Goal: Task Accomplishment & Management: Manage account settings

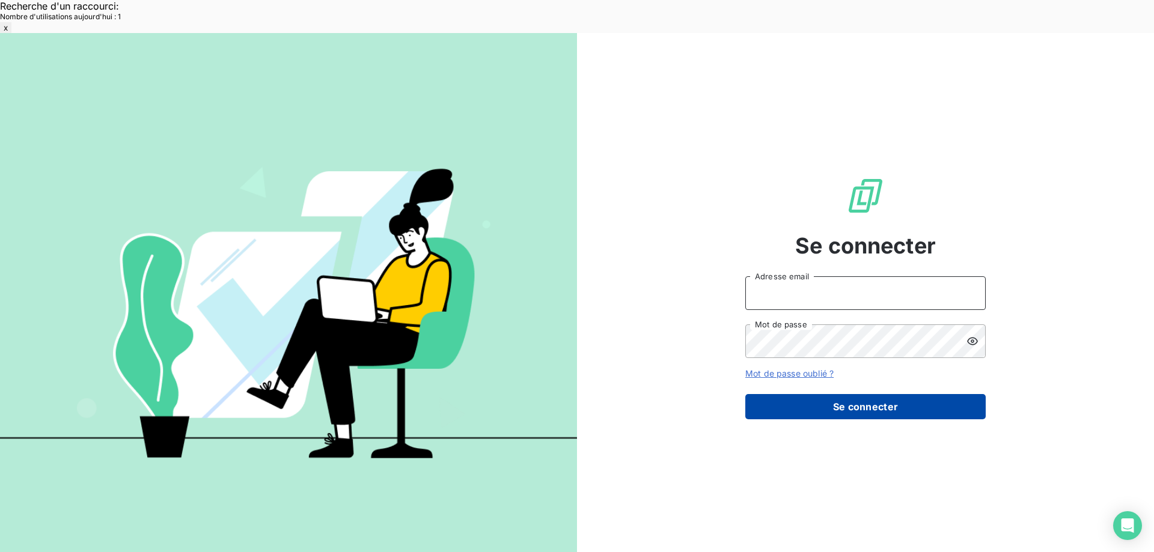
type input "[EMAIL_ADDRESS][DOMAIN_NAME]"
click at [894, 394] on button "Se connecter" at bounding box center [865, 406] width 240 height 25
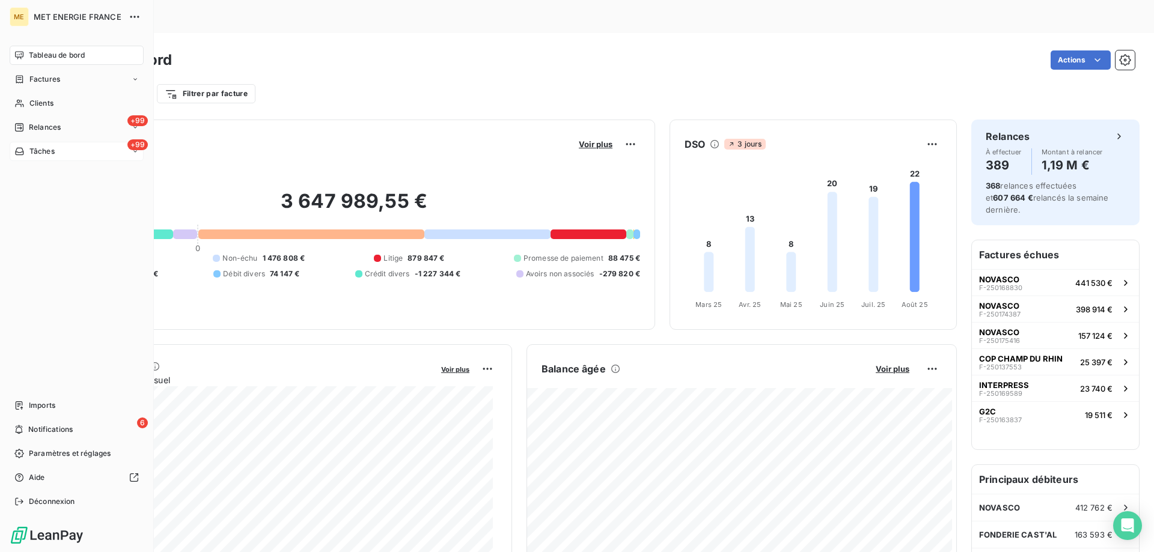
click at [46, 152] on span "Tâches" at bounding box center [41, 151] width 25 height 11
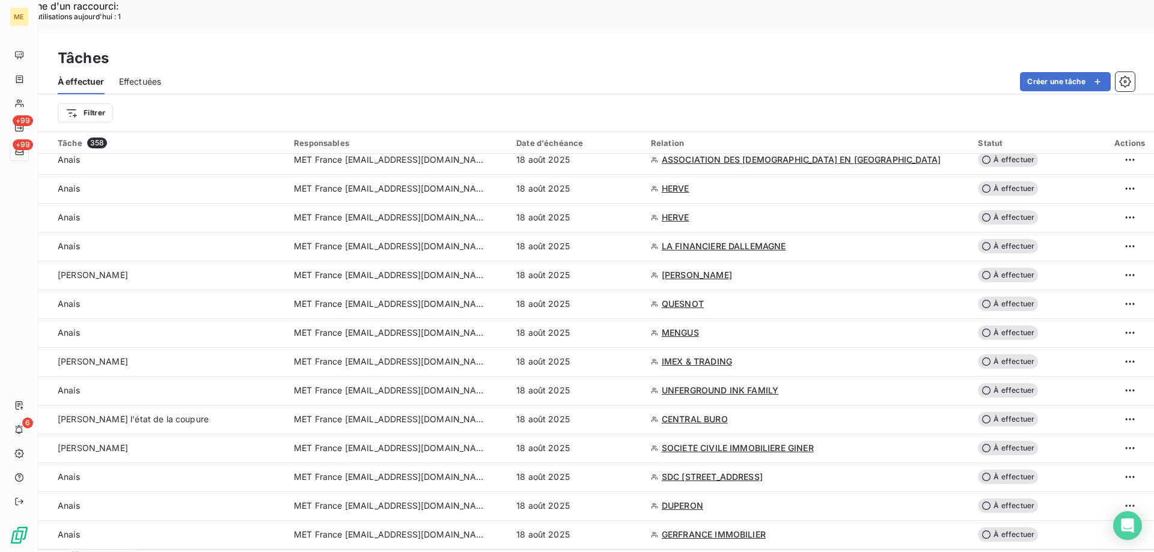
scroll to position [1803, 0]
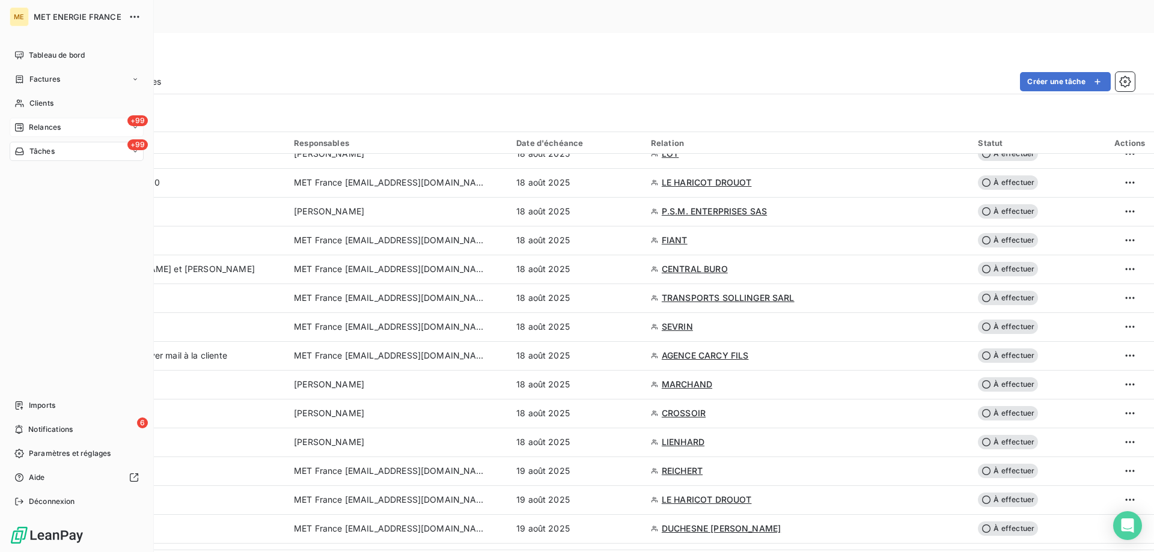
click at [32, 129] on span "Relances" at bounding box center [45, 127] width 32 height 11
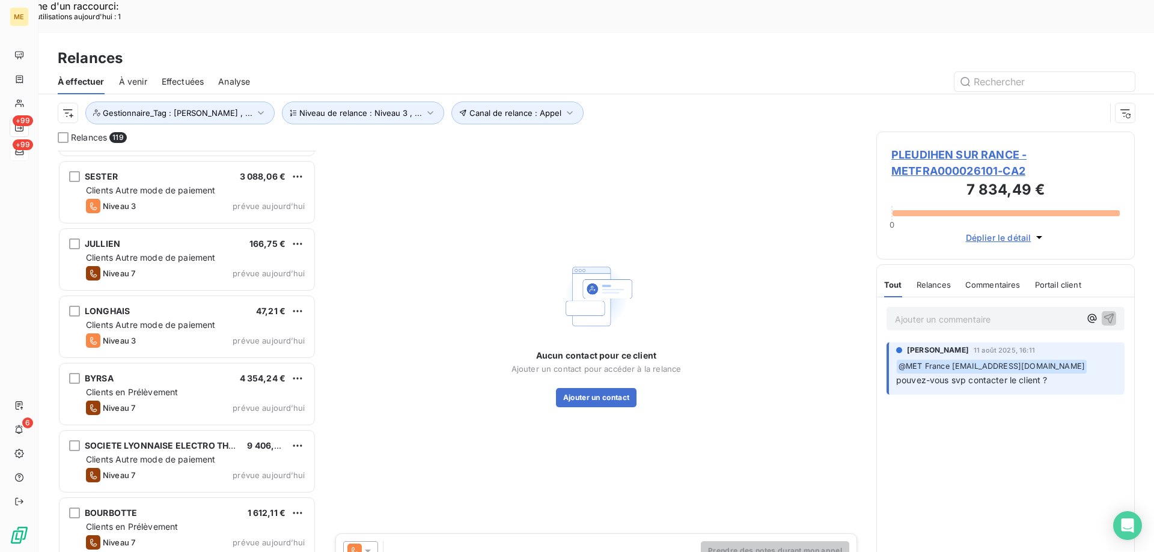
scroll to position [7336, 0]
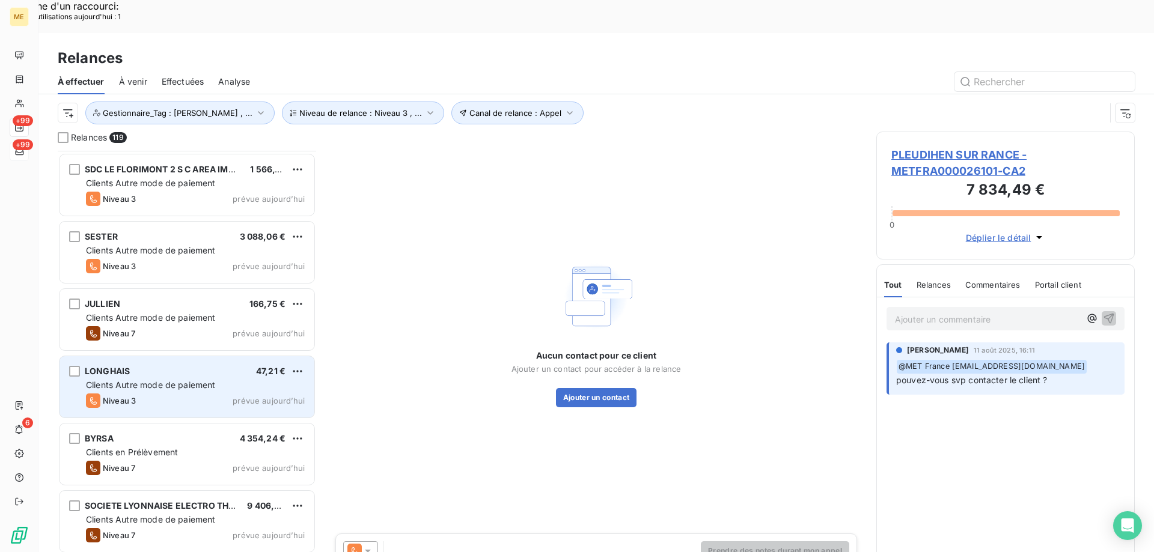
click at [207, 380] on span "Clients Autre mode de paiement" at bounding box center [151, 385] width 130 height 10
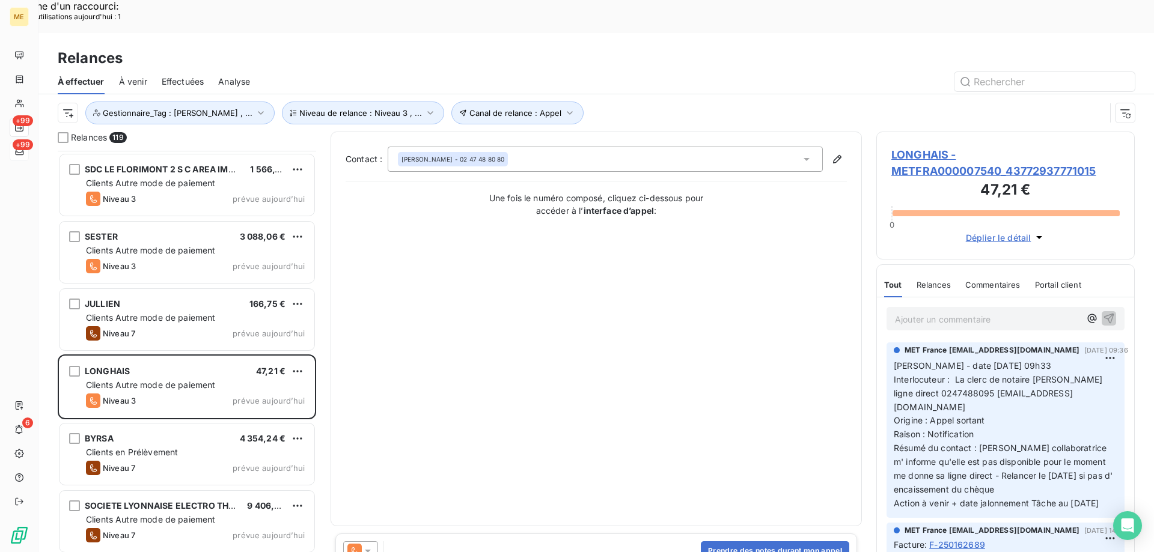
click at [376, 542] on div at bounding box center [360, 551] width 35 height 19
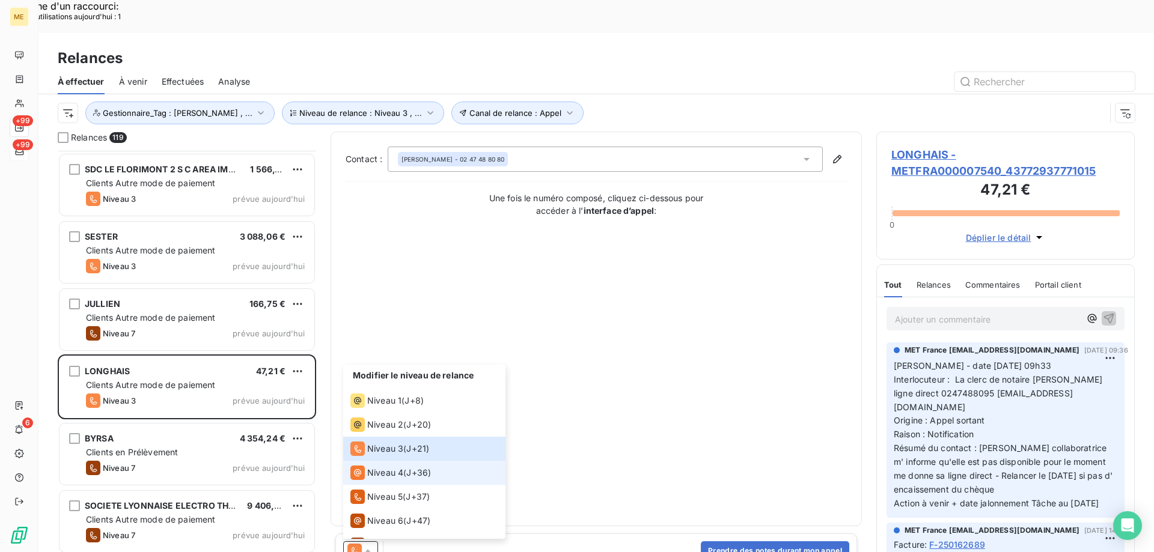
click at [385, 467] on span "Niveau 4" at bounding box center [385, 473] width 36 height 12
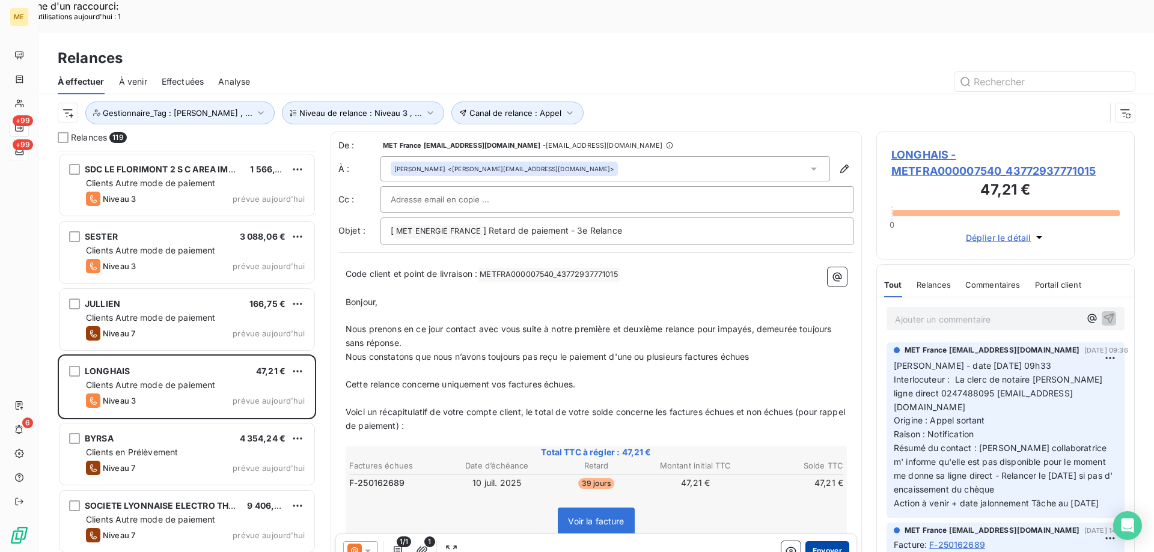
click at [829, 542] on button "Envoyer" at bounding box center [827, 551] width 44 height 19
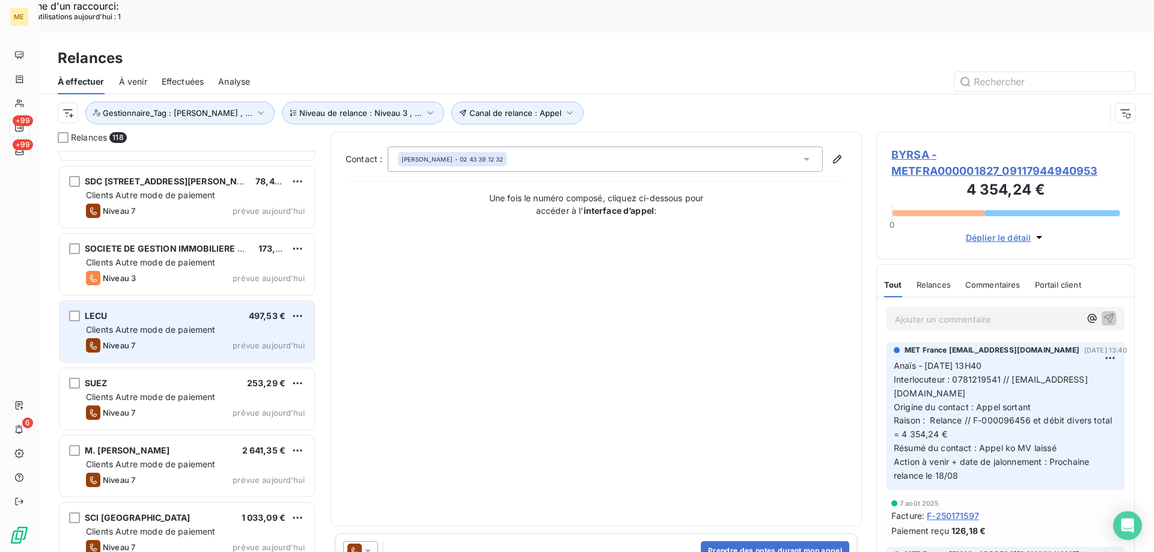
scroll to position [6254, 0]
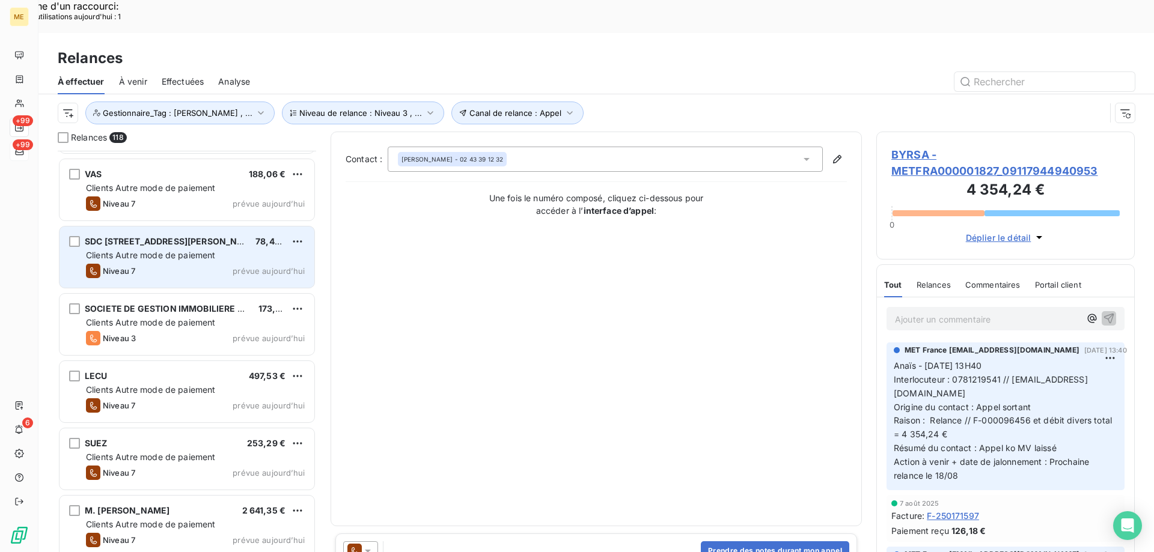
click at [266, 236] on span "78,46 €" at bounding box center [271, 241] width 32 height 10
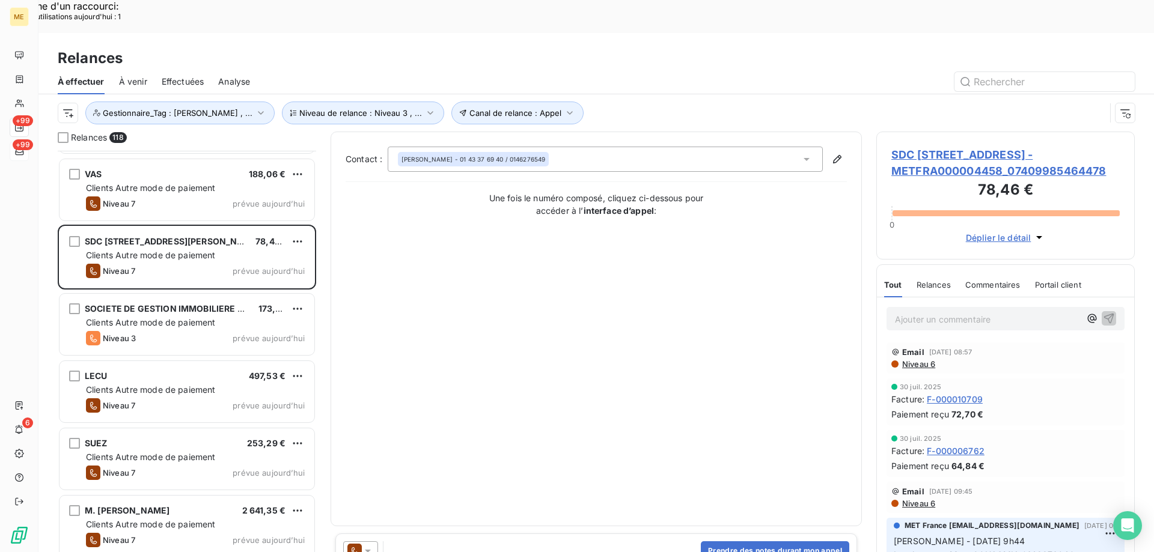
click at [363, 542] on div at bounding box center [360, 551] width 35 height 19
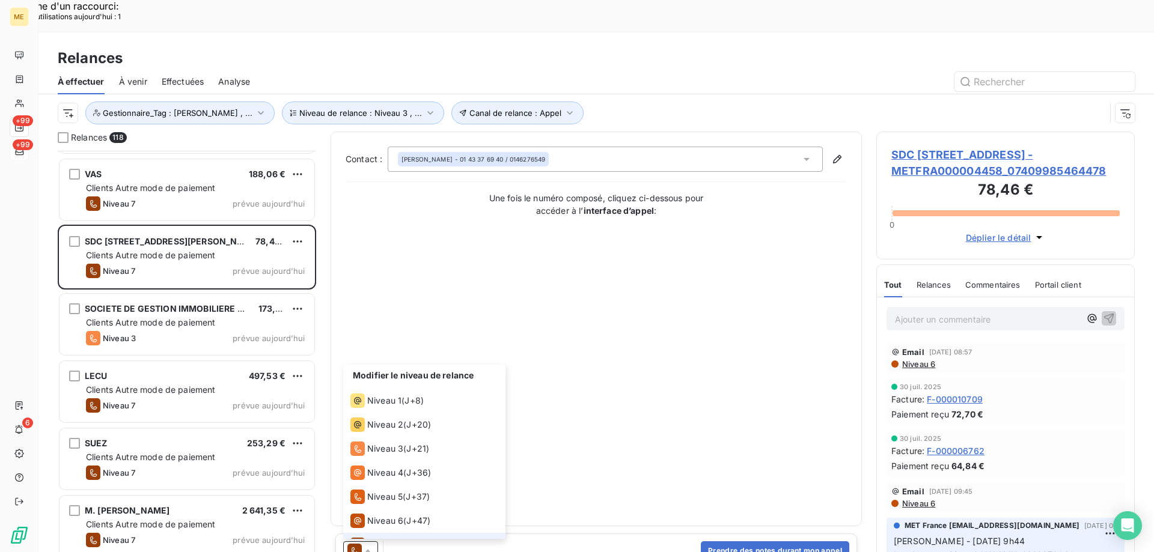
scroll to position [18, 0]
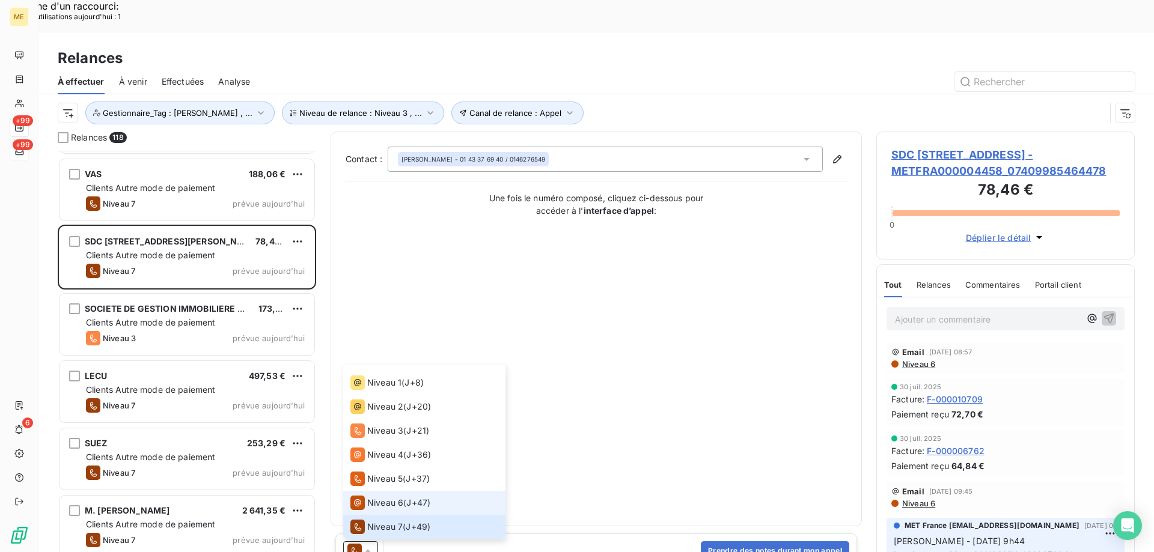
click at [370, 497] on span "Niveau 6" at bounding box center [385, 503] width 36 height 12
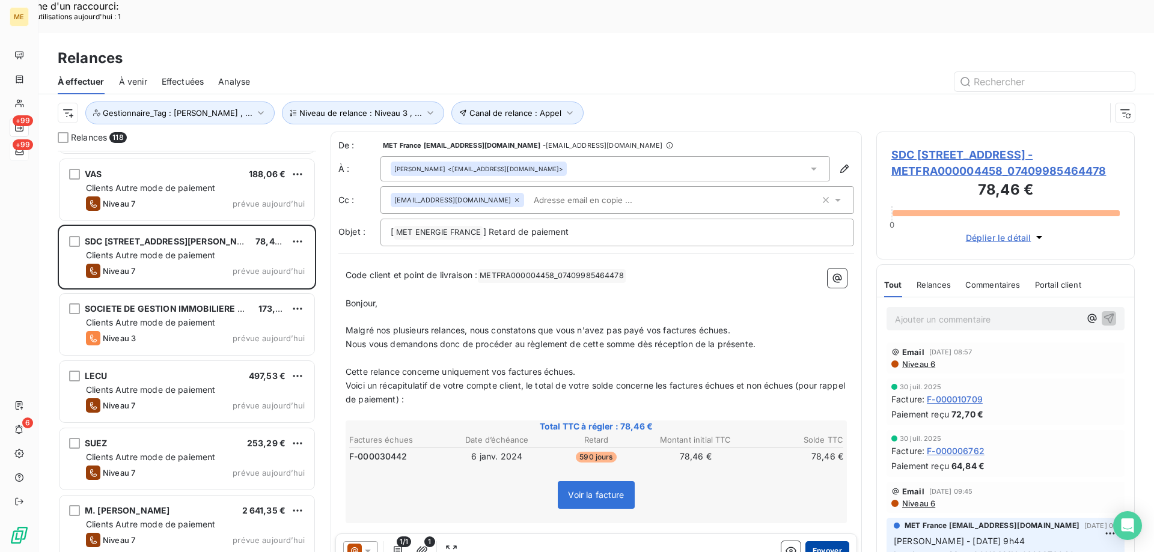
click at [816, 542] on button "Envoyer" at bounding box center [827, 551] width 44 height 19
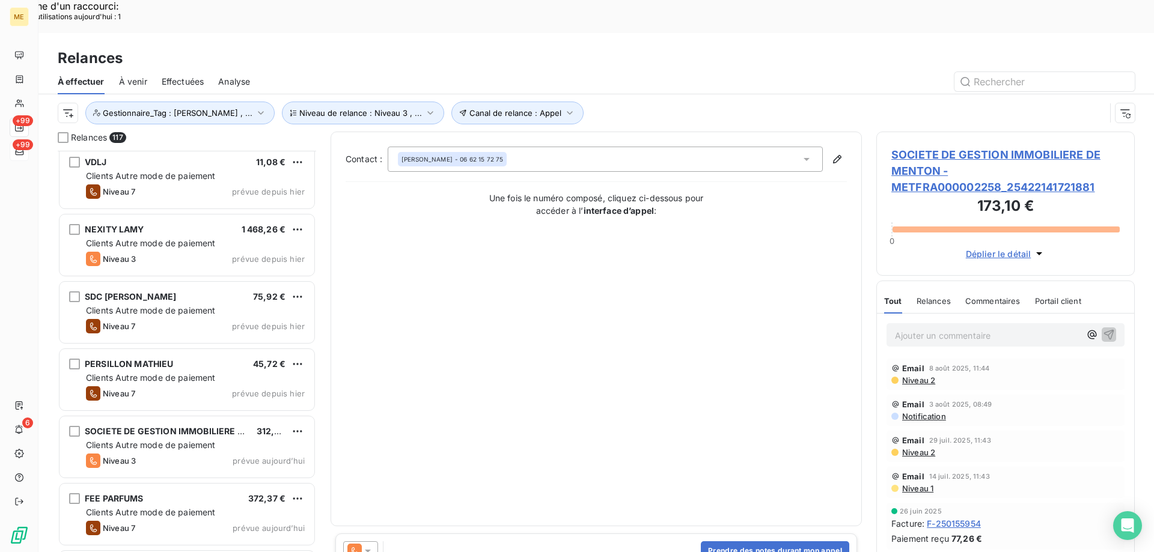
scroll to position [5533, 0]
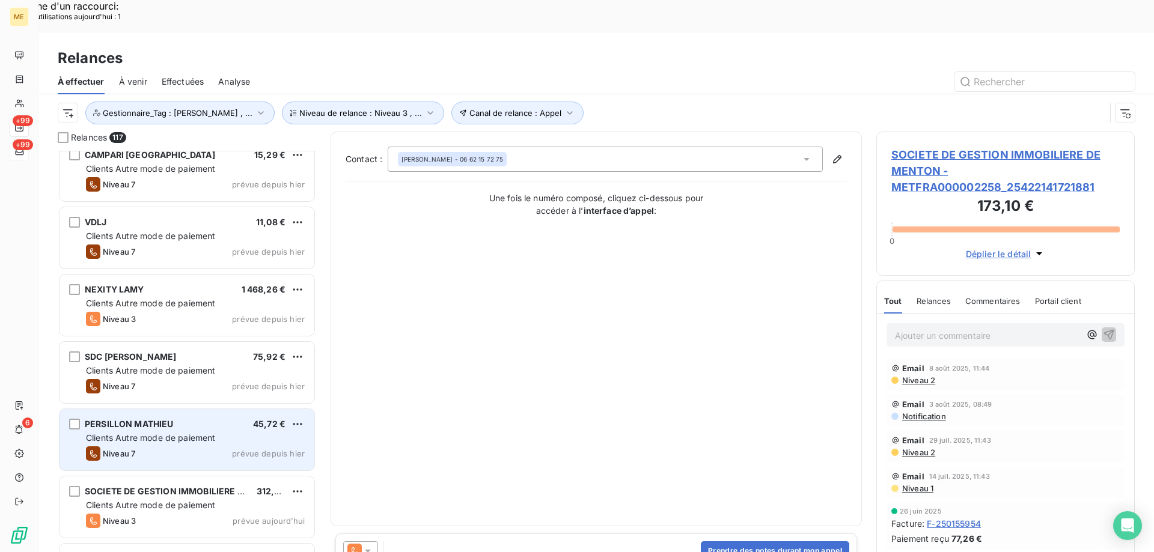
click at [244, 411] on div "[PERSON_NAME] 45,72 € Clients Autre mode de paiement Niveau 7 prévue depuis [DA…" at bounding box center [187, 439] width 255 height 61
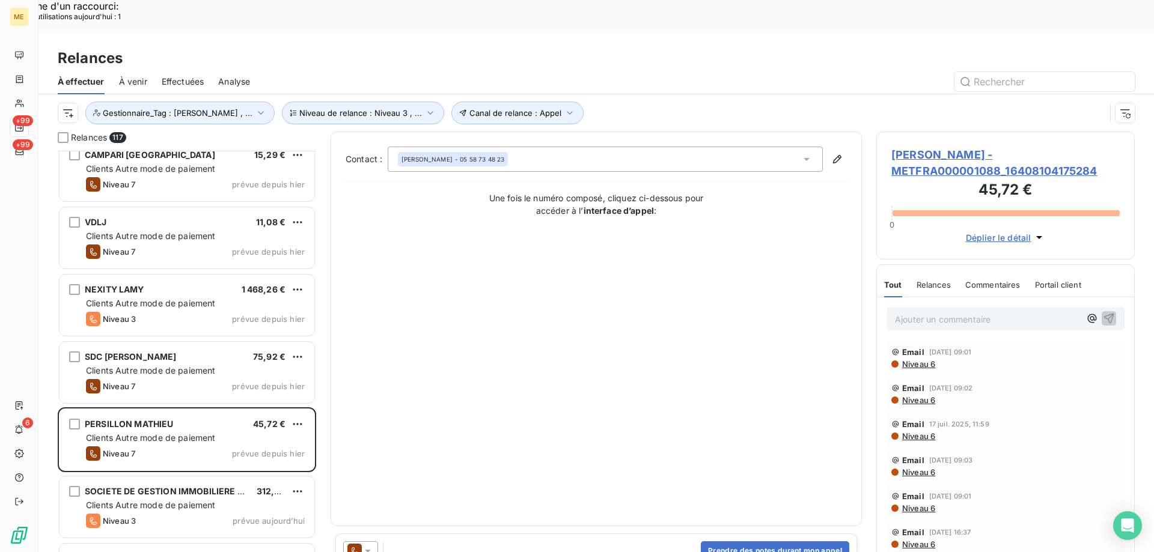
click at [362, 545] on icon at bounding box center [368, 551] width 12 height 12
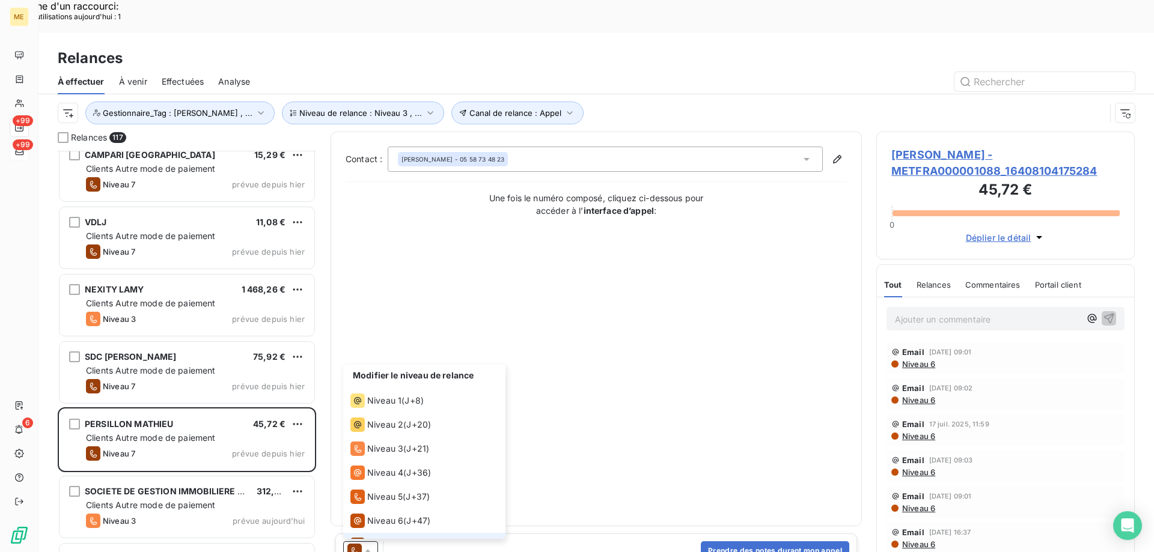
scroll to position [18, 0]
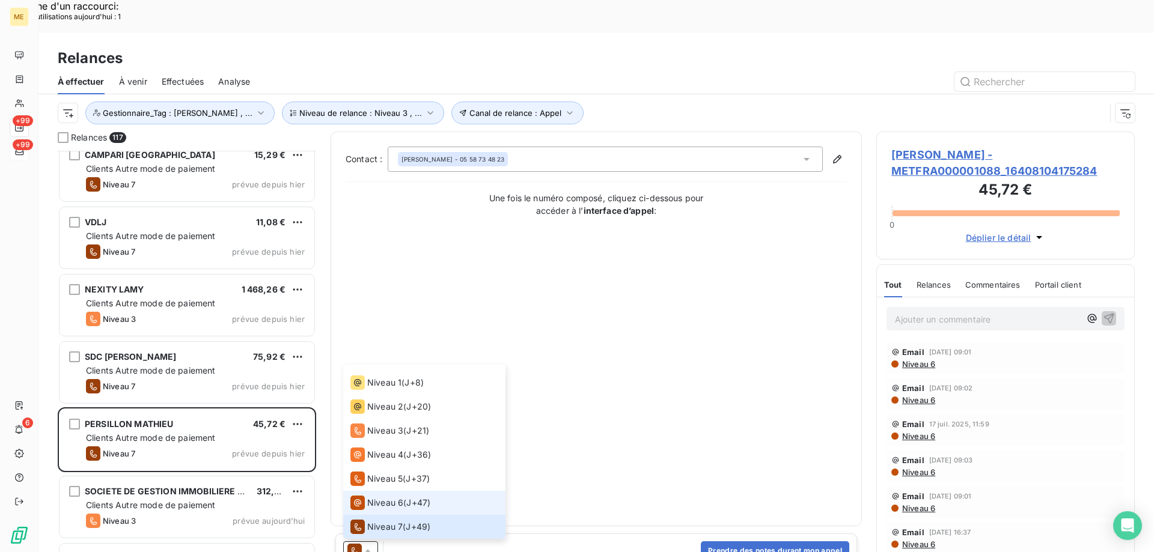
click at [394, 497] on span "Niveau 6" at bounding box center [385, 503] width 36 height 12
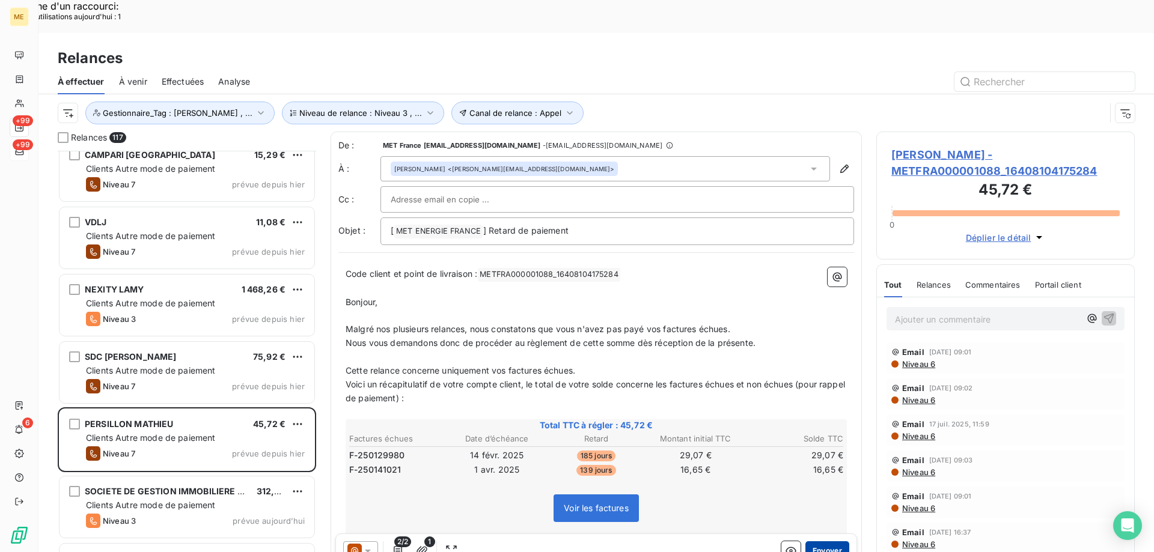
click at [819, 542] on button "Envoyer" at bounding box center [827, 551] width 44 height 19
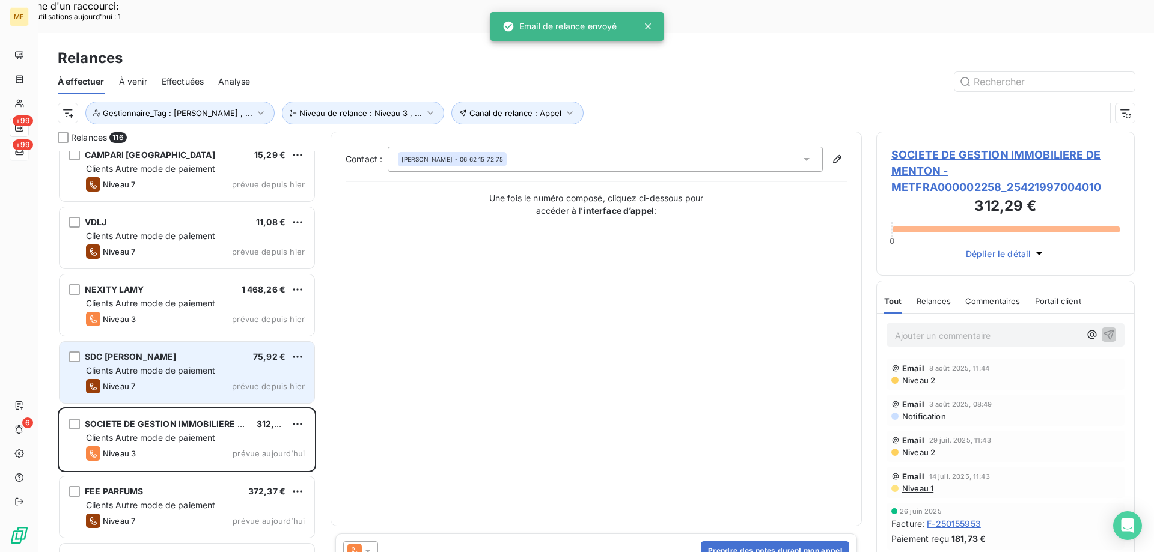
click at [261, 382] on span "prévue depuis hier" at bounding box center [268, 387] width 73 height 10
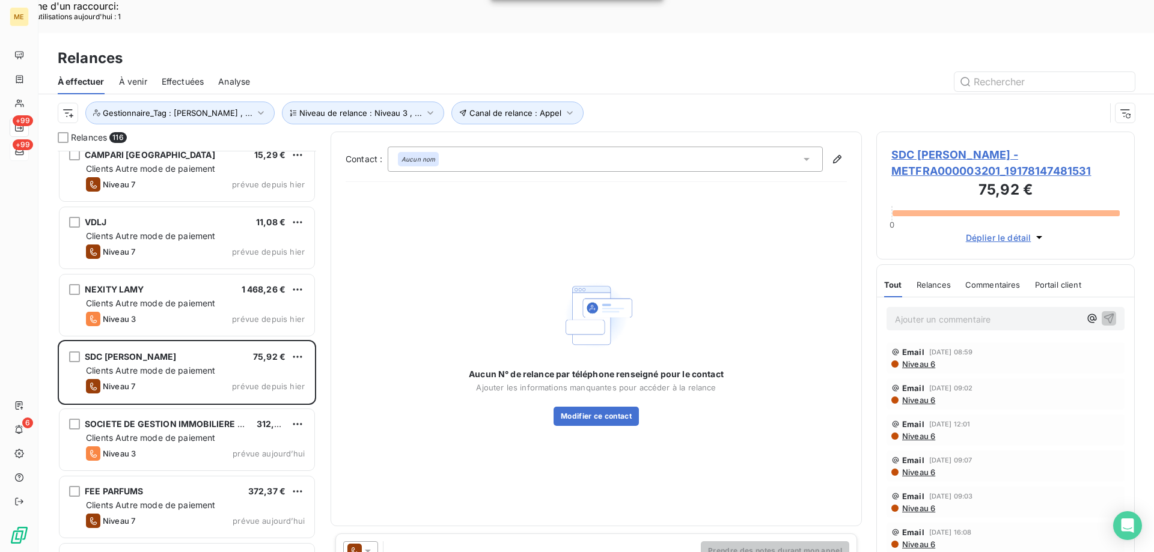
click at [370, 545] on icon at bounding box center [368, 551] width 12 height 12
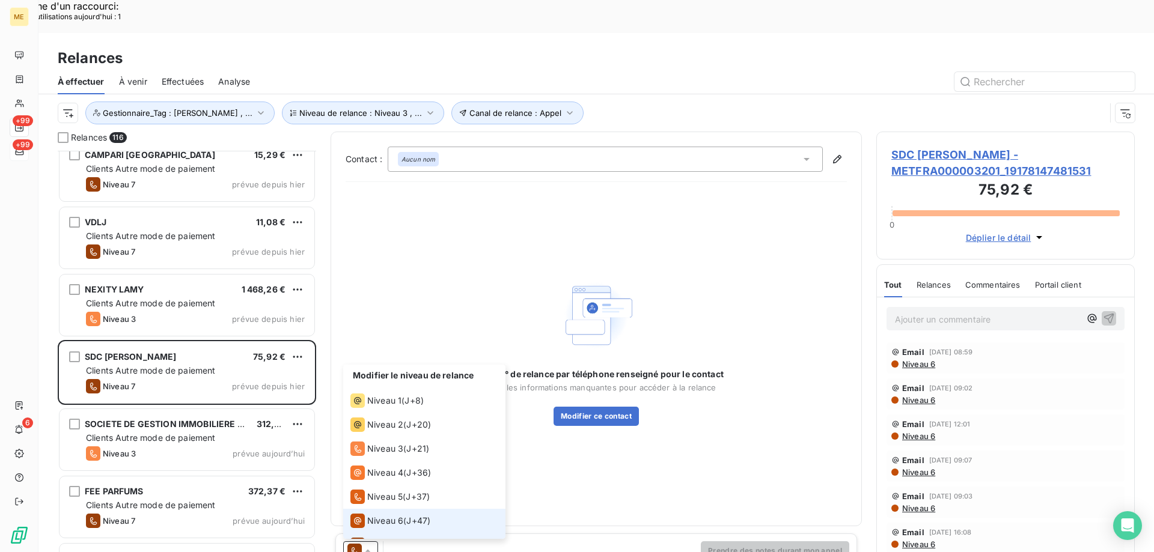
scroll to position [18, 0]
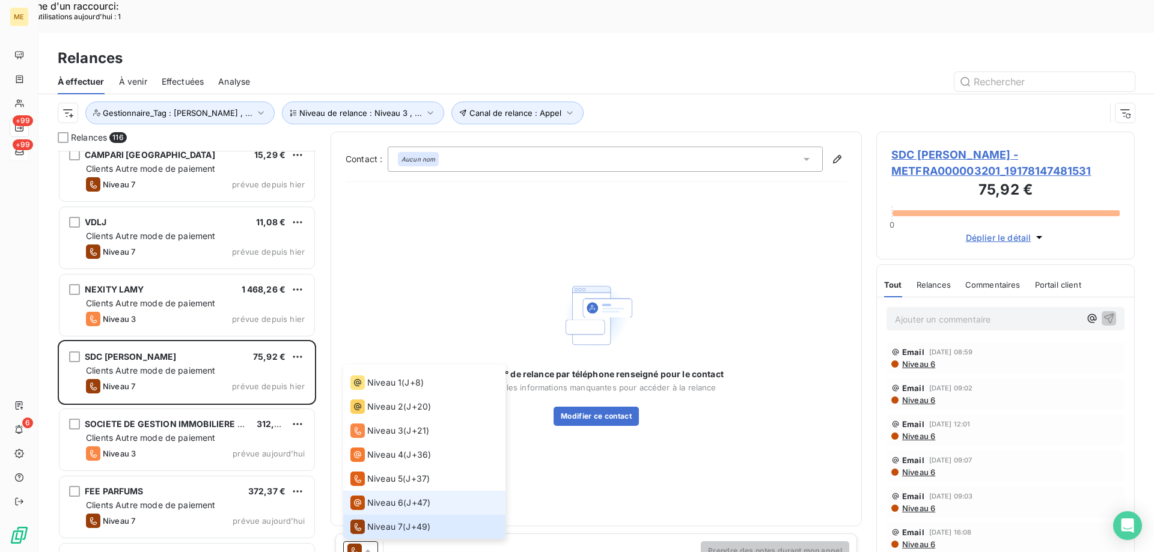
click at [376, 497] on span "Niveau 6" at bounding box center [385, 503] width 36 height 12
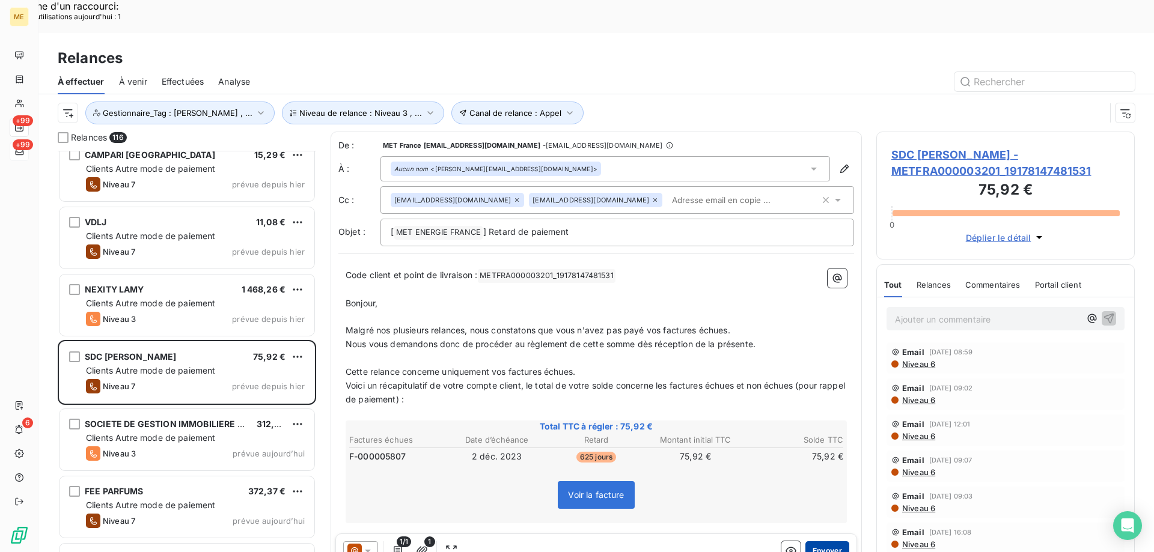
click at [814, 542] on button "Envoyer" at bounding box center [827, 551] width 44 height 19
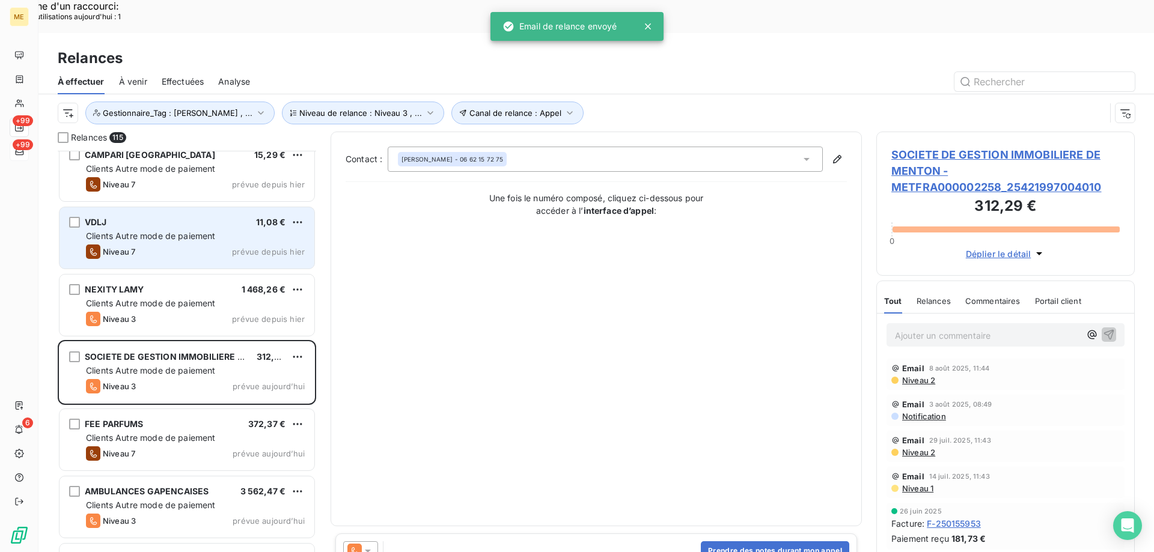
click at [187, 209] on div "VDLJ 11,08 € Clients Autre mode de paiement Niveau 7 prévue depuis [DATE]" at bounding box center [187, 237] width 255 height 61
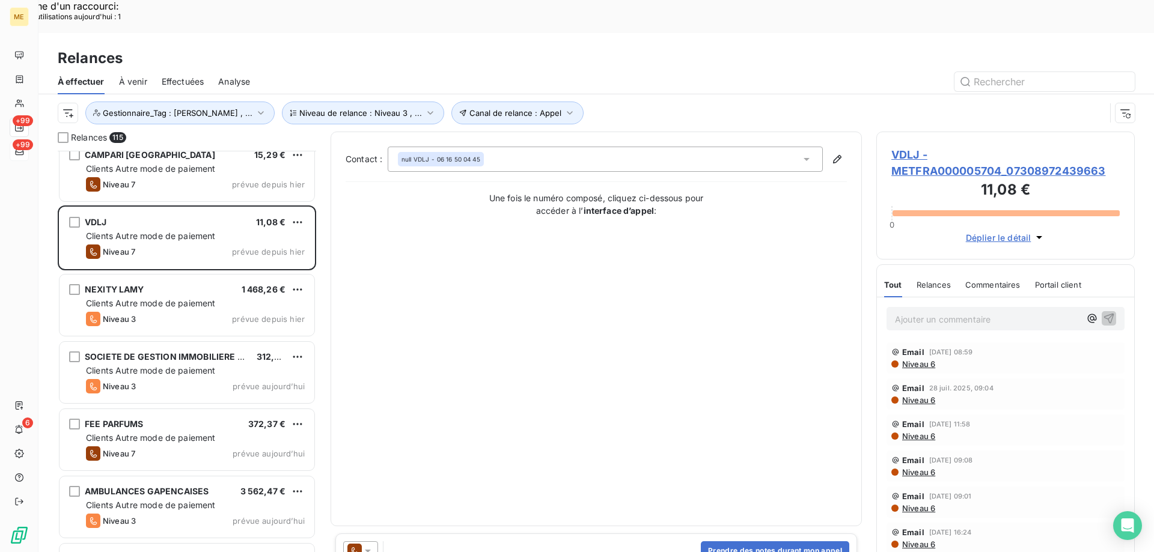
click at [373, 545] on icon at bounding box center [368, 551] width 12 height 12
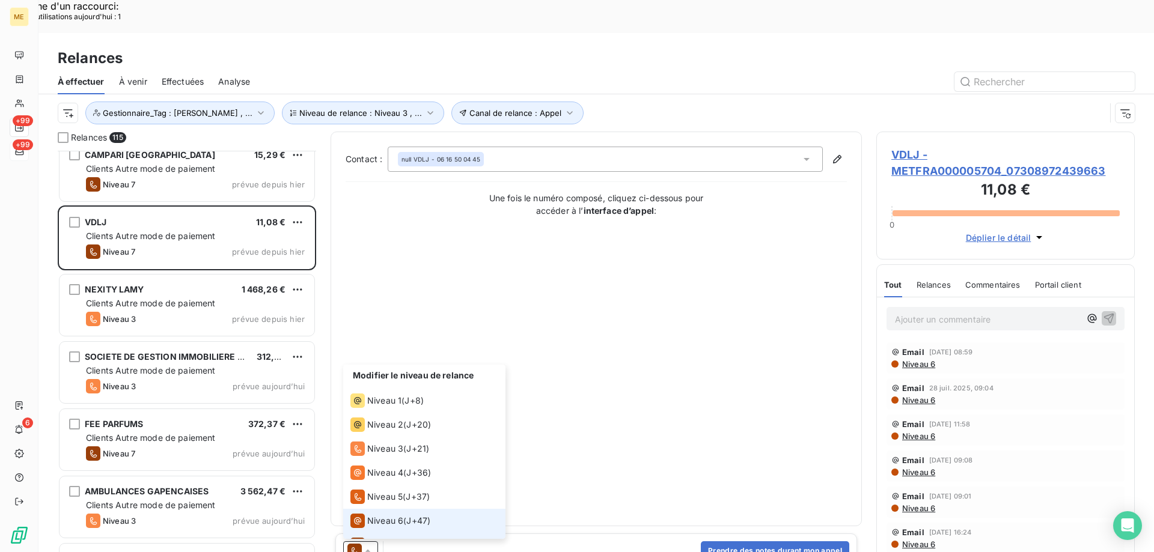
scroll to position [18, 0]
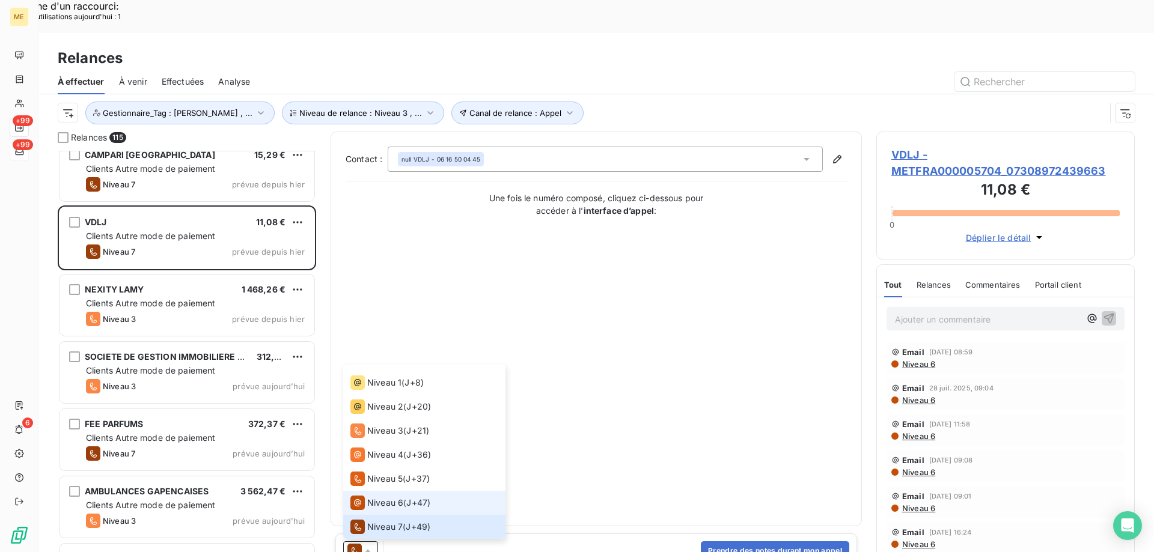
click at [401, 497] on span "Niveau 6" at bounding box center [385, 503] width 36 height 12
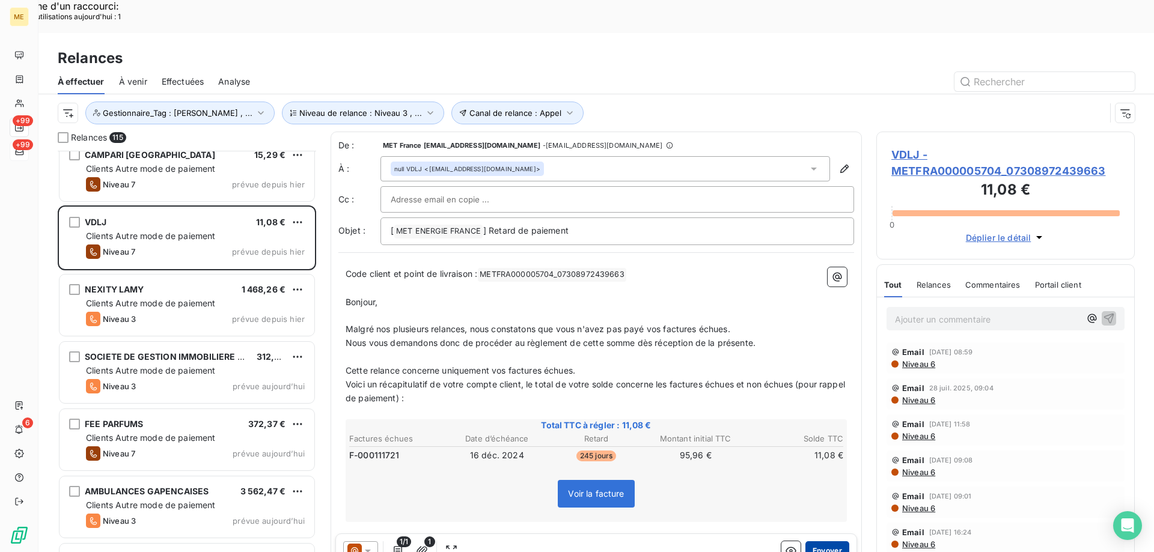
click at [819, 542] on button "Envoyer" at bounding box center [827, 551] width 44 height 19
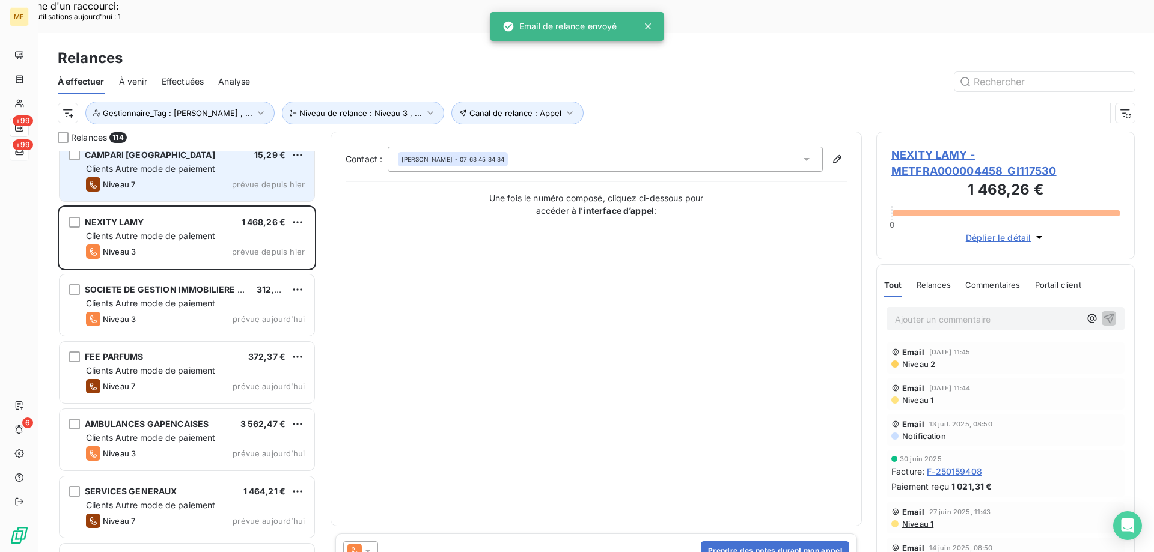
click at [222, 177] on div "Niveau 7 prévue depuis [DATE]" at bounding box center [195, 184] width 219 height 14
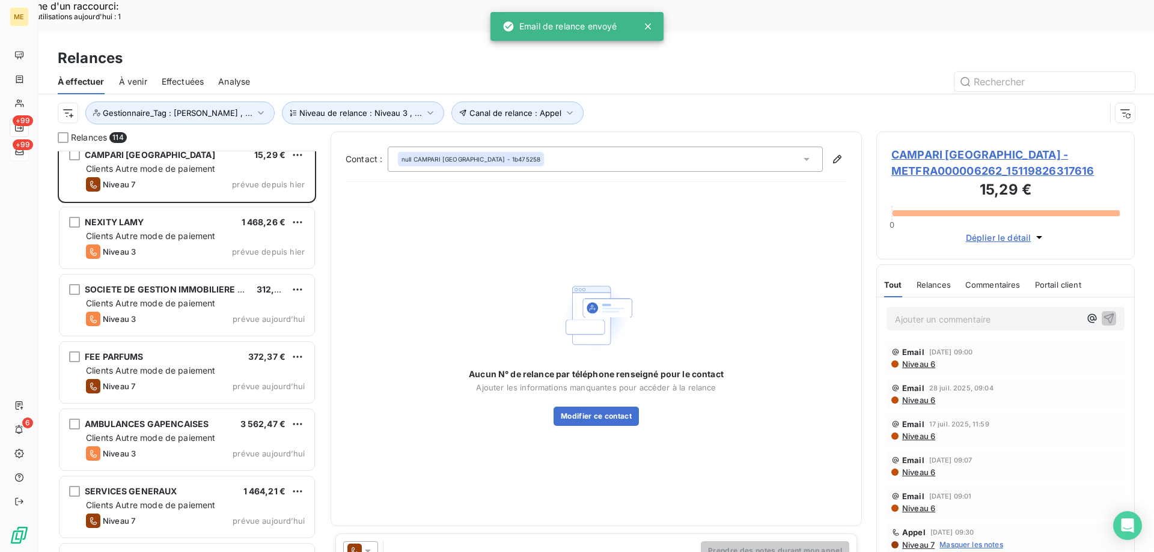
click at [375, 542] on div at bounding box center [360, 551] width 35 height 19
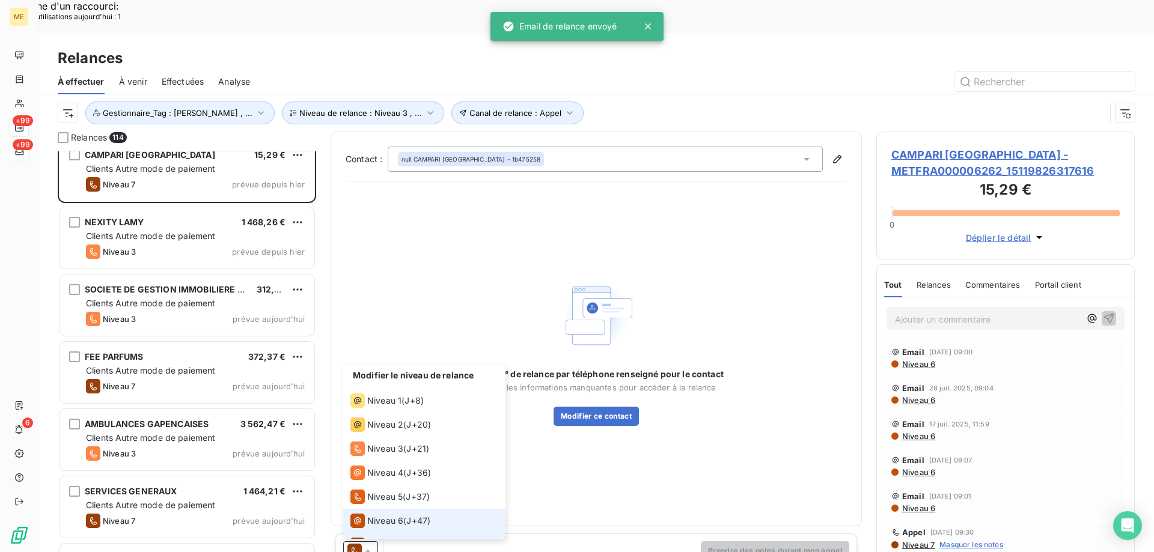
scroll to position [18, 0]
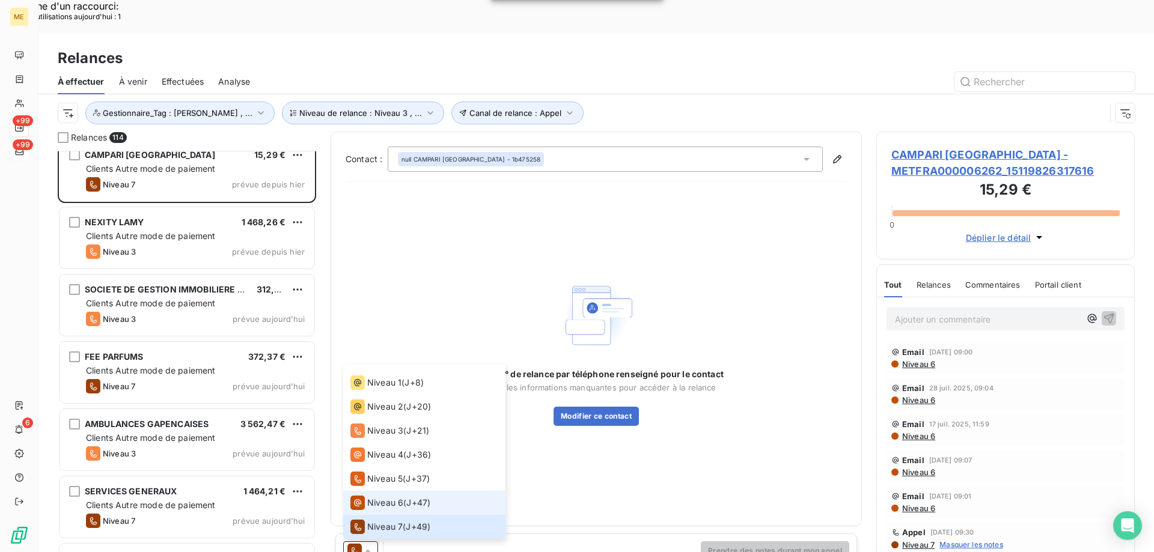
click at [399, 497] on span "Niveau 6" at bounding box center [385, 503] width 36 height 12
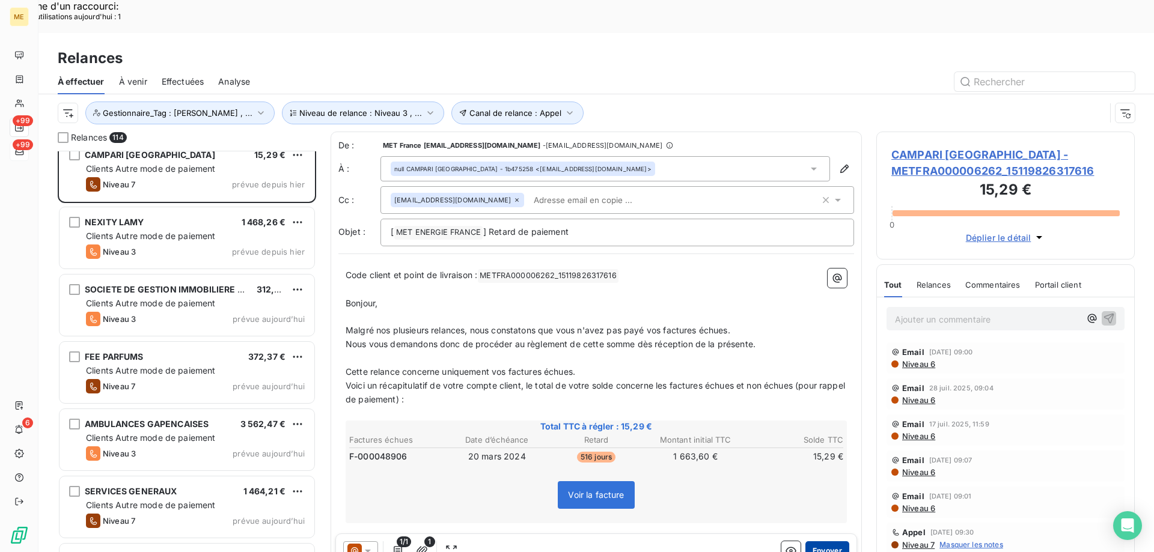
click at [823, 542] on button "Envoyer" at bounding box center [827, 551] width 44 height 19
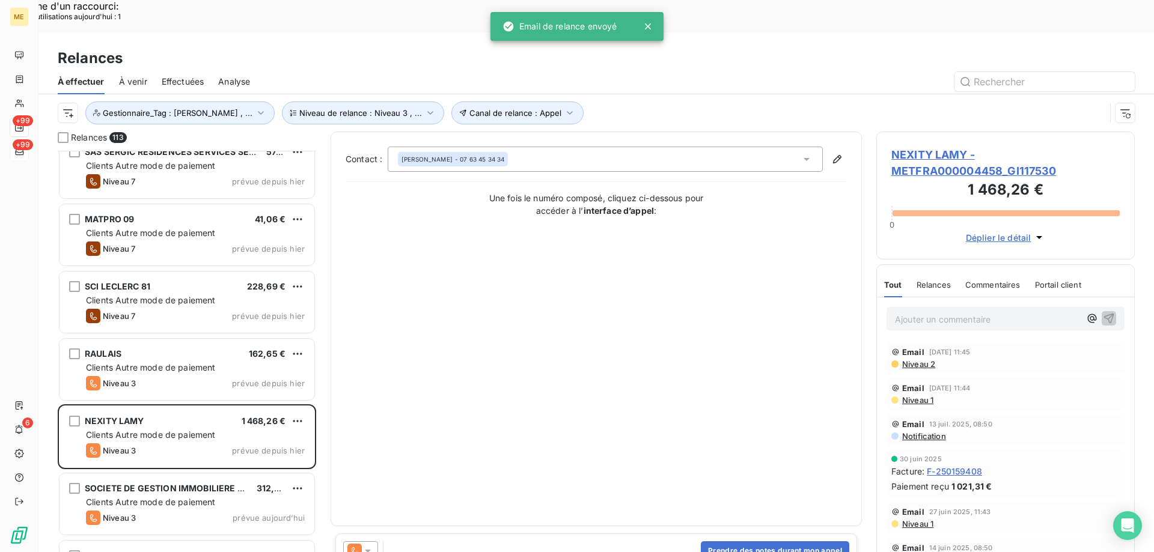
scroll to position [5232, 0]
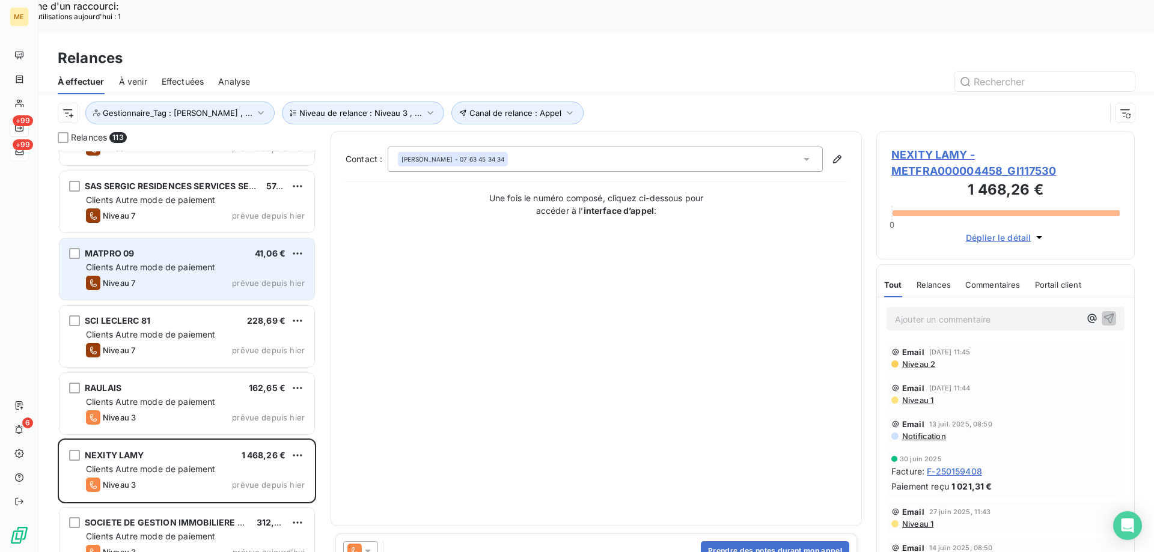
click at [251, 261] on div "Clients Autre mode de paiement" at bounding box center [195, 267] width 219 height 12
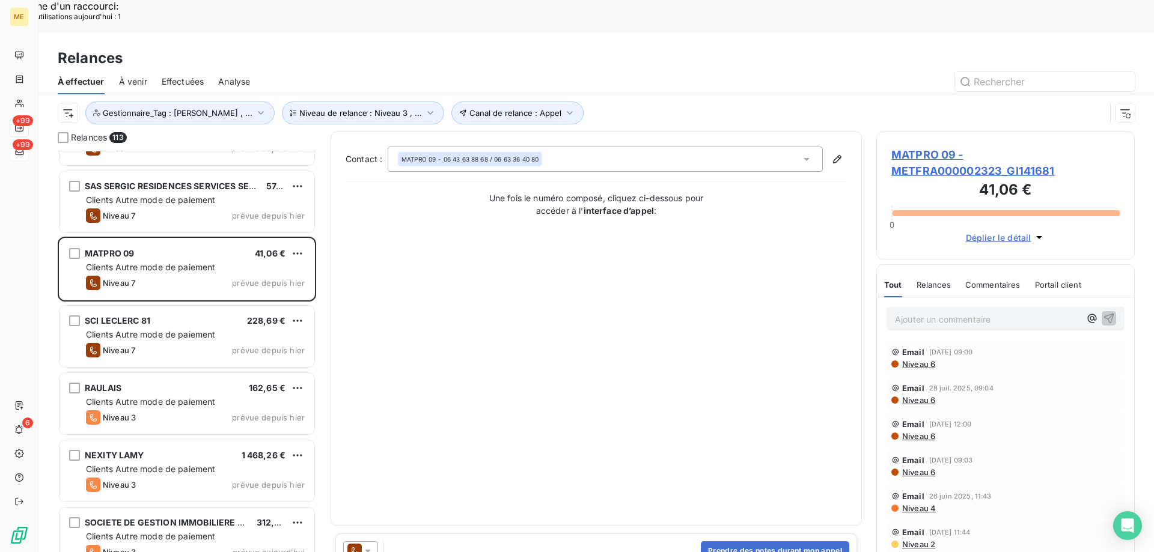
click at [367, 545] on icon at bounding box center [368, 551] width 12 height 12
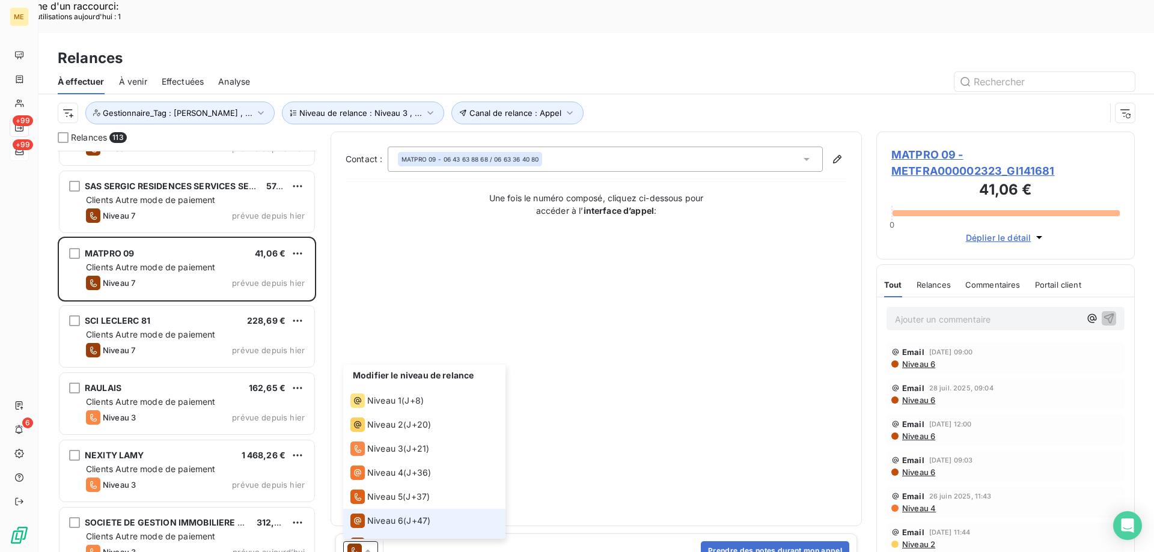
scroll to position [18, 0]
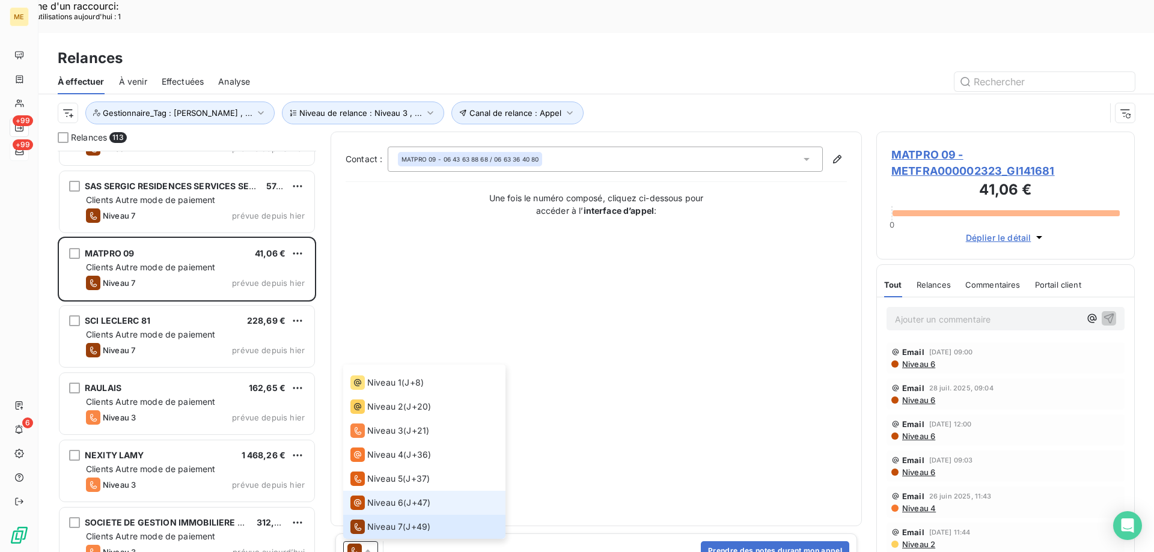
click at [386, 497] on span "Niveau 6" at bounding box center [385, 503] width 36 height 12
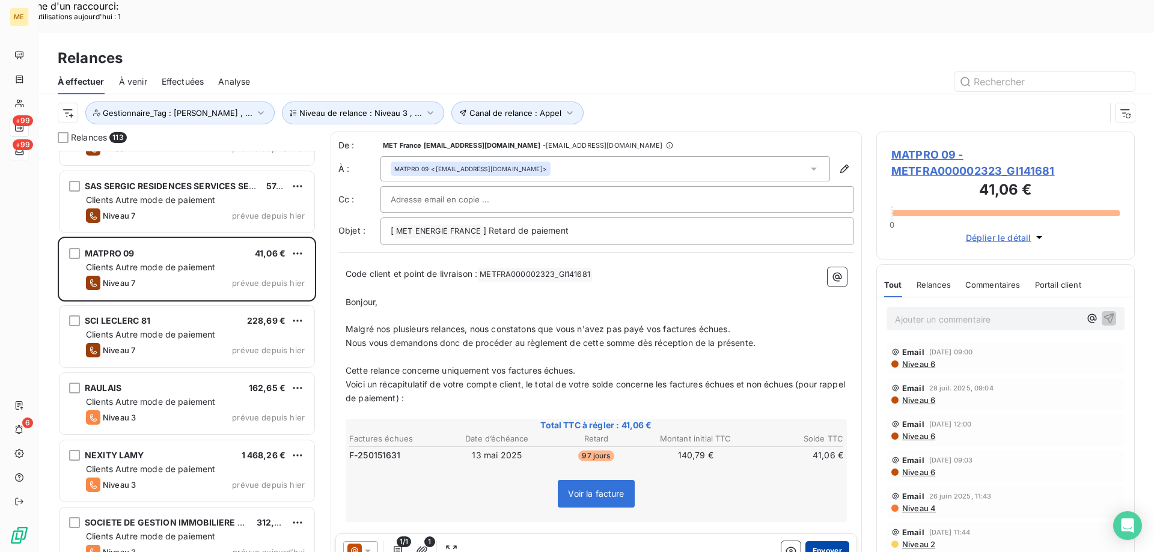
click at [809, 542] on button "Envoyer" at bounding box center [827, 551] width 44 height 19
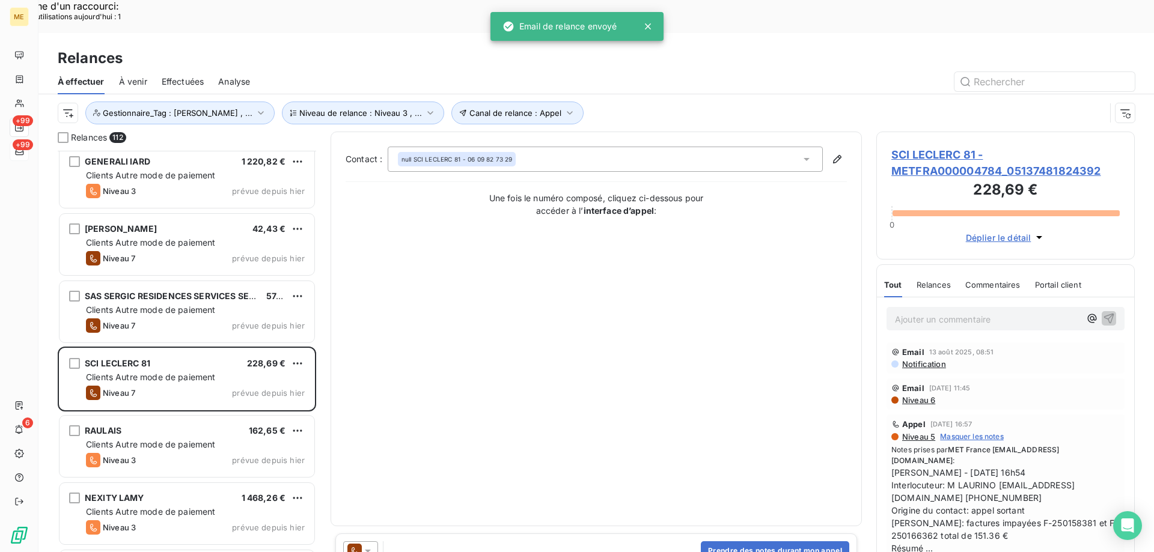
scroll to position [5112, 0]
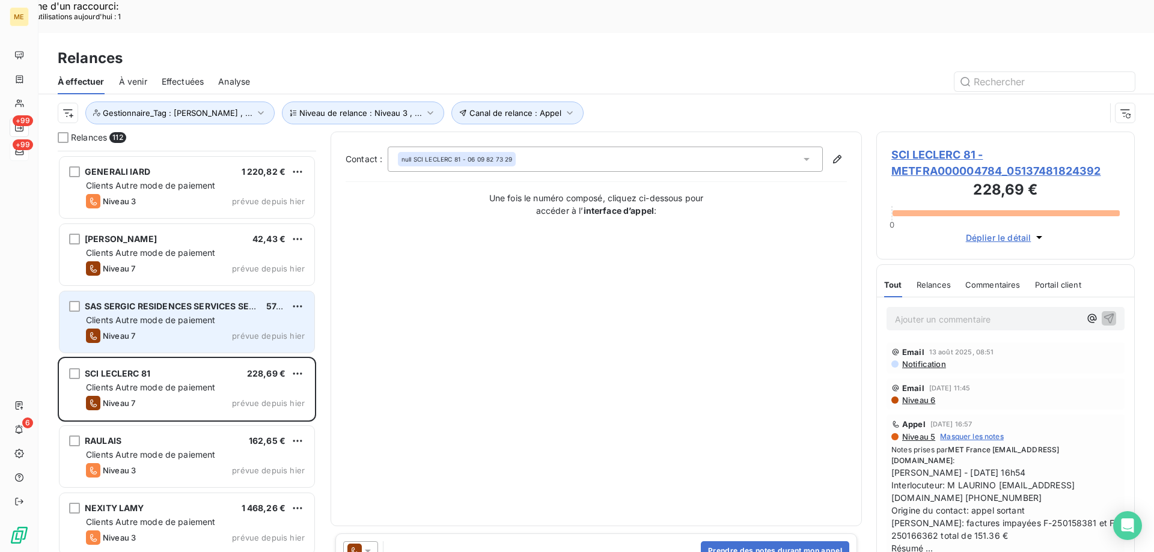
click at [179, 329] on div "Niveau 7 prévue depuis [DATE]" at bounding box center [195, 336] width 219 height 14
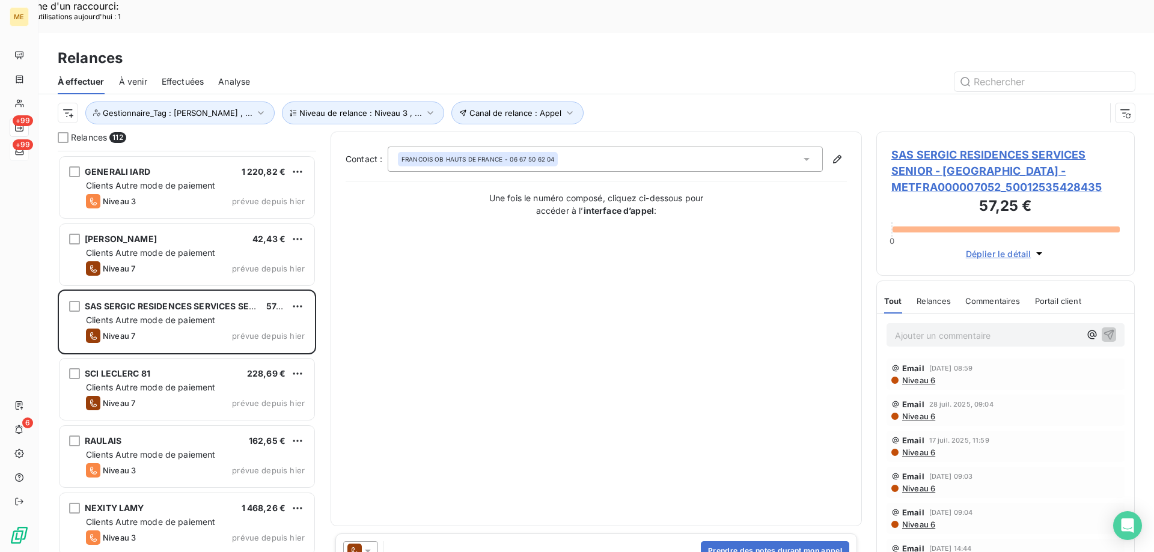
click at [371, 545] on icon at bounding box center [368, 551] width 12 height 12
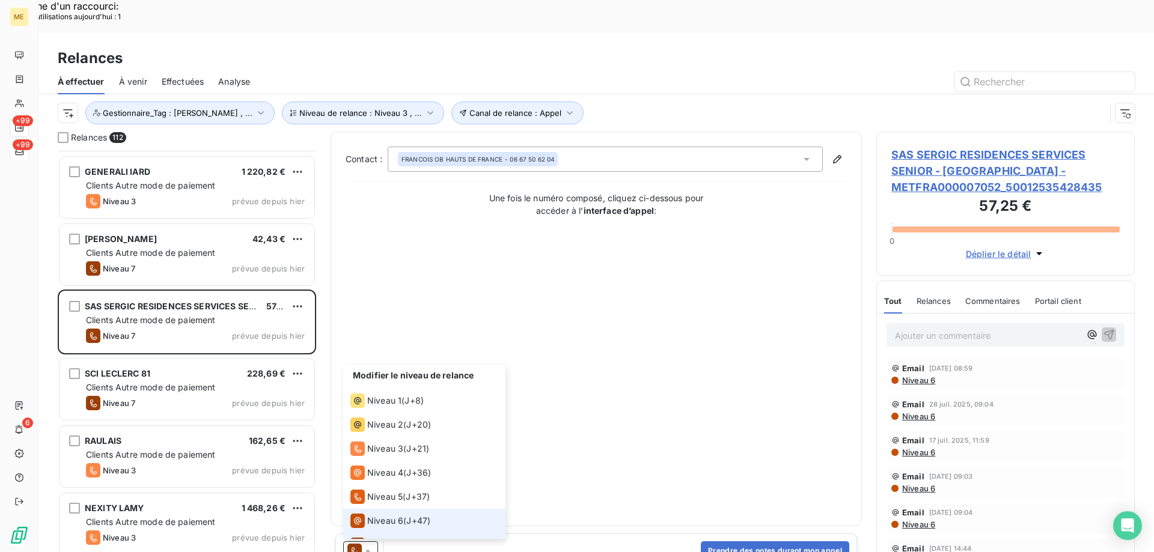
scroll to position [18, 0]
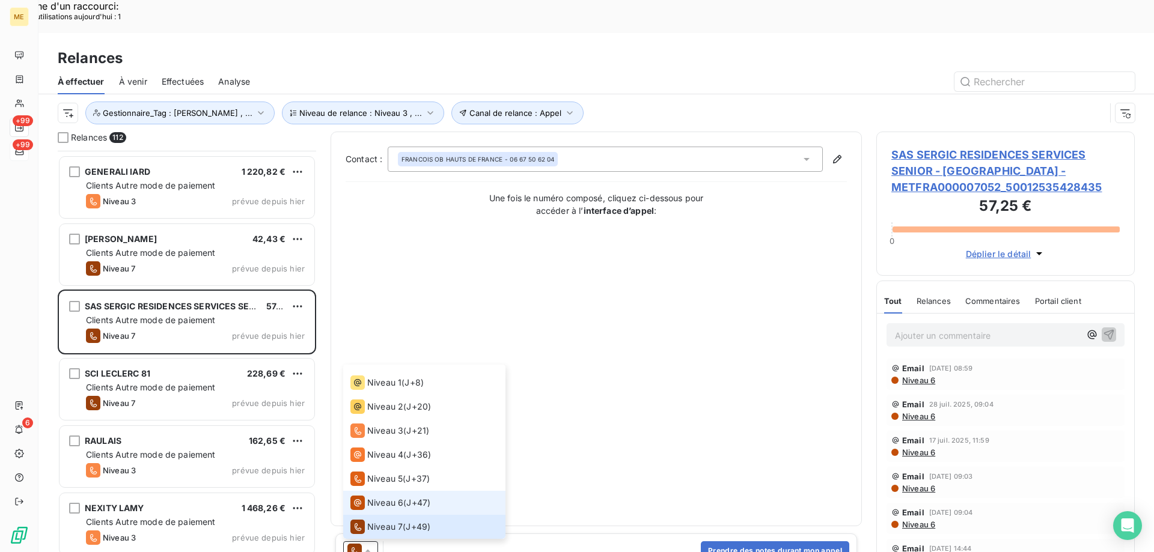
click at [373, 497] on span "Niveau 6" at bounding box center [385, 503] width 36 height 12
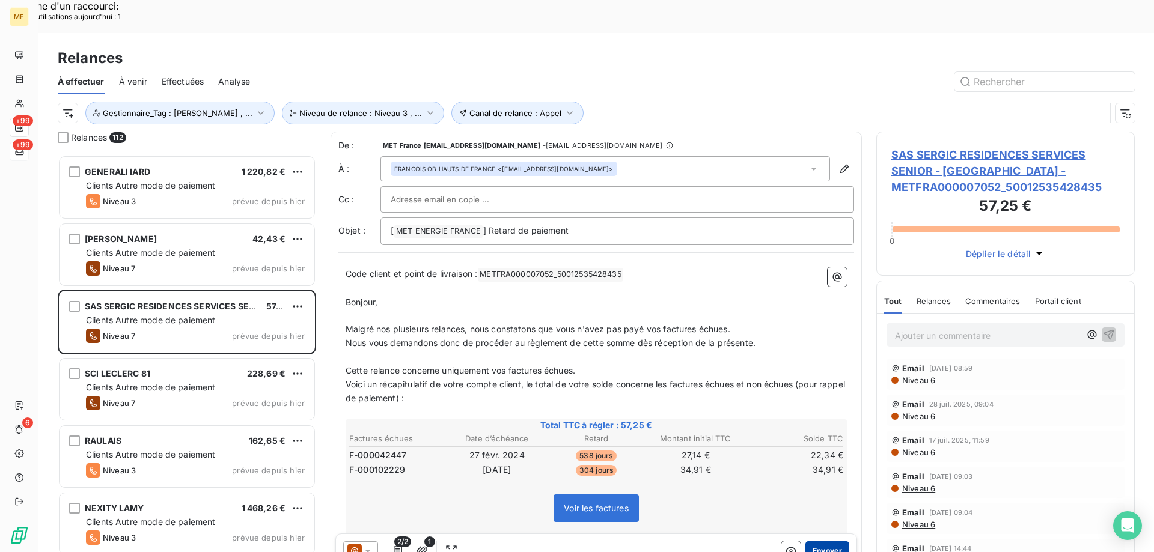
click at [822, 542] on button "Envoyer" at bounding box center [827, 551] width 44 height 19
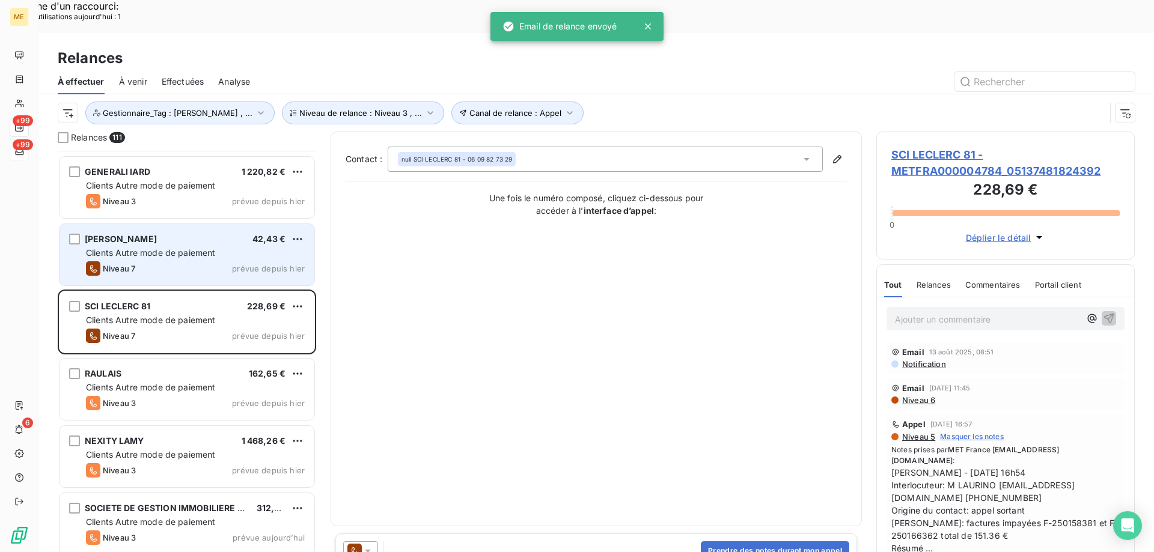
click at [251, 247] on div "Clients Autre mode de paiement" at bounding box center [195, 253] width 219 height 12
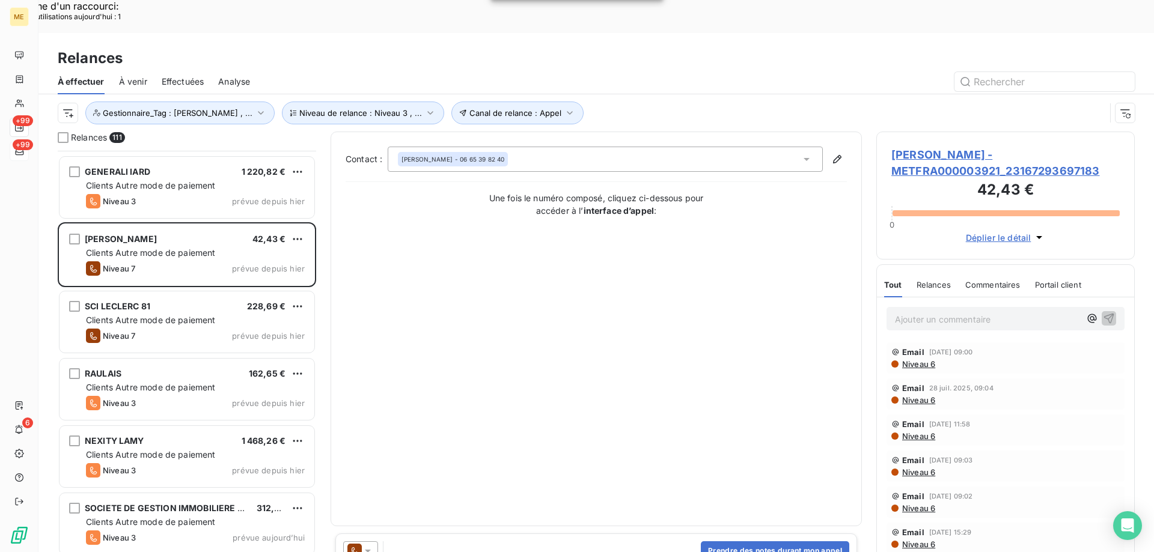
click at [373, 545] on icon at bounding box center [368, 551] width 12 height 12
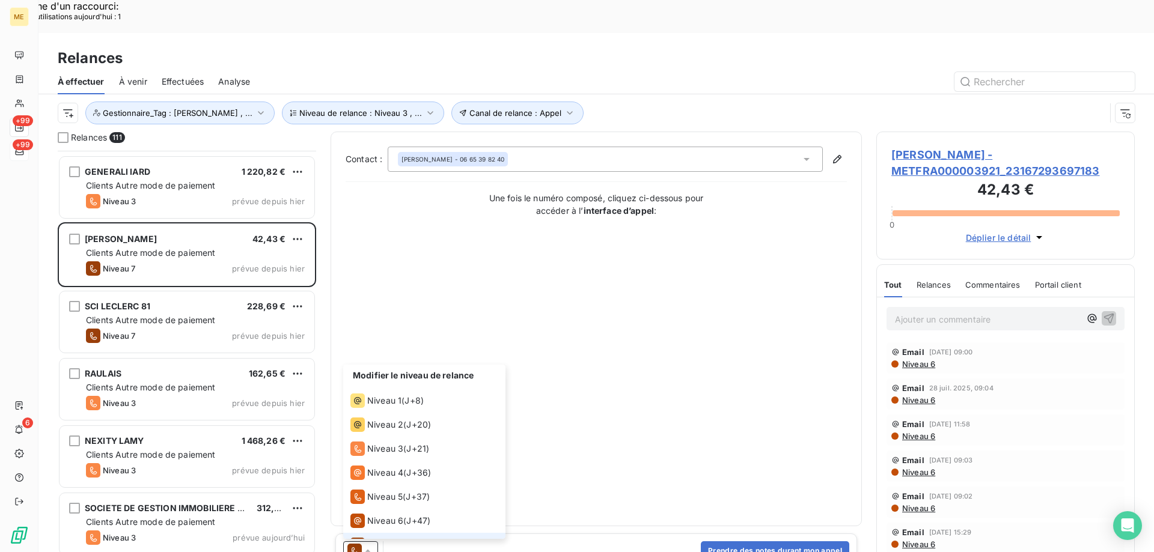
scroll to position [18, 0]
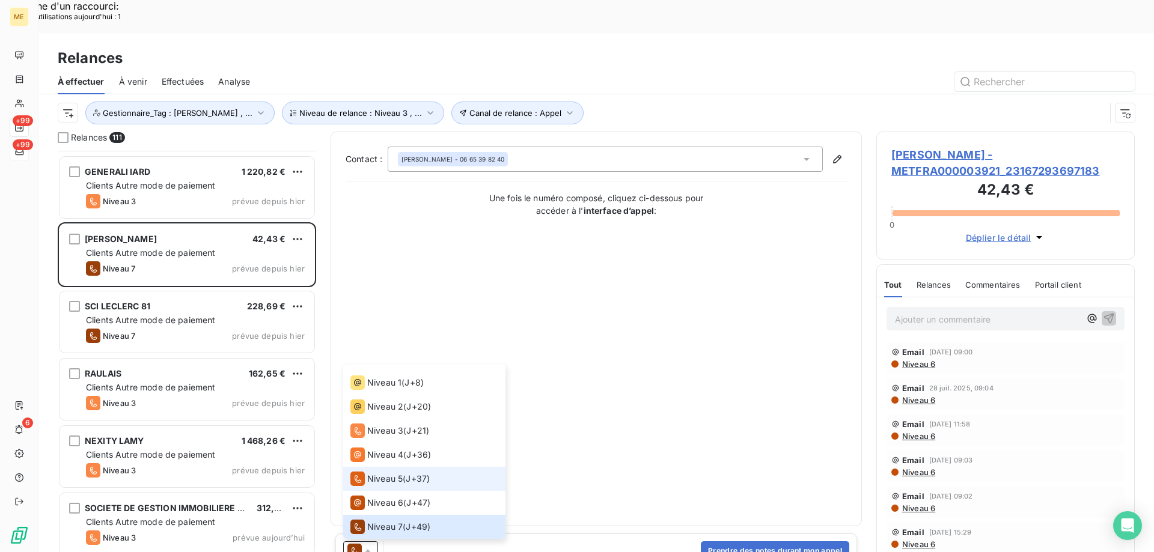
click at [391, 467] on li "Niveau 5 ( J+37 )" at bounding box center [424, 479] width 162 height 24
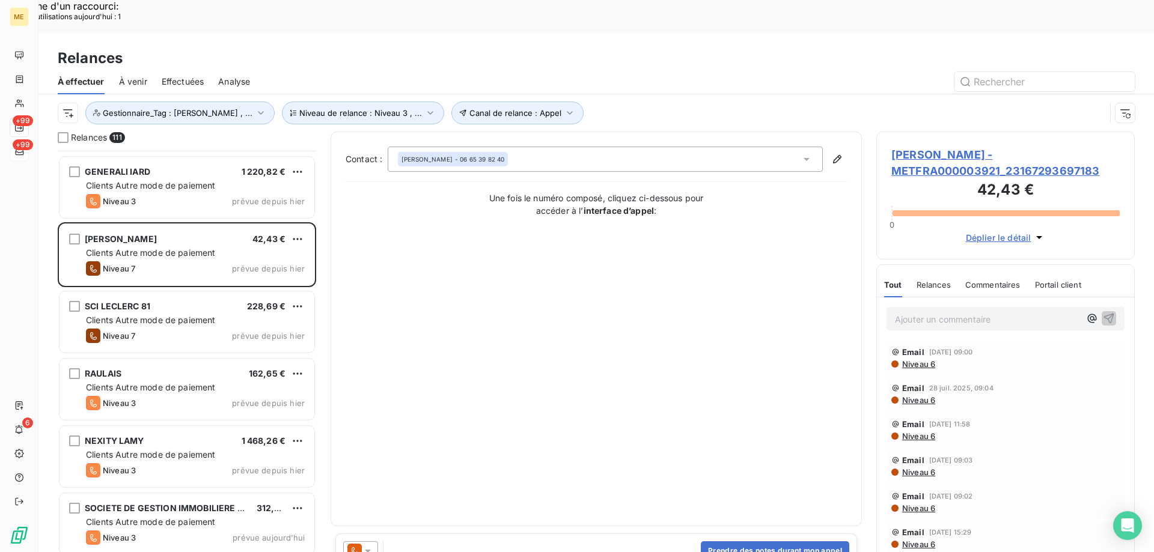
click at [367, 534] on div "Prendre des notes durant mon appel" at bounding box center [596, 551] width 522 height 35
click at [367, 545] on icon at bounding box center [368, 551] width 12 height 12
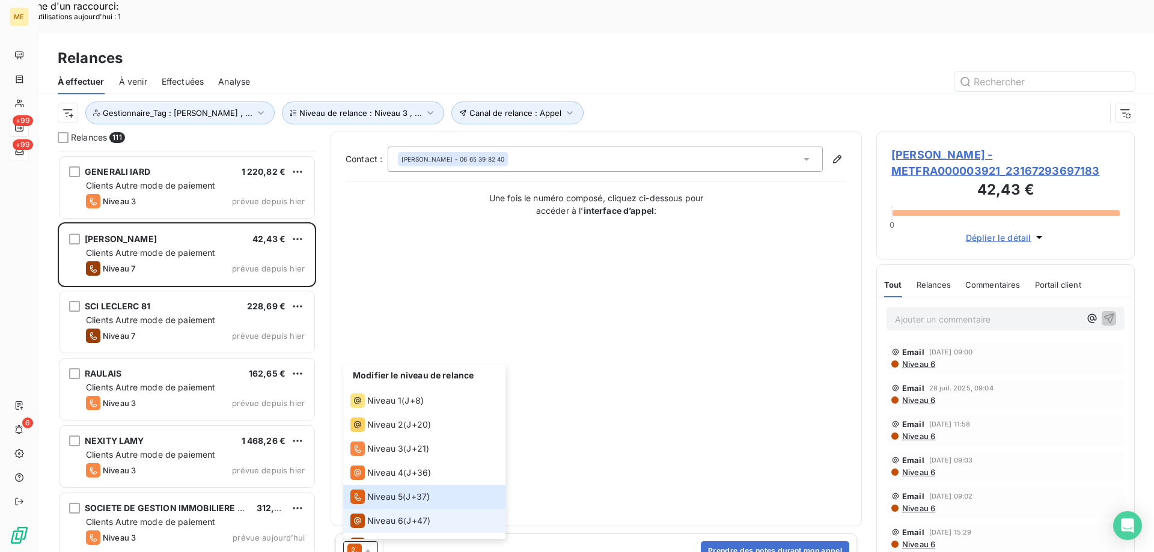
click at [380, 515] on span "Niveau 6" at bounding box center [385, 521] width 36 height 12
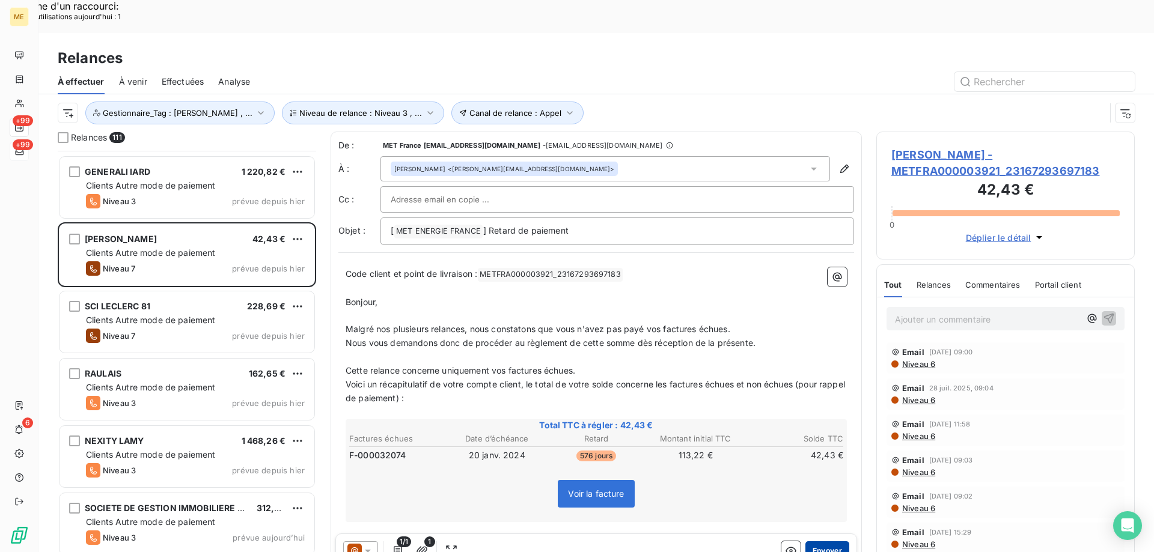
click at [817, 542] on button "Envoyer" at bounding box center [827, 551] width 44 height 19
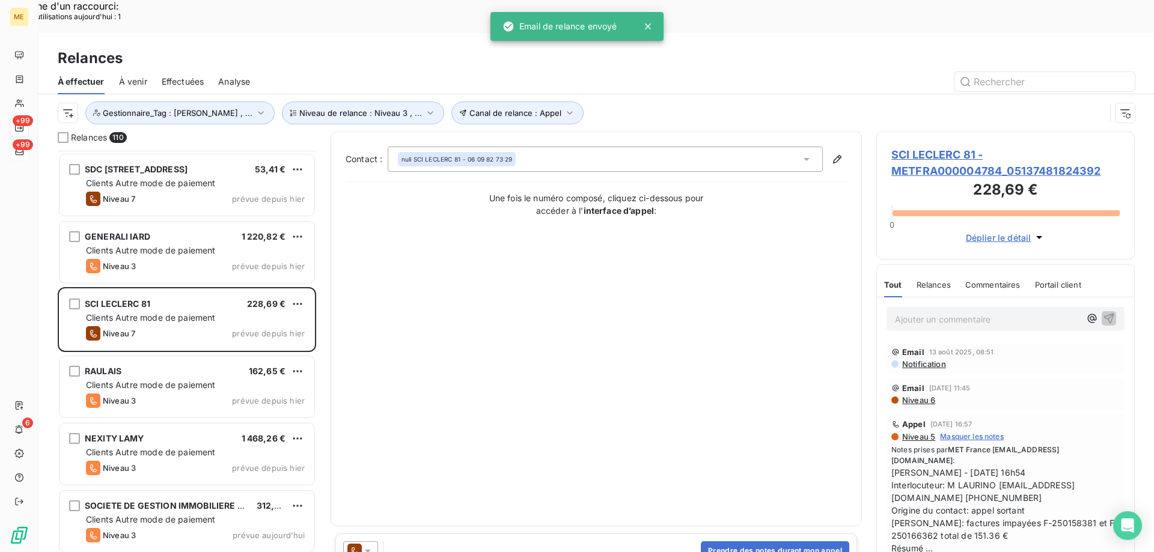
scroll to position [4932, 0]
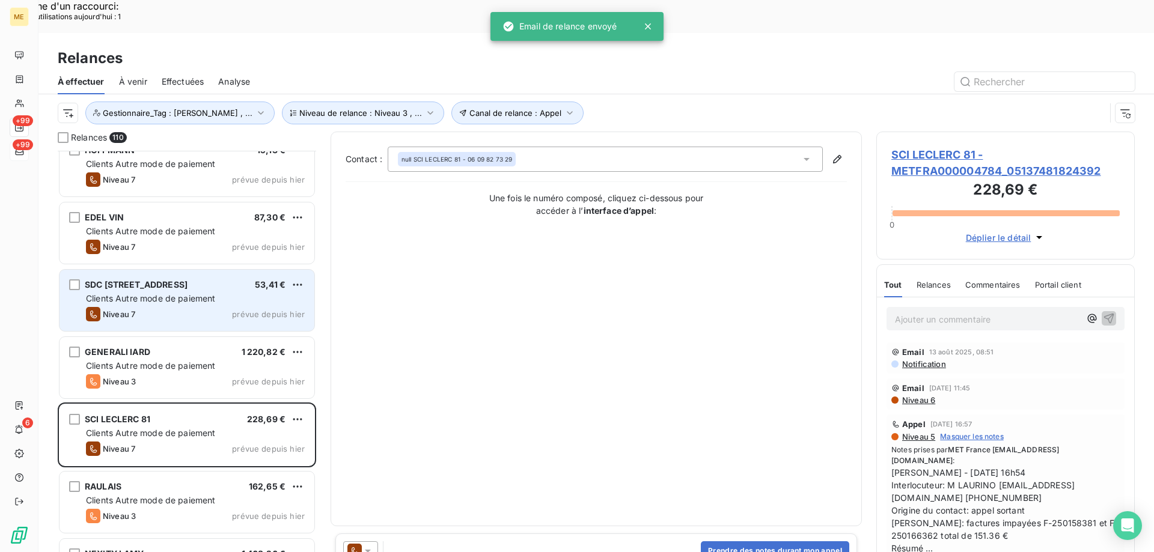
click at [203, 293] on div "Clients Autre mode de paiement" at bounding box center [195, 299] width 219 height 12
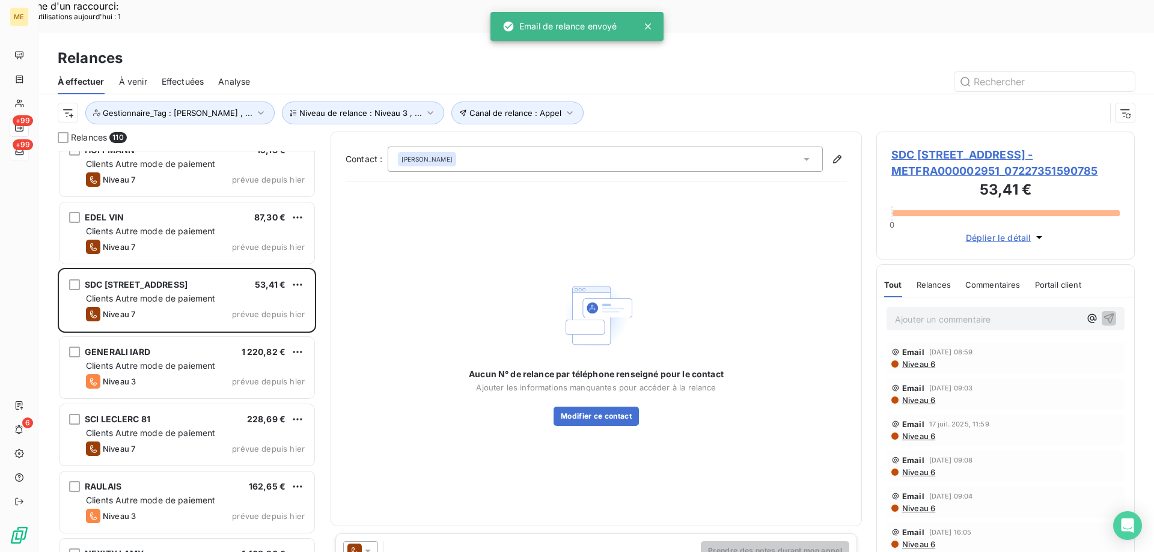
click at [371, 545] on icon at bounding box center [368, 551] width 12 height 12
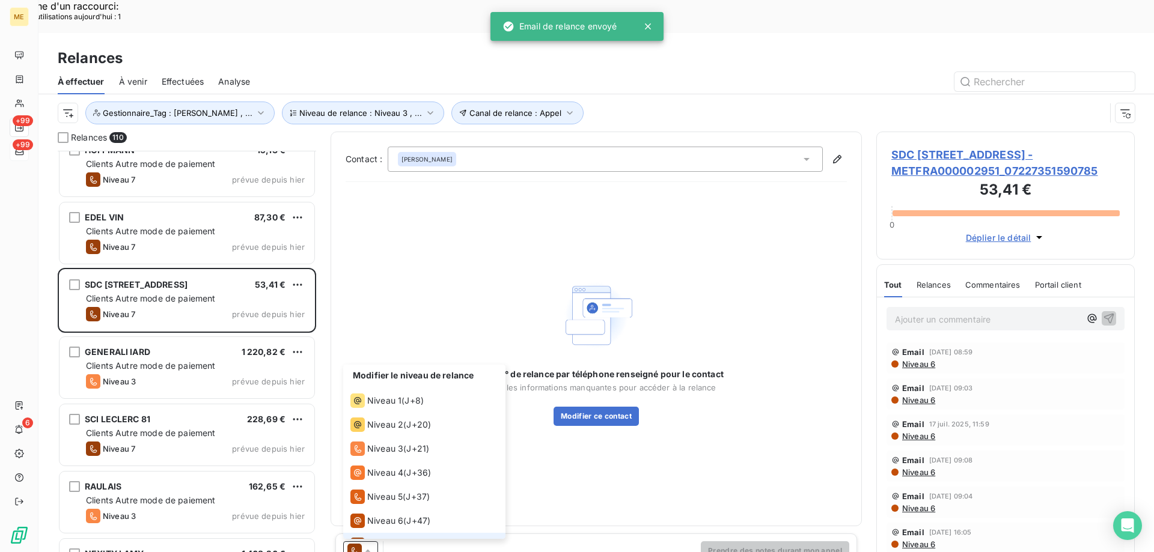
scroll to position [18, 0]
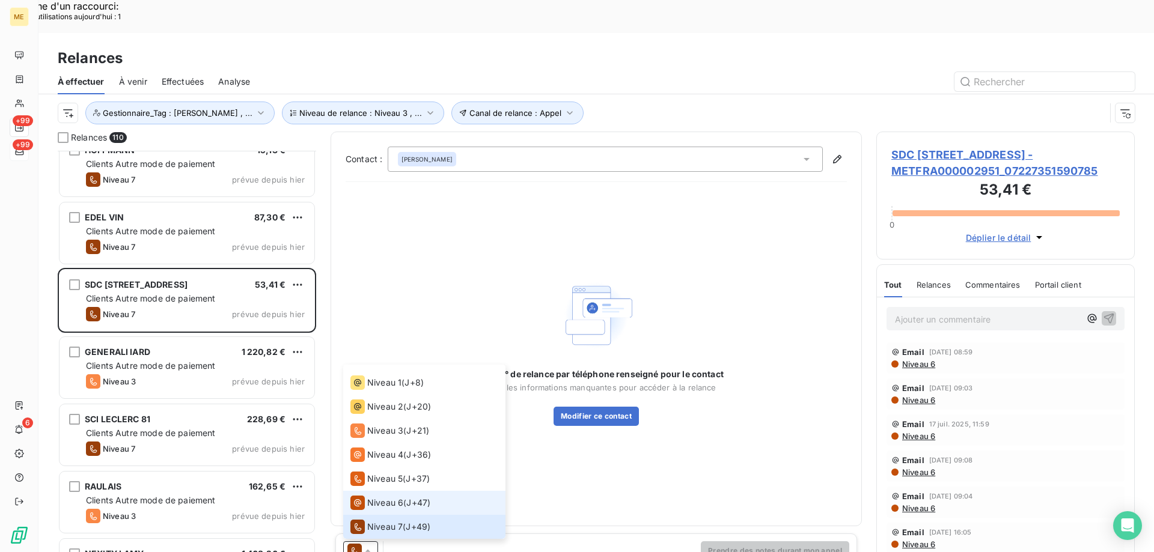
click at [377, 497] on span "Niveau 6" at bounding box center [385, 503] width 36 height 12
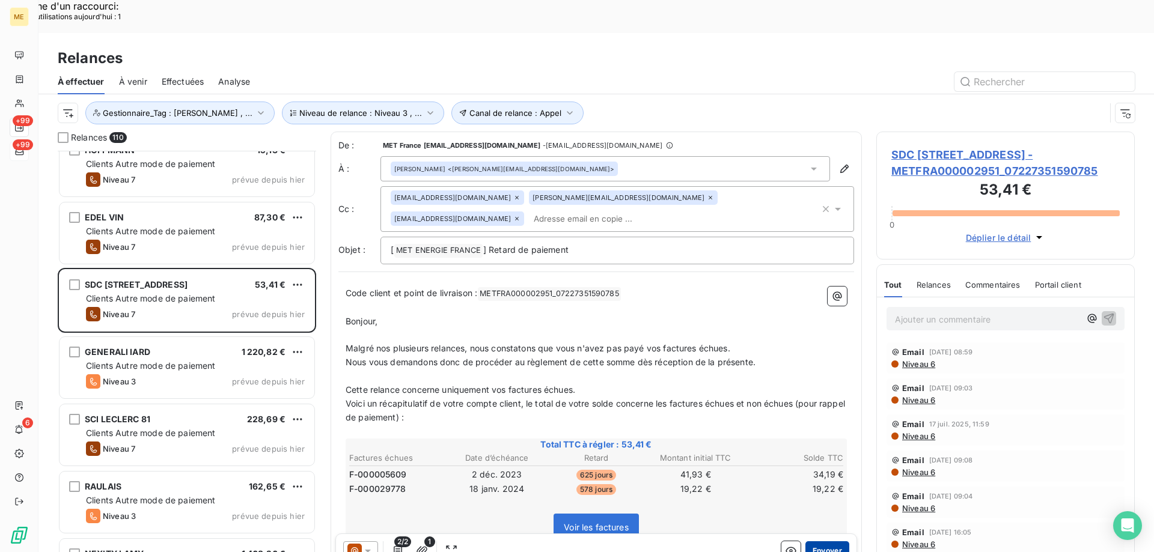
click at [811, 542] on button "Envoyer" at bounding box center [827, 551] width 44 height 19
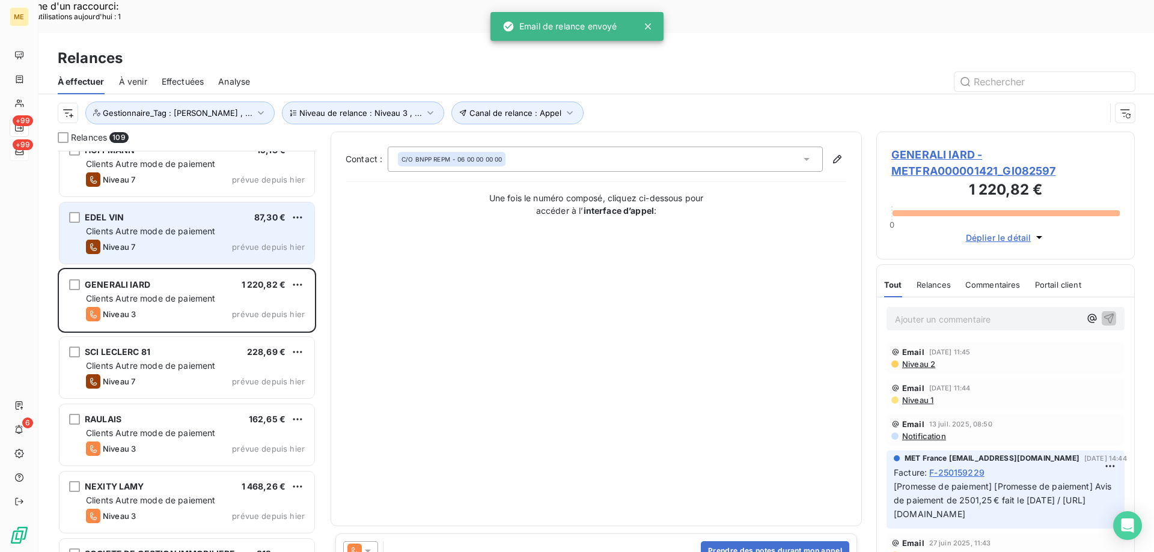
click at [227, 240] on div "Niveau 7 prévue depuis [DATE]" at bounding box center [195, 247] width 219 height 14
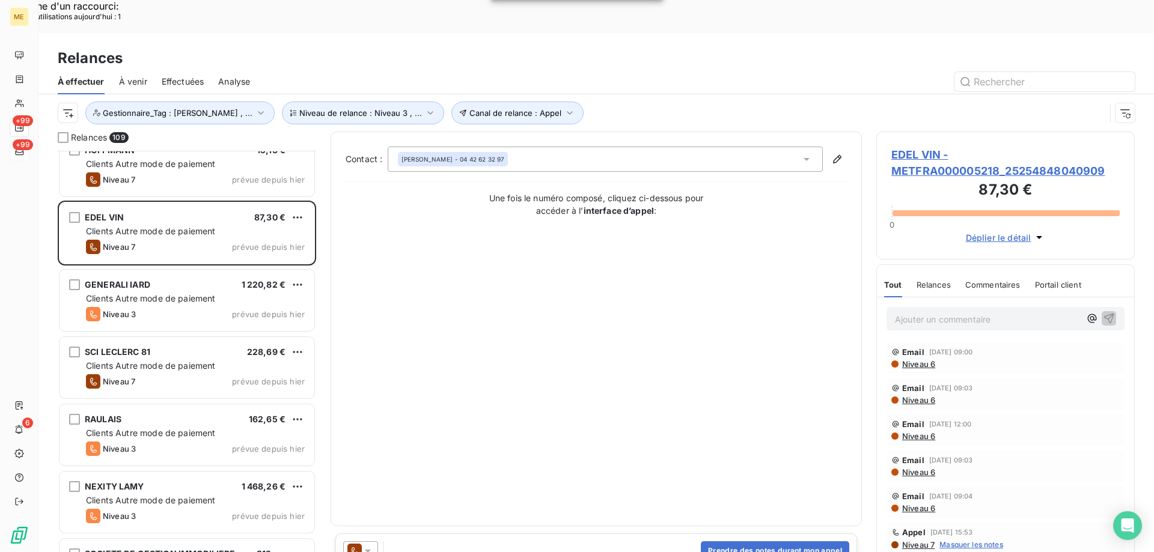
click at [367, 545] on icon at bounding box center [368, 551] width 12 height 12
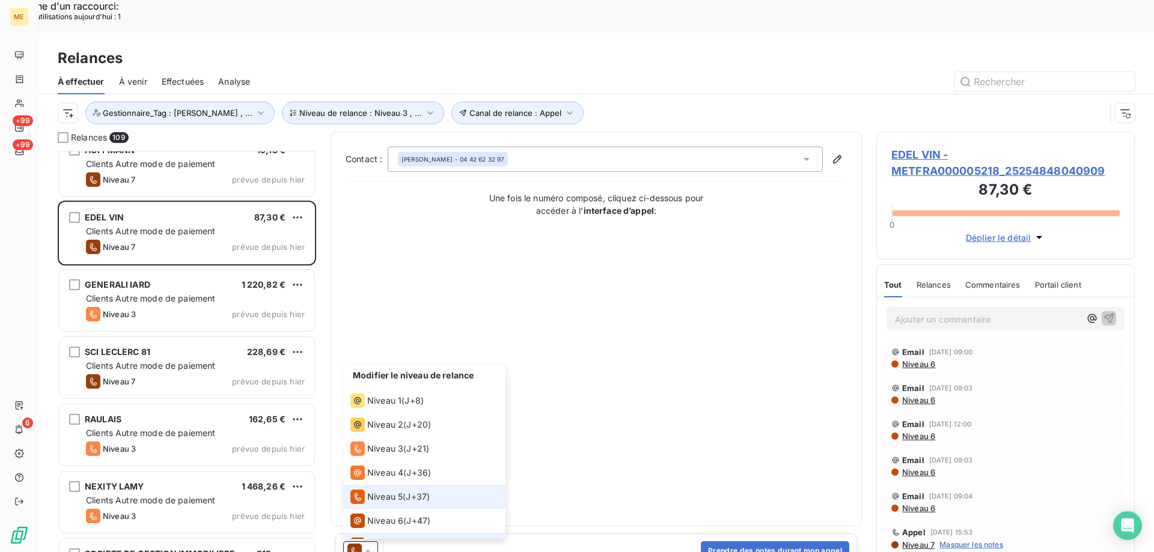
scroll to position [18, 0]
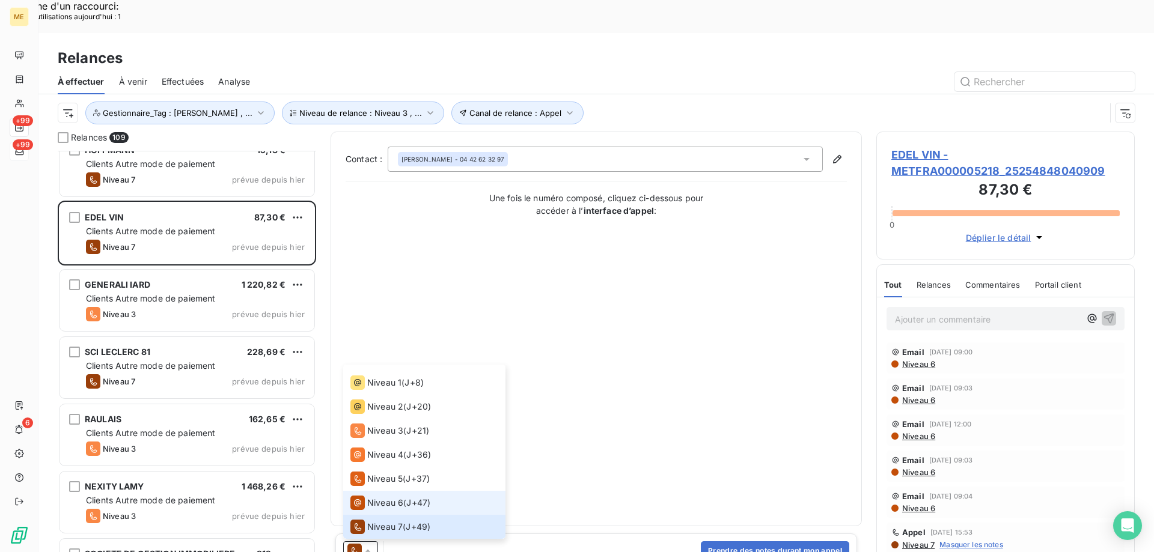
click at [391, 497] on span "Niveau 6" at bounding box center [385, 503] width 36 height 12
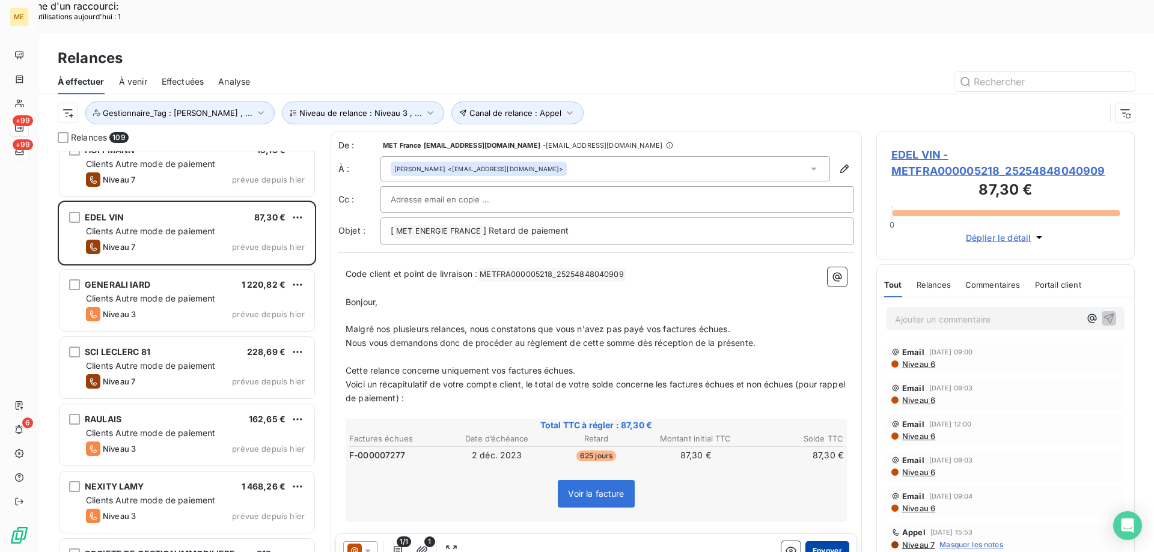
click at [815, 542] on button "Envoyer" at bounding box center [827, 551] width 44 height 19
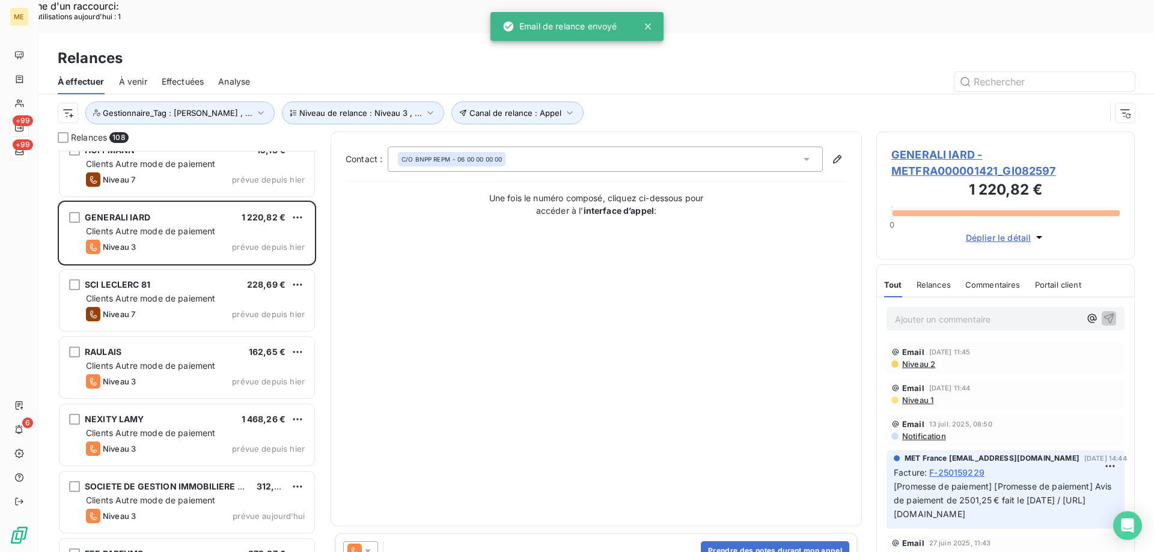
scroll to position [4872, 0]
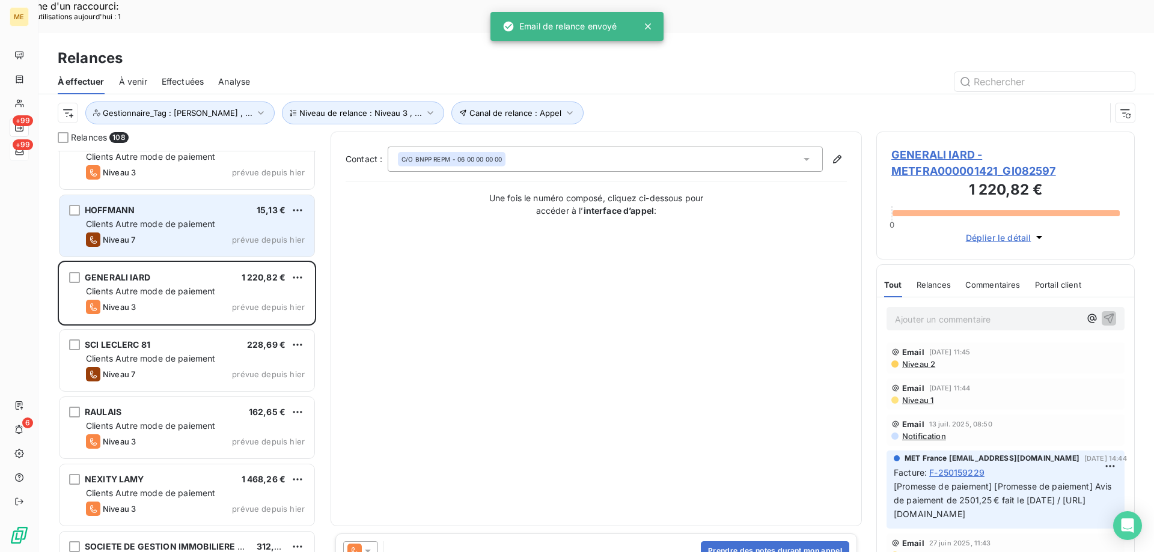
click at [192, 233] on div "Niveau 7 prévue depuis [DATE]" at bounding box center [195, 240] width 219 height 14
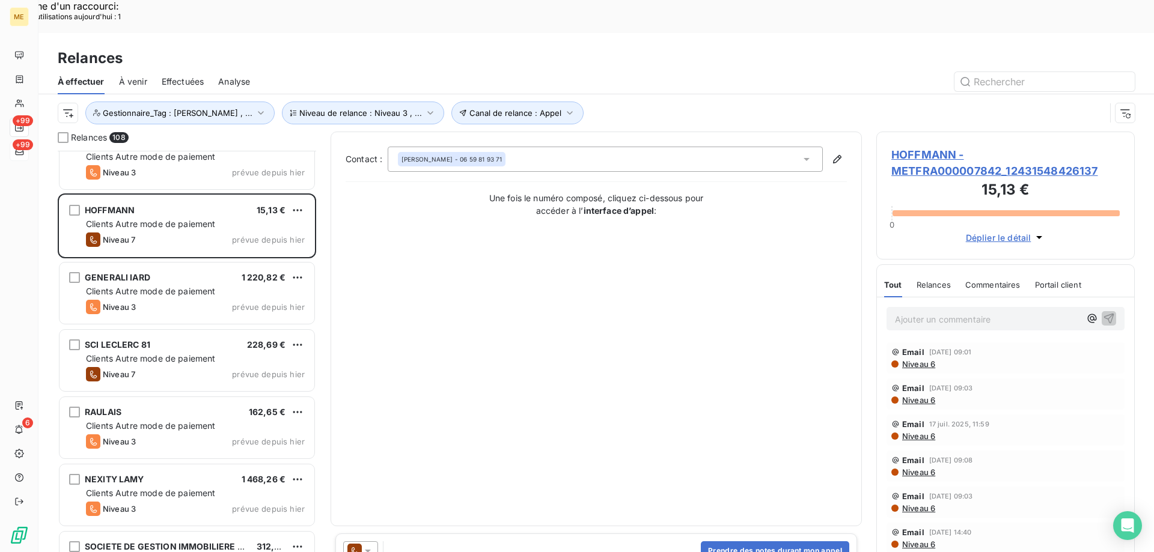
click at [367, 545] on icon at bounding box center [368, 551] width 12 height 12
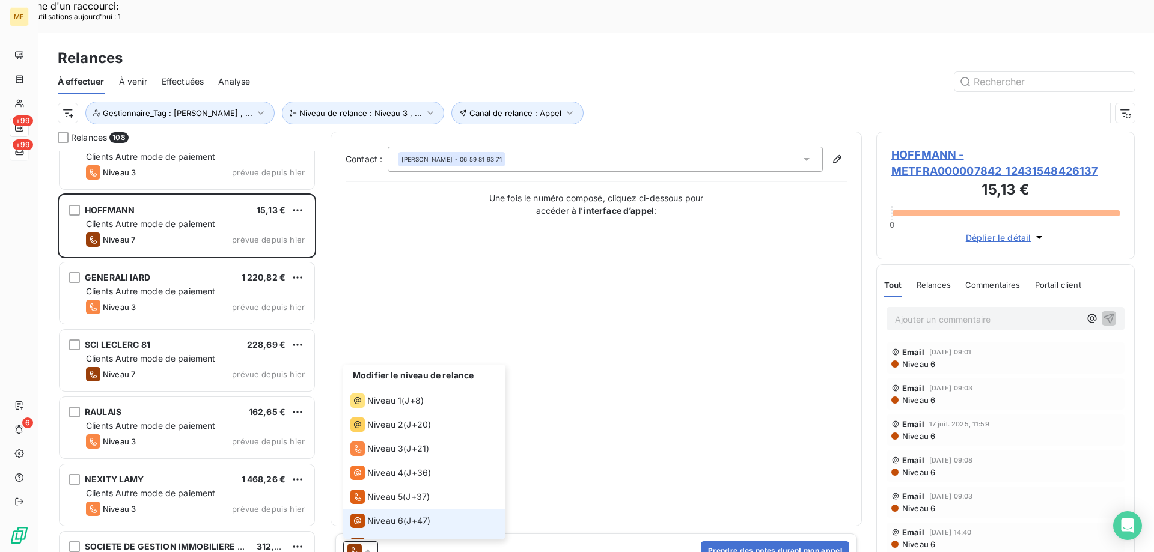
scroll to position [18, 0]
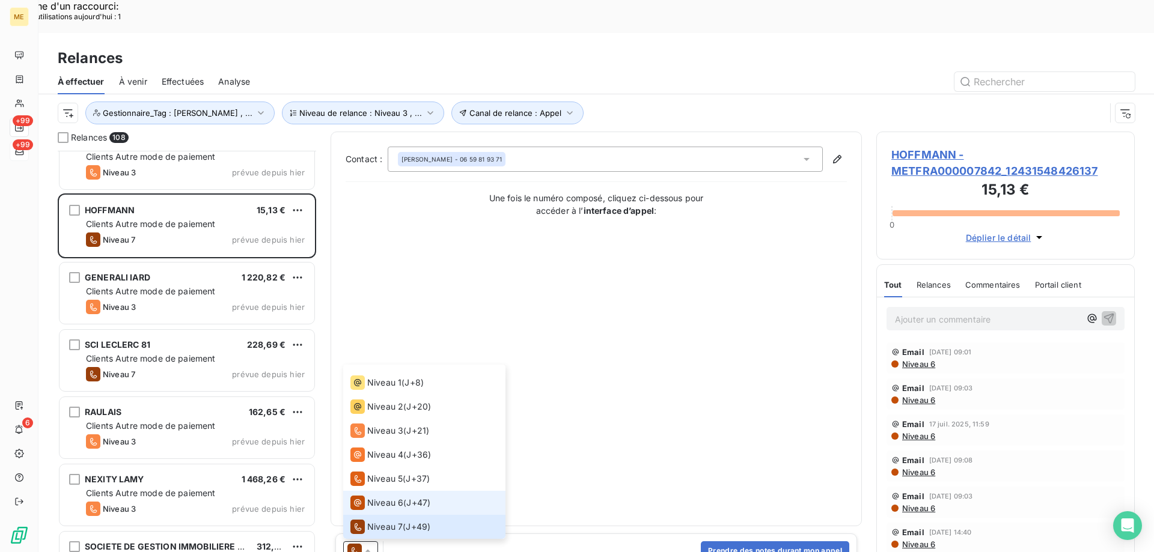
click at [361, 496] on icon at bounding box center [357, 503] width 14 height 14
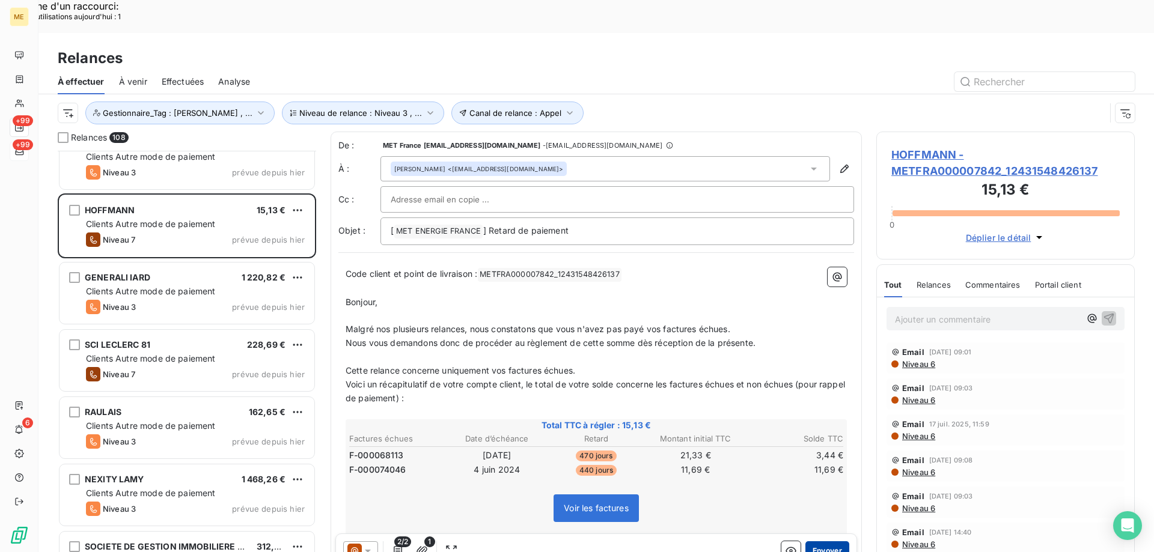
click at [827, 542] on button "Envoyer" at bounding box center [827, 551] width 44 height 19
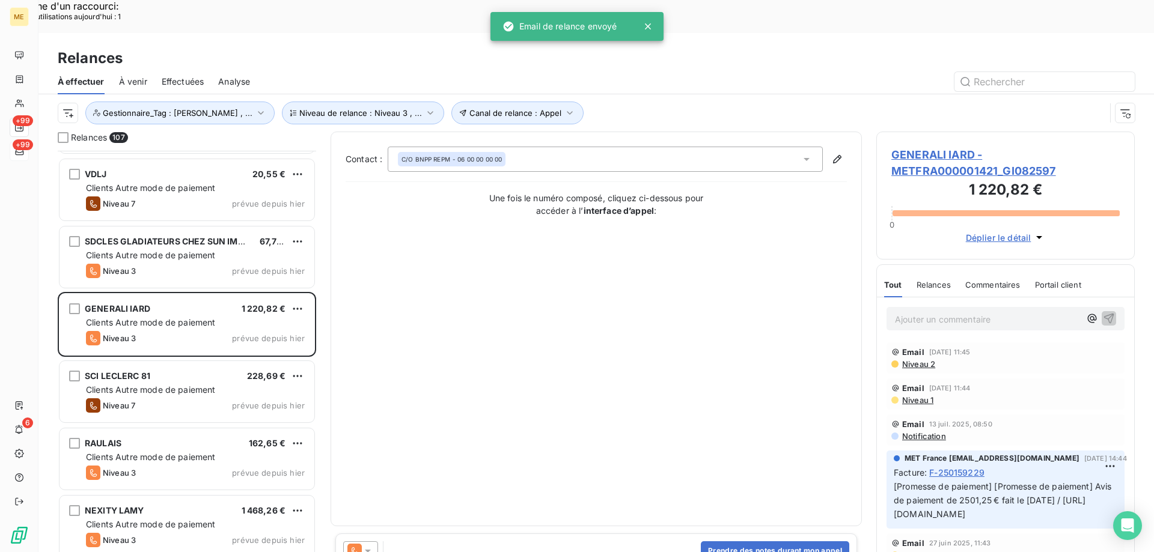
scroll to position [4752, 0]
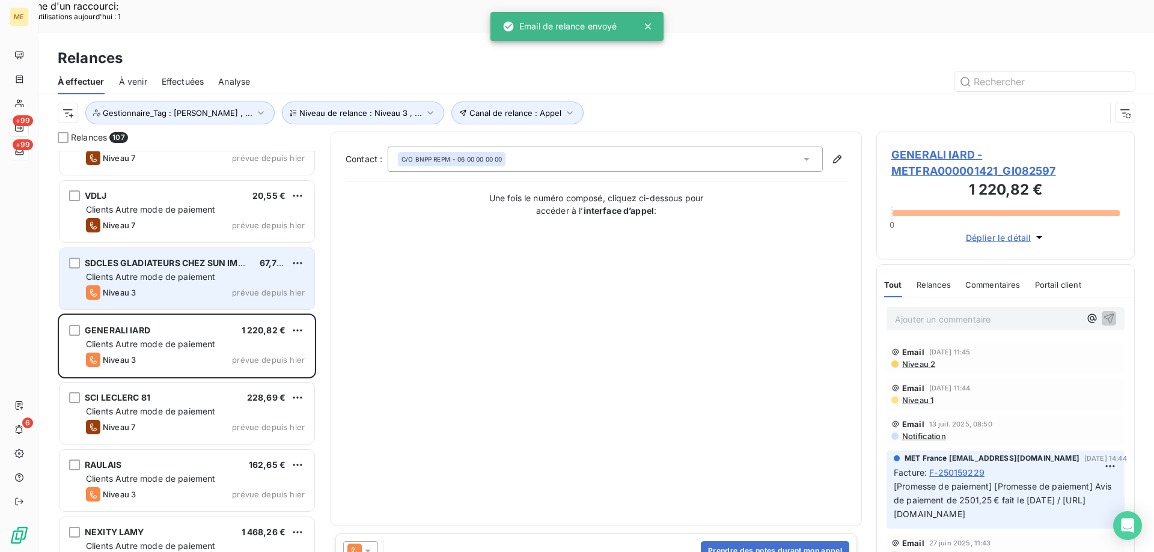
click at [237, 251] on div "SDCLES GLADIATEURS CHEZ SUN IMMOBILIER 67,73 € Clients Autre mode de paiement N…" at bounding box center [187, 278] width 255 height 61
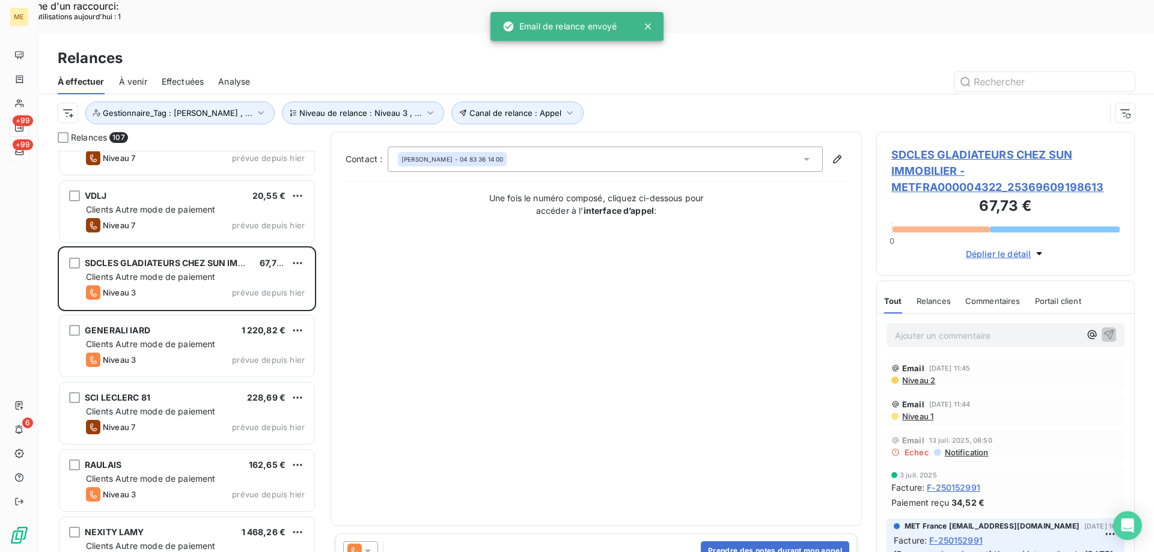
click at [371, 545] on icon at bounding box center [368, 551] width 12 height 12
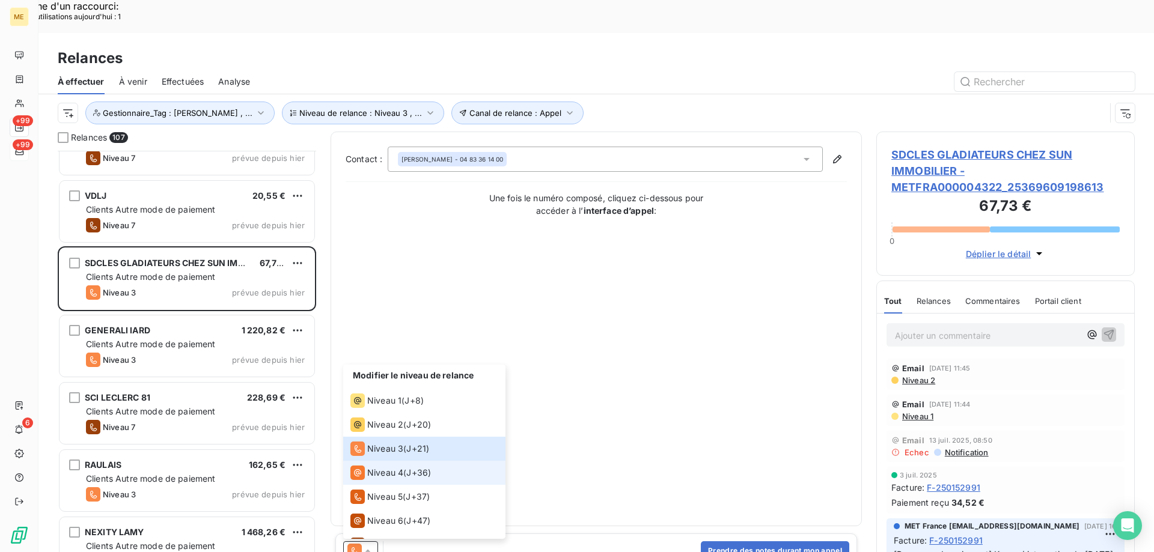
click at [391, 467] on span "Niveau 4" at bounding box center [385, 473] width 36 height 12
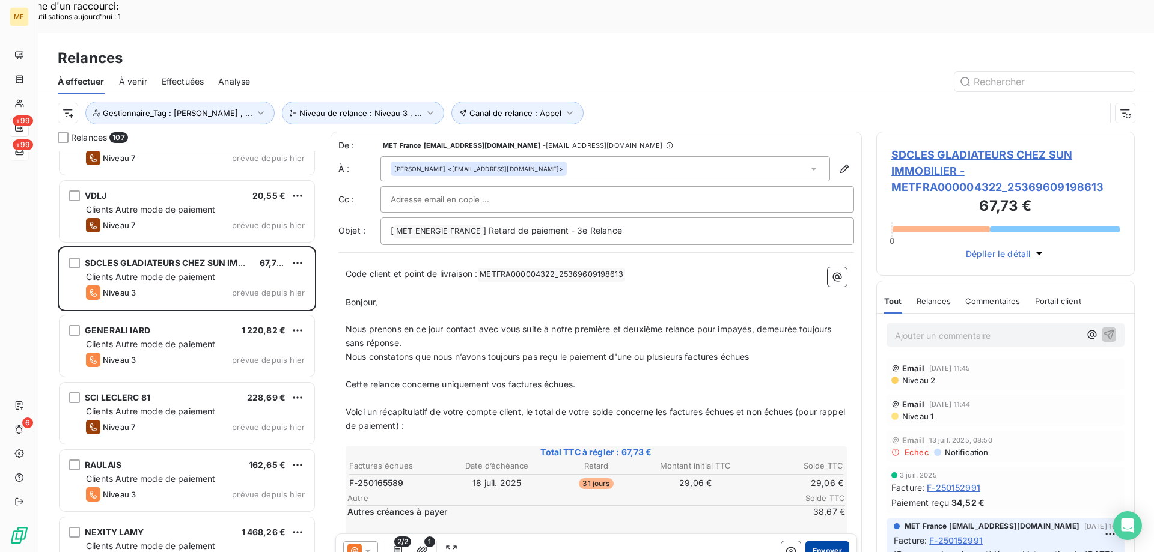
click at [822, 542] on button "Envoyer" at bounding box center [827, 551] width 44 height 19
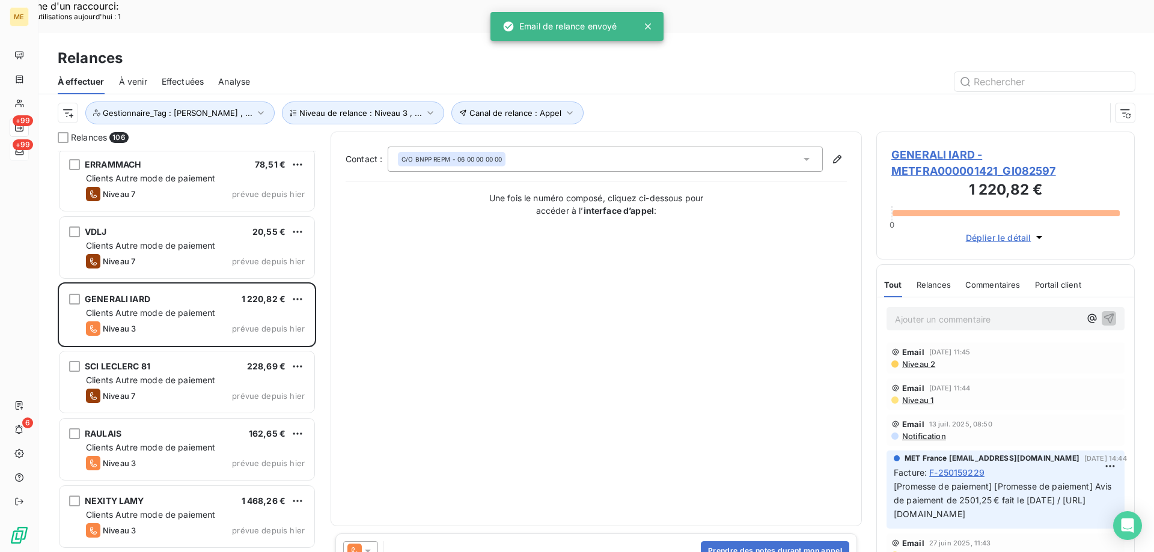
scroll to position [4692, 0]
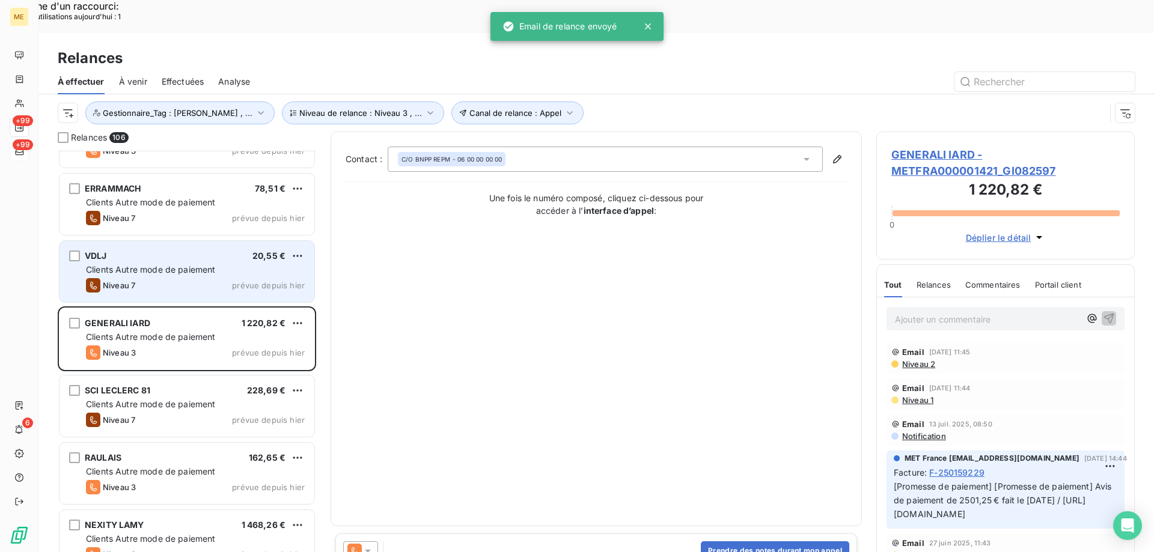
click at [254, 278] on div "Niveau 7 prévue depuis [DATE]" at bounding box center [195, 285] width 219 height 14
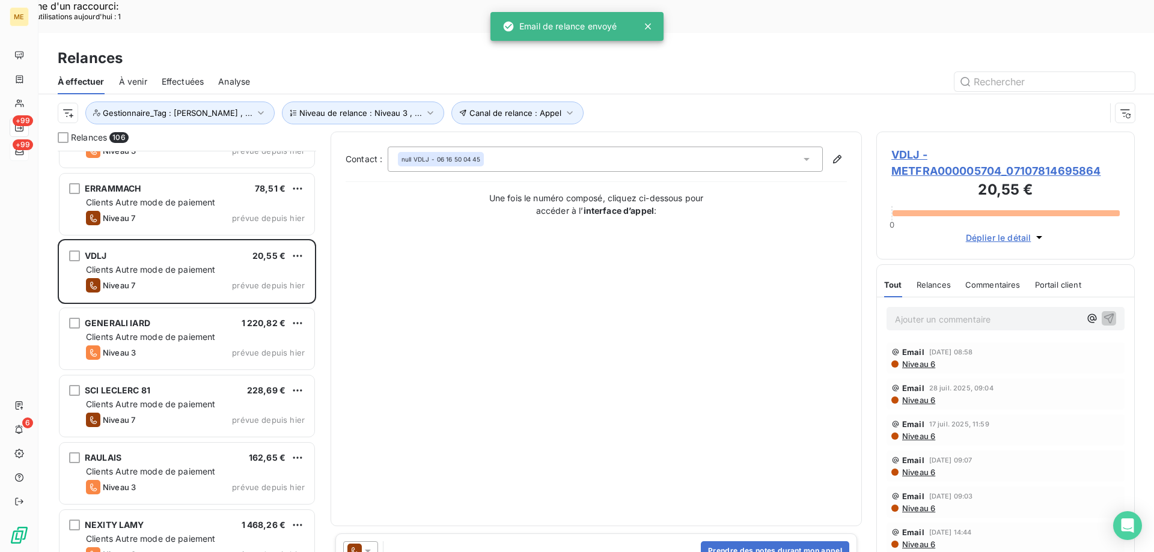
click at [371, 545] on icon at bounding box center [368, 551] width 12 height 12
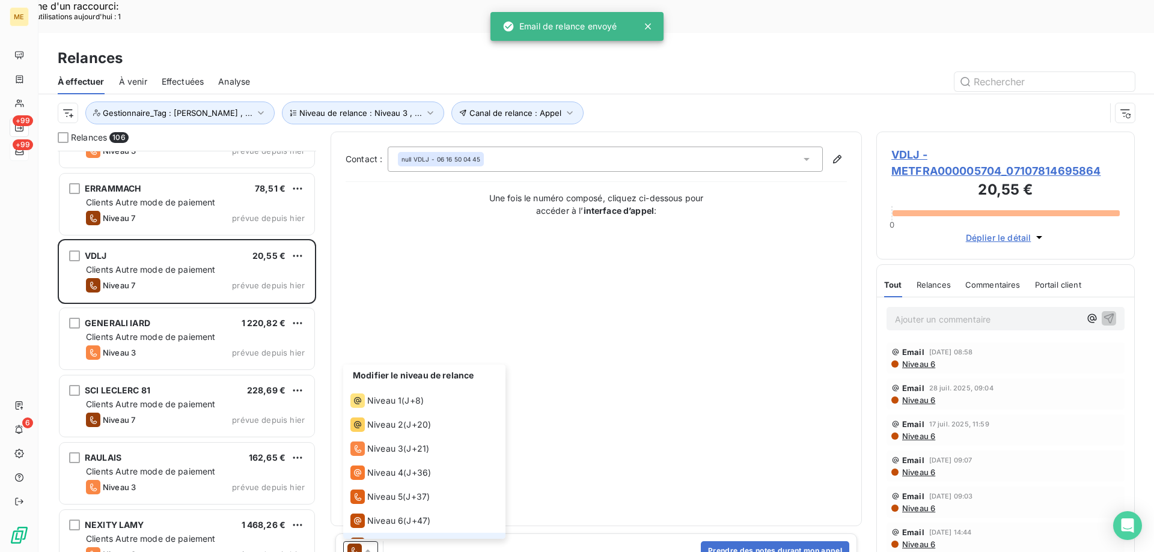
scroll to position [18, 0]
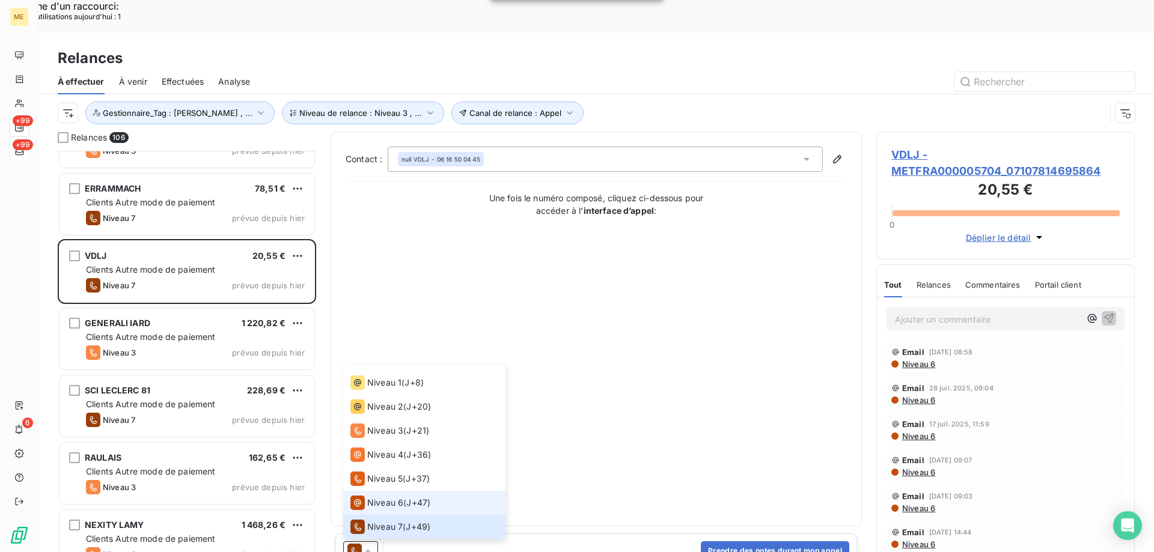
click at [376, 497] on span "Niveau 6" at bounding box center [385, 503] width 36 height 12
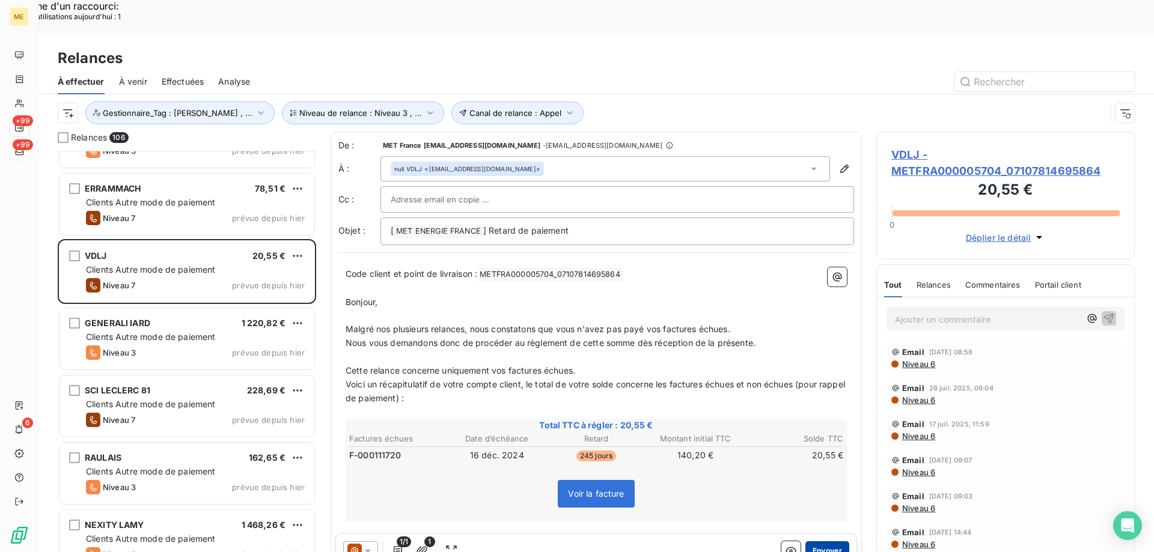
click at [826, 542] on button "Envoyer" at bounding box center [827, 551] width 44 height 19
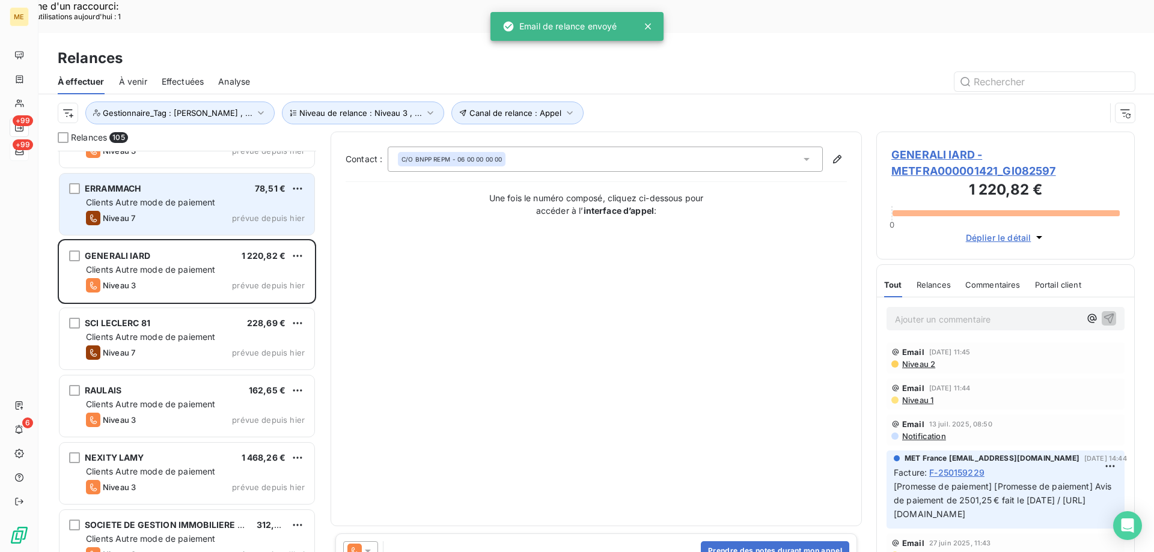
click at [252, 197] on div "Clients Autre mode de paiement" at bounding box center [195, 203] width 219 height 12
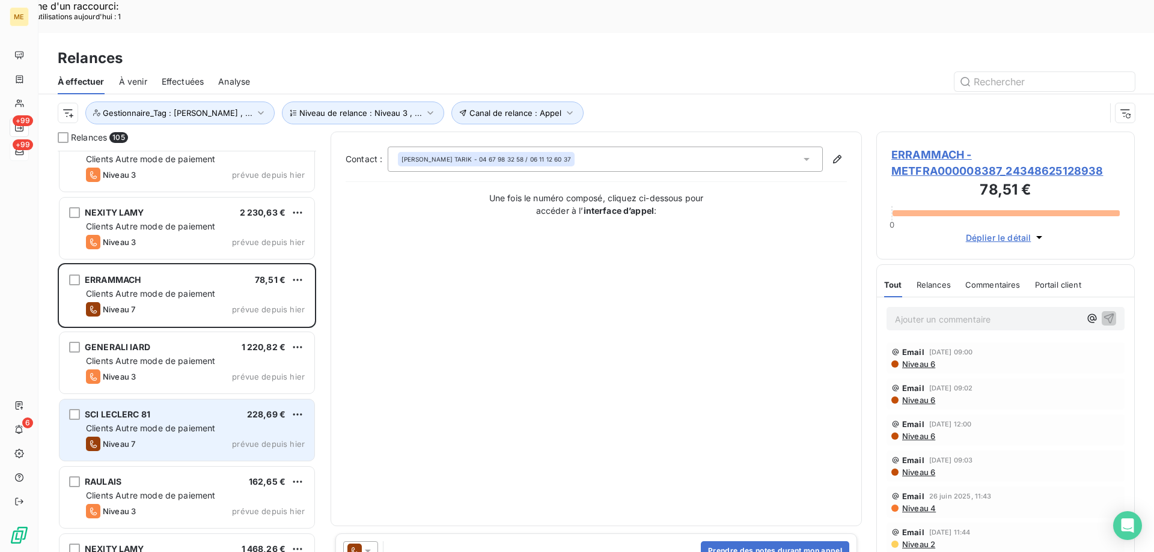
scroll to position [4571, 0]
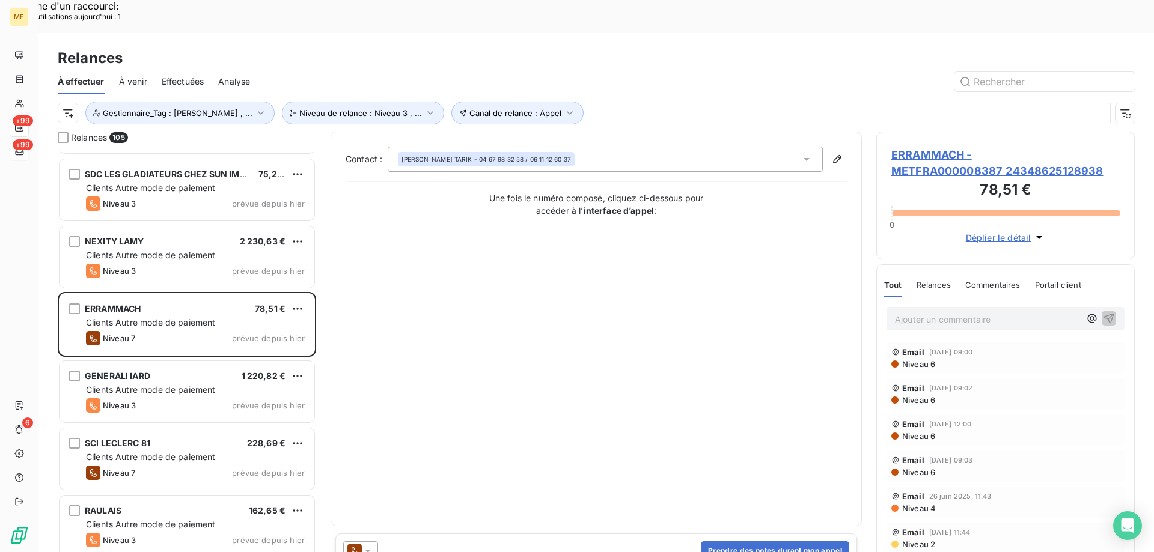
click at [370, 545] on icon at bounding box center [368, 551] width 12 height 12
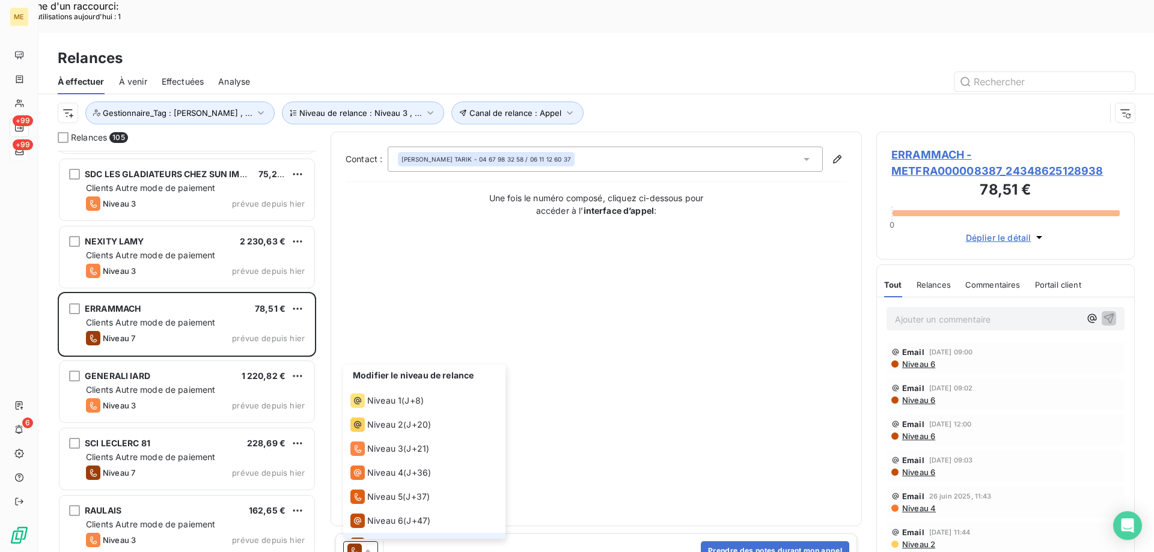
scroll to position [18, 0]
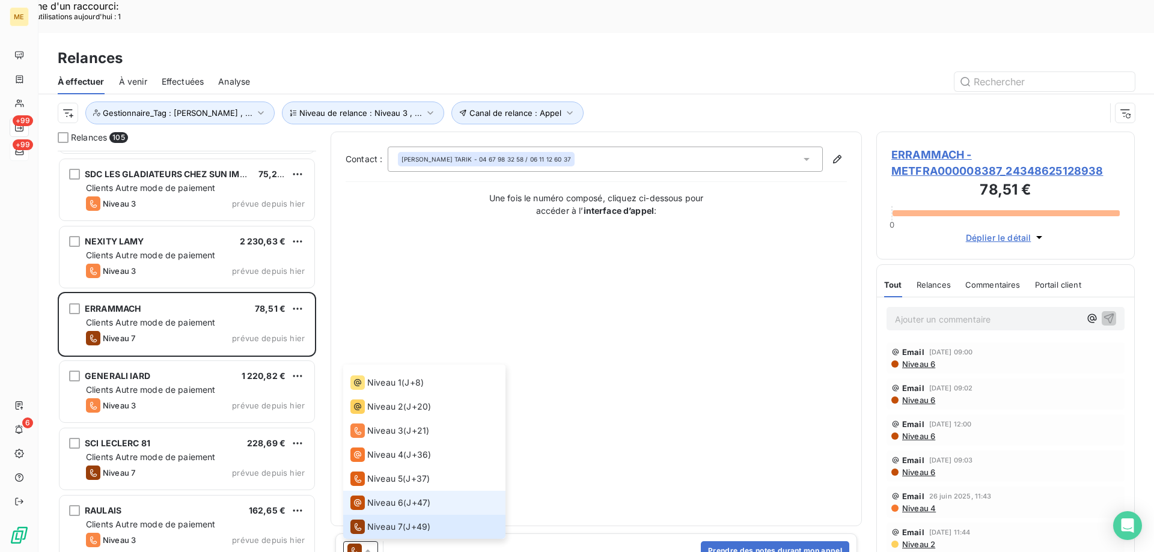
click at [386, 497] on span "Niveau 6" at bounding box center [385, 503] width 36 height 12
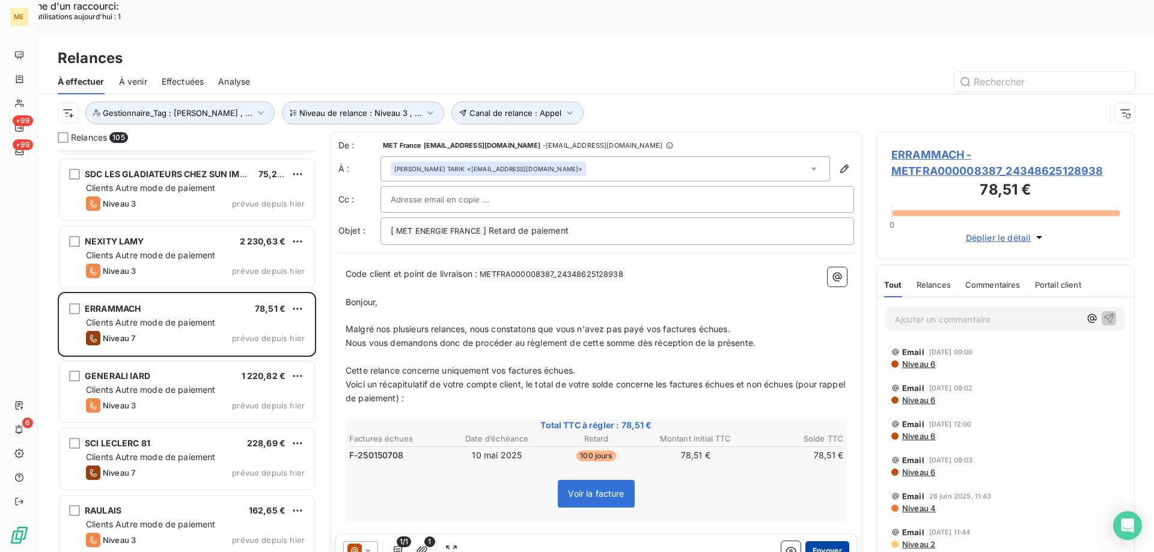
click at [822, 542] on button "Envoyer" at bounding box center [827, 551] width 44 height 19
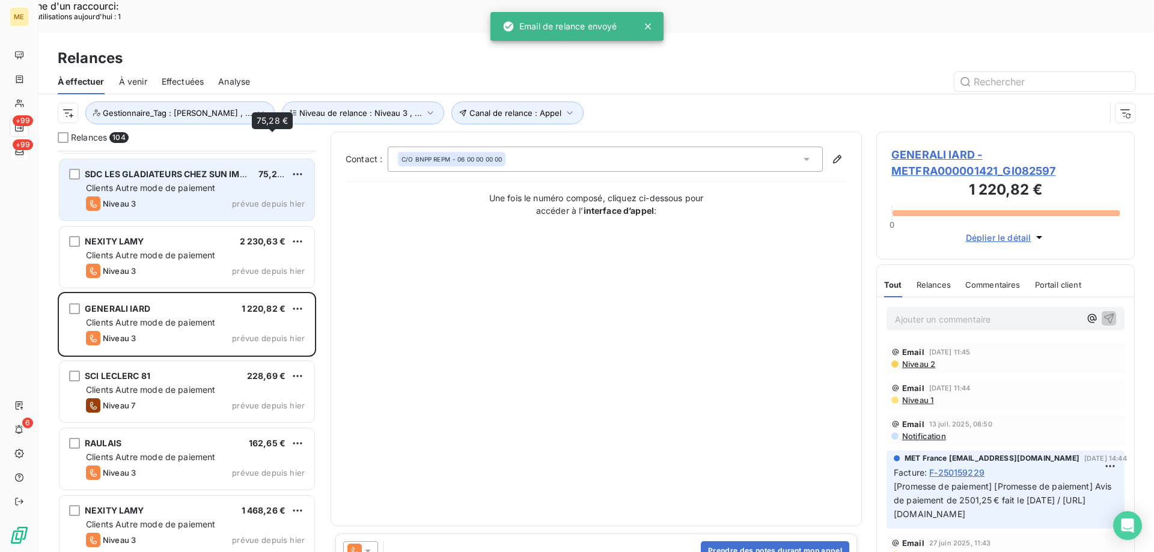
click at [275, 169] on span "75,28 €" at bounding box center [274, 174] width 32 height 10
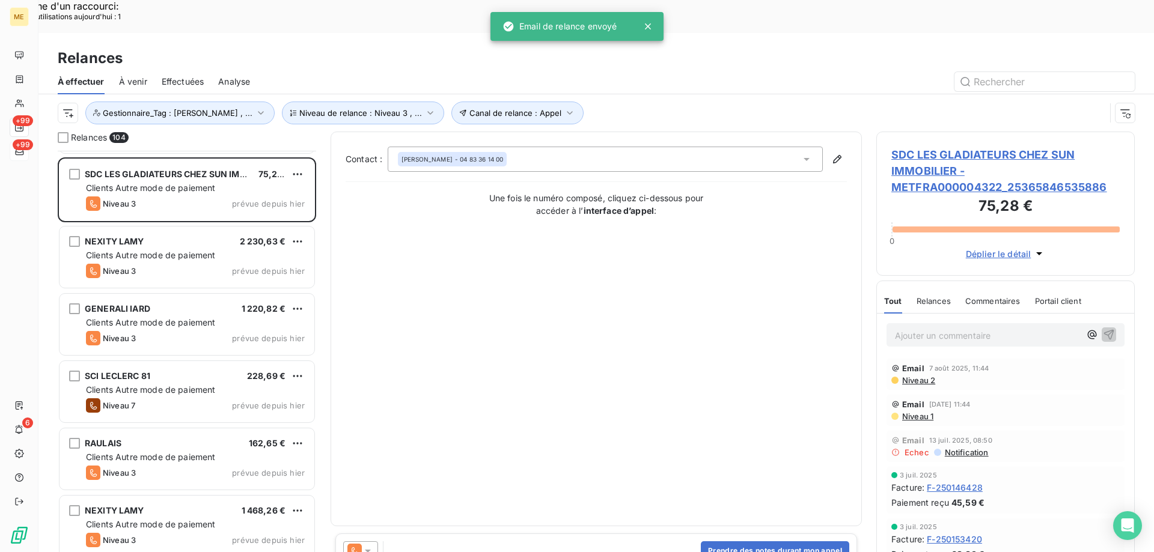
click at [370, 545] on icon at bounding box center [368, 551] width 12 height 12
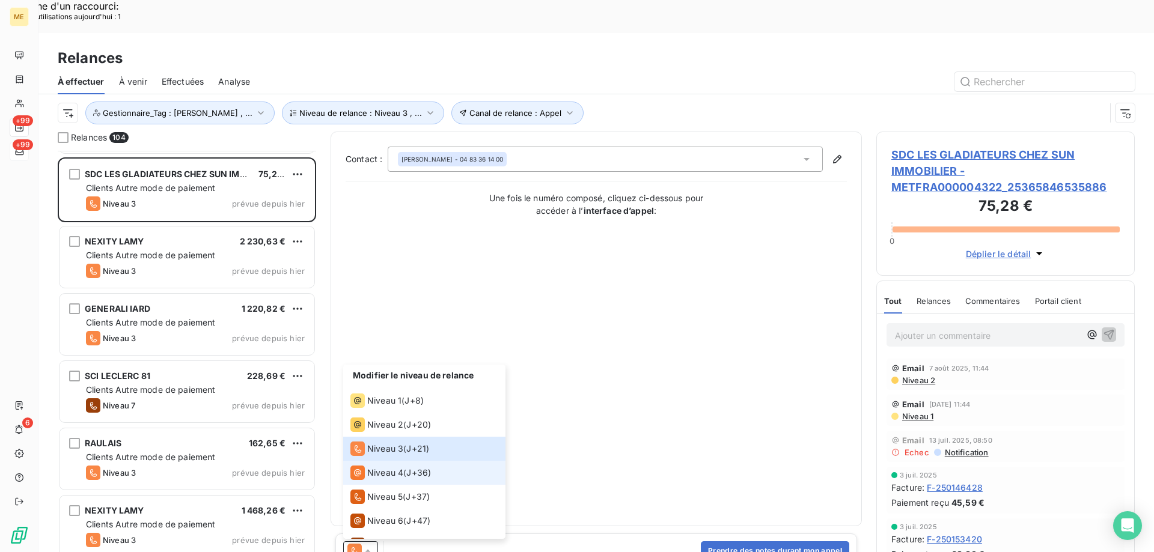
click at [379, 467] on span "Niveau 4" at bounding box center [385, 473] width 36 height 12
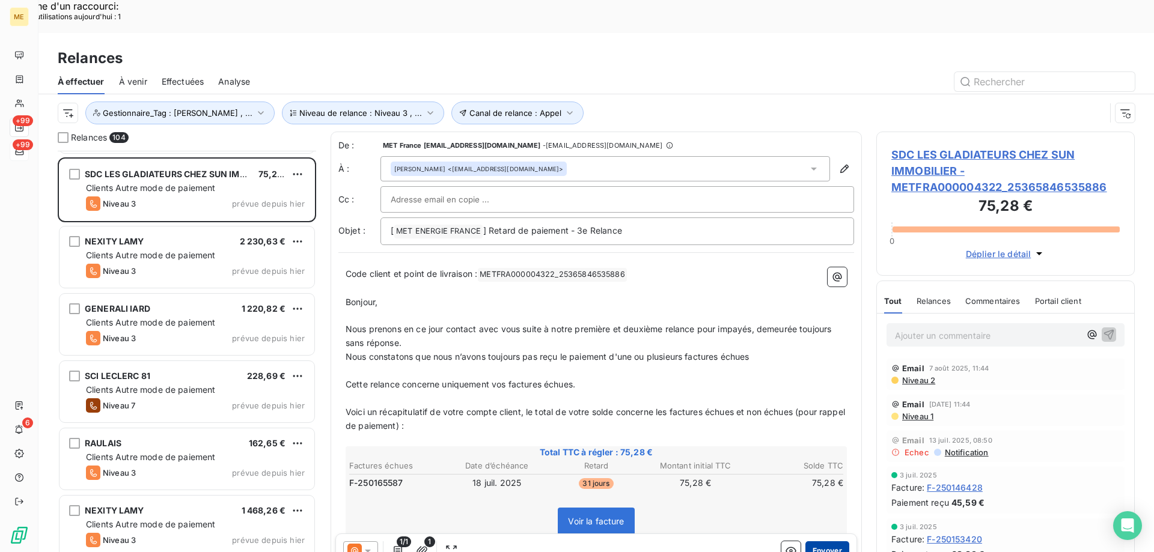
click at [823, 542] on button "Envoyer" at bounding box center [827, 551] width 44 height 19
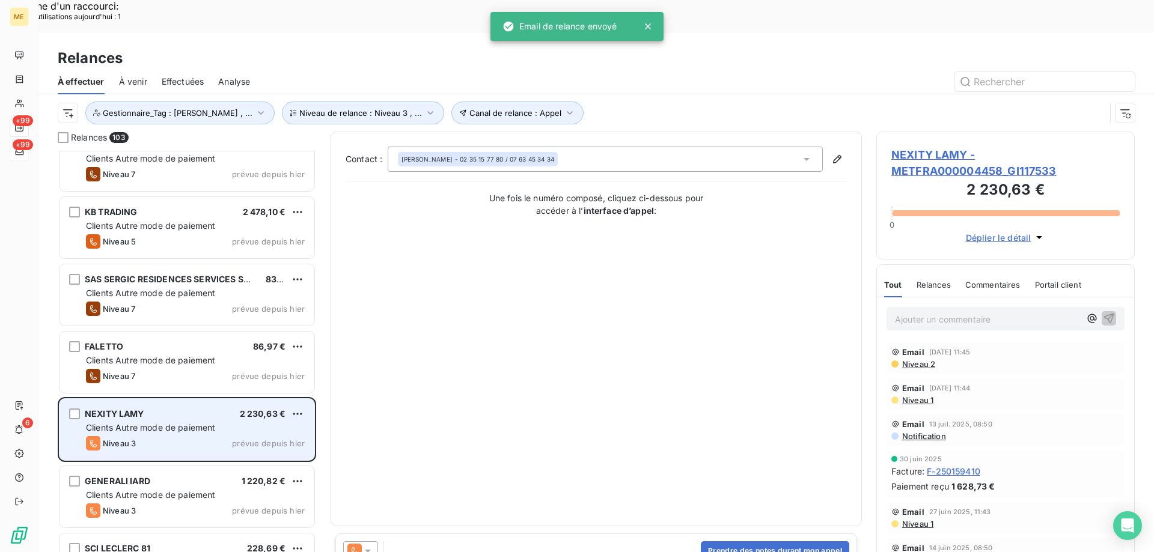
scroll to position [4331, 0]
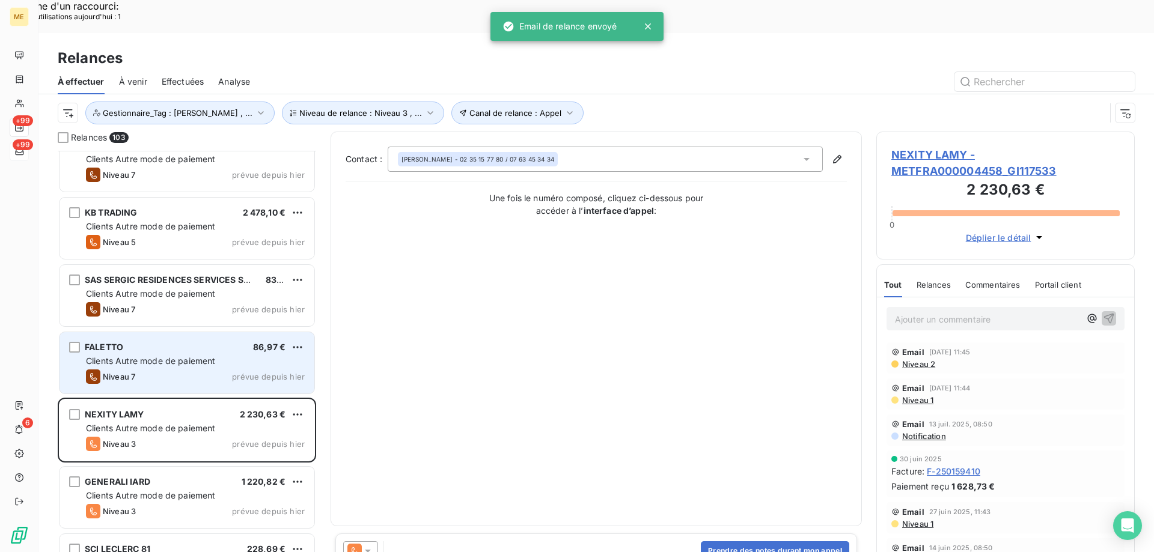
click at [244, 355] on div "Clients Autre mode de paiement" at bounding box center [195, 361] width 219 height 12
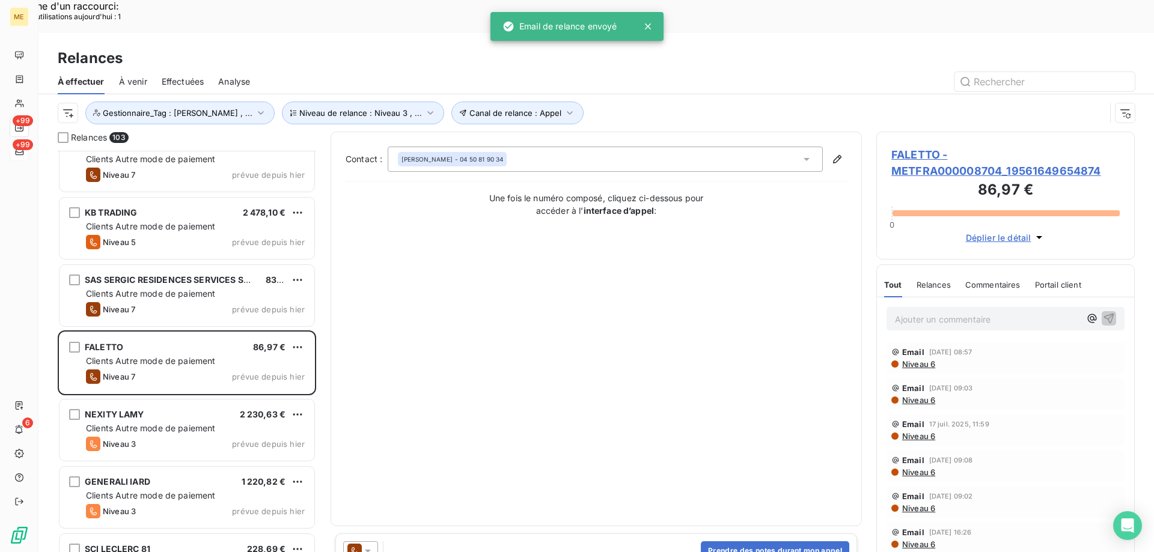
click at [368, 550] on icon at bounding box center [368, 551] width 6 height 3
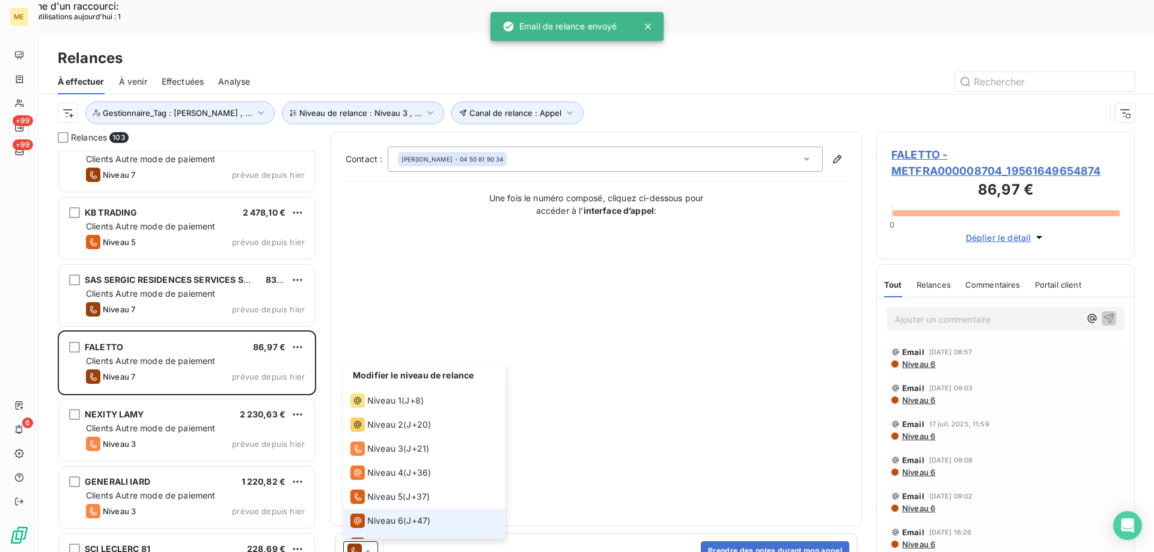
scroll to position [18, 0]
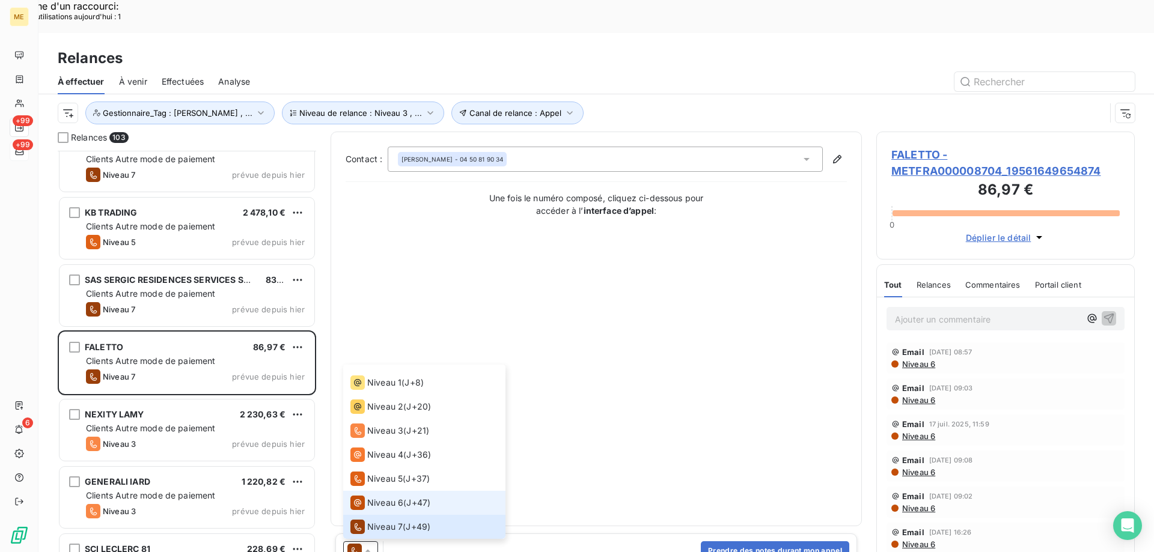
click at [375, 497] on span "Niveau 6" at bounding box center [385, 503] width 36 height 12
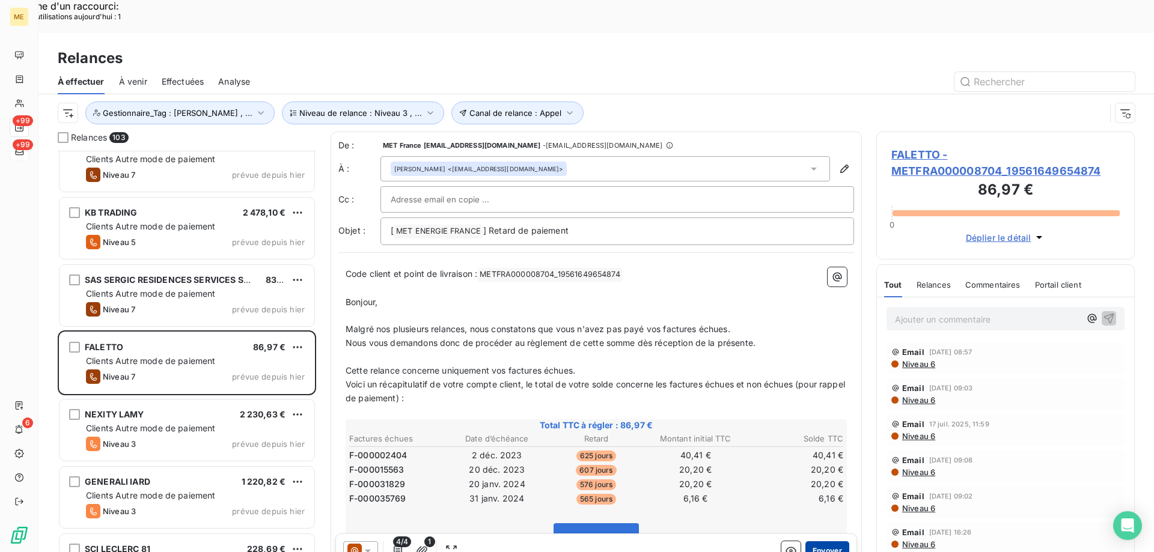
click at [826, 542] on button "Envoyer" at bounding box center [827, 551] width 44 height 19
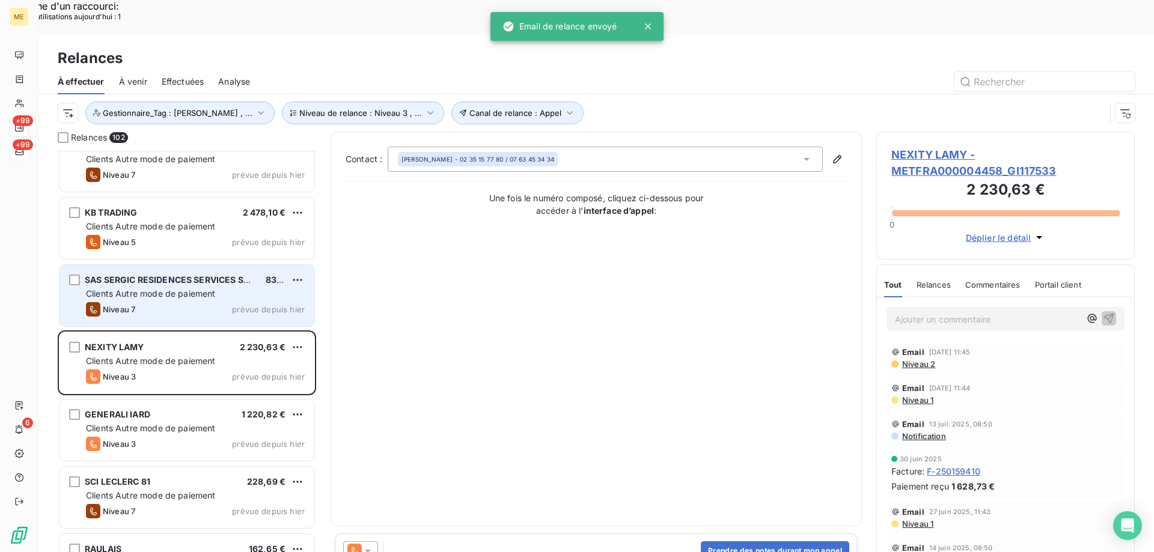
click at [226, 288] on div "Clients Autre mode de paiement" at bounding box center [195, 294] width 219 height 12
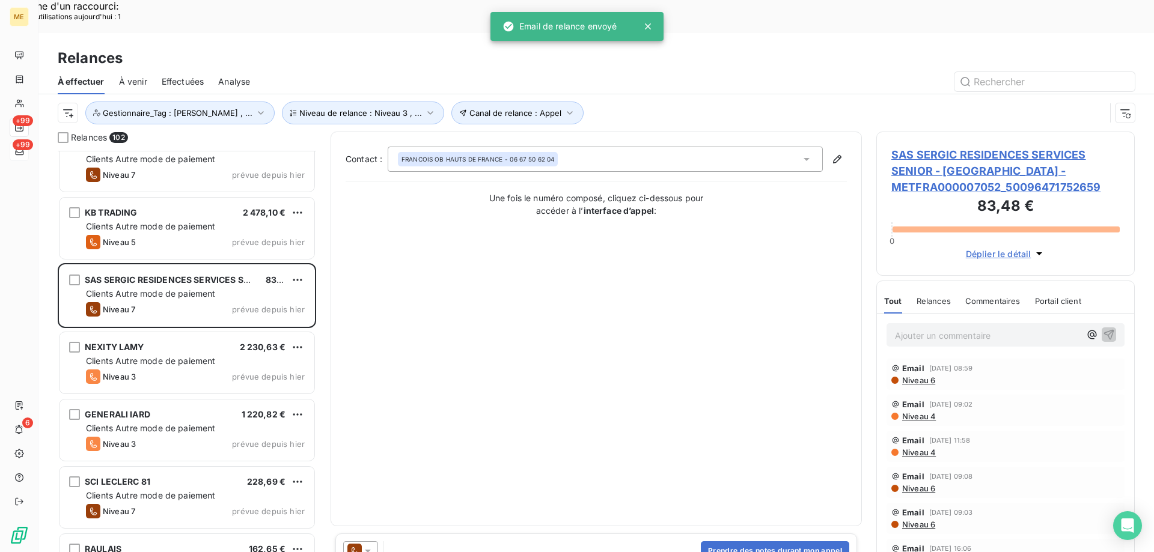
click at [374, 542] on div at bounding box center [360, 551] width 35 height 19
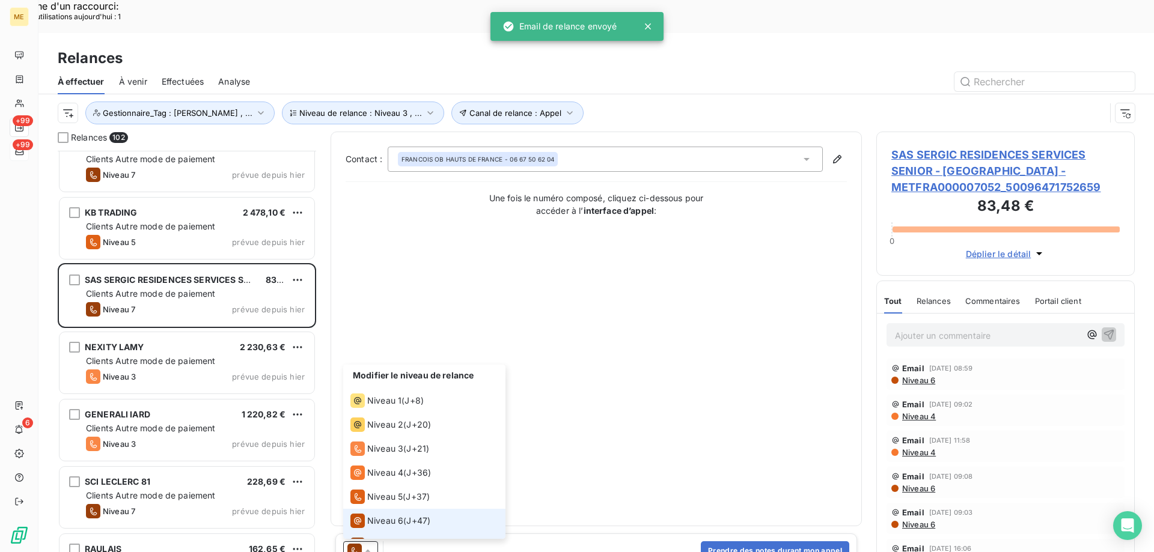
scroll to position [18, 0]
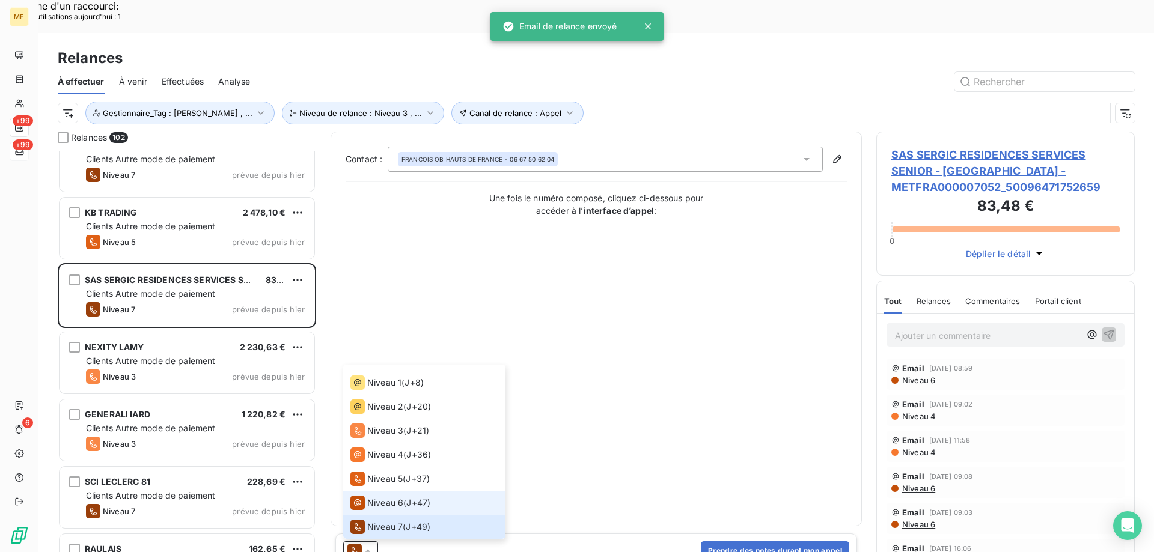
click at [375, 497] on span "Niveau 6" at bounding box center [385, 503] width 36 height 12
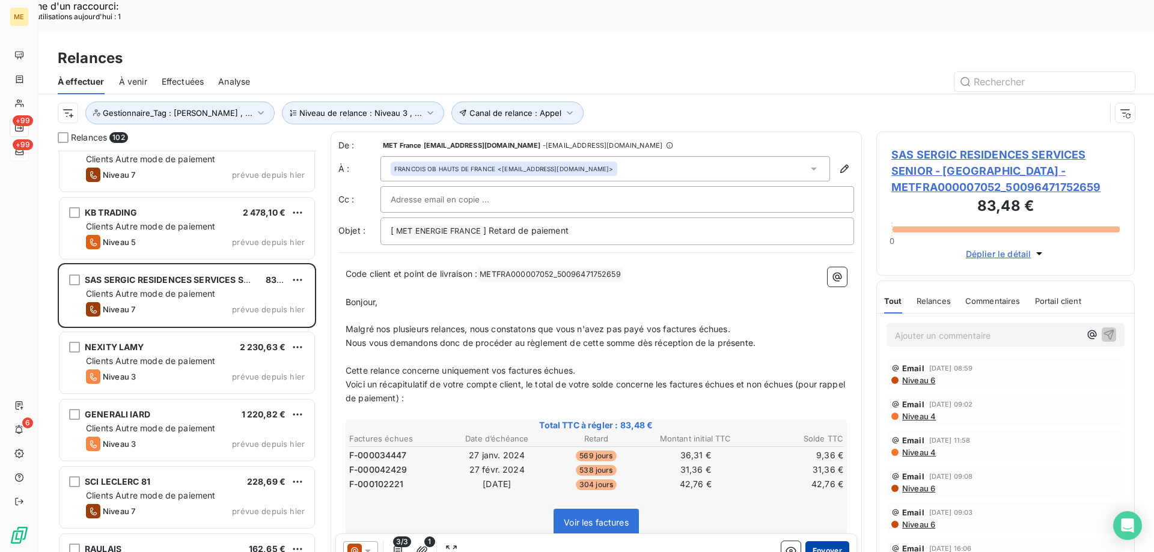
click at [819, 542] on button "Envoyer" at bounding box center [827, 551] width 44 height 19
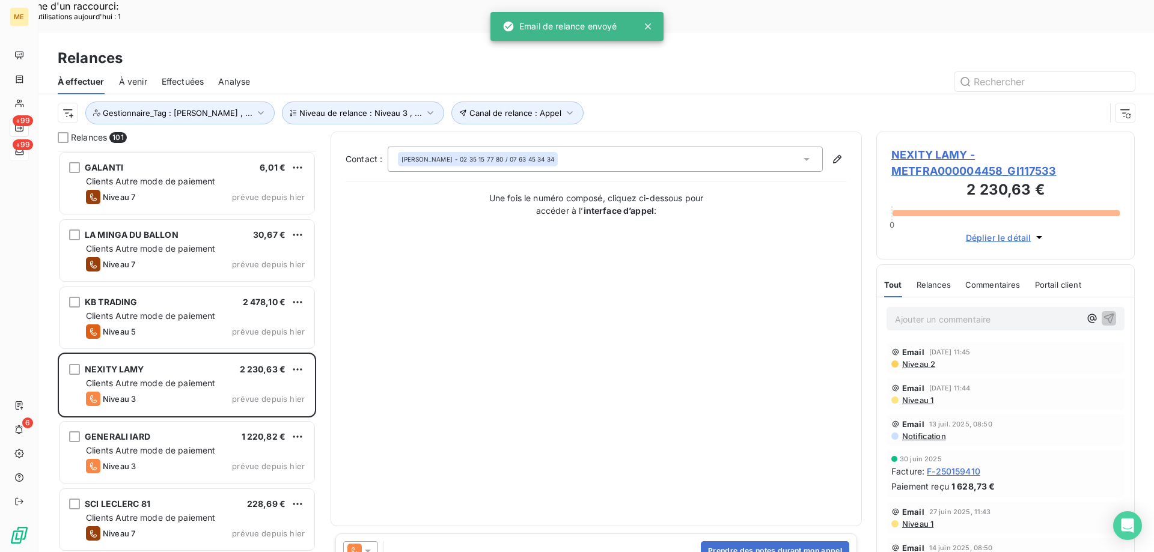
scroll to position [4211, 0]
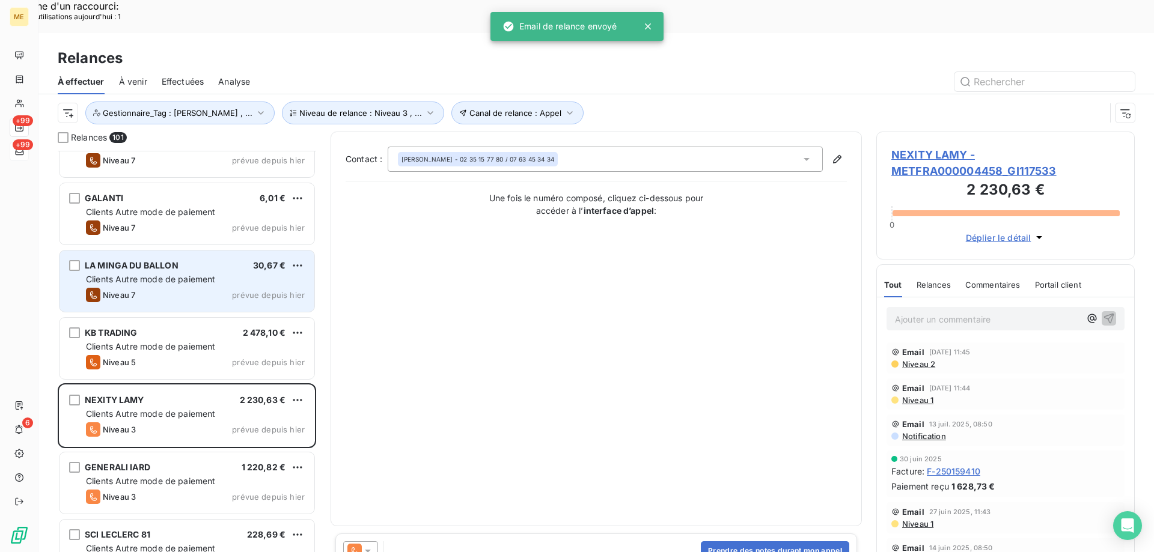
click at [296, 290] on span "prévue depuis hier" at bounding box center [268, 295] width 73 height 10
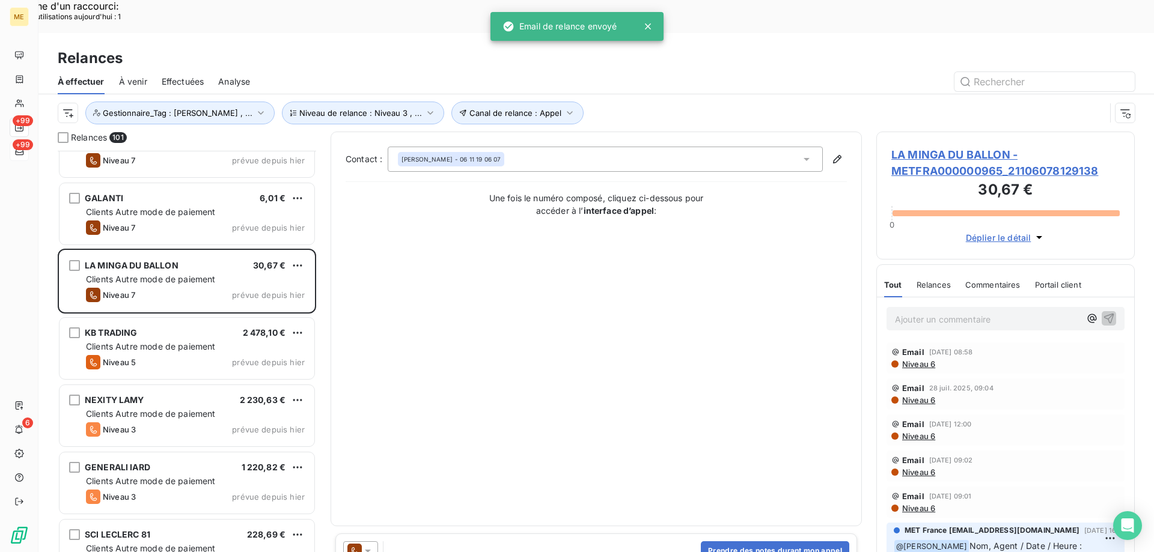
click at [368, 545] on icon at bounding box center [368, 551] width 12 height 12
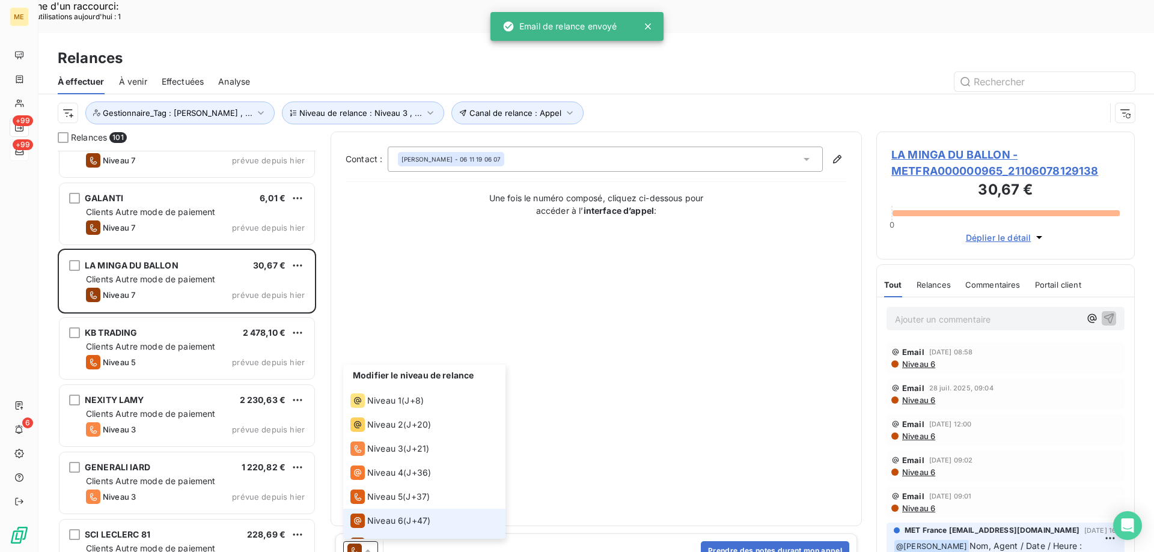
scroll to position [18, 0]
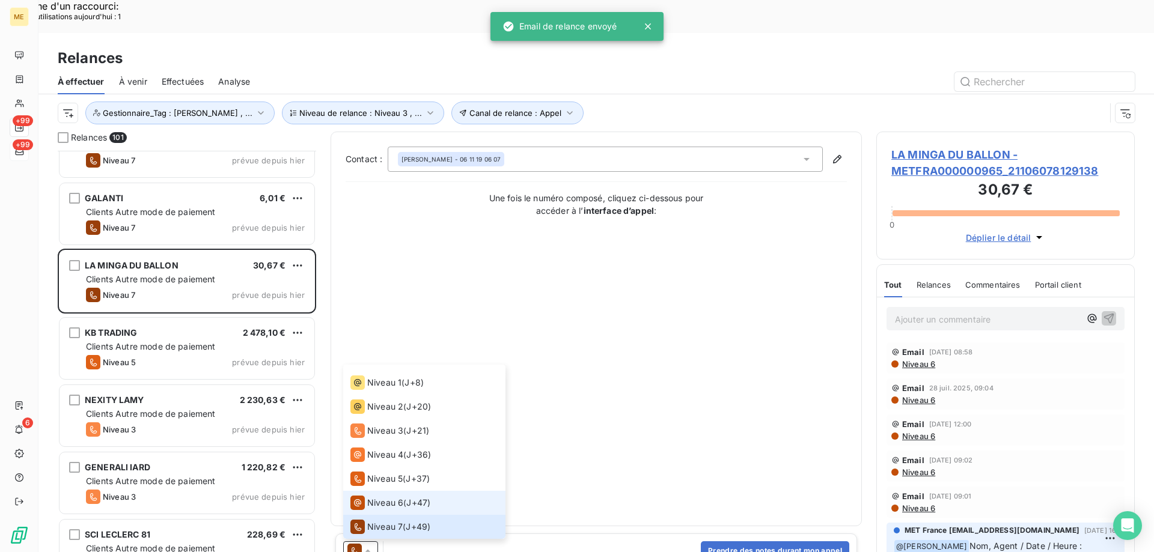
click at [366, 496] on div "Niveau 6" at bounding box center [376, 503] width 53 height 14
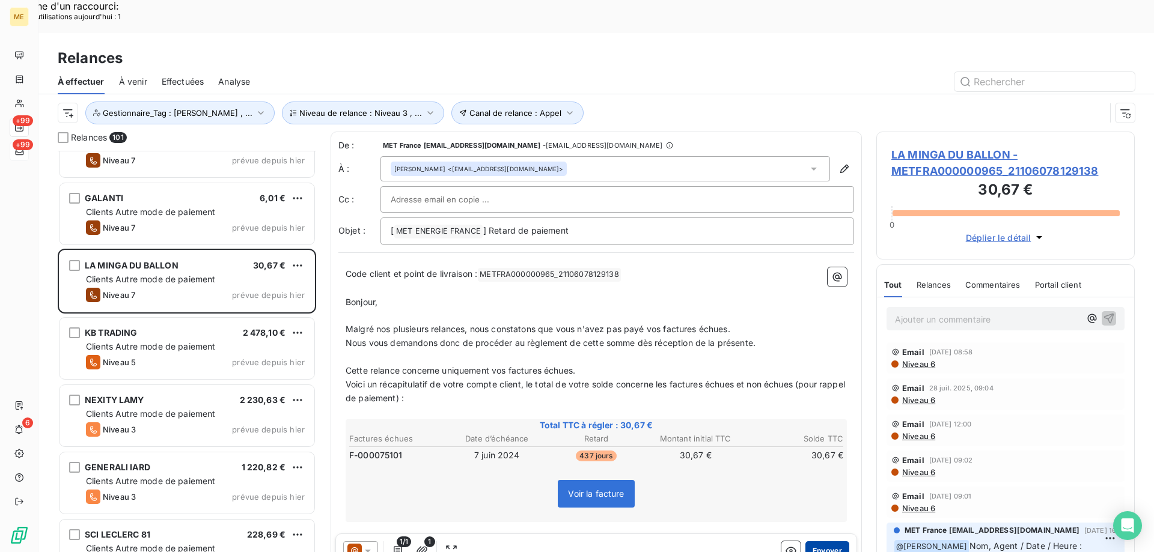
click at [829, 542] on button "Envoyer" at bounding box center [827, 551] width 44 height 19
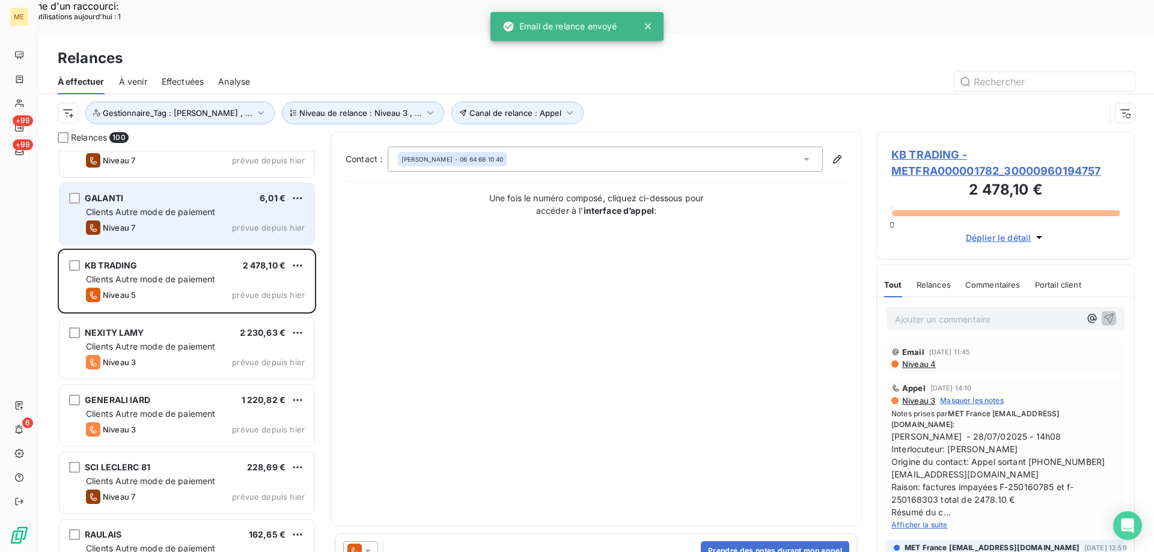
click at [285, 206] on div "Clients Autre mode de paiement" at bounding box center [195, 212] width 219 height 12
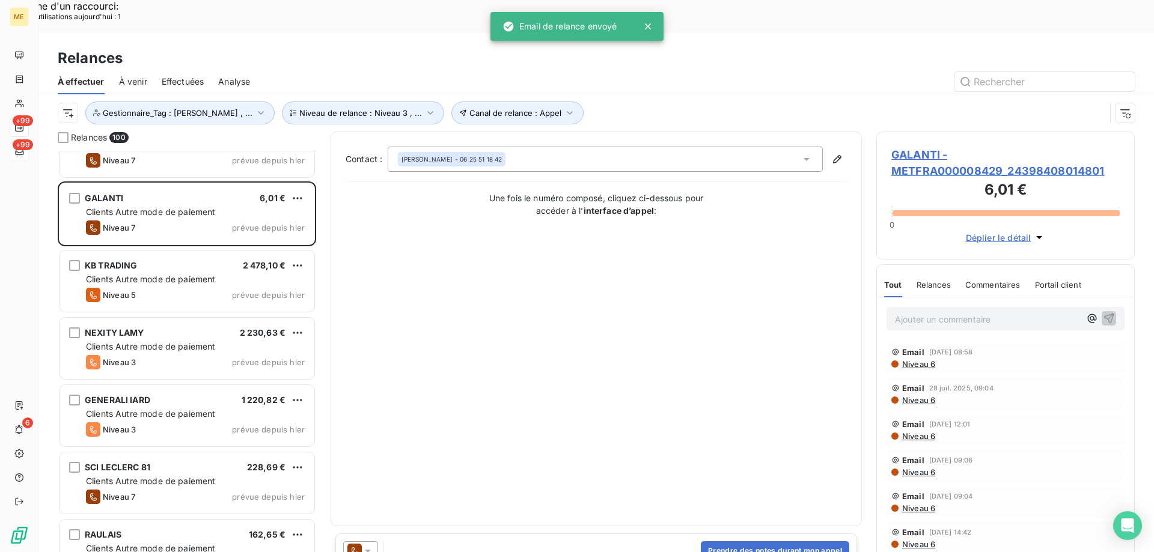
click at [370, 545] on icon at bounding box center [368, 551] width 12 height 12
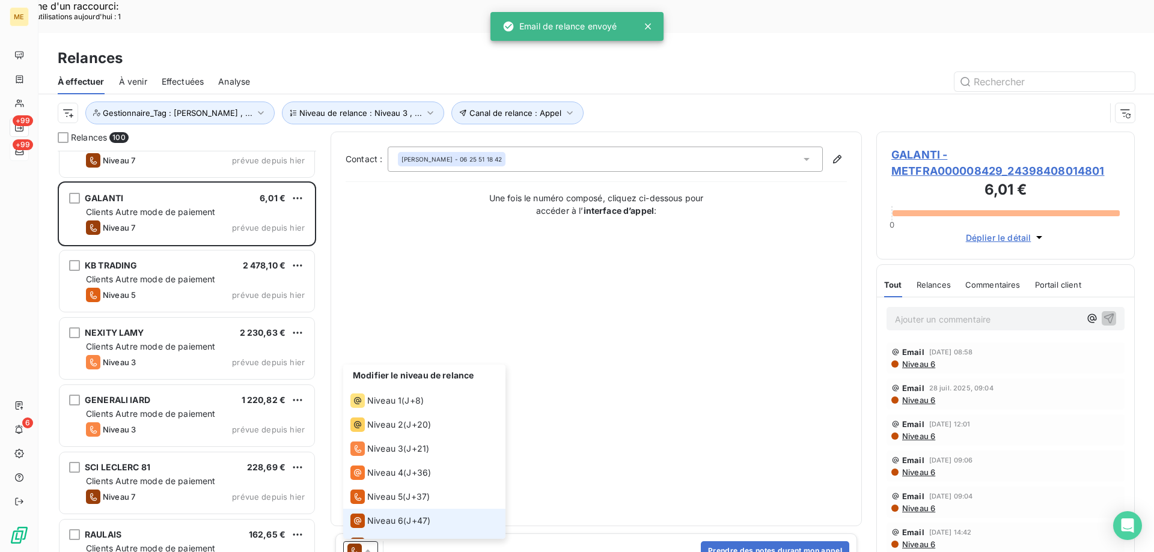
scroll to position [18, 0]
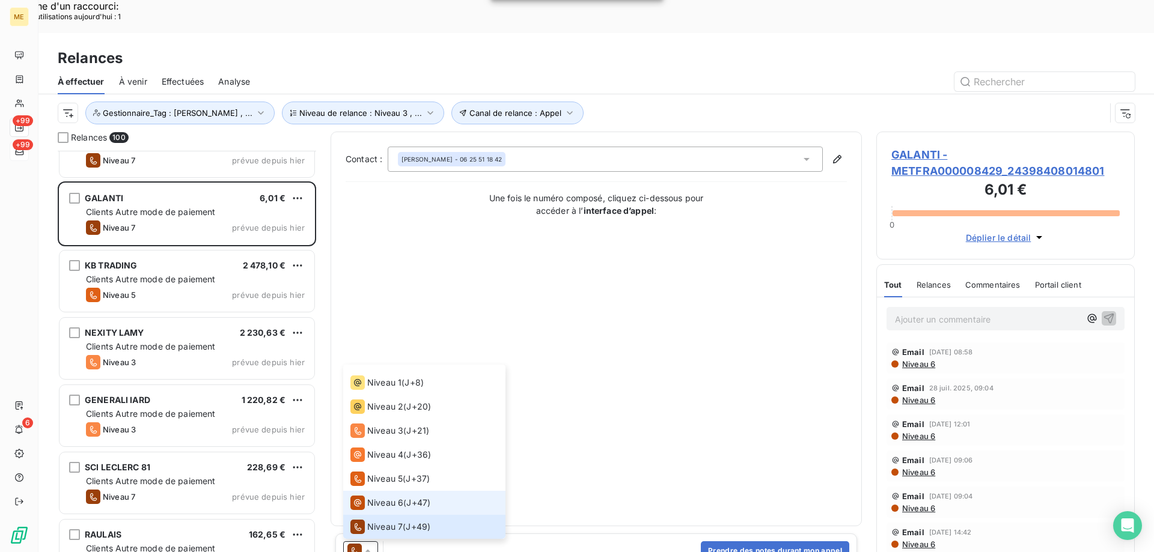
click at [377, 497] on span "Niveau 6" at bounding box center [385, 503] width 36 height 12
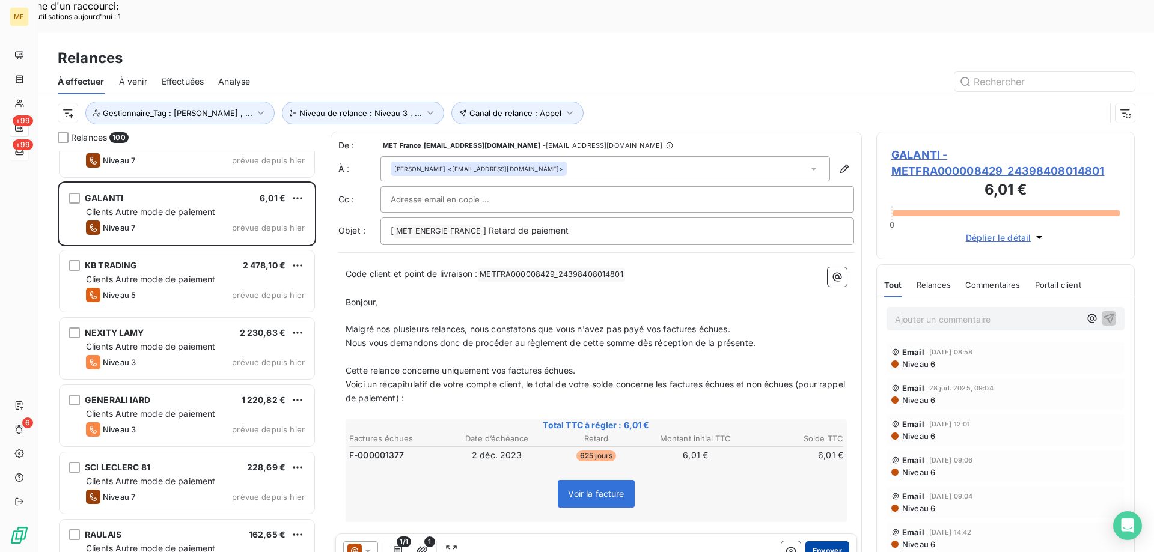
click at [827, 542] on button "Envoyer" at bounding box center [827, 551] width 44 height 19
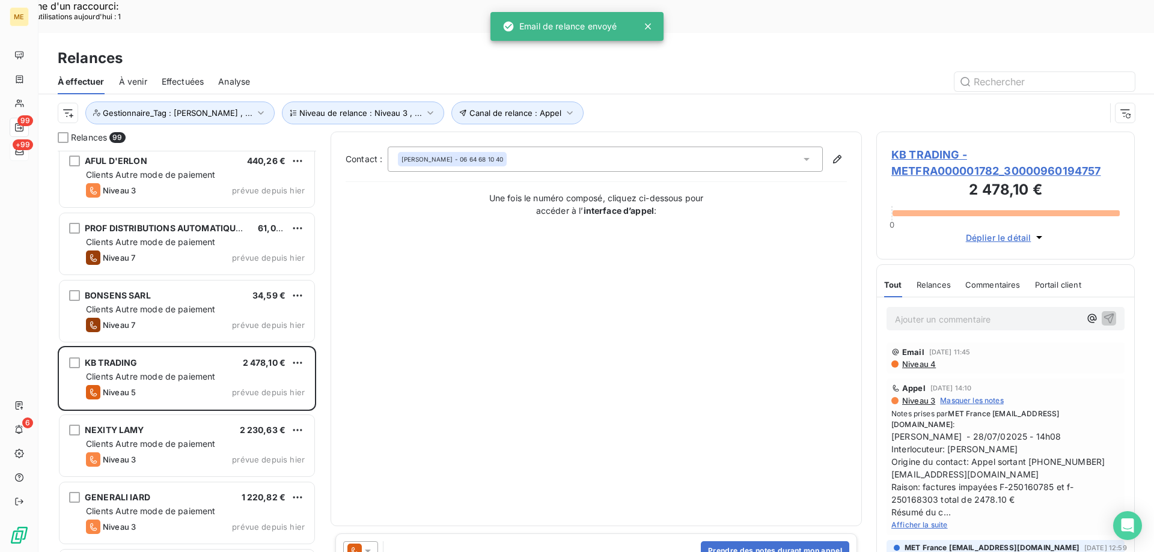
scroll to position [4030, 0]
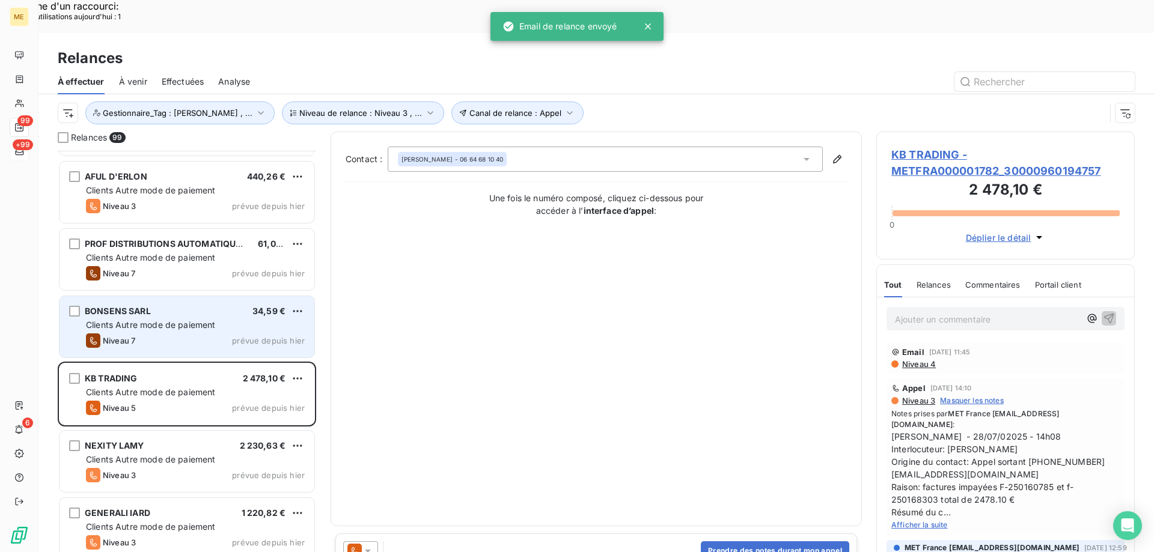
click at [212, 296] on div "BONSENS SARL 34,59 € Clients Autre mode de paiement Niveau 7 prévue depuis [DAT…" at bounding box center [187, 326] width 255 height 61
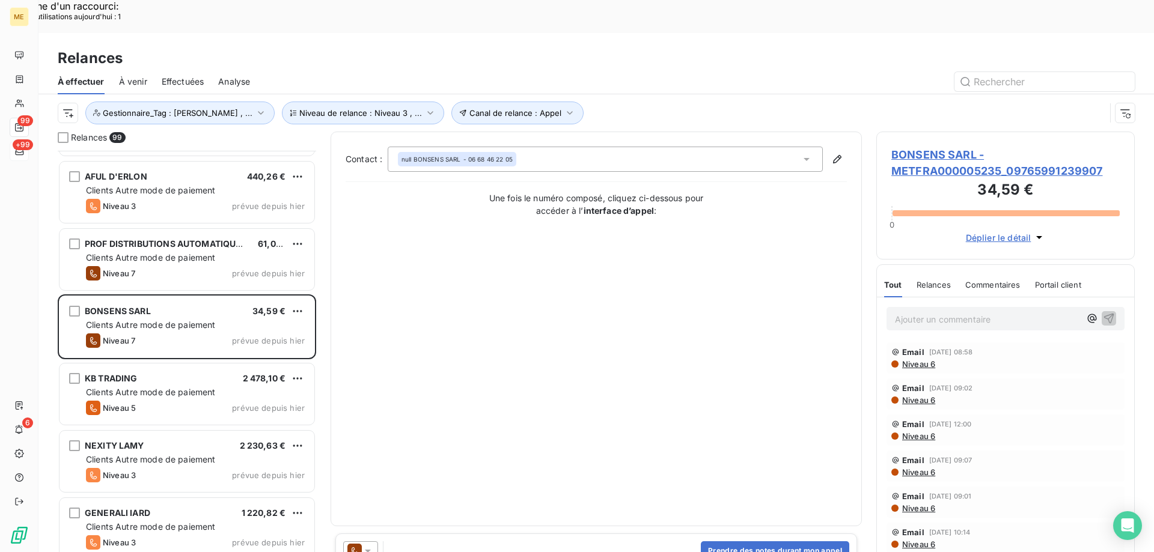
click at [373, 545] on icon at bounding box center [368, 551] width 12 height 12
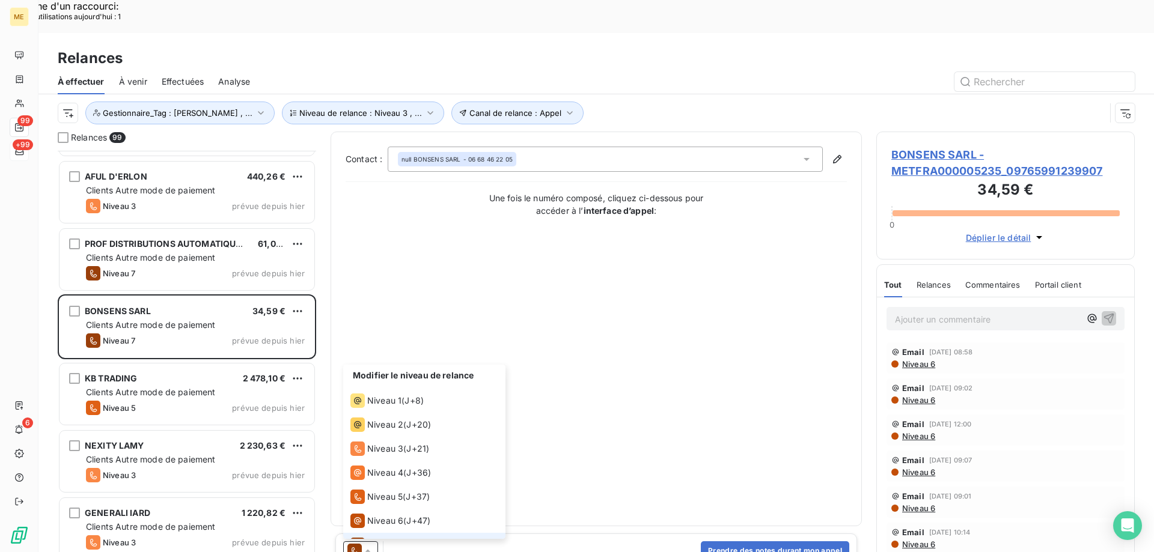
scroll to position [18, 0]
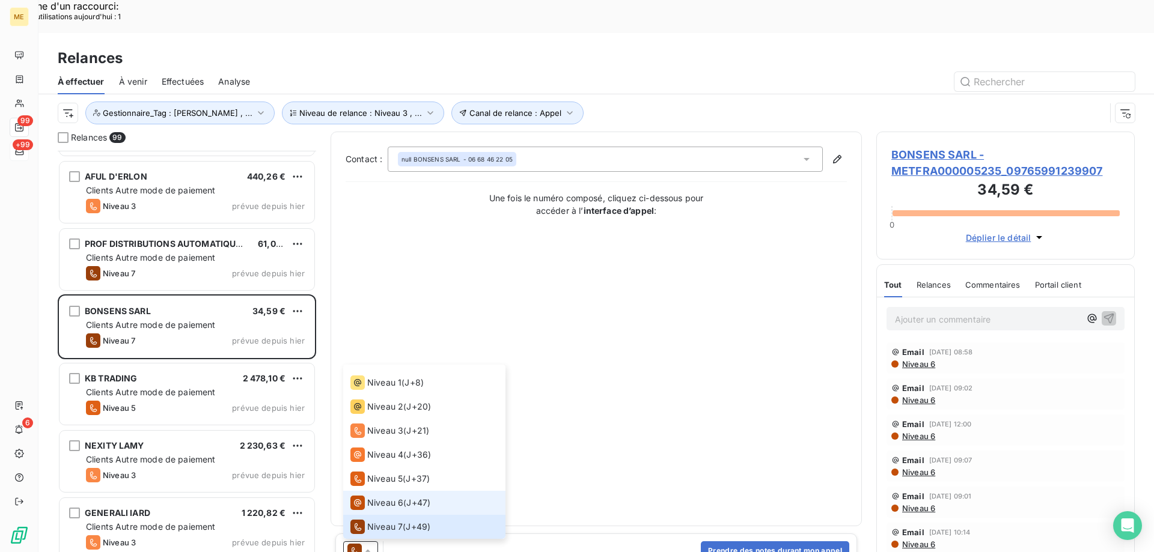
click at [390, 497] on span "Niveau 6" at bounding box center [385, 503] width 36 height 12
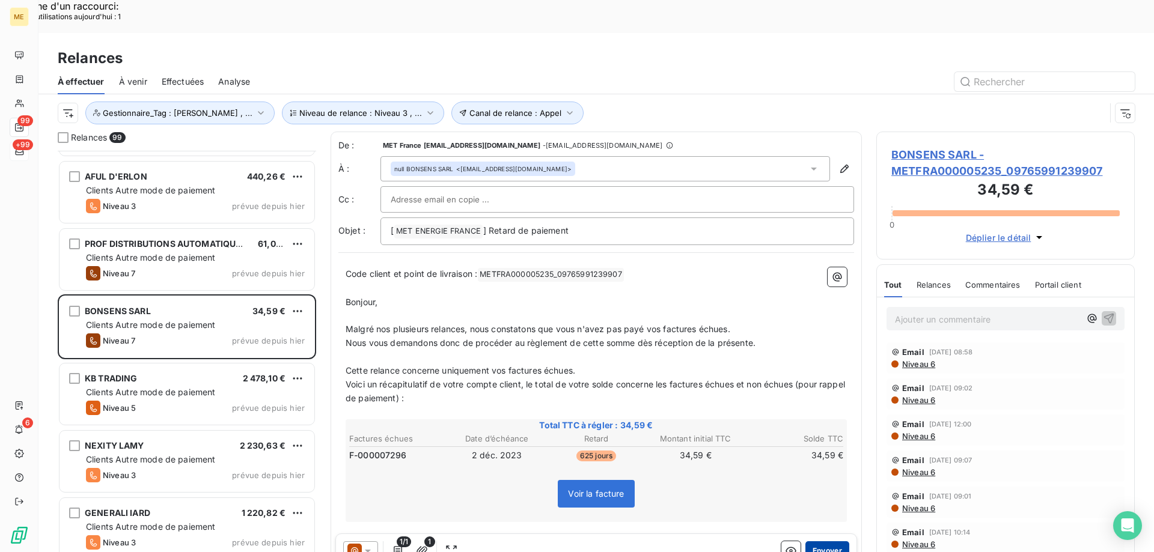
click at [808, 542] on button "Envoyer" at bounding box center [827, 551] width 44 height 19
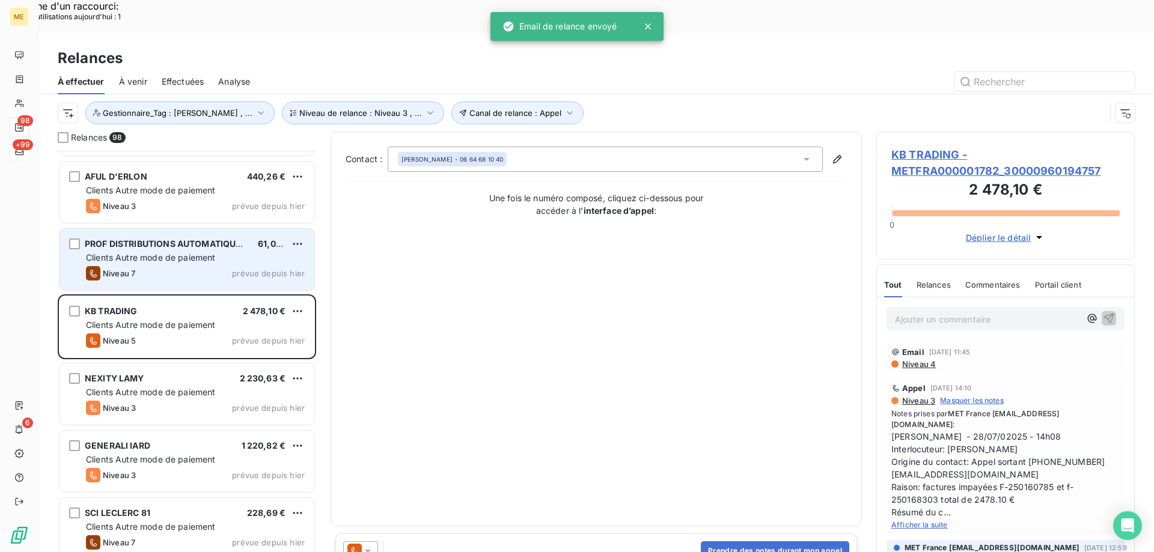
click at [222, 266] on div "Niveau 7 prévue depuis [DATE]" at bounding box center [195, 273] width 219 height 14
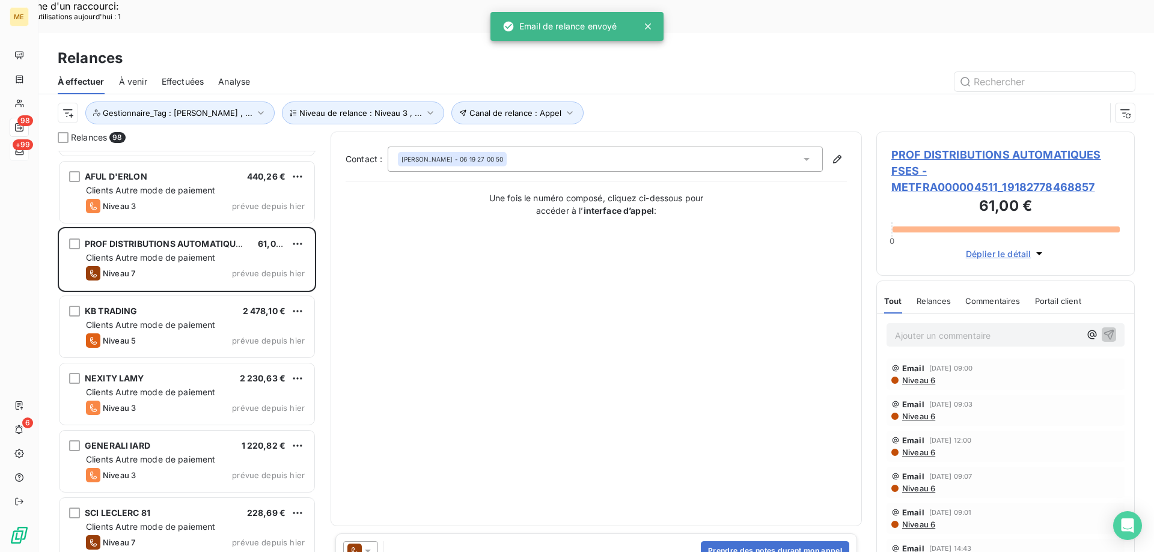
click at [373, 545] on icon at bounding box center [368, 551] width 12 height 12
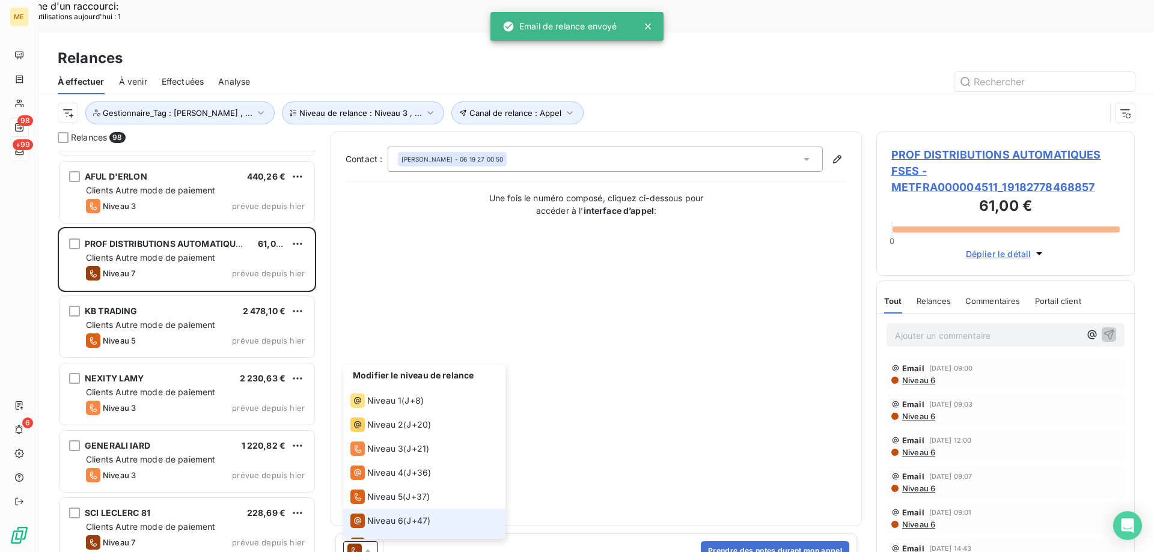
scroll to position [18, 0]
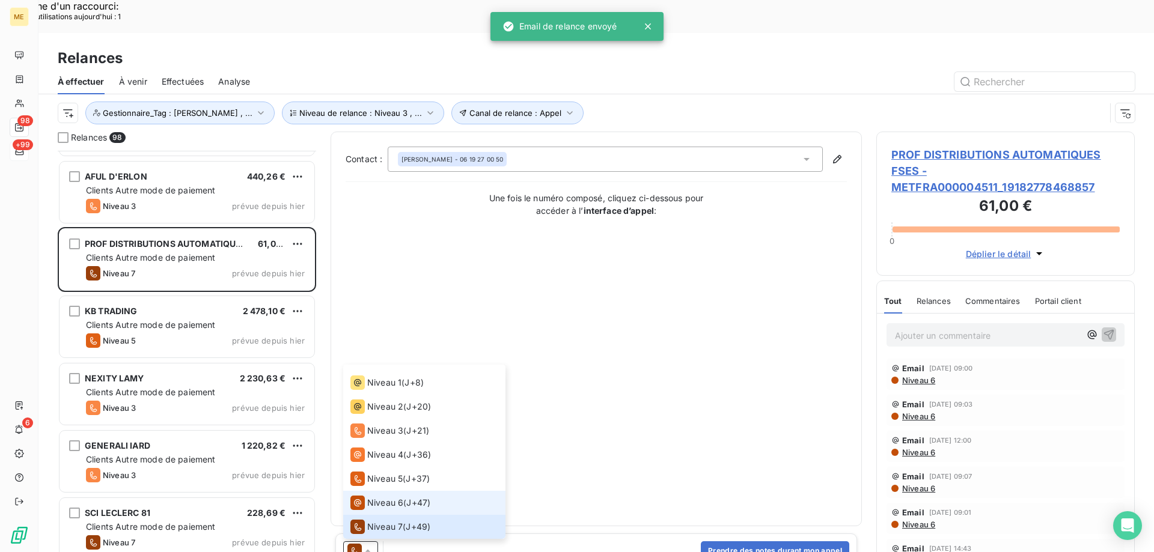
click at [370, 497] on span "Niveau 6" at bounding box center [385, 503] width 36 height 12
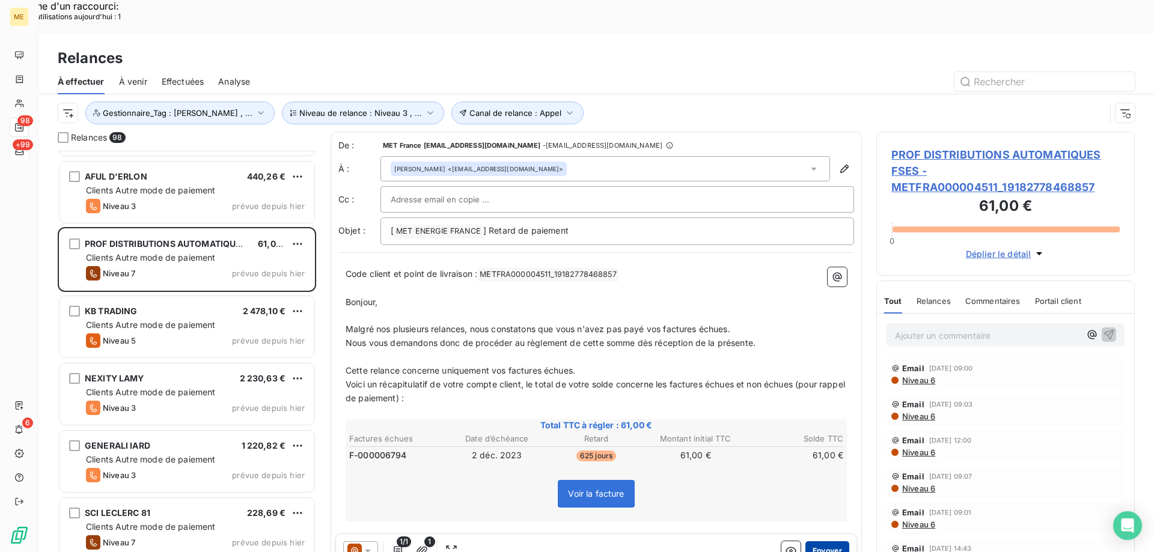
click at [831, 542] on button "Envoyer" at bounding box center [827, 551] width 44 height 19
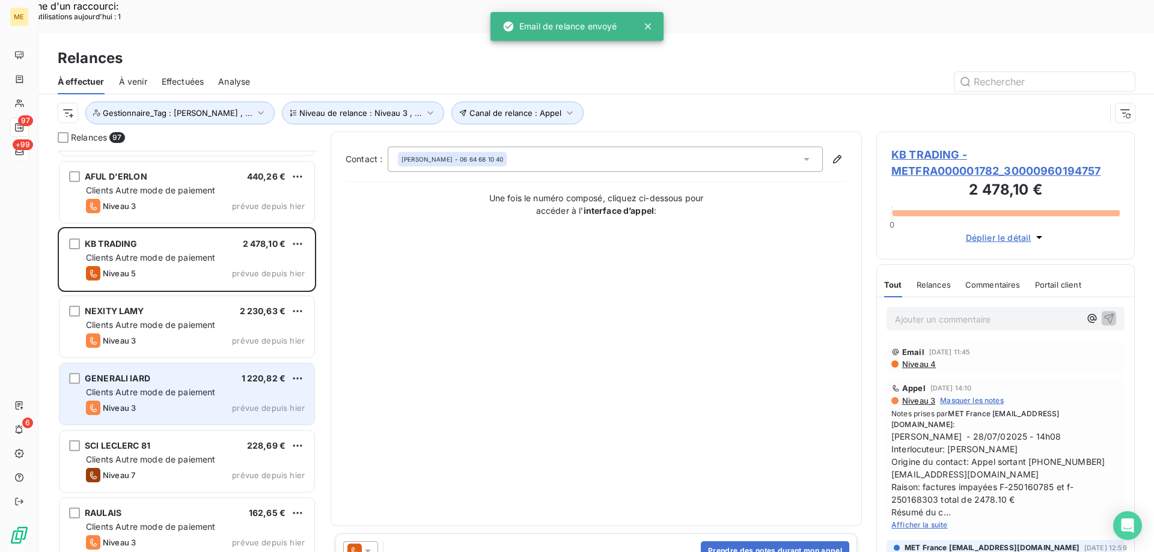
scroll to position [3850, 0]
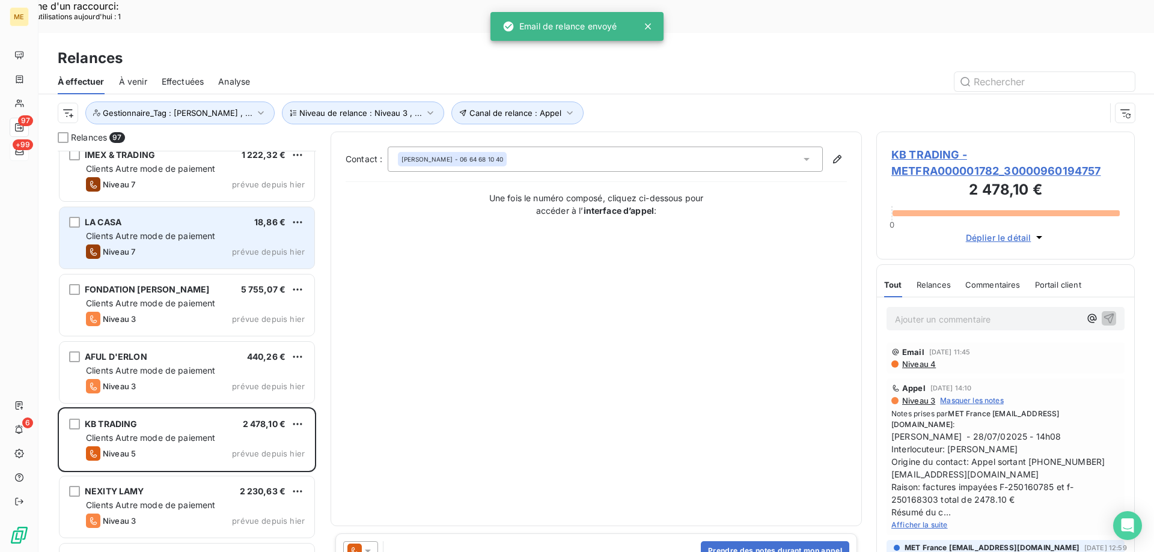
click at [232, 207] on div "LA CASA 18,86 € Clients Autre mode de paiement Niveau 7 prévue depuis [DATE]" at bounding box center [187, 237] width 255 height 61
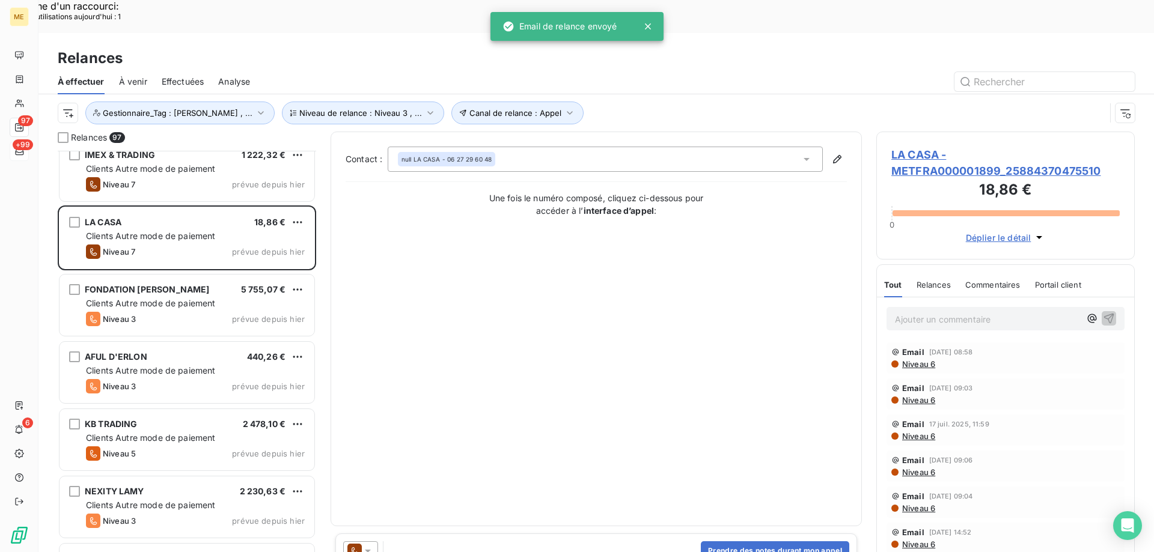
click at [373, 545] on icon at bounding box center [368, 551] width 12 height 12
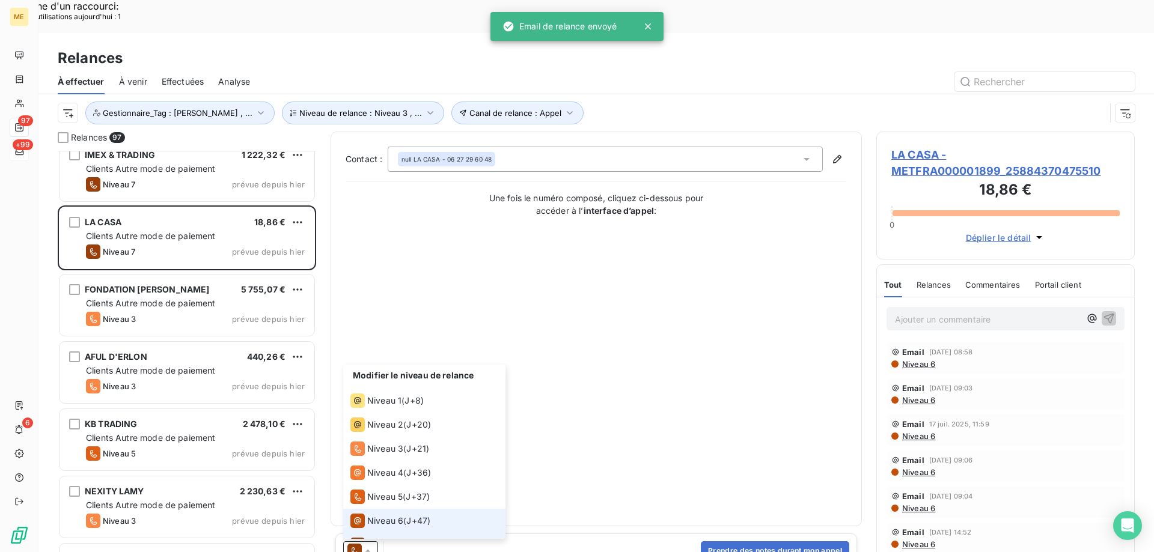
scroll to position [18, 0]
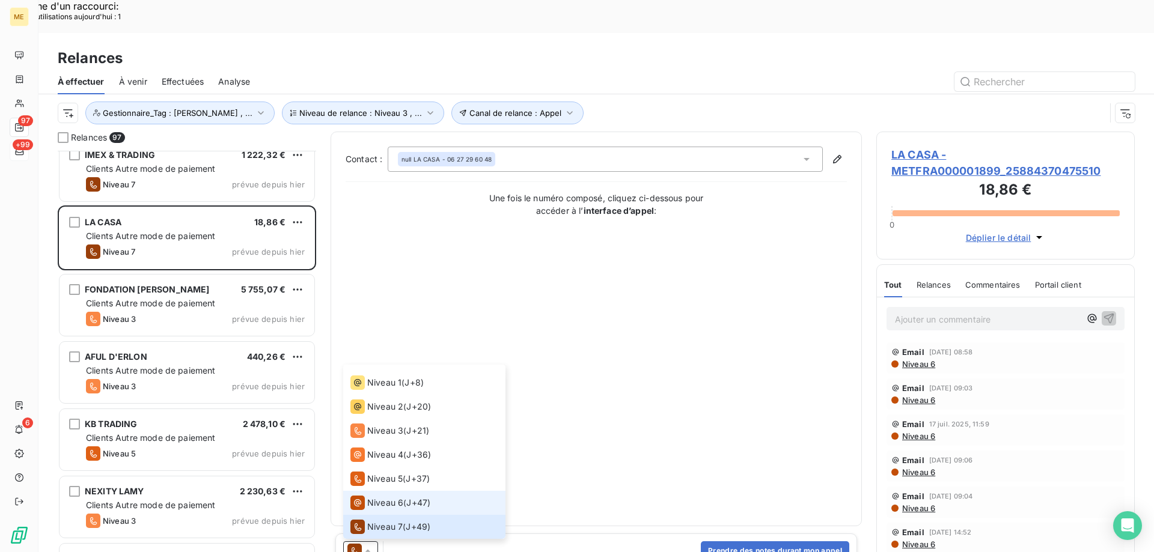
click at [373, 497] on span "Niveau 6" at bounding box center [385, 503] width 36 height 12
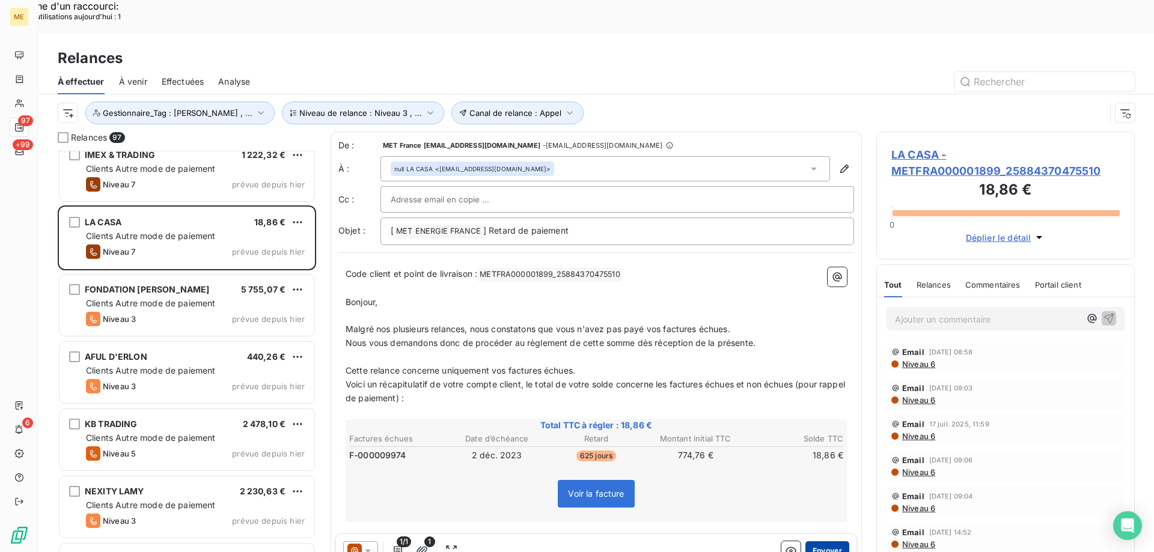
click at [825, 542] on button "Envoyer" at bounding box center [827, 551] width 44 height 19
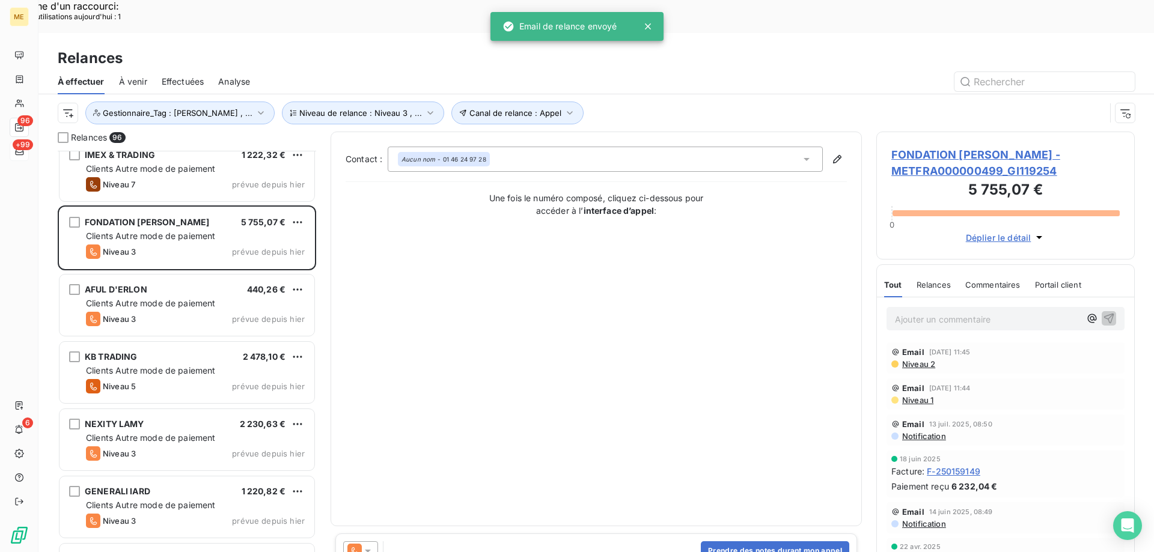
scroll to position [3670, 0]
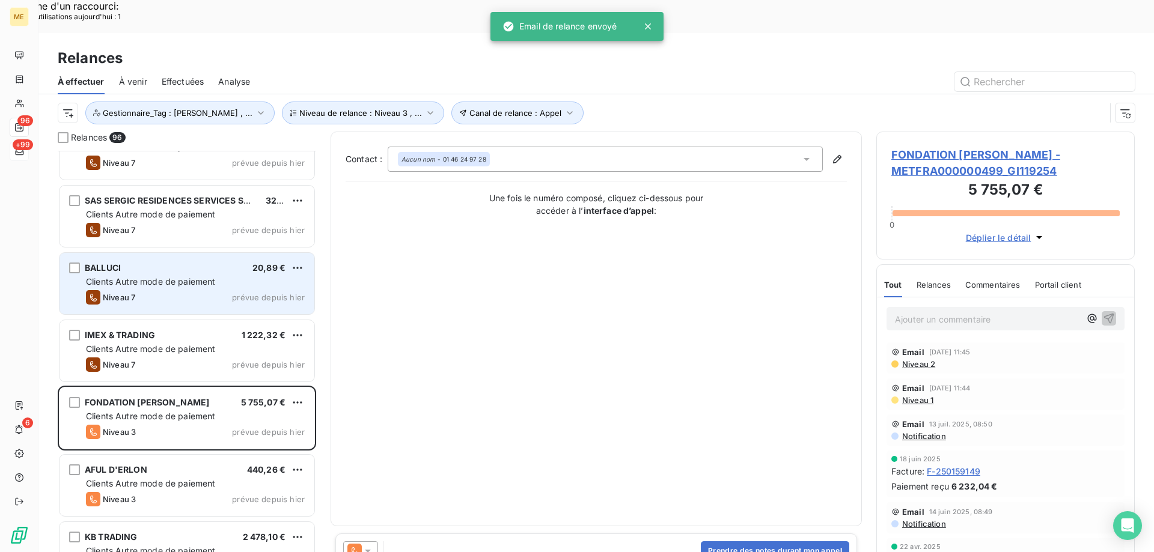
click at [245, 276] on div "BALLUCI 20,89 € Clients Autre mode de paiement Niveau 7 prévue depuis [DATE]" at bounding box center [187, 283] width 255 height 61
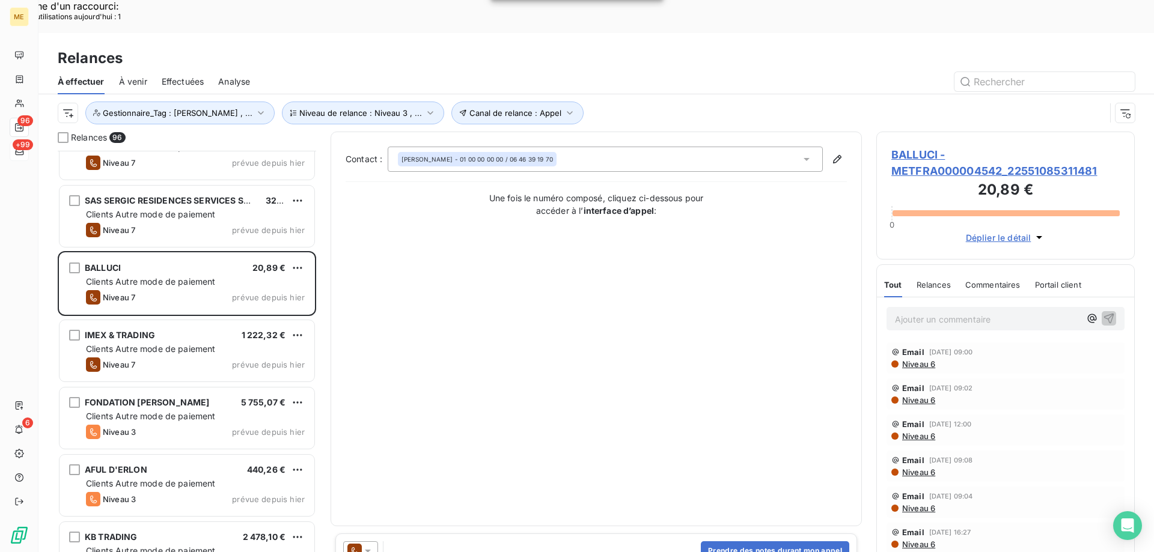
click at [369, 545] on icon at bounding box center [368, 551] width 12 height 12
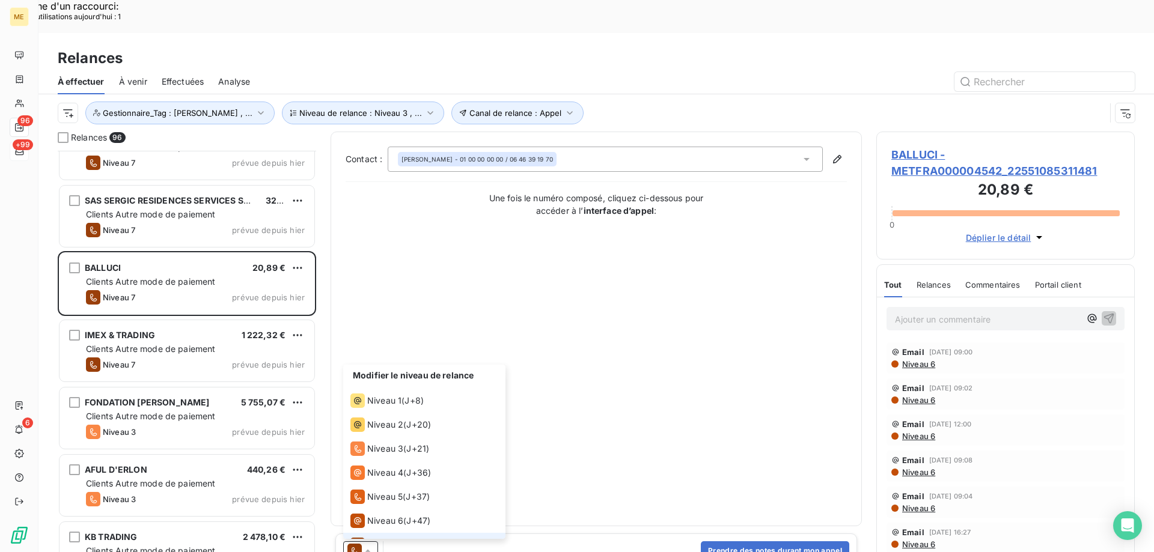
scroll to position [18, 0]
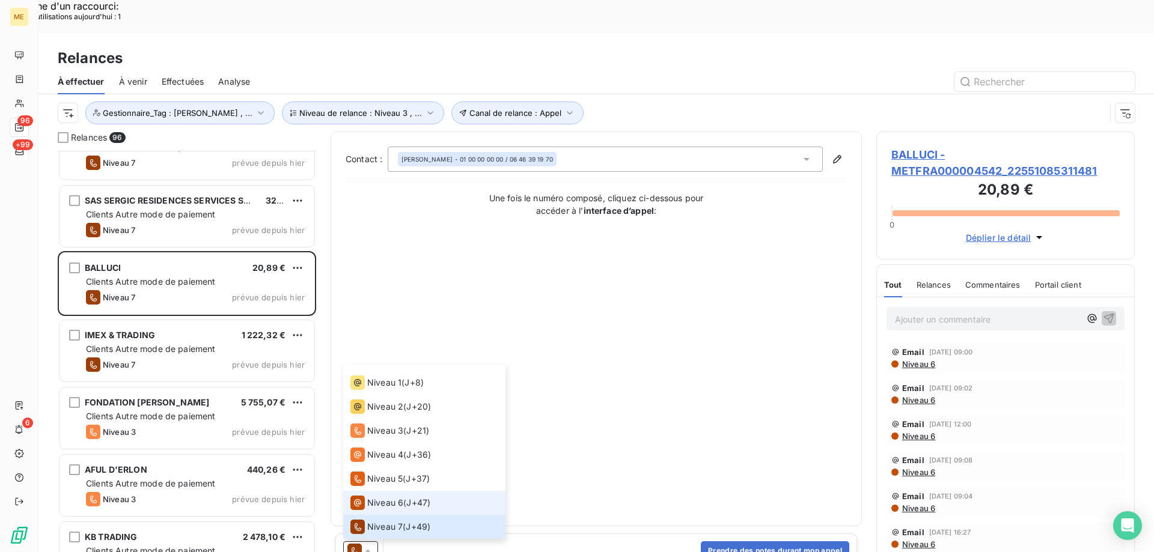
click at [368, 496] on div "Niveau 6" at bounding box center [376, 503] width 53 height 14
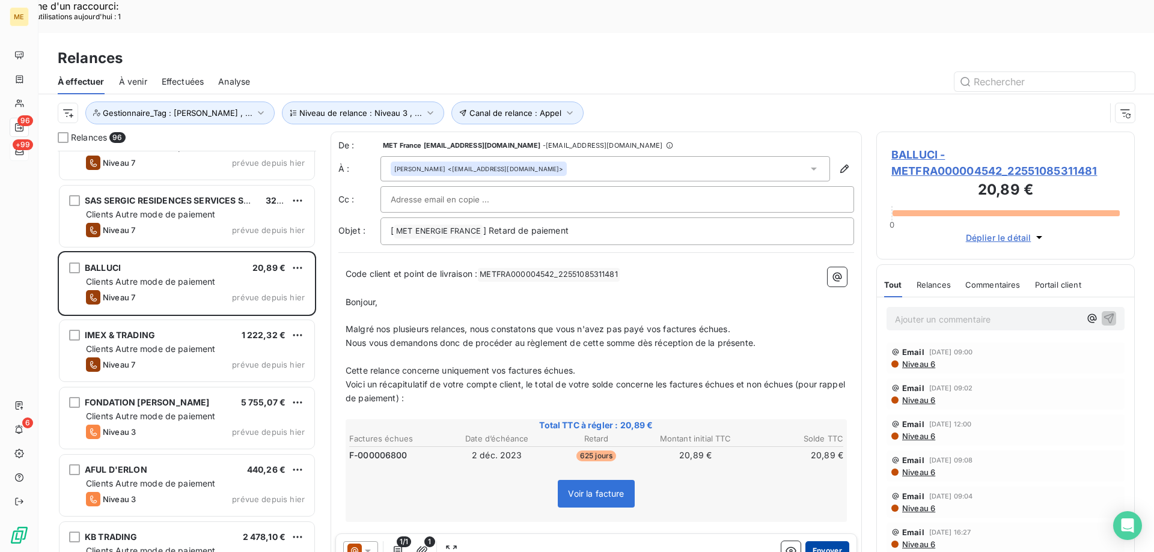
click at [830, 542] on button "Envoyer" at bounding box center [827, 551] width 44 height 19
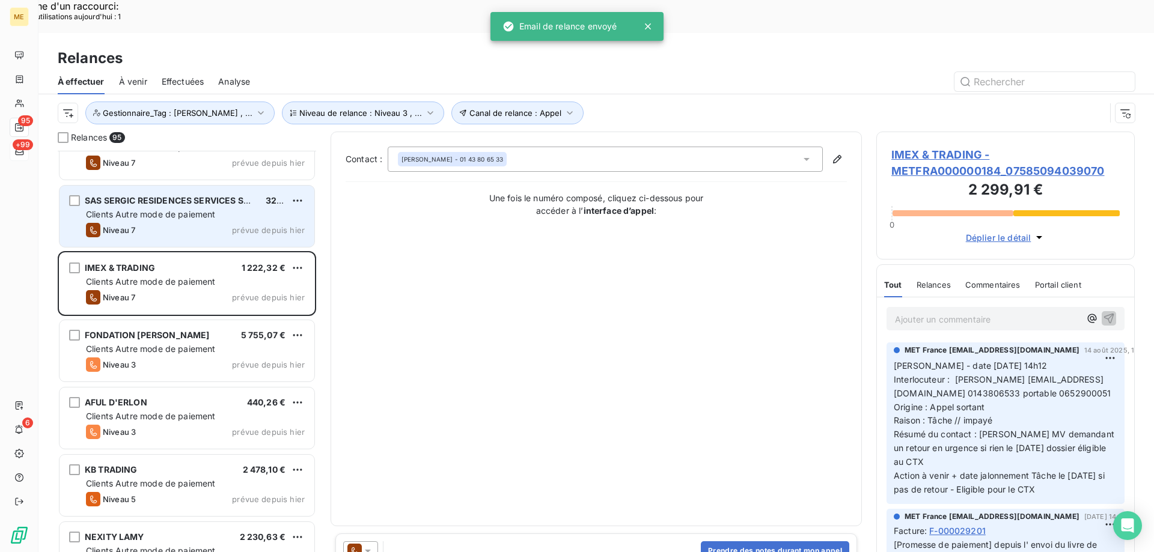
click at [265, 189] on div "SAS SERGIC RESIDENCES SERVICES SENIOR - [GEOGRAPHIC_DATA] 32,62 € Clients Autre…" at bounding box center [187, 216] width 255 height 61
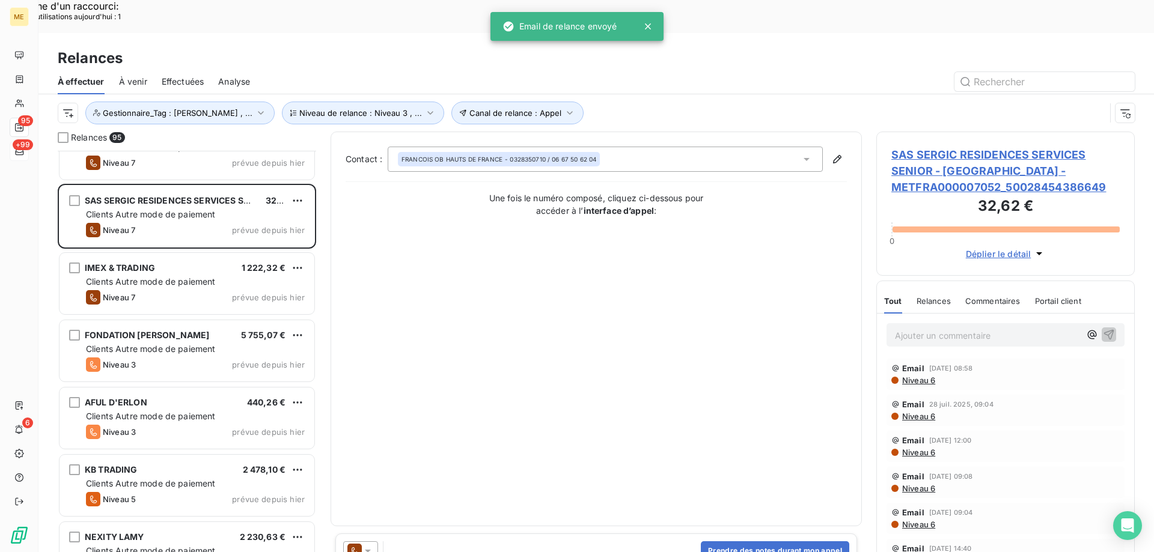
click at [368, 550] on icon at bounding box center [368, 551] width 6 height 3
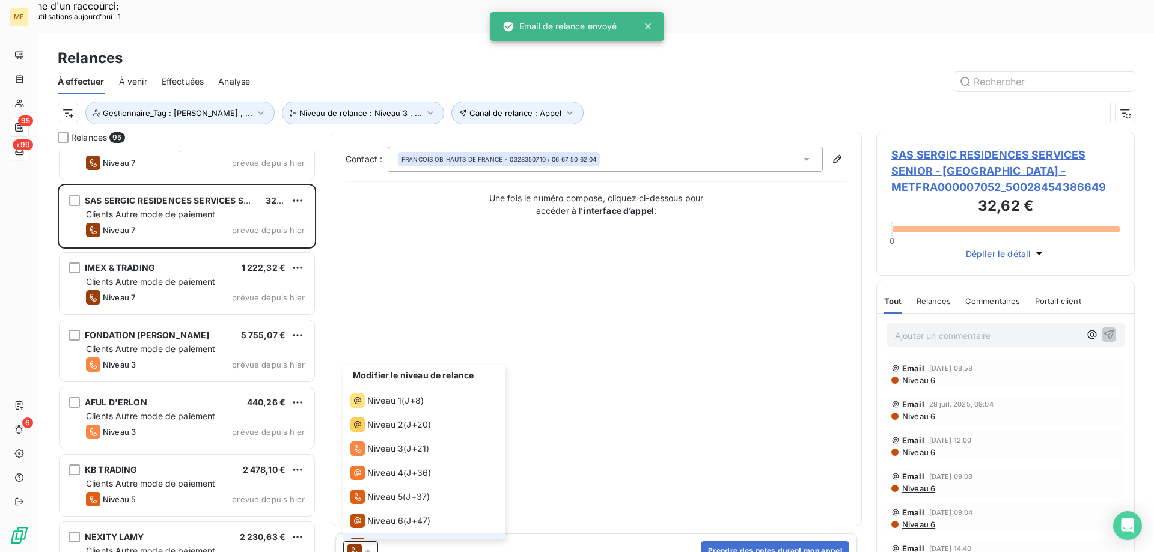
scroll to position [18, 0]
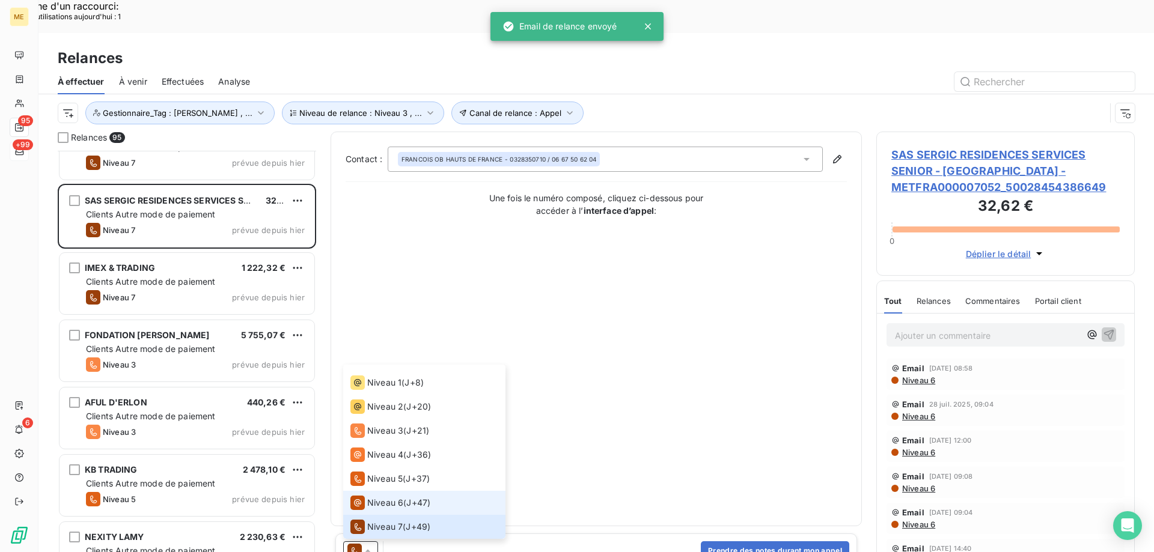
click at [376, 497] on span "Niveau 6" at bounding box center [385, 503] width 36 height 12
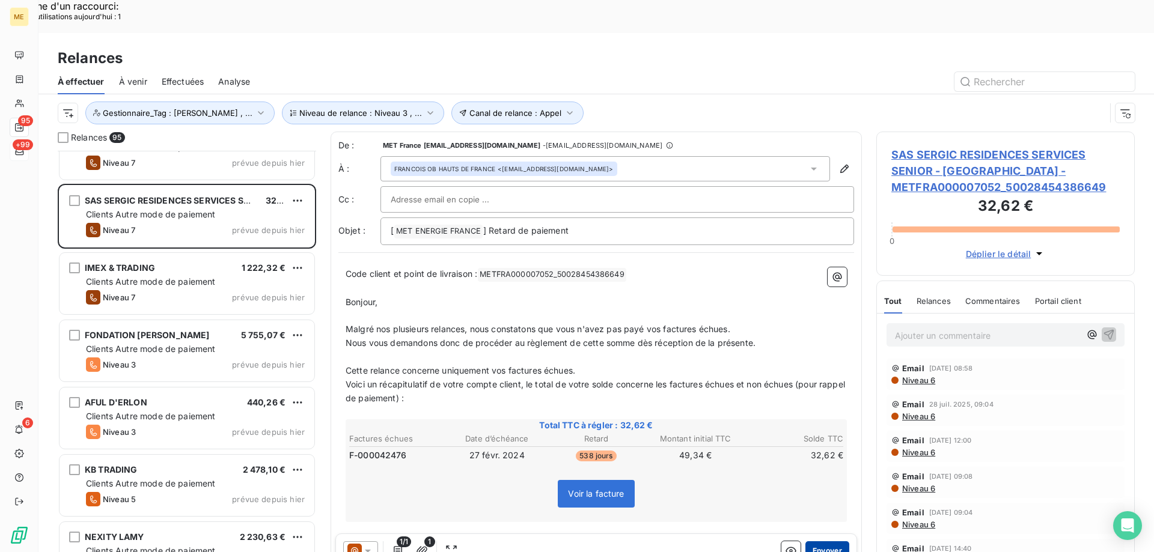
click at [827, 542] on button "Envoyer" at bounding box center [827, 551] width 44 height 19
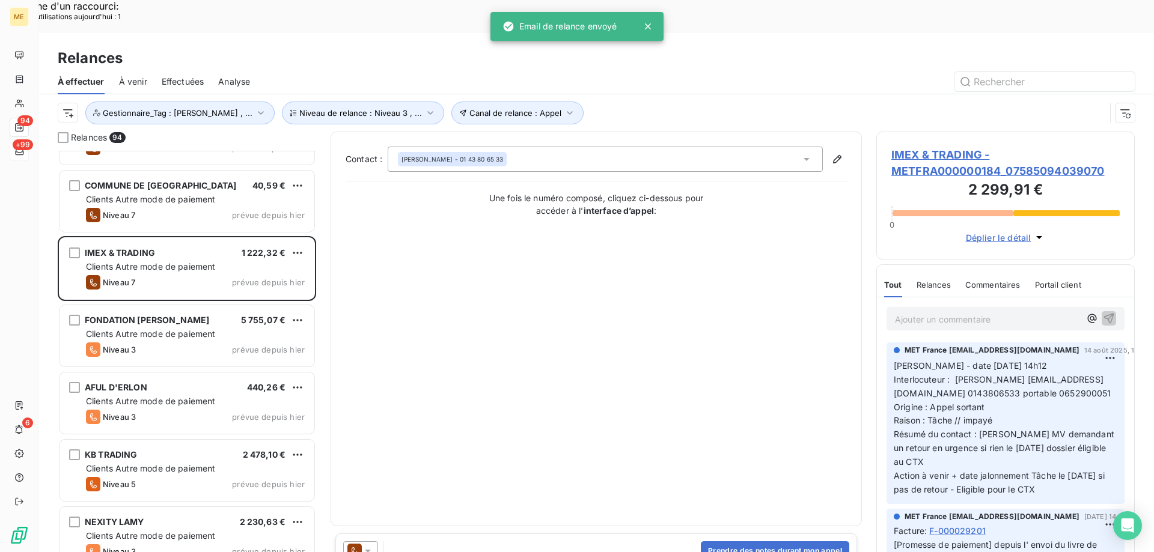
scroll to position [3489, 0]
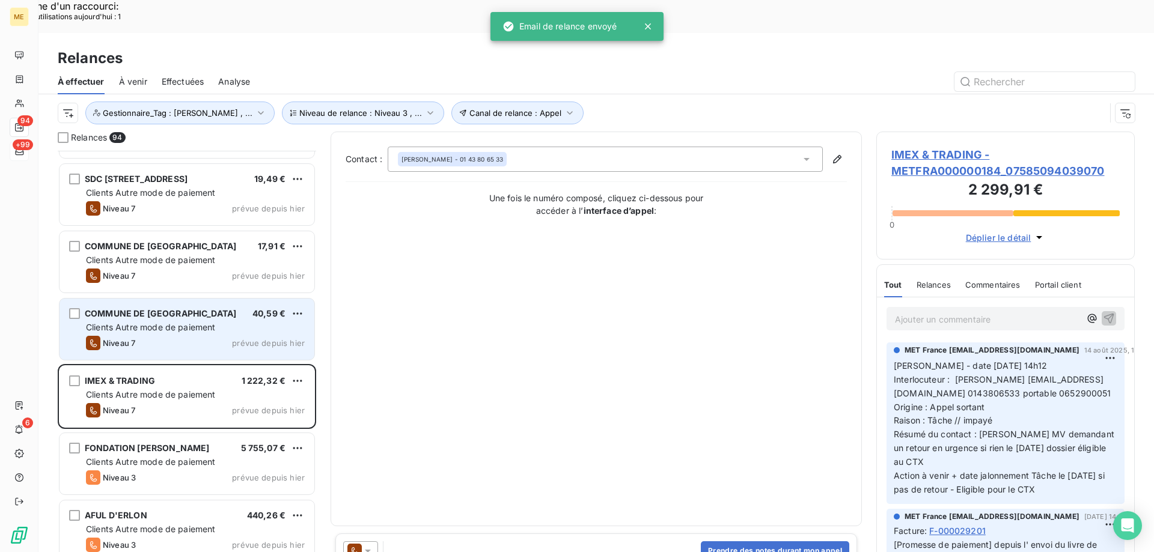
click at [225, 336] on div "Niveau 7 prévue depuis [DATE]" at bounding box center [195, 343] width 219 height 14
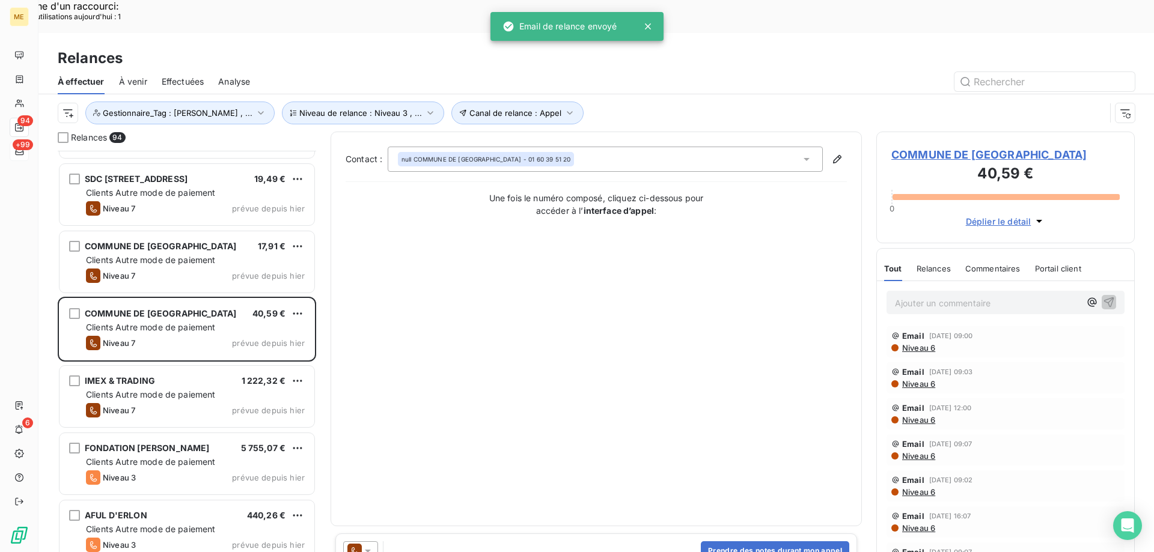
click at [372, 545] on icon at bounding box center [368, 551] width 12 height 12
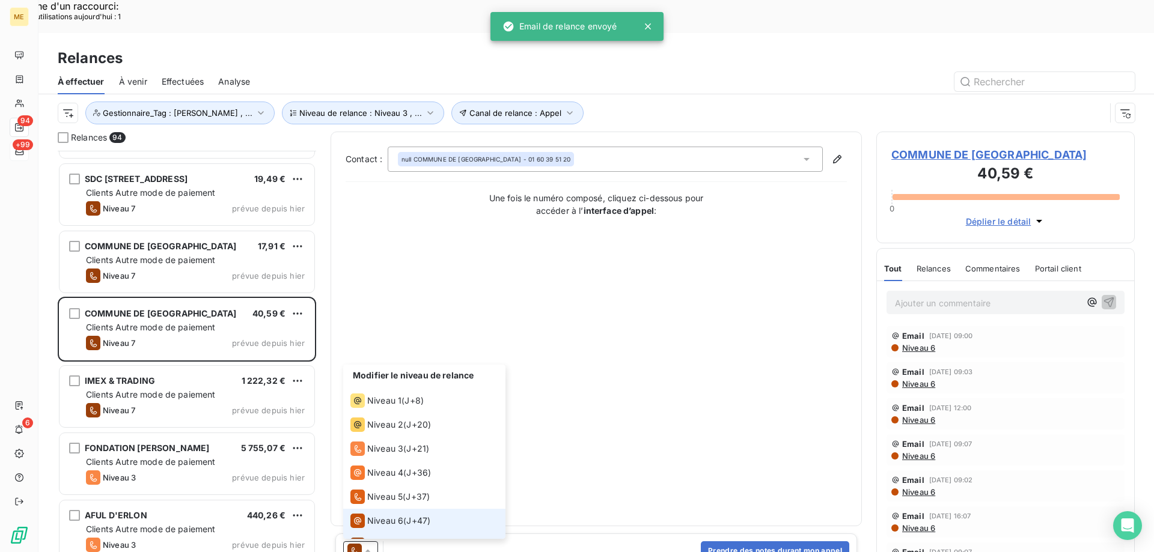
scroll to position [18, 0]
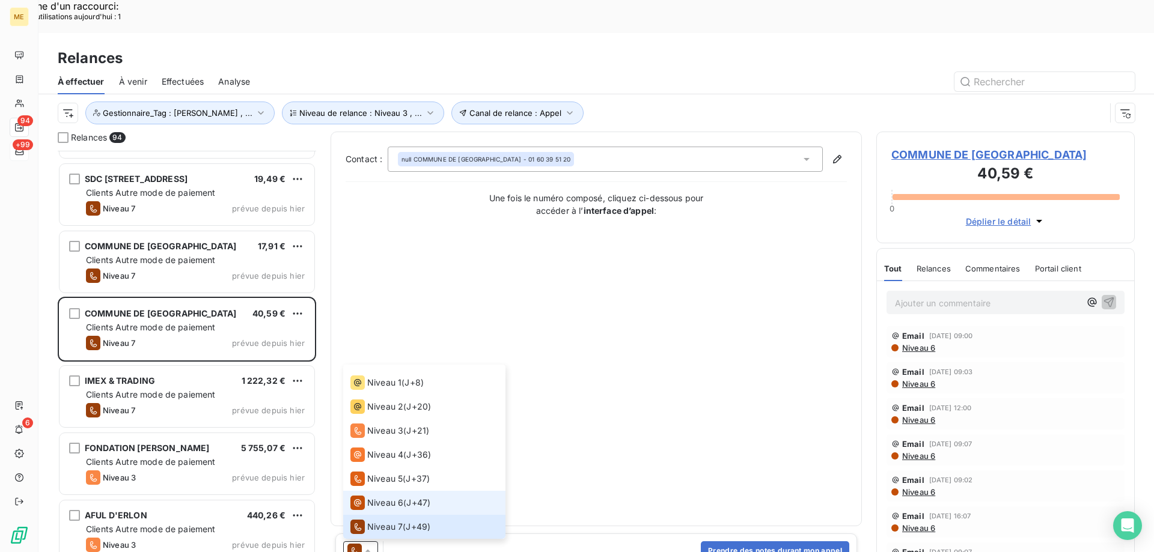
click at [374, 497] on span "Niveau 6" at bounding box center [385, 503] width 36 height 12
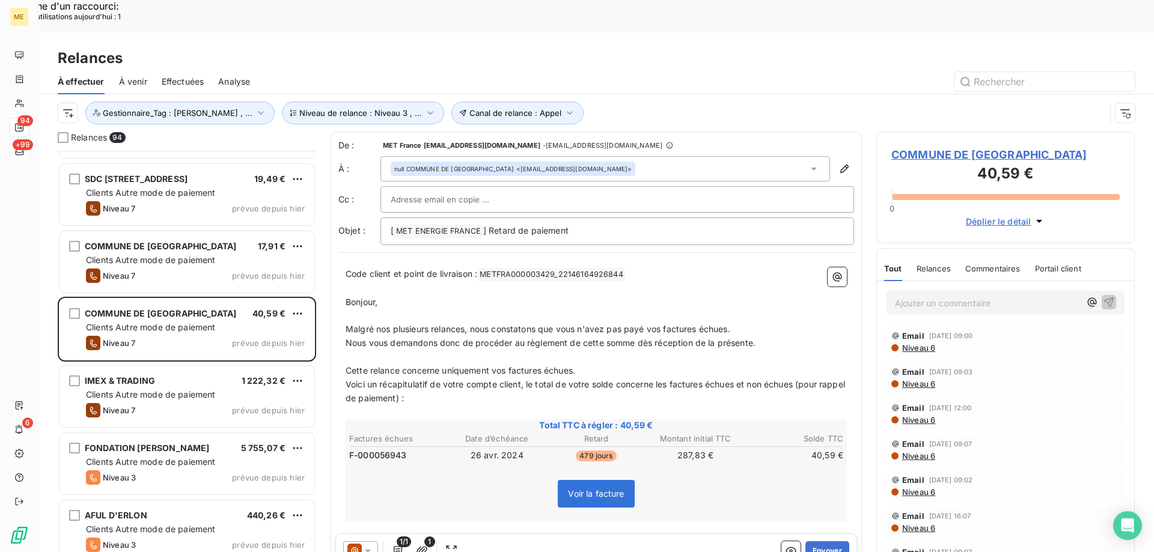
click at [841, 534] on div "1/1 1 Envoyer" at bounding box center [596, 551] width 522 height 35
click at [829, 542] on button "Envoyer" at bounding box center [827, 551] width 44 height 19
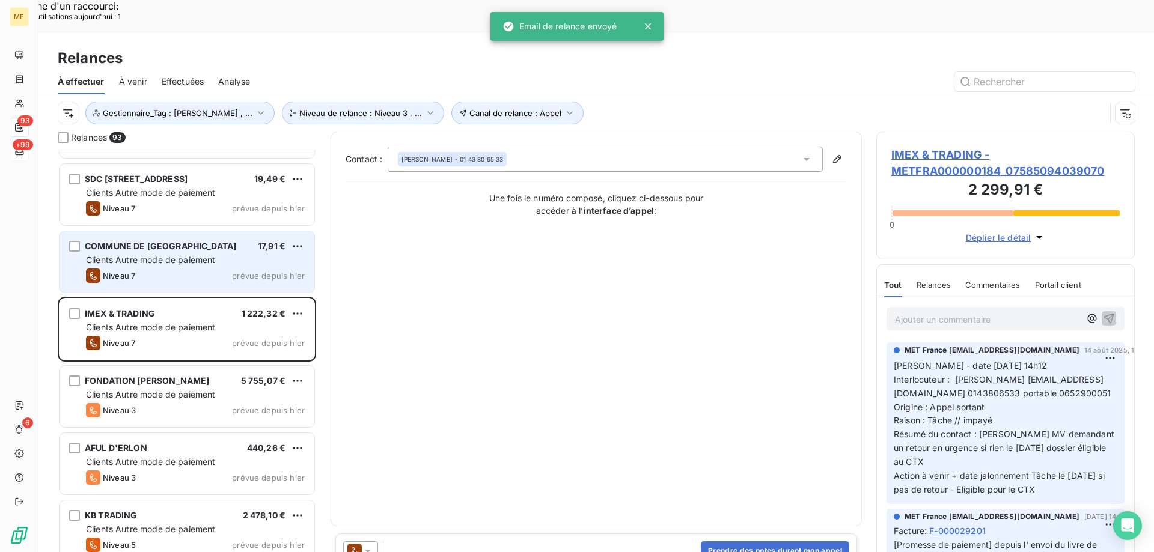
click at [273, 254] on div "Clients Autre mode de paiement" at bounding box center [195, 260] width 219 height 12
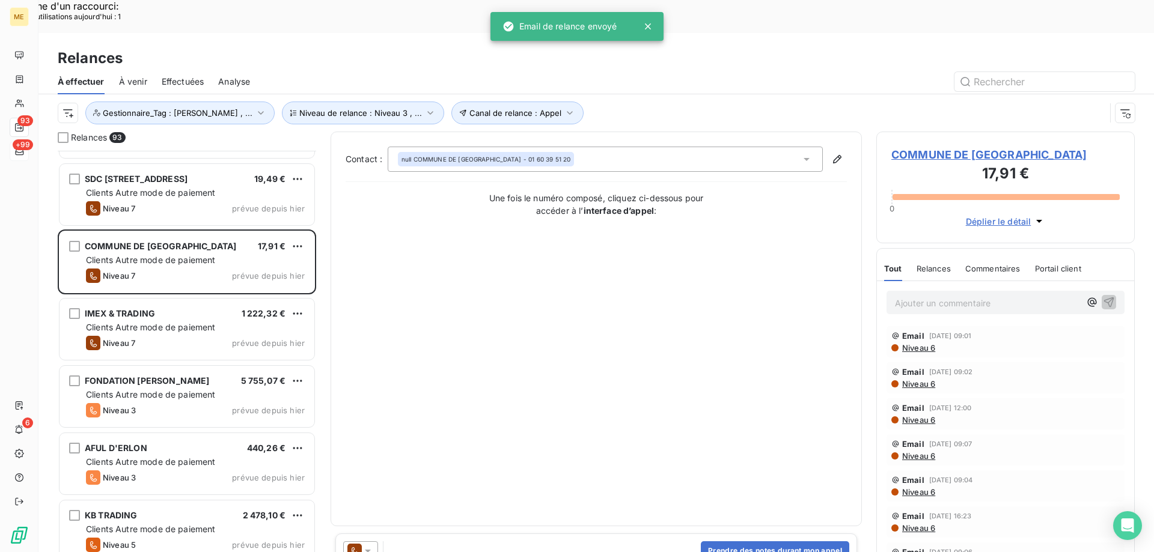
click at [371, 545] on icon at bounding box center [368, 551] width 12 height 12
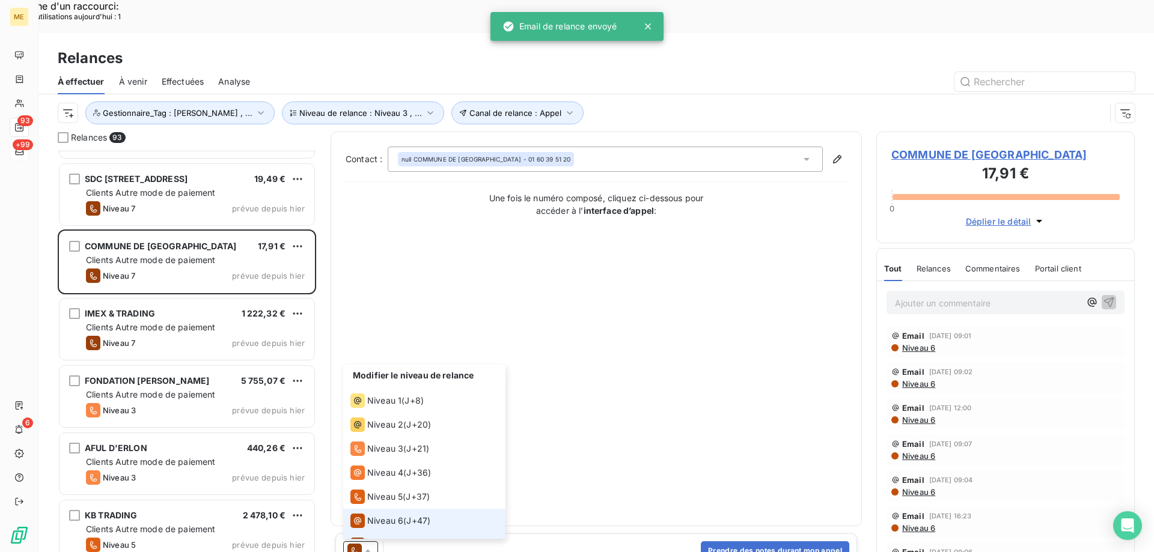
scroll to position [18, 0]
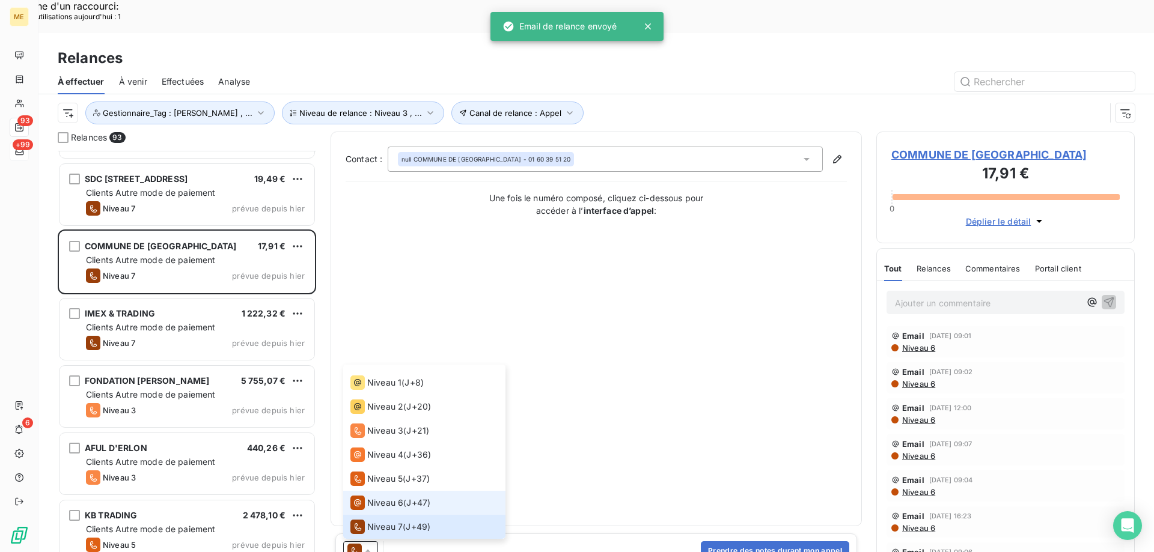
click at [371, 491] on li "Niveau 6 ( J+47 )" at bounding box center [424, 503] width 162 height 24
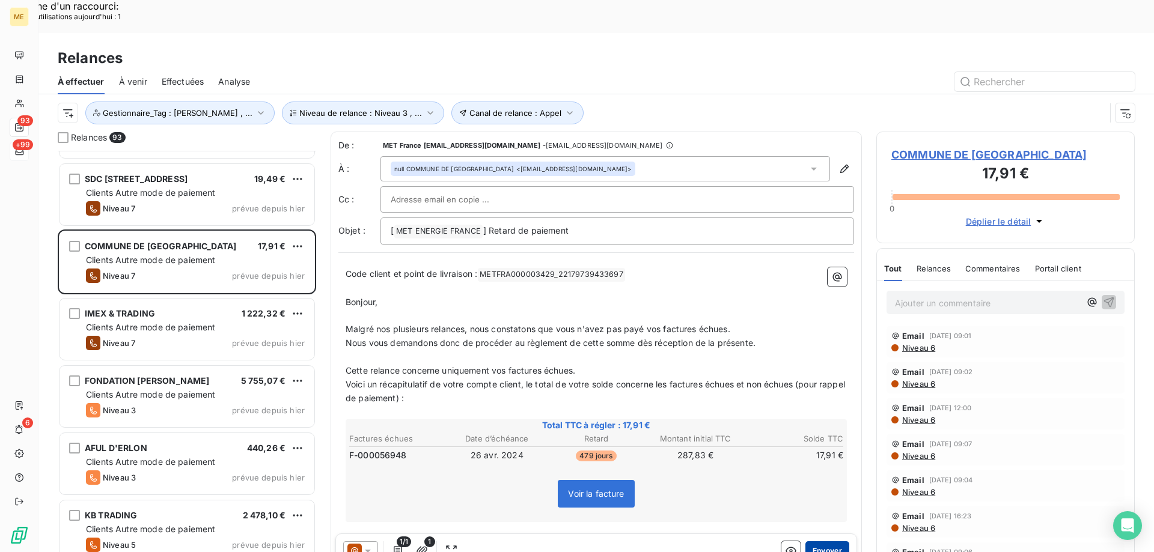
click at [817, 542] on button "Envoyer" at bounding box center [827, 551] width 44 height 19
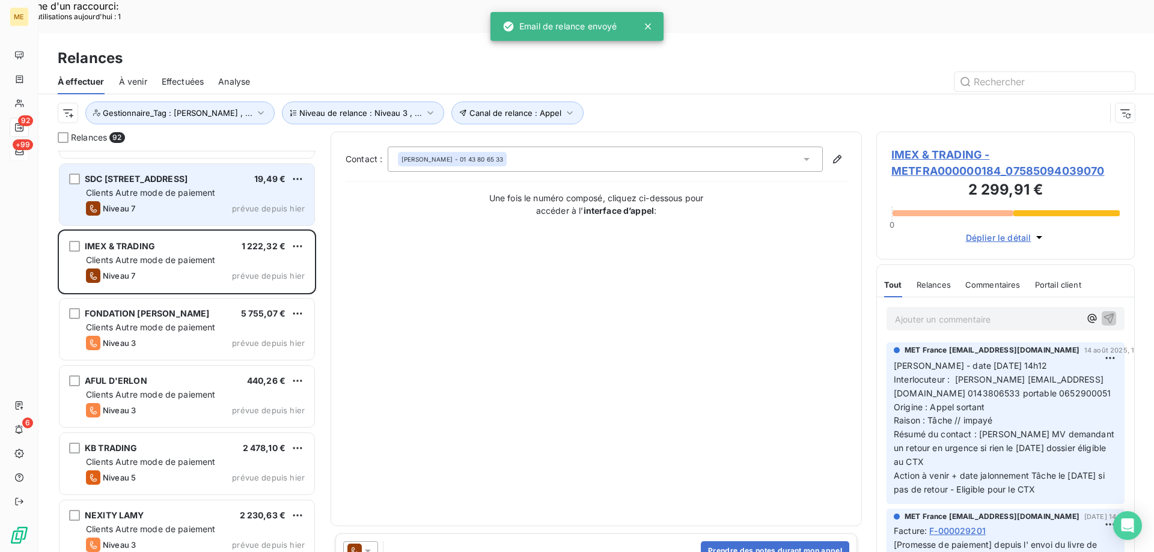
drag, startPoint x: 250, startPoint y: 157, endPoint x: 249, endPoint y: 168, distance: 10.8
click at [249, 187] on div "Clients Autre mode de paiement" at bounding box center [195, 193] width 219 height 12
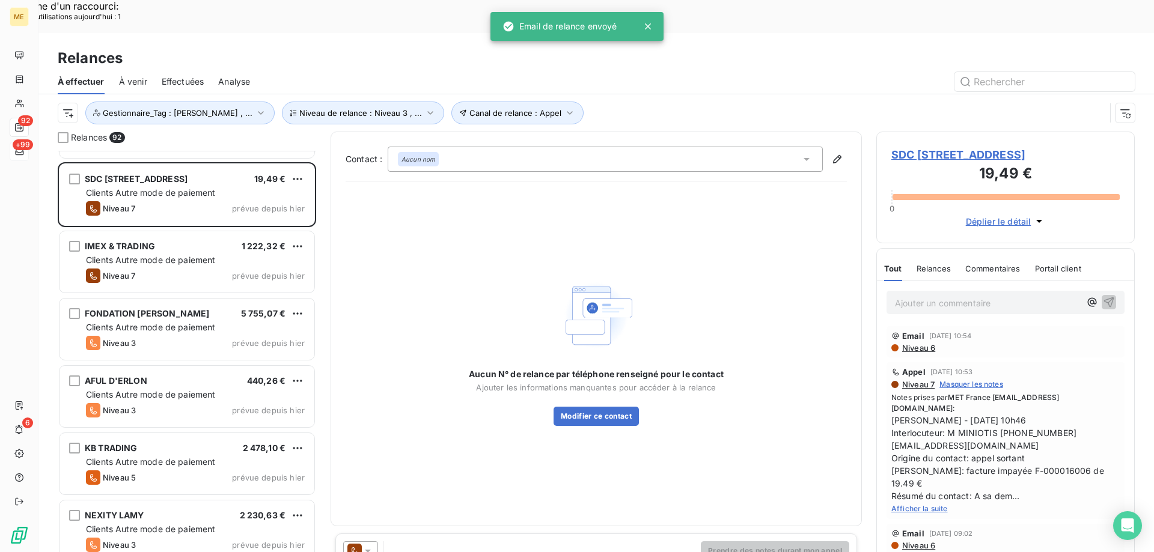
click at [370, 545] on icon at bounding box center [368, 551] width 12 height 12
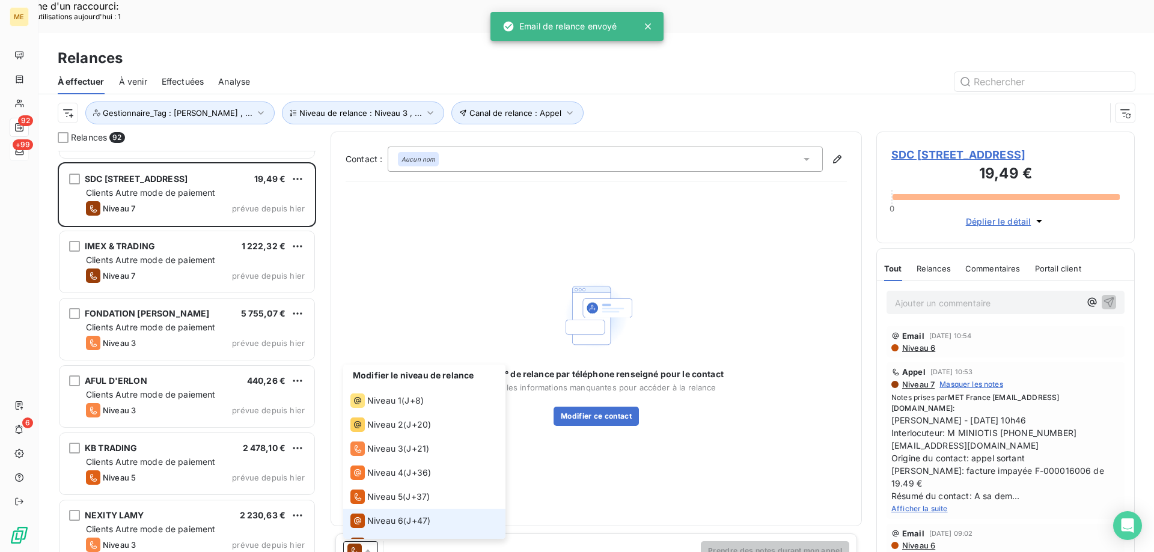
scroll to position [18, 0]
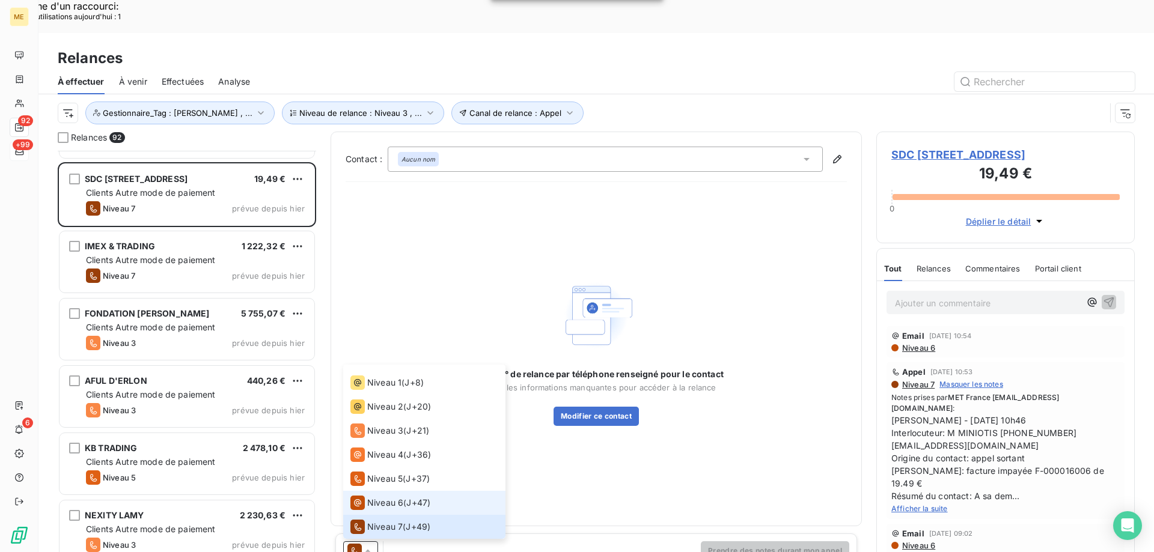
click at [373, 497] on span "Niveau 6" at bounding box center [385, 503] width 36 height 12
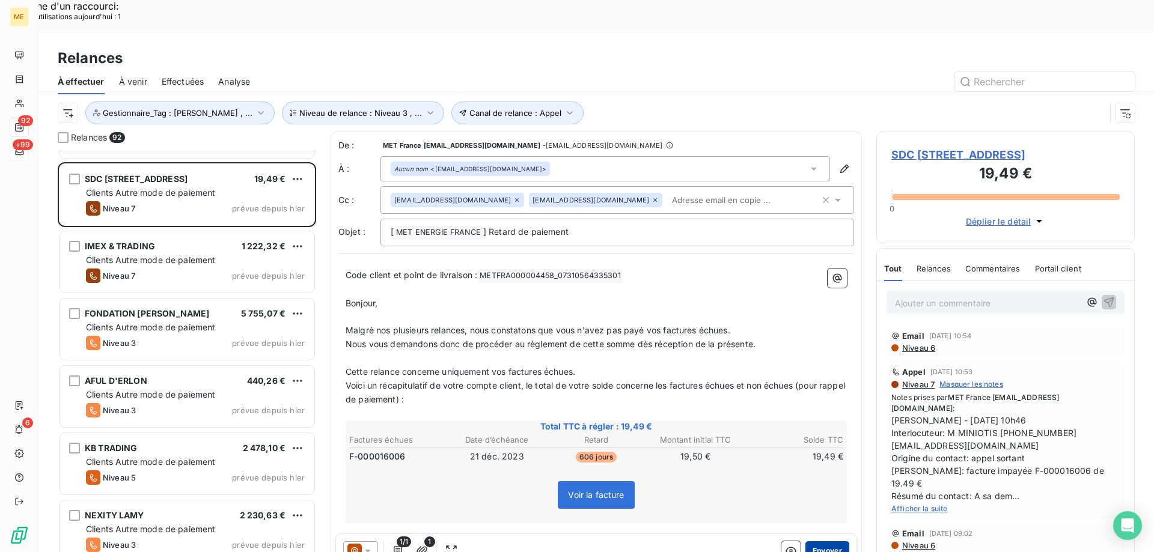
click at [812, 542] on button "Envoyer" at bounding box center [827, 551] width 44 height 19
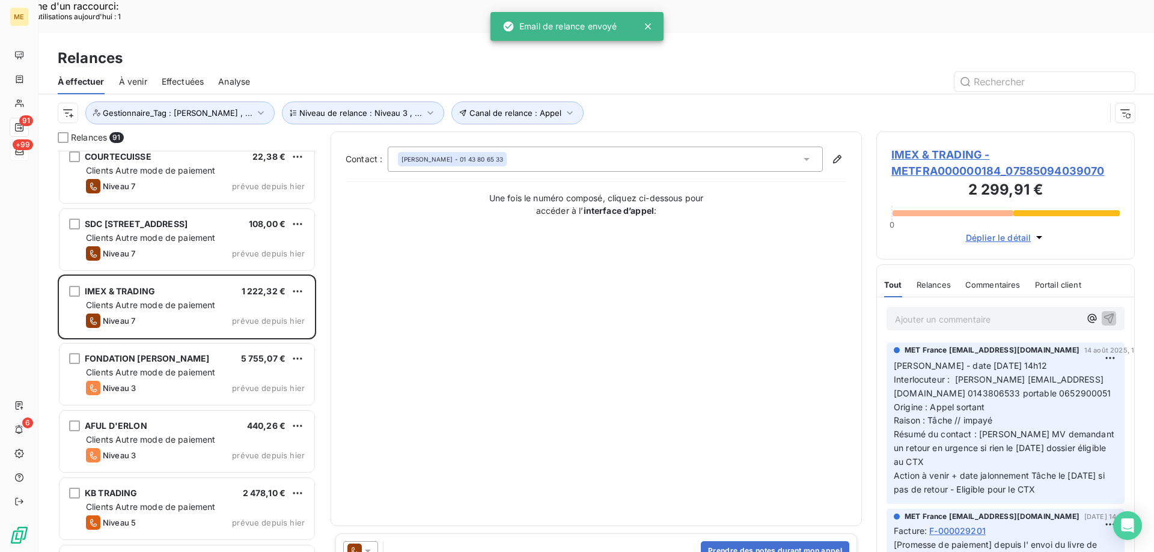
scroll to position [3309, 0]
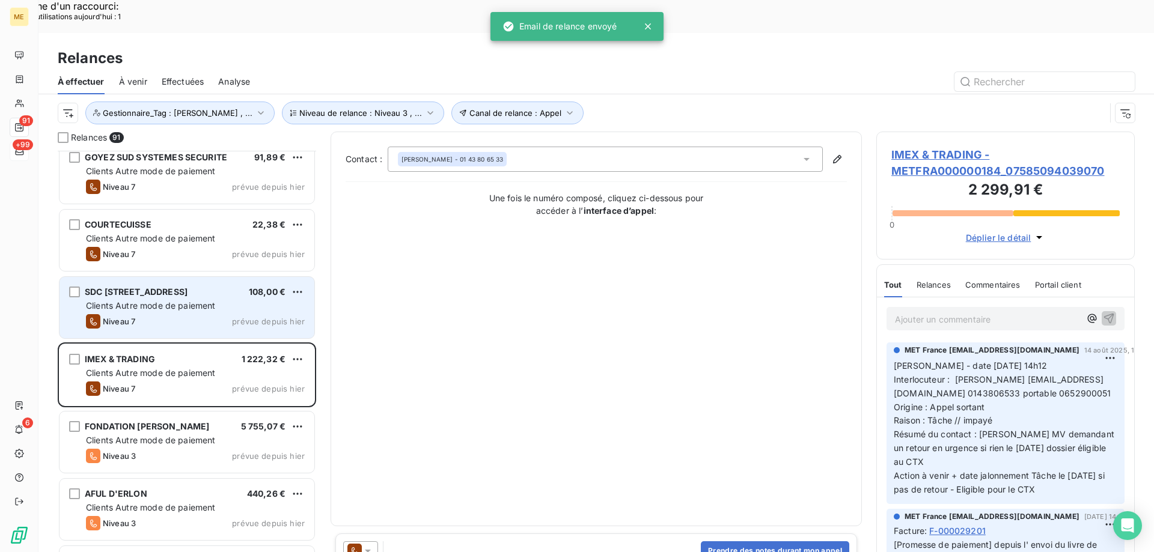
drag, startPoint x: 225, startPoint y: 200, endPoint x: 262, endPoint y: 267, distance: 76.6
click at [225, 233] on div "Clients Autre mode de paiement" at bounding box center [195, 239] width 219 height 12
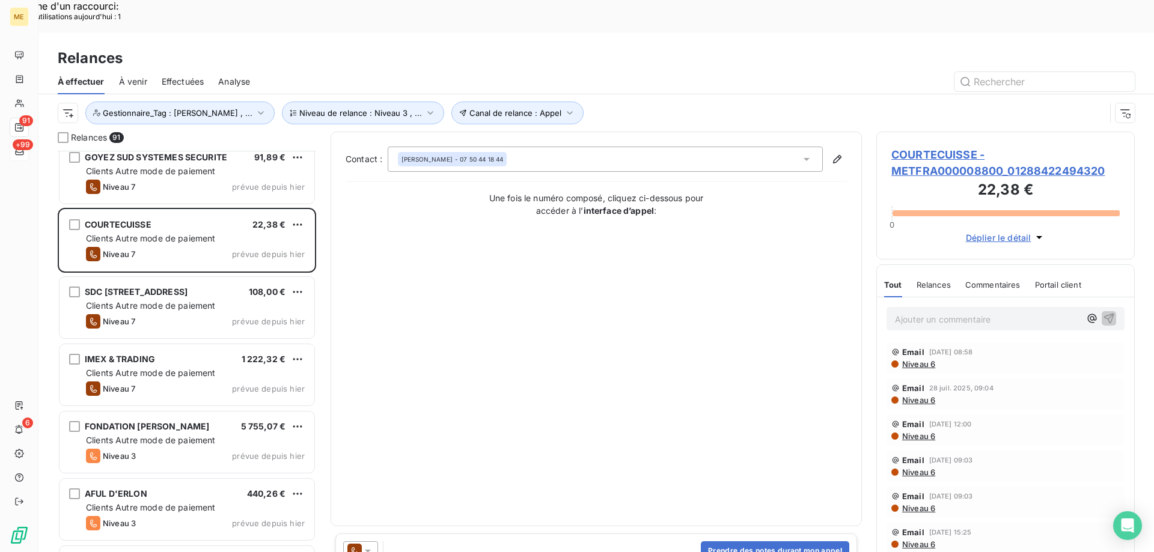
click at [367, 545] on icon at bounding box center [368, 551] width 12 height 12
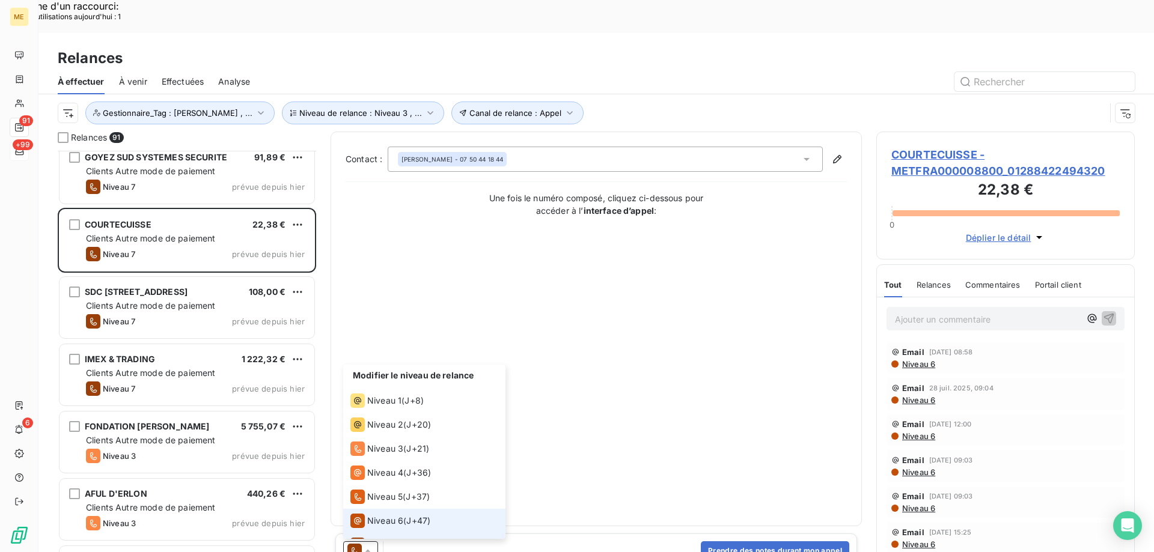
scroll to position [18, 0]
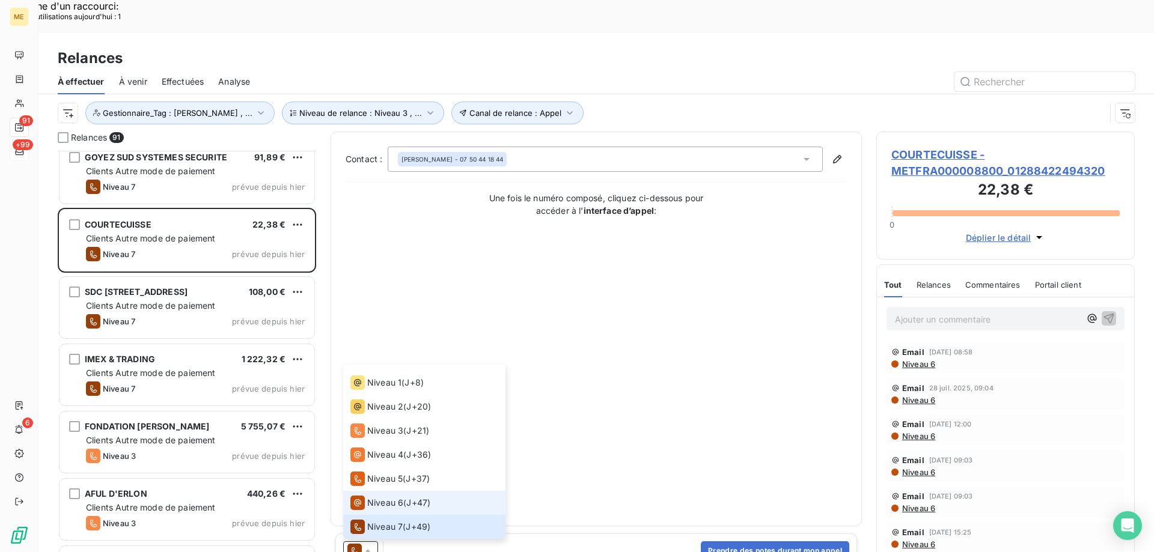
click at [367, 496] on div "Niveau 6" at bounding box center [376, 503] width 53 height 14
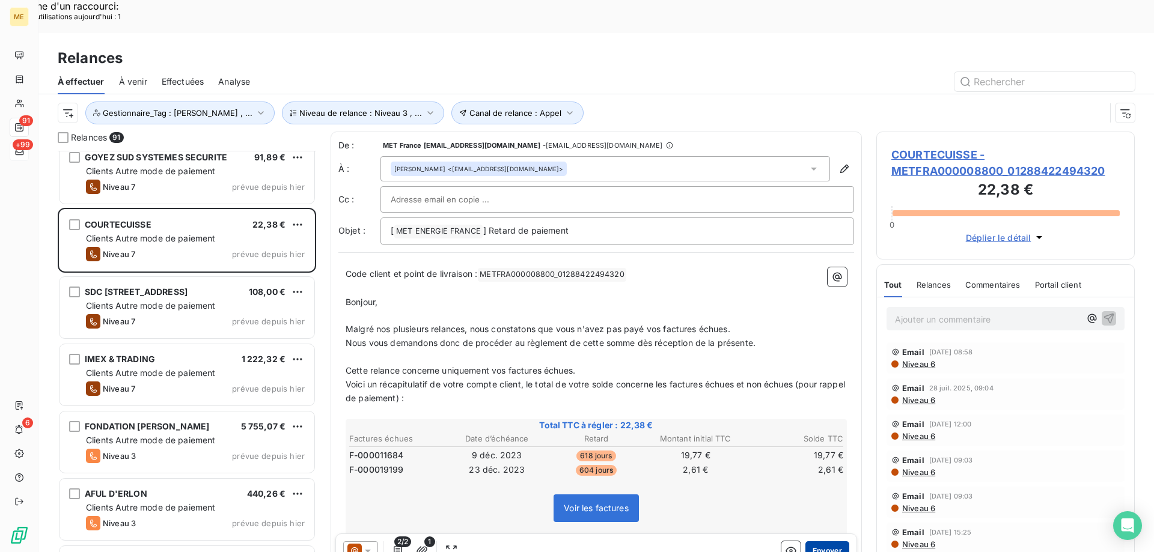
click at [820, 542] on button "Envoyer" at bounding box center [827, 551] width 44 height 19
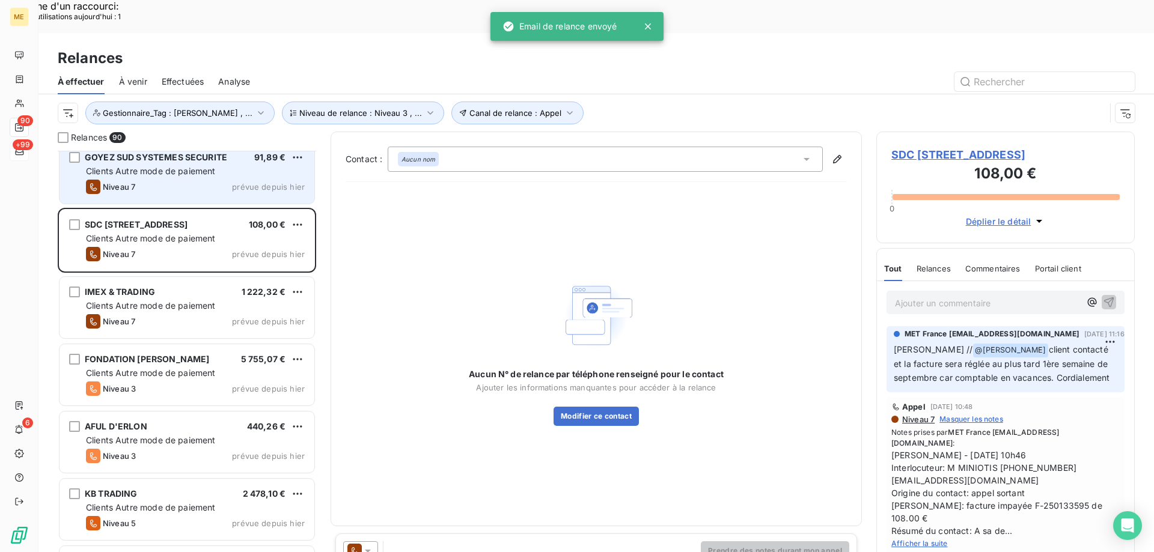
drag, startPoint x: 215, startPoint y: 146, endPoint x: 214, endPoint y: 152, distance: 6.0
click at [215, 147] on div "GOYEZ SUD SYSTEMES SECURITE 91,89 € Clients Autre mode de paiement Niveau 7 pré…" at bounding box center [187, 172] width 255 height 61
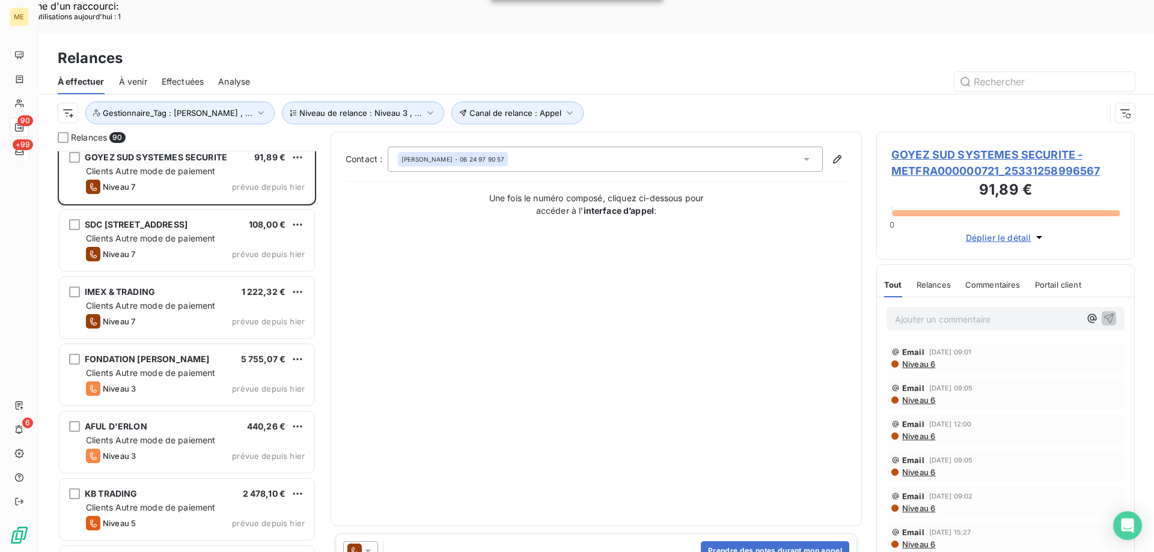
click at [373, 545] on icon at bounding box center [368, 551] width 12 height 12
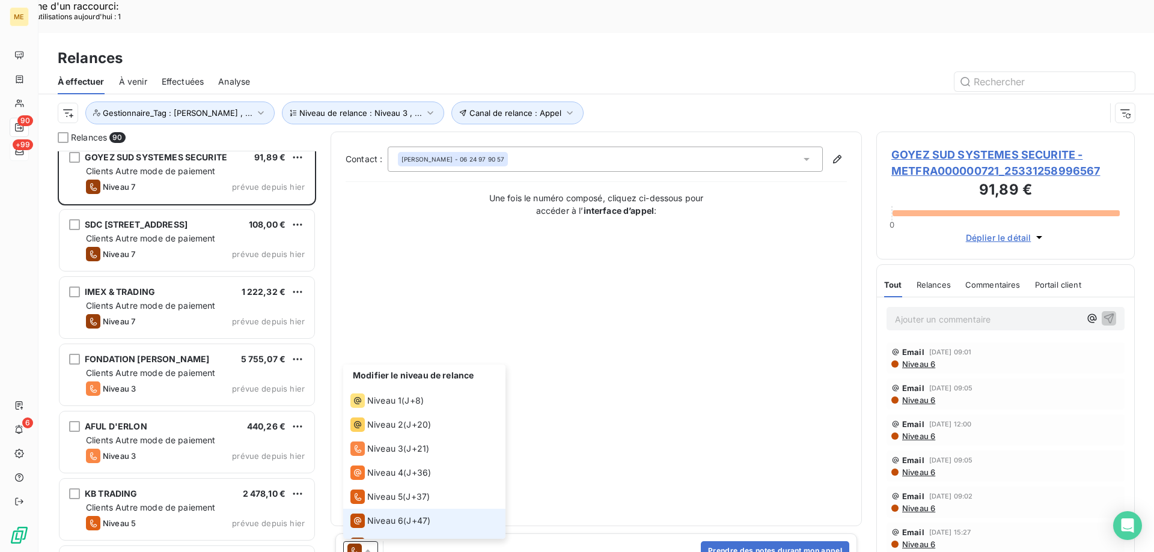
scroll to position [18, 0]
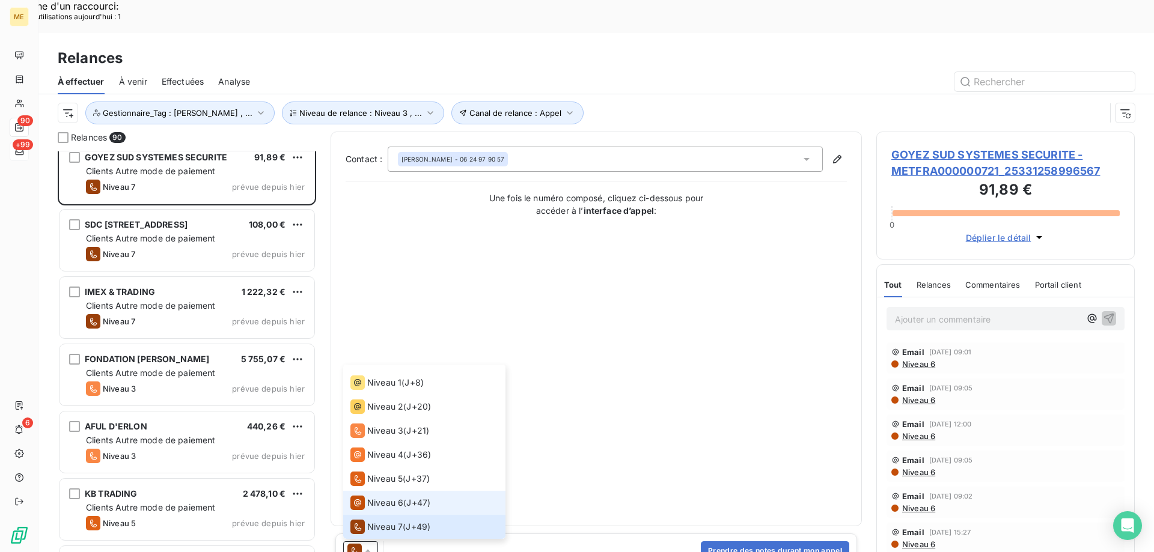
click at [379, 497] on span "Niveau 6" at bounding box center [385, 503] width 36 height 12
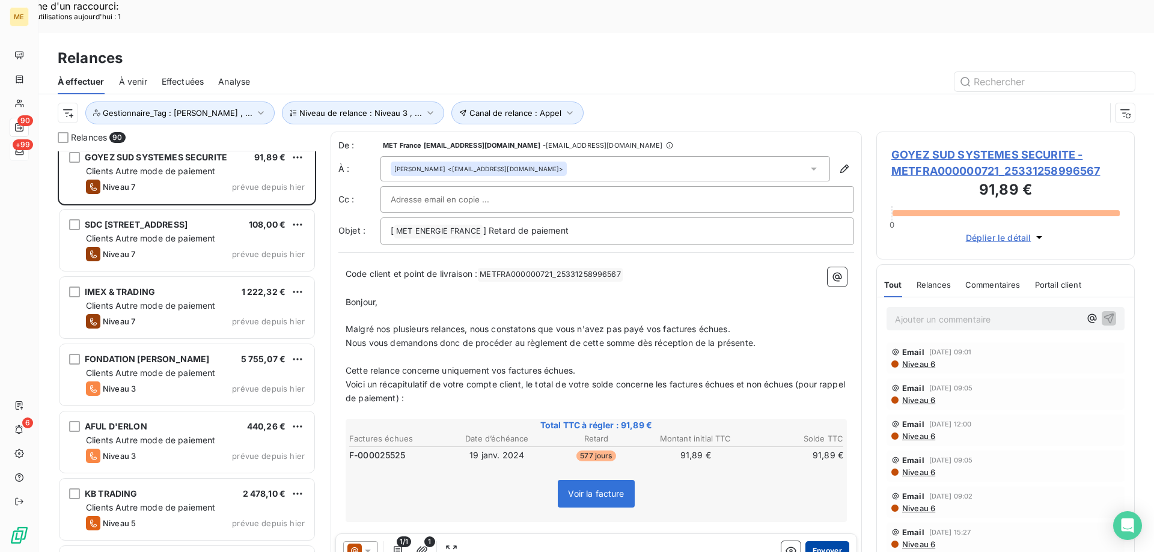
click at [826, 542] on button "Envoyer" at bounding box center [827, 551] width 44 height 19
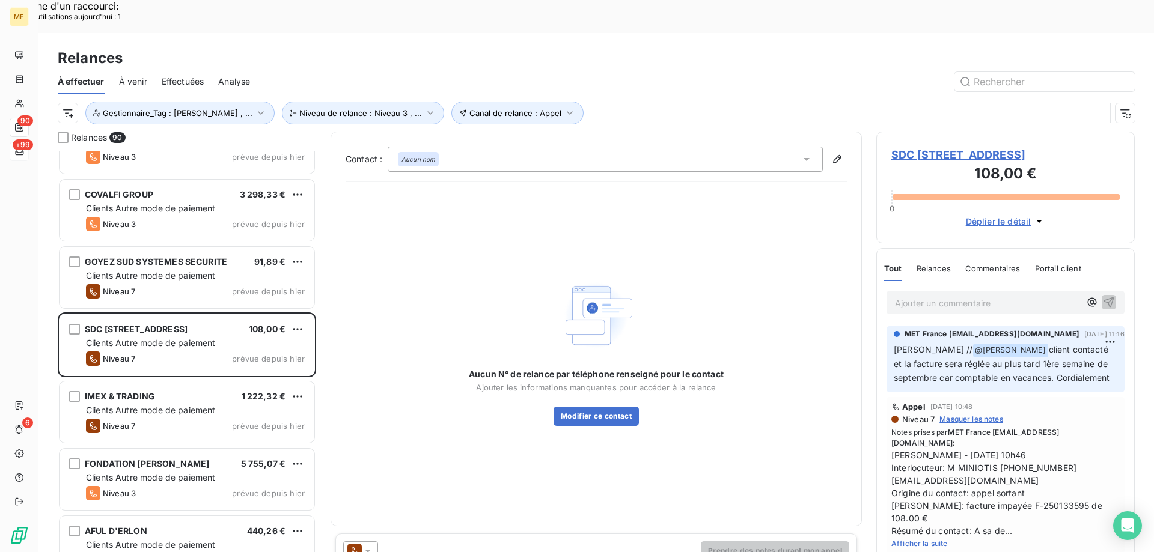
scroll to position [3129, 0]
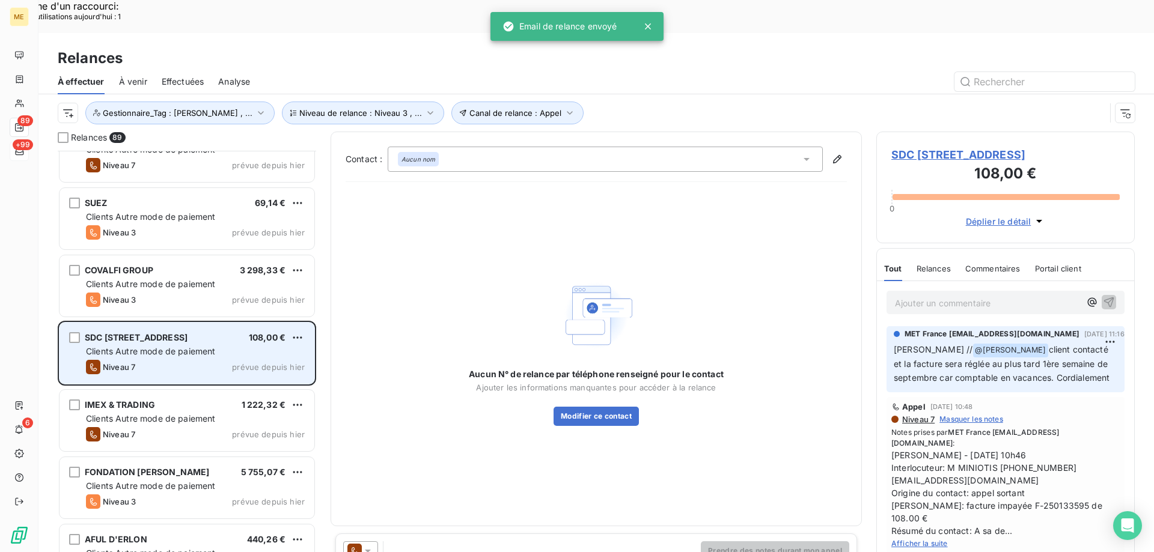
click at [233, 346] on div "Clients Autre mode de paiement" at bounding box center [195, 352] width 219 height 12
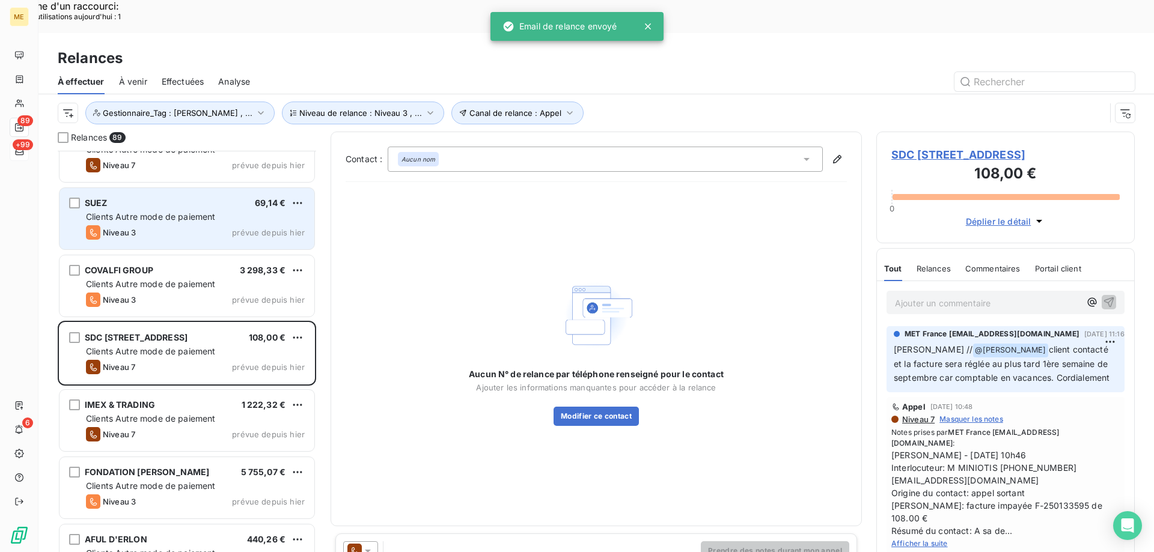
click at [239, 225] on div "Niveau 3 prévue depuis [DATE]" at bounding box center [195, 232] width 219 height 14
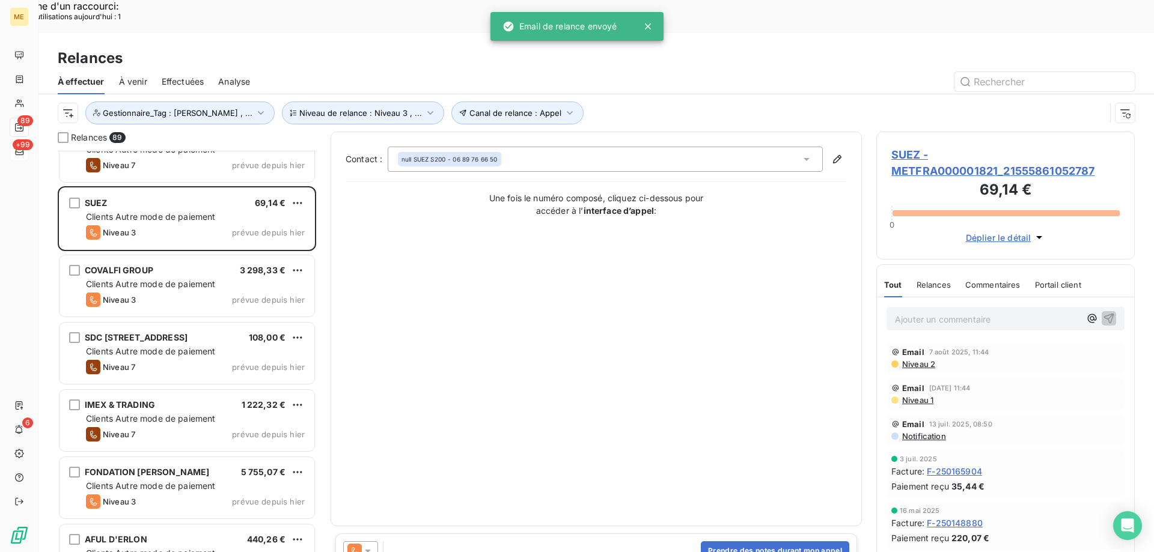
click at [371, 545] on icon at bounding box center [368, 551] width 12 height 12
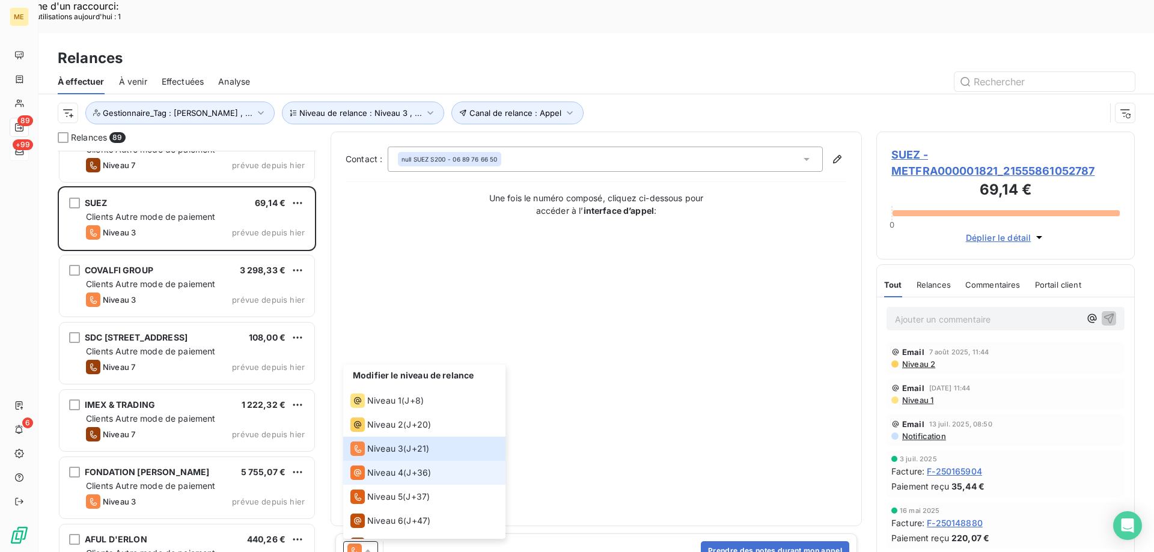
click at [369, 466] on div "Niveau 4" at bounding box center [376, 473] width 53 height 14
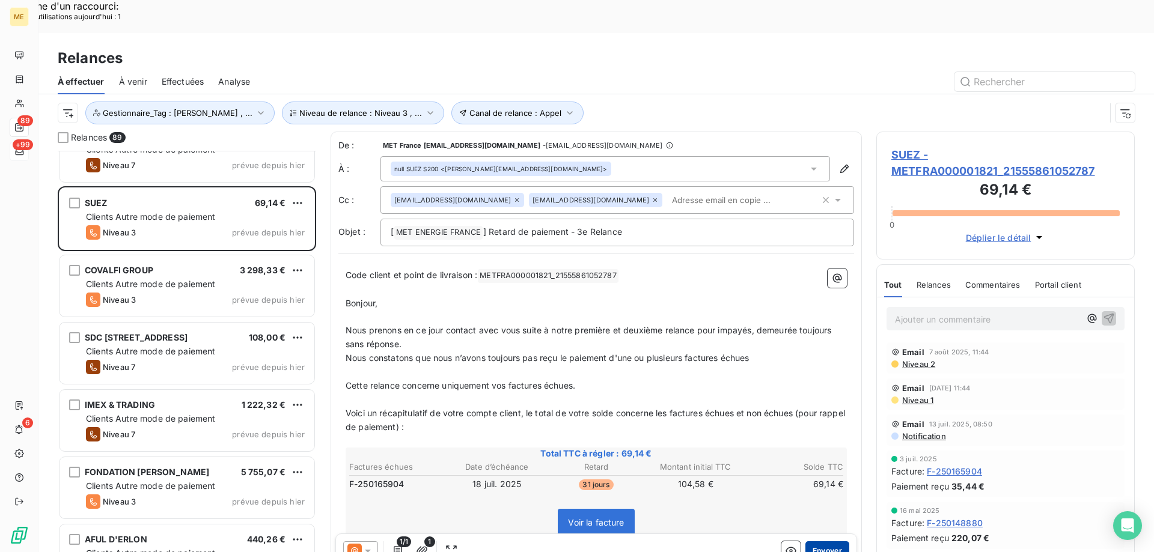
click at [816, 542] on button "Envoyer" at bounding box center [827, 551] width 44 height 19
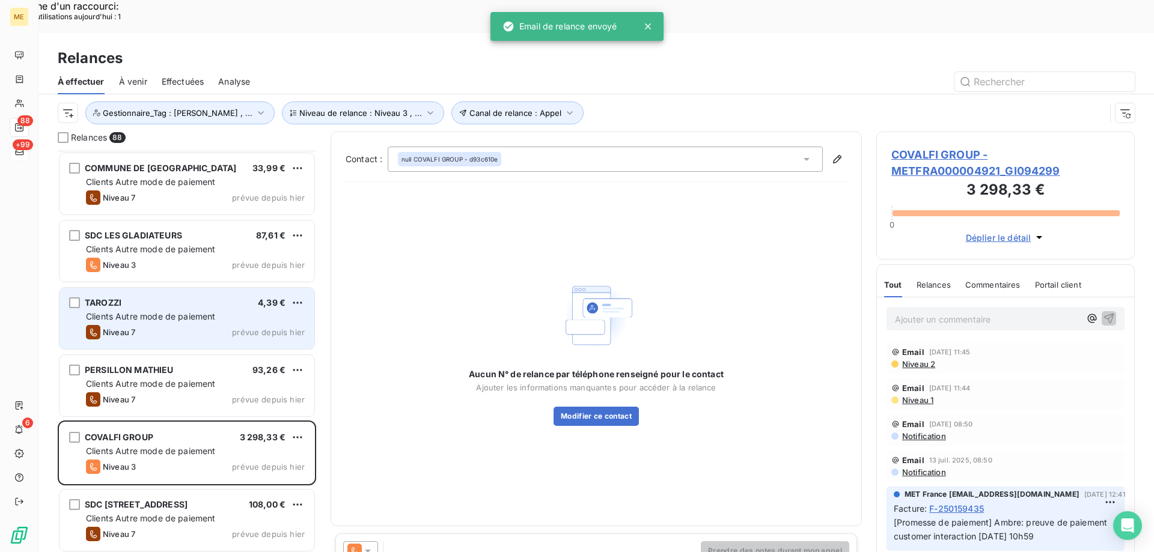
scroll to position [2888, 0]
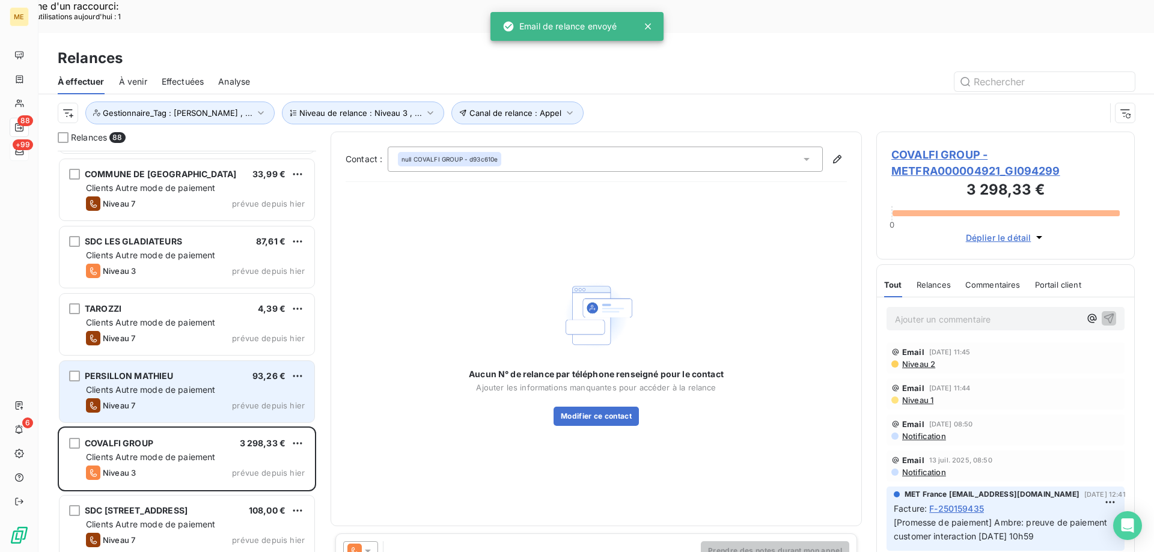
drag, startPoint x: 253, startPoint y: 355, endPoint x: 269, endPoint y: 389, distance: 37.9
click at [254, 384] on div "Clients Autre mode de paiement" at bounding box center [195, 390] width 219 height 12
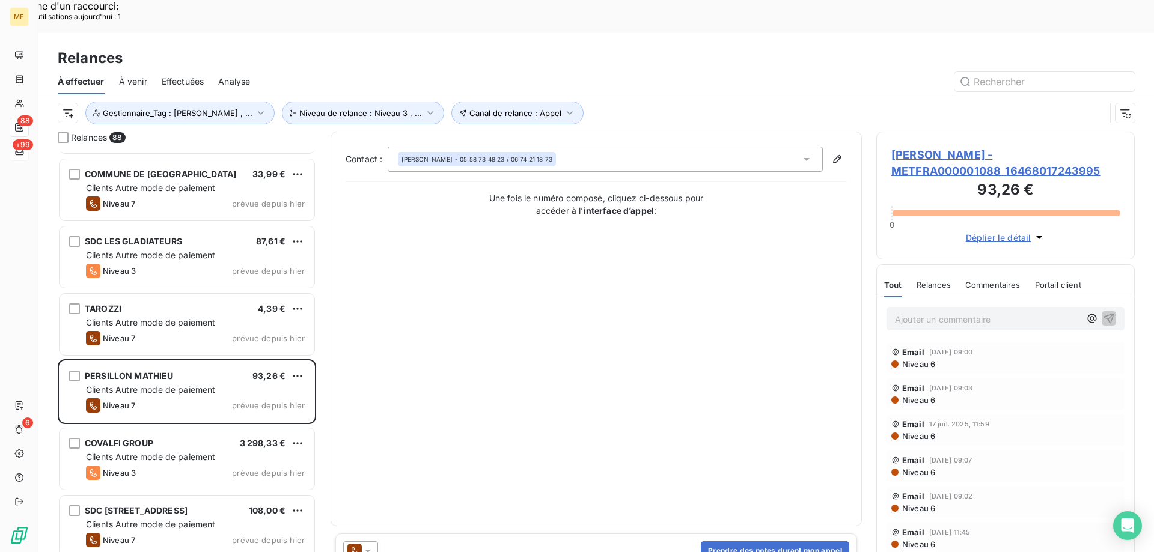
click at [365, 545] on icon at bounding box center [368, 551] width 12 height 12
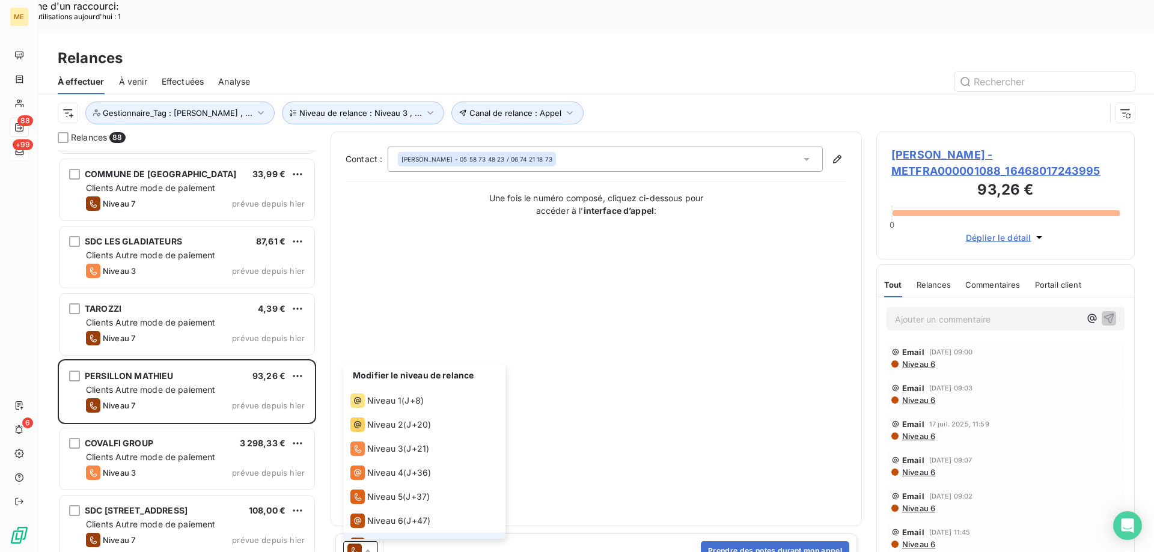
scroll to position [18, 0]
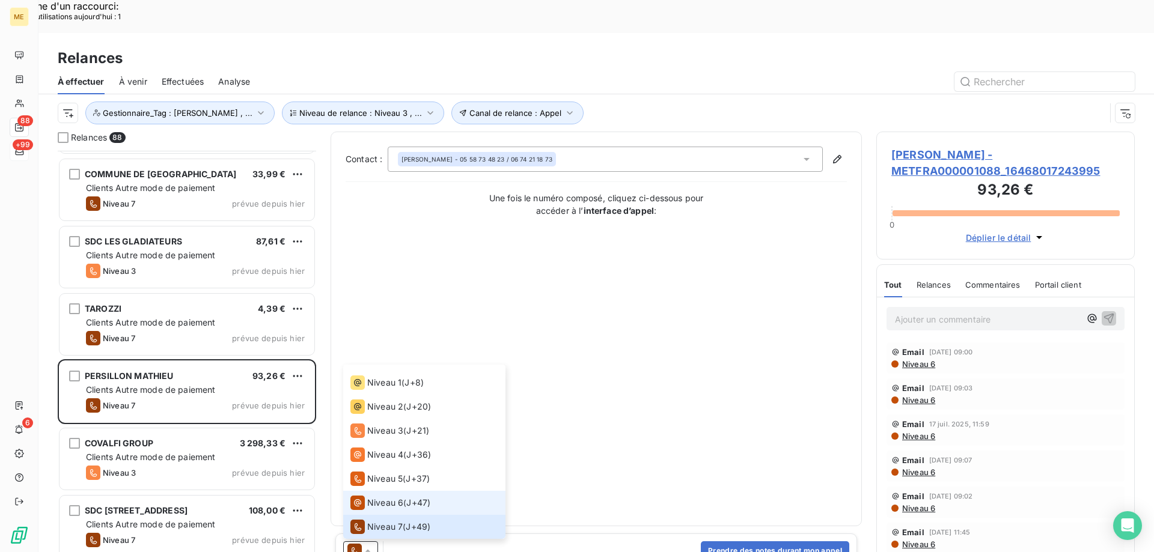
click at [377, 497] on span "Niveau 6" at bounding box center [385, 503] width 36 height 12
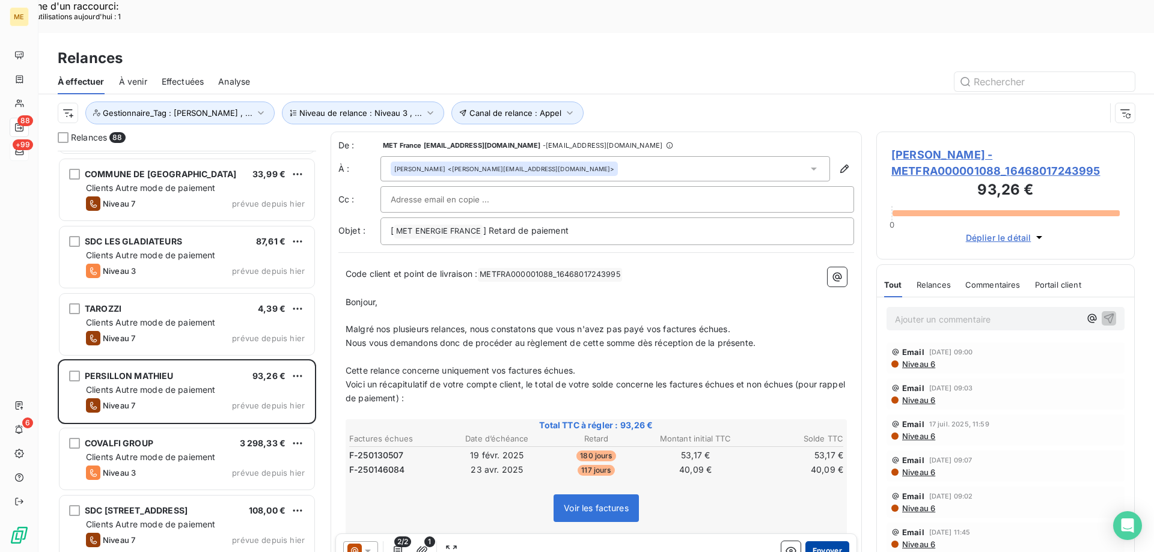
click at [816, 542] on button "Envoyer" at bounding box center [827, 551] width 44 height 19
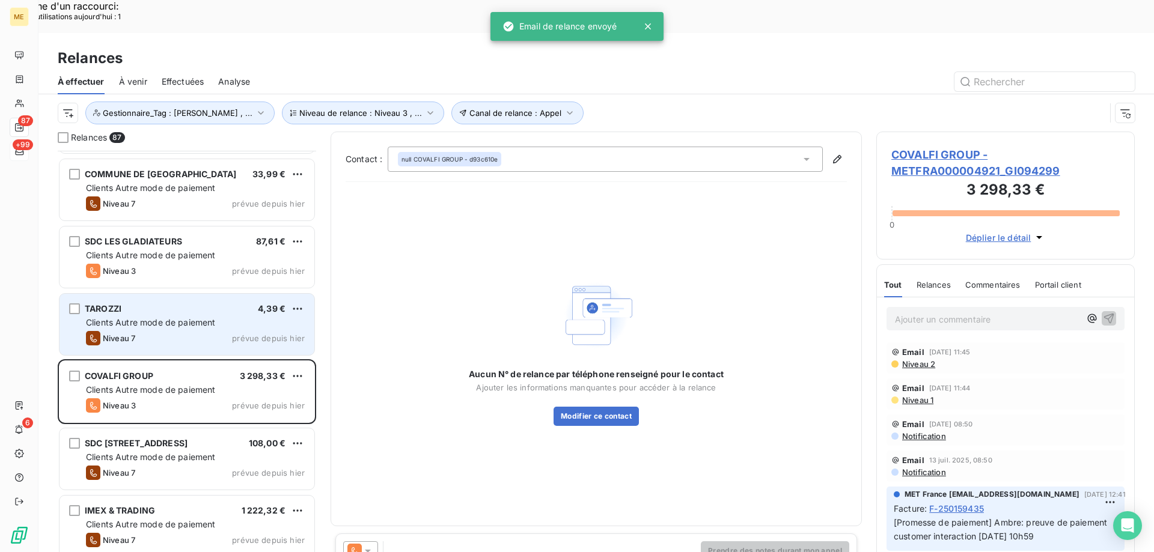
click at [290, 334] on span "prévue depuis hier" at bounding box center [268, 339] width 73 height 10
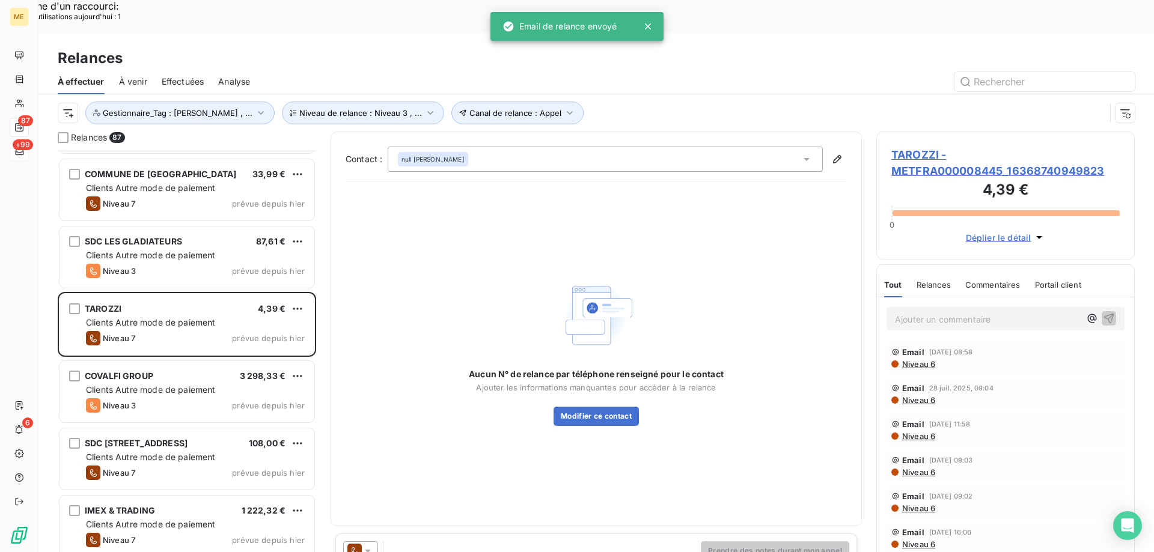
click at [372, 545] on icon at bounding box center [368, 551] width 12 height 12
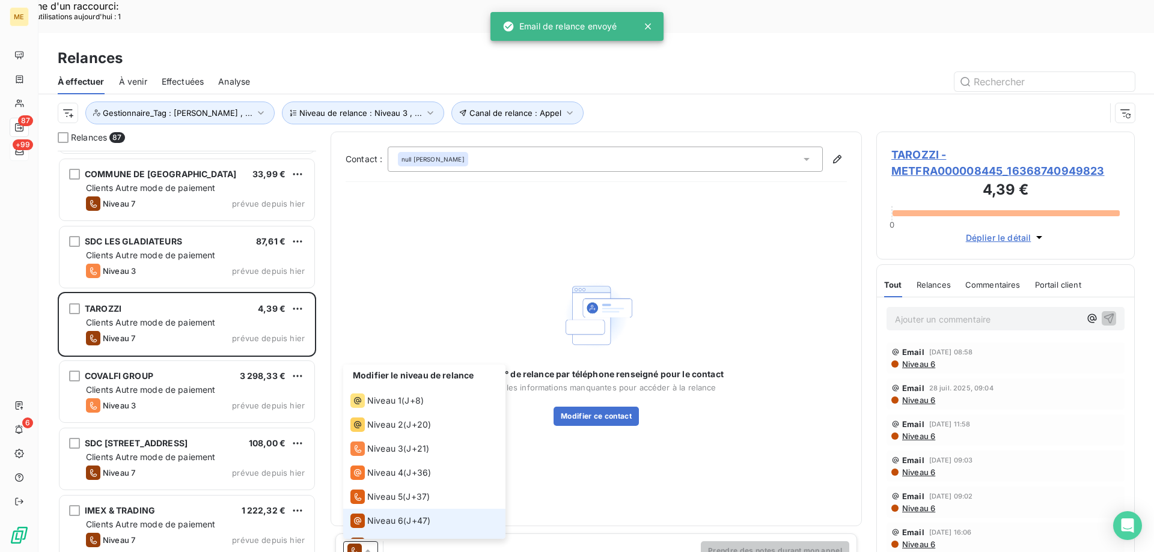
scroll to position [18, 0]
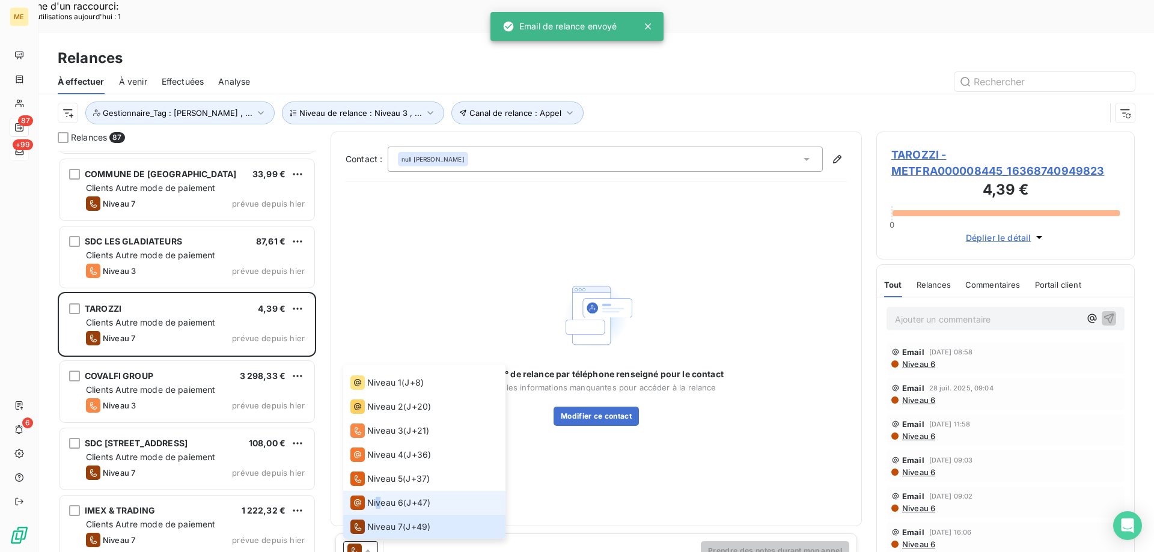
click at [379, 497] on span "Niveau 6" at bounding box center [385, 503] width 36 height 12
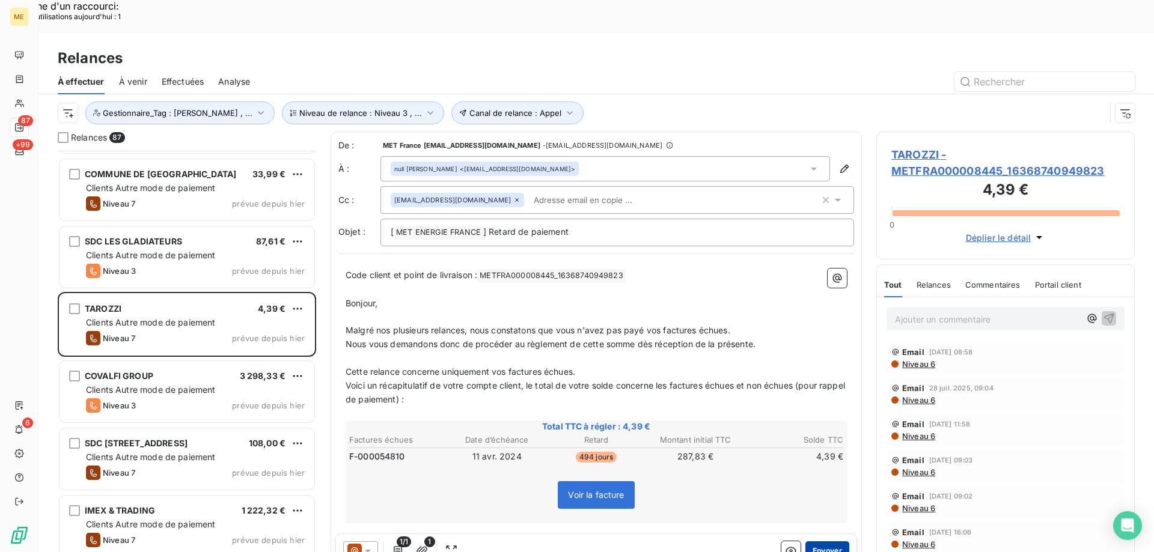
click at [831, 542] on button "Envoyer" at bounding box center [827, 551] width 44 height 19
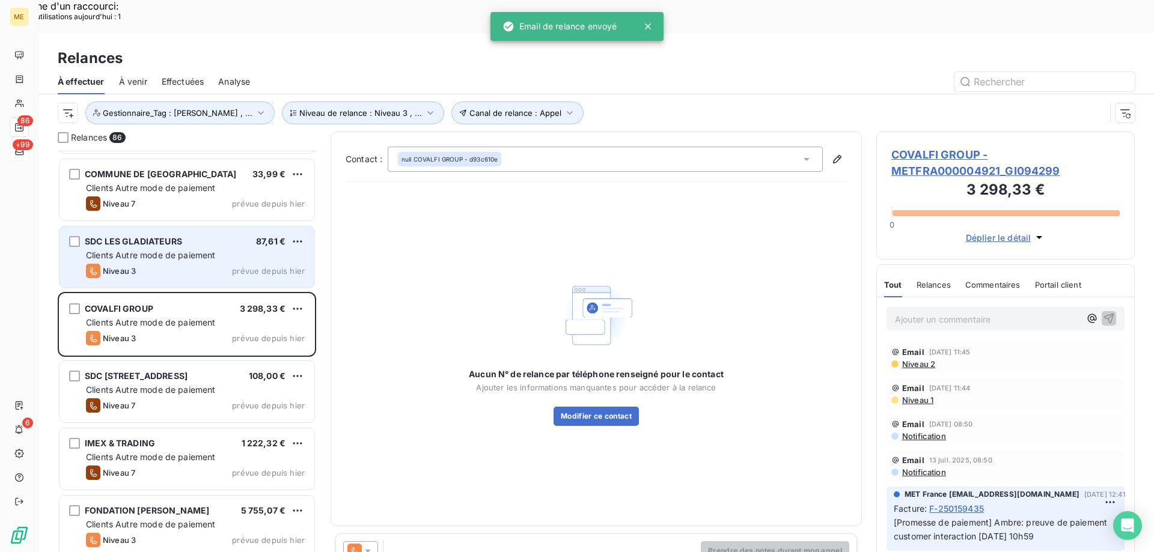
drag, startPoint x: 225, startPoint y: 216, endPoint x: 225, endPoint y: 225, distance: 9.0
click at [225, 249] on div "Clients Autre mode de paiement" at bounding box center [195, 255] width 219 height 12
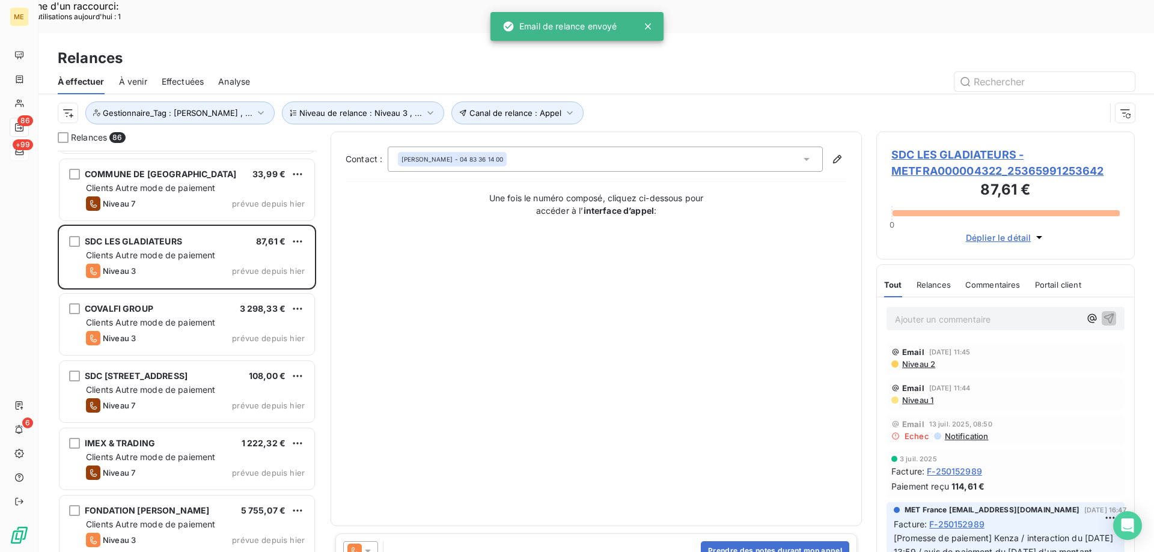
click at [365, 545] on icon at bounding box center [368, 551] width 12 height 12
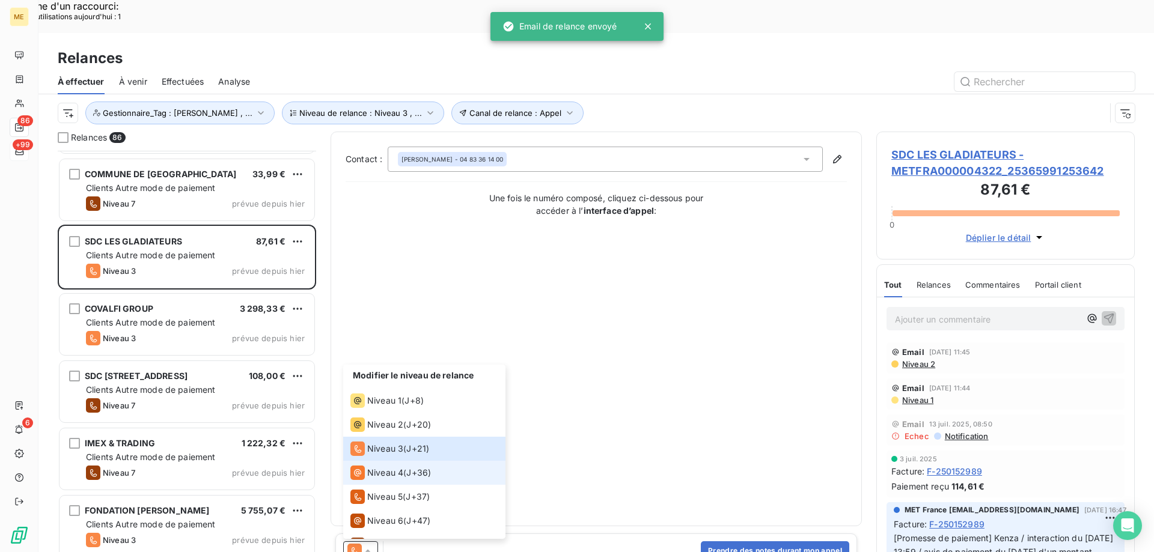
click at [380, 467] on span "Niveau 4" at bounding box center [385, 473] width 36 height 12
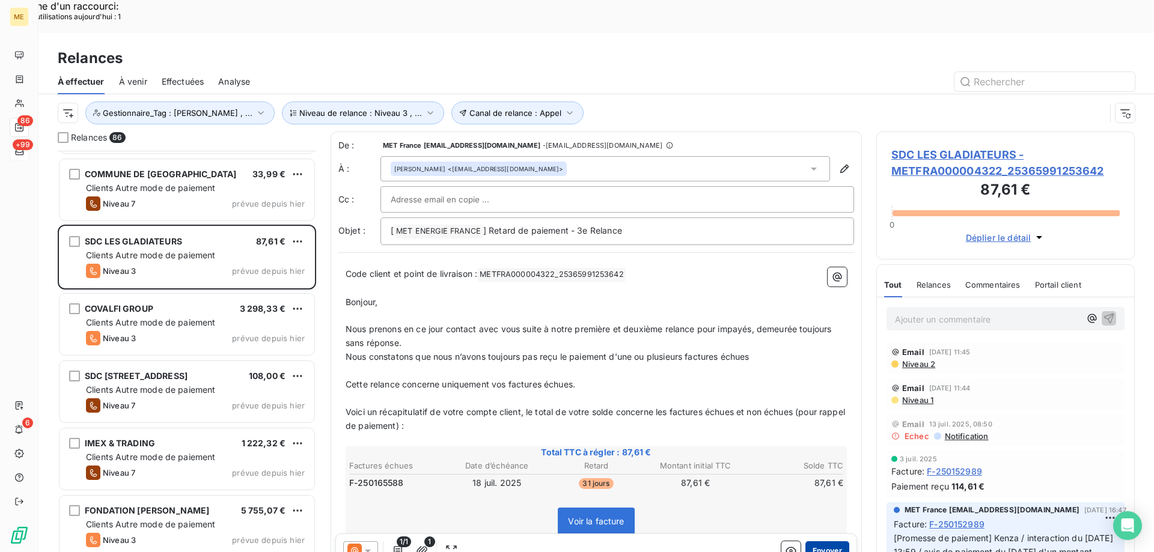
click at [820, 542] on button "Envoyer" at bounding box center [827, 551] width 44 height 19
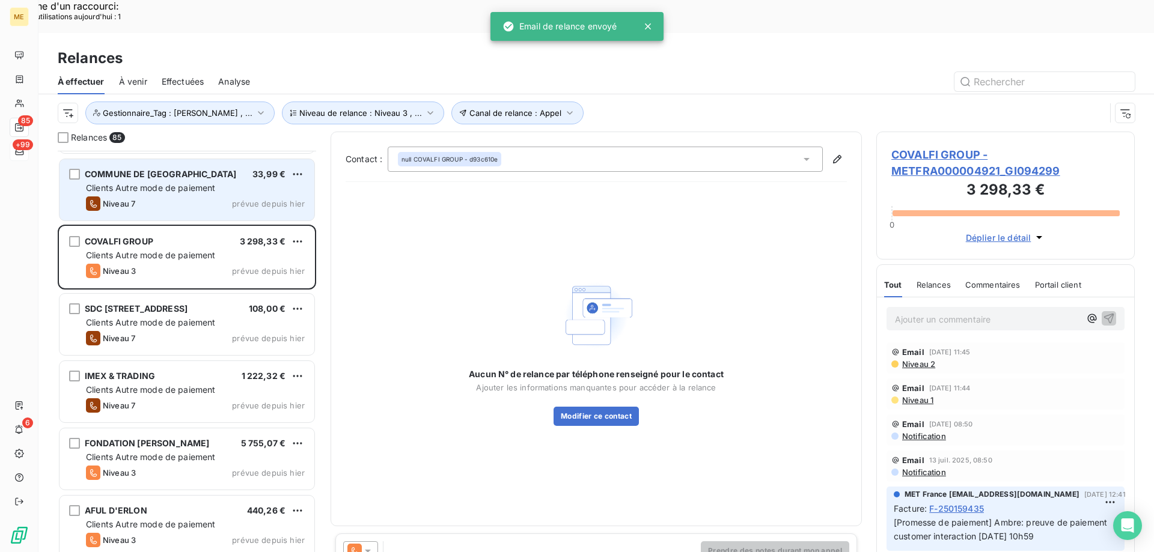
click at [247, 199] on span "prévue depuis hier" at bounding box center [268, 204] width 73 height 10
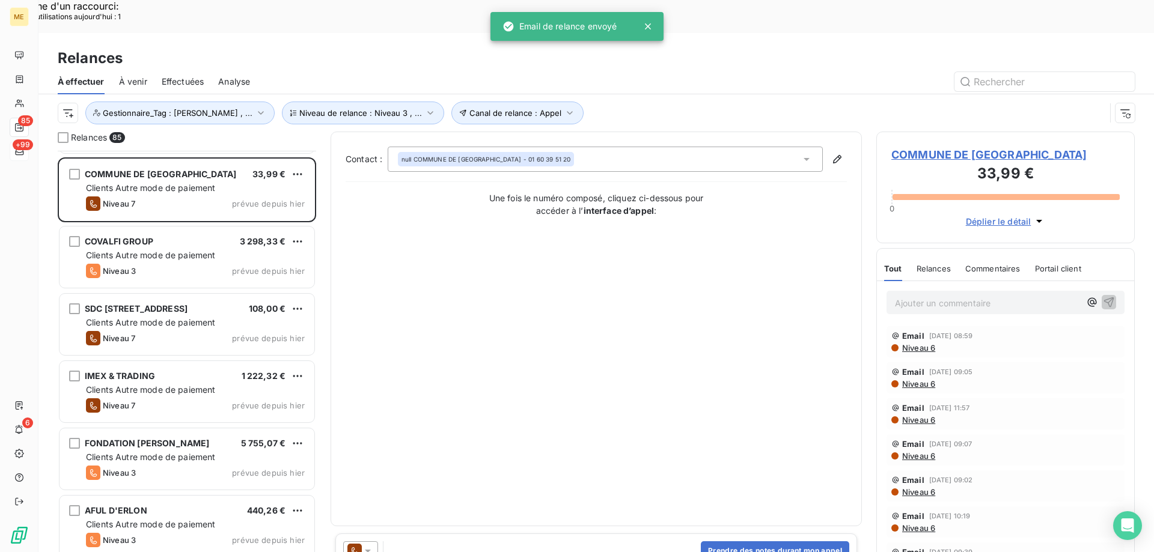
click at [373, 545] on icon at bounding box center [368, 551] width 12 height 12
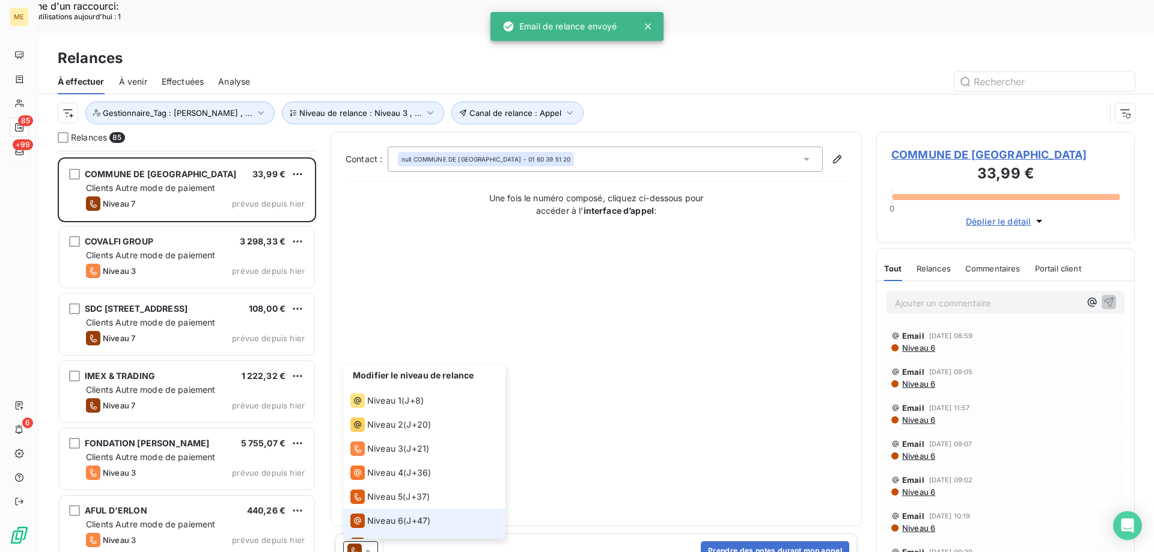
scroll to position [18, 0]
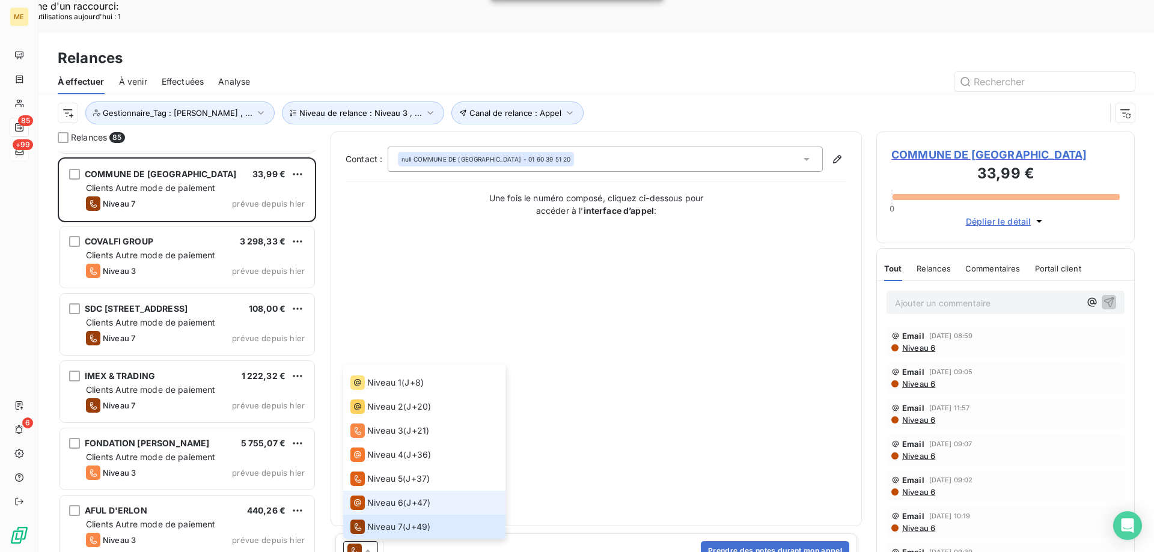
click at [426, 497] on span "J+47 )" at bounding box center [418, 503] width 24 height 12
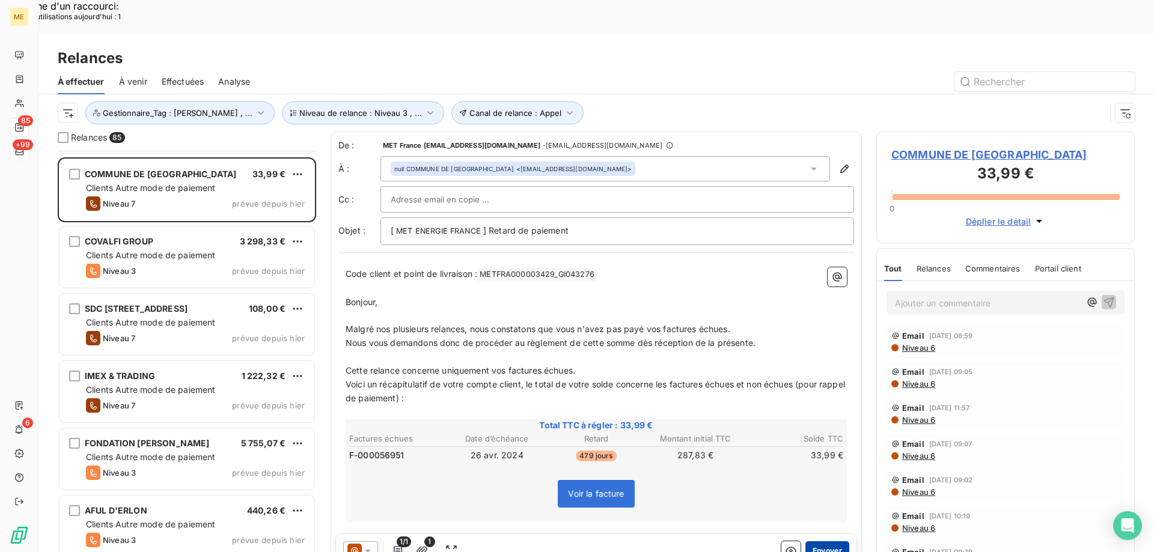
click at [812, 542] on button "Envoyer" at bounding box center [827, 551] width 44 height 19
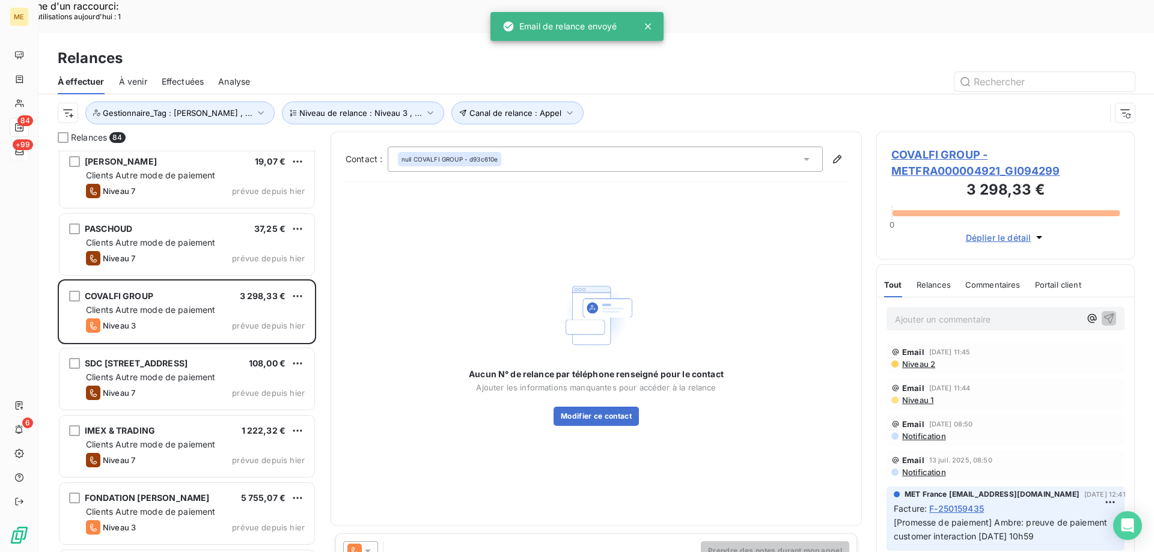
scroll to position [2588, 0]
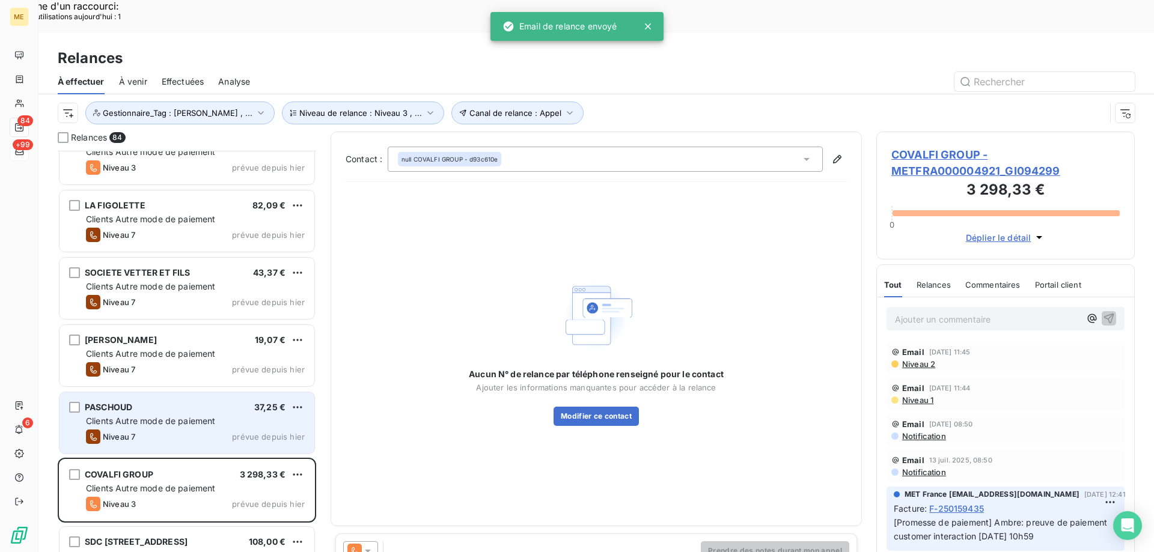
click at [242, 432] on span "prévue depuis hier" at bounding box center [268, 437] width 73 height 10
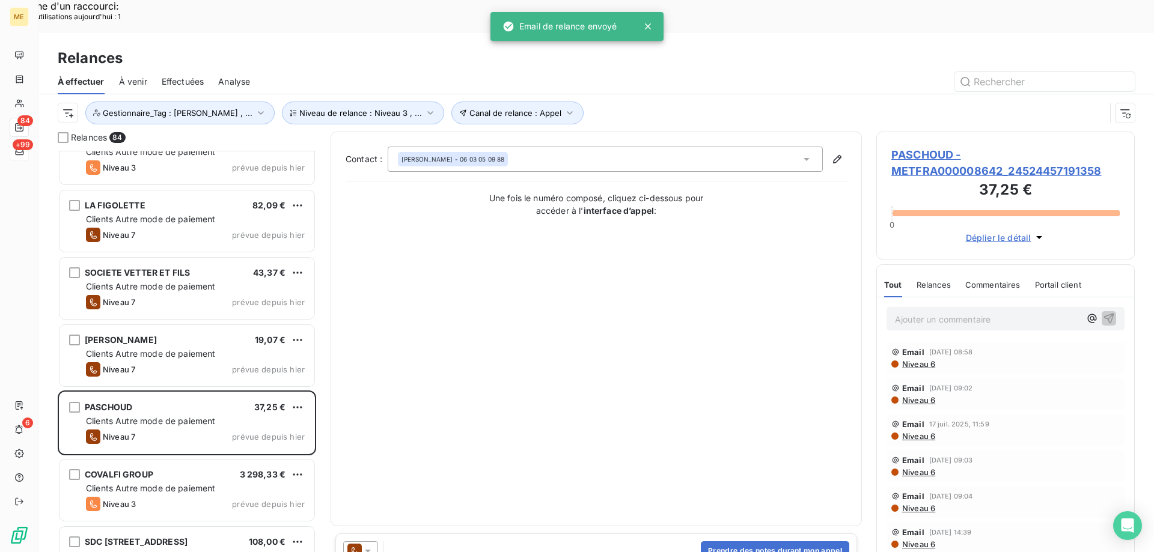
click at [365, 545] on icon at bounding box center [368, 551] width 12 height 12
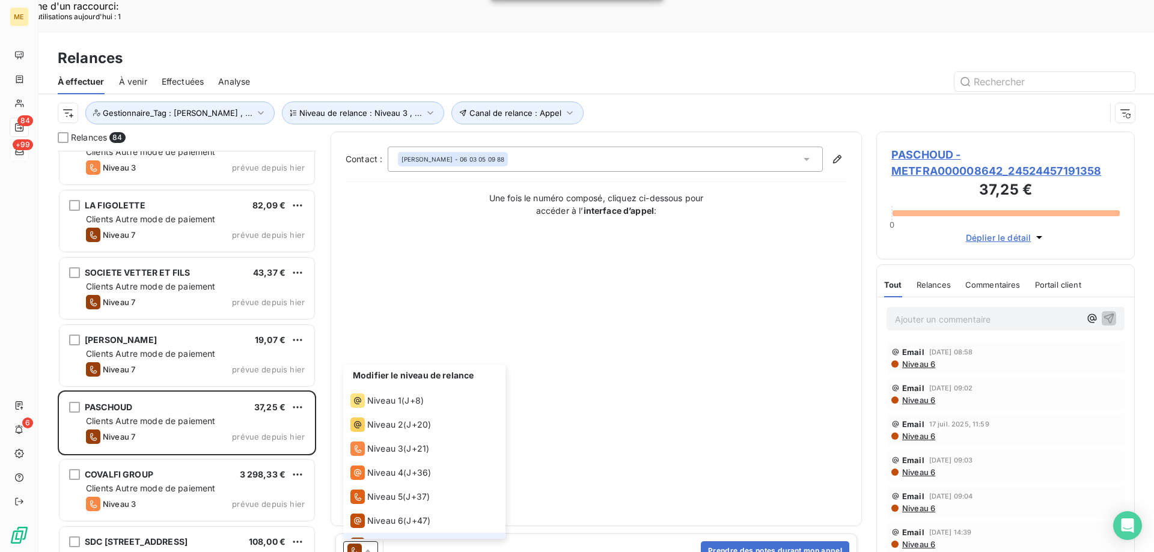
scroll to position [18, 0]
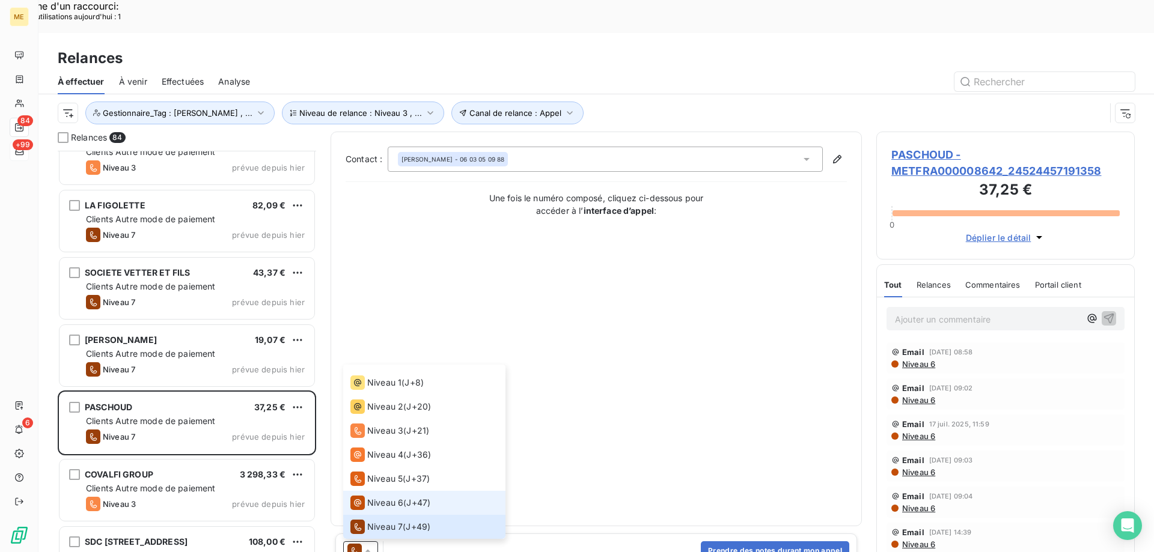
click at [395, 496] on div "Niveau 6" at bounding box center [376, 503] width 53 height 14
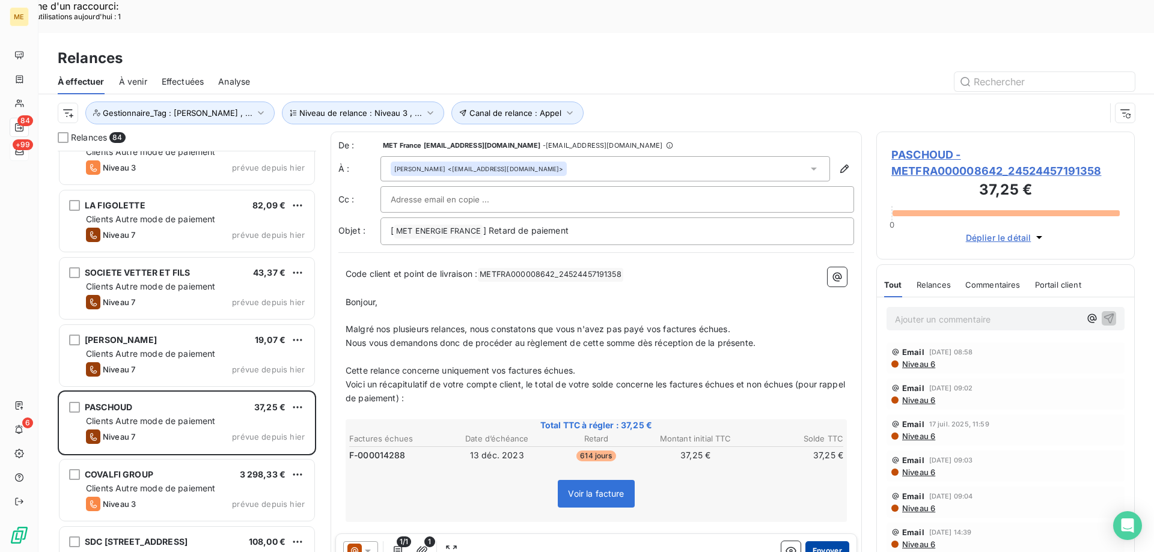
click at [825, 542] on button "Envoyer" at bounding box center [827, 551] width 44 height 19
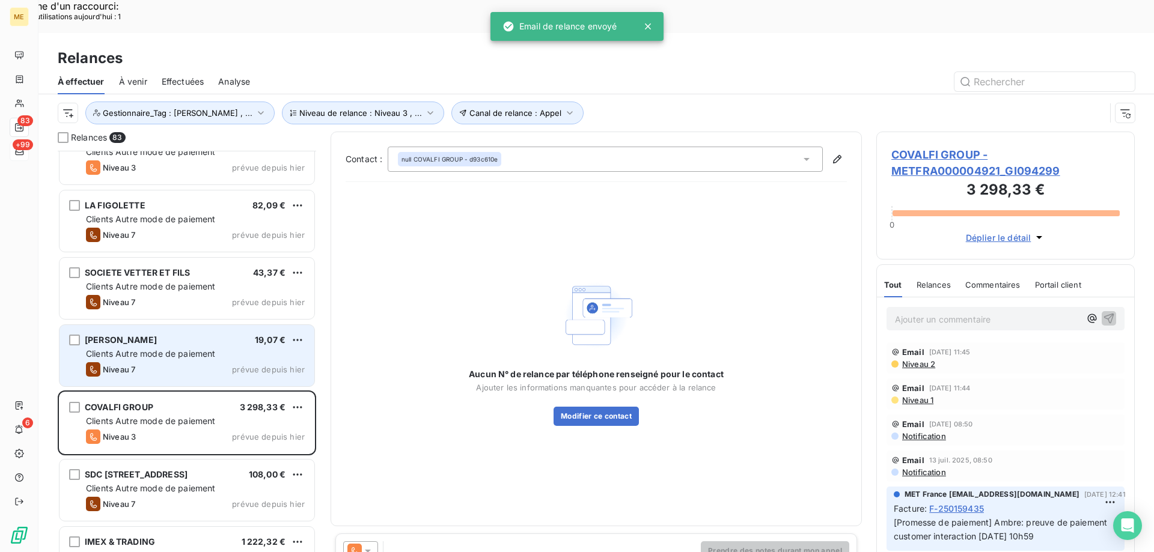
click at [226, 362] on div "Niveau 7 prévue depuis [DATE]" at bounding box center [195, 369] width 219 height 14
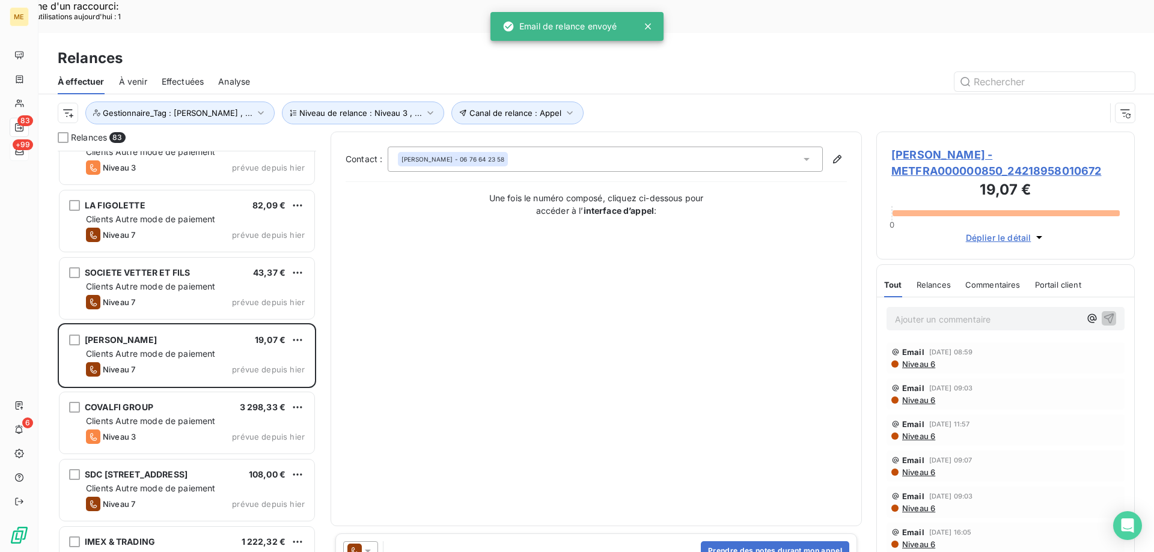
drag, startPoint x: 373, startPoint y: 517, endPoint x: 370, endPoint y: 511, distance: 7.0
click at [374, 542] on div at bounding box center [360, 551] width 35 height 19
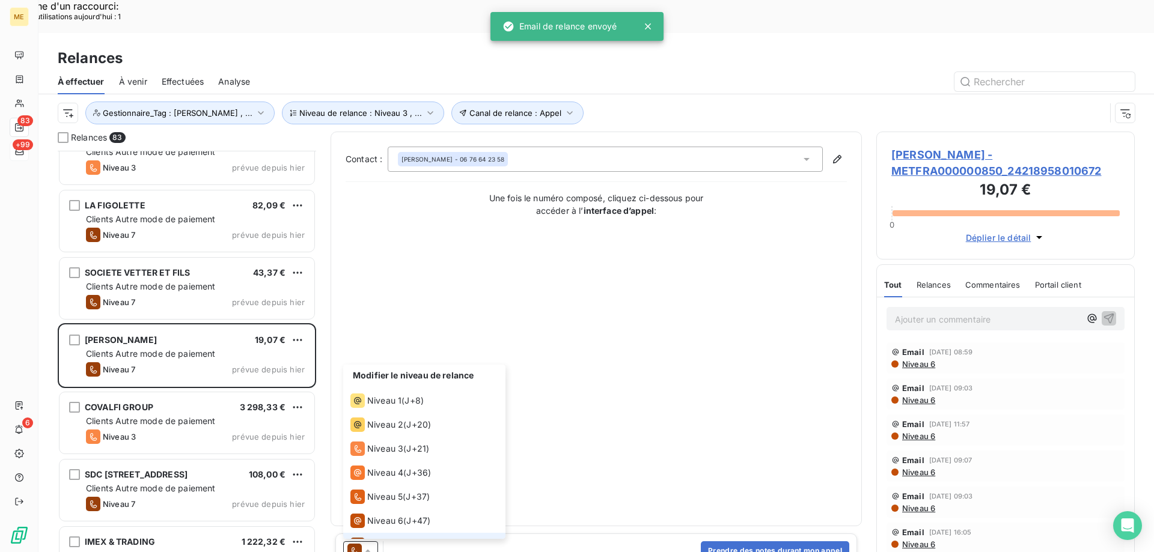
scroll to position [18, 0]
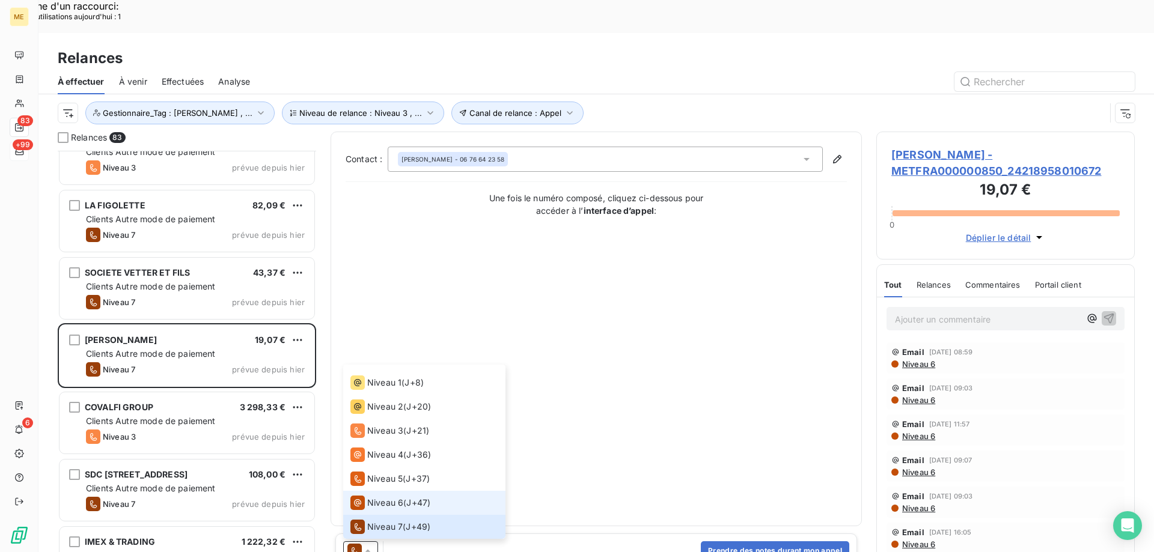
click at [367, 497] on span "Niveau 6" at bounding box center [385, 503] width 36 height 12
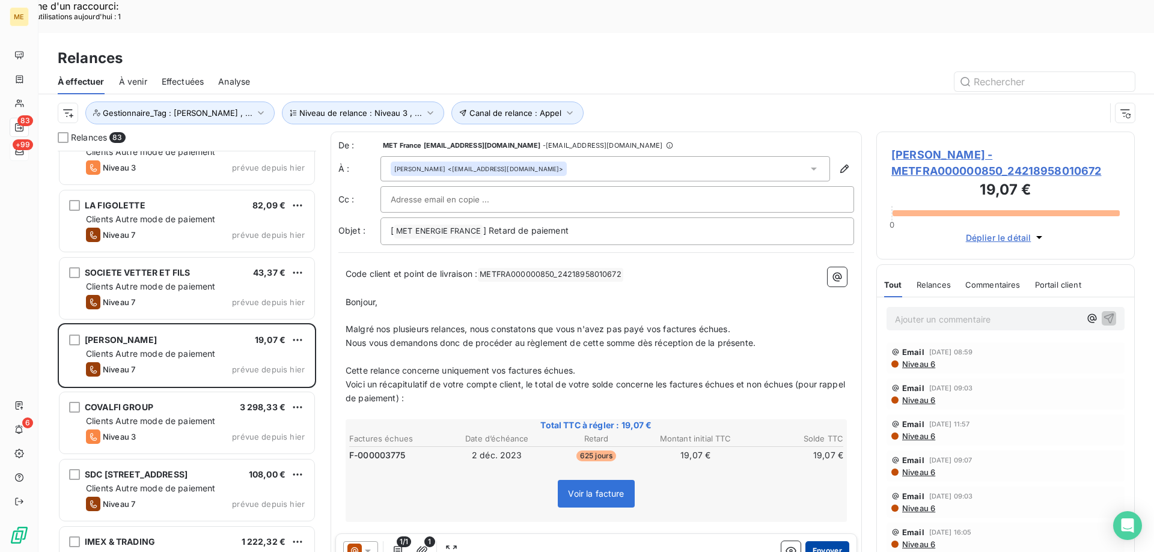
click at [827, 542] on button "Envoyer" at bounding box center [827, 551] width 44 height 19
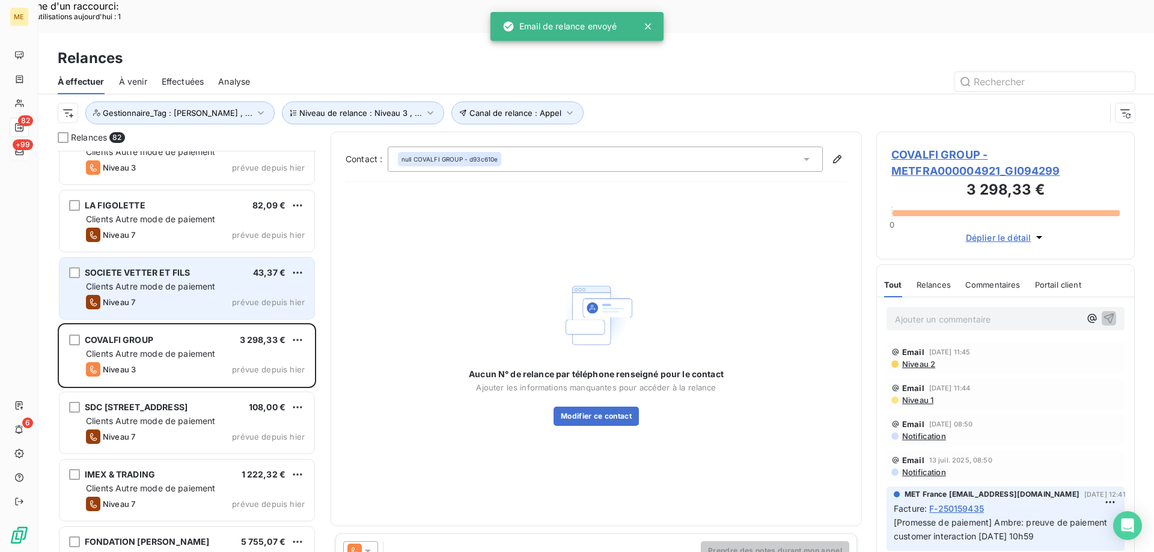
click at [270, 281] on div "Clients Autre mode de paiement" at bounding box center [195, 287] width 219 height 12
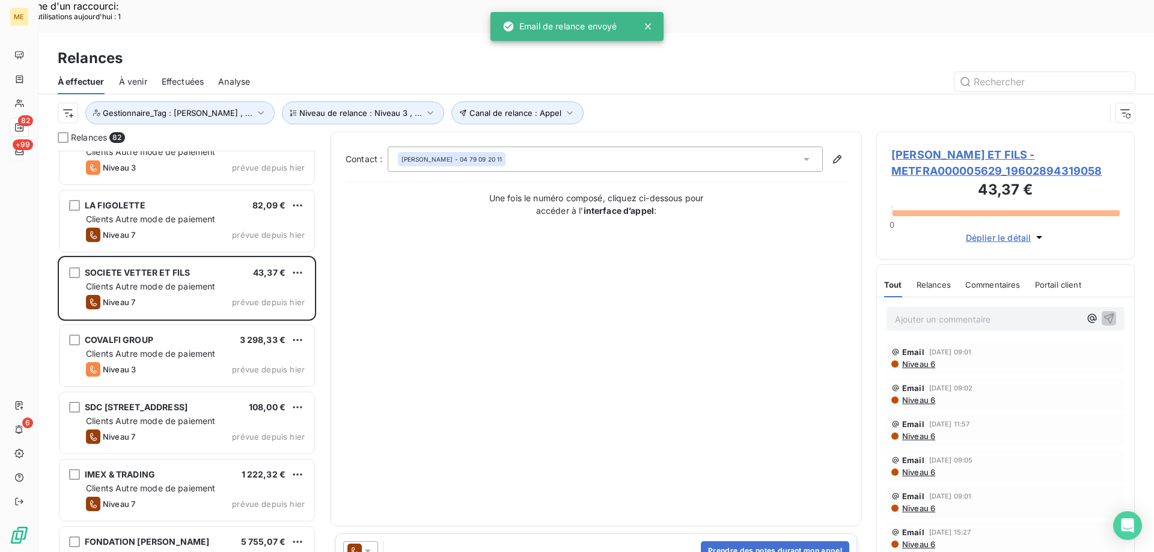
click at [375, 542] on div at bounding box center [360, 551] width 35 height 19
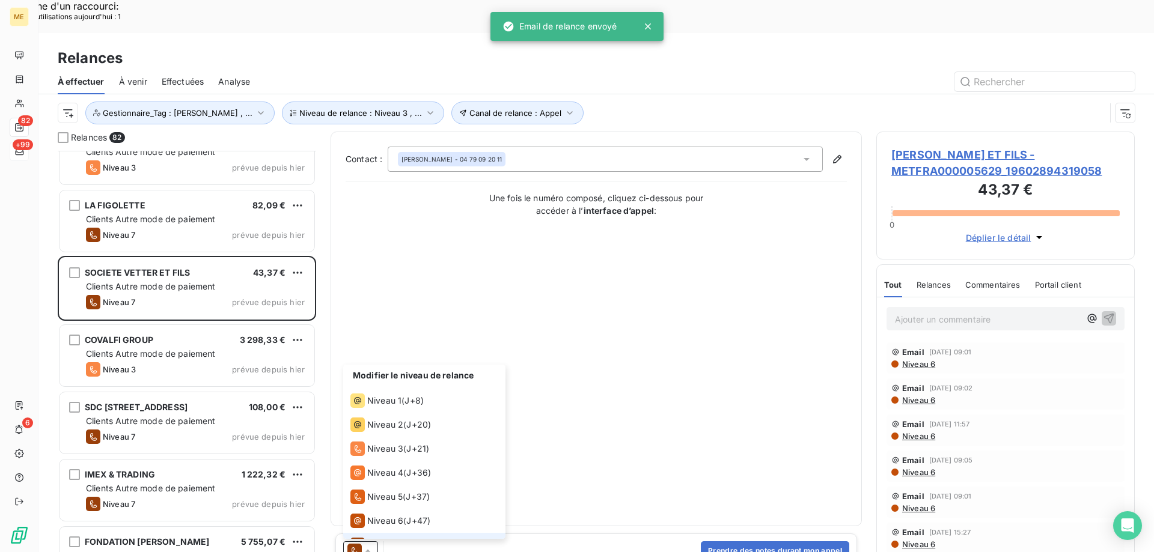
scroll to position [18, 0]
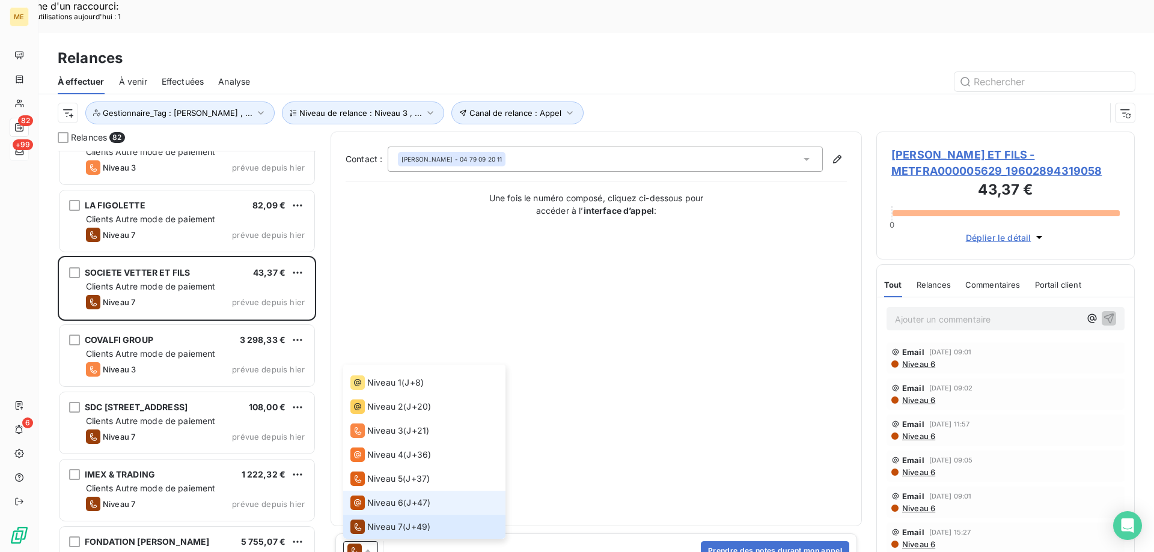
click at [398, 497] on span "Niveau 6" at bounding box center [385, 503] width 36 height 12
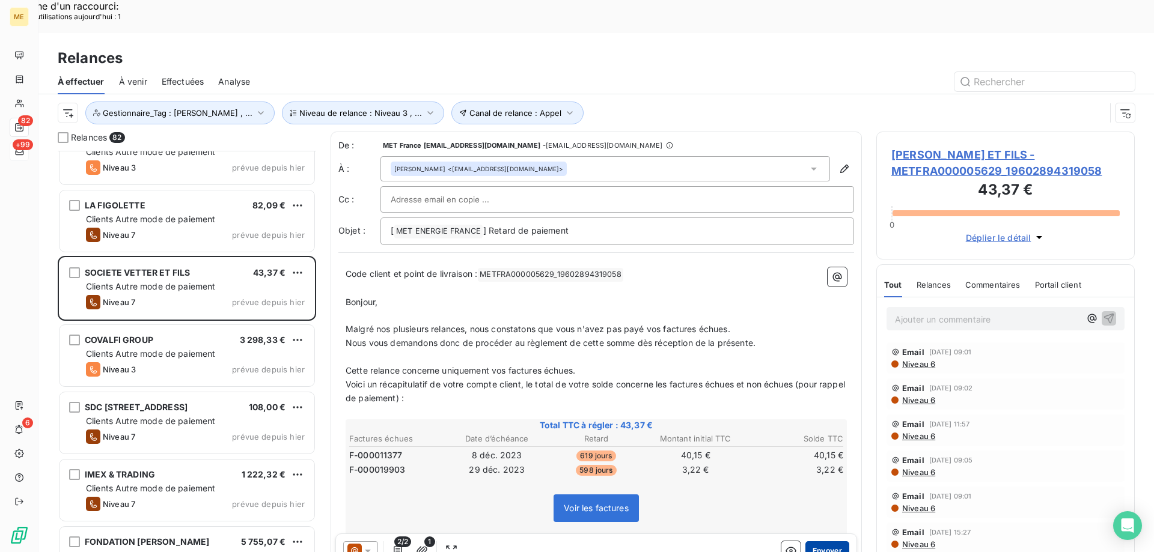
click at [831, 542] on button "Envoyer" at bounding box center [827, 551] width 44 height 19
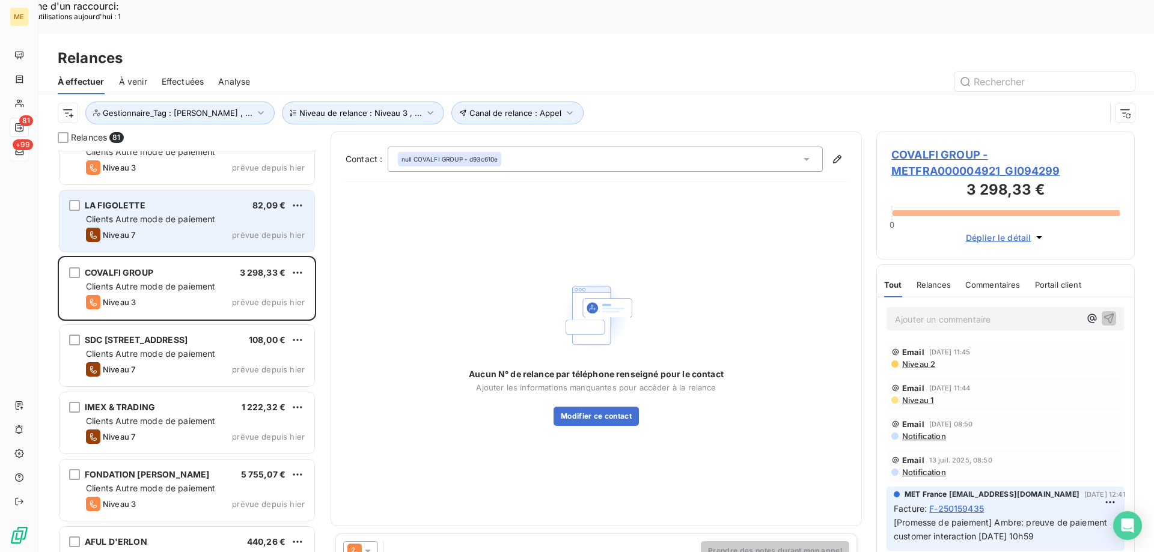
click at [237, 213] on div "Clients Autre mode de paiement" at bounding box center [195, 219] width 219 height 12
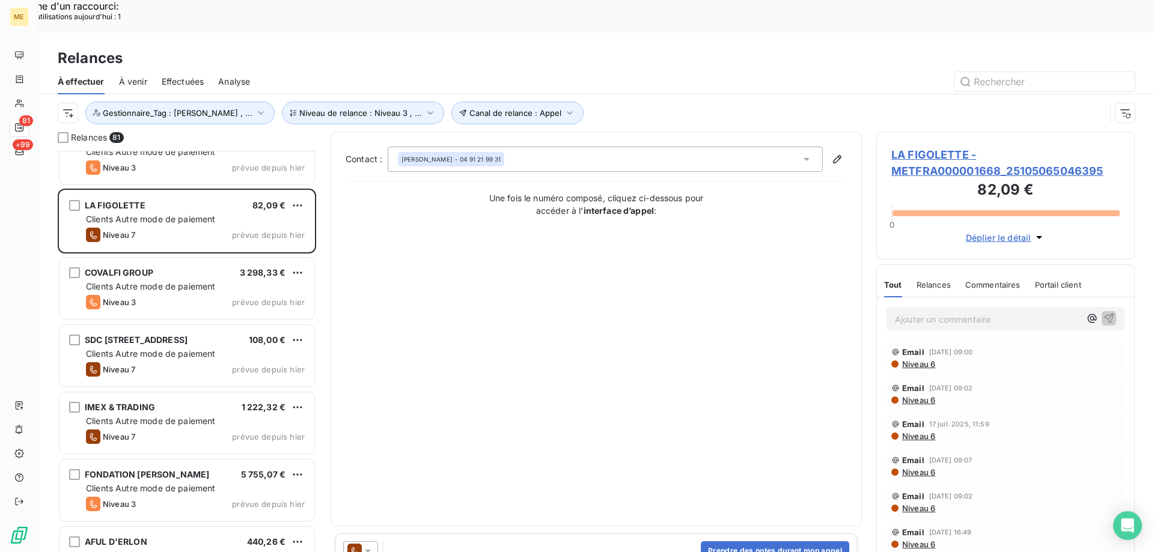
click at [369, 545] on icon at bounding box center [368, 551] width 12 height 12
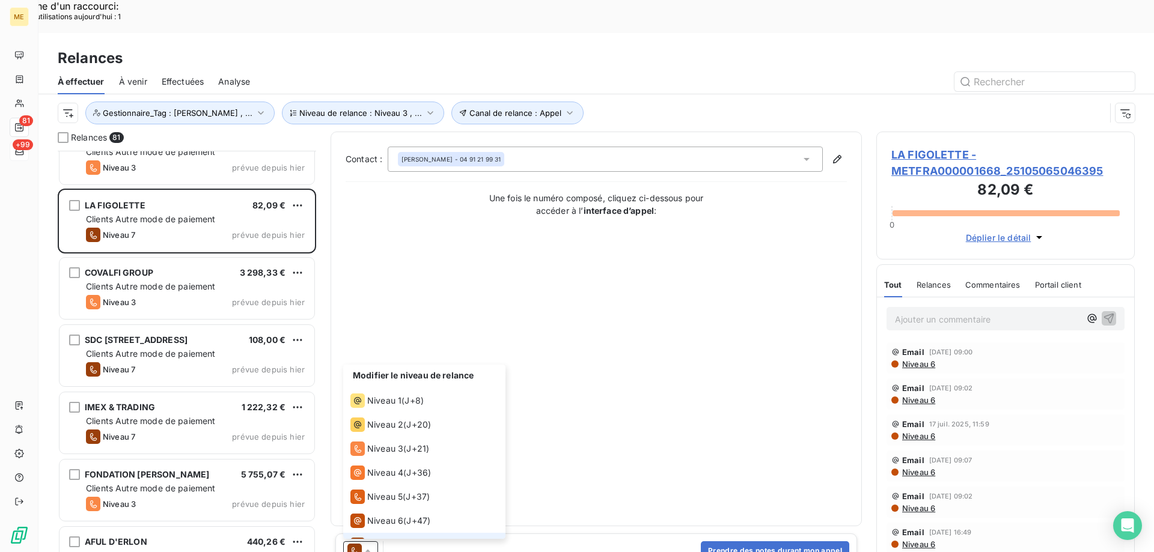
scroll to position [18, 0]
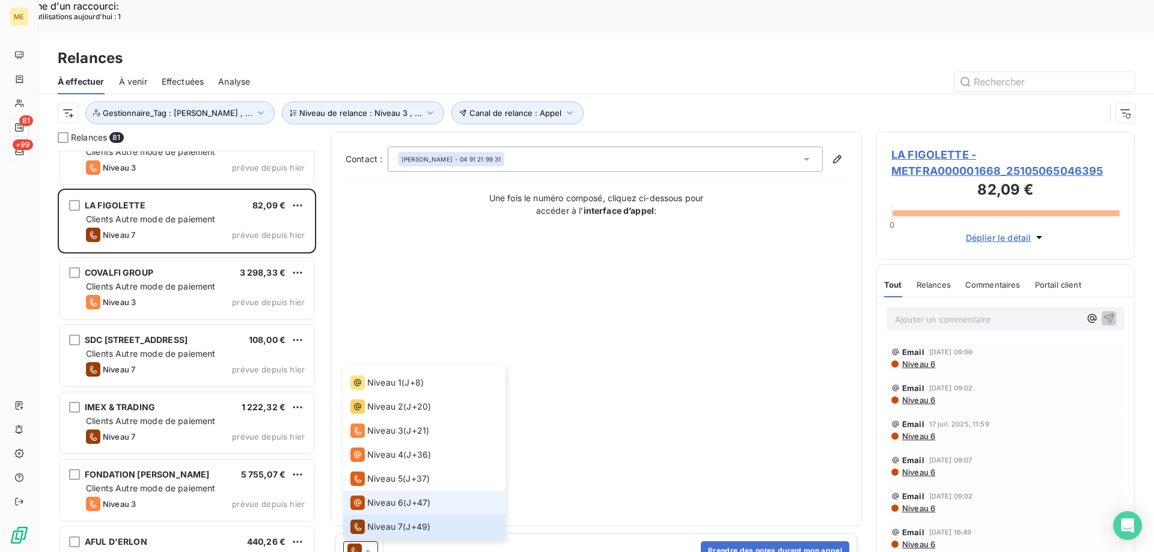
click at [382, 497] on span "Niveau 6" at bounding box center [385, 503] width 36 height 12
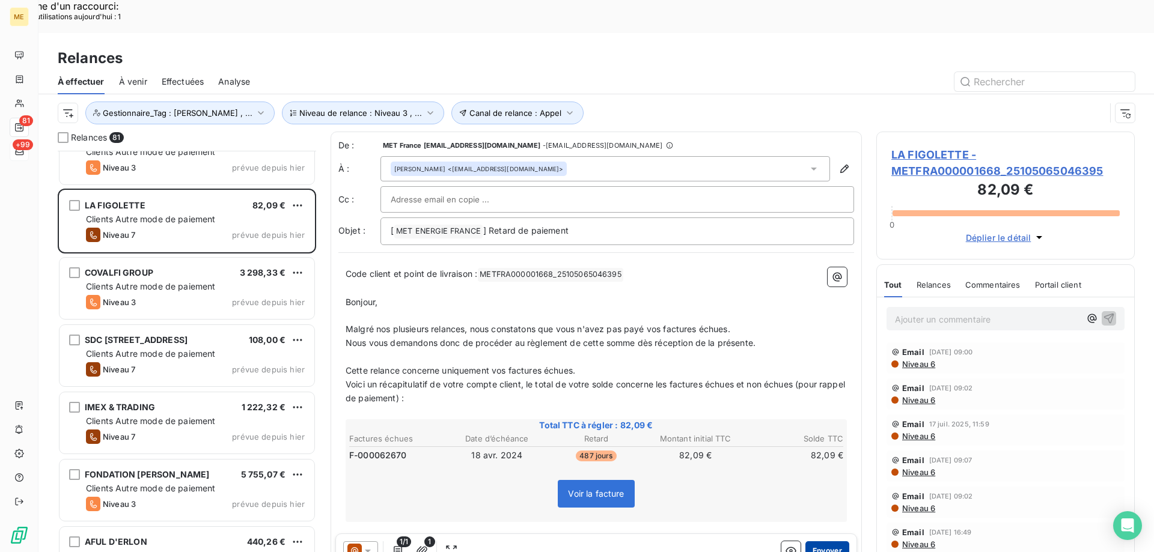
click at [825, 542] on button "Envoyer" at bounding box center [827, 551] width 44 height 19
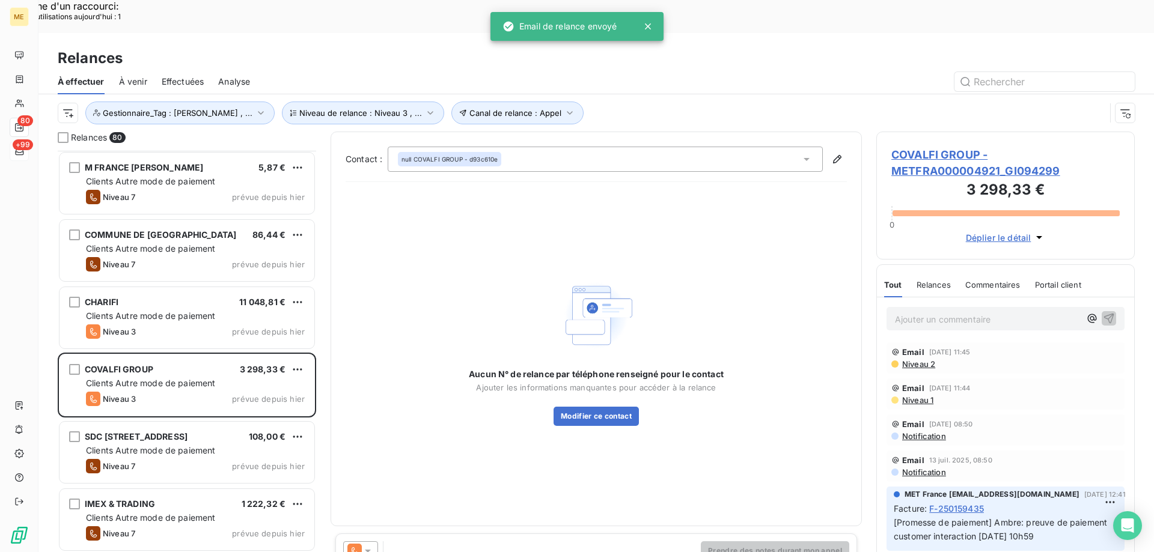
scroll to position [2408, 0]
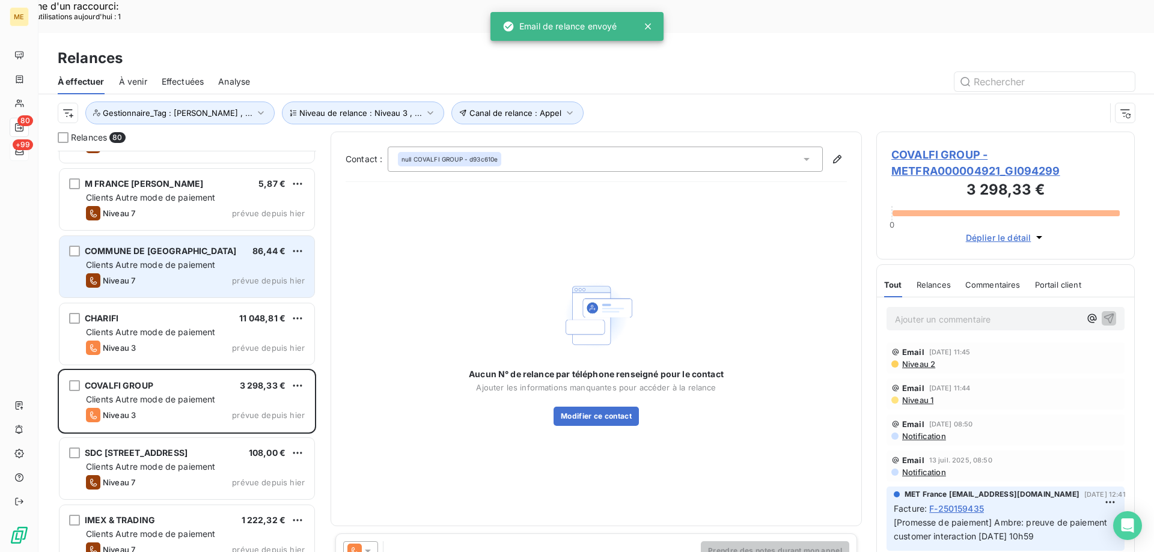
click at [278, 259] on div "Clients Autre mode de paiement" at bounding box center [195, 265] width 219 height 12
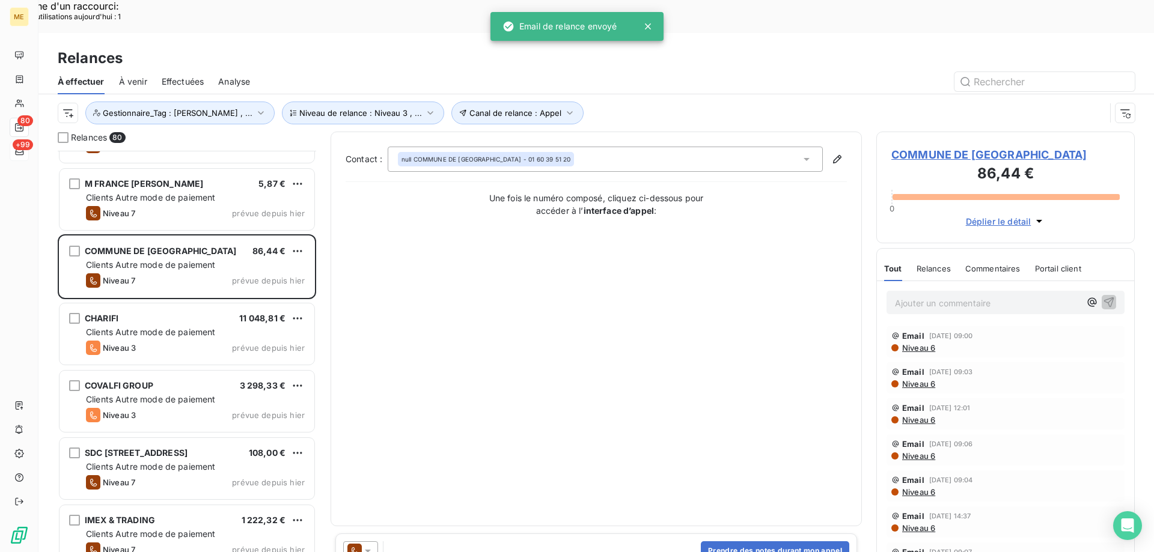
click at [374, 542] on div at bounding box center [360, 551] width 35 height 19
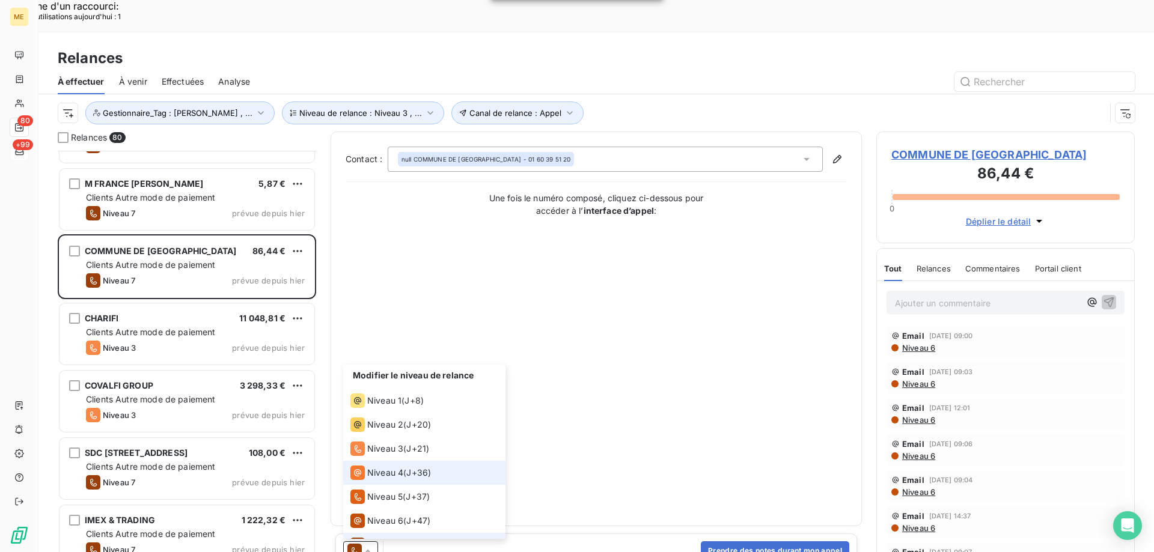
scroll to position [18, 0]
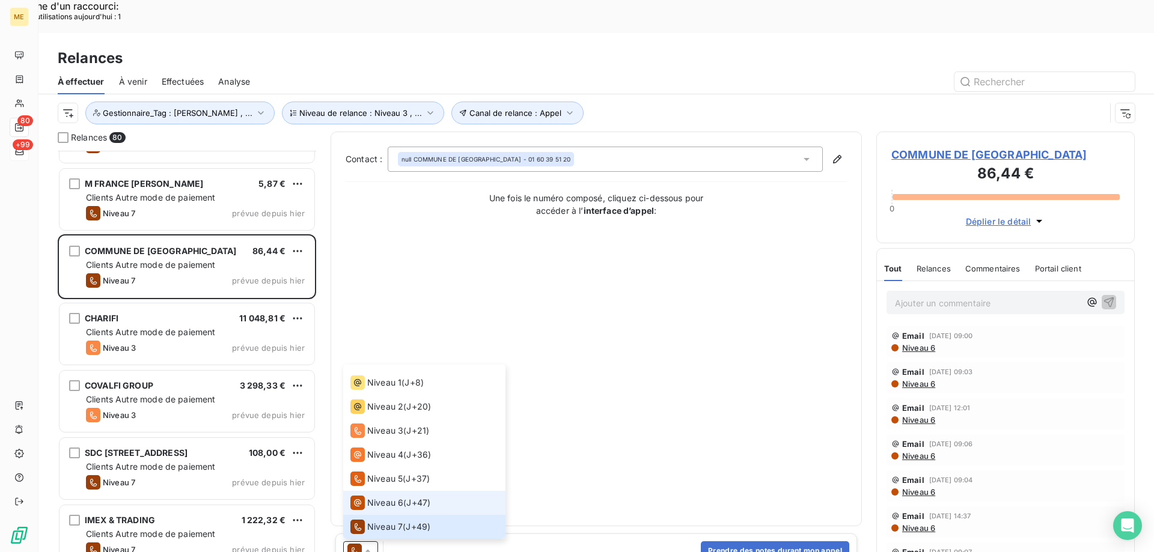
click at [389, 497] on span "Niveau 6" at bounding box center [385, 503] width 36 height 12
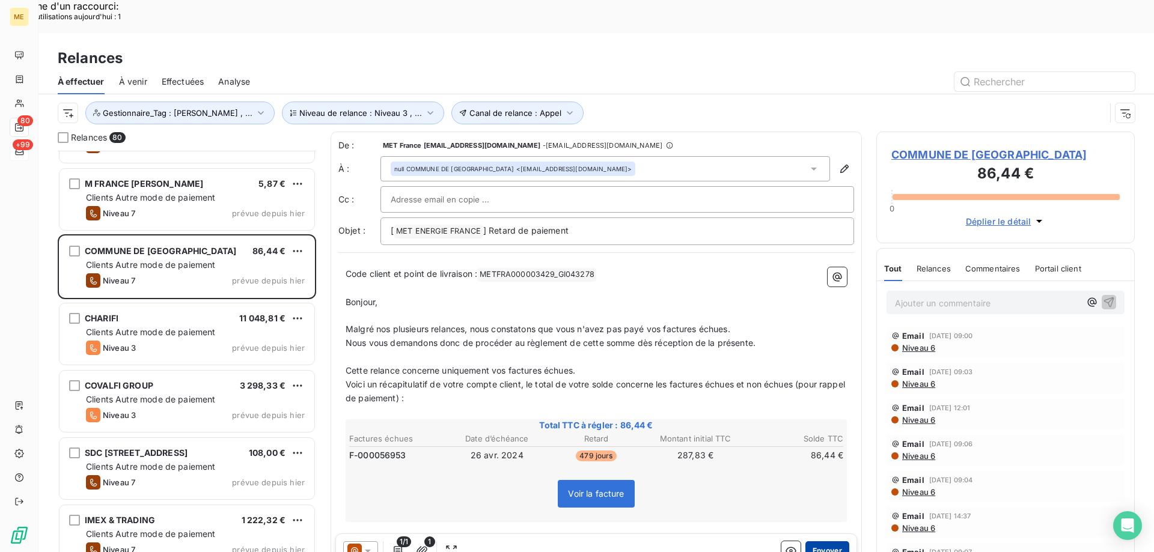
click at [826, 542] on button "Envoyer" at bounding box center [827, 551] width 44 height 19
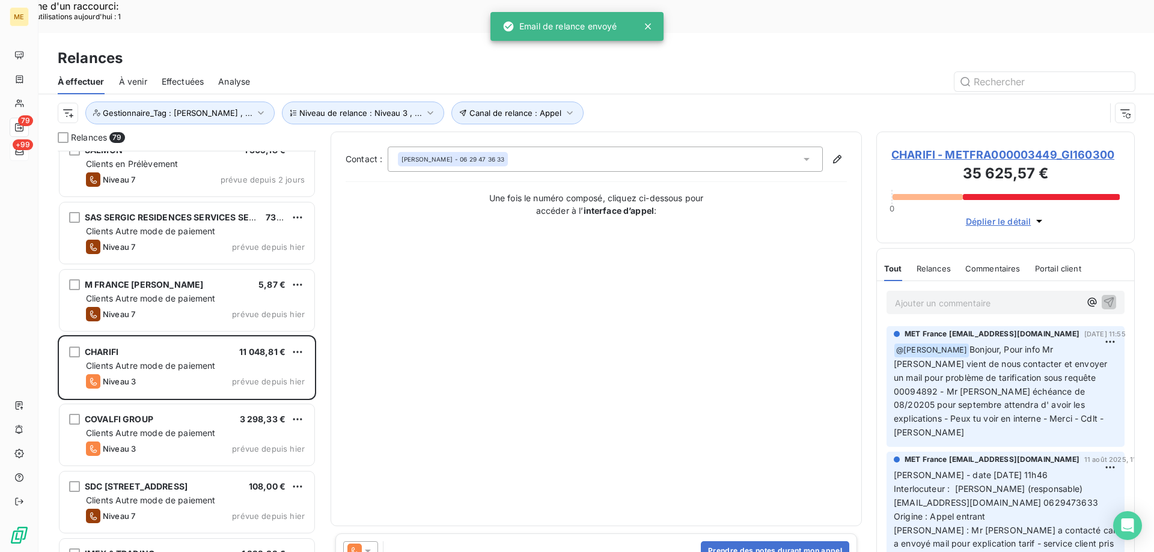
scroll to position [2287, 0]
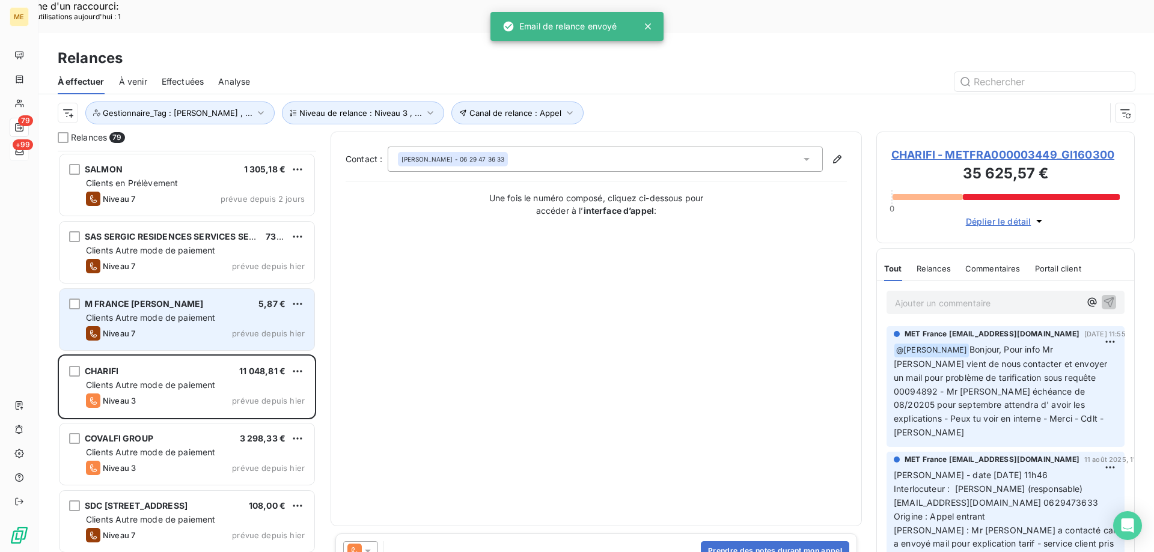
drag, startPoint x: 239, startPoint y: 299, endPoint x: 237, endPoint y: 305, distance: 6.5
click at [239, 329] on span "prévue depuis hier" at bounding box center [268, 334] width 73 height 10
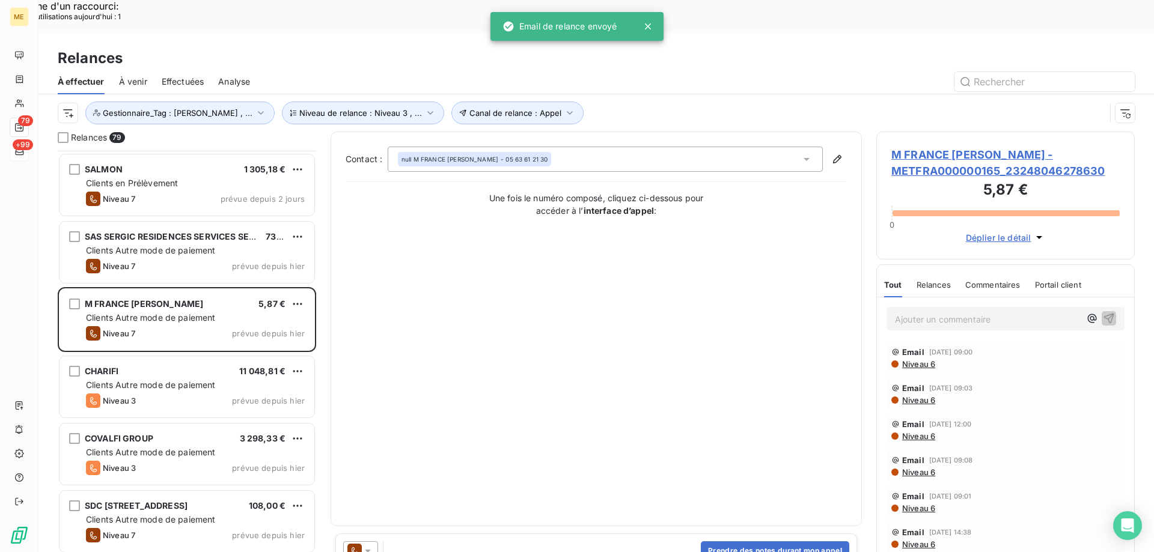
click at [371, 545] on icon at bounding box center [368, 551] width 12 height 12
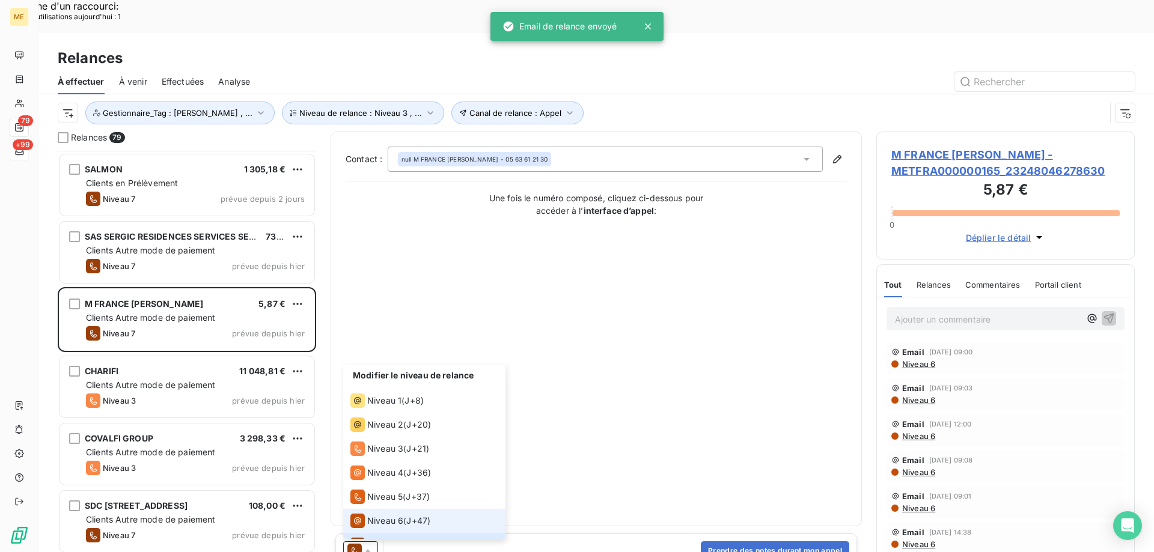
scroll to position [18, 0]
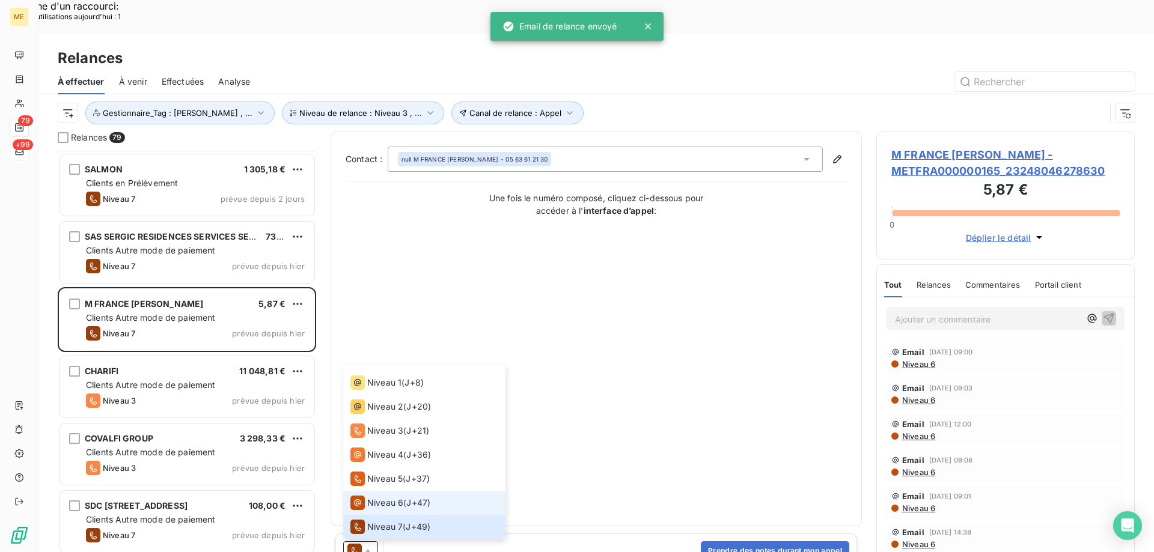
click at [367, 496] on div "Niveau 6" at bounding box center [376, 503] width 53 height 14
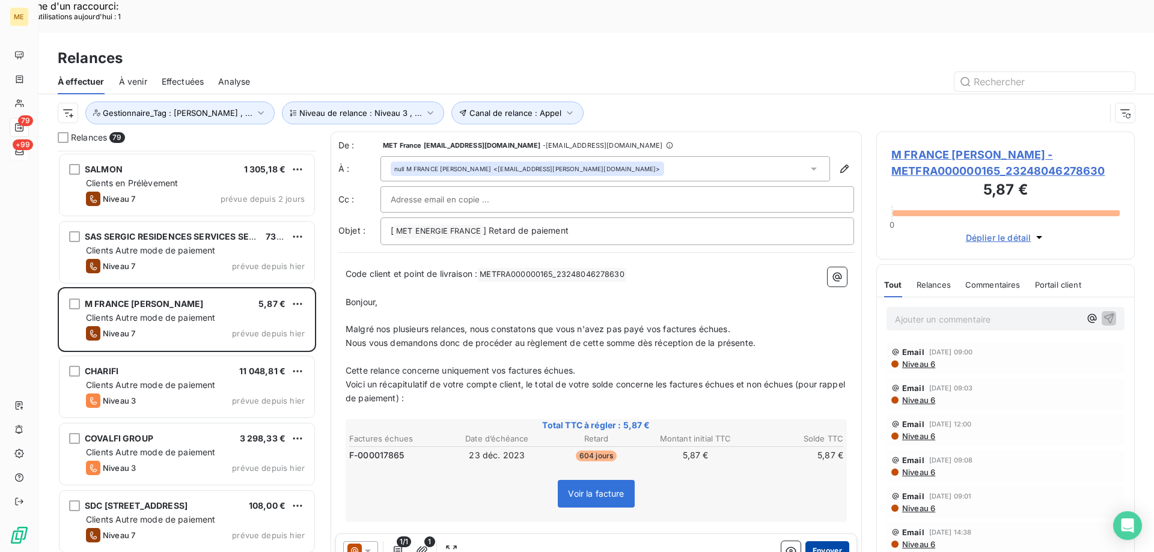
click at [823, 542] on button "Envoyer" at bounding box center [827, 551] width 44 height 19
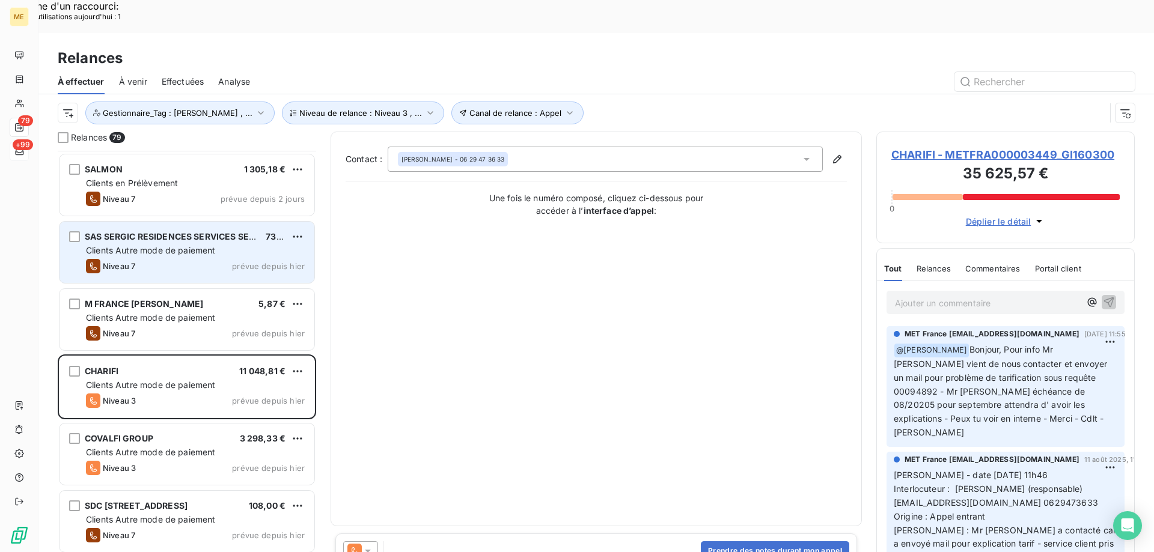
click at [244, 231] on span "SAS SERGIC RESIDENCES SERVICES SENIOR - [GEOGRAPHIC_DATA]" at bounding box center [226, 236] width 283 height 10
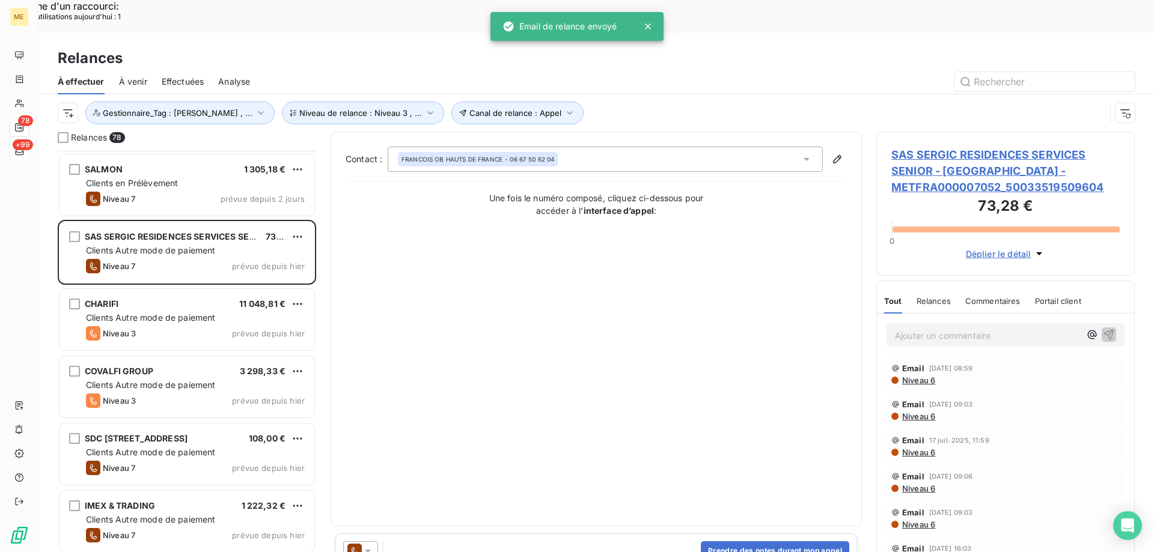
click at [368, 550] on icon at bounding box center [368, 551] width 6 height 3
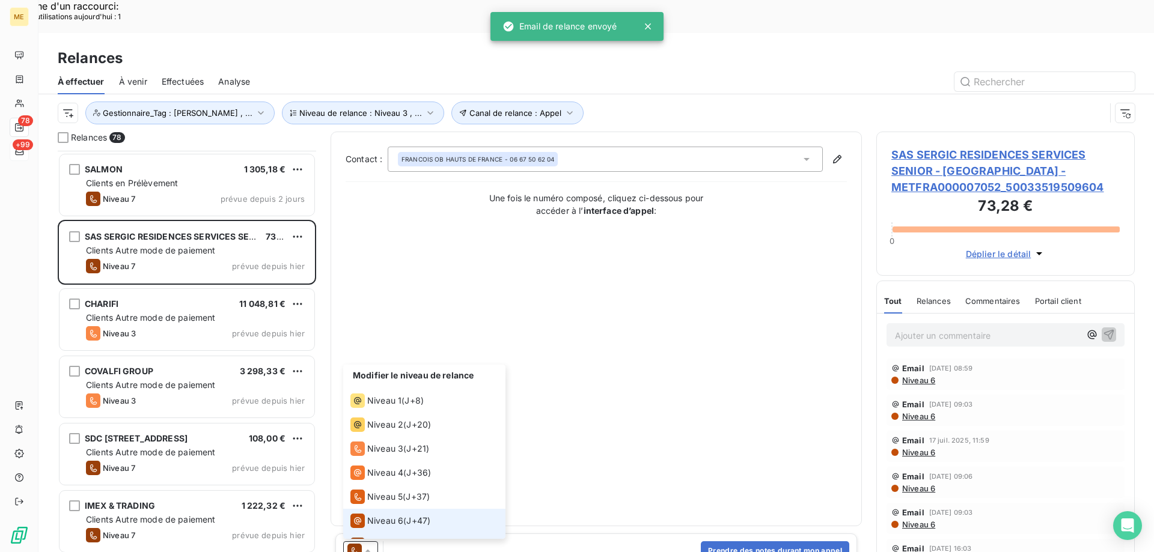
scroll to position [18, 0]
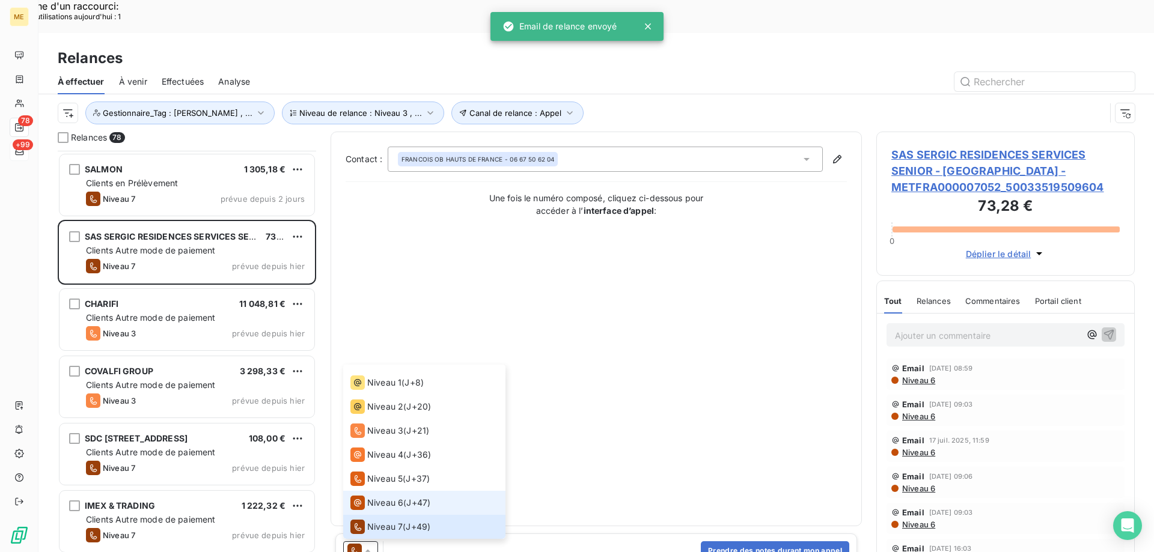
click at [381, 497] on span "Niveau 6" at bounding box center [385, 503] width 36 height 12
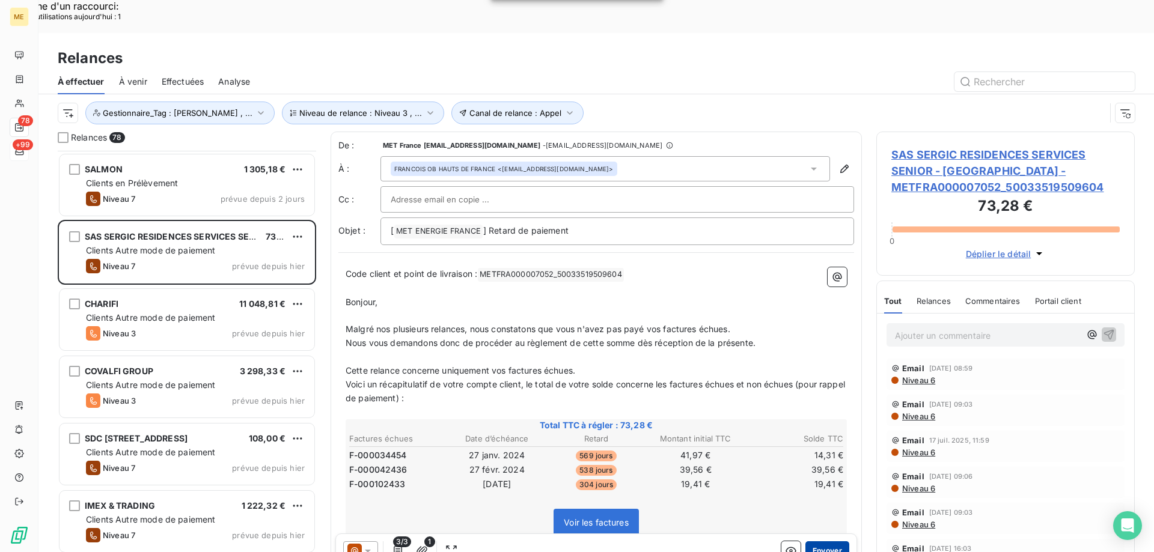
click at [809, 542] on button "Envoyer" at bounding box center [827, 551] width 44 height 19
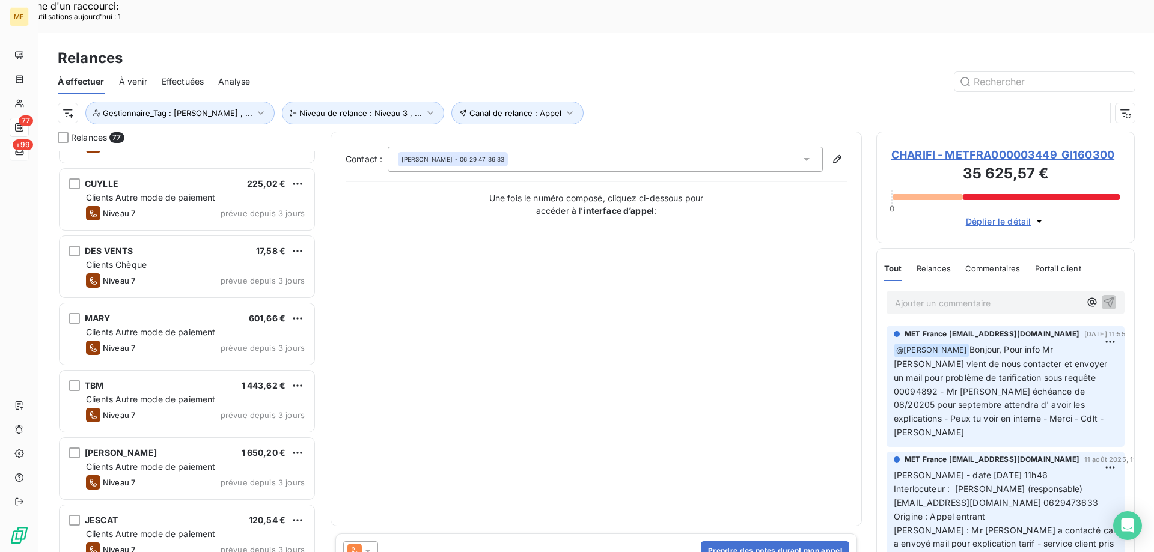
scroll to position [665, 0]
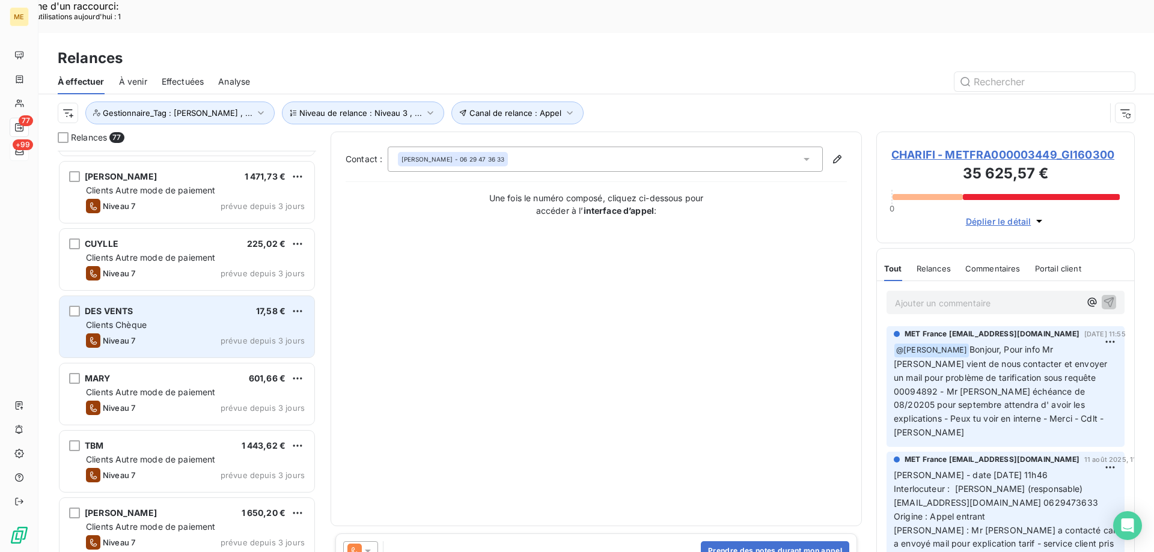
drag, startPoint x: 263, startPoint y: 290, endPoint x: 266, endPoint y: 298, distance: 8.2
click at [263, 319] on div "Clients Chèque" at bounding box center [195, 325] width 219 height 12
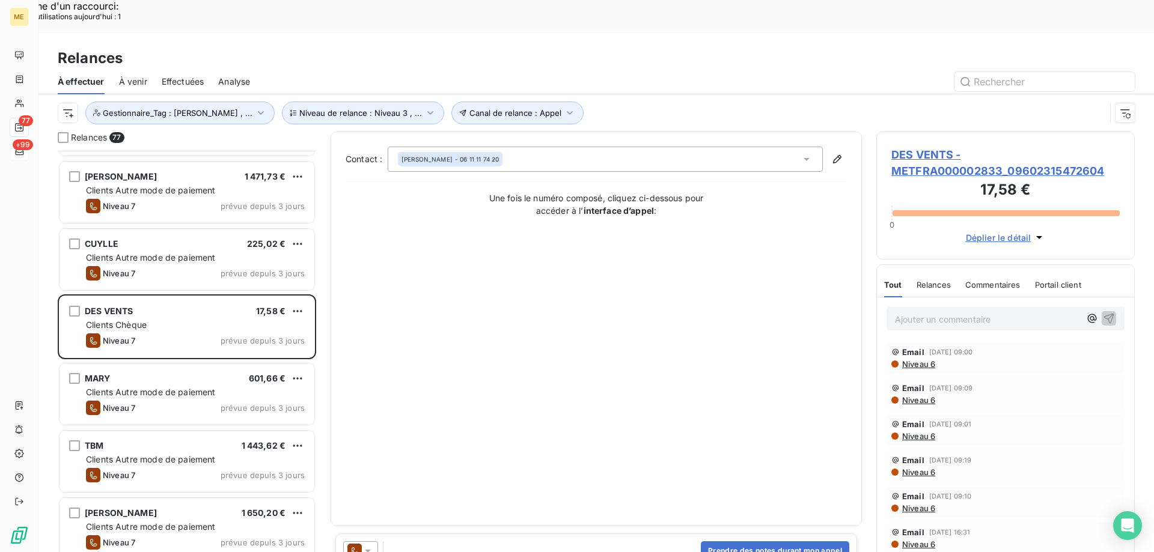
click at [378, 542] on div at bounding box center [363, 551] width 40 height 19
click at [372, 545] on icon at bounding box center [368, 551] width 12 height 12
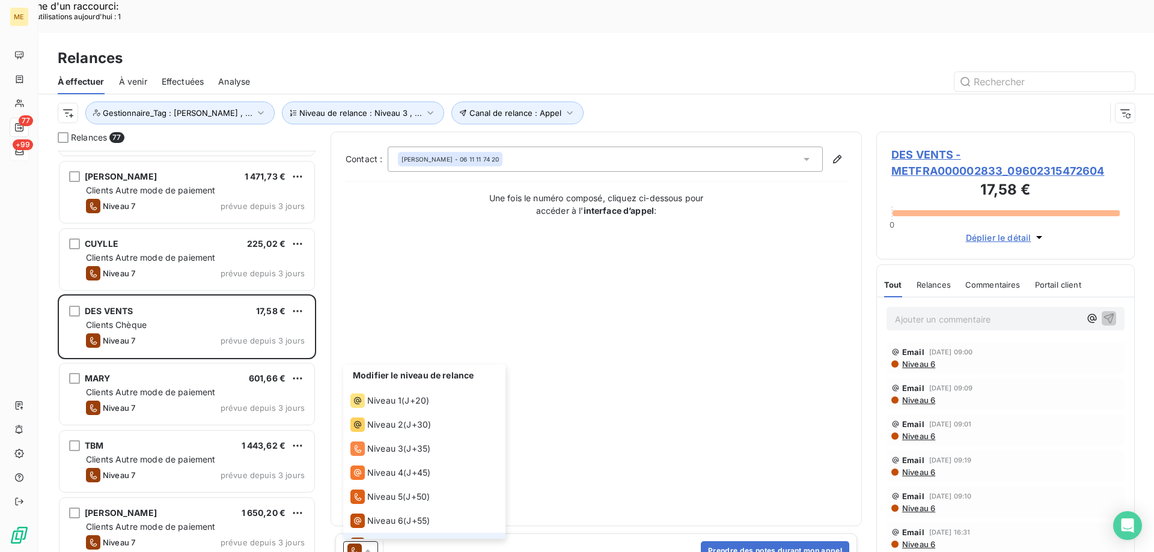
scroll to position [18, 0]
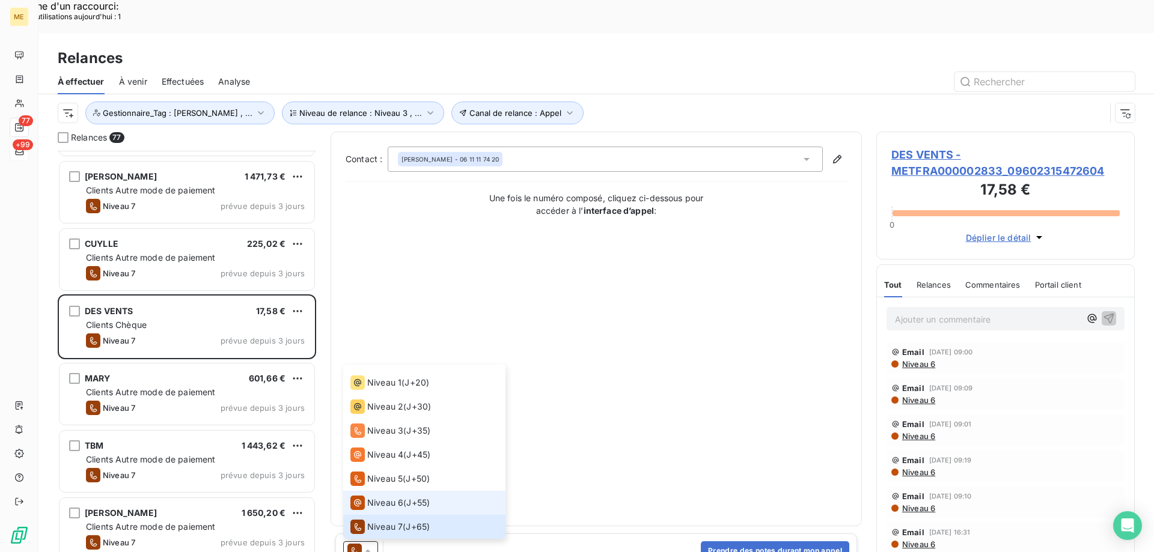
click at [394, 497] on span "Niveau 6" at bounding box center [385, 503] width 36 height 12
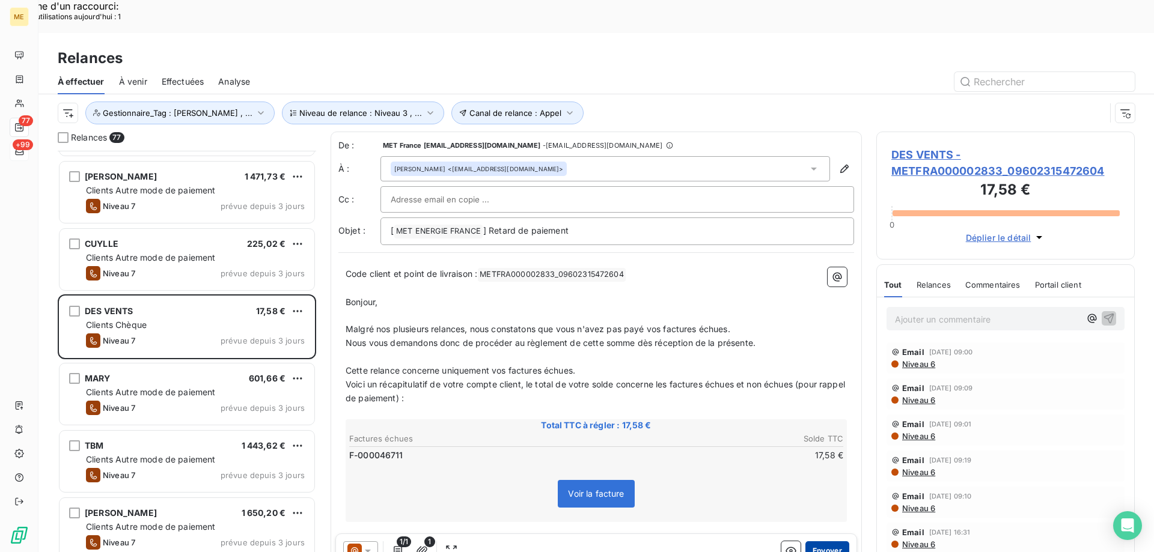
click at [823, 542] on button "Envoyer" at bounding box center [827, 551] width 44 height 19
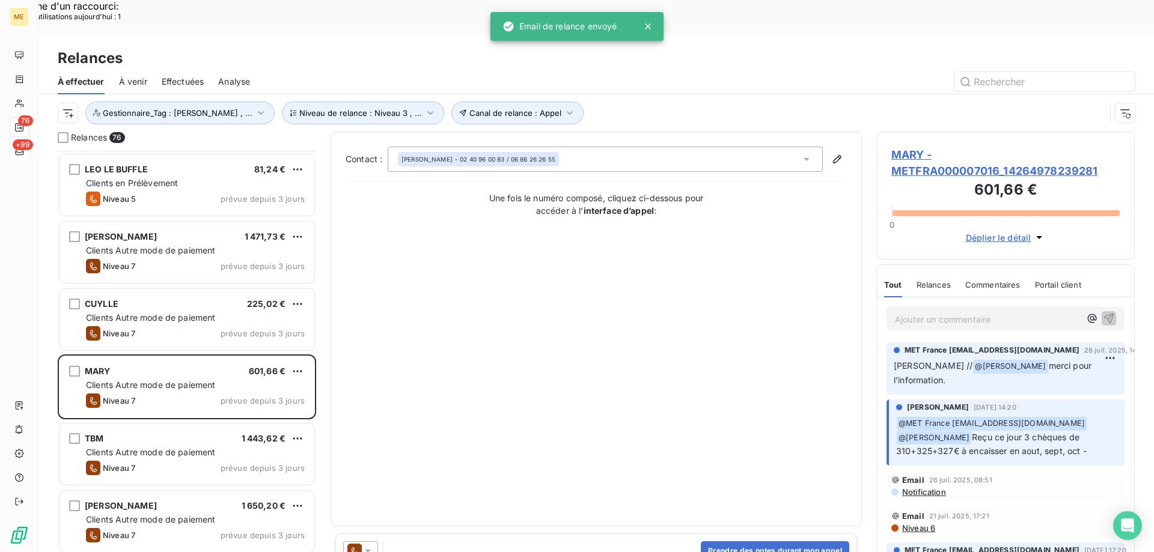
scroll to position [484, 0]
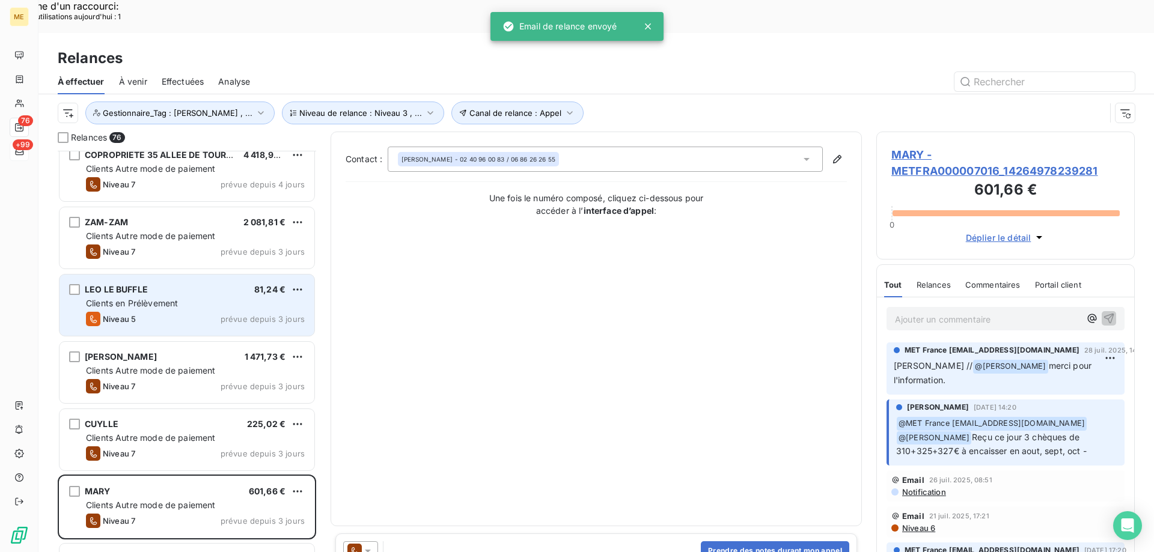
drag, startPoint x: 247, startPoint y: 261, endPoint x: 255, endPoint y: 278, distance: 18.3
click at [248, 284] on div "LEO LE BUFFLE 81,24 €" at bounding box center [195, 289] width 219 height 11
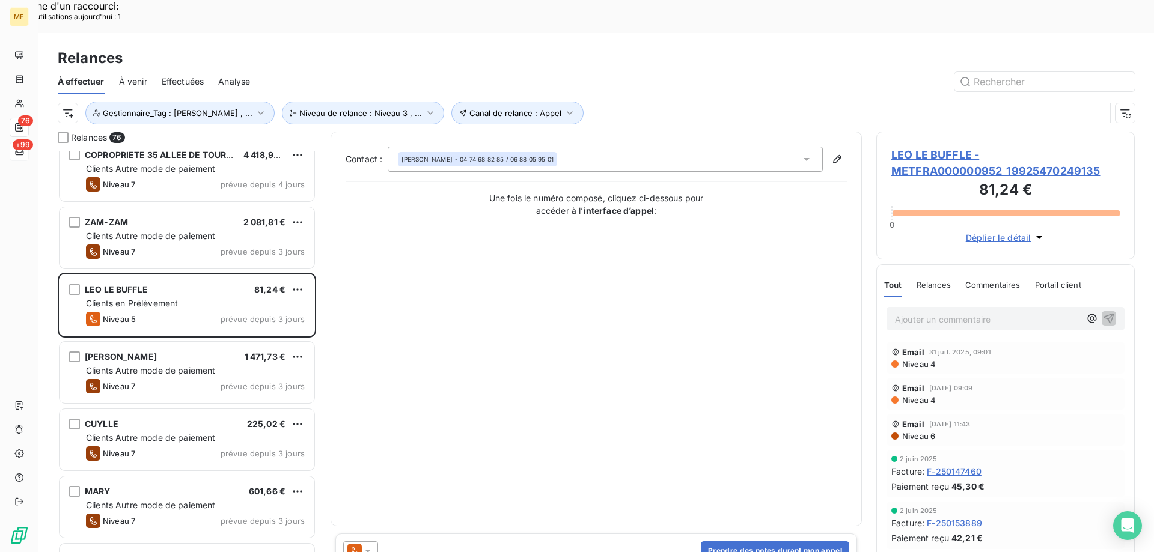
click at [370, 550] on icon at bounding box center [368, 551] width 6 height 3
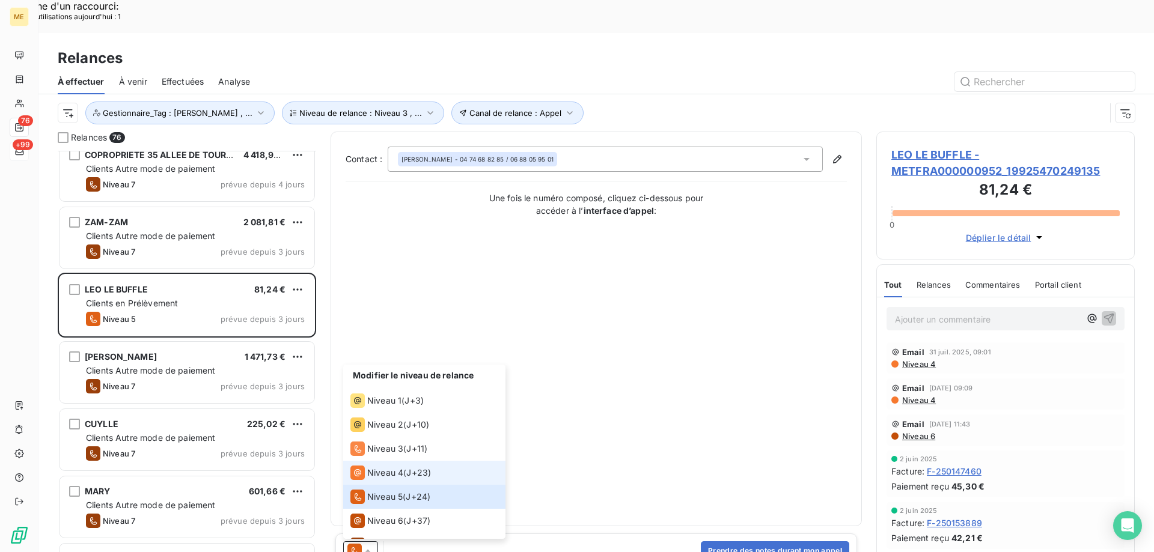
click at [384, 467] on span "Niveau 4" at bounding box center [385, 473] width 36 height 12
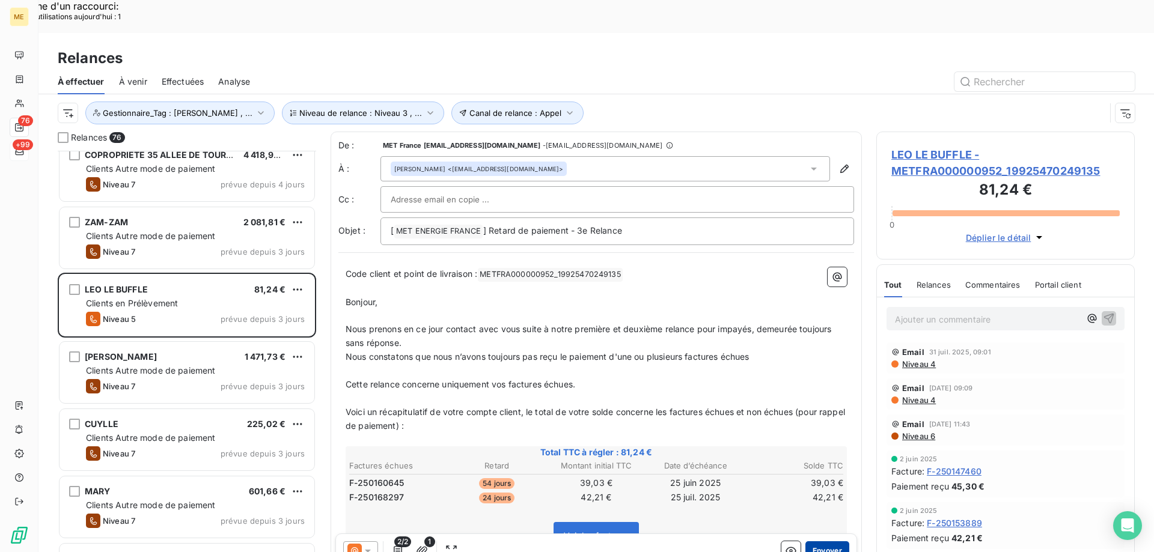
click at [818, 542] on button "Envoyer" at bounding box center [827, 551] width 44 height 19
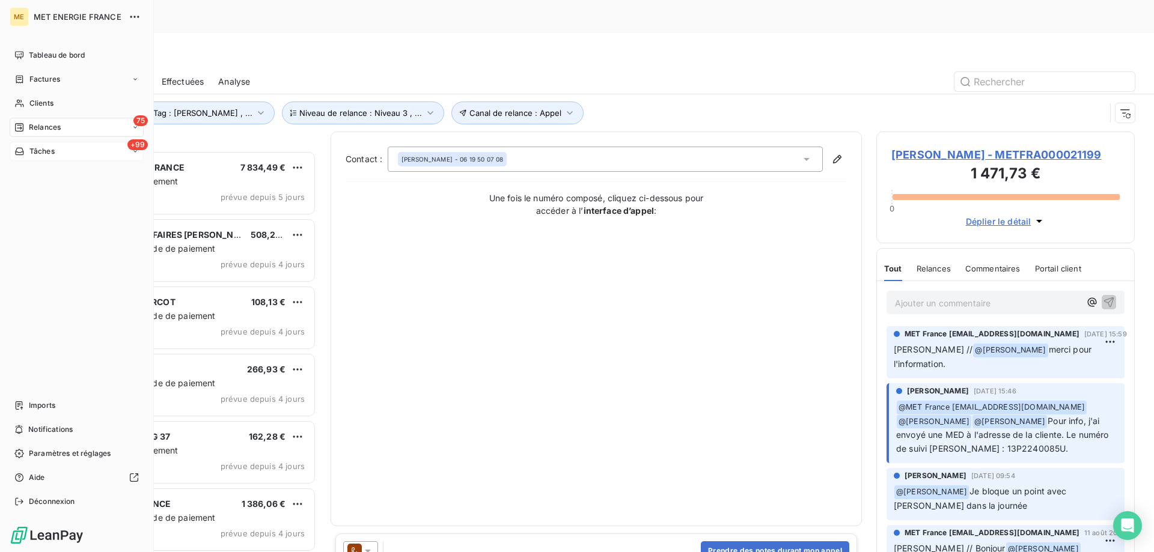
click at [29, 156] on span "Tâches" at bounding box center [41, 151] width 25 height 11
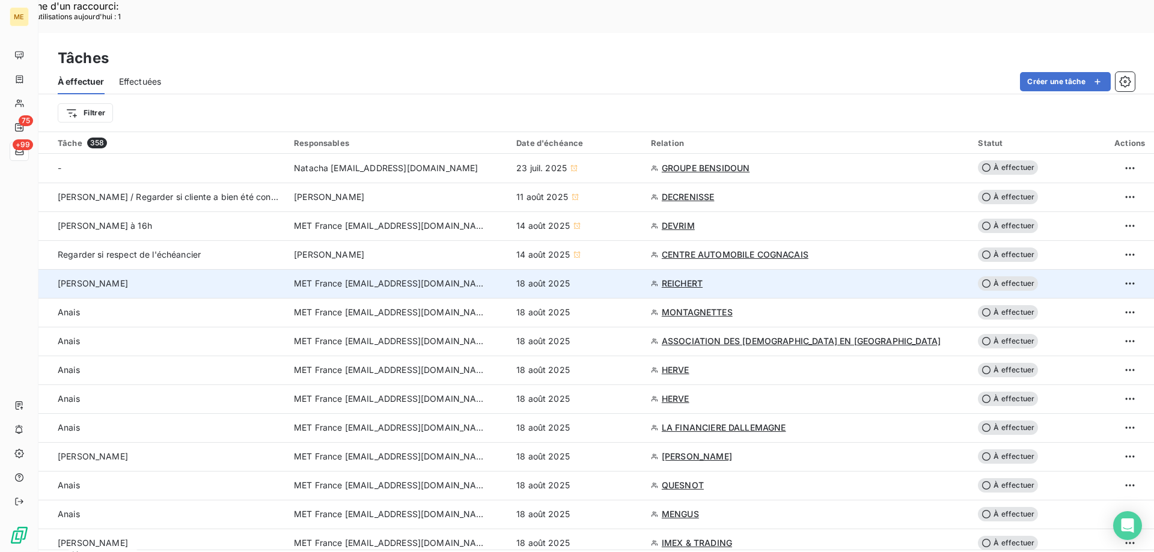
click at [614, 278] on div "18 août 2025" at bounding box center [576, 284] width 120 height 12
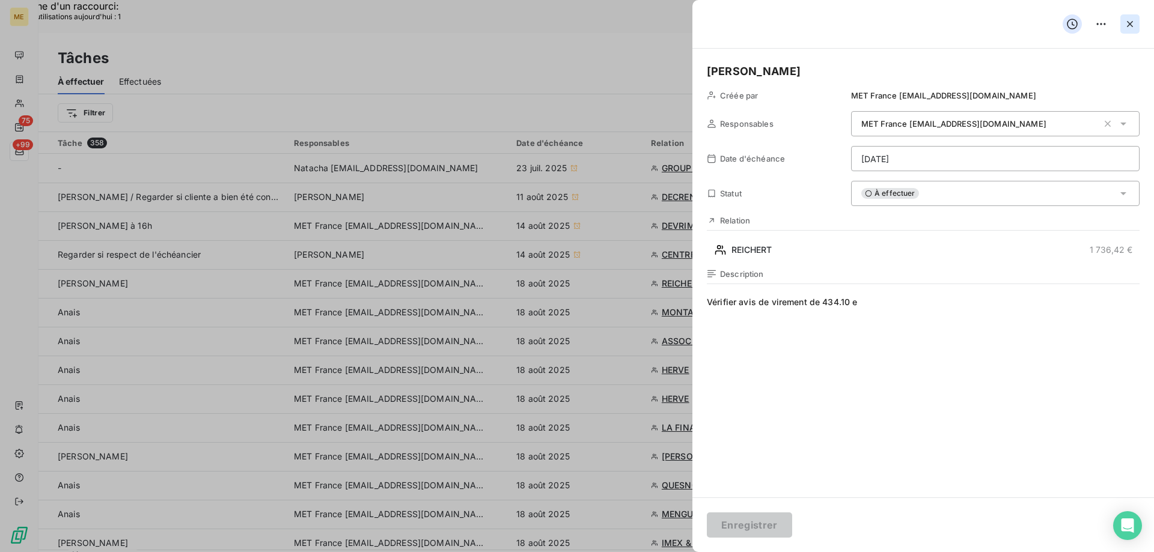
click at [1132, 22] on icon "button" at bounding box center [1130, 24] width 12 height 12
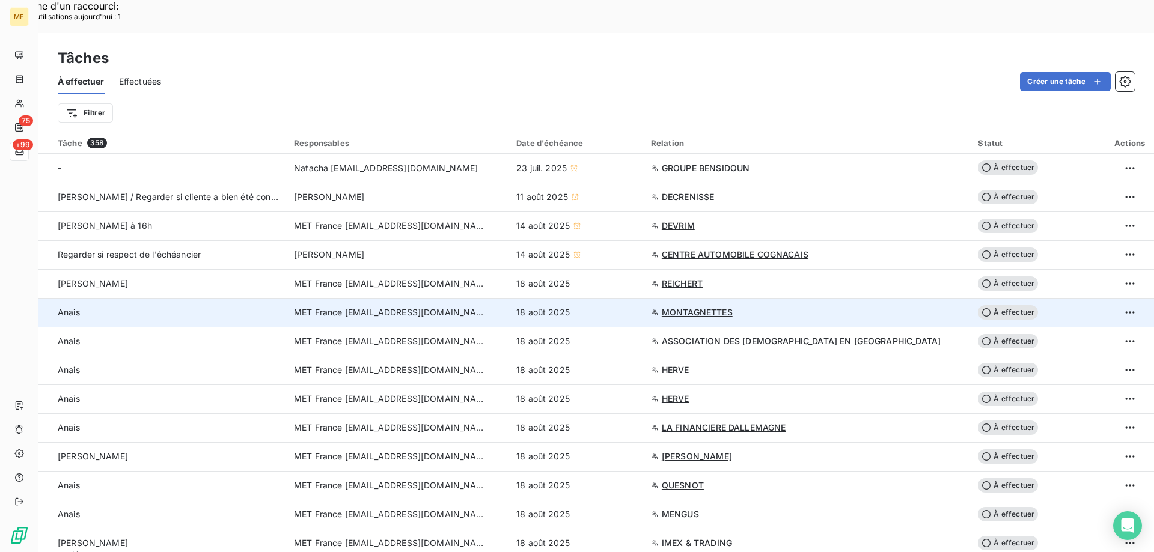
click at [609, 307] on div "18 août 2025" at bounding box center [576, 313] width 120 height 12
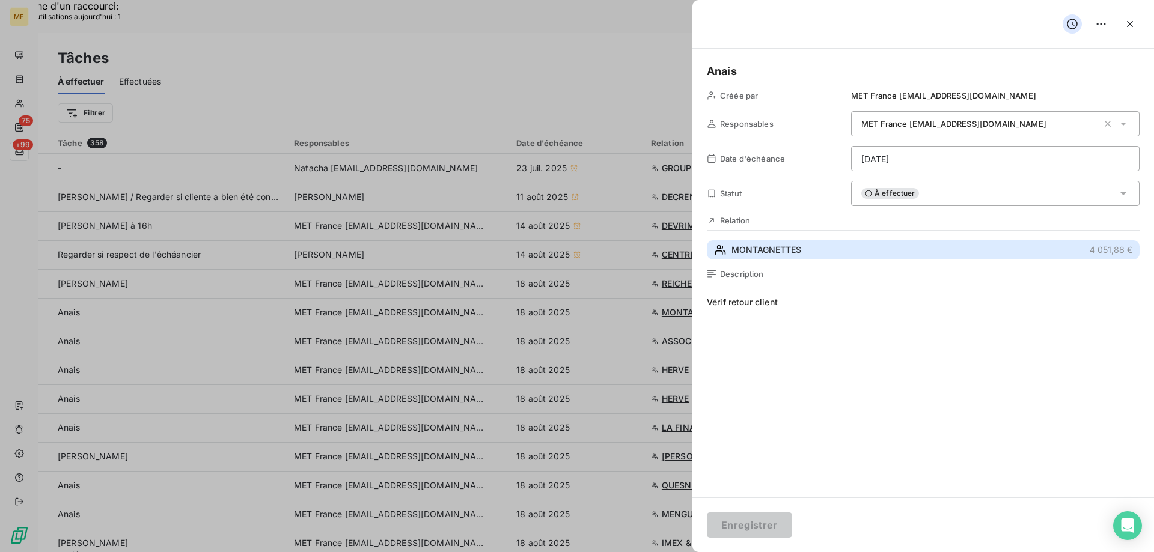
click at [879, 254] on button "MONTAGNETTES 4 051,88 €" at bounding box center [923, 249] width 433 height 19
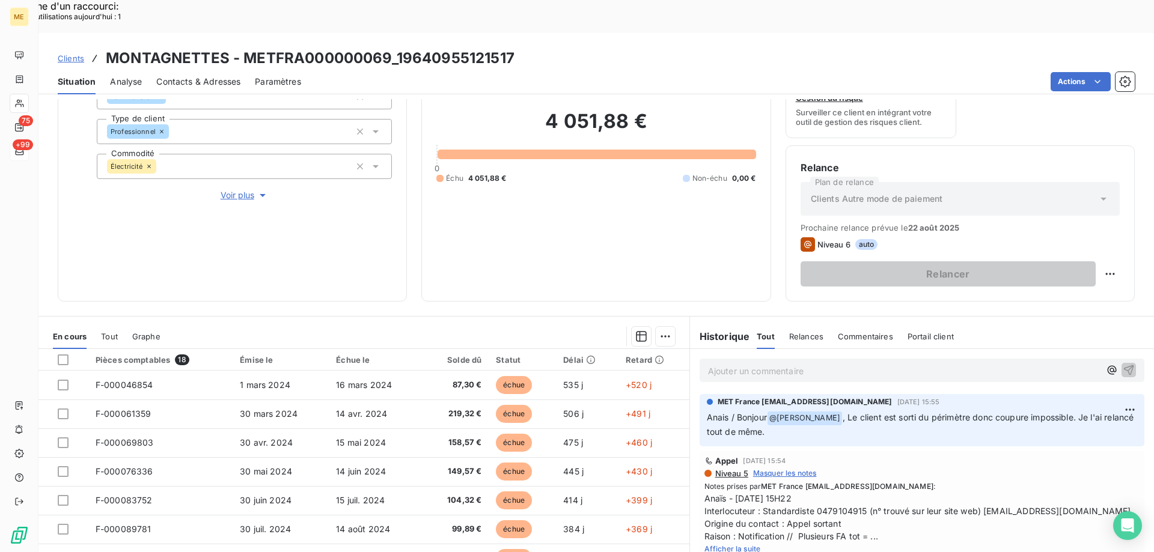
scroll to position [160, 0]
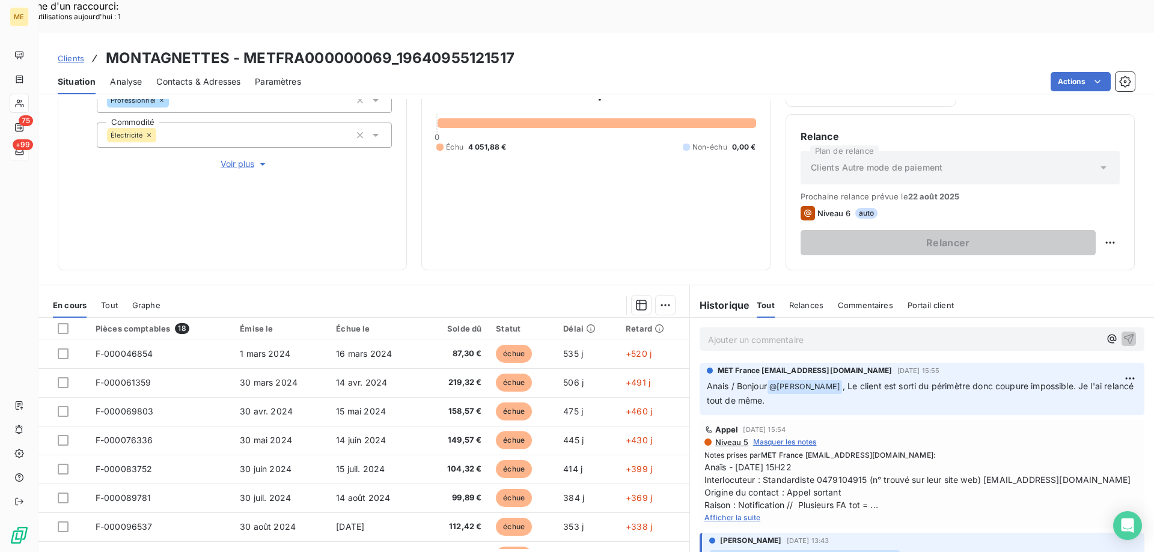
click at [746, 513] on span "Afficher la suite" at bounding box center [732, 517] width 56 height 9
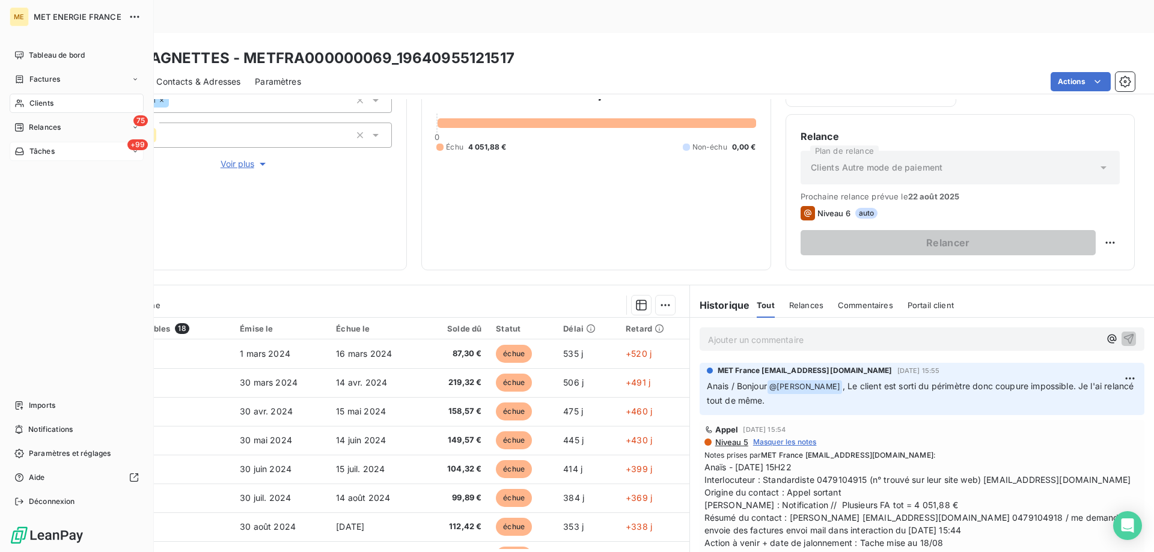
click at [41, 148] on span "Tâches" at bounding box center [41, 151] width 25 height 11
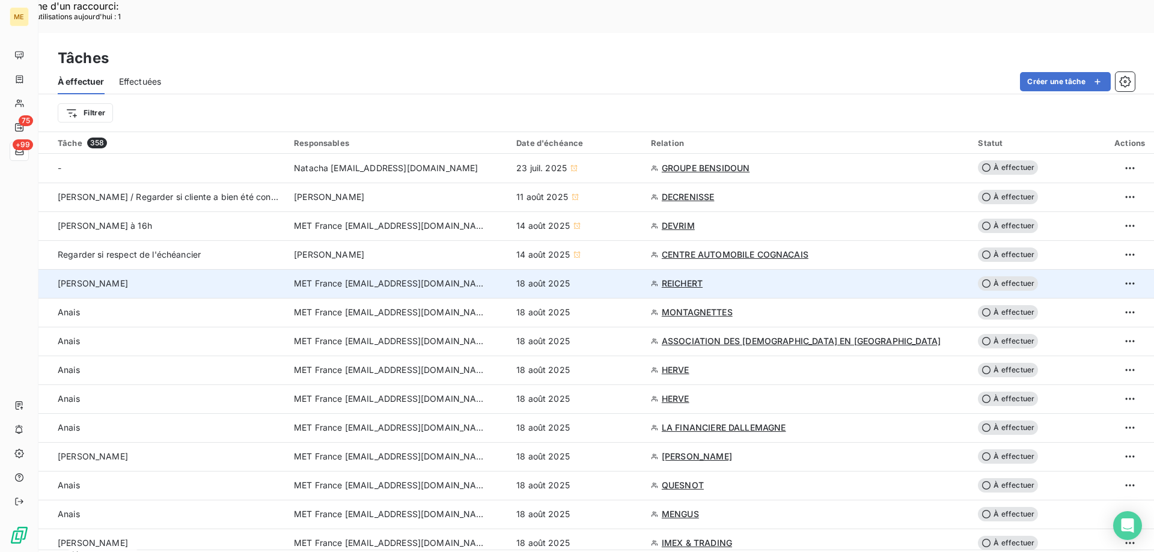
click at [588, 278] on div "18 août 2025" at bounding box center [576, 284] width 120 height 12
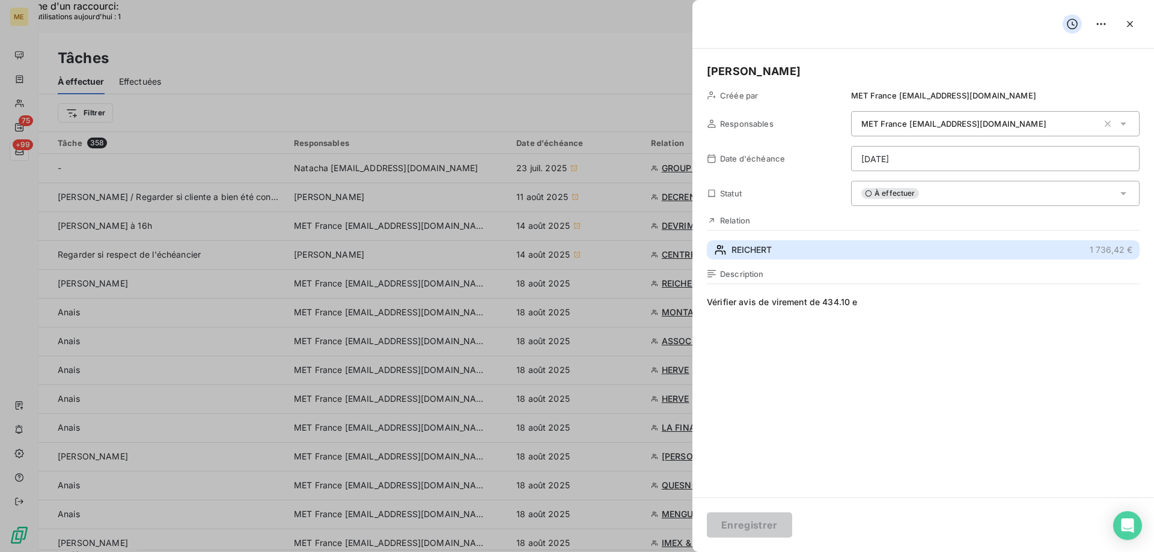
click at [835, 248] on button "REICHERT 1 736,42 €" at bounding box center [923, 249] width 433 height 19
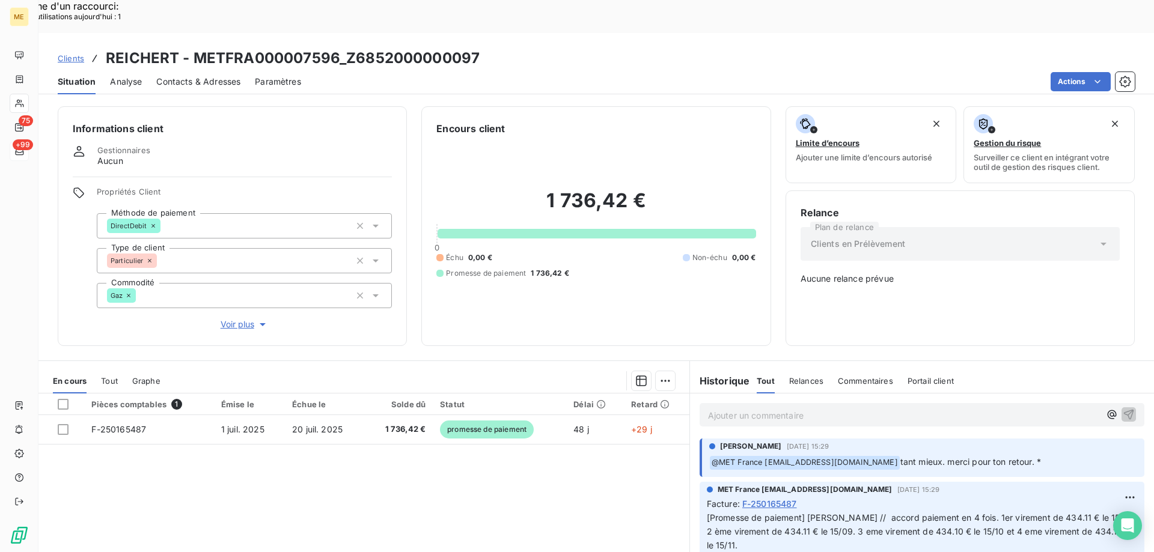
scroll to position [67, 0]
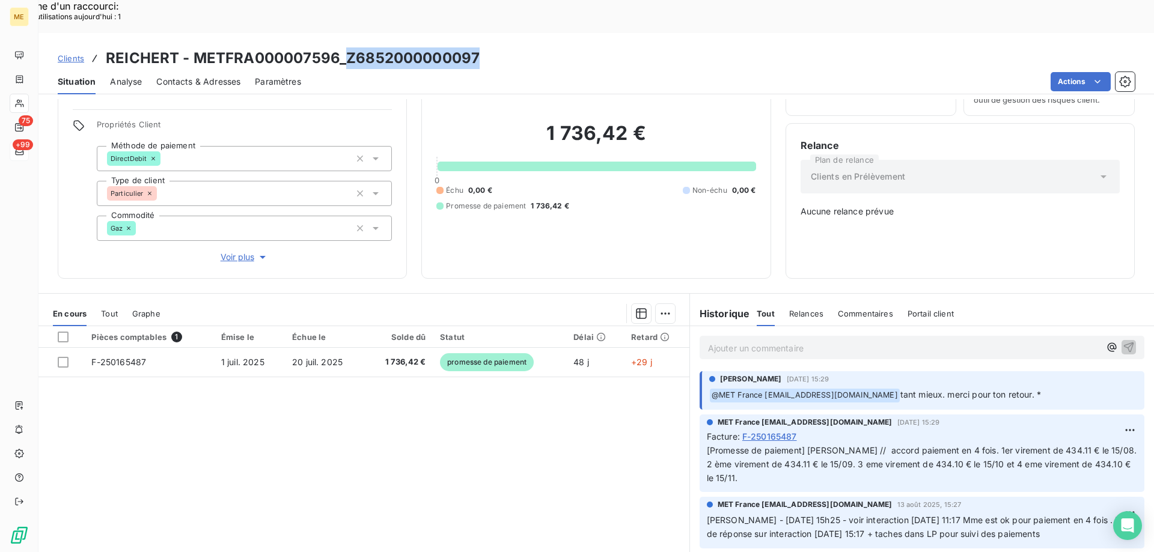
drag, startPoint x: 487, startPoint y: 23, endPoint x: 344, endPoint y: 37, distance: 143.8
click at [344, 47] on div "Clients REICHERT - METFRA000007596_Z6852000000097" at bounding box center [595, 58] width 1115 height 22
copy h3 "Z6852000000097"
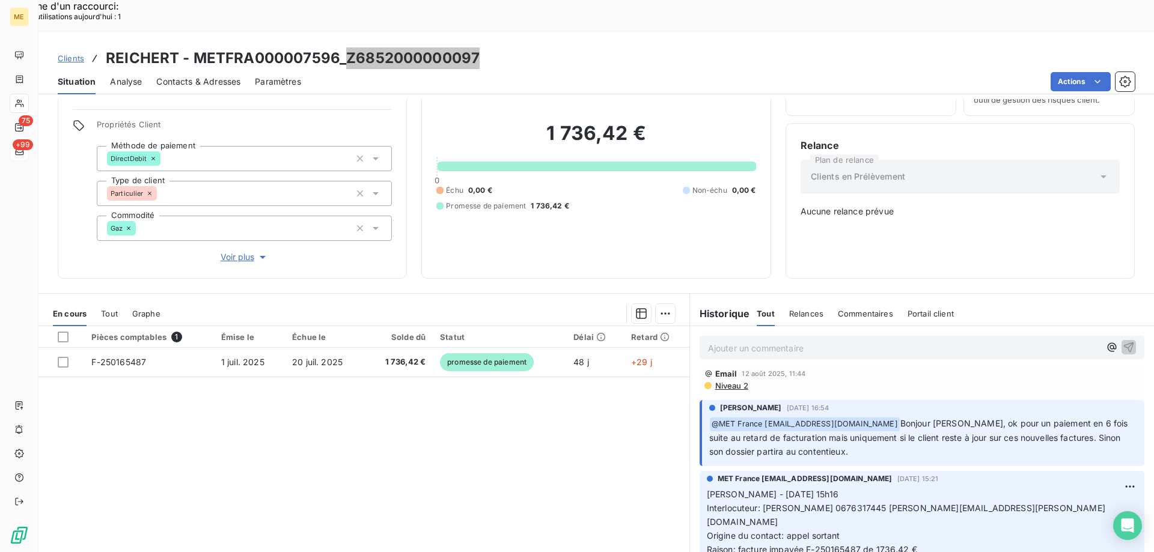
scroll to position [361, 0]
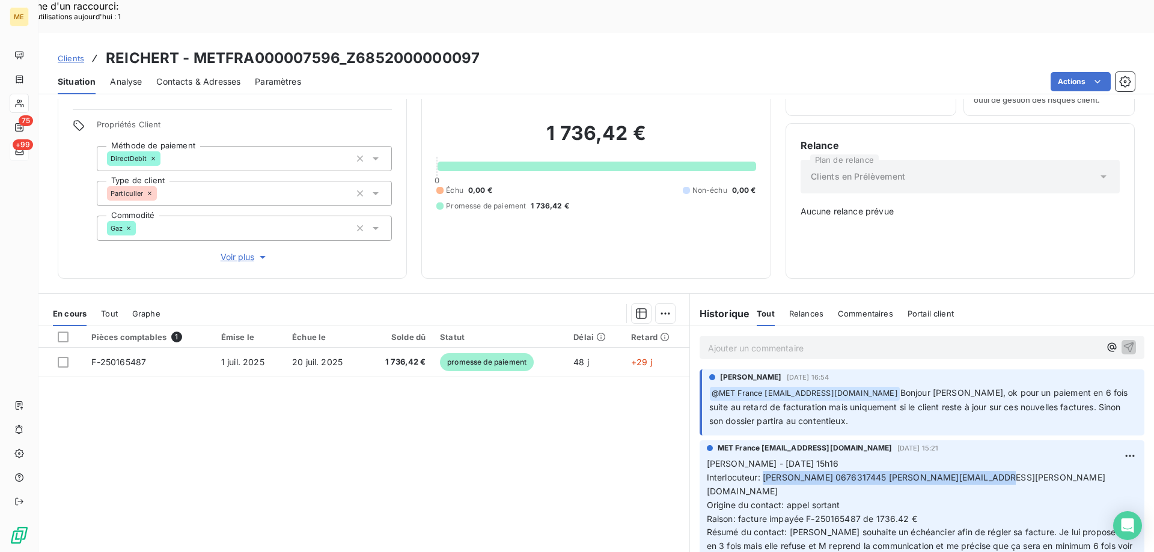
drag, startPoint x: 758, startPoint y: 423, endPoint x: 1045, endPoint y: 427, distance: 286.1
click at [1046, 457] on p "[PERSON_NAME] - [DATE] 15h16 Interlocuteur: [PERSON_NAME] 0676317445 [PERSON_NA…" at bounding box center [922, 519] width 430 height 124
copy span "[PERSON_NAME] 0676317445 [PERSON_NAME][EMAIL_ADDRESS][PERSON_NAME][DOMAIN_NAME]"
drag, startPoint x: 801, startPoint y: 451, endPoint x: 952, endPoint y: 450, distance: 151.5
click at [952, 457] on p "[PERSON_NAME] - [DATE] 15h16 Interlocuteur: [PERSON_NAME] 0676317445 [PERSON_NA…" at bounding box center [922, 519] width 430 height 124
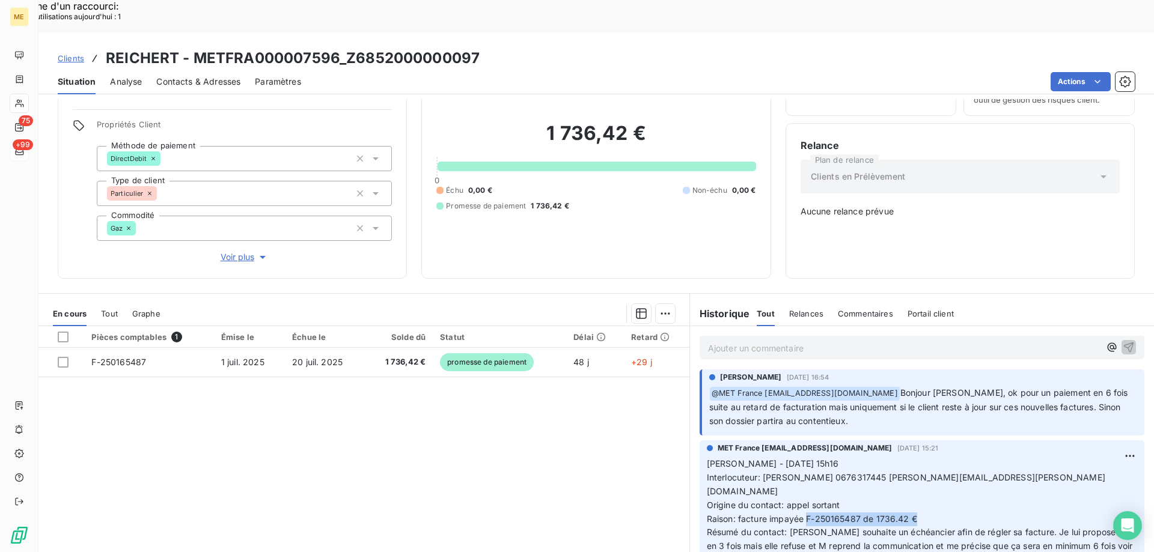
copy span "F-250165487 de 1736.42 €"
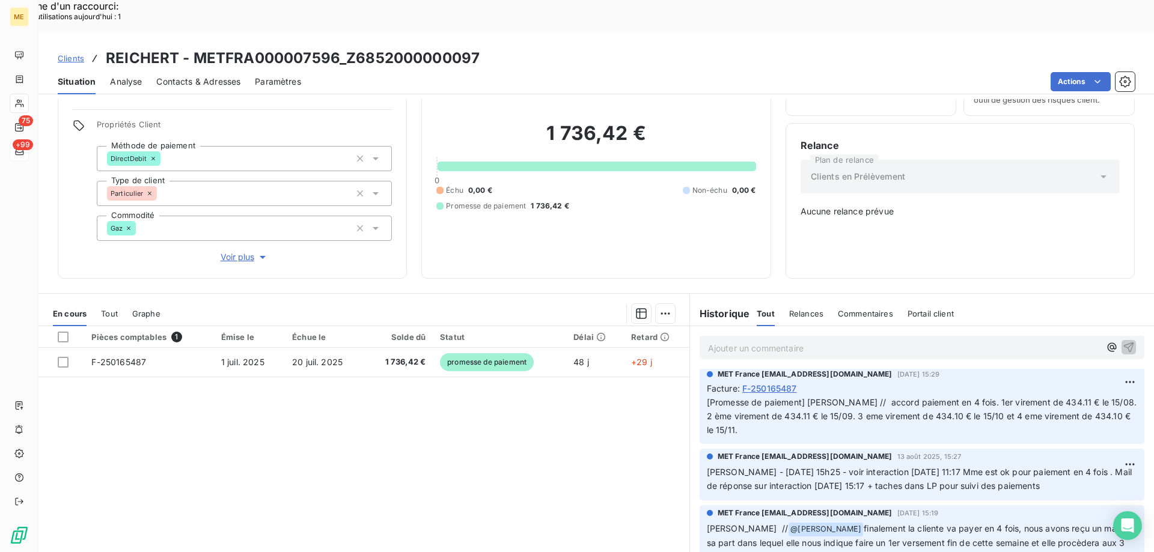
scroll to position [0, 0]
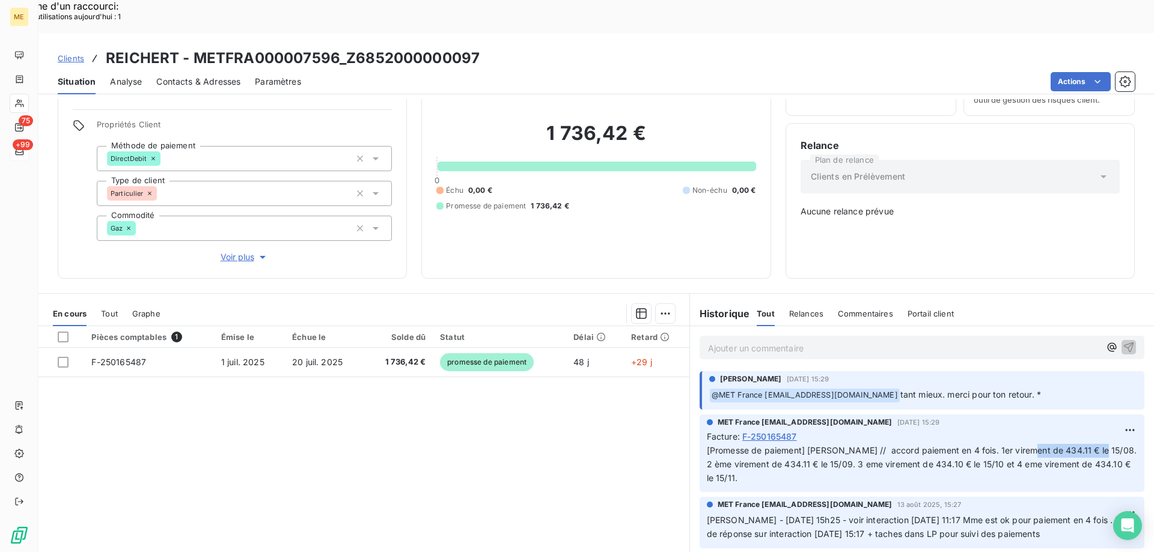
drag, startPoint x: 1019, startPoint y: 408, endPoint x: 1089, endPoint y: 413, distance: 69.9
click at [1089, 445] on span "[Promesse de paiement] [PERSON_NAME] // accord paiement en 4 fois. 1er virement…" at bounding box center [923, 464] width 432 height 38
copy span "434.11 € le 15/08"
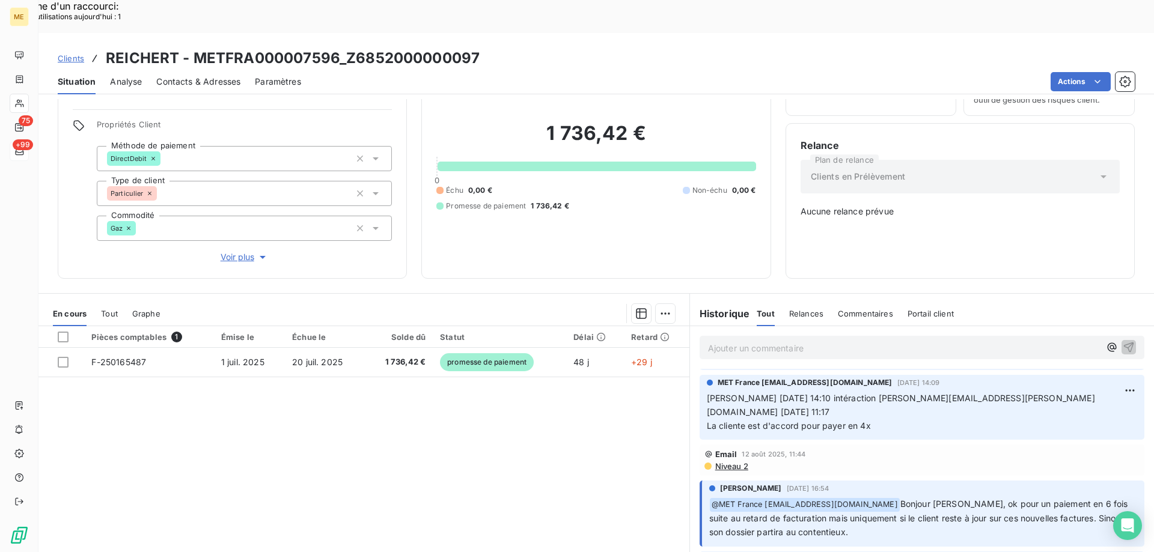
scroll to position [240, 0]
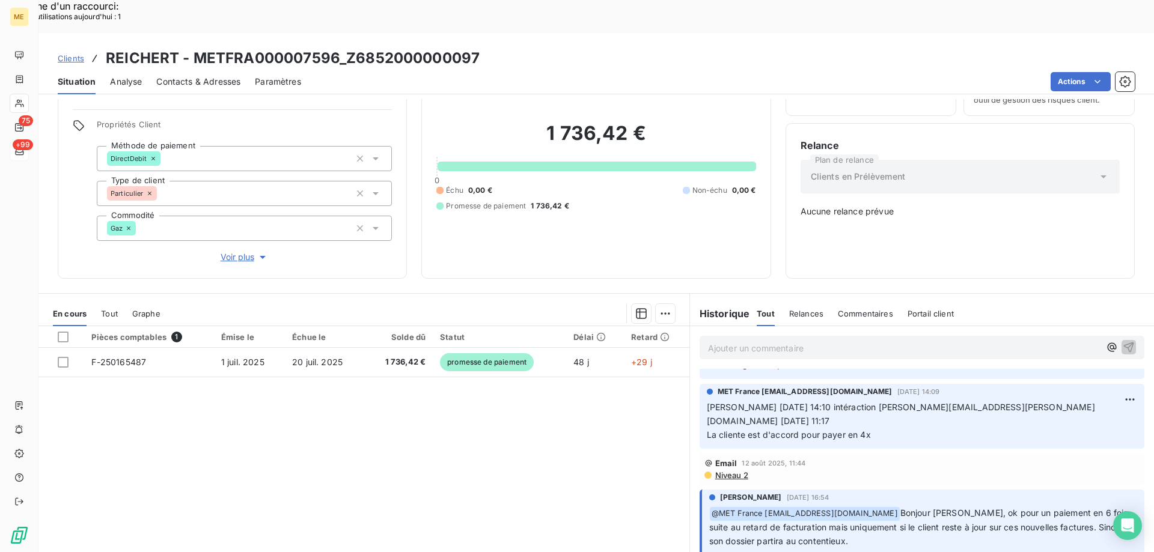
drag, startPoint x: 472, startPoint y: 35, endPoint x: 469, endPoint y: 30, distance: 6.2
click at [471, 47] on h3 "REICHERT - METFRA000007596_Z6852000000097" at bounding box center [293, 58] width 374 height 22
drag, startPoint x: 476, startPoint y: 24, endPoint x: 344, endPoint y: 26, distance: 132.2
click at [344, 47] on div "Clients REICHERT - METFRA000007596_Z6852000000097" at bounding box center [595, 58] width 1115 height 22
copy h3 "Z6852000000097"
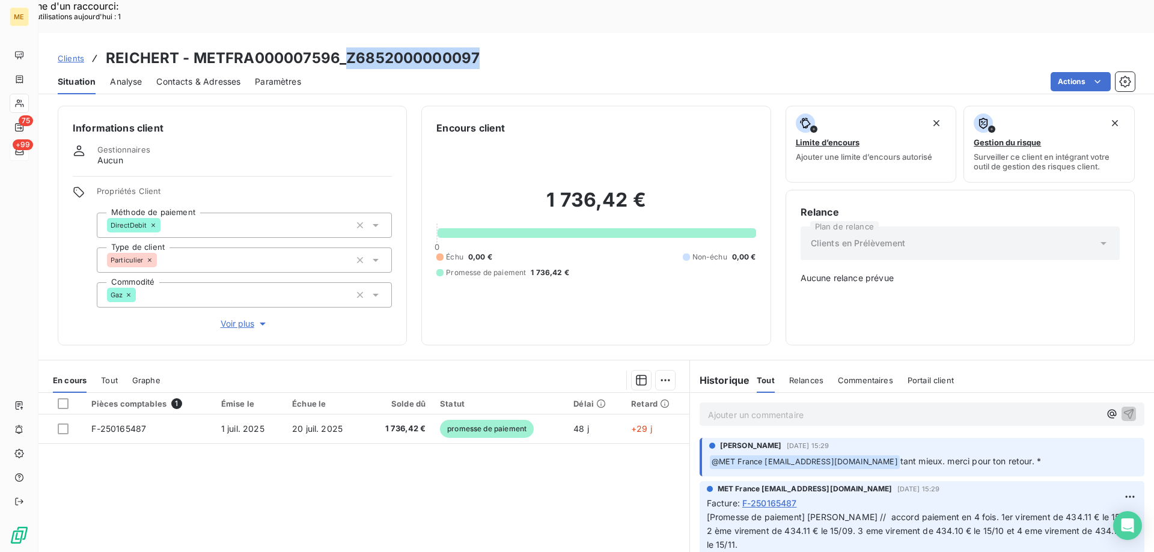
scroll to position [0, 0]
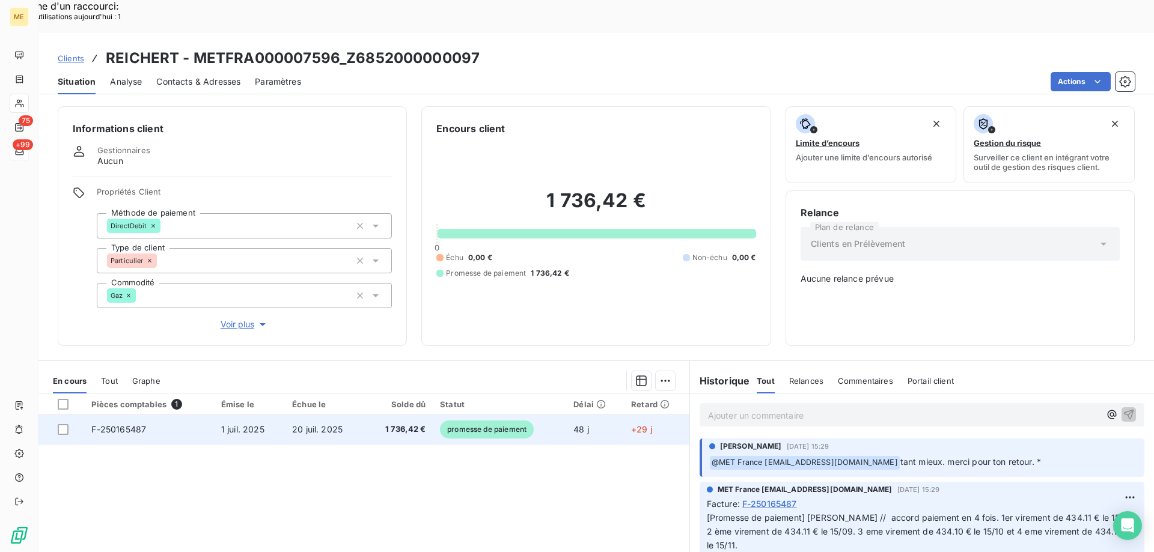
click at [394, 424] on span "1 736,42 €" at bounding box center [398, 430] width 53 height 12
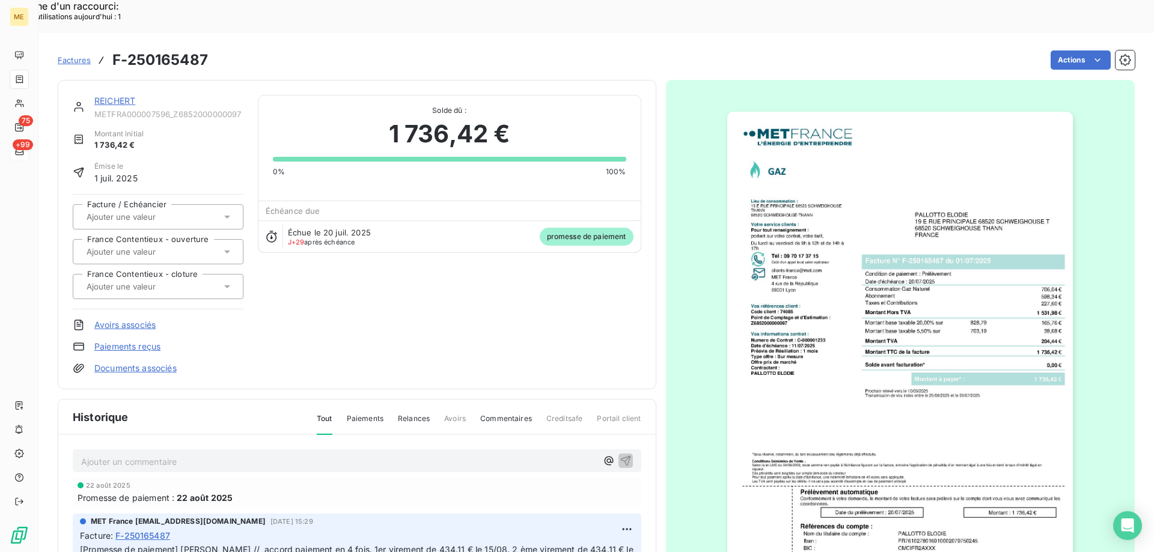
click at [116, 96] on link "REICHERT" at bounding box center [114, 101] width 41 height 10
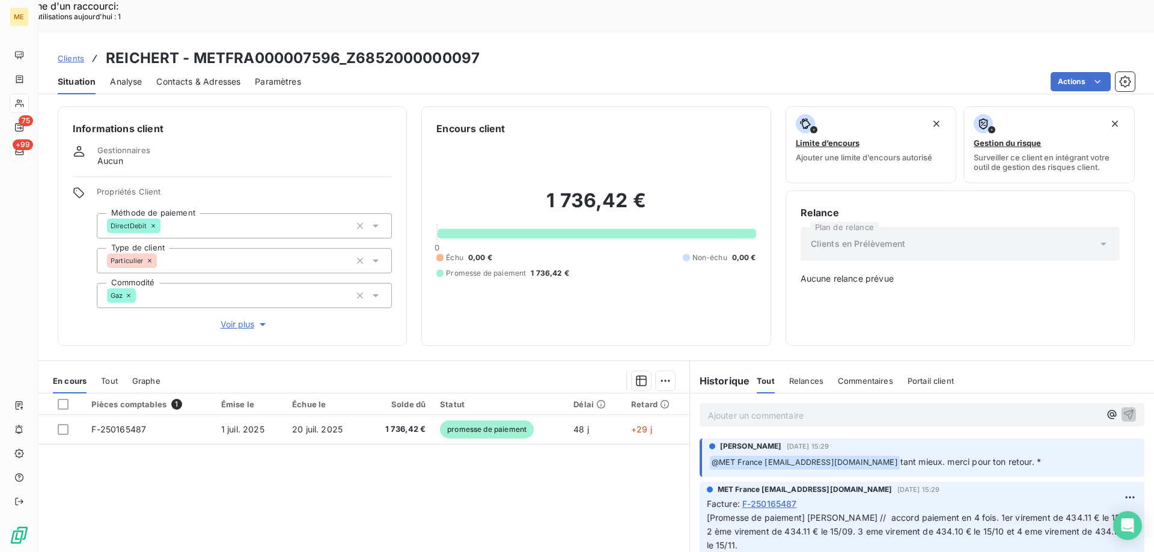
click at [850, 408] on p "Ajouter un commentaire ﻿" at bounding box center [904, 415] width 392 height 15
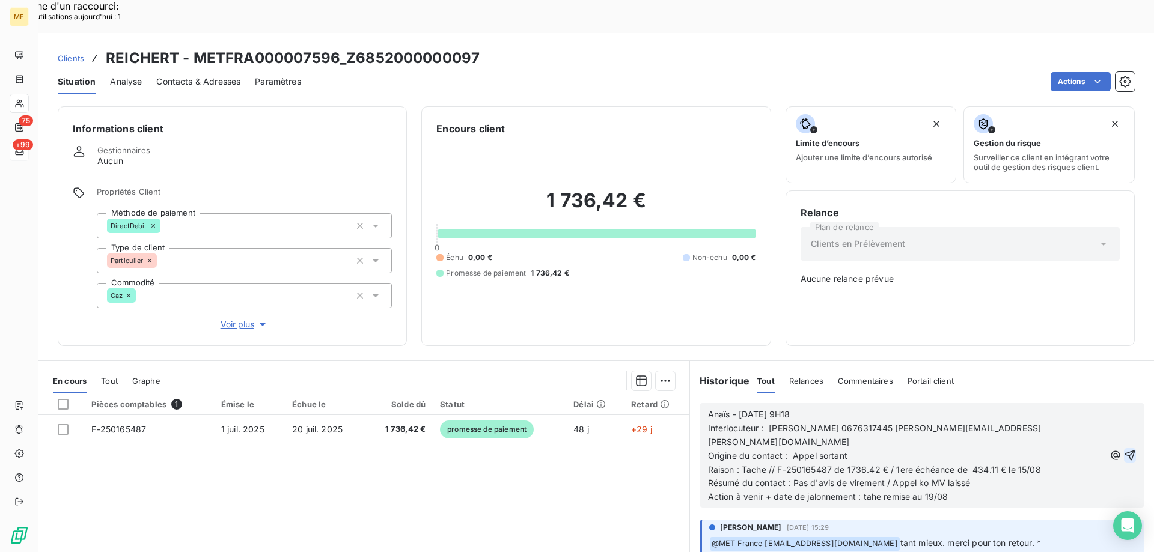
click at [1124, 448] on button "button" at bounding box center [1130, 455] width 12 height 14
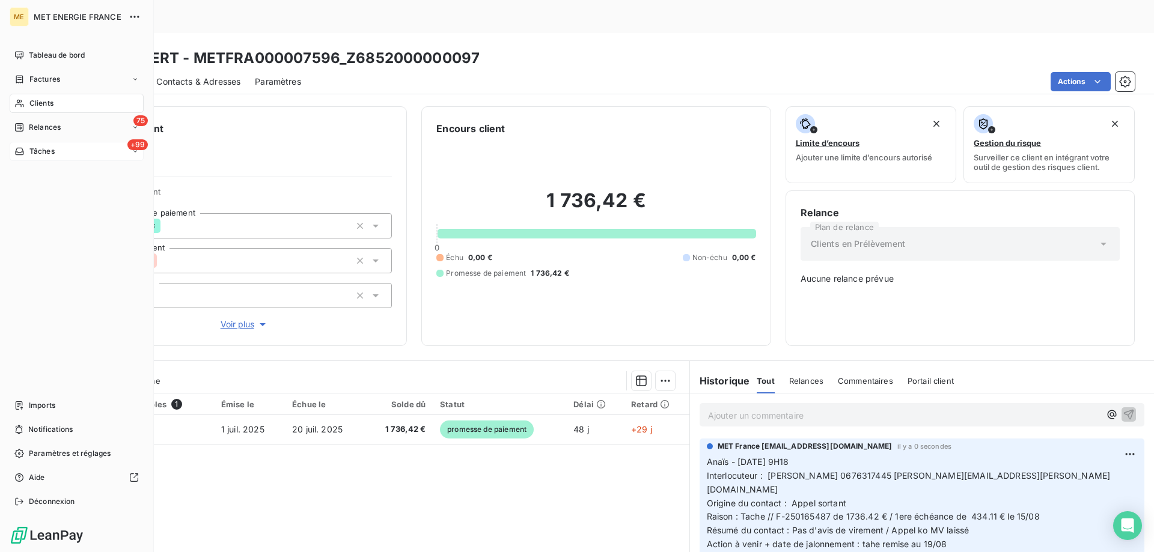
click at [55, 154] on div "+99 Tâches" at bounding box center [77, 151] width 134 height 19
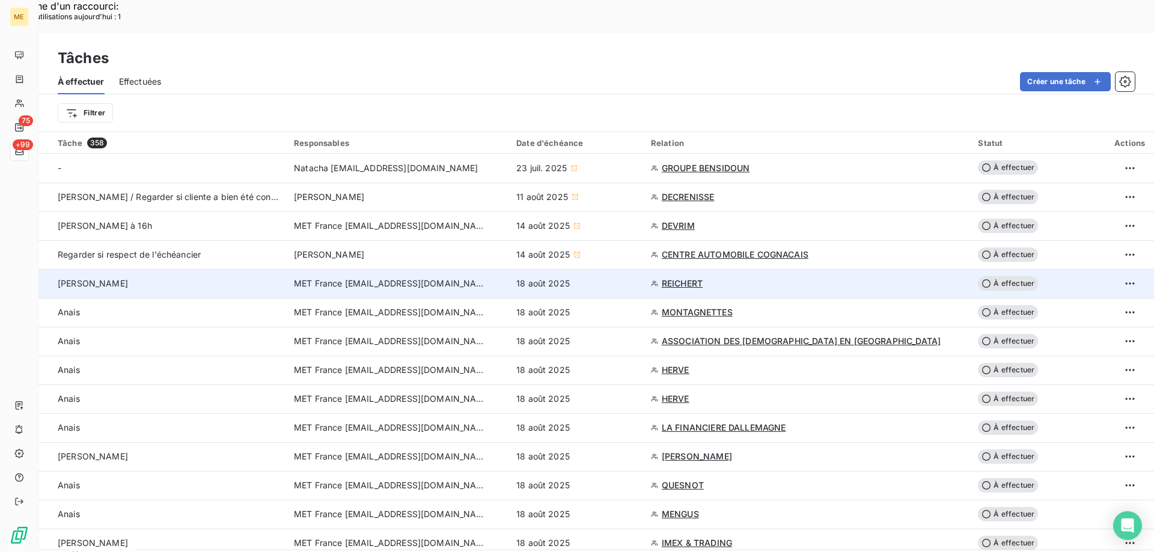
click at [615, 278] on div "18 août 2025" at bounding box center [576, 284] width 120 height 12
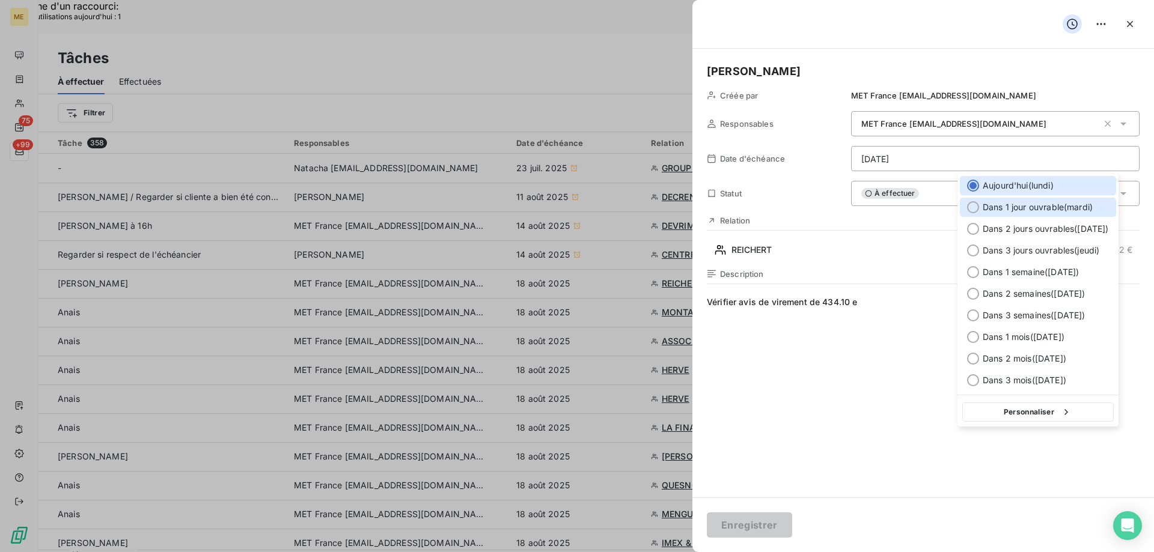
drag, startPoint x: 976, startPoint y: 207, endPoint x: 930, endPoint y: 262, distance: 72.1
click at [977, 207] on div at bounding box center [973, 207] width 12 height 12
type input "[DATE]"
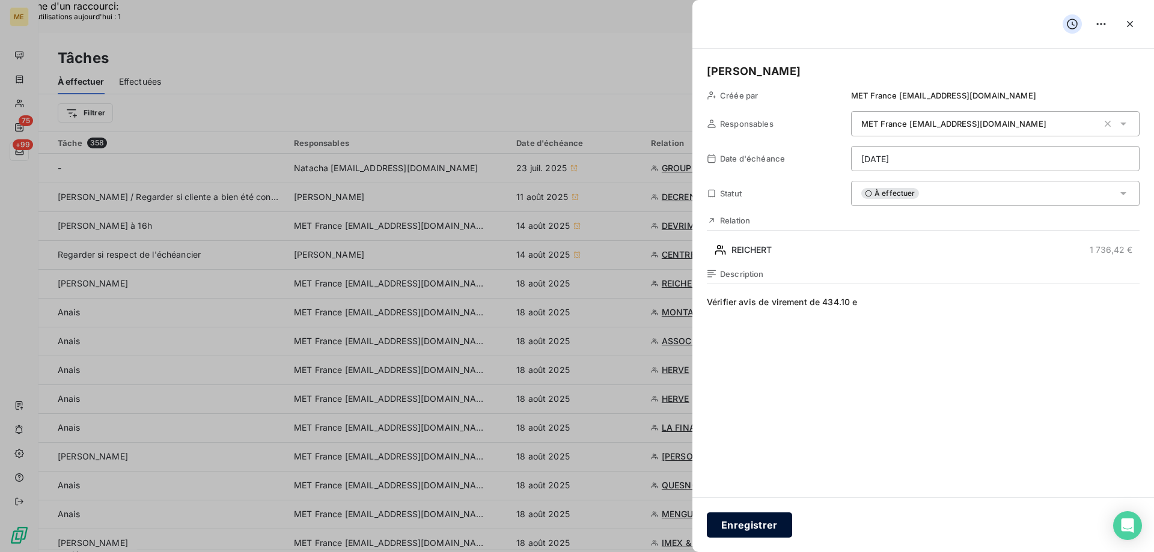
click at [757, 527] on button "Enregistrer" at bounding box center [749, 525] width 85 height 25
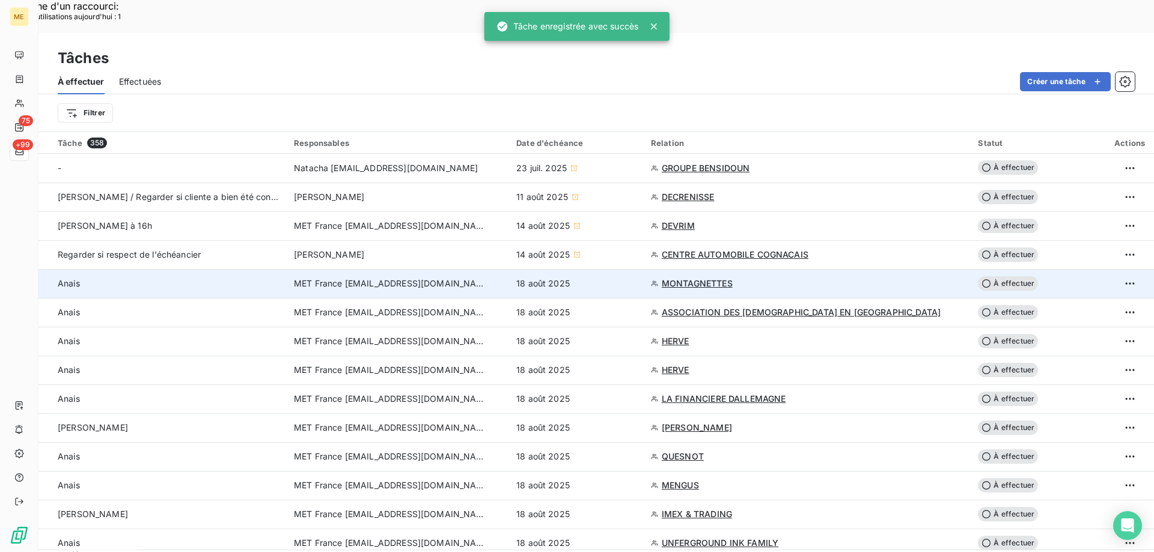
click at [628, 278] on div "18 août 2025" at bounding box center [576, 284] width 120 height 12
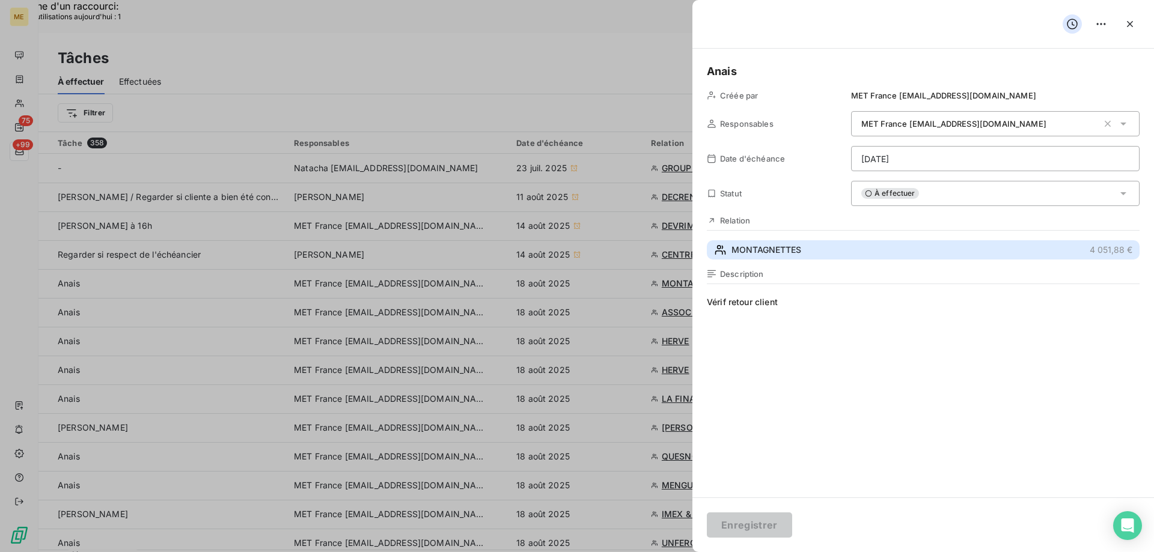
click at [814, 249] on button "MONTAGNETTES 4 051,88 €" at bounding box center [923, 249] width 433 height 19
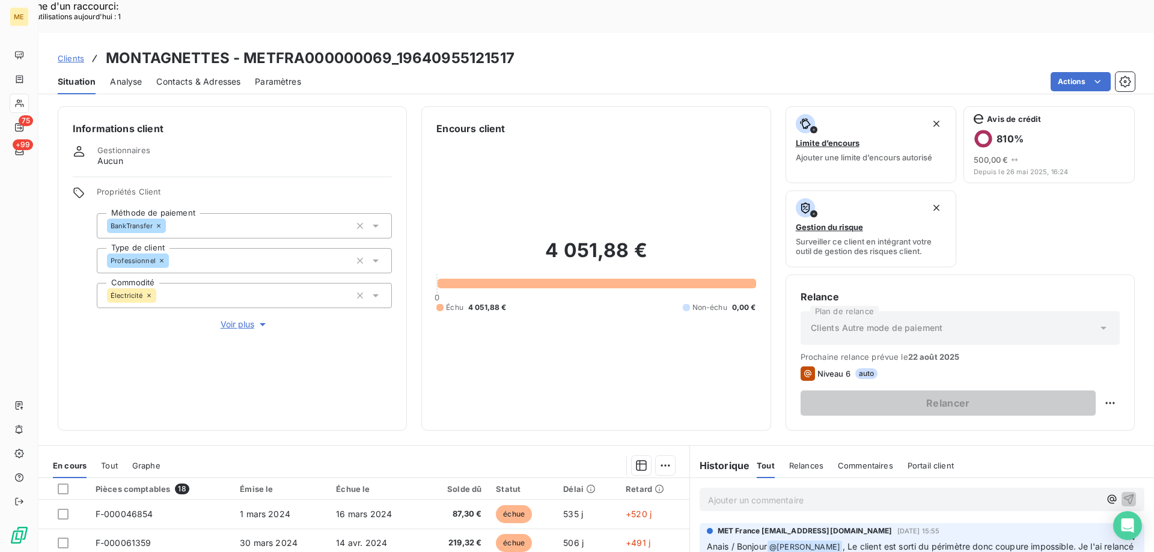
scroll to position [160, 0]
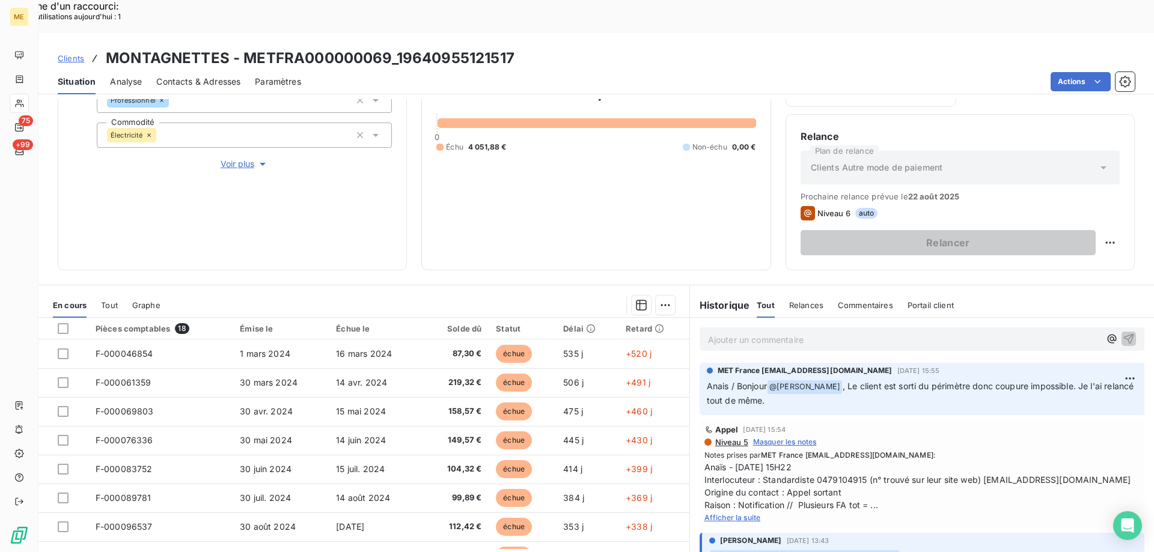
click at [736, 513] on span "Afficher la suite" at bounding box center [732, 517] width 56 height 9
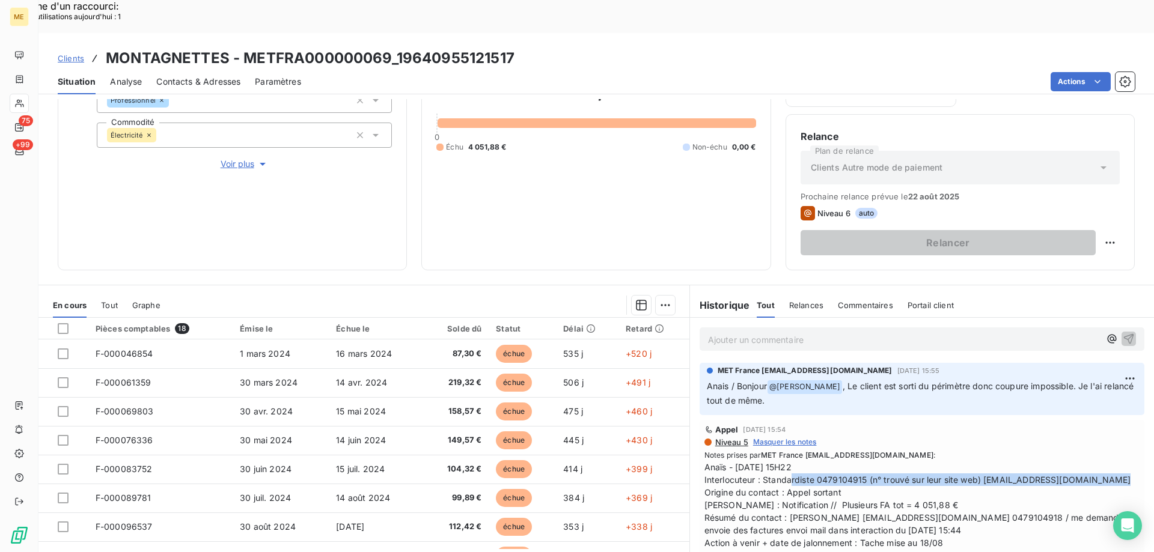
drag, startPoint x: 758, startPoint y: 450, endPoint x: 1083, endPoint y: 443, distance: 325.2
click at [1083, 461] on span "Anaïs - [DATE] 15H22 Interlocuteur : Standardiste 0479104915 (n° trouvé sur leu…" at bounding box center [921, 505] width 435 height 88
copy span "Standardiste 0479104915 (n° trouvé sur leur site web) [EMAIL_ADDRESS][DOMAIN_NA…"
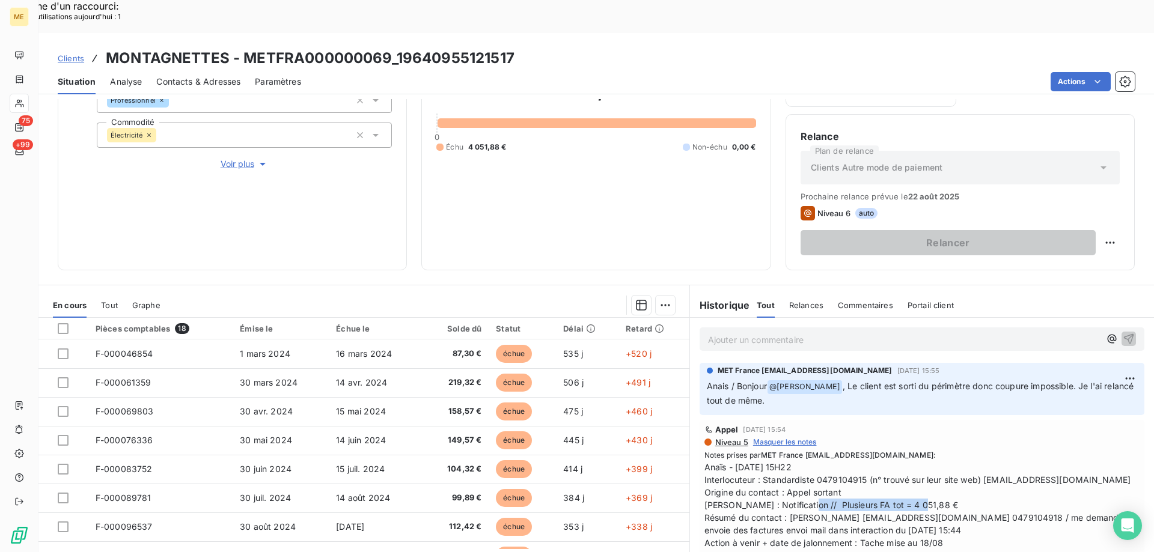
drag, startPoint x: 793, startPoint y: 474, endPoint x: 928, endPoint y: 471, distance: 134.7
click at [928, 471] on span "Anaïs - [DATE] 15H22 Interlocuteur : Standardiste 0479104915 (n° trouvé sur leu…" at bounding box center [921, 505] width 435 height 88
copy span "Plusieurs FA tot = 4 051,88 €"
drag, startPoint x: 1015, startPoint y: 484, endPoint x: 786, endPoint y: 487, distance: 228.4
click at [786, 487] on span "Anaïs - [DATE] 15H22 Interlocuteur : Standardiste 0479104915 (n° trouvé sur leu…" at bounding box center [921, 505] width 435 height 88
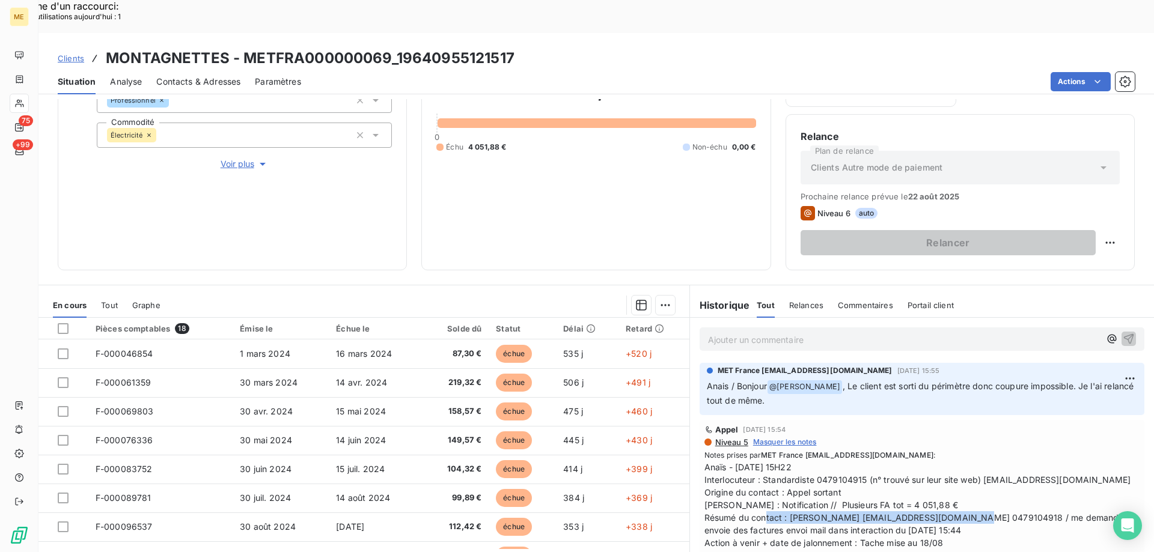
copy span "Mme POULAIN [EMAIL_ADDRESS][DOMAIN_NAME] 0479104918"
click at [921, 474] on span "Anaïs - [DATE] 15H22 Interlocuteur : Standardiste 0479104915 (n° trouvé sur leu…" at bounding box center [921, 505] width 435 height 88
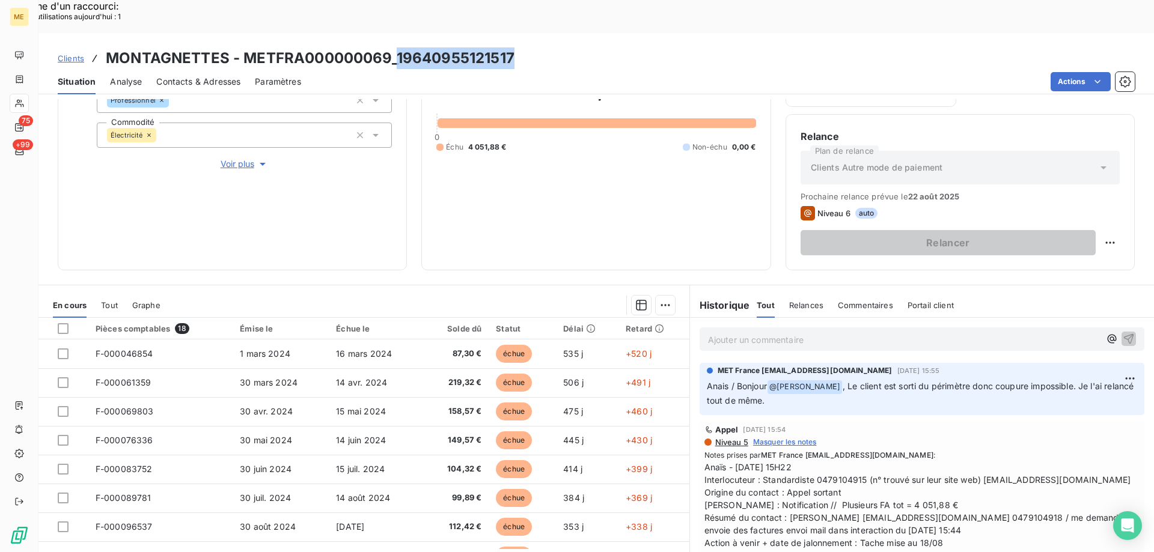
drag, startPoint x: 526, startPoint y: 22, endPoint x: 397, endPoint y: 33, distance: 129.1
click at [397, 47] on div "Clients MONTAGNETTES - METFRA000000069_19640955121517" at bounding box center [595, 58] width 1115 height 22
copy h3 "19640955121517"
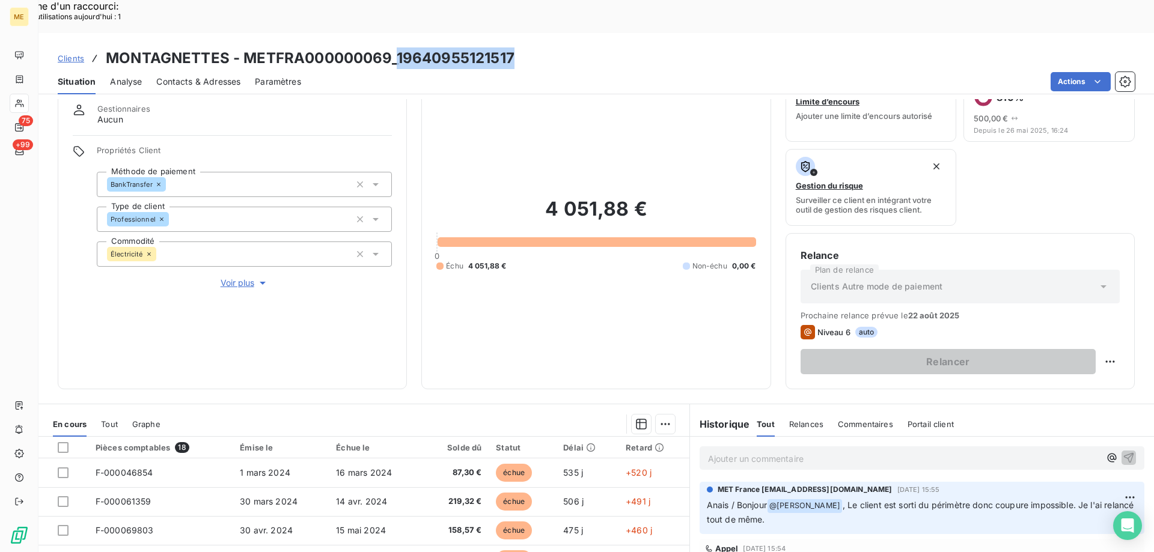
scroll to position [40, 0]
click at [489, 47] on h3 "MONTAGNETTES - METFRA000000069_19640955121517" at bounding box center [310, 58] width 409 height 22
click at [530, 47] on div "Clients MONTAGNETTES - METFRA000000069_19640955121517" at bounding box center [595, 58] width 1115 height 22
click at [511, 47] on h3 "MONTAGNETTES - METFRA000000069_19640955121517" at bounding box center [310, 58] width 409 height 22
click at [428, 69] on div "Situation Analyse Contacts & Adresses Paramètres Actions" at bounding box center [595, 81] width 1115 height 25
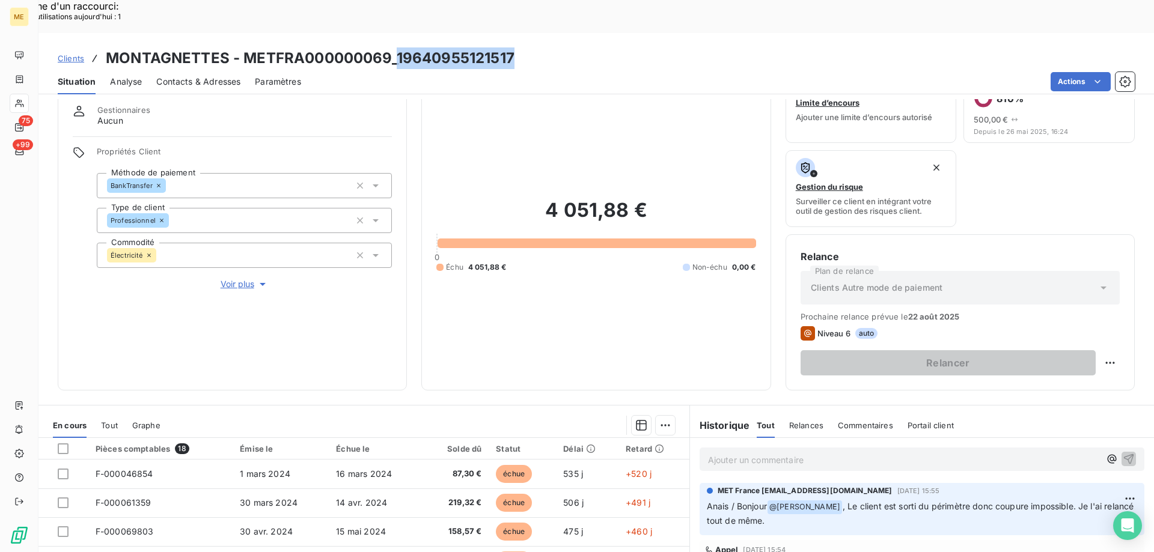
drag, startPoint x: 520, startPoint y: 20, endPoint x: 397, endPoint y: 20, distance: 123.2
click at [397, 47] on div "Clients MONTAGNETTES - METFRA000000069_19640955121517" at bounding box center [595, 58] width 1115 height 22
copy h3 "19640955121517"
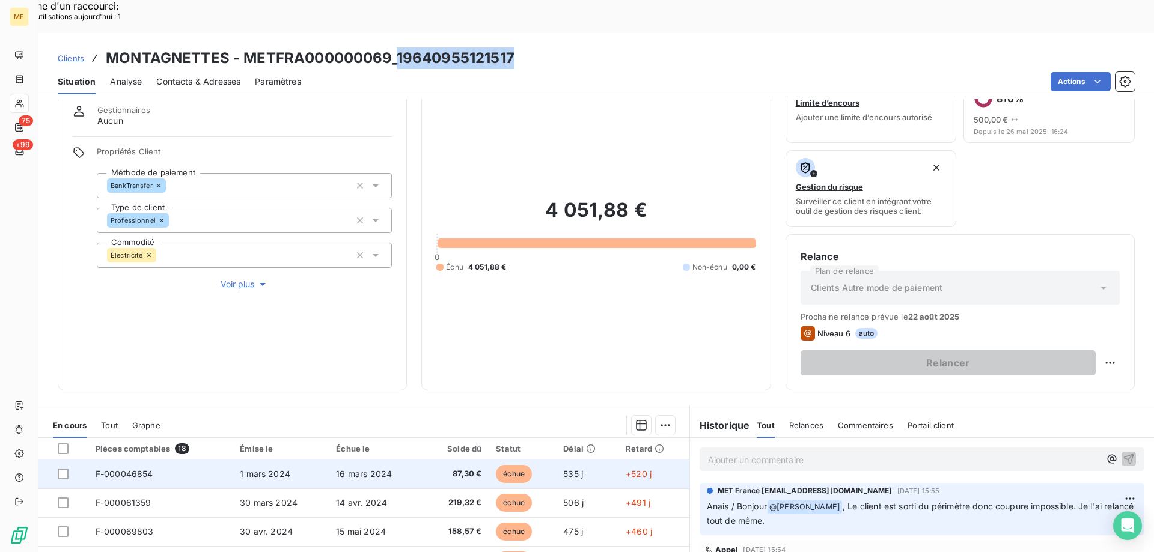
click at [412, 460] on td "16 mars 2024" at bounding box center [376, 474] width 94 height 29
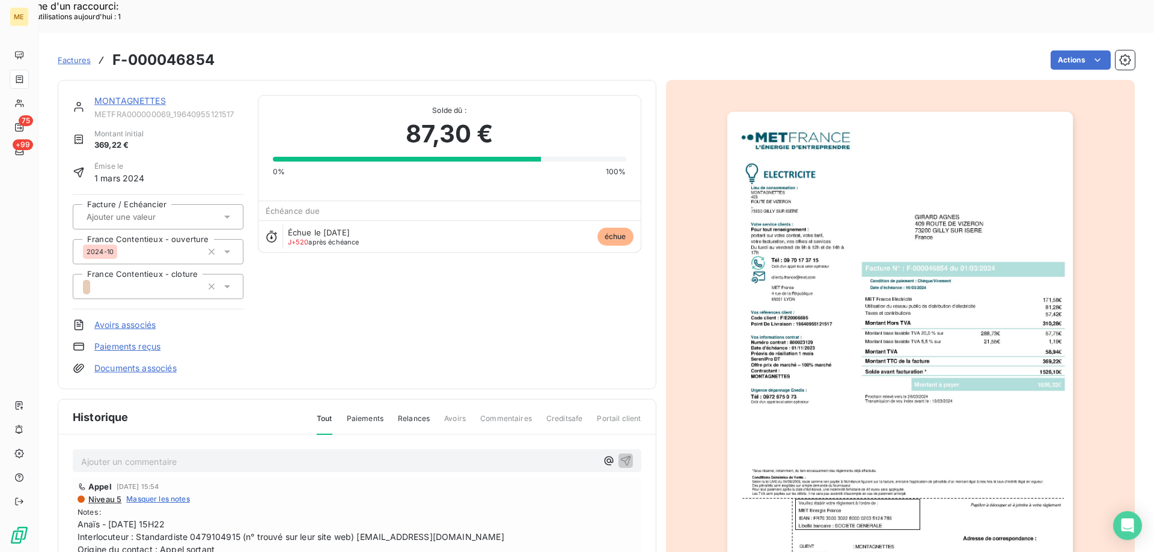
click at [926, 346] on img "button" at bounding box center [900, 356] width 346 height 489
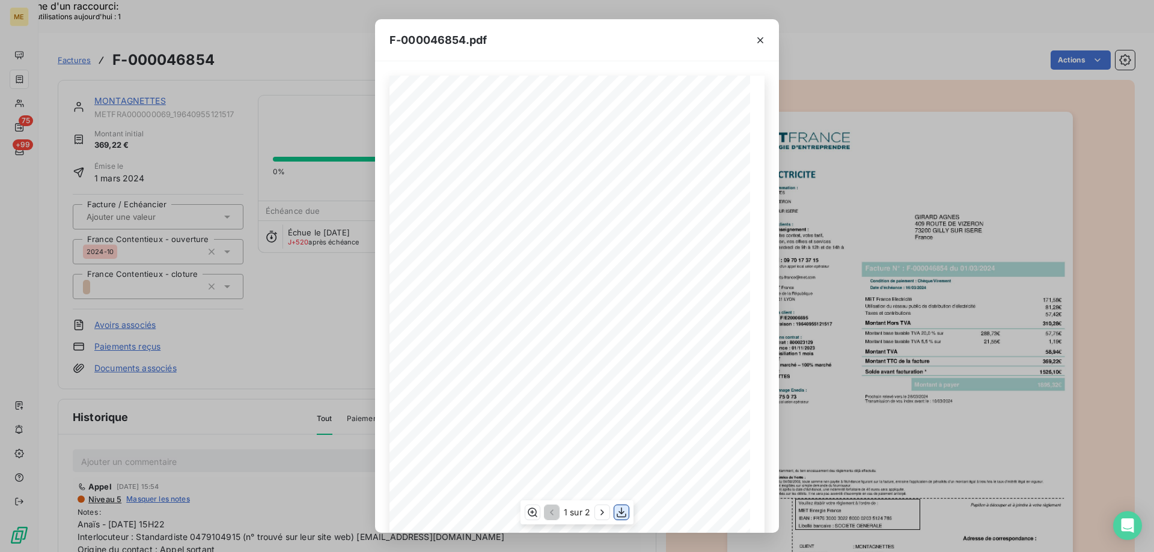
click at [615, 514] on button "button" at bounding box center [621, 512] width 14 height 14
click at [756, 41] on icon "button" at bounding box center [760, 40] width 12 height 12
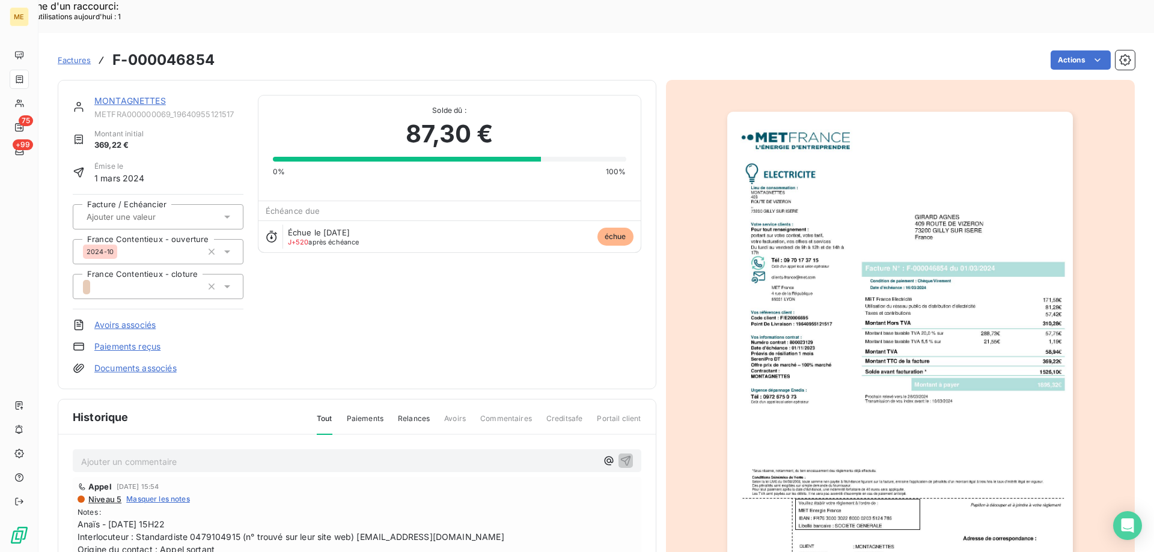
click at [135, 96] on link "MONTAGNETTES" at bounding box center [130, 101] width 72 height 10
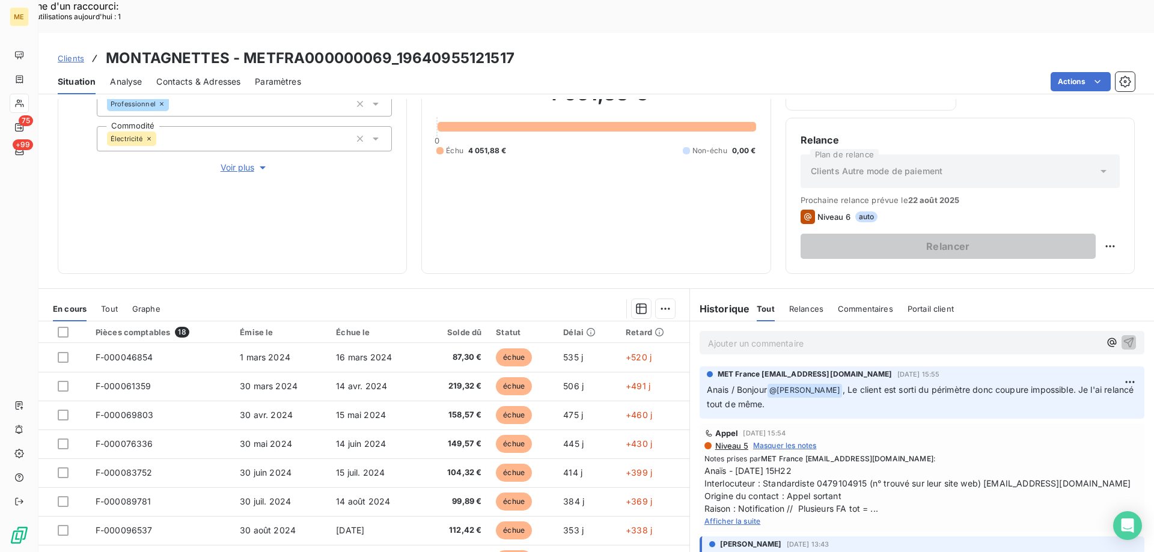
scroll to position [160, 0]
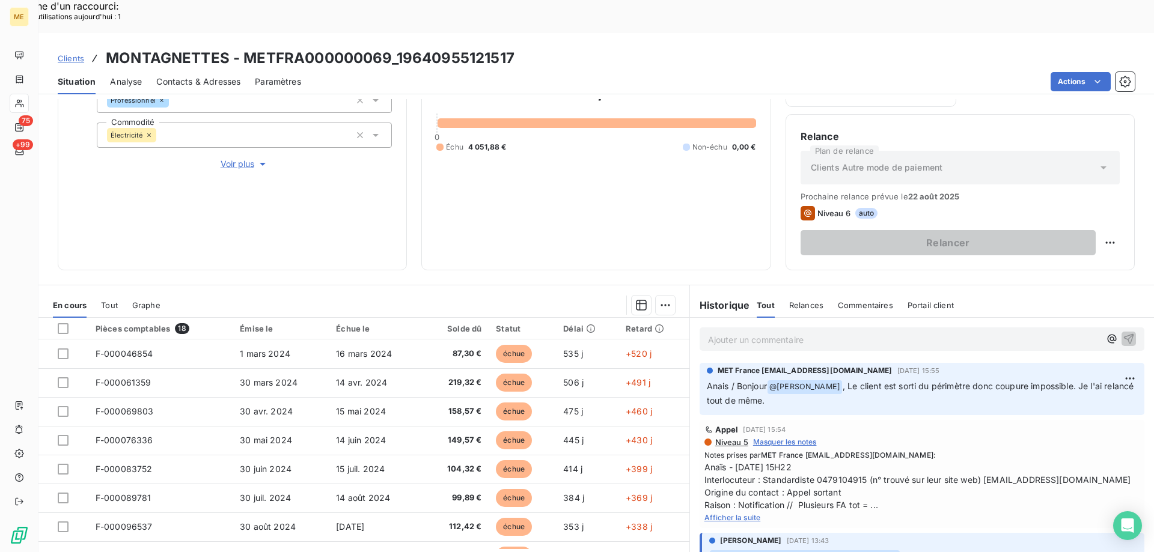
click at [906, 332] on p "Ajouter un commentaire ﻿" at bounding box center [904, 339] width 392 height 15
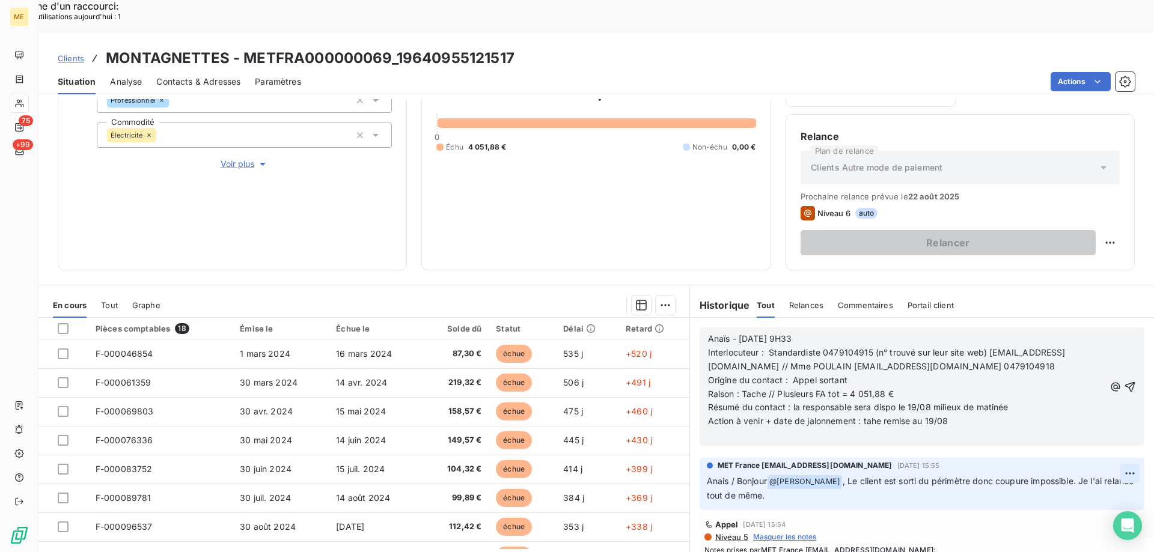
click at [1125, 382] on icon "button" at bounding box center [1130, 387] width 10 height 10
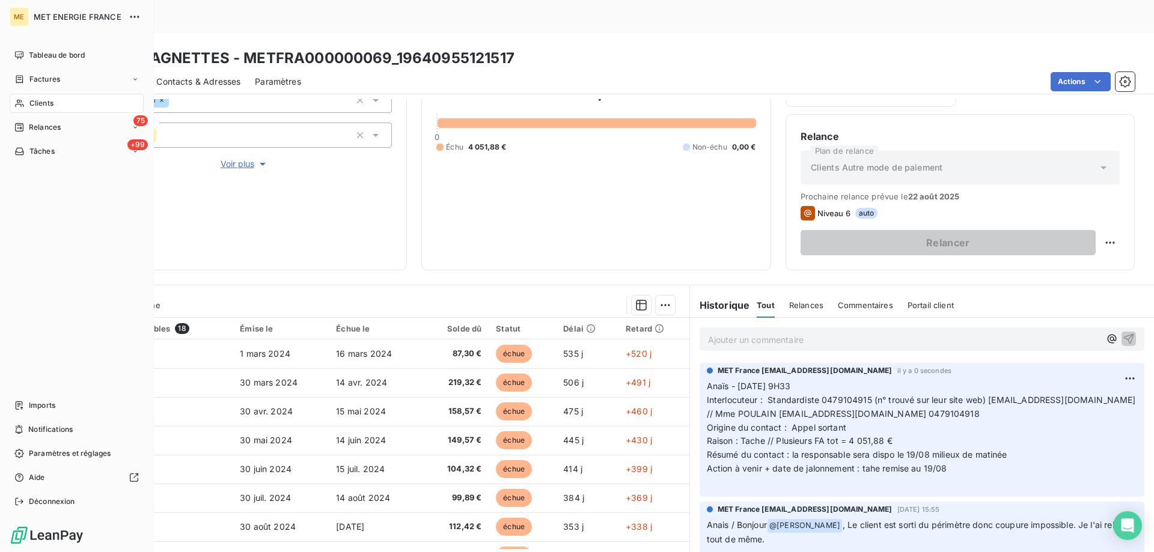
click at [37, 156] on span "Tâches" at bounding box center [41, 151] width 25 height 11
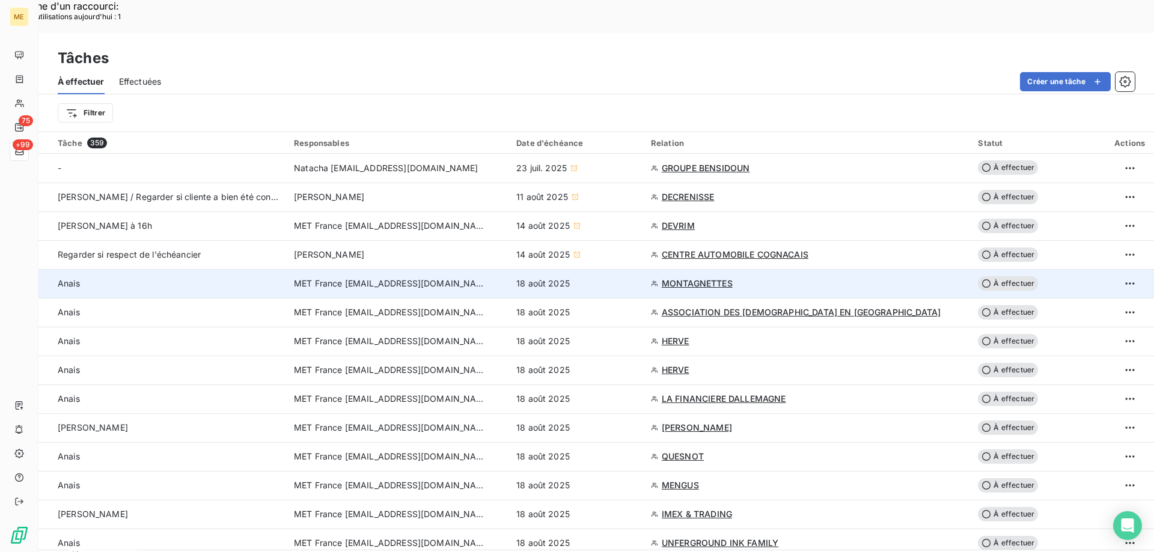
click at [608, 278] on div "18 août 2025" at bounding box center [576, 284] width 120 height 12
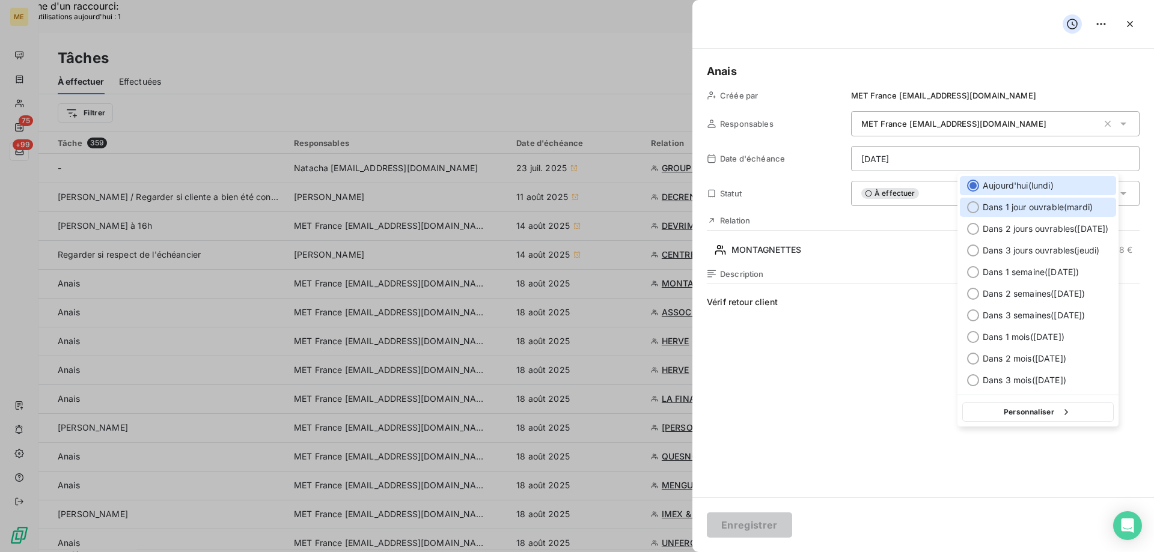
click at [987, 206] on span "Dans 1 jour ouvrable ( [DATE] )" at bounding box center [1038, 207] width 110 height 12
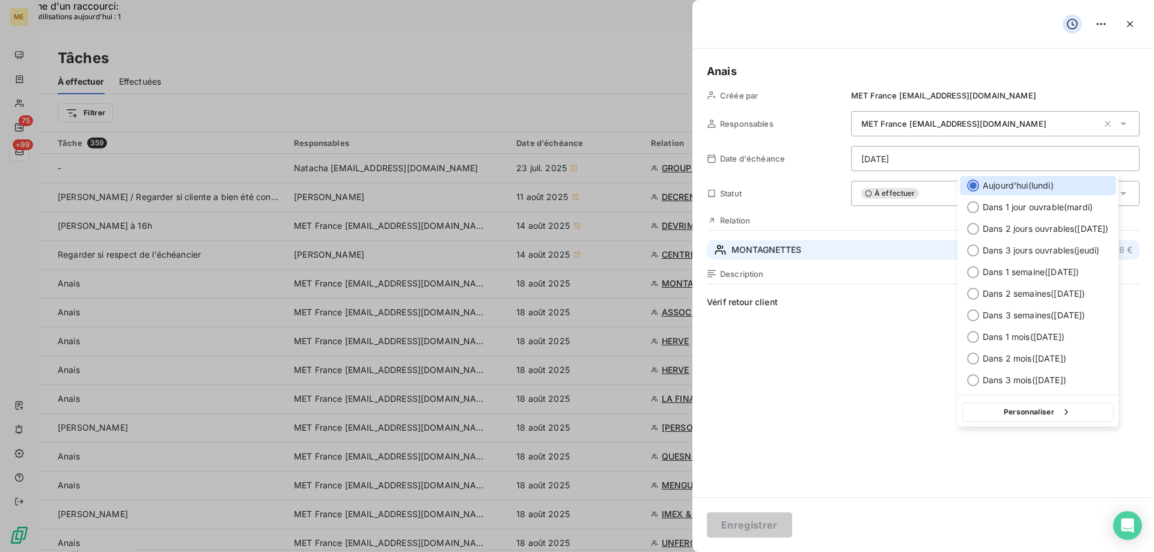
type input "[DATE]"
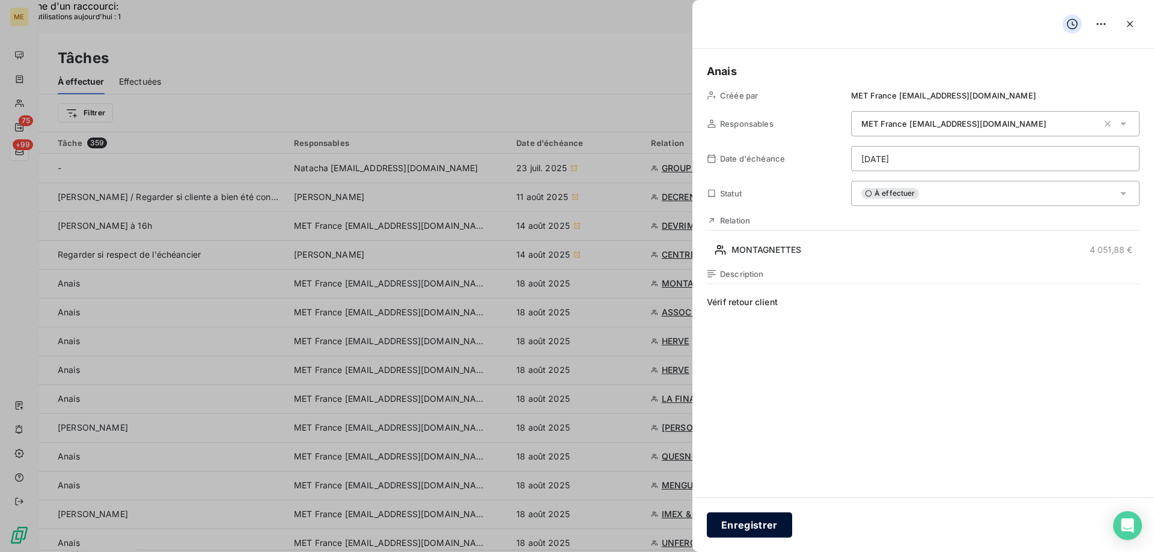
click at [731, 526] on button "Enregistrer" at bounding box center [749, 525] width 85 height 25
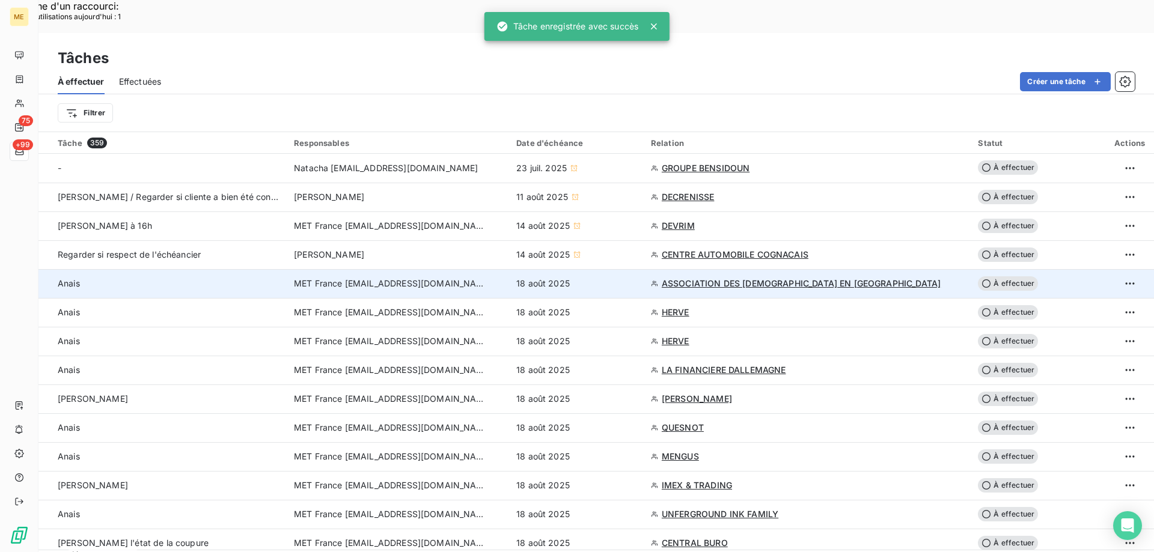
click at [232, 278] on div "Anais" at bounding box center [169, 284] width 222 height 12
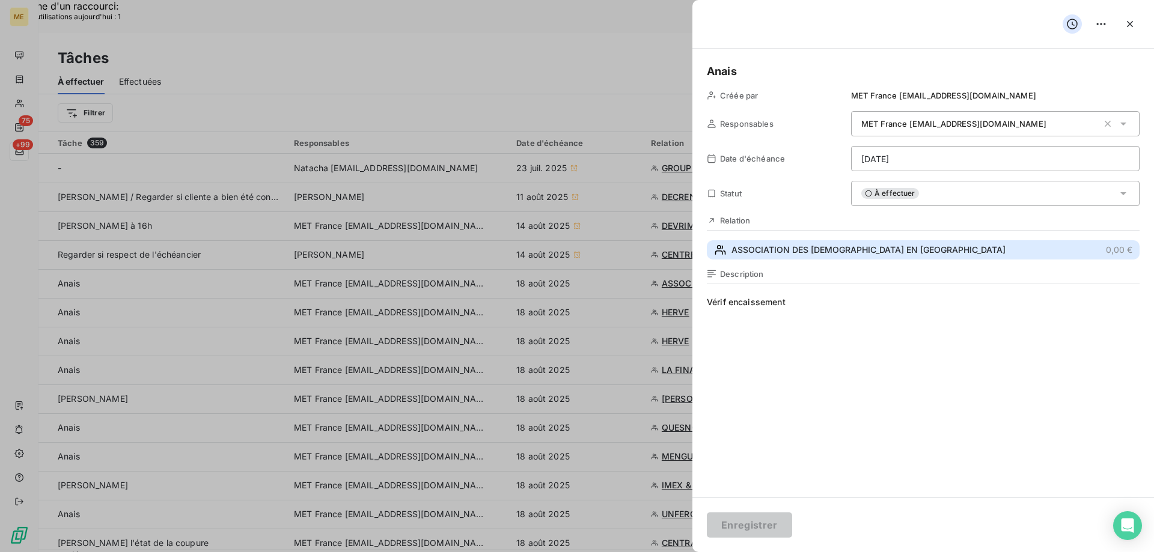
click at [800, 244] on span "ASSOCIATION DES [DEMOGRAPHIC_DATA] EN [GEOGRAPHIC_DATA]" at bounding box center [868, 250] width 274 height 12
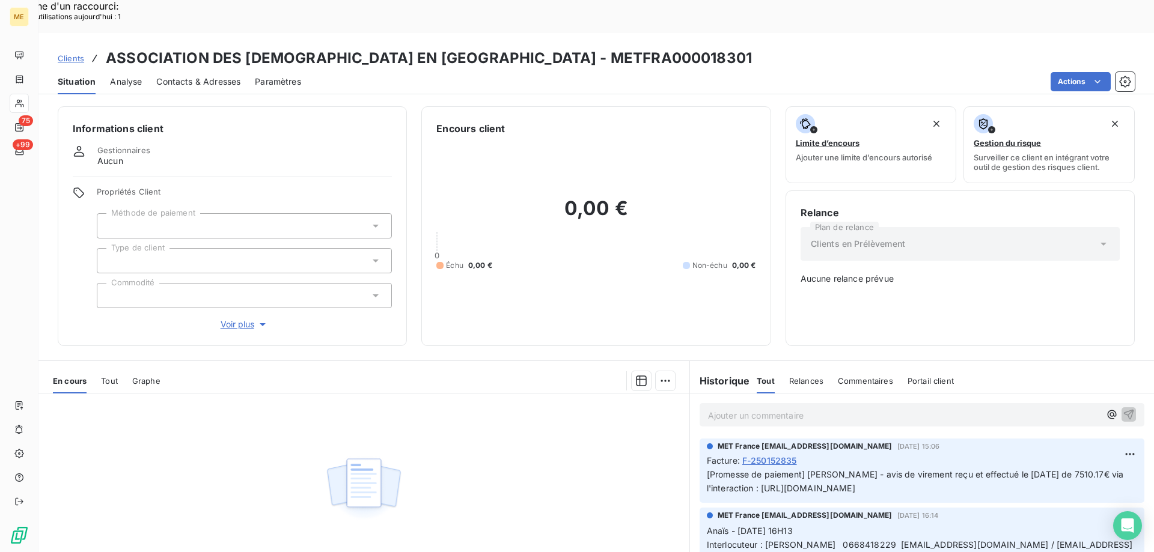
scroll to position [60, 0]
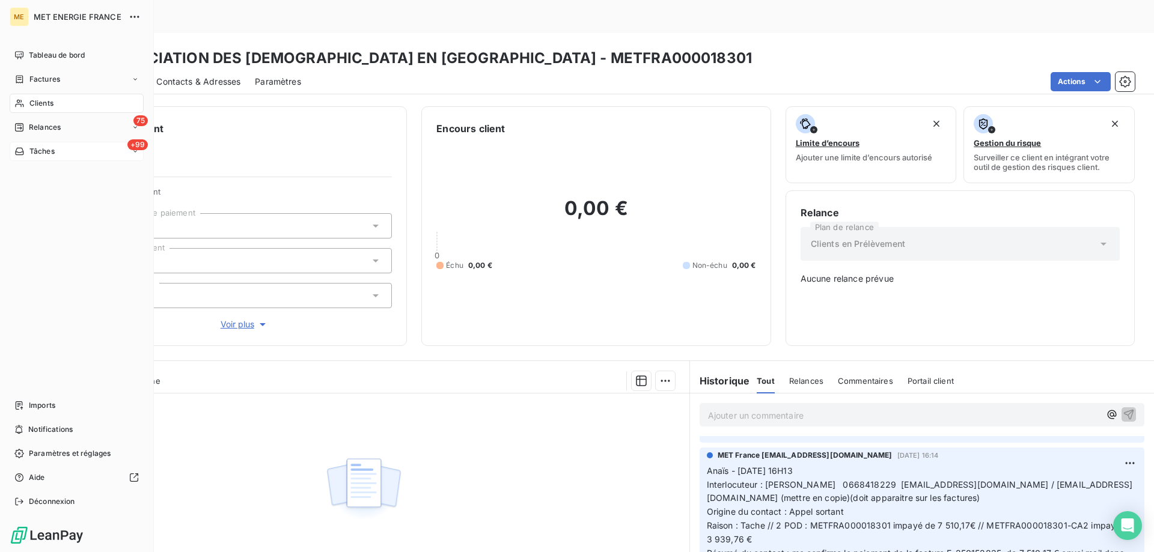
click at [37, 153] on span "Tâches" at bounding box center [41, 151] width 25 height 11
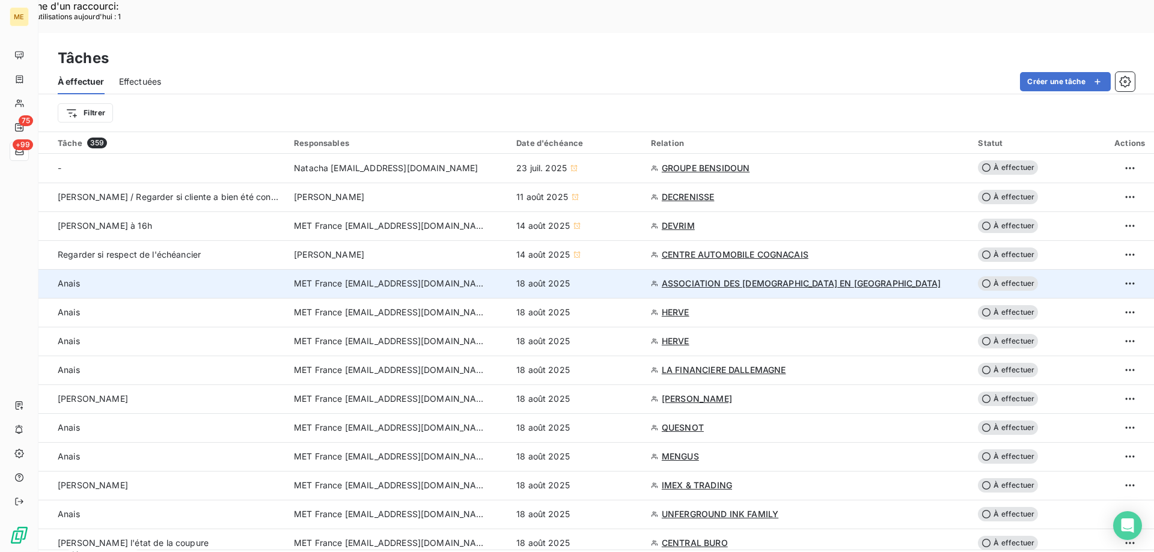
click at [616, 269] on td "18 août 2025" at bounding box center [576, 283] width 135 height 29
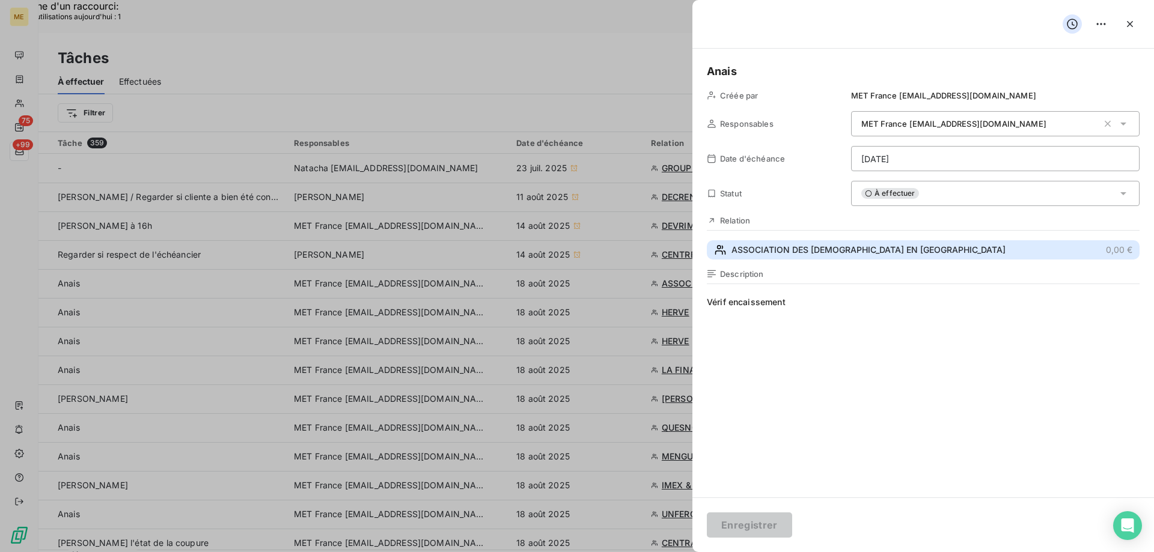
click at [867, 254] on span "ASSOCIATION DES [DEMOGRAPHIC_DATA] EN [GEOGRAPHIC_DATA]" at bounding box center [868, 250] width 274 height 12
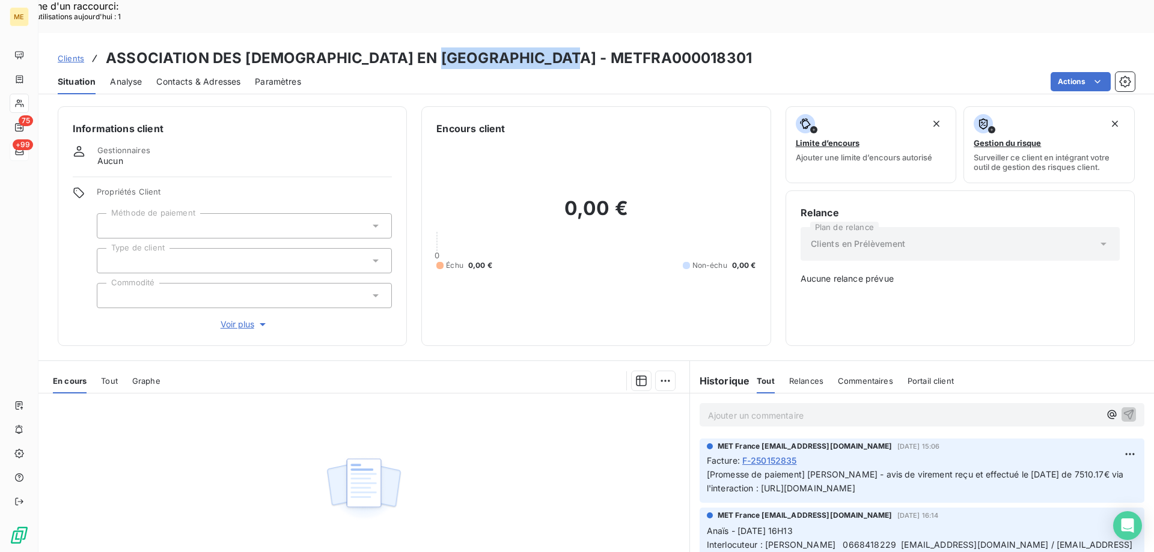
drag, startPoint x: 588, startPoint y: 28, endPoint x: 445, endPoint y: 35, distance: 143.2
click at [445, 47] on div "Clients ASSOCIATION DES MUSULMANS EN ALSACE - METFRA000018301" at bounding box center [595, 58] width 1115 height 22
copy h3 "METFRA000018301"
click at [73, 53] on span "Clients" at bounding box center [71, 58] width 26 height 10
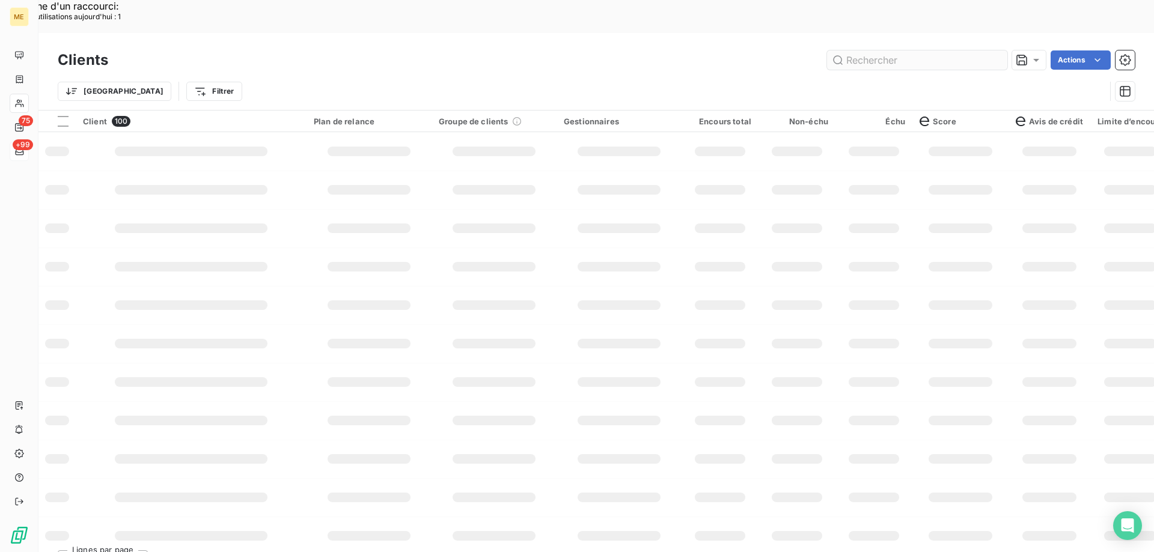
click at [879, 50] on input "text" at bounding box center [917, 59] width 180 height 19
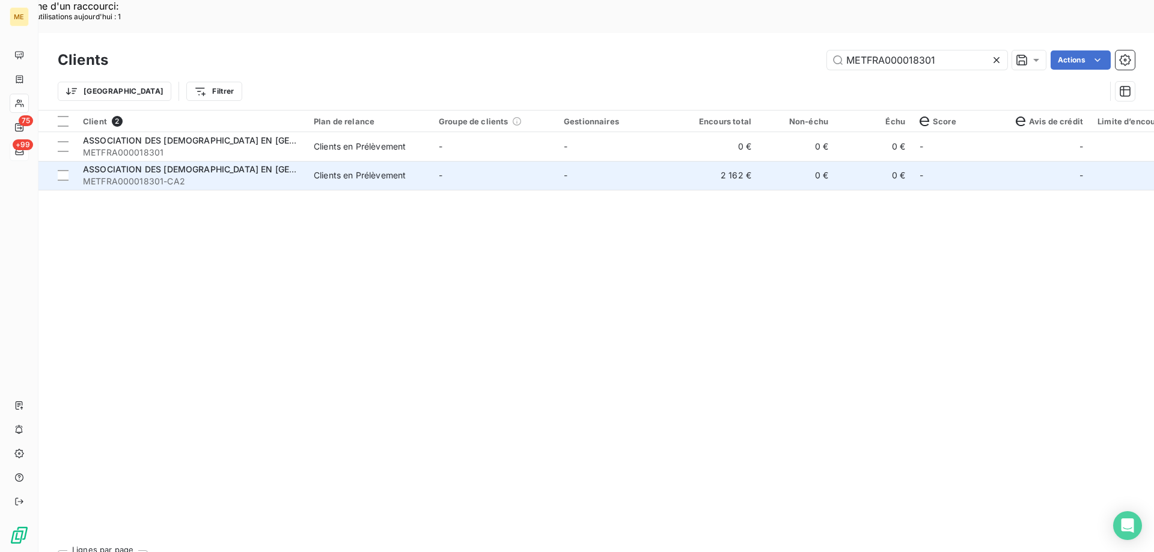
type input "METFRA000018301"
click at [526, 161] on td "-" at bounding box center [494, 175] width 125 height 29
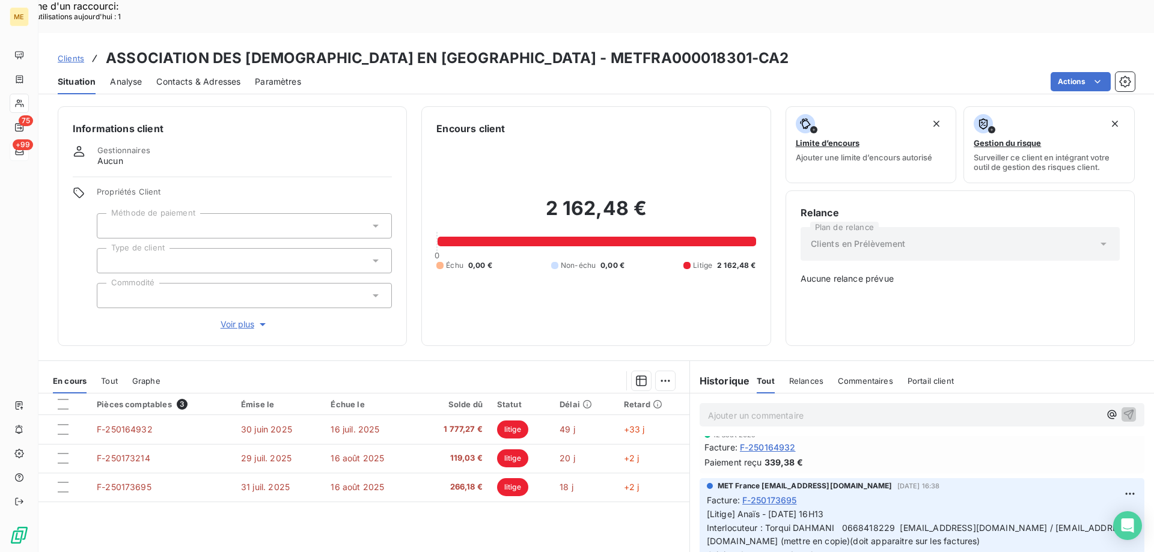
scroll to position [240, 0]
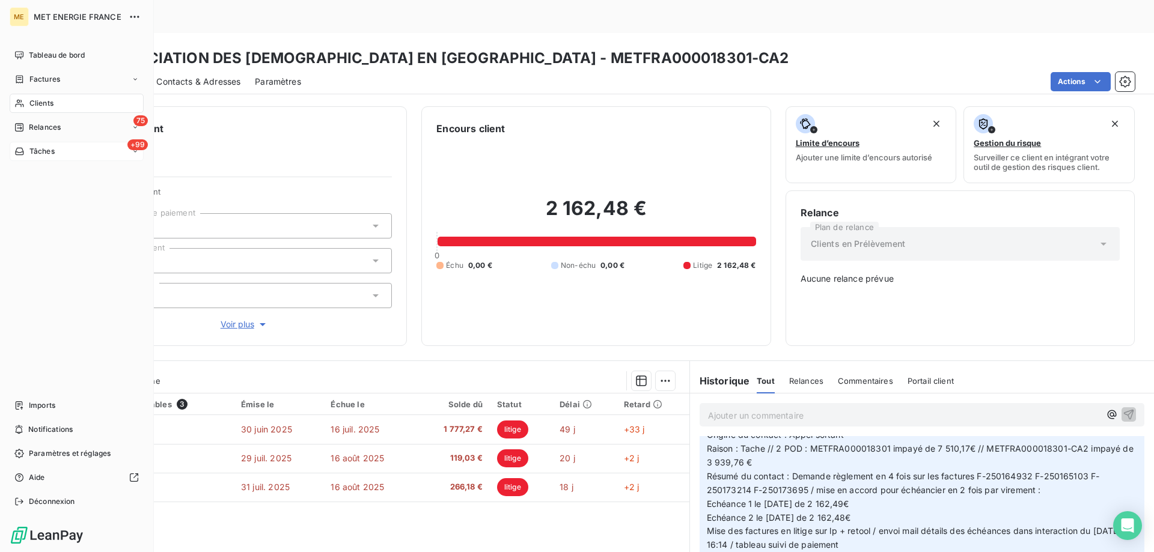
click at [69, 146] on div "+99 Tâches" at bounding box center [77, 151] width 134 height 19
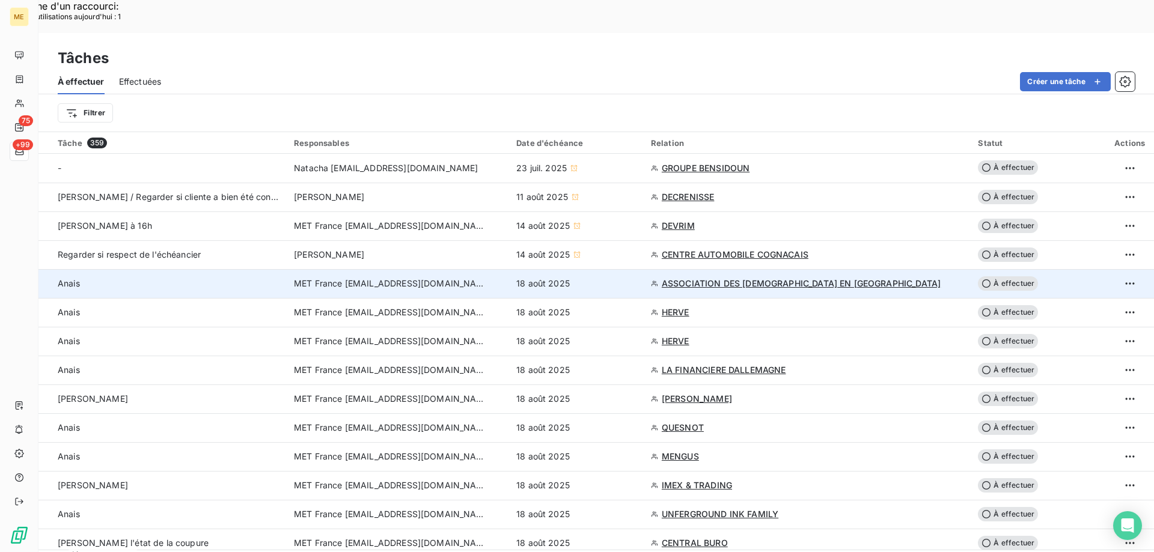
click at [590, 278] on div "18 août 2025" at bounding box center [576, 284] width 120 height 12
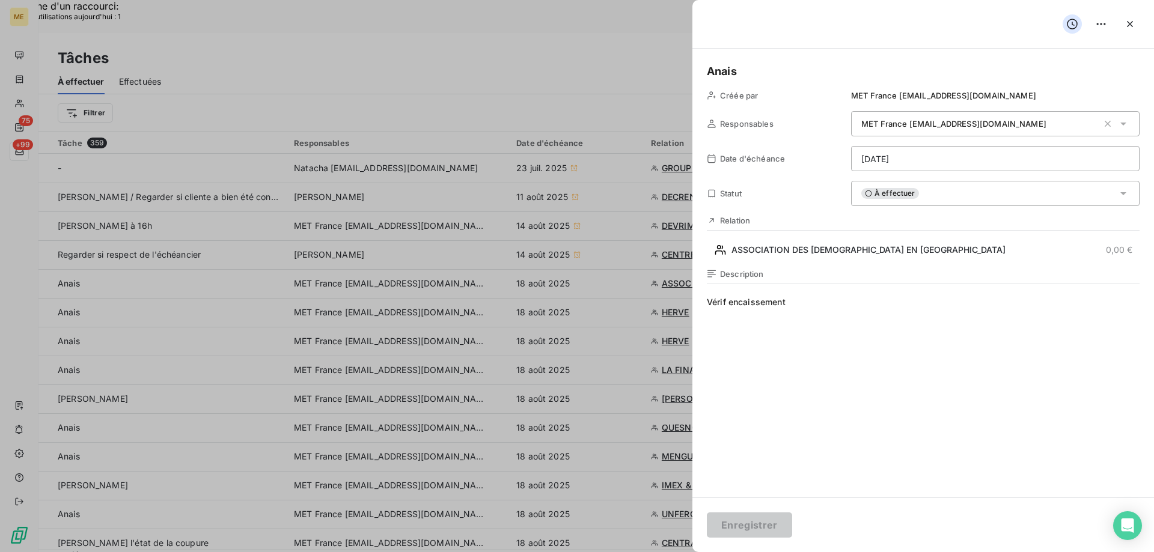
click at [963, 194] on div "À effectuer" at bounding box center [995, 193] width 288 height 25
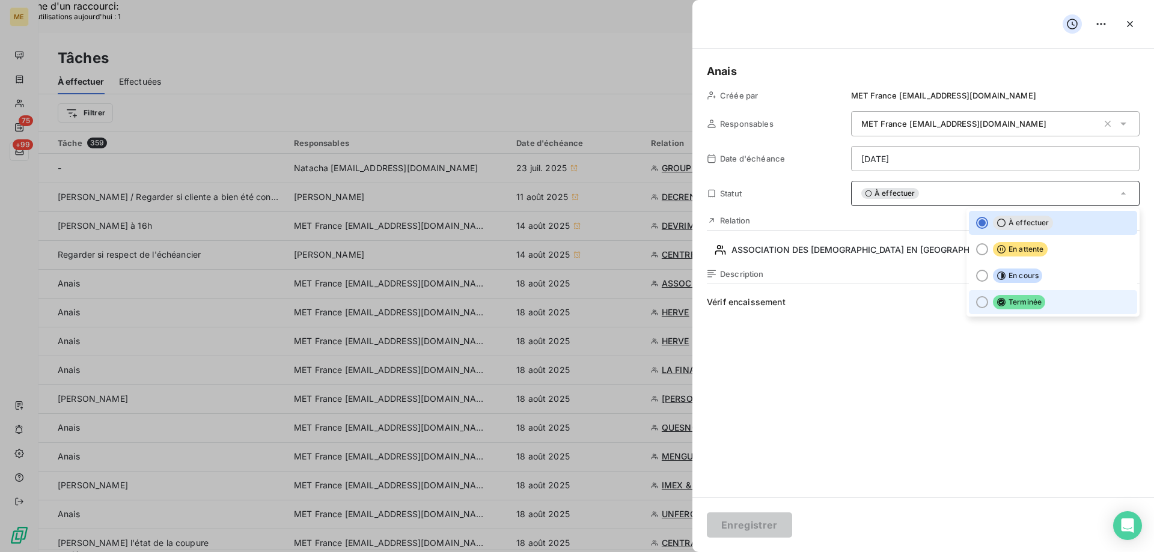
drag, startPoint x: 998, startPoint y: 308, endPoint x: 1033, endPoint y: 310, distance: 34.9
click at [998, 308] on span "Terminée" at bounding box center [1019, 302] width 52 height 14
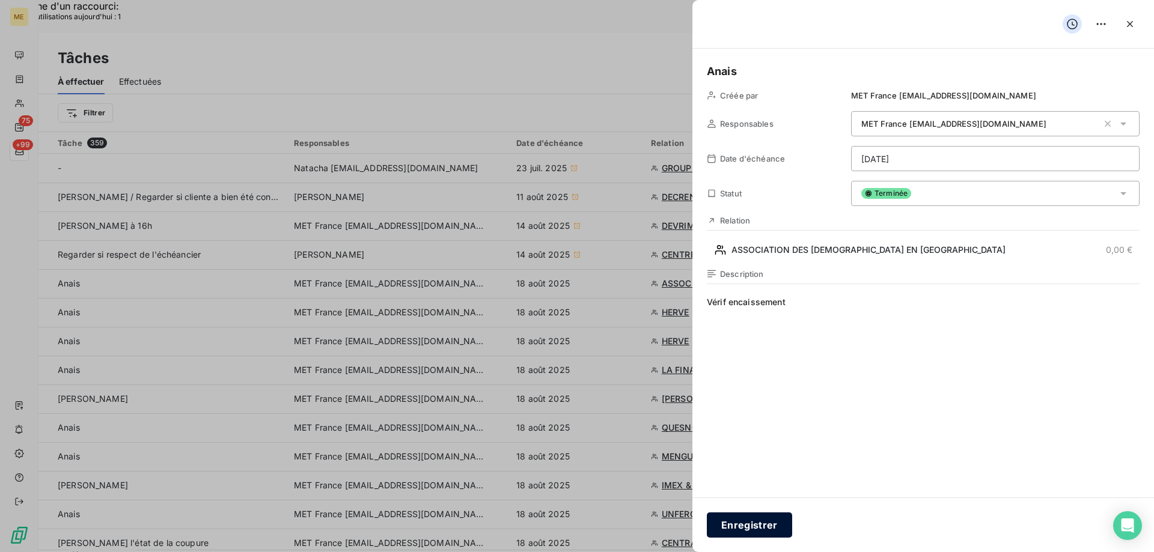
click at [759, 523] on button "Enregistrer" at bounding box center [749, 525] width 85 height 25
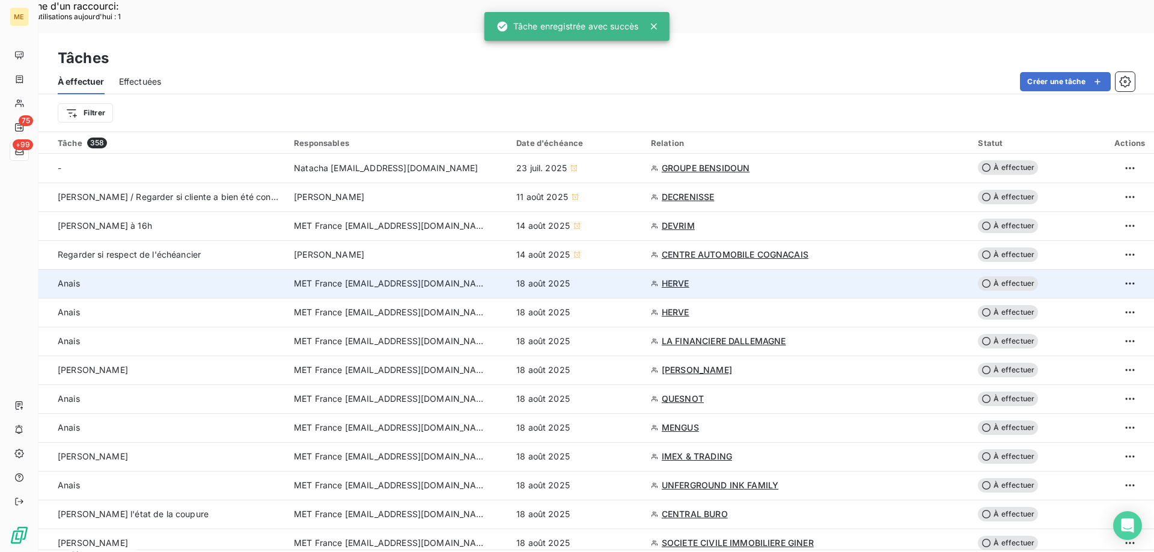
click at [613, 278] on div "18 août 2025" at bounding box center [576, 284] width 120 height 12
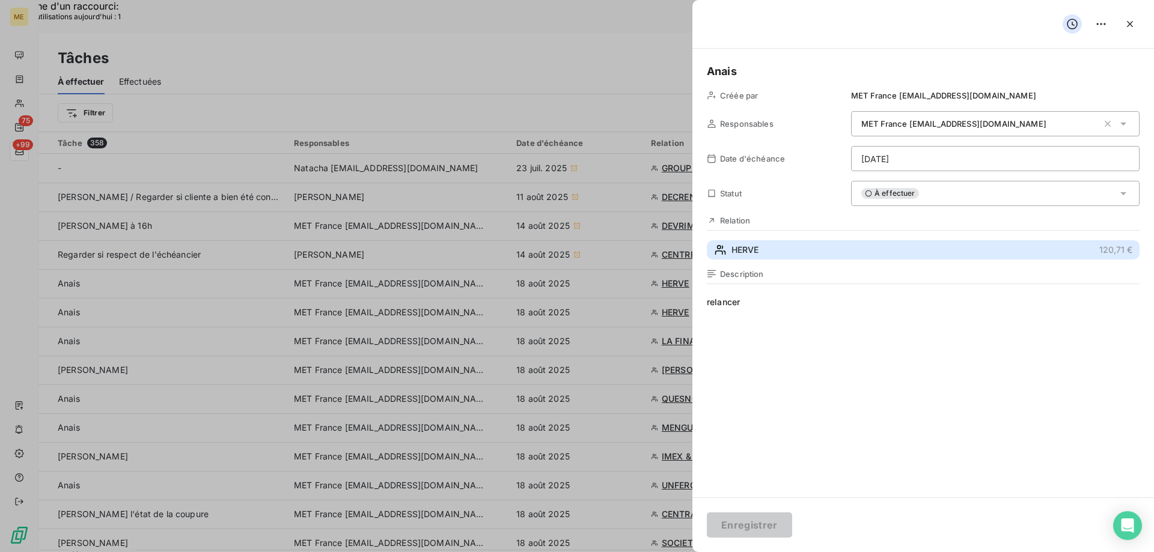
click at [836, 254] on button "HERVE 120,71 €" at bounding box center [923, 249] width 433 height 19
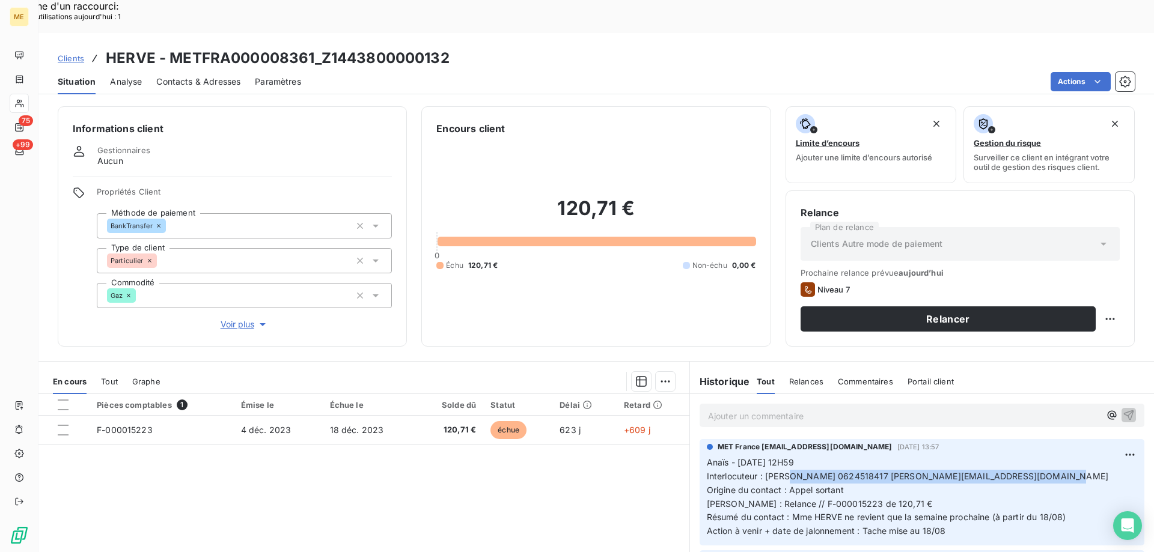
drag, startPoint x: 759, startPoint y: 444, endPoint x: 1033, endPoint y: 446, distance: 273.5
click at [1033, 456] on p "Anaïs - 12/08/2025 - 12H59 Interlocuteur : Madame Herve Marion 0624518417 mario…" at bounding box center [922, 497] width 430 height 82
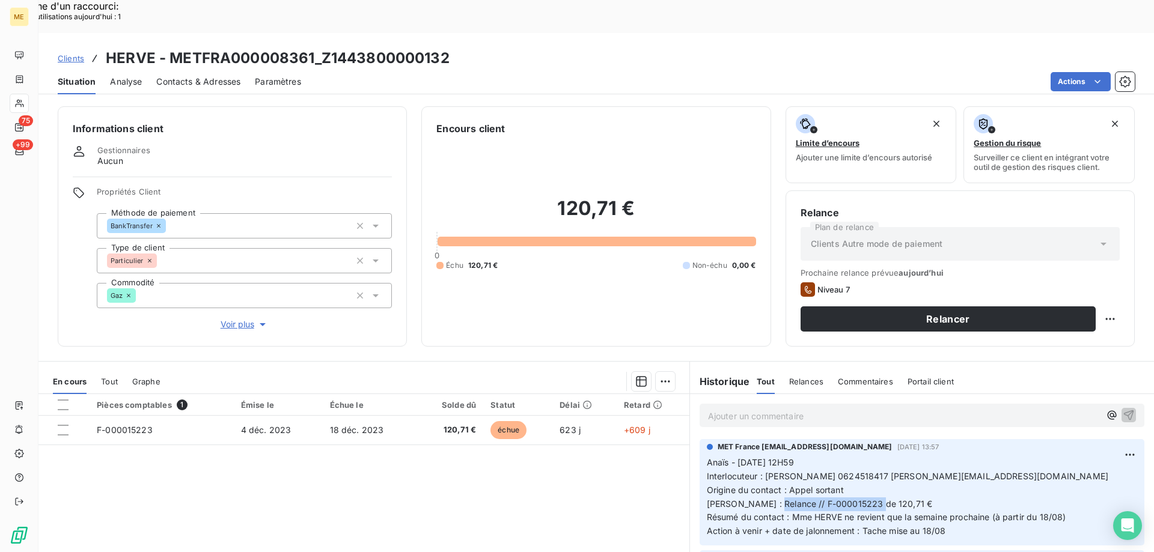
drag, startPoint x: 779, startPoint y: 474, endPoint x: 911, endPoint y: 473, distance: 132.2
click at [911, 473] on p "Anaïs - 12/08/2025 - 12H59 Interlocuteur : Madame Herve Marion 0624518417 mario…" at bounding box center [922, 497] width 430 height 82
copy span "F-000015223 de 120,71 €"
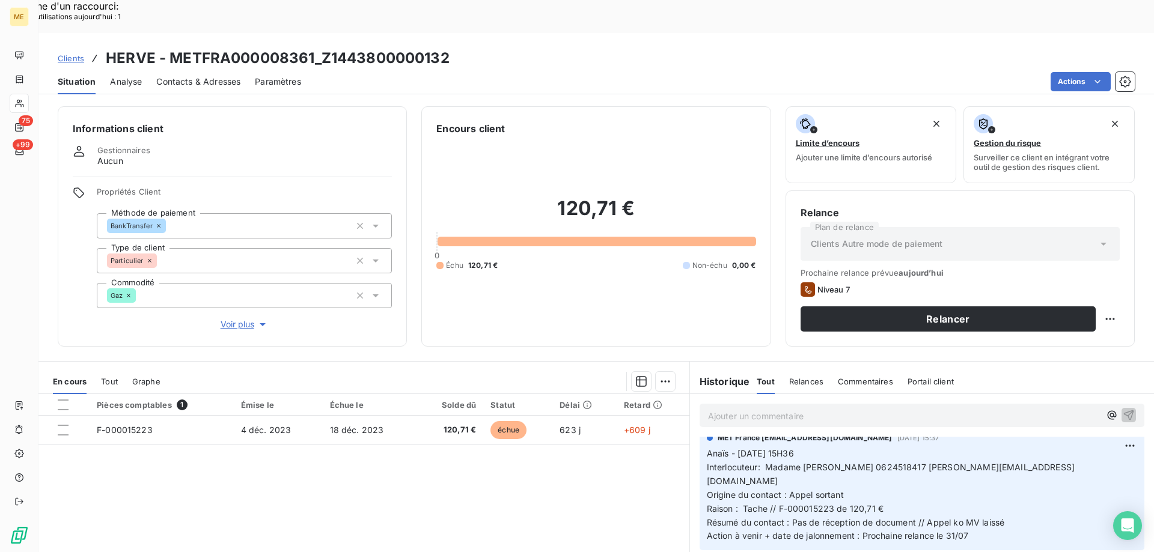
scroll to position [240, 0]
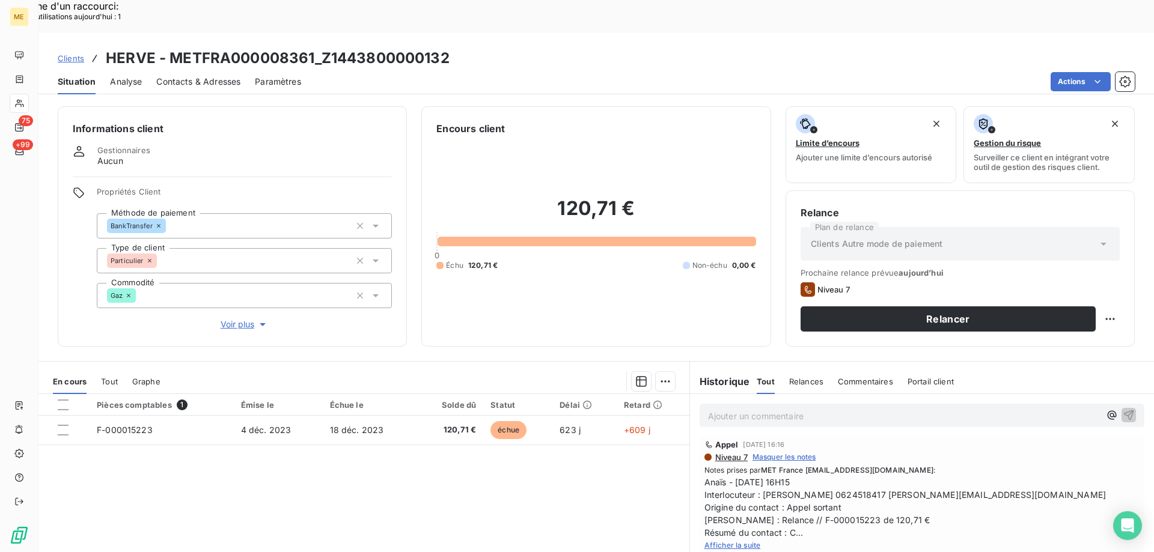
drag, startPoint x: 727, startPoint y: 500, endPoint x: 752, endPoint y: 501, distance: 25.9
click at [727, 541] on span "Afficher la suite" at bounding box center [732, 545] width 56 height 9
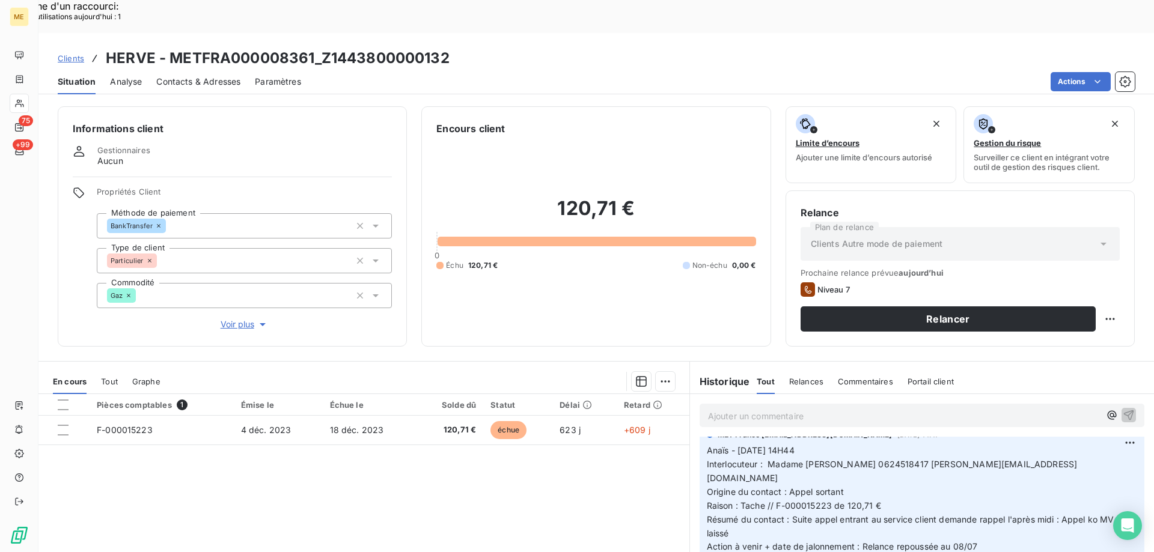
scroll to position [421, 0]
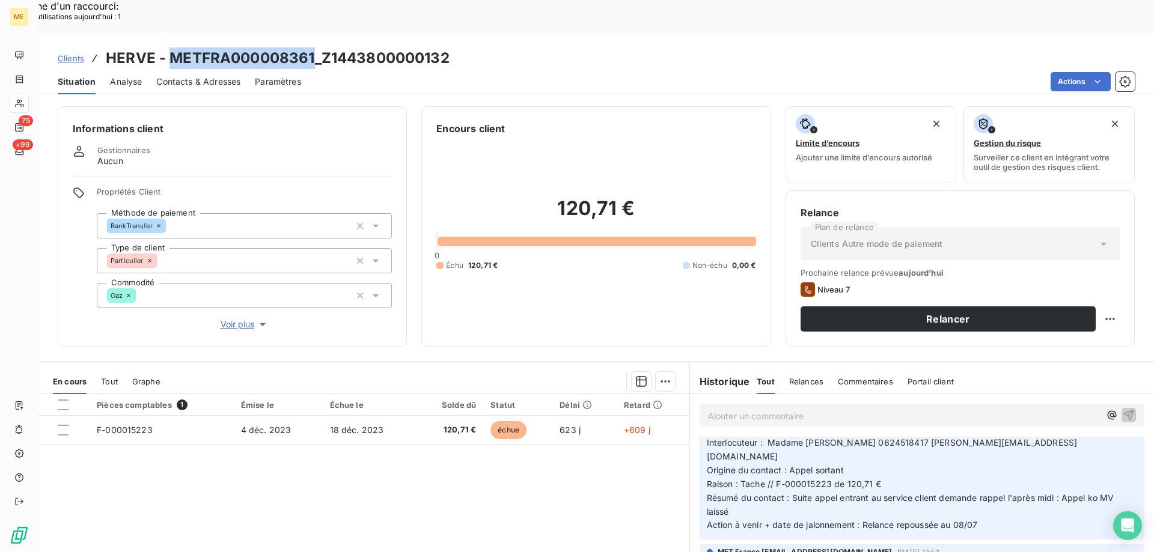
drag, startPoint x: 312, startPoint y: 29, endPoint x: 171, endPoint y: 28, distance: 141.2
click at [171, 47] on h3 "HERVE - METFRA000008361_Z1443800000132" at bounding box center [278, 58] width 344 height 22
copy h3 "METFRA000008361"
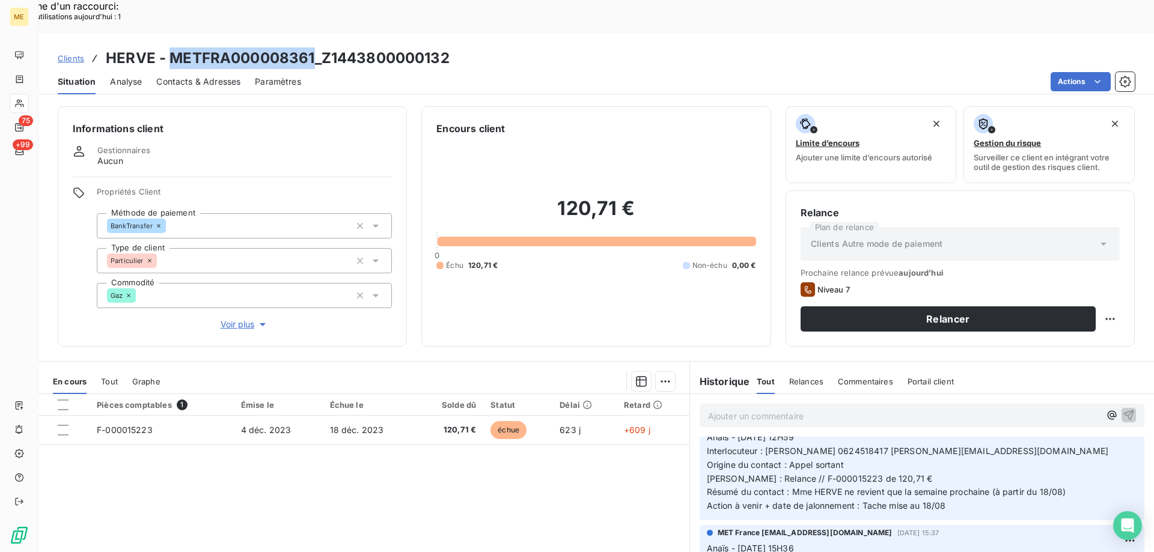
scroll to position [0, 0]
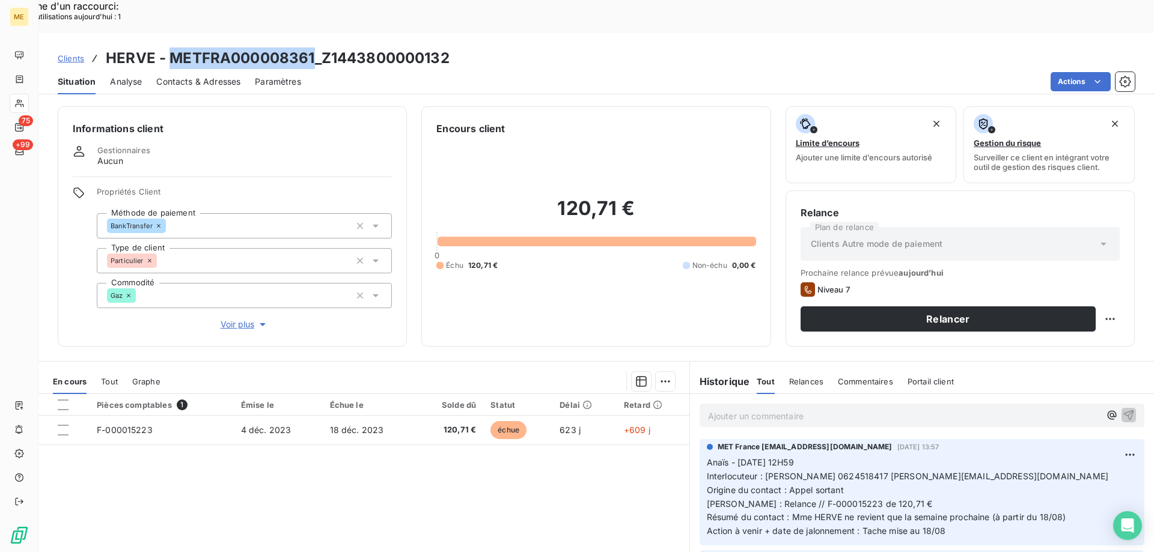
click at [873, 409] on p "Ajouter un commentaire ﻿" at bounding box center [904, 416] width 392 height 15
click at [798, 409] on p "Ajouter un commentaire ﻿" at bounding box center [904, 416] width 392 height 15
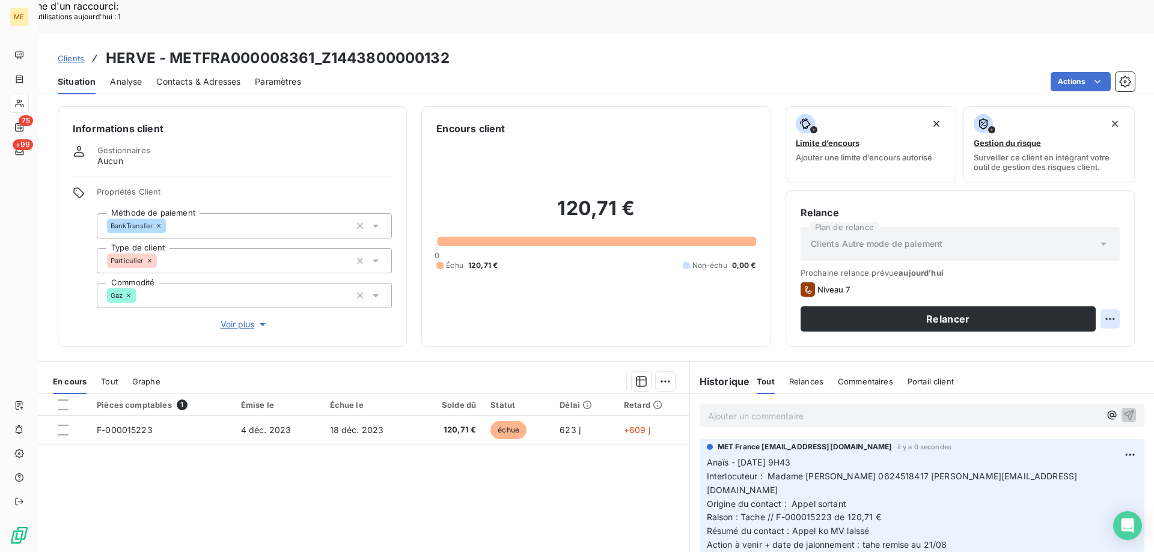
click at [1089, 311] on div "Replanifier cette action" at bounding box center [1052, 312] width 108 height 19
select select "7"
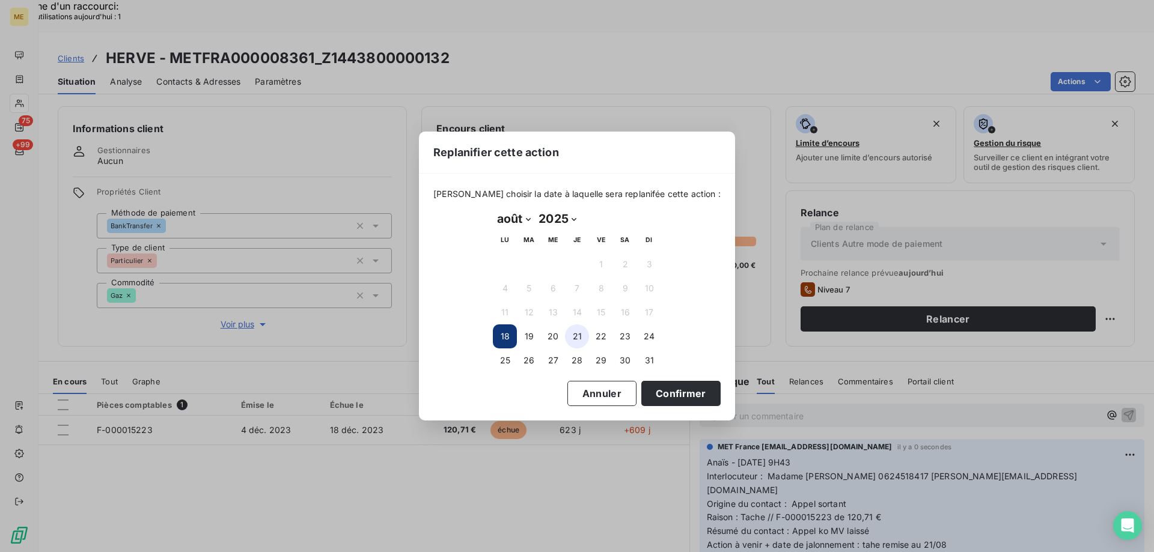
click at [578, 332] on button "21" at bounding box center [577, 337] width 24 height 24
click at [678, 388] on button "Confirmer" at bounding box center [680, 393] width 79 height 25
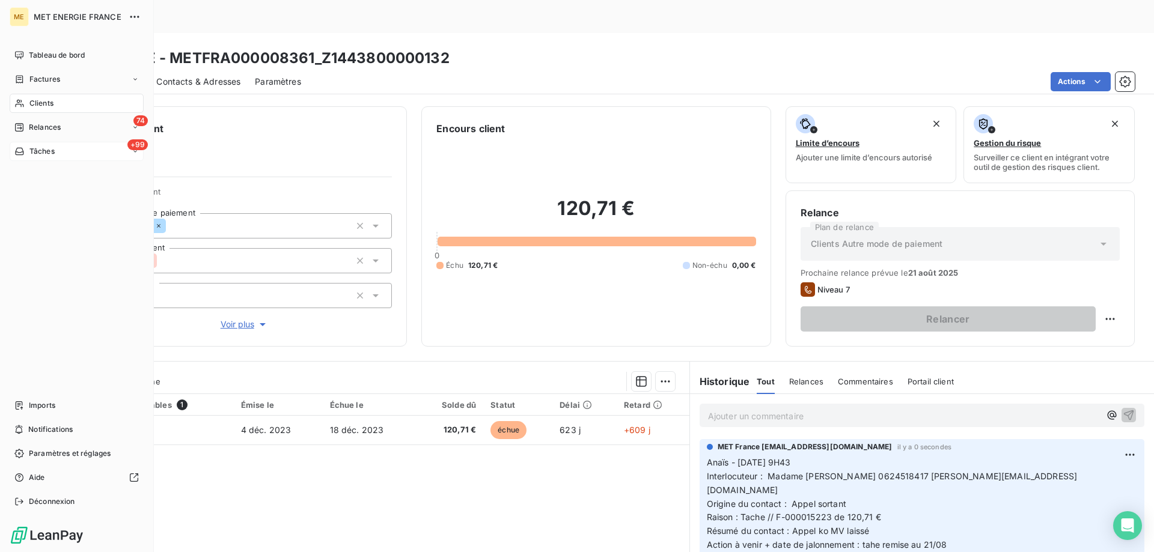
click at [38, 145] on div "+99 Tâches" at bounding box center [77, 151] width 134 height 19
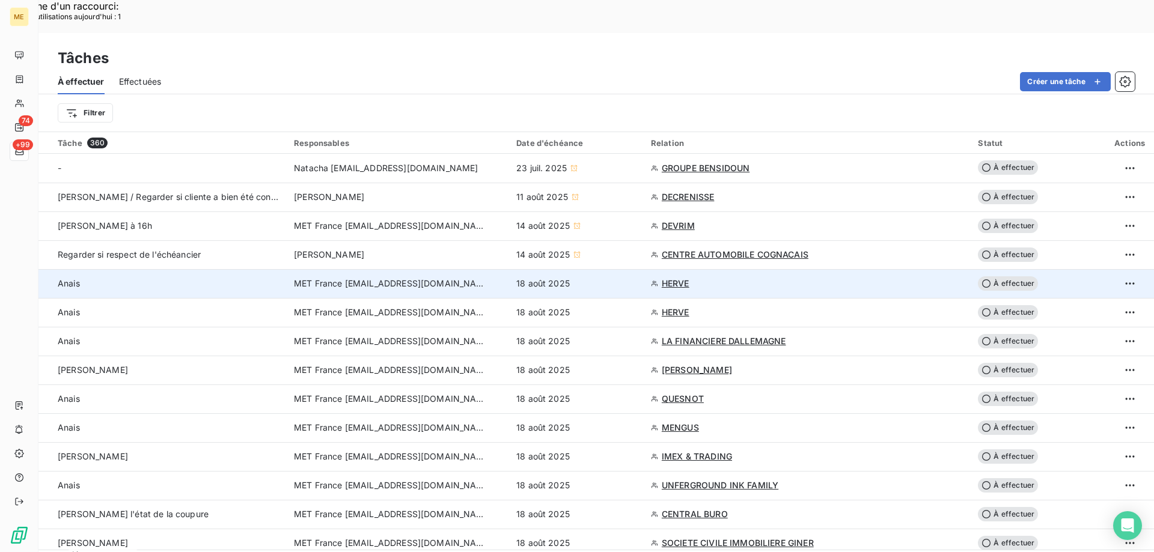
click at [631, 278] on div "18 août 2025" at bounding box center [576, 284] width 120 height 12
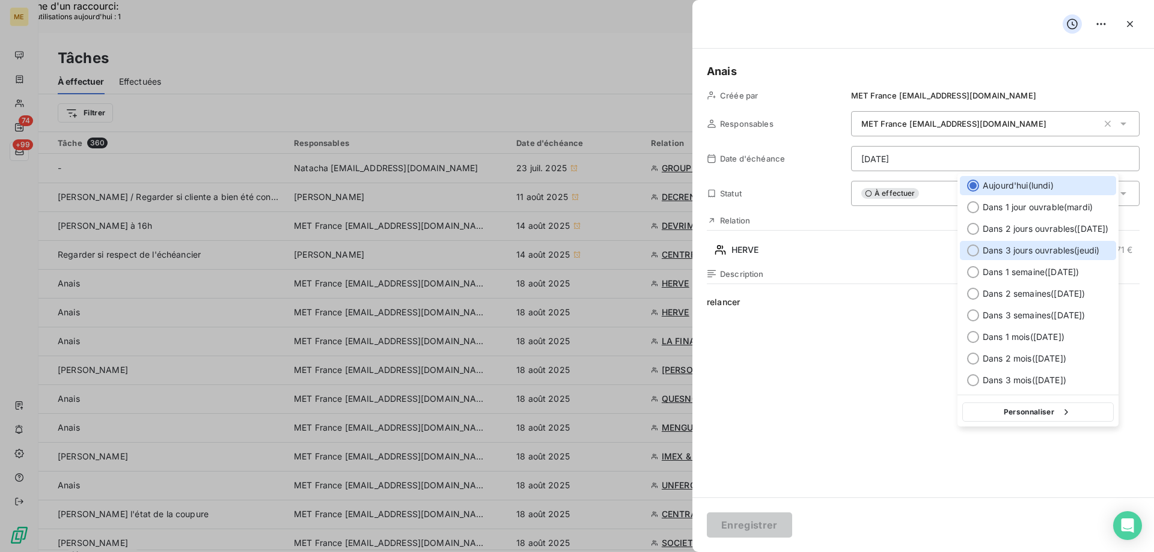
click at [1005, 252] on span "Dans 3 jours ouvrables ( jeudi )" at bounding box center [1041, 251] width 117 height 12
type input "21/08/2025"
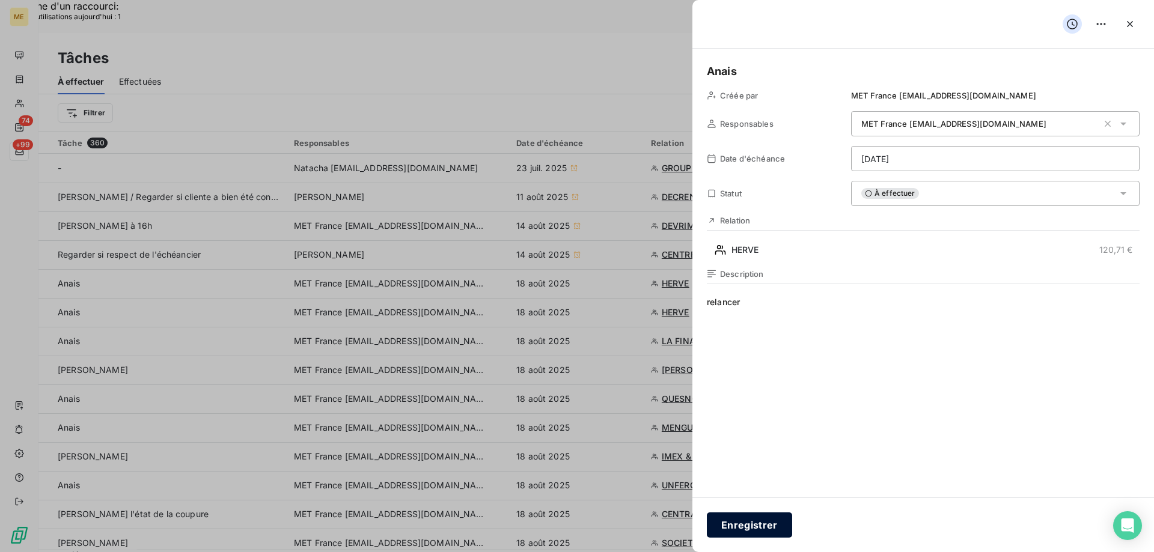
click at [730, 524] on button "Enregistrer" at bounding box center [749, 525] width 85 height 25
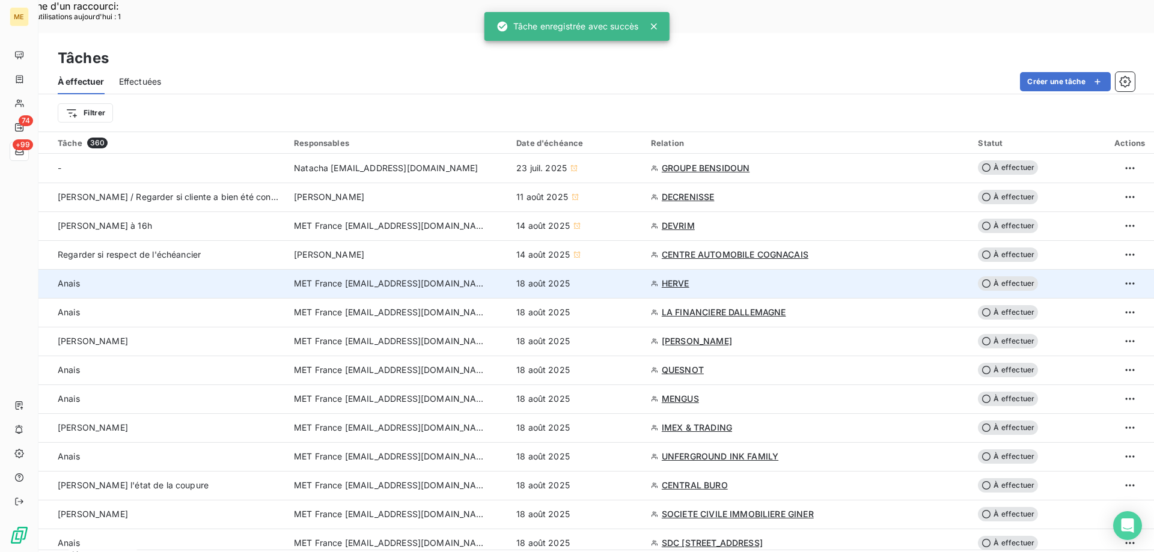
click at [621, 278] on div "18 août 2025" at bounding box center [576, 284] width 120 height 12
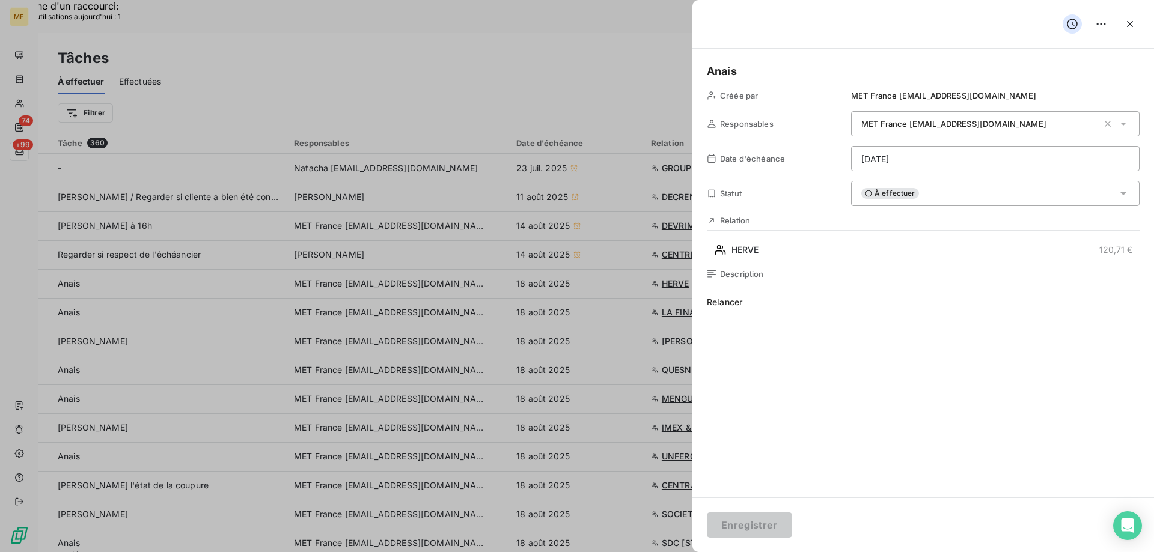
click at [923, 196] on div "À effectuer" at bounding box center [995, 193] width 288 height 25
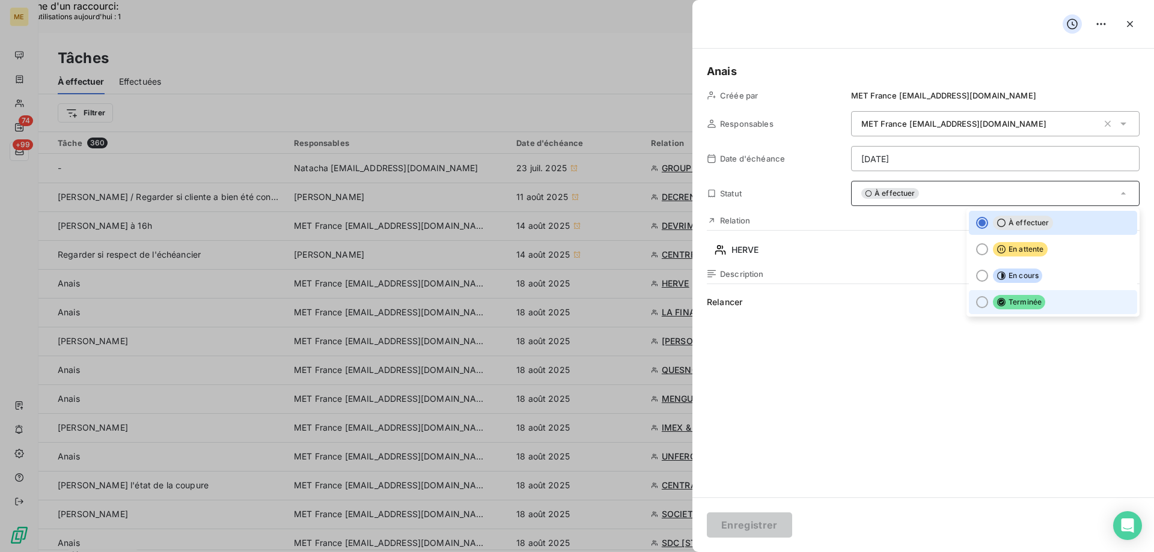
drag, startPoint x: 1002, startPoint y: 305, endPoint x: 995, endPoint y: 313, distance: 11.1
click at [1001, 305] on span "Terminée" at bounding box center [1019, 302] width 52 height 14
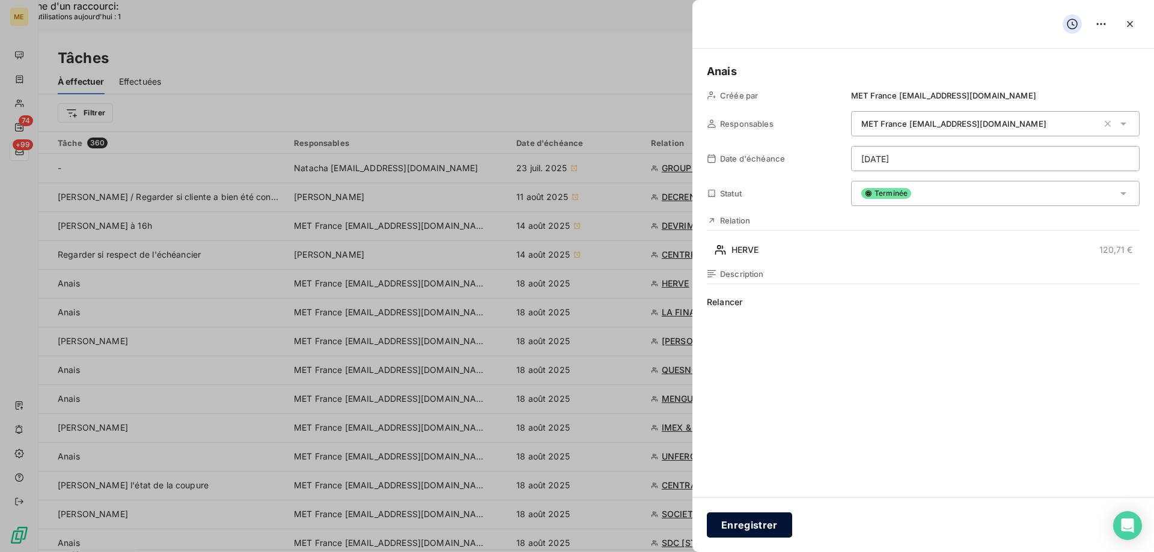
click at [760, 528] on button "Enregistrer" at bounding box center [749, 525] width 85 height 25
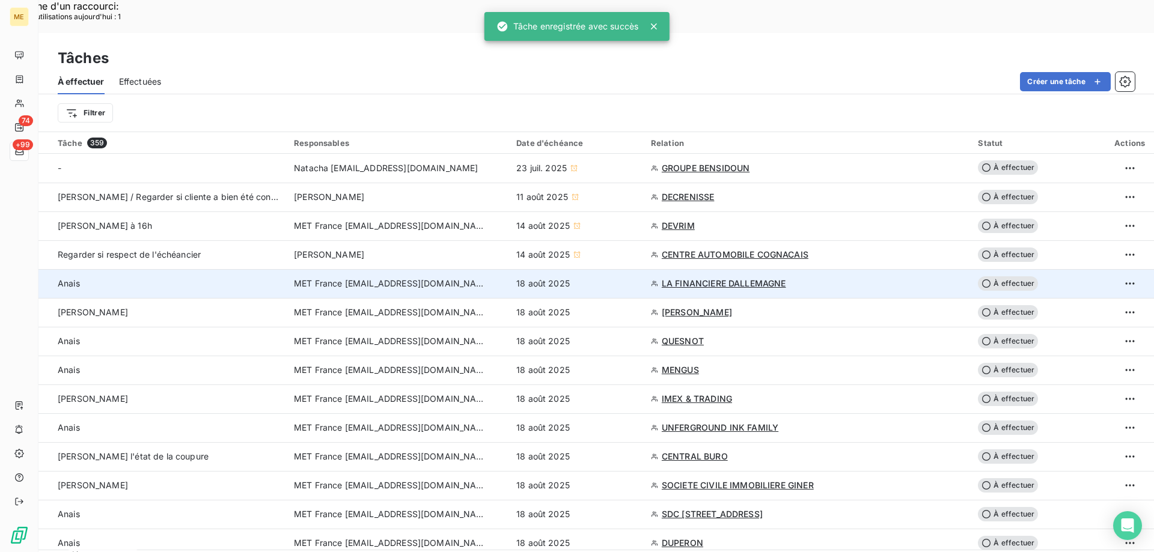
click at [587, 278] on div "18 août 2025" at bounding box center [576, 284] width 120 height 12
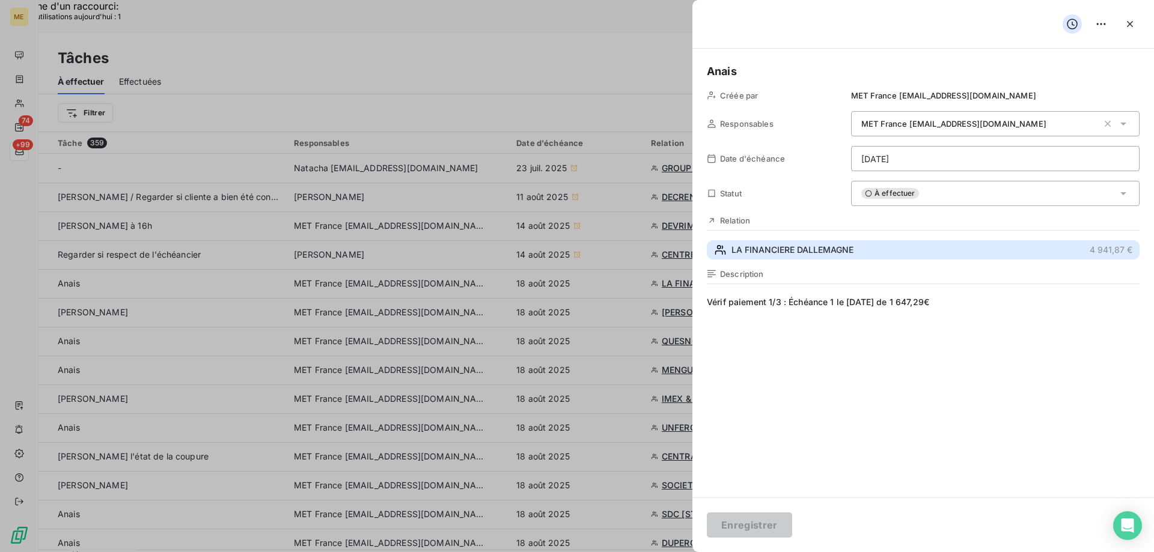
click at [786, 256] on span "LA FINANCIERE DALLEMAGNE" at bounding box center [792, 250] width 122 height 12
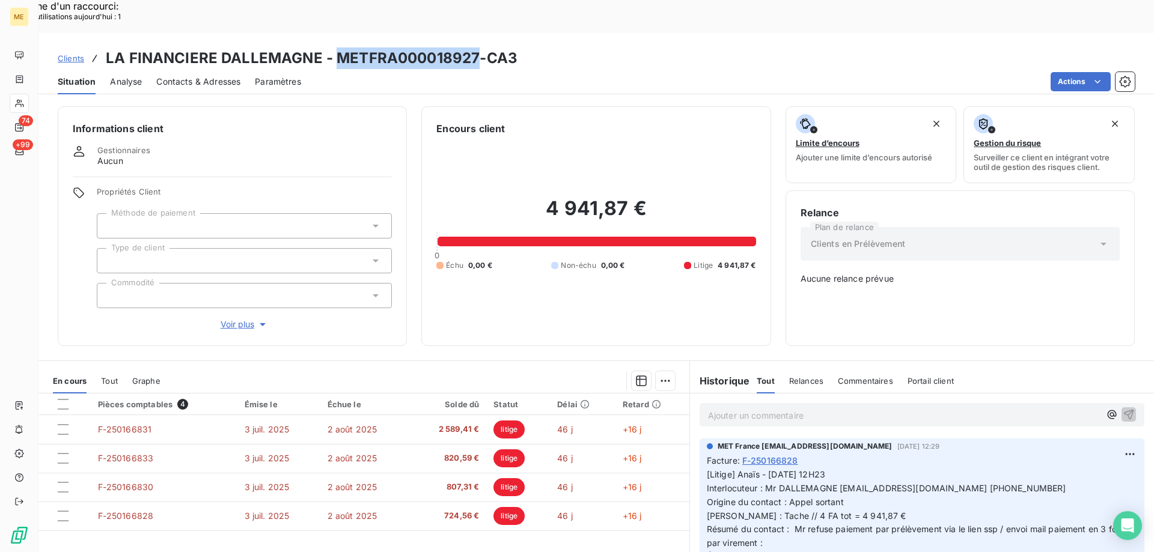
drag, startPoint x: 480, startPoint y: 25, endPoint x: 332, endPoint y: 28, distance: 147.3
click at [332, 47] on h3 "LA FINANCIERE DALLEMAGNE - METFRA000018927-CA3" at bounding box center [312, 58] width 412 height 22
copy h3 "METFRA000018927"
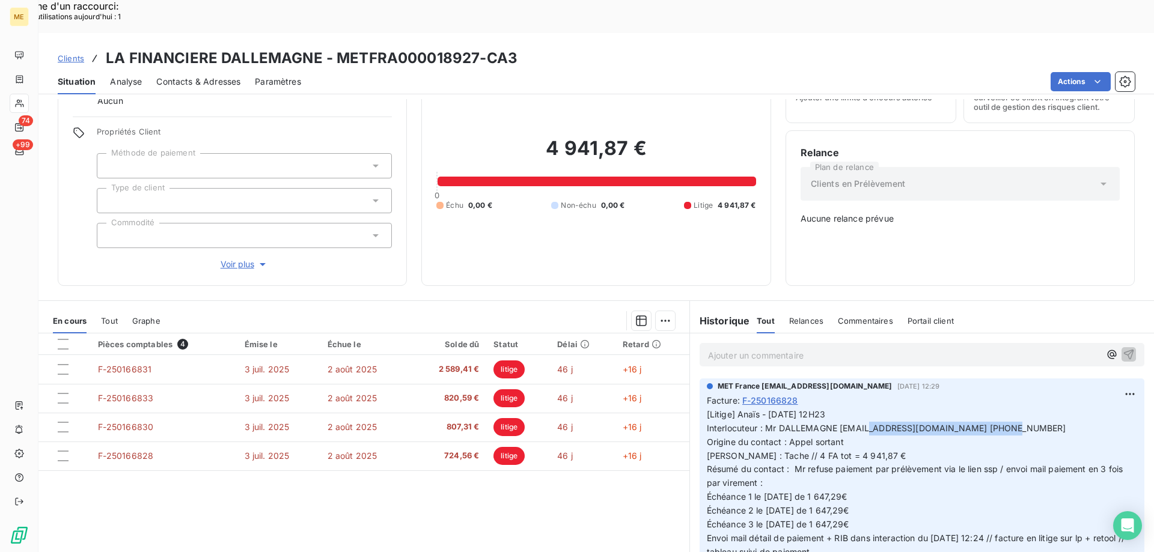
copy span "francois.dallemagne@gmail.com"
drag, startPoint x: 965, startPoint y: 387, endPoint x: 835, endPoint y: 391, distance: 129.9
click at [835, 409] on span "[Litige] Anaïs - 12/08/2025 - 12H23 Interlocuteur : Mr DALLEMAGNE francois.dall…" at bounding box center [917, 490] width 420 height 162
drag, startPoint x: 760, startPoint y: 386, endPoint x: 1029, endPoint y: 386, distance: 268.7
click at [1029, 408] on p "[Litige] Anaïs - 12/08/2025 - 12H23 Interlocuteur : Mr DALLEMAGNE francois.dall…" at bounding box center [922, 490] width 430 height 165
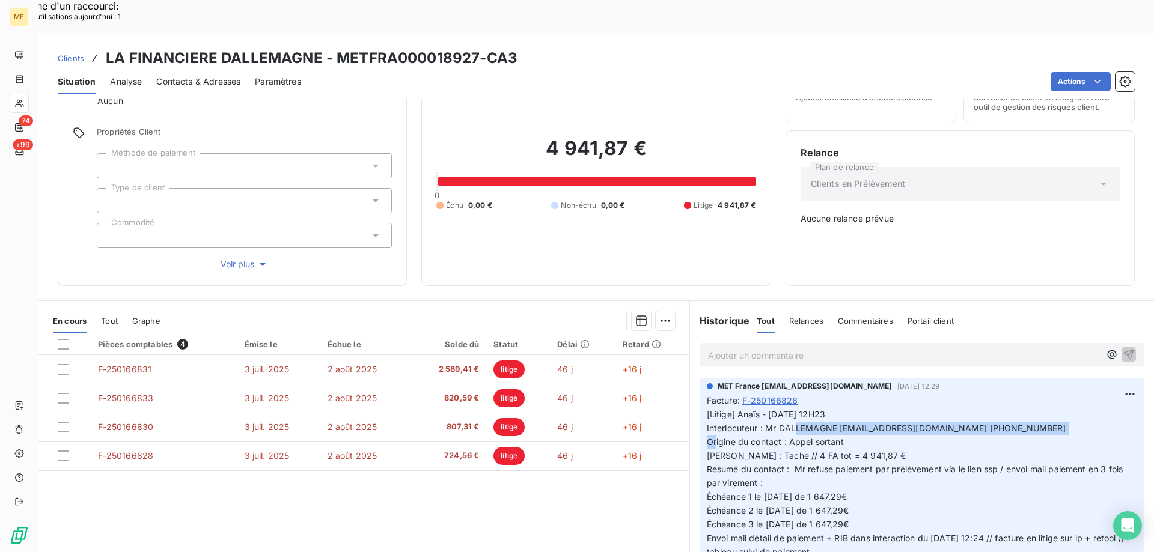
copy span "Mr DALLEMAGNE francois.dallemagne@gmail.com 0675395756"
drag, startPoint x: 772, startPoint y: 417, endPoint x: 873, endPoint y: 412, distance: 101.1
click at [873, 412] on p "[Litige] Anaïs - 12/08/2025 - 12H23 Interlocuteur : Mr DALLEMAGNE francois.dall…" at bounding box center [922, 490] width 430 height 165
copy span "4 FA tot = 4 941,87 €"
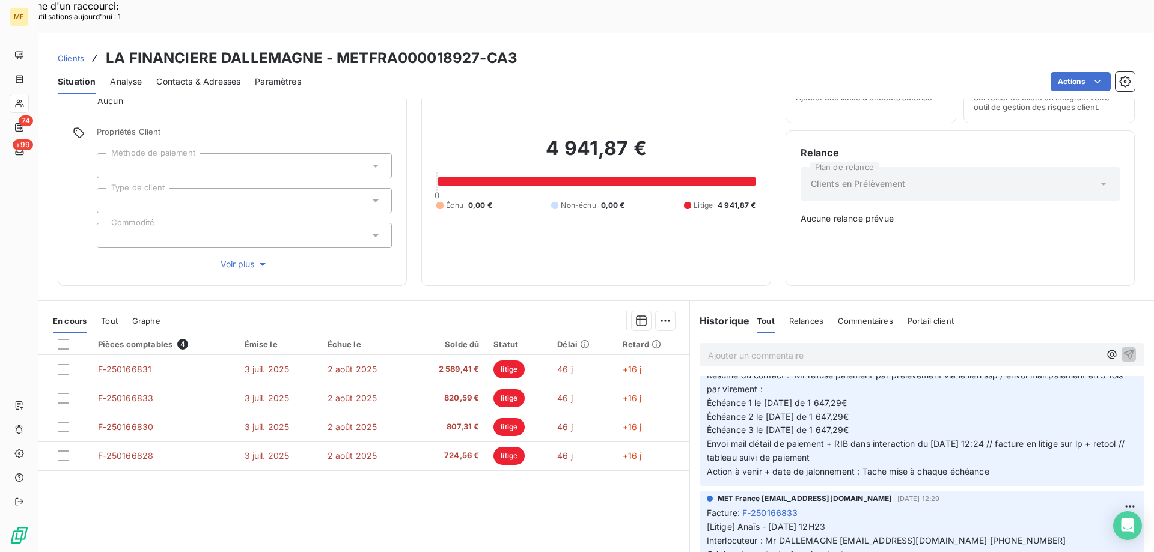
scroll to position [0, 0]
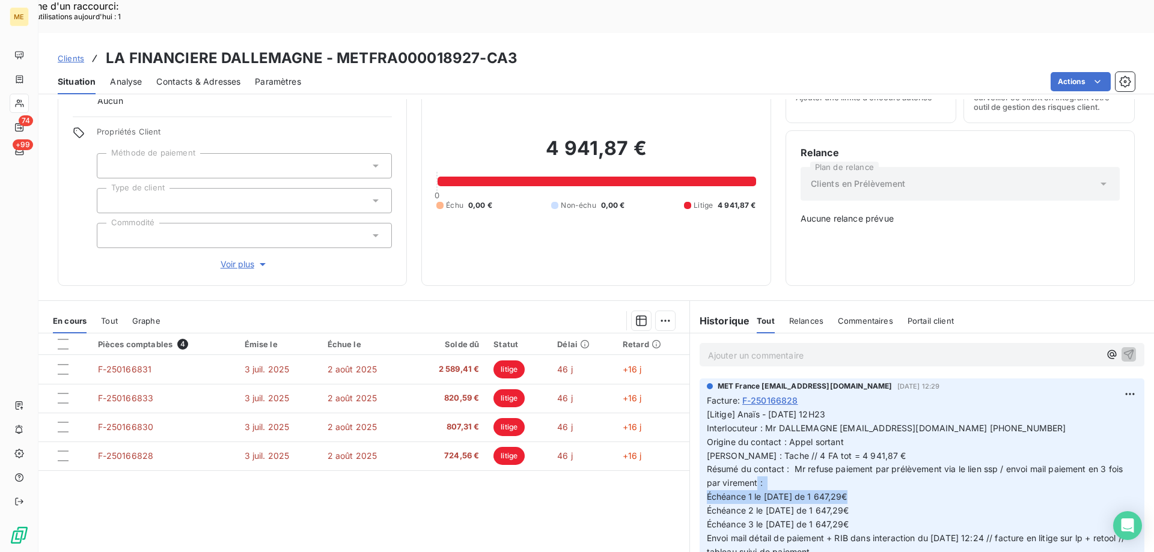
drag, startPoint x: 861, startPoint y: 456, endPoint x: 688, endPoint y: 459, distance: 173.1
click at [690, 459] on div "MET France met-france@recouvrement.met.com 12 août 2025, 12:29 Facture : F-2501…" at bounding box center [922, 479] width 464 height 207
copy span "Échéance 1 le 14/08/2025 de 1 647,29€"
click at [816, 343] on div "Ajouter un commentaire ﻿" at bounding box center [922, 354] width 445 height 23
click at [821, 348] on p "Ajouter un commentaire ﻿" at bounding box center [904, 355] width 392 height 15
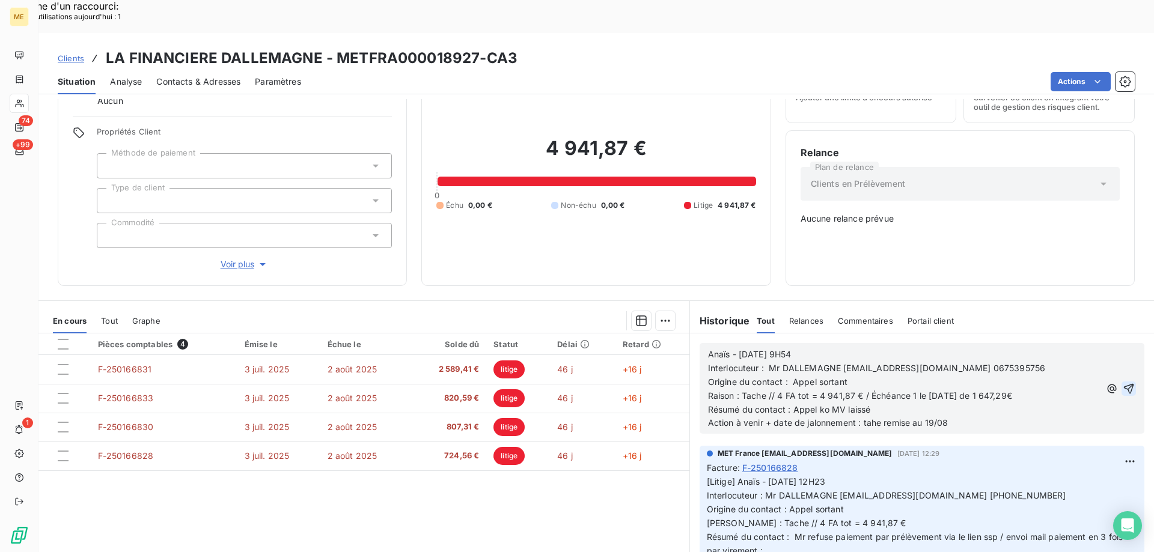
click at [1123, 383] on icon "button" at bounding box center [1129, 389] width 12 height 12
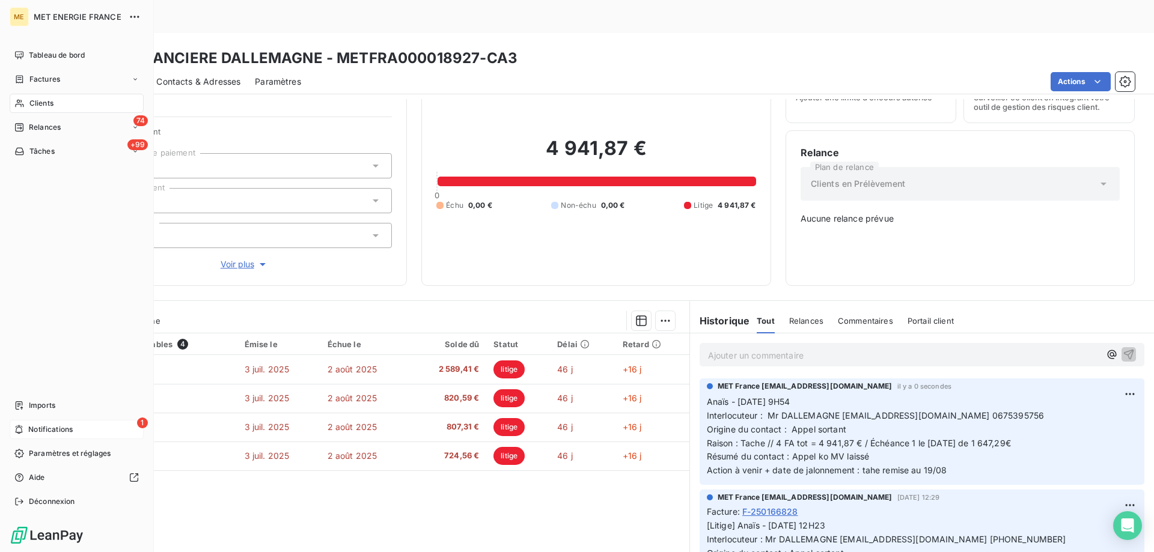
click at [52, 432] on span "Notifications" at bounding box center [50, 429] width 44 height 11
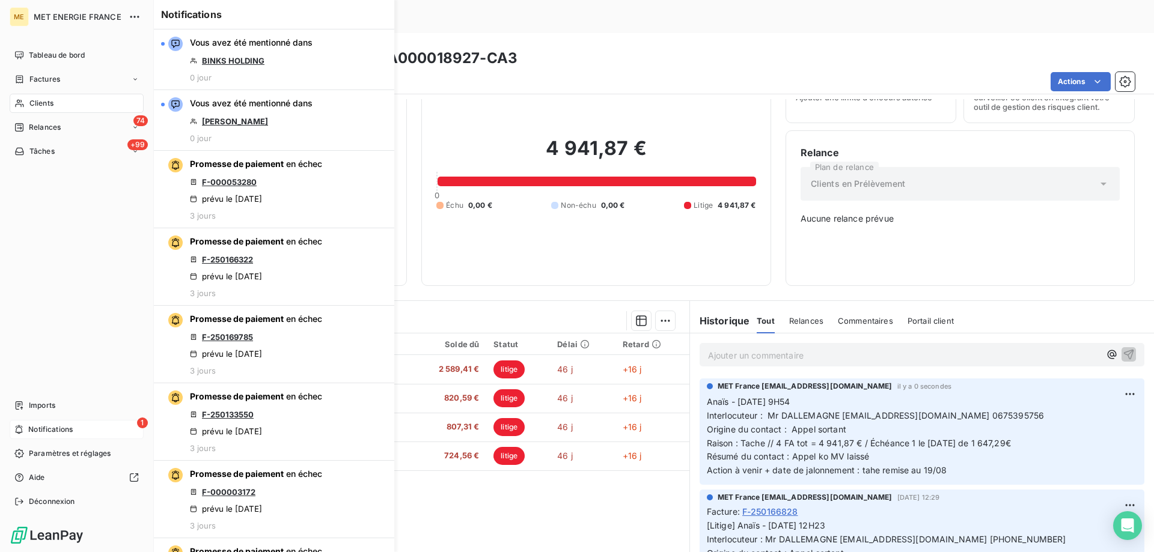
click at [52, 432] on span "Notifications" at bounding box center [50, 429] width 44 height 11
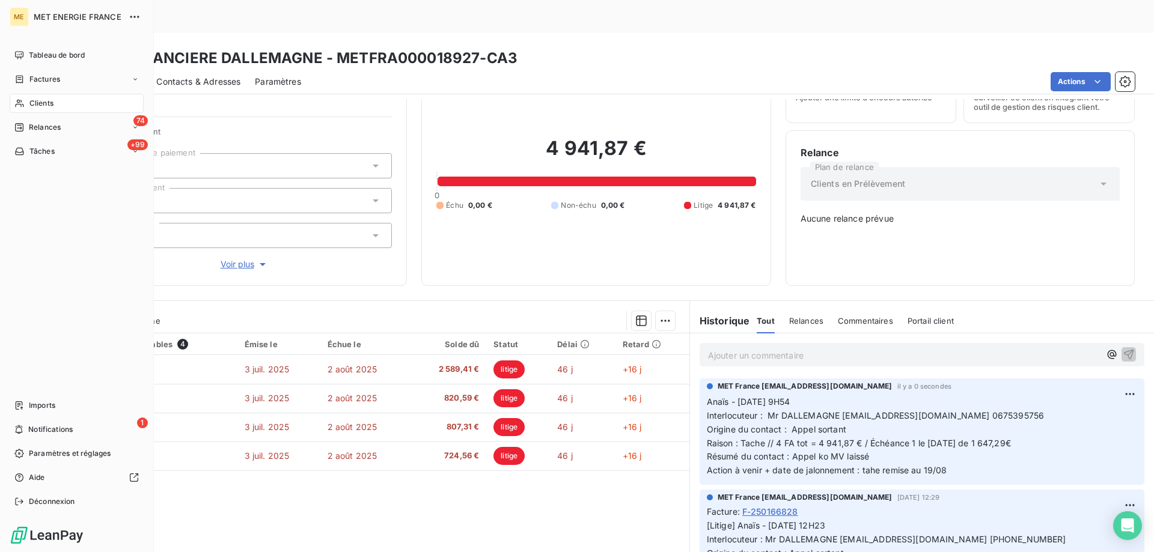
click at [53, 149] on span "Tâches" at bounding box center [41, 151] width 25 height 11
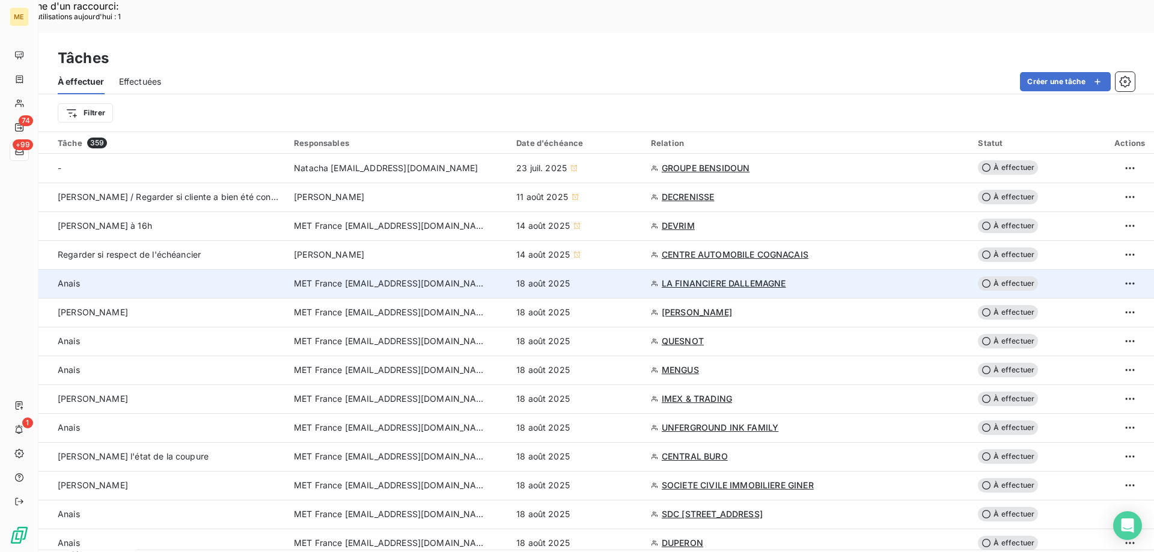
click at [585, 278] on div "18 août 2025" at bounding box center [576, 284] width 120 height 12
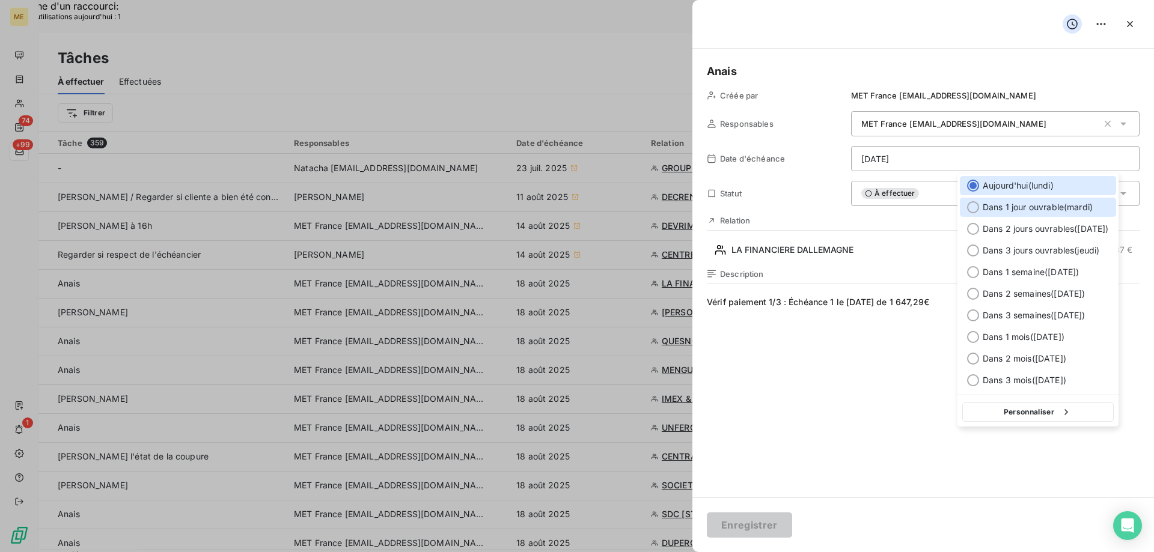
click at [1084, 205] on span "Dans 1 jour ouvrable ( [DATE] )" at bounding box center [1038, 207] width 110 height 12
type input "[DATE]"
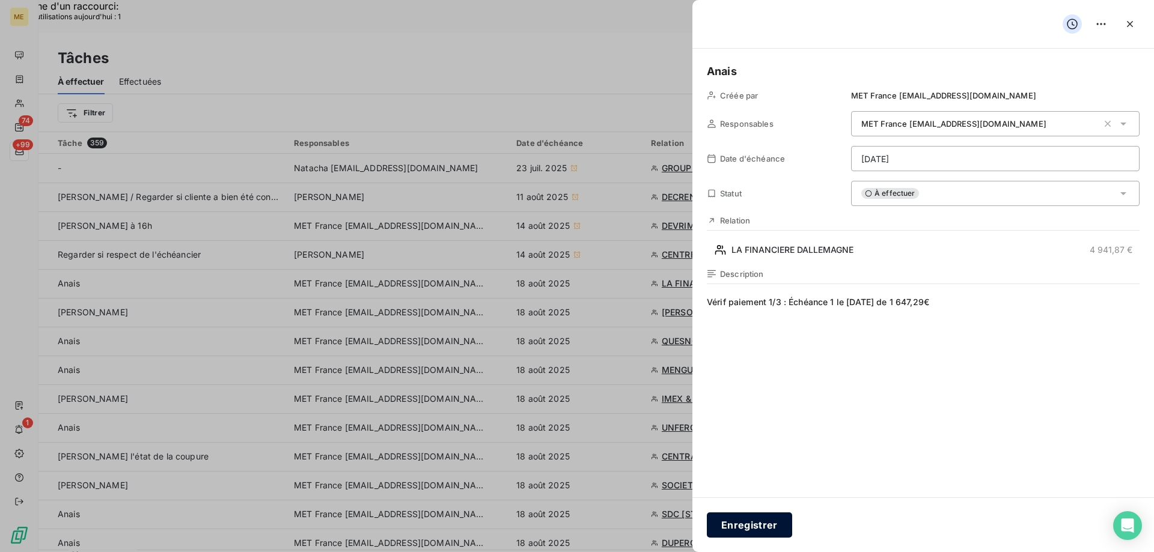
click at [725, 526] on button "Enregistrer" at bounding box center [749, 525] width 85 height 25
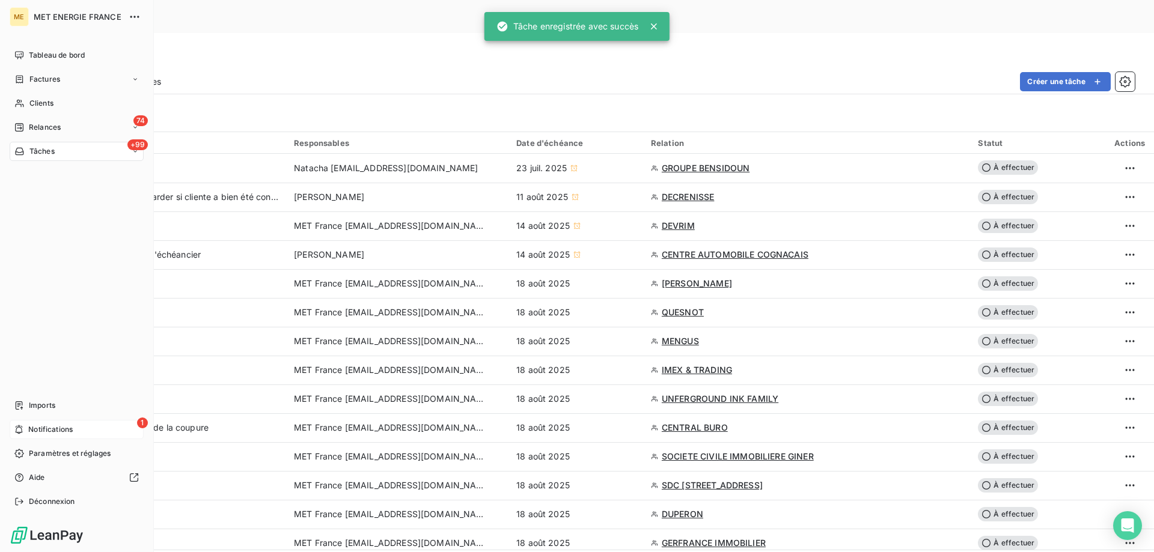
click at [26, 428] on div "1 Notifications" at bounding box center [77, 429] width 134 height 19
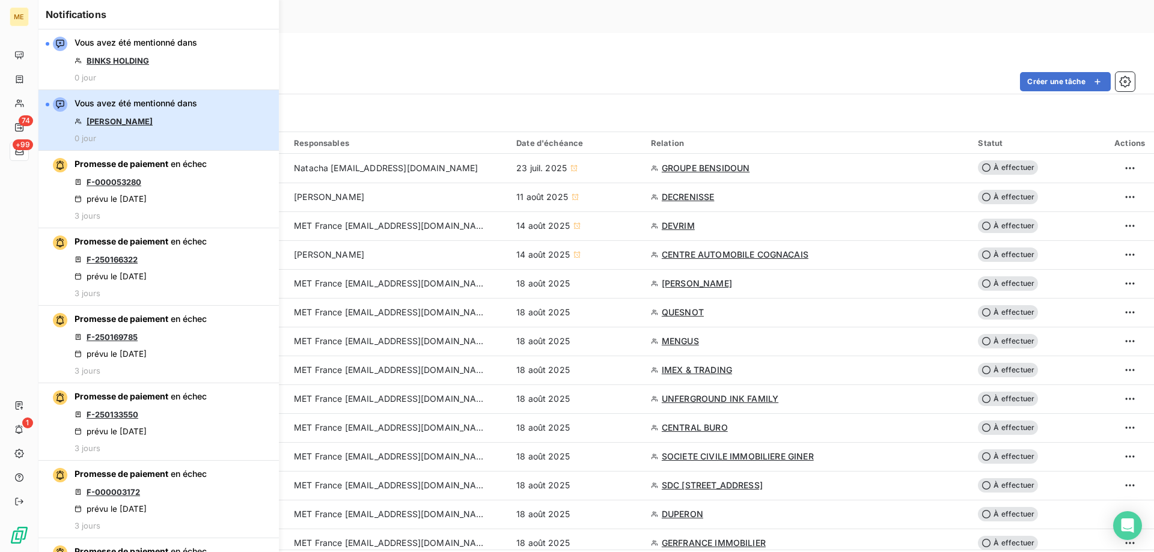
click at [117, 128] on div "Vous avez été mentionné dans OLIVIER 0 jour" at bounding box center [136, 120] width 123 height 46
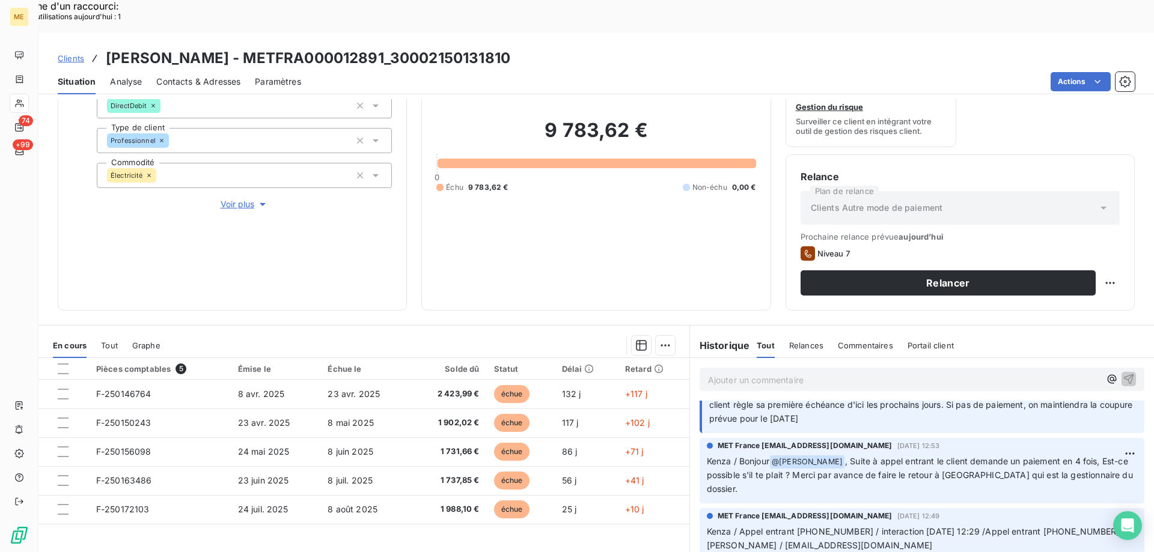
scroll to position [60, 0]
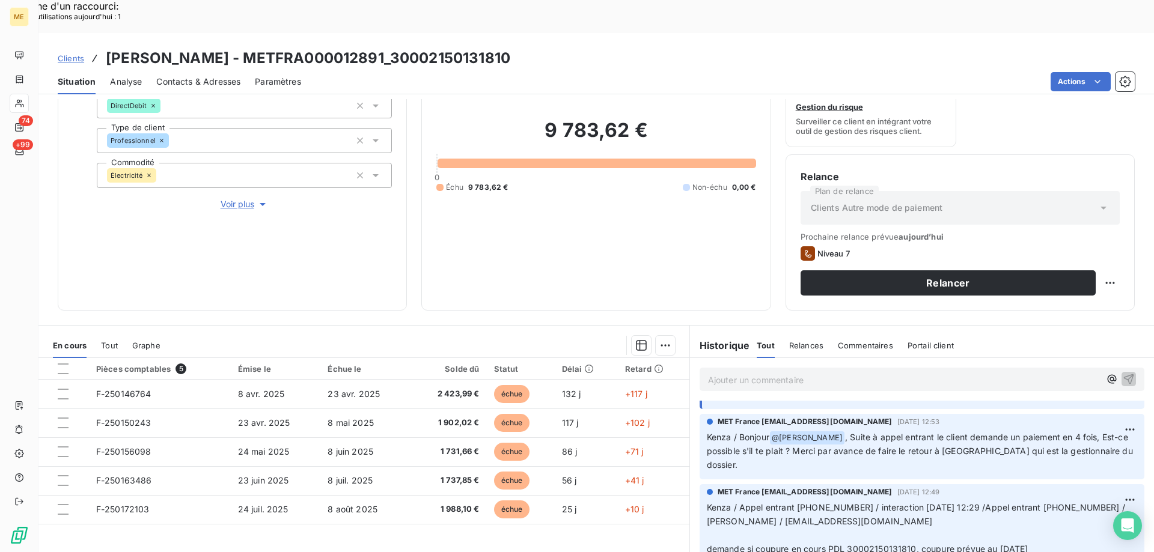
click at [840, 501] on p "Kenza / Appel entrant 751477005 / interaction 14/08/2025 12:29 /Appel entrant 7…" at bounding box center [922, 556] width 430 height 110
drag, startPoint x: 1076, startPoint y: 462, endPoint x: 1088, endPoint y: 472, distance: 15.3
click at [1088, 501] on p "Kenza / Appel entrant 751477005 / interaction 14/08/2025 12:29 /Appel entrant 7…" at bounding box center [922, 556] width 430 height 110
copy span "M. Jasim / mashfistdenis@gmail.com"
drag, startPoint x: 1067, startPoint y: 462, endPoint x: 1025, endPoint y: 459, distance: 42.2
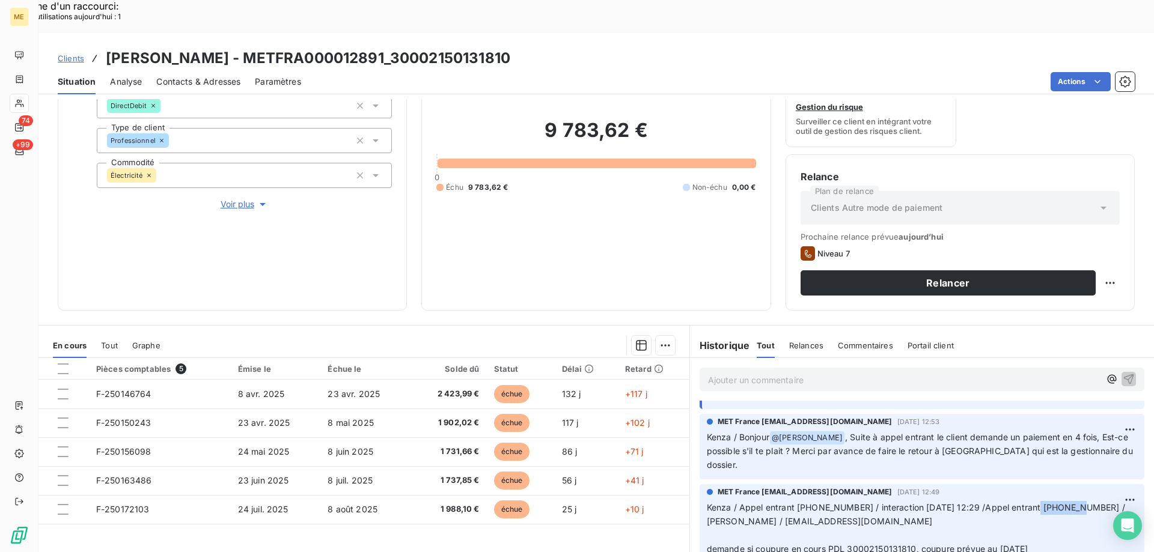
click at [1025, 502] on span "Kenza / Appel entrant 751477005 / interaction 14/08/2025 12:29 /Appel entrant 7…" at bounding box center [917, 514] width 421 height 24
copy span "751477005"
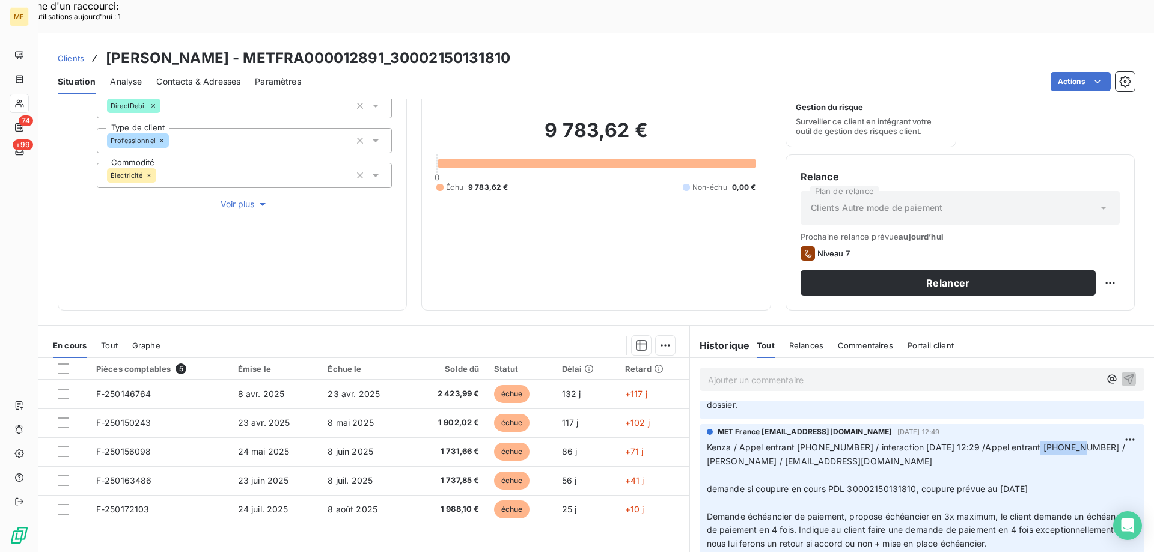
scroll to position [0, 0]
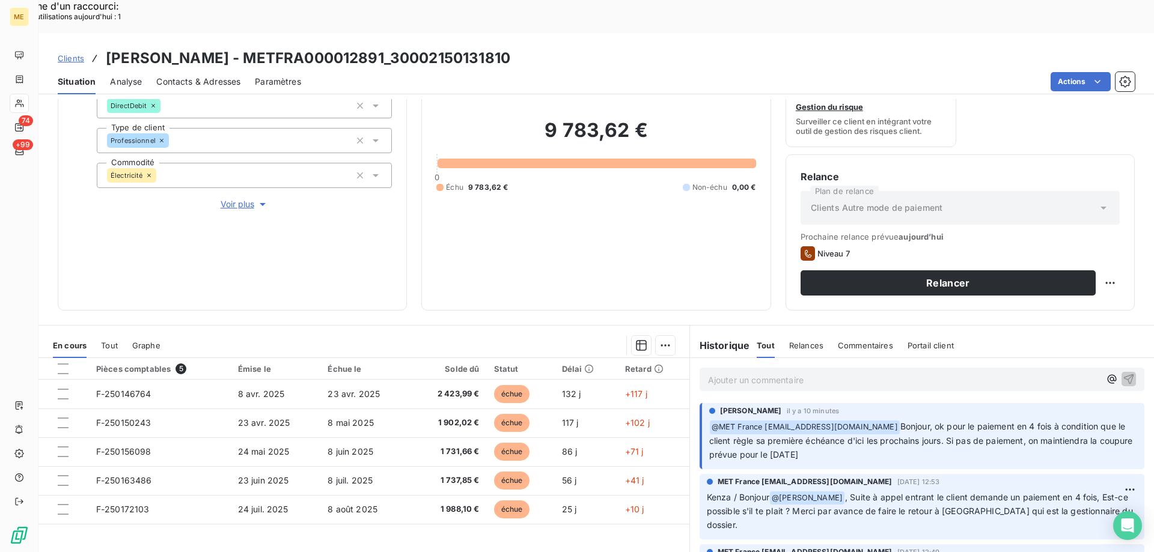
click at [636, 213] on div "9 783,62 € 0 Échu 9 783,62 € Non-échu 0,00 €" at bounding box center [595, 156] width 319 height 280
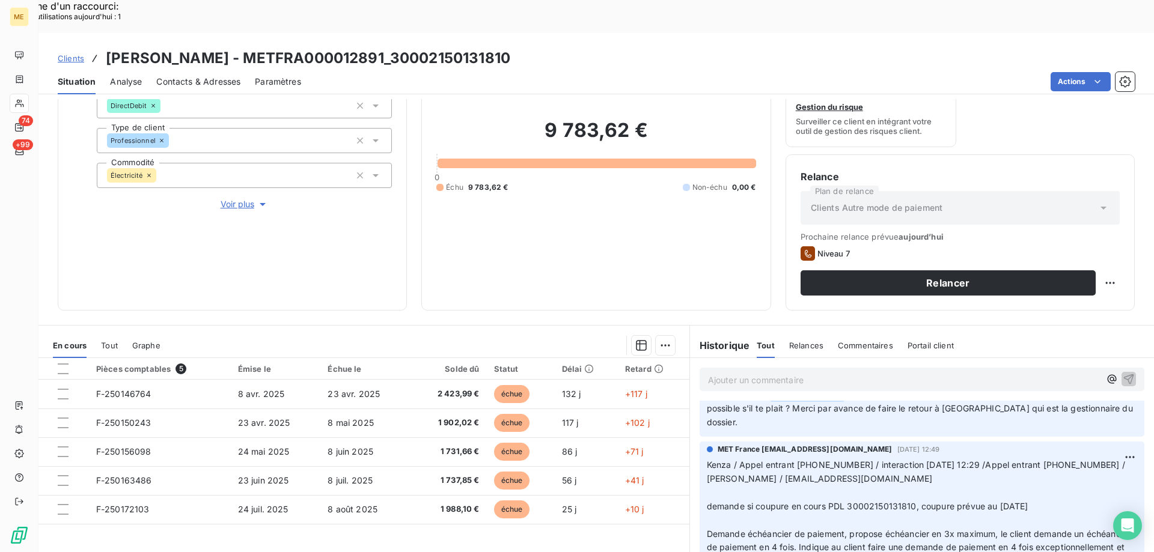
scroll to position [120, 0]
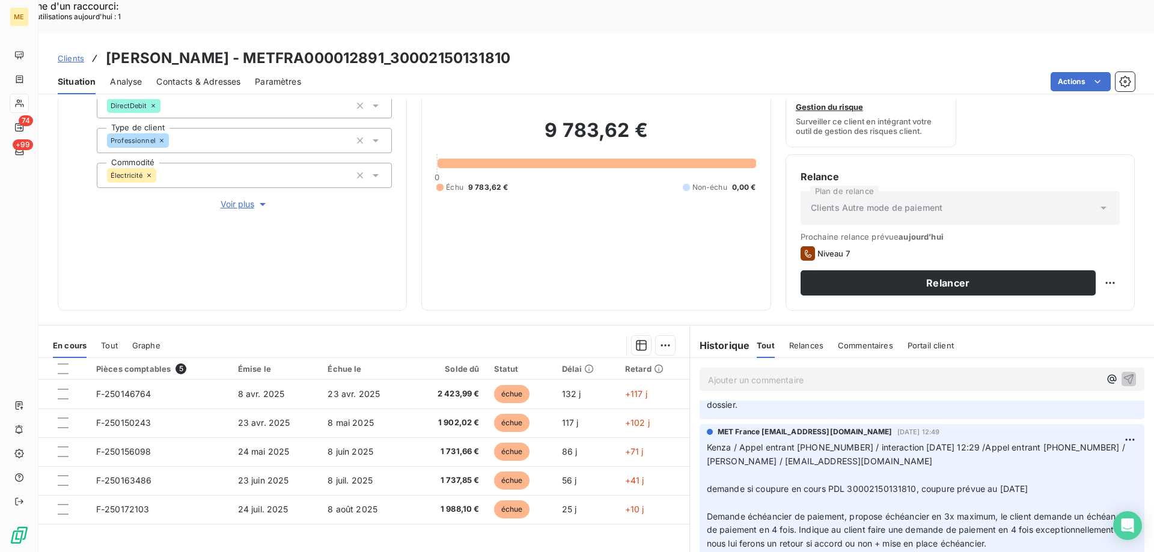
drag, startPoint x: 995, startPoint y: 440, endPoint x: 1037, endPoint y: 445, distance: 42.4
click at [1028, 484] on span "demande si coupure en cours PDL 30002150131810, coupure prévue au 25/08/2025" at bounding box center [868, 489] width 322 height 10
drag, startPoint x: 1049, startPoint y: 449, endPoint x: 1074, endPoint y: 513, distance: 68.9
click at [1049, 450] on p "Kenza / Appel entrant 751477005 / interaction 14/08/2025 12:29 /Appel entrant 7…" at bounding box center [922, 496] width 430 height 110
click at [803, 441] on p "Kenza / Appel entrant 751477005 / interaction 14/08/2025 12:29 /Appel entrant 7…" at bounding box center [922, 496] width 430 height 110
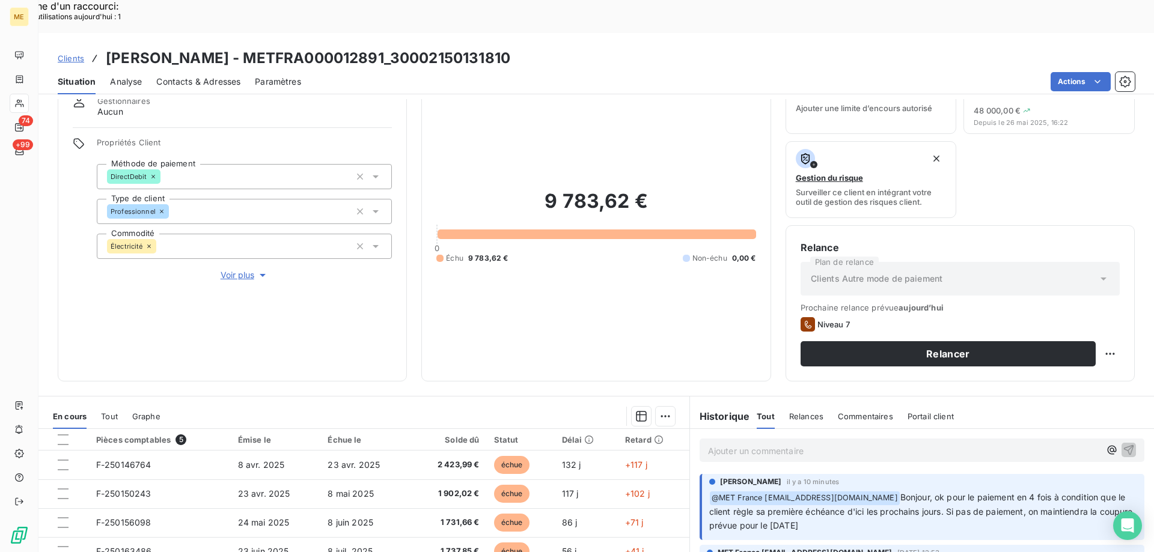
scroll to position [160, 0]
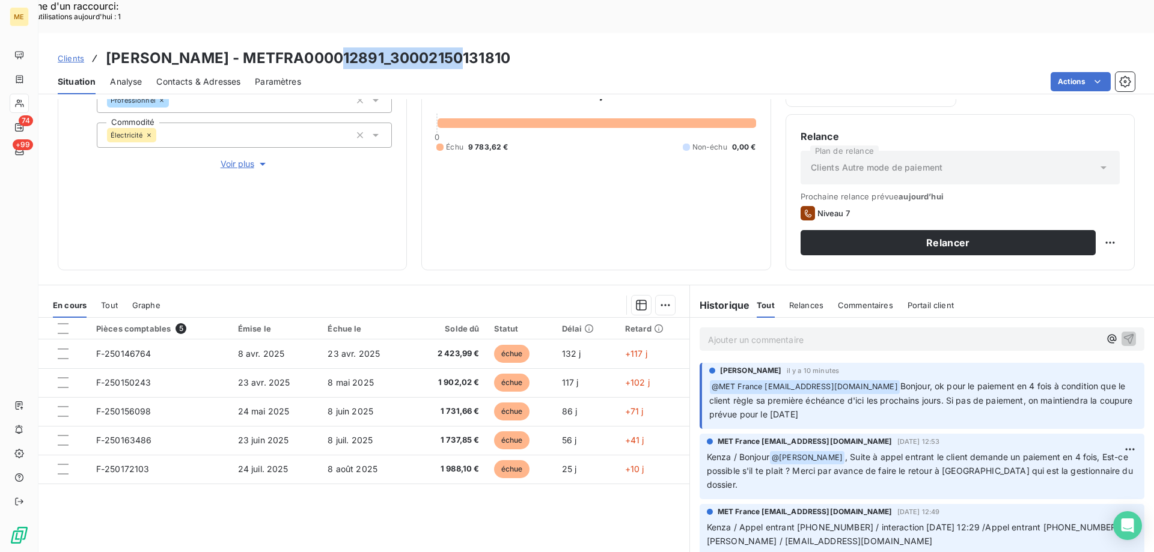
drag, startPoint x: 445, startPoint y: 25, endPoint x: 326, endPoint y: 32, distance: 119.2
click at [326, 47] on div "Clients OLIVIER - METFRA000012891_30002150131810" at bounding box center [595, 58] width 1115 height 22
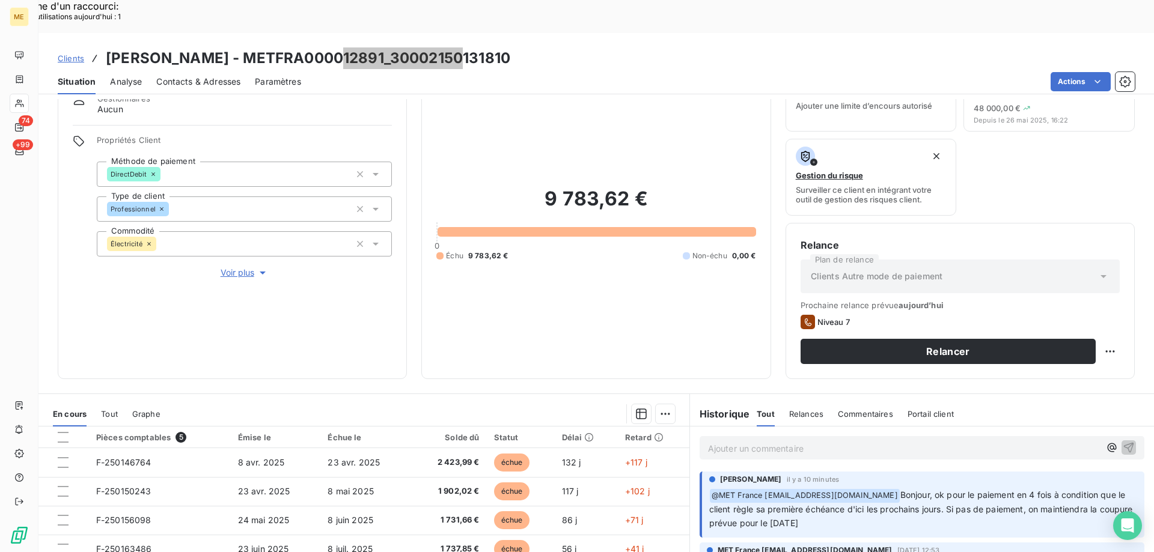
scroll to position [40, 0]
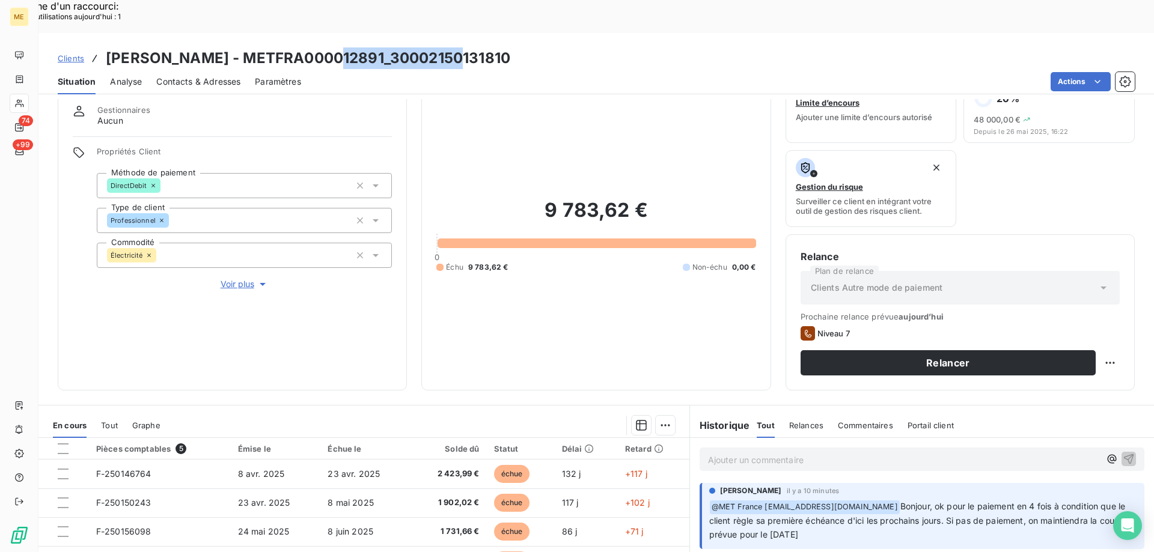
click at [223, 278] on span "Voir plus" at bounding box center [245, 284] width 48 height 12
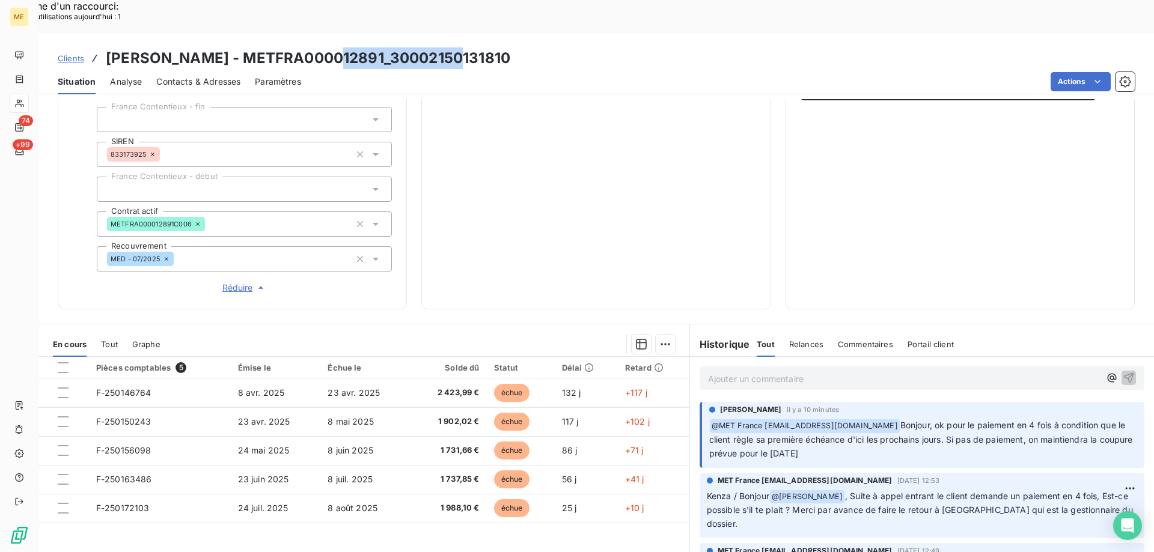
scroll to position [346, 0]
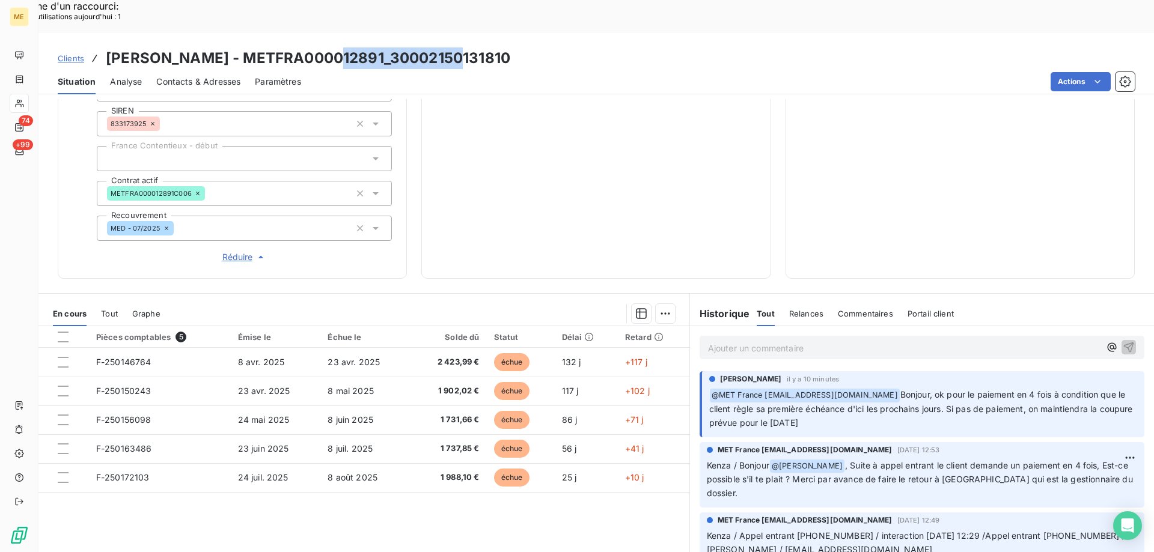
click at [317, 47] on h3 "OLIVIER - METFRA000012891_30002150131810" at bounding box center [308, 58] width 404 height 22
click at [320, 47] on h3 "OLIVIER - METFRA000012891_30002150131810" at bounding box center [308, 58] width 404 height 22
click at [319, 47] on h3 "OLIVIER - METFRA000012891_30002150131810" at bounding box center [308, 58] width 404 height 22
drag, startPoint x: 317, startPoint y: 28, endPoint x: 179, endPoint y: 26, distance: 138.8
click at [179, 47] on h3 "OLIVIER - METFRA000012891_30002150131810" at bounding box center [308, 58] width 404 height 22
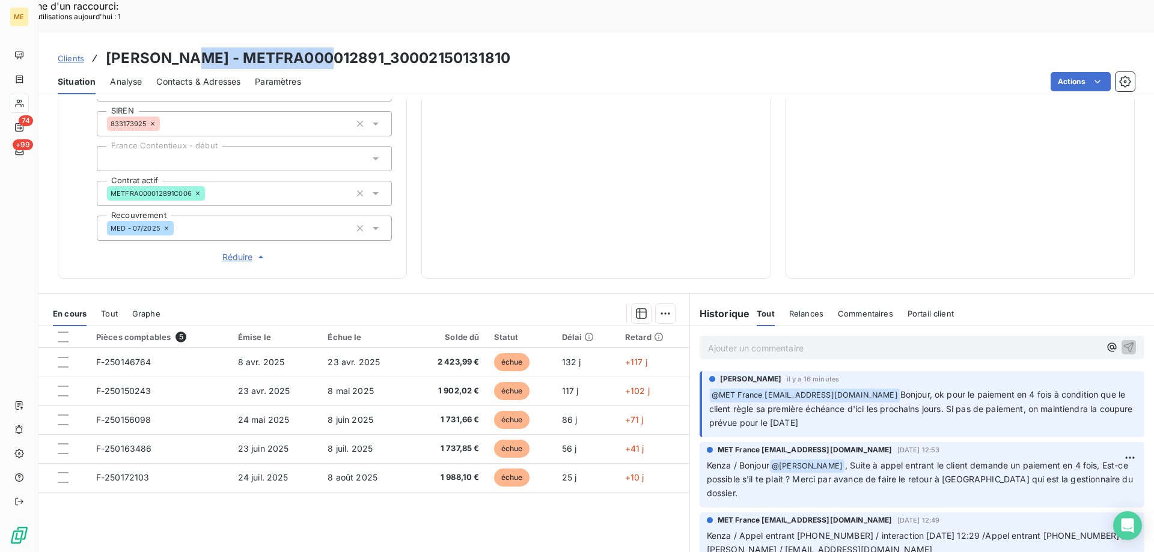
click at [412, 47] on h3 "OLIVIER - METFRA000012891_30002150131810" at bounding box center [308, 58] width 404 height 22
click at [438, 47] on h3 "OLIVIER - METFRA000012891_30002150131810" at bounding box center [308, 58] width 404 height 22
drag, startPoint x: 444, startPoint y: 26, endPoint x: 328, endPoint y: 30, distance: 115.5
click at [328, 47] on h3 "OLIVIER - METFRA000012891_30002150131810" at bounding box center [308, 58] width 404 height 22
click at [240, 47] on h3 "OLIVIER - METFRA000012891_30002150131810" at bounding box center [308, 58] width 404 height 22
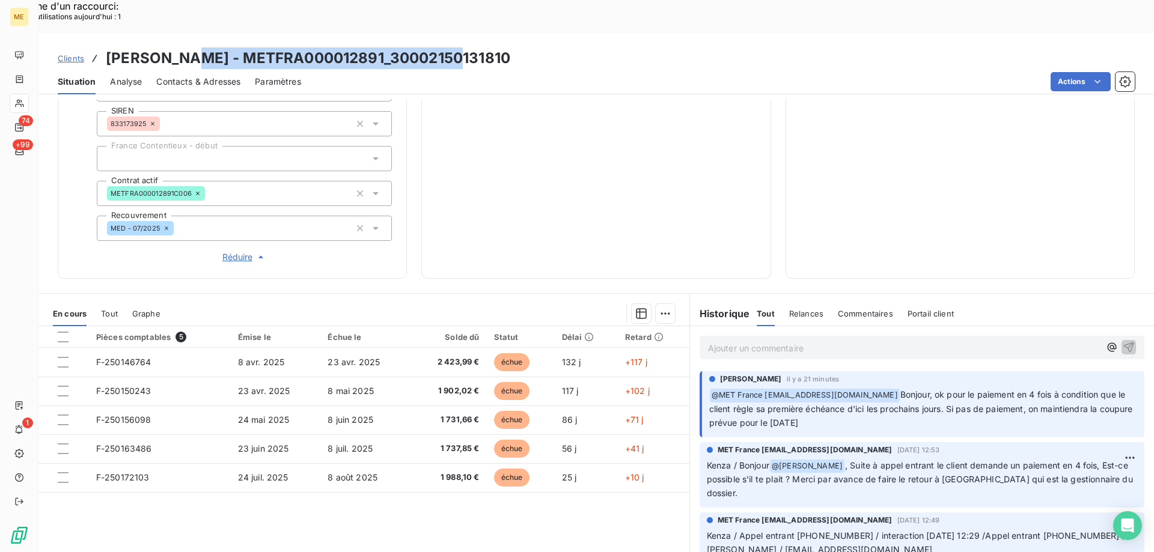
drag, startPoint x: 445, startPoint y: 28, endPoint x: 177, endPoint y: 29, distance: 268.7
click at [177, 47] on div "Clients OLIVIER - METFRA000012891_30002150131810" at bounding box center [595, 58] width 1115 height 22
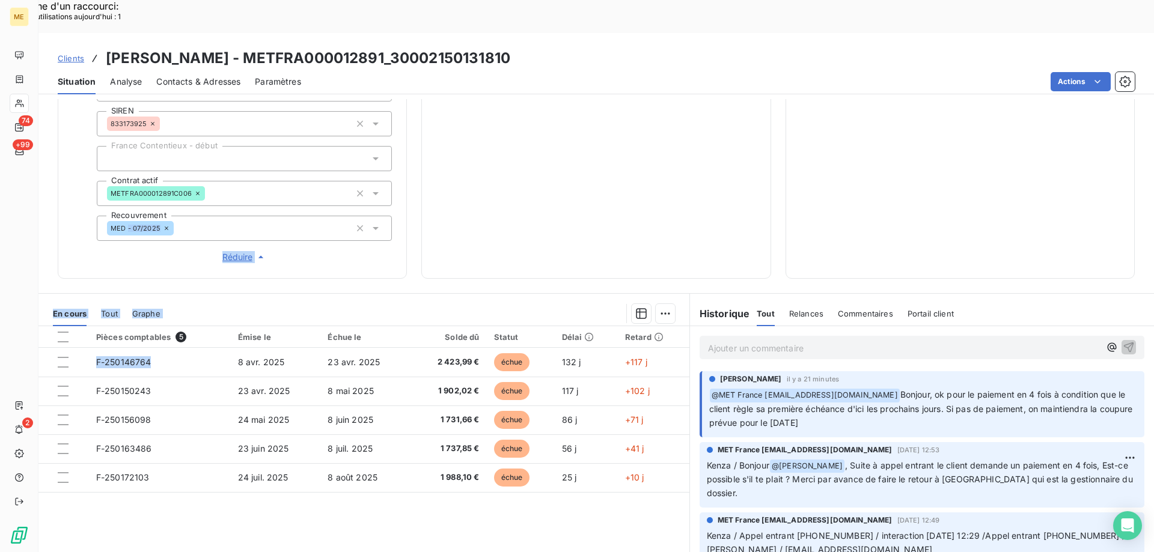
drag, startPoint x: 158, startPoint y: 318, endPoint x: 127, endPoint y: 204, distance: 117.7
click at [127, 204] on div "Informations client Gestionnaires Aucun Propriétés Client Méthode de paiement D…" at bounding box center [595, 342] width 1115 height 486
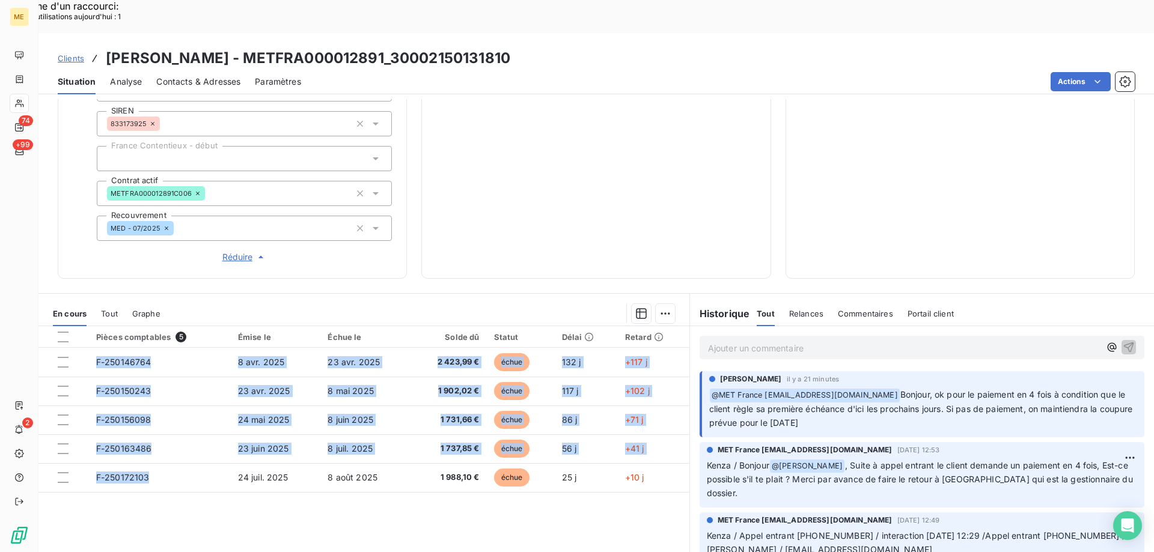
drag, startPoint x: 151, startPoint y: 441, endPoint x: 400, endPoint y: 249, distance: 313.7
click at [400, 249] on div "Informations client Gestionnaires Aucun Propriétés Client Méthode de paiement D…" at bounding box center [595, 342] width 1115 height 486
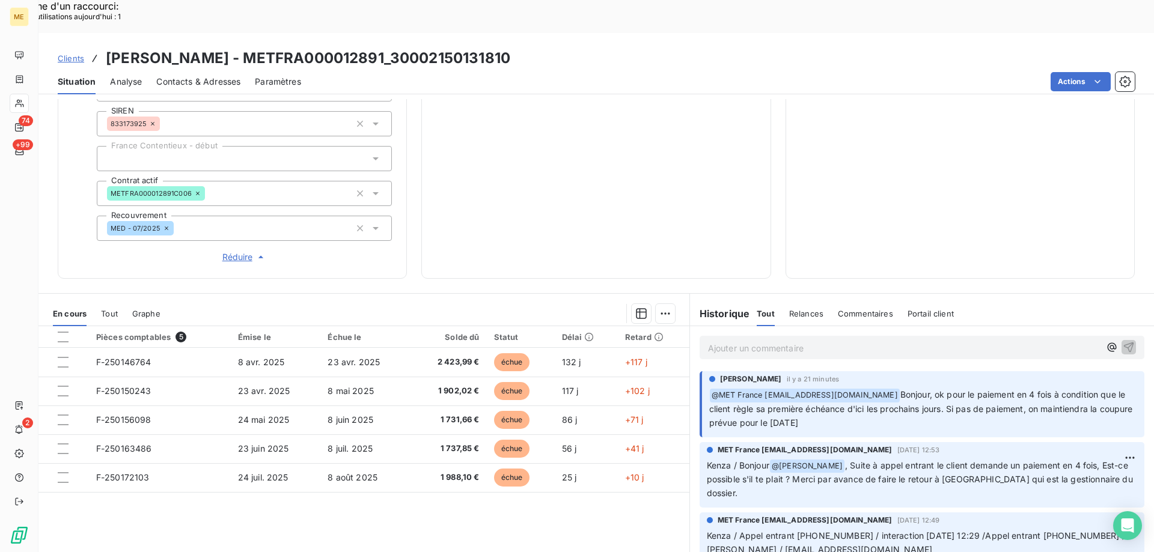
drag, startPoint x: 489, startPoint y: 224, endPoint x: 443, endPoint y: 233, distance: 46.6
click at [483, 227] on div "Encours client 9 783,62 € 0 Échu 9 783,62 € Non-échu 0,00 €" at bounding box center [595, 19] width 349 height 519
click at [105, 309] on span "Tout" at bounding box center [109, 314] width 17 height 10
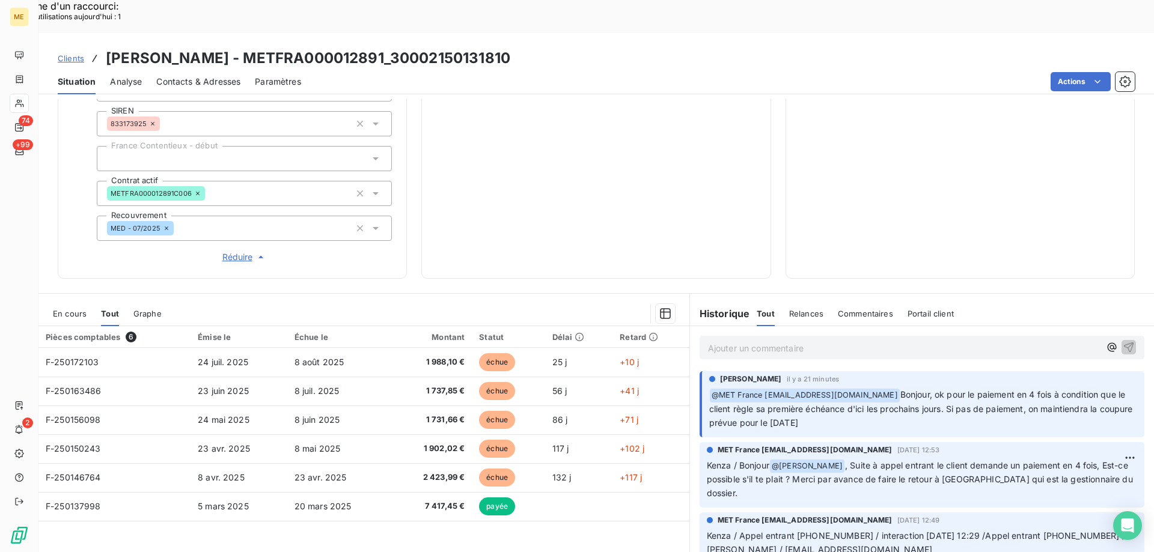
click at [72, 309] on span "En cours" at bounding box center [70, 314] width 34 height 10
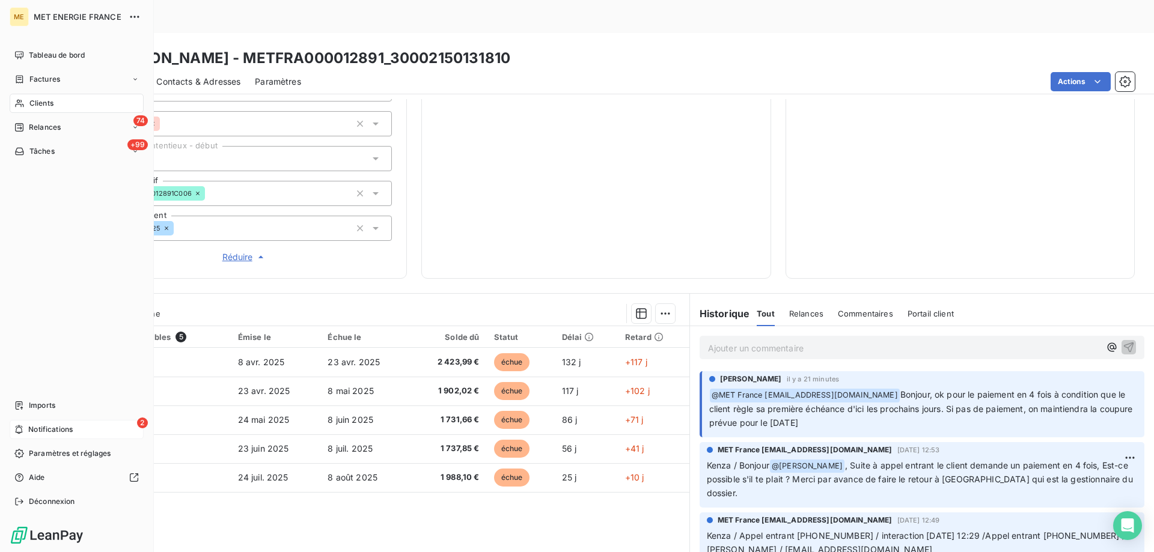
click at [23, 429] on icon at bounding box center [18, 430] width 9 height 10
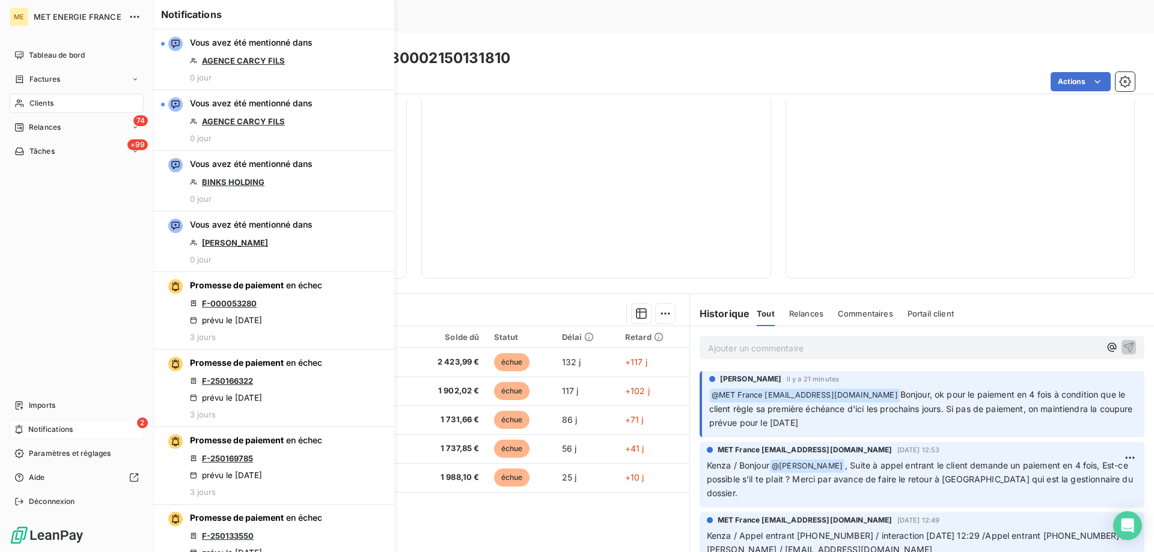
click at [23, 428] on icon at bounding box center [18, 430] width 9 height 10
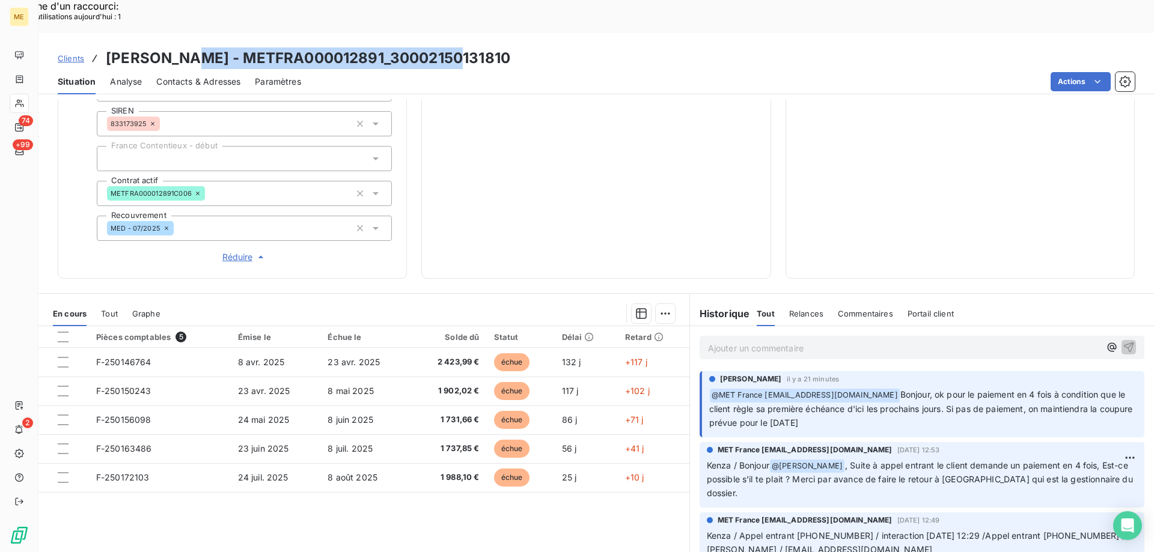
drag, startPoint x: 456, startPoint y: 23, endPoint x: 177, endPoint y: 33, distance: 279.7
click at [177, 47] on div "Clients OLIVIER - METFRA000012891_30002150131810" at bounding box center [595, 58] width 1115 height 22
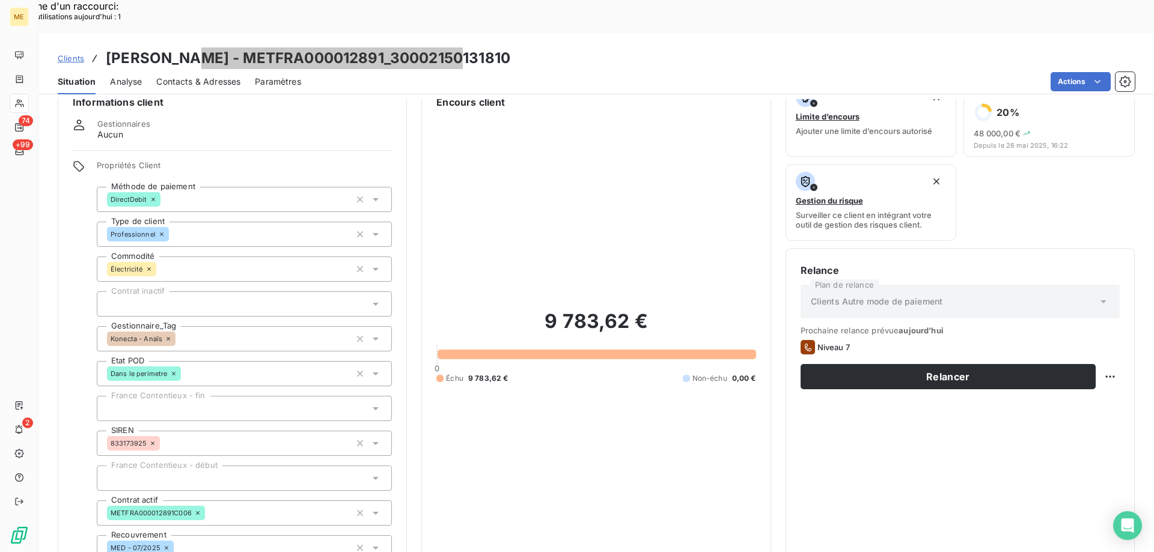
scroll to position [0, 0]
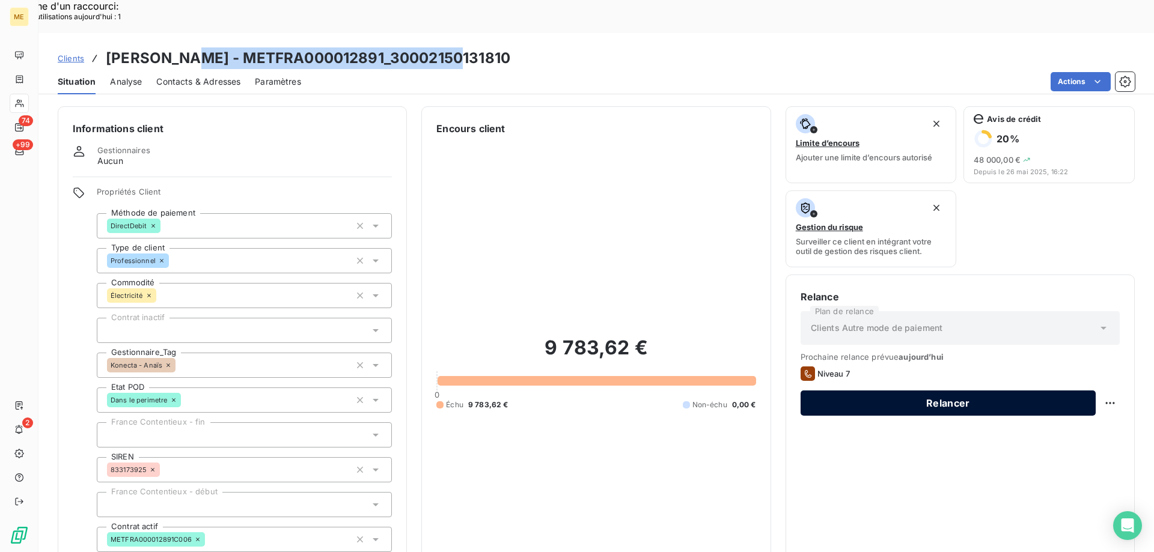
click at [1032, 391] on button "Relancer" at bounding box center [948, 403] width 295 height 25
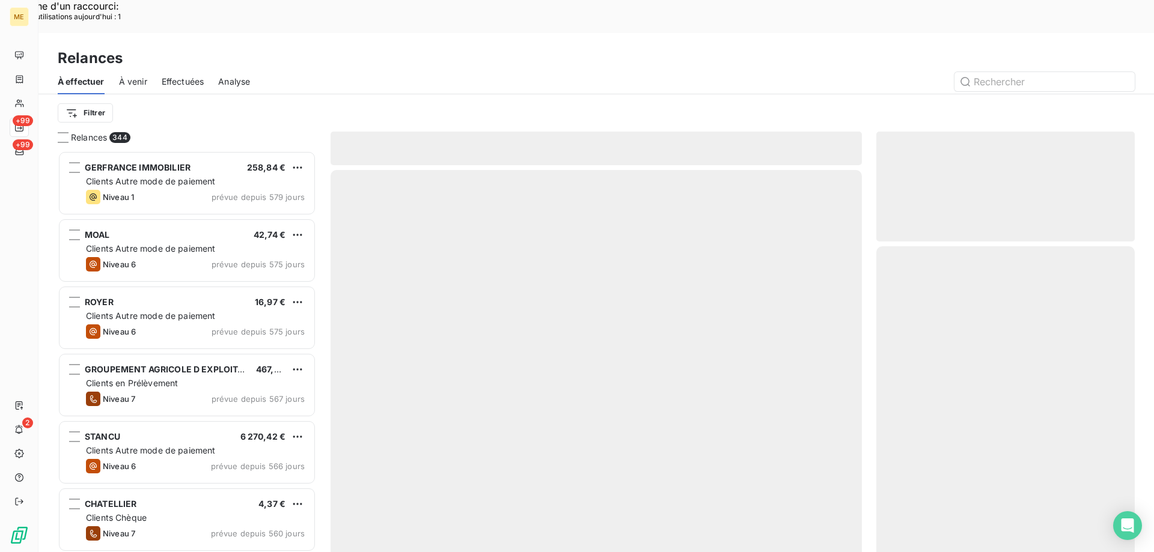
scroll to position [426, 249]
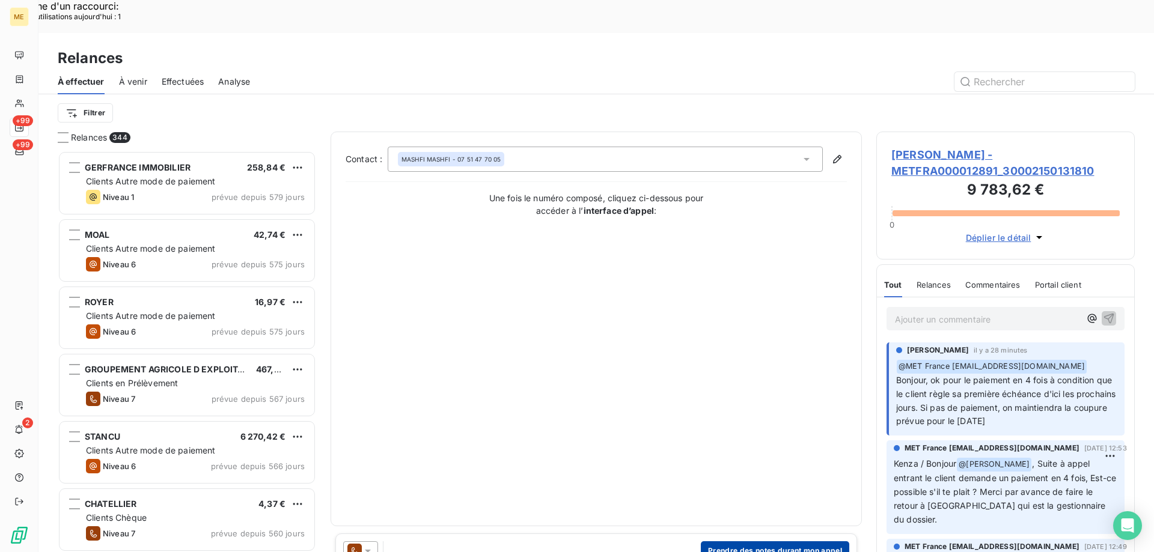
click at [758, 542] on button "Prendre des notes durant mon appel" at bounding box center [775, 551] width 148 height 19
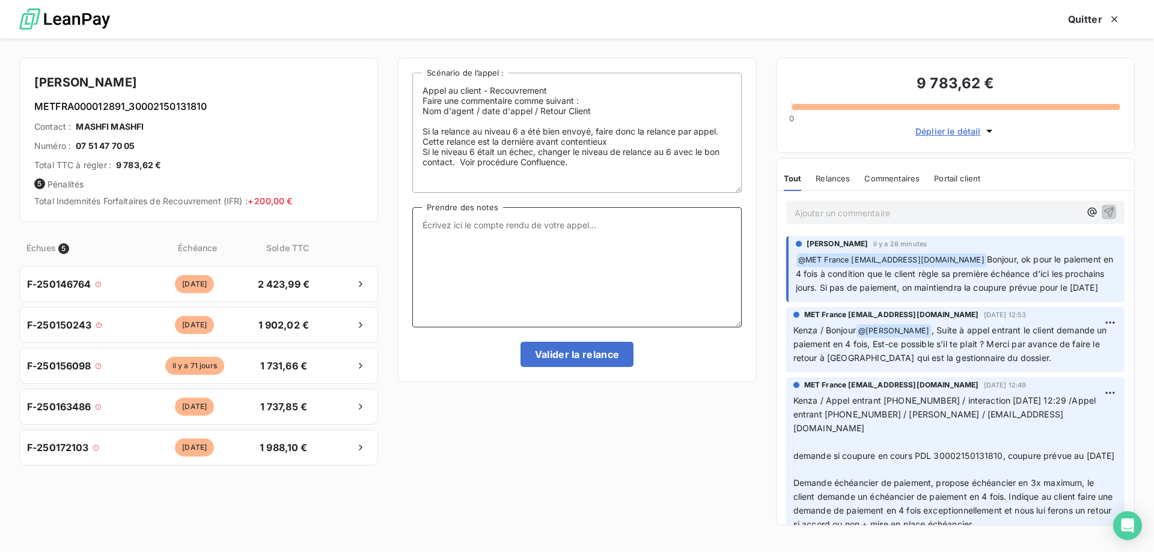
click at [638, 269] on textarea "Prendre des notes" at bounding box center [576, 267] width 329 height 120
paste textarea "Anaïs - 18/08/2025 - 10H09 Interlocuteur : M. Jasim / mashfistdenis@gmail.com 0…"
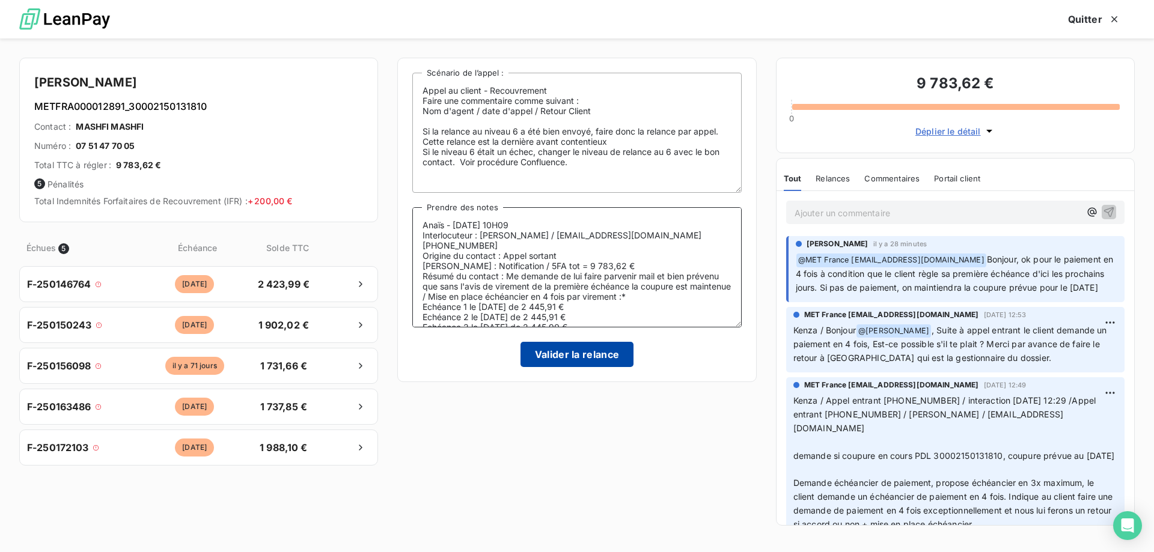
scroll to position [36, 0]
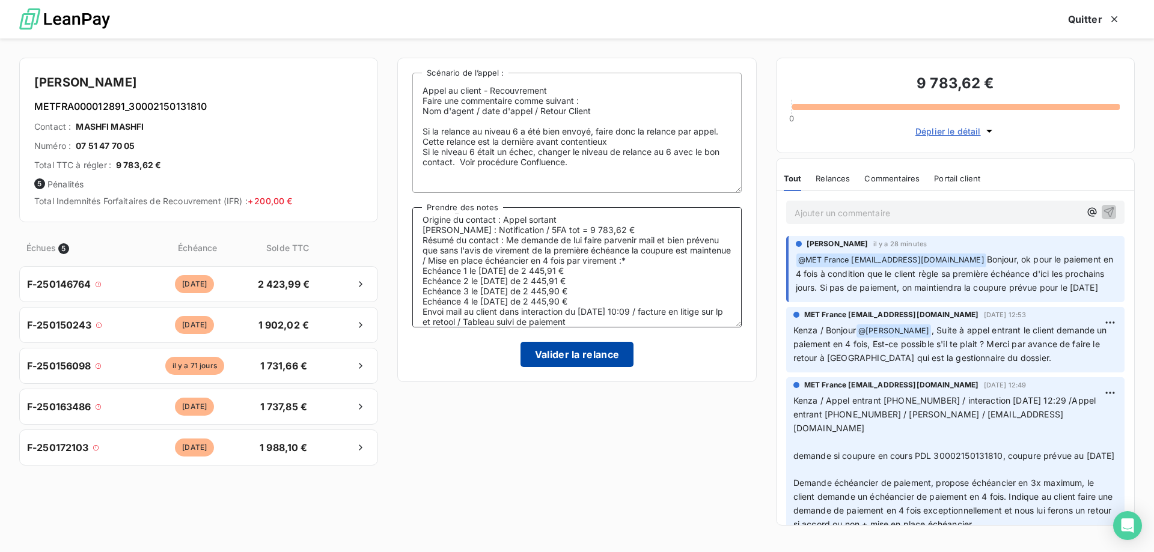
type textarea "Anaïs - 18/08/2025 - 10H09 Interlocuteur : M. Jasim / mashfistdenis@gmail.com 0…"
click at [561, 361] on button "Valider la relance" at bounding box center [577, 354] width 114 height 25
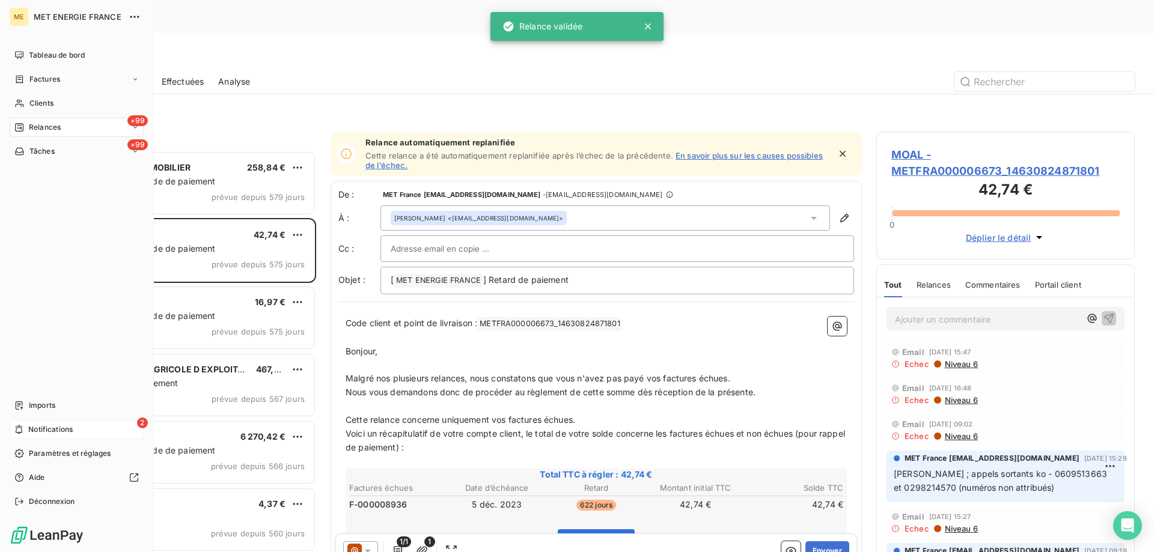
click at [19, 428] on icon at bounding box center [18, 430] width 9 height 10
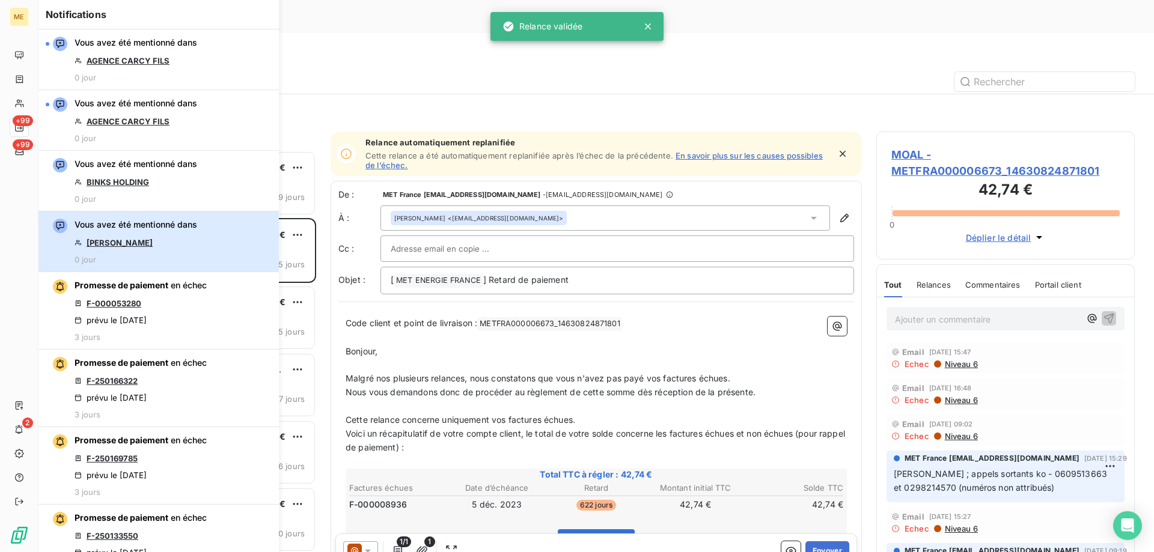
click at [141, 252] on div "Vous avez été mentionné dans OLIVIER 0 jour" at bounding box center [136, 242] width 123 height 46
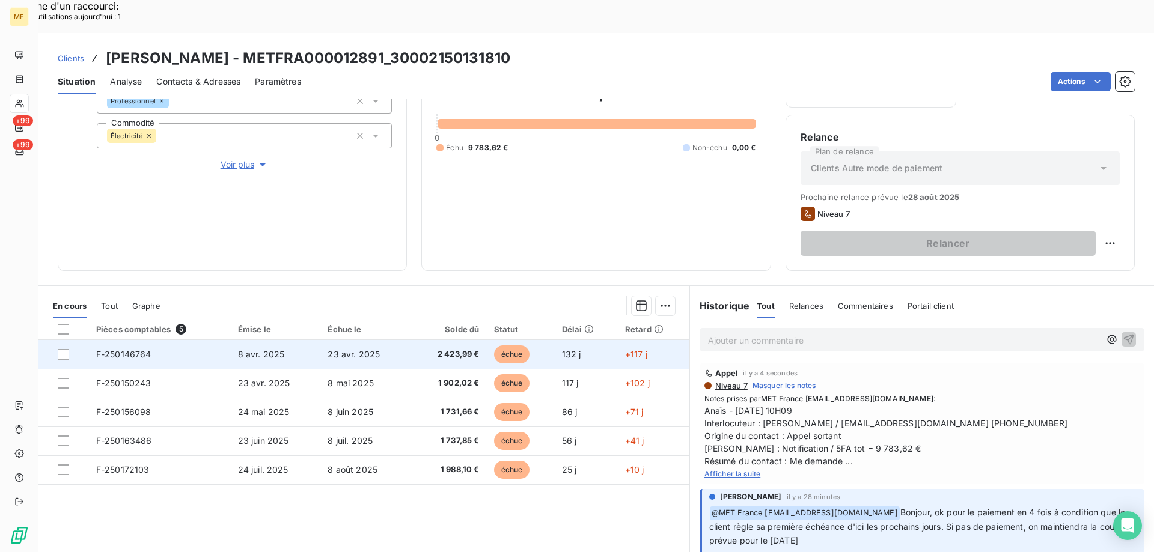
scroll to position [160, 0]
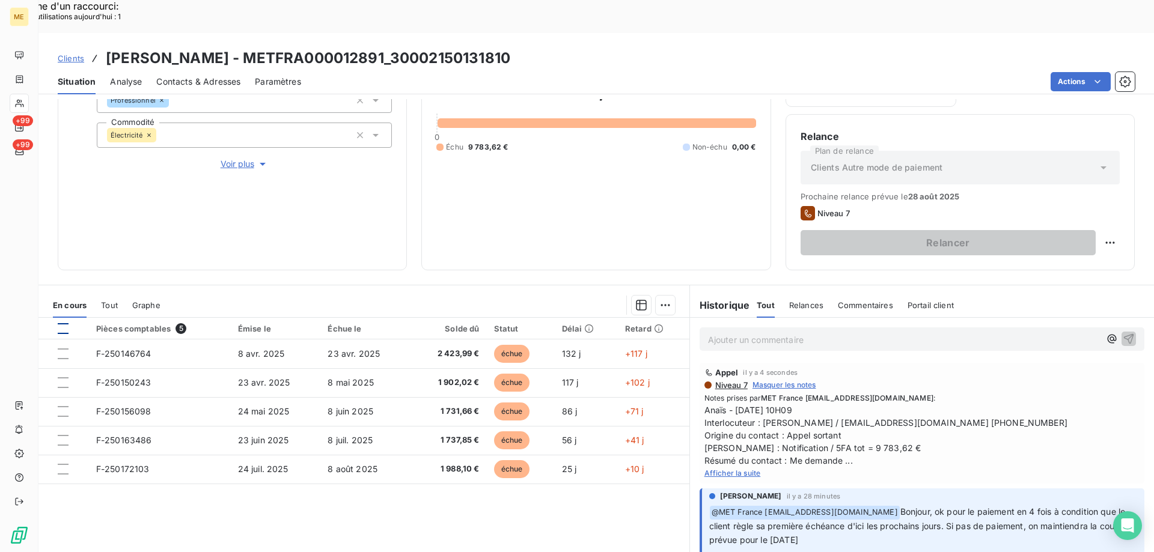
click at [61, 323] on div at bounding box center [63, 328] width 11 height 11
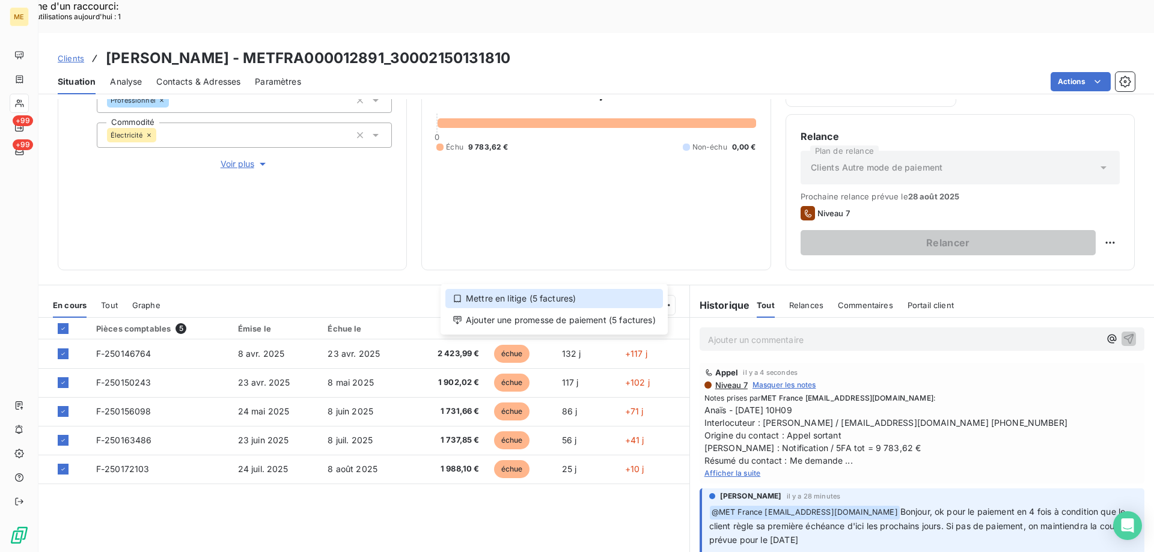
click at [633, 300] on div "Mettre en litige (5 factures)" at bounding box center [554, 298] width 218 height 19
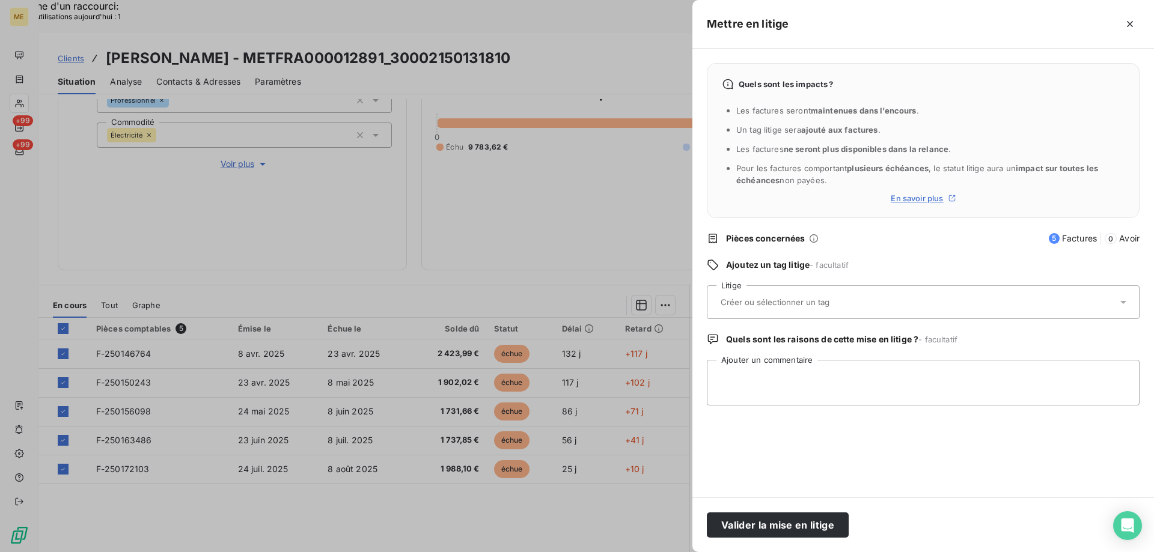
drag, startPoint x: 854, startPoint y: 299, endPoint x: 852, endPoint y: 319, distance: 20.0
click at [855, 302] on input "text" at bounding box center [806, 302] width 175 height 11
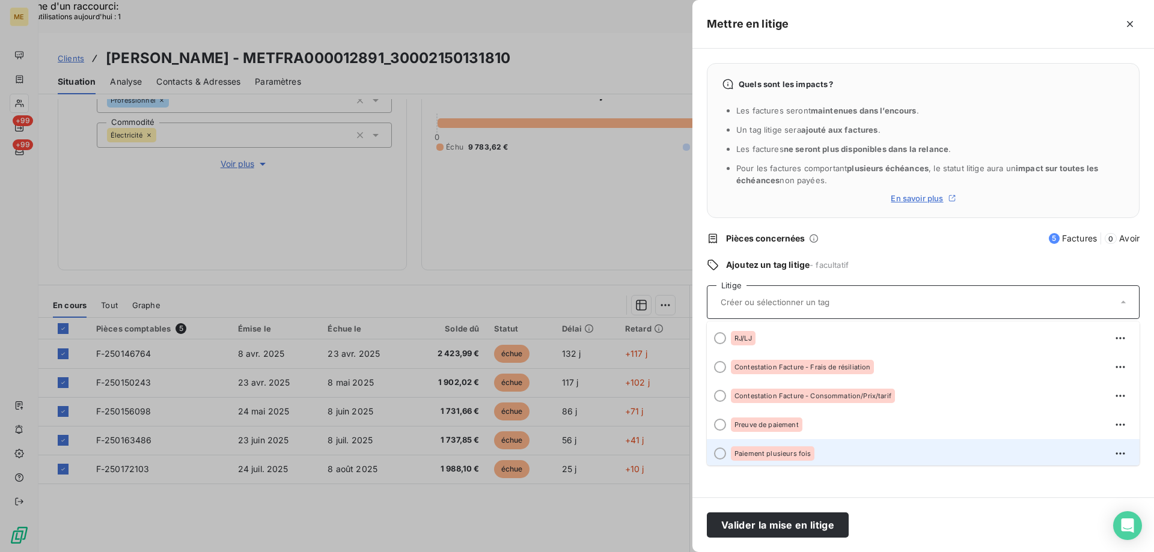
click at [789, 456] on div "Paiement plusieurs fois" at bounding box center [773, 454] width 84 height 14
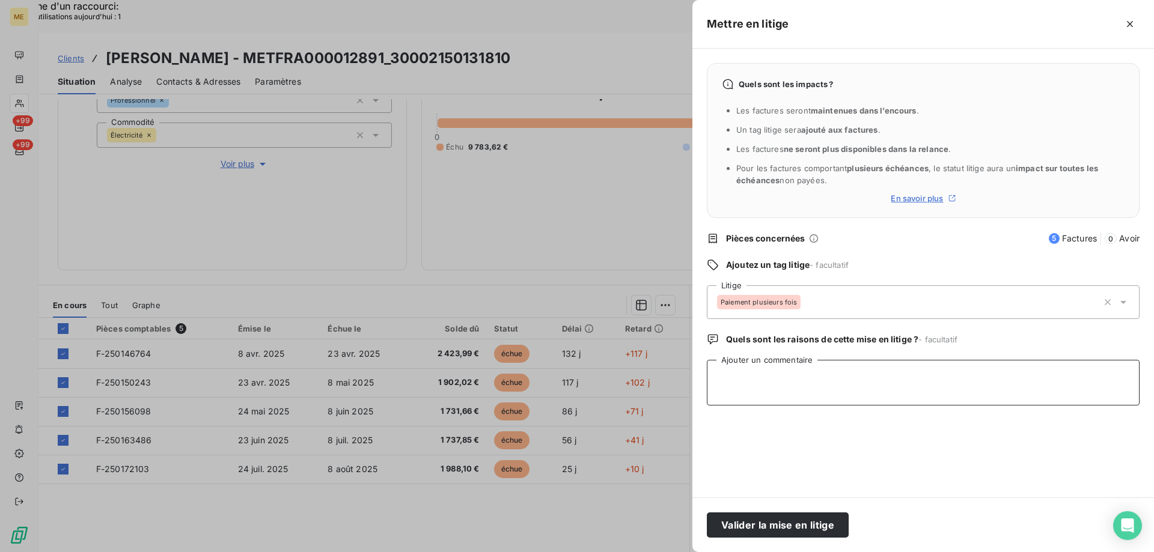
click at [796, 376] on textarea "Ajouter un commentaire" at bounding box center [923, 383] width 433 height 46
paste textarea "Anaïs - 18/08/2025 - 10H09 Interlocuteur : M. Jasim / mashfistdenis@gmail.com 0…"
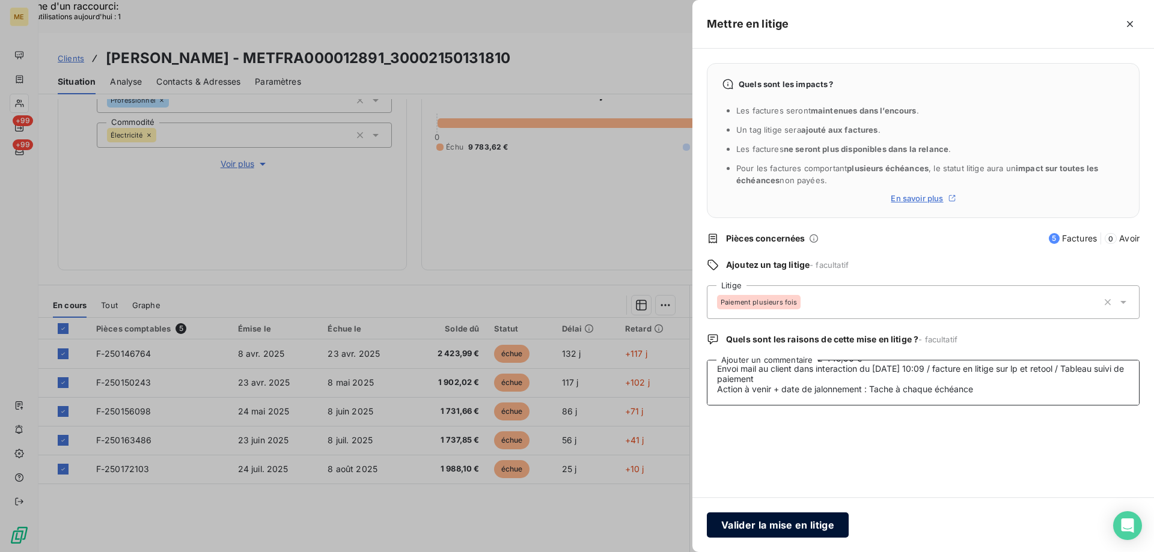
type textarea "Anaïs - 18/08/2025 - 10H09 Interlocuteur : M. Jasim / mashfistdenis@gmail.com 0…"
click at [770, 528] on button "Valider la mise en litige" at bounding box center [778, 525] width 142 height 25
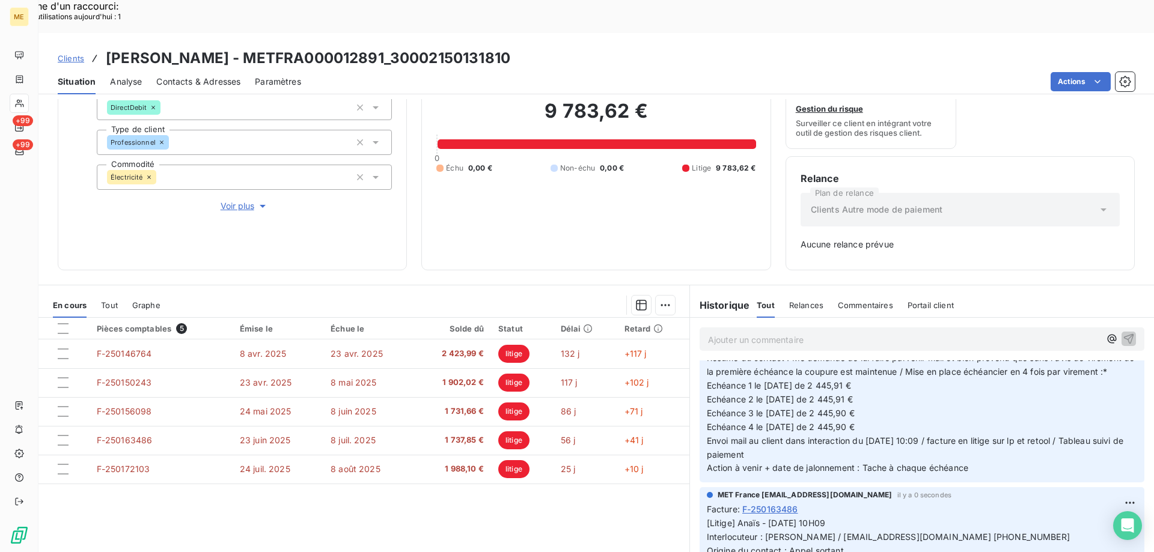
scroll to position [120, 0]
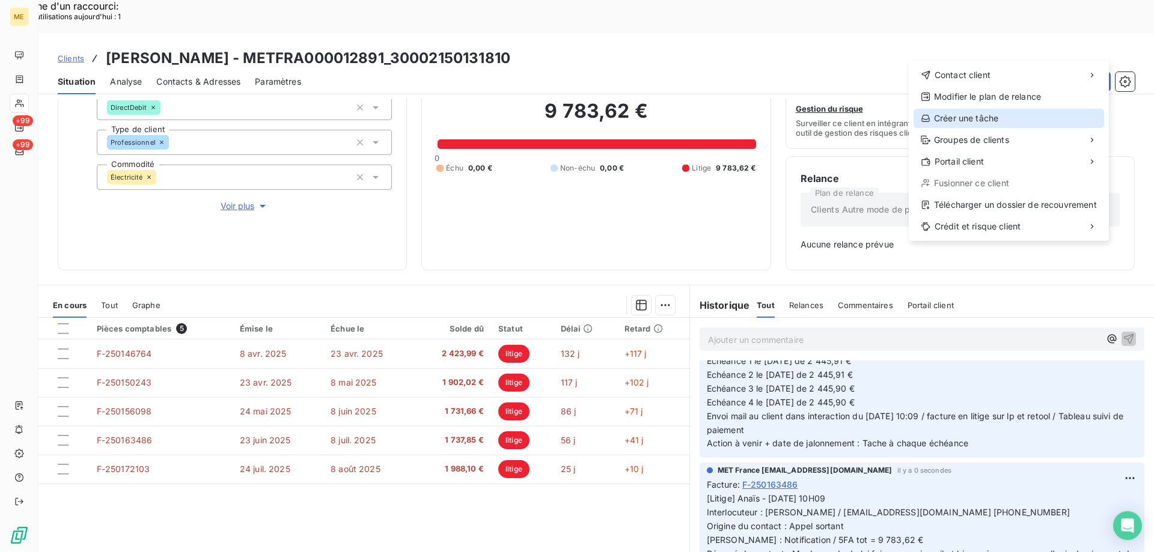
click at [990, 118] on div "Créer une tâche" at bounding box center [1009, 118] width 191 height 19
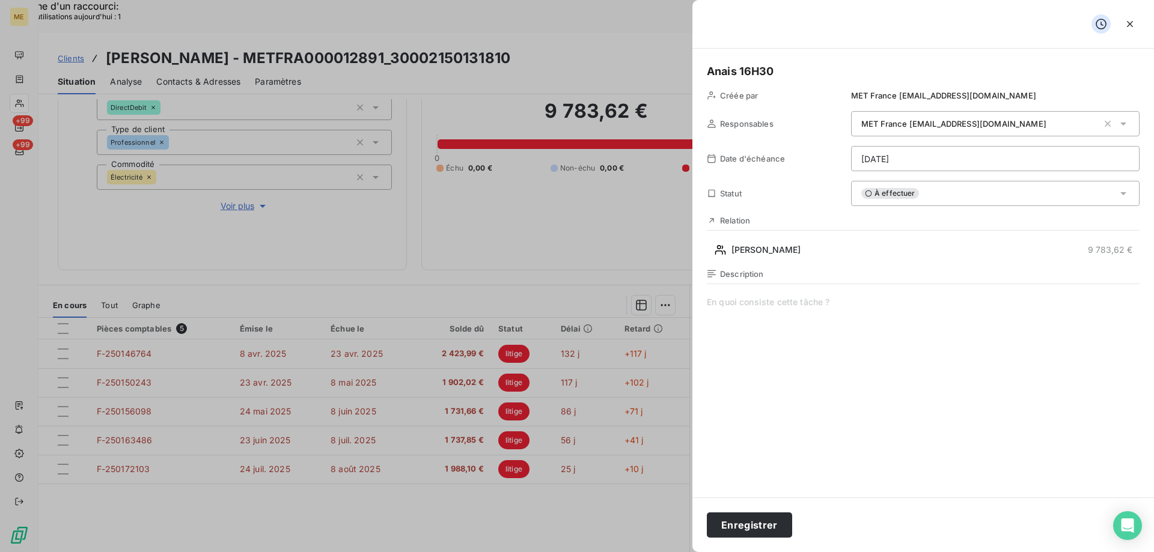
click at [808, 295] on div "Description" at bounding box center [923, 398] width 433 height 258
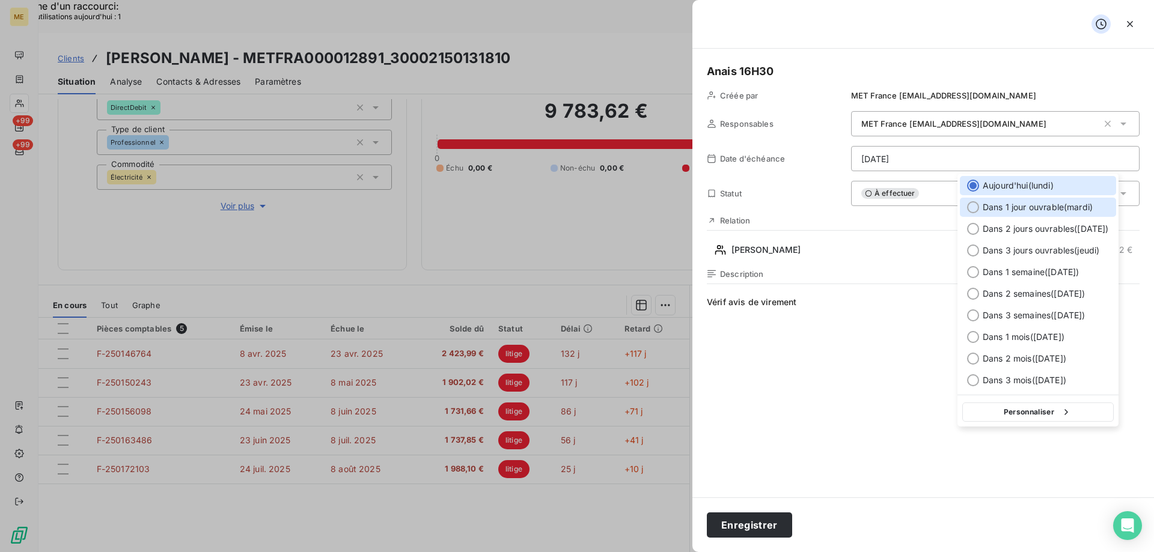
click at [1035, 210] on span "Dans 1 jour ouvrable ( [DATE] )" at bounding box center [1038, 207] width 110 height 12
type input "[DATE]"
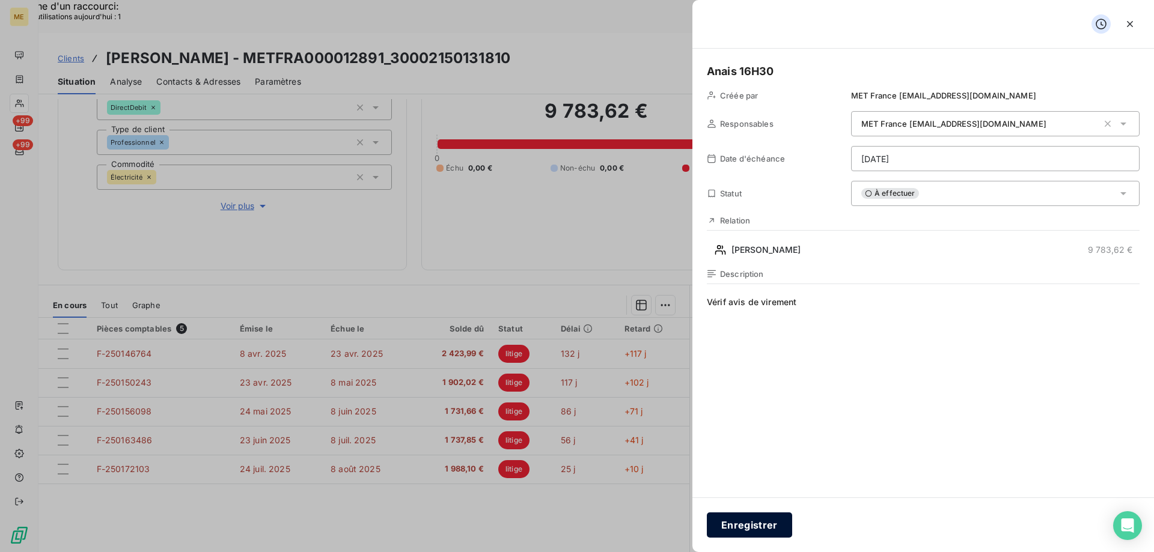
click at [743, 523] on button "Enregistrer" at bounding box center [749, 525] width 85 height 25
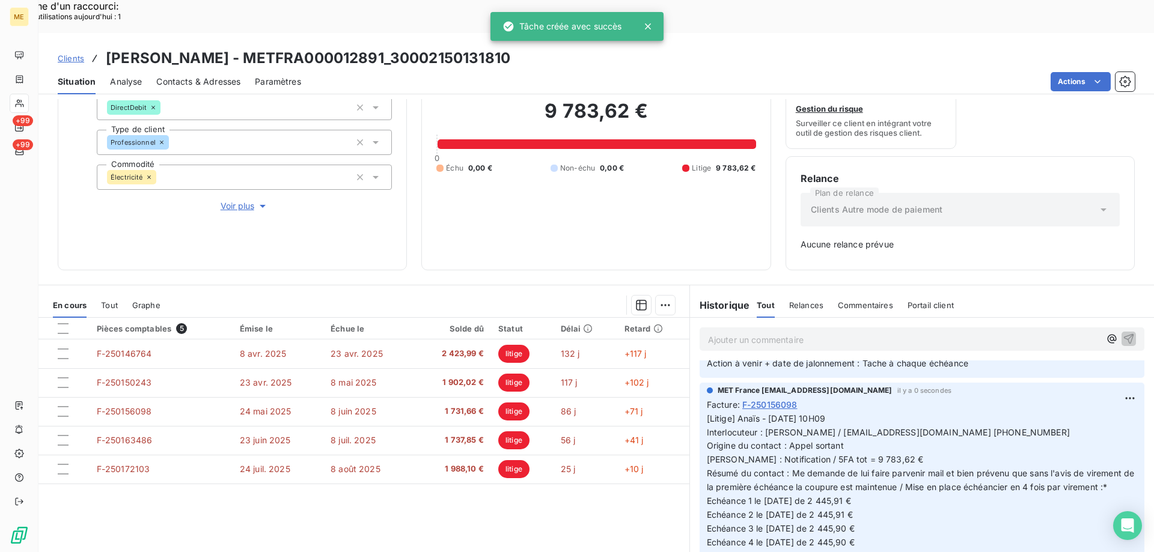
scroll to position [0, 0]
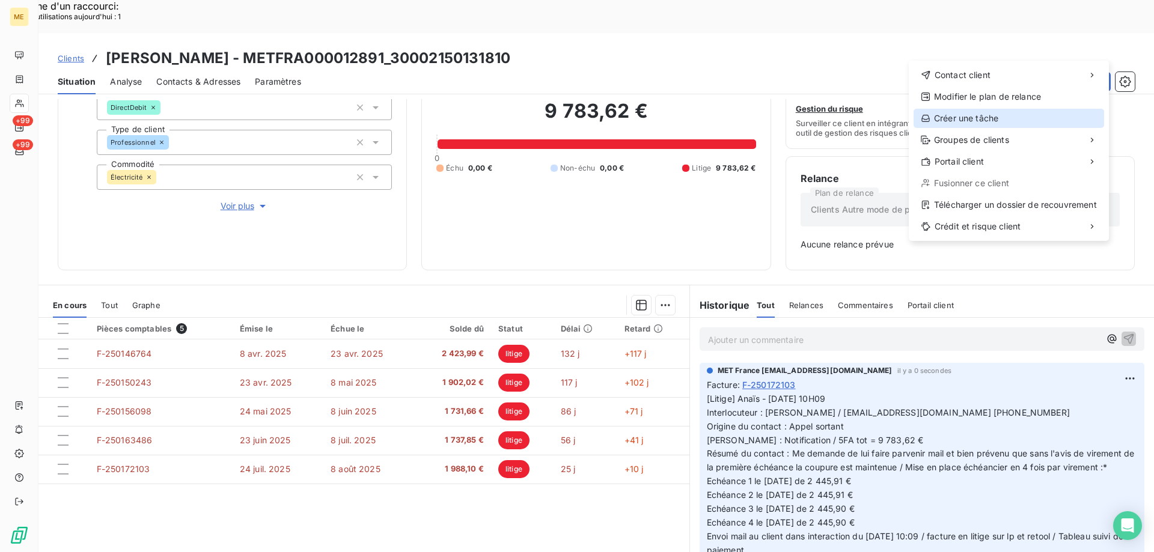
click at [1031, 123] on div "Créer une tâche" at bounding box center [1009, 118] width 191 height 19
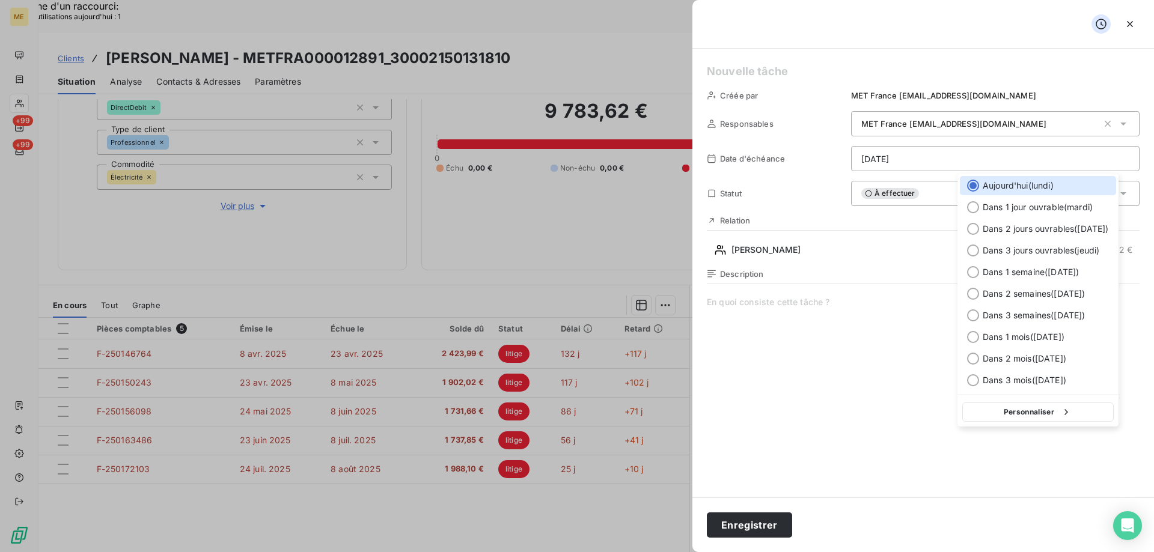
click at [1061, 412] on div "button" at bounding box center [1063, 412] width 18 height 12
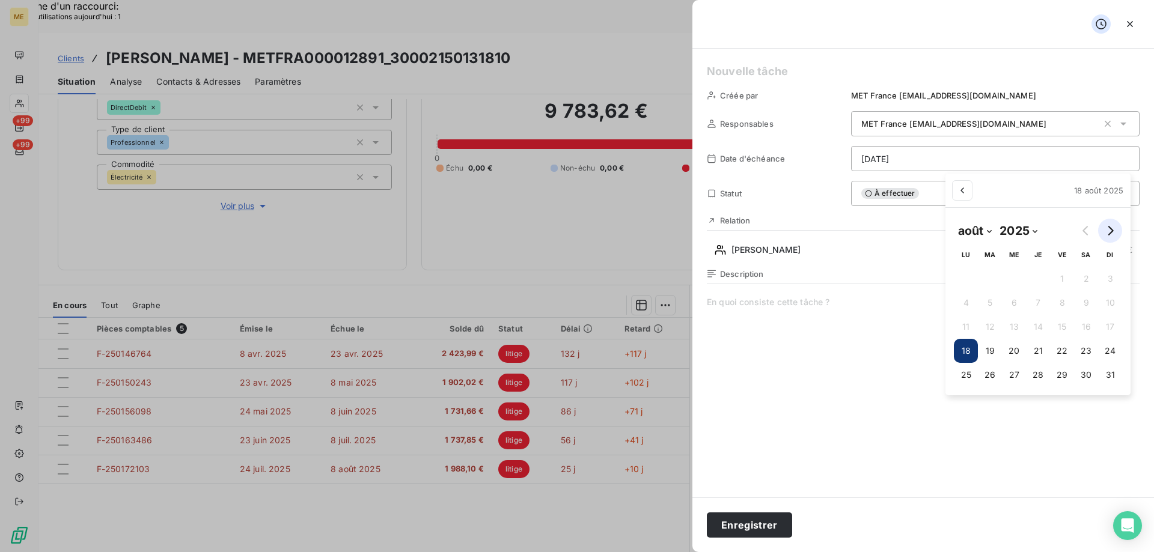
click at [1112, 227] on icon "Go to next month" at bounding box center [1110, 231] width 10 height 10
select select "8"
click at [953, 352] on button "22" at bounding box center [960, 351] width 24 height 24
type input "22/09/2025"
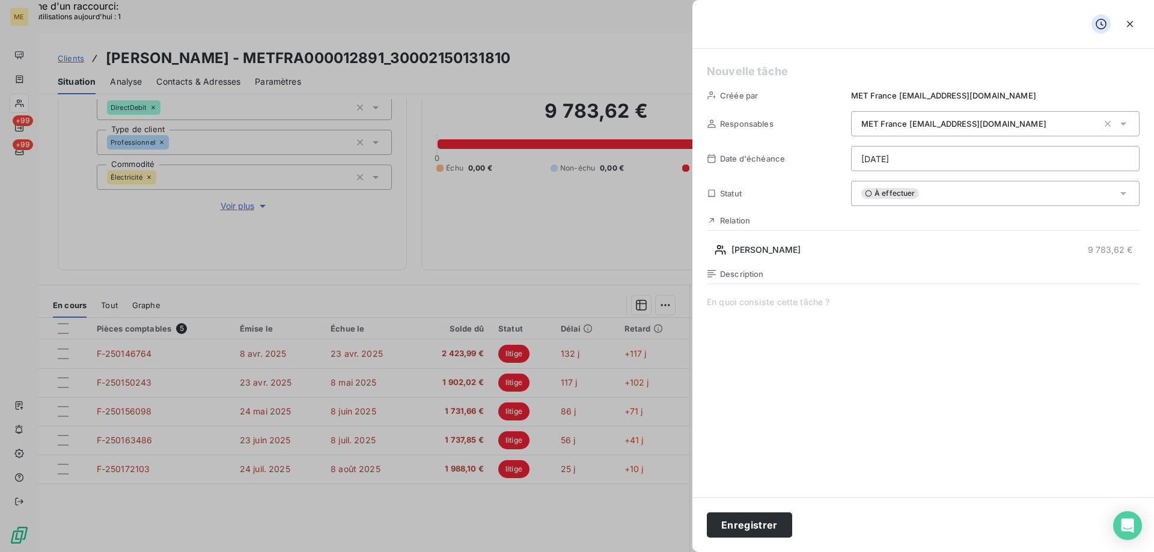
click at [797, 302] on span at bounding box center [923, 411] width 433 height 231
drag, startPoint x: 879, startPoint y: 291, endPoint x: 876, endPoint y: 298, distance: 7.0
click at [879, 293] on div "Description Vérif paiement 2/4 :" at bounding box center [923, 398] width 433 height 258
click at [865, 303] on span "Vérif paiement 2/4 :" at bounding box center [923, 411] width 433 height 231
click at [743, 71] on h5 at bounding box center [923, 71] width 433 height 17
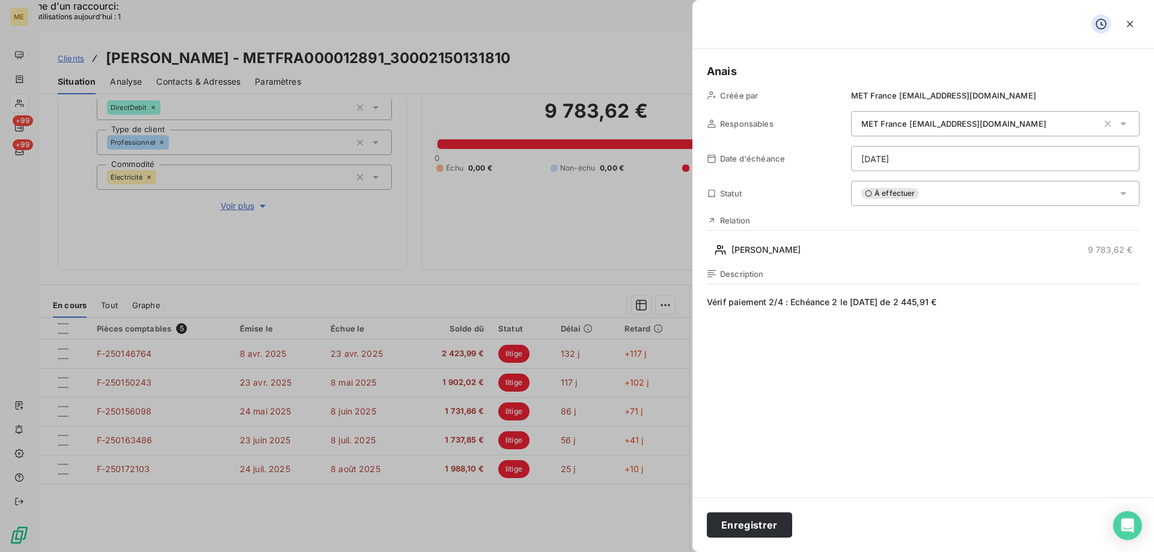
click at [889, 364] on span "Vérif paiement 2/4 : Echéance 2 le 19/09/2025 de 2 445,91 €" at bounding box center [923, 411] width 433 height 231
click at [748, 530] on button "Enregistrer" at bounding box center [749, 525] width 85 height 25
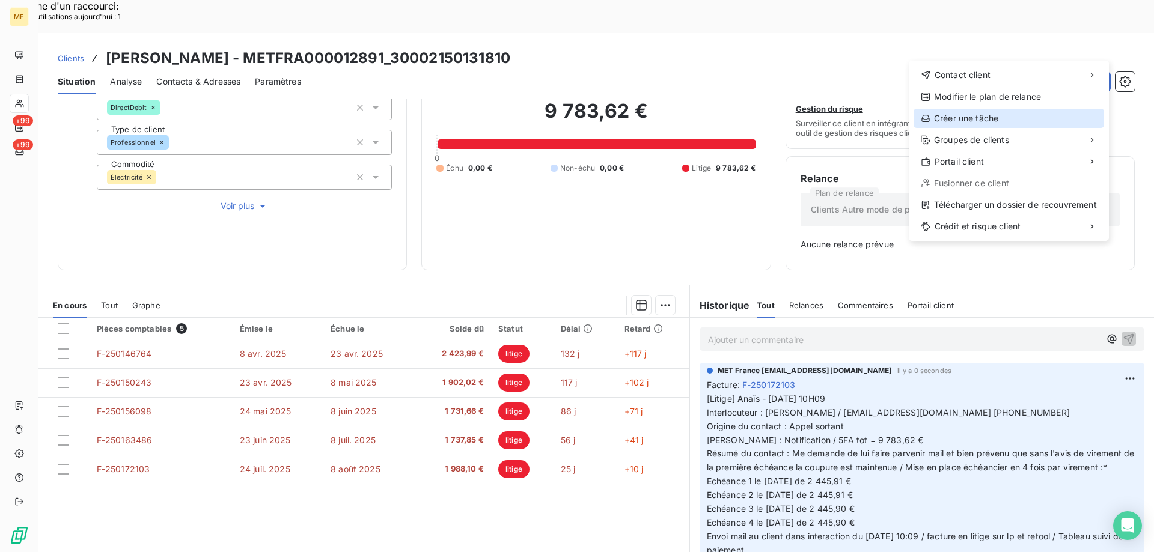
click at [983, 116] on div "Créer une tâche" at bounding box center [1009, 118] width 191 height 19
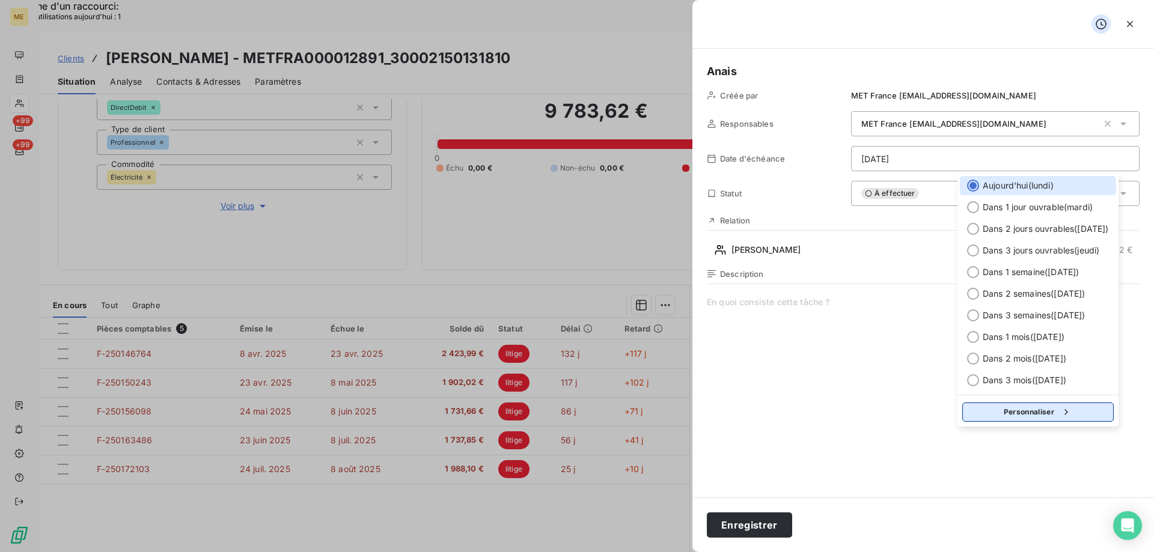
click at [1013, 417] on button "Personnaliser" at bounding box center [1037, 412] width 151 height 19
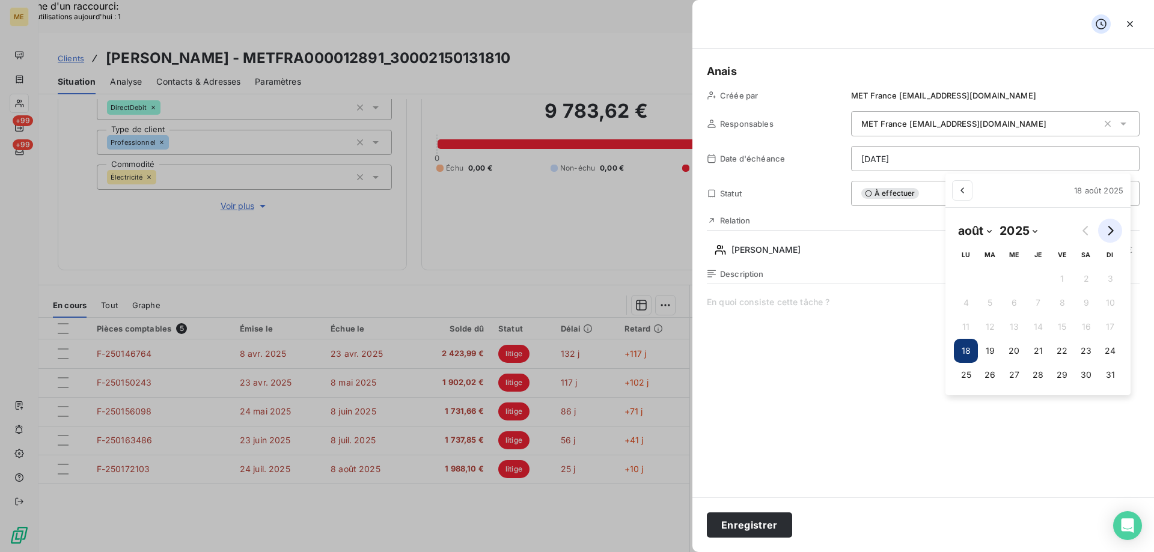
click at [1114, 232] on icon "Go to next month" at bounding box center [1110, 231] width 10 height 10
click at [1113, 232] on icon "Go to next month" at bounding box center [1110, 231] width 10 height 10
select select "9"
click at [962, 349] on button "20" at bounding box center [966, 351] width 24 height 24
type input "20/10/2025"
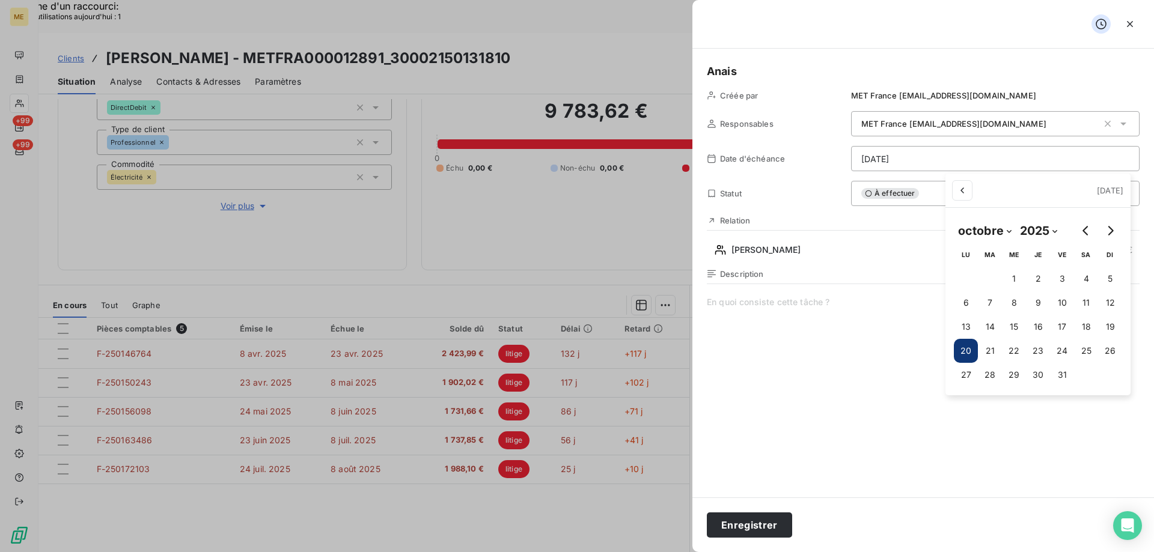
click at [808, 310] on span at bounding box center [923, 411] width 433 height 231
click at [953, 307] on span at bounding box center [923, 411] width 433 height 231
paste span
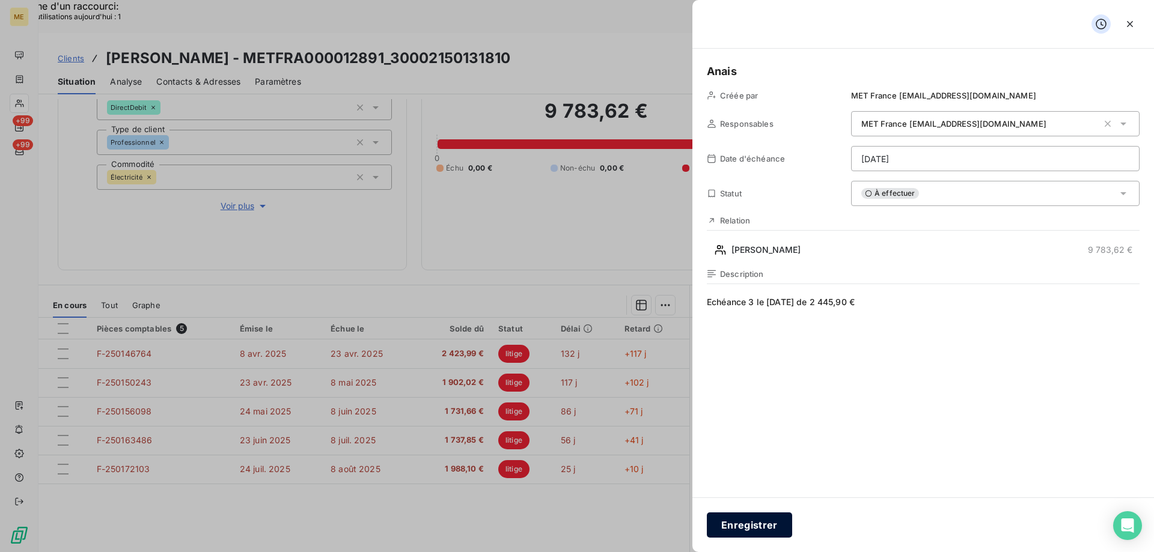
click at [738, 521] on button "Enregistrer" at bounding box center [749, 525] width 85 height 25
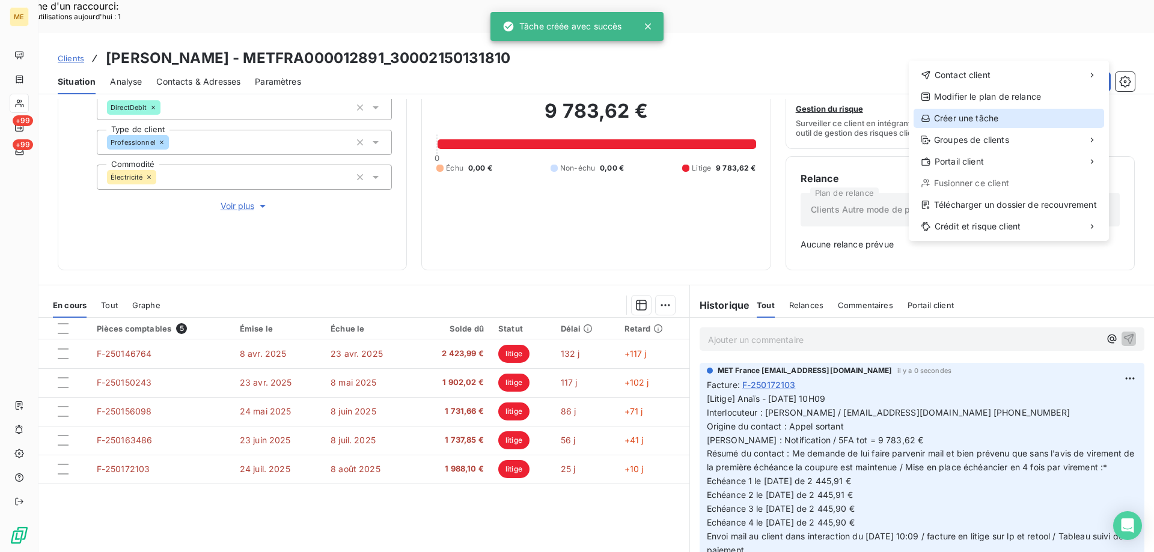
click at [998, 119] on div "Créer une tâche" at bounding box center [1009, 118] width 191 height 19
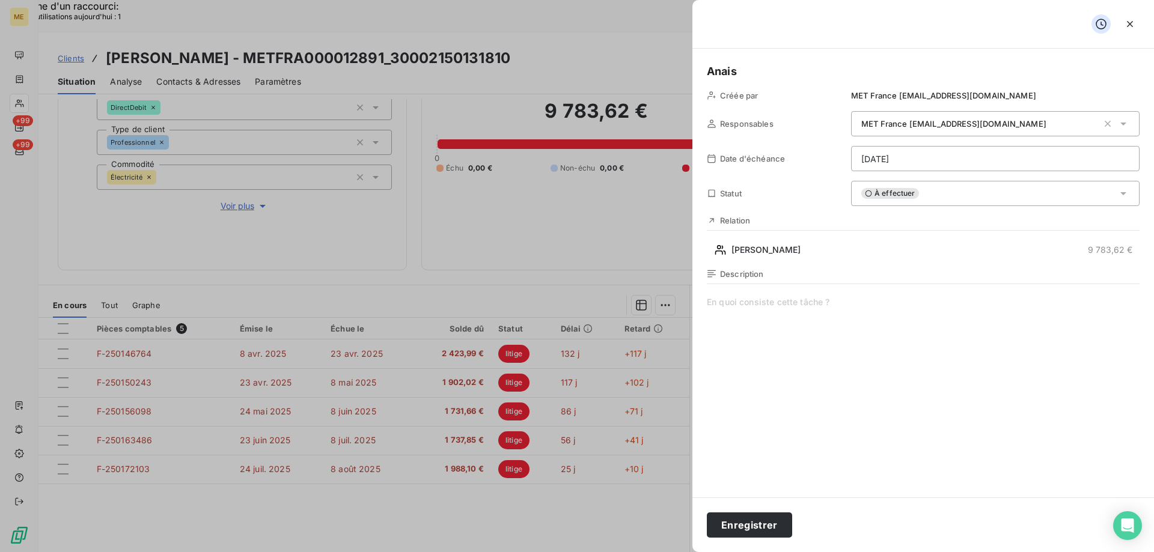
click at [799, 301] on span at bounding box center [923, 411] width 433 height 231
click at [830, 301] on span "Vérif paiement 4/4 :" at bounding box center [923, 411] width 433 height 231
drag, startPoint x: 871, startPoint y: 299, endPoint x: 880, endPoint y: 298, distance: 9.1
click at [873, 299] on span "Vérif paiement 4/4 : Echéance 4 le 19/10/2025 de 2 445,90 €" at bounding box center [923, 411] width 433 height 231
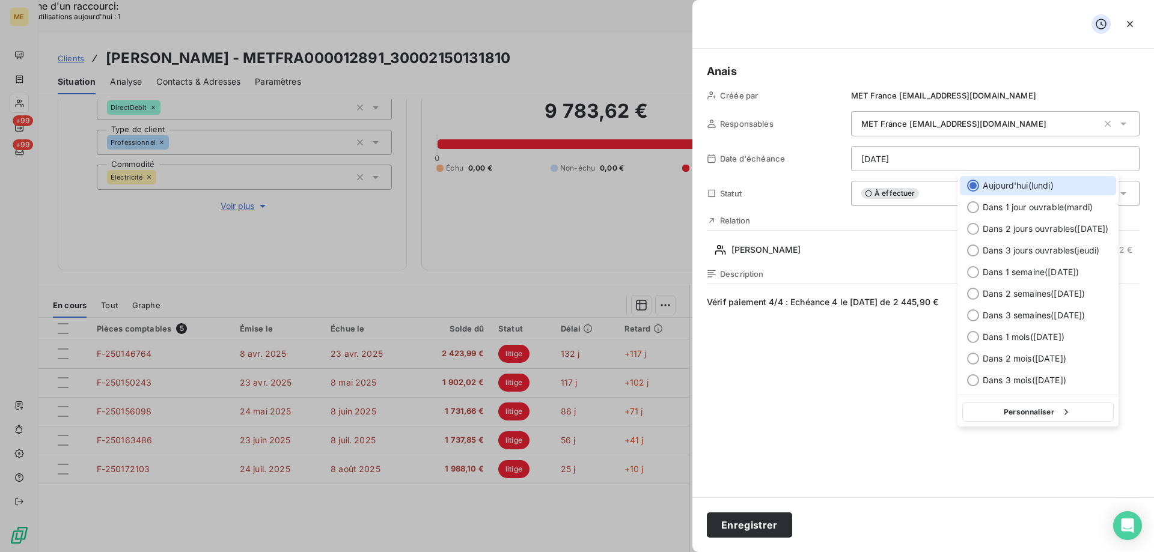
click at [1051, 416] on button "Personnaliser" at bounding box center [1037, 412] width 151 height 19
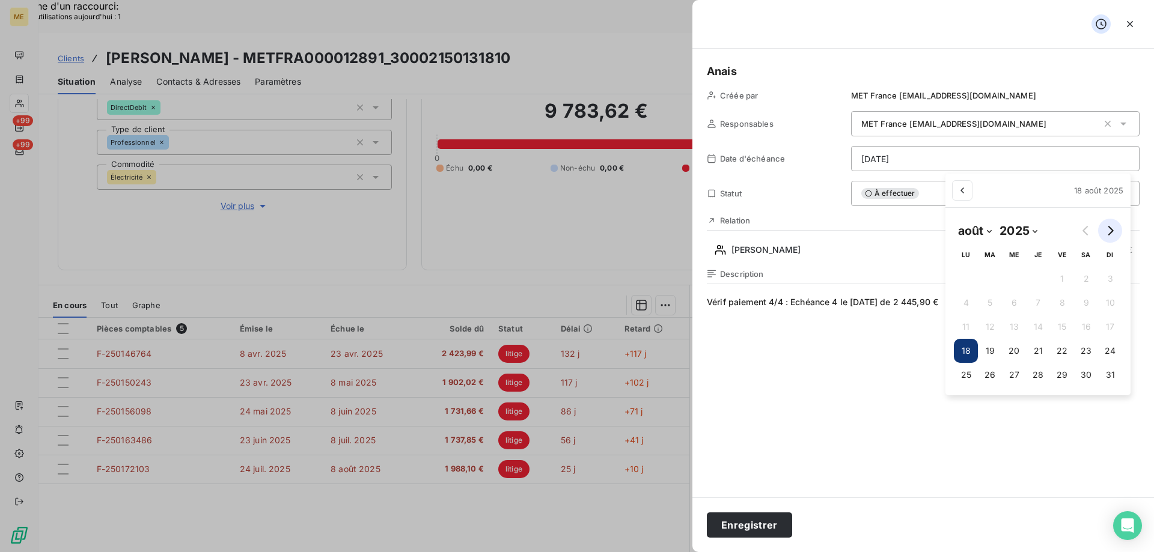
click at [1108, 237] on button "Go to next month" at bounding box center [1110, 231] width 24 height 24
click at [1109, 234] on icon "Go to next month" at bounding box center [1110, 231] width 5 height 10
select select "10"
click at [1042, 354] on button "20" at bounding box center [1037, 351] width 24 height 24
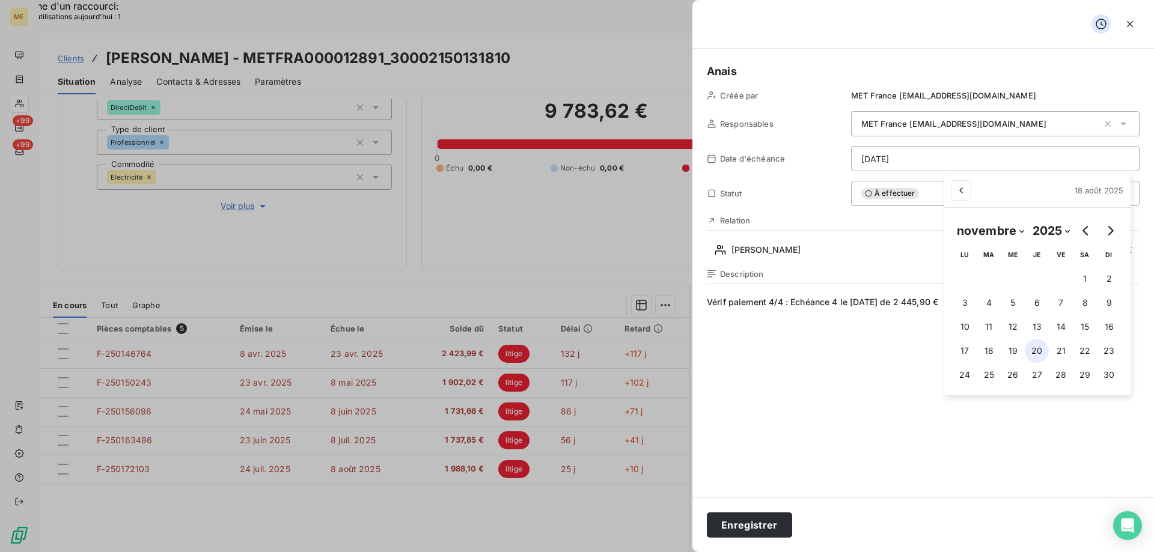
type input "20/11/2025"
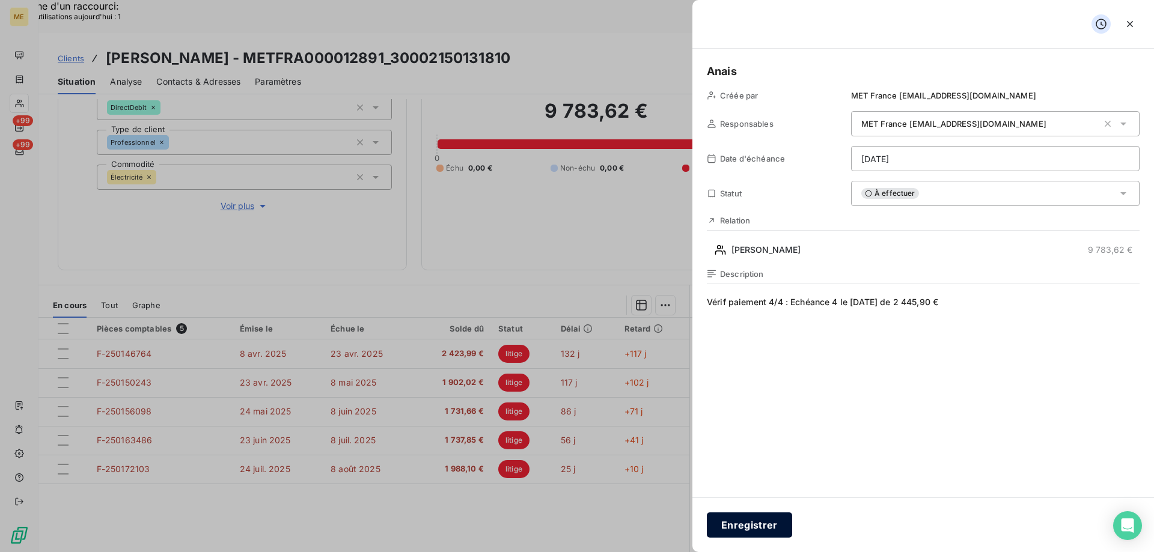
click at [749, 519] on button "Enregistrer" at bounding box center [749, 525] width 85 height 25
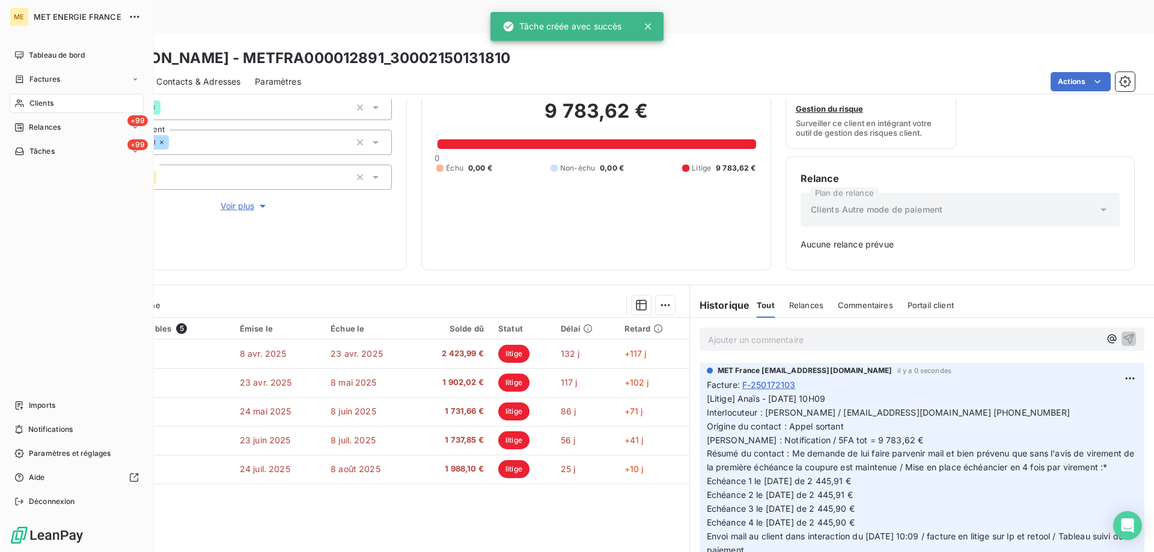
drag, startPoint x: 36, startPoint y: 147, endPoint x: 117, endPoint y: 254, distance: 133.4
click at [36, 148] on span "Tâches" at bounding box center [41, 151] width 25 height 11
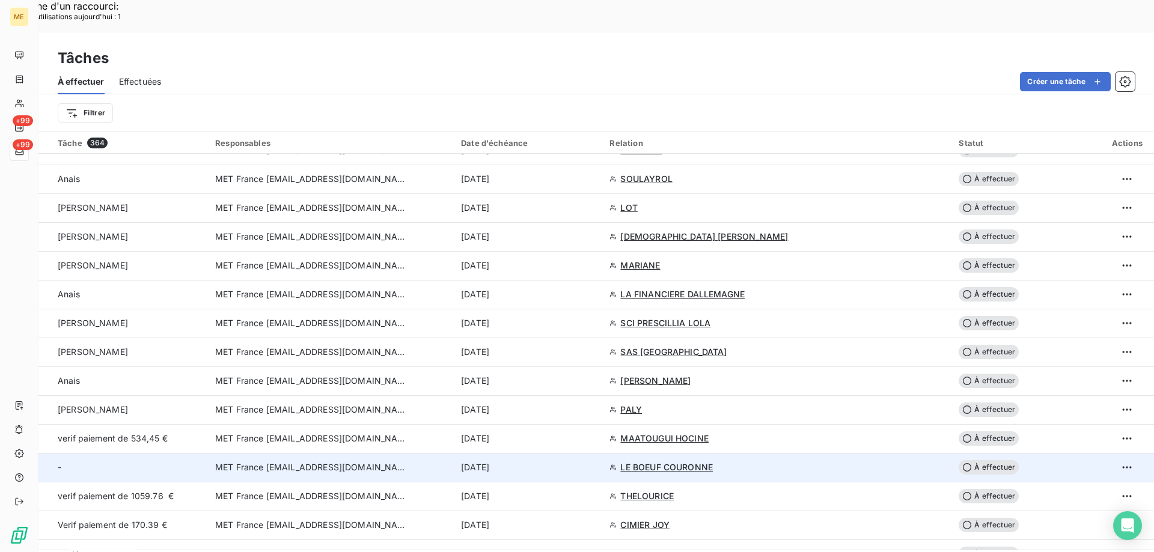
scroll to position [1082, 0]
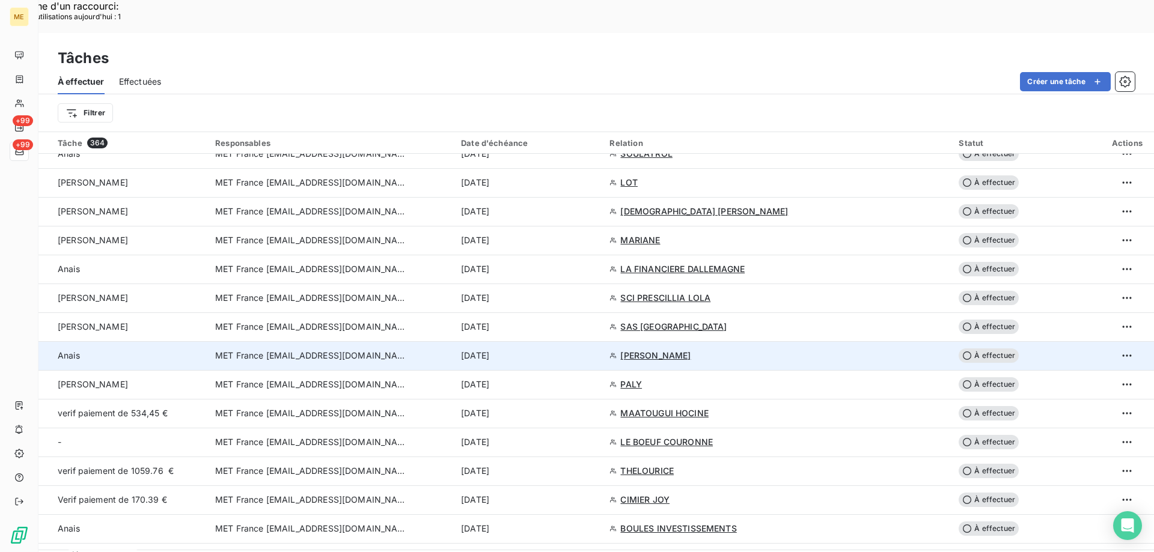
click at [548, 350] on div "20 oct. 2025" at bounding box center [528, 356] width 134 height 12
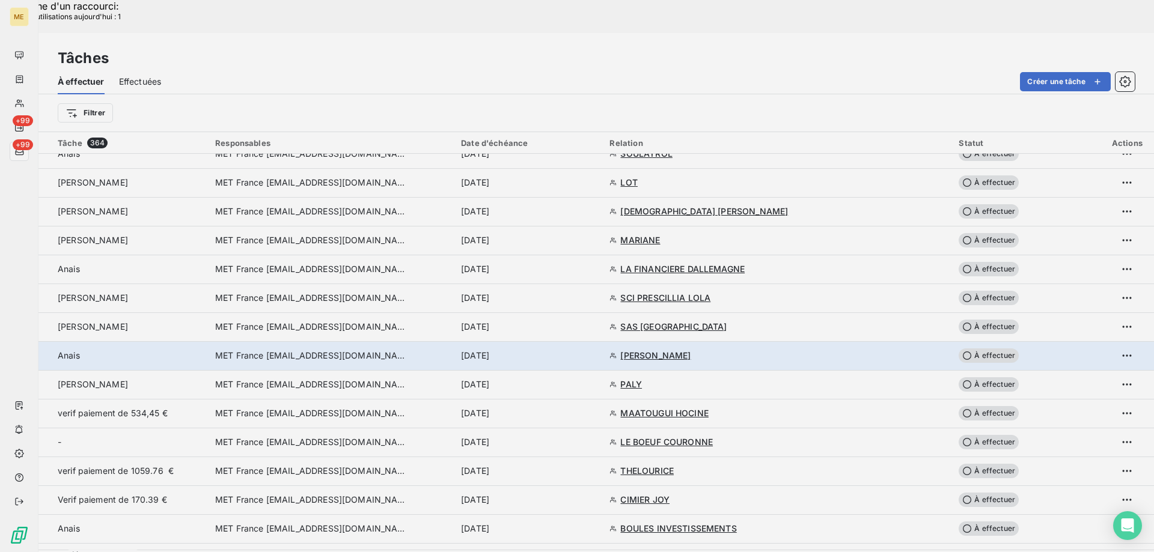
type input "20/10/2025"
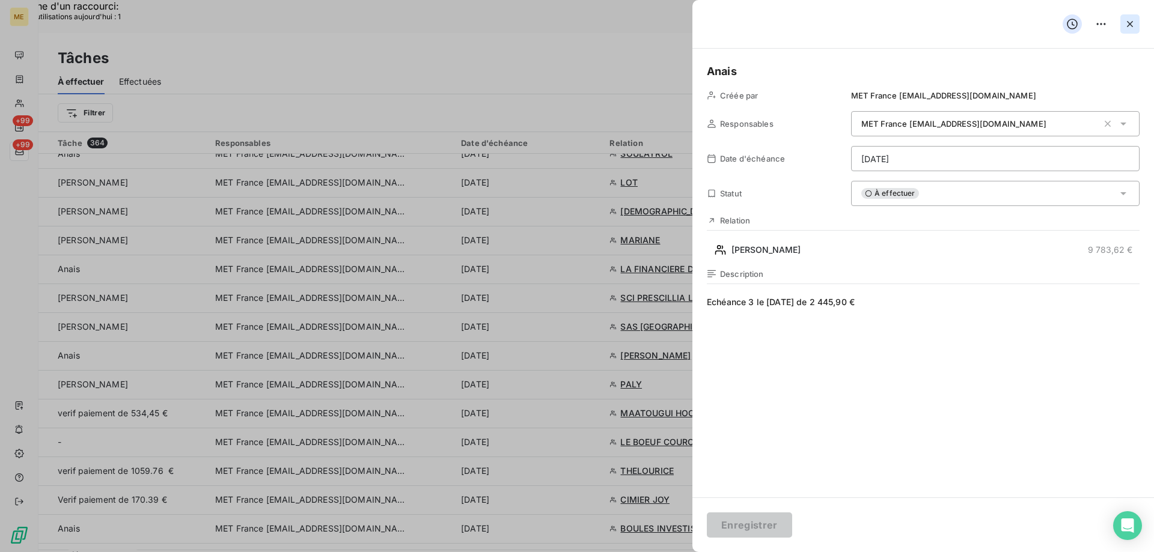
click at [1131, 19] on icon "button" at bounding box center [1130, 24] width 12 height 12
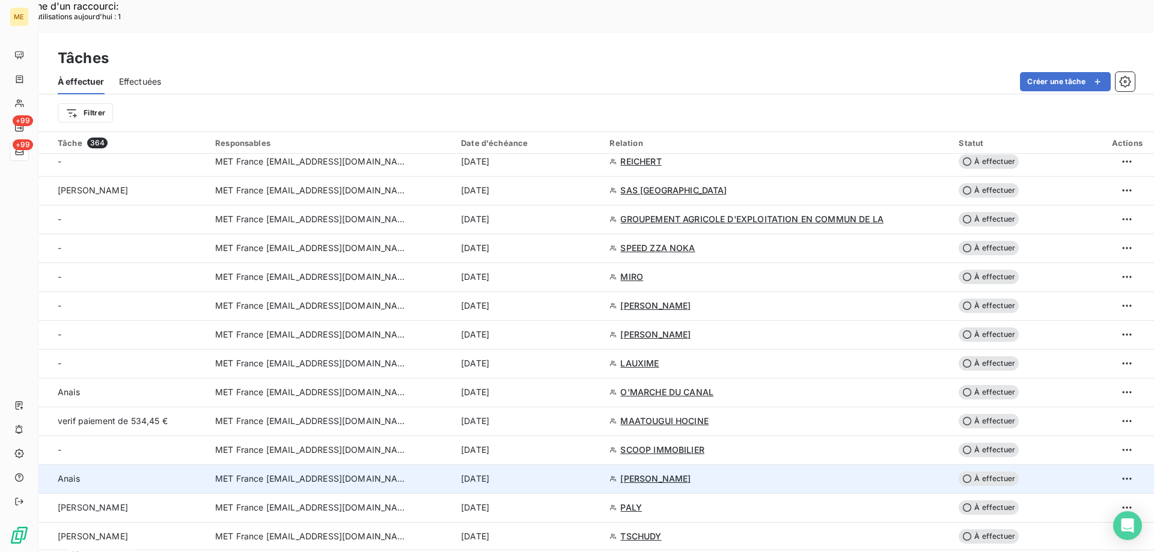
scroll to position [60, 0]
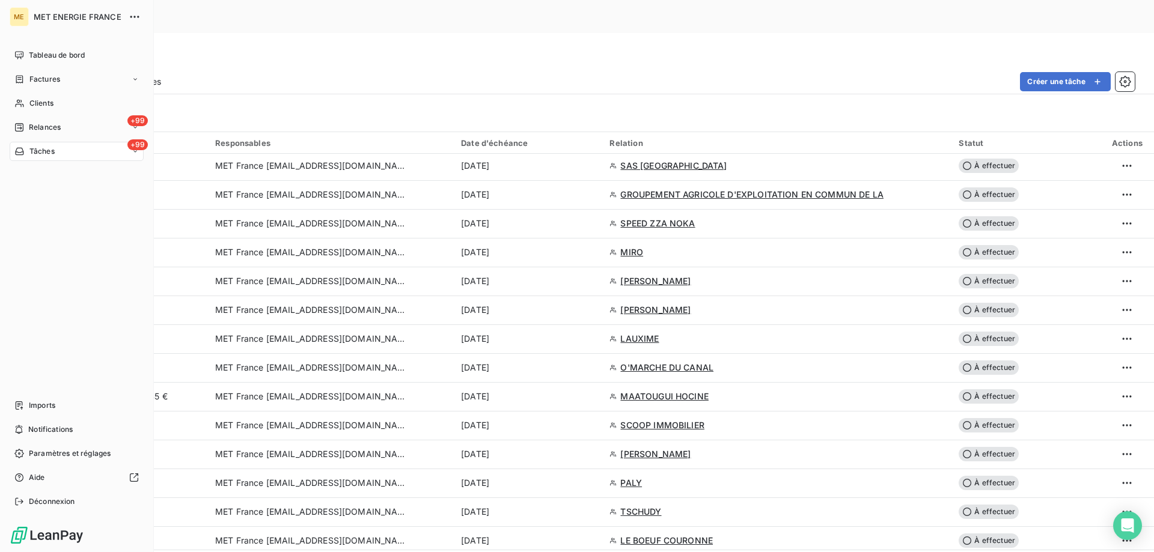
click at [49, 156] on span "Tâches" at bounding box center [41, 151] width 25 height 11
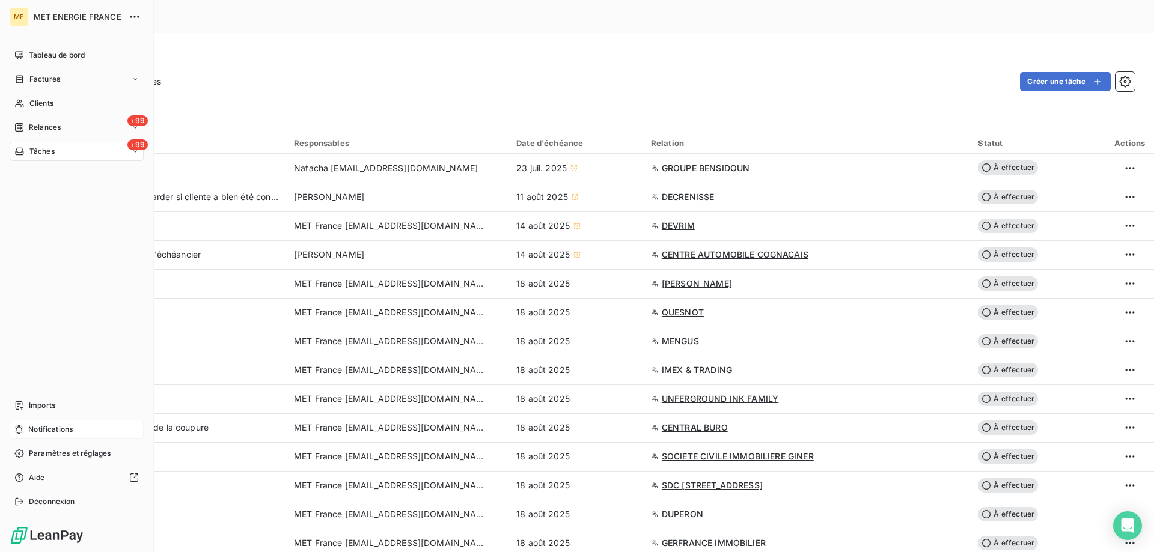
click at [35, 433] on span "Notifications" at bounding box center [50, 429] width 44 height 11
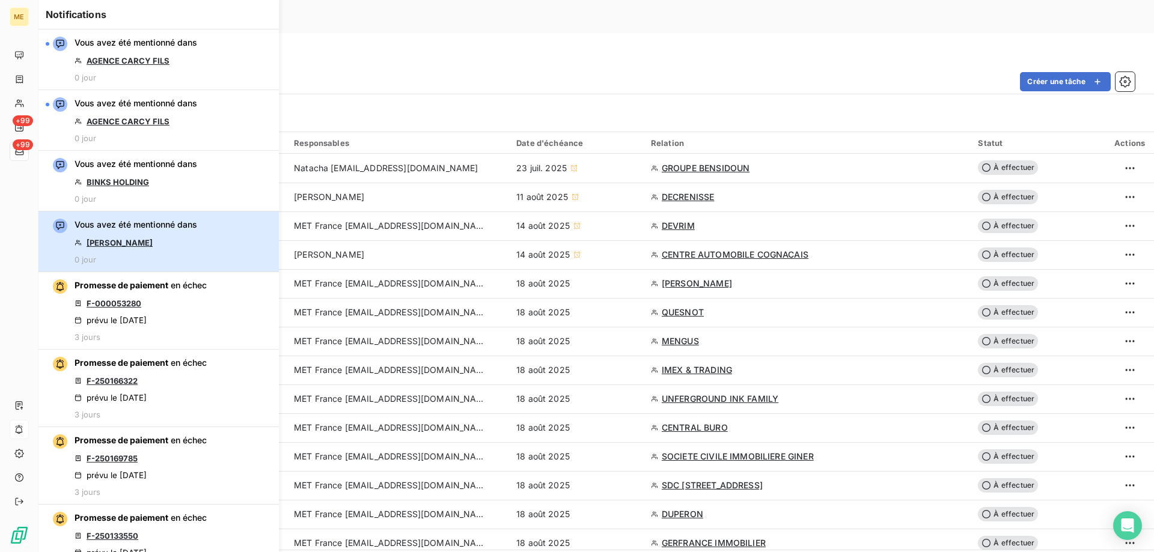
click at [159, 252] on div "Vous avez été mentionné dans OLIVIER 0 jour" at bounding box center [136, 242] width 123 height 46
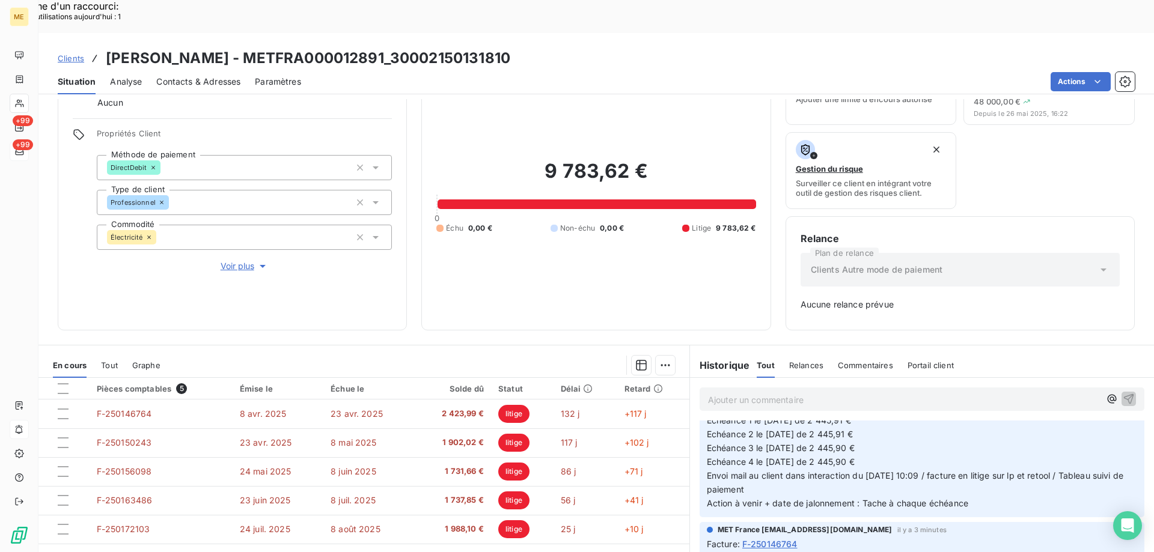
scroll to position [240, 0]
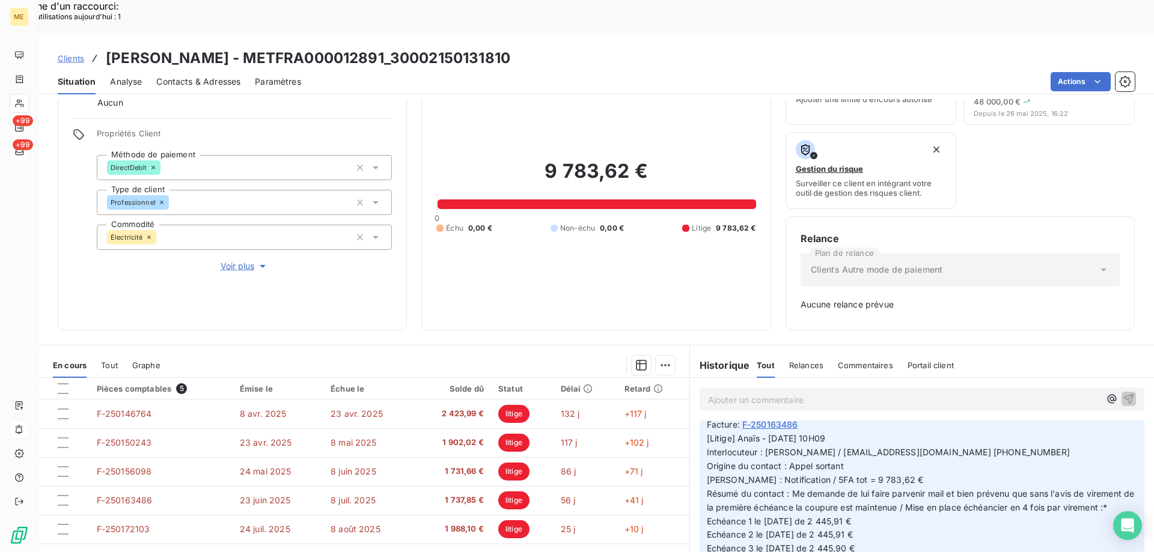
click at [801, 392] on p "Ajouter un commentaire ﻿" at bounding box center [904, 399] width 392 height 15
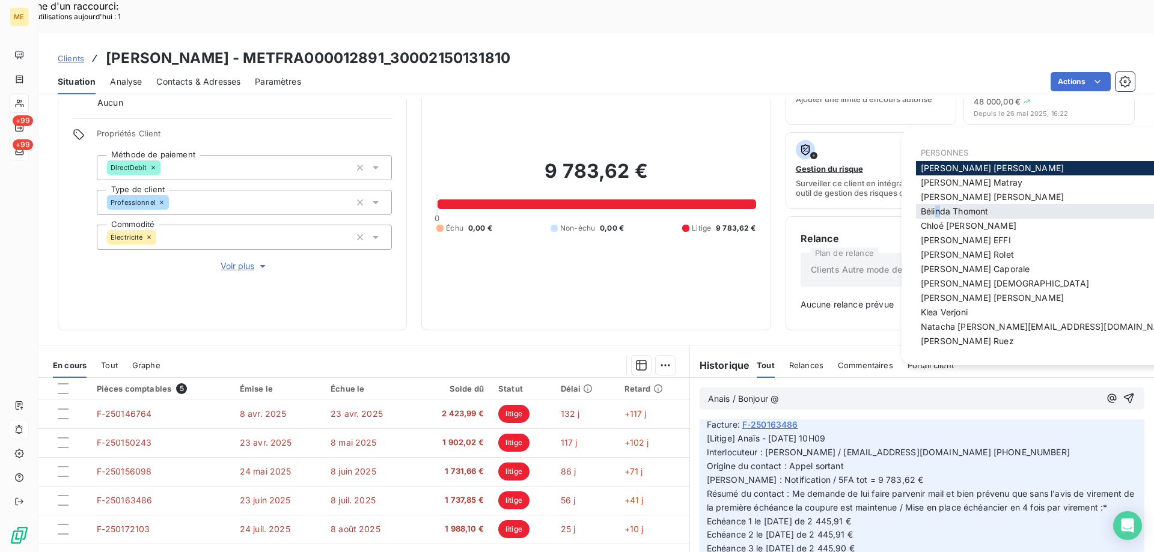
click at [938, 213] on span "Bélinda Thomont" at bounding box center [954, 211] width 67 height 10
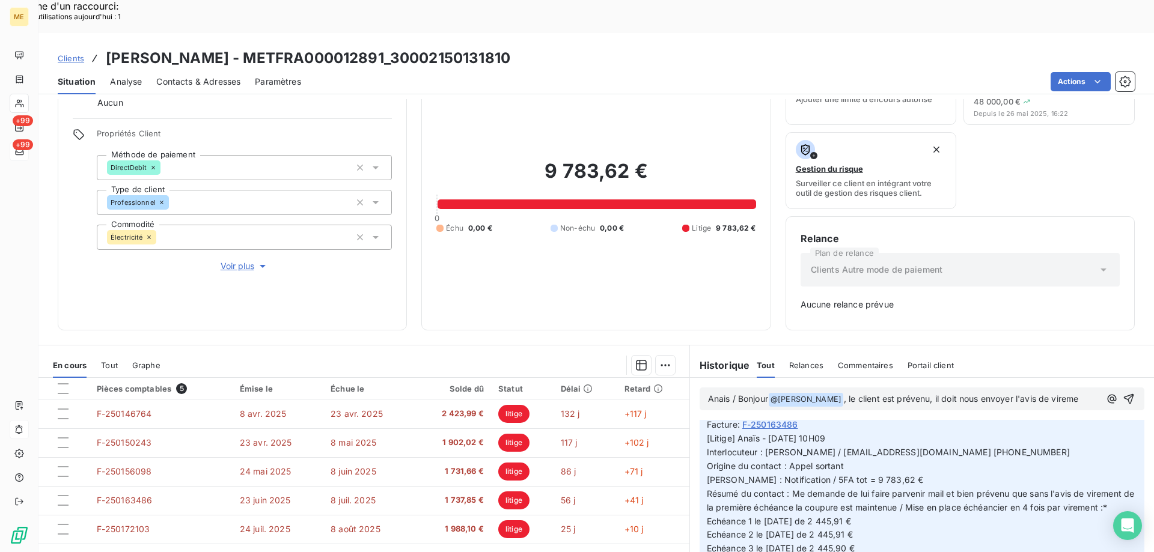
scroll to position [254, 0]
click at [929, 394] on span ", le client est prévenu, il doit nous envoyer l'avis de virement le 19/08." at bounding box center [903, 406] width 391 height 25
drag, startPoint x: 935, startPoint y: 365, endPoint x: 952, endPoint y: 365, distance: 17.4
click at [935, 394] on span ", le client est prévenu. il doit nous envoyer l'avis de virement le 19/08." at bounding box center [903, 406] width 391 height 25
click at [1124, 401] on icon "button" at bounding box center [1129, 406] width 10 height 10
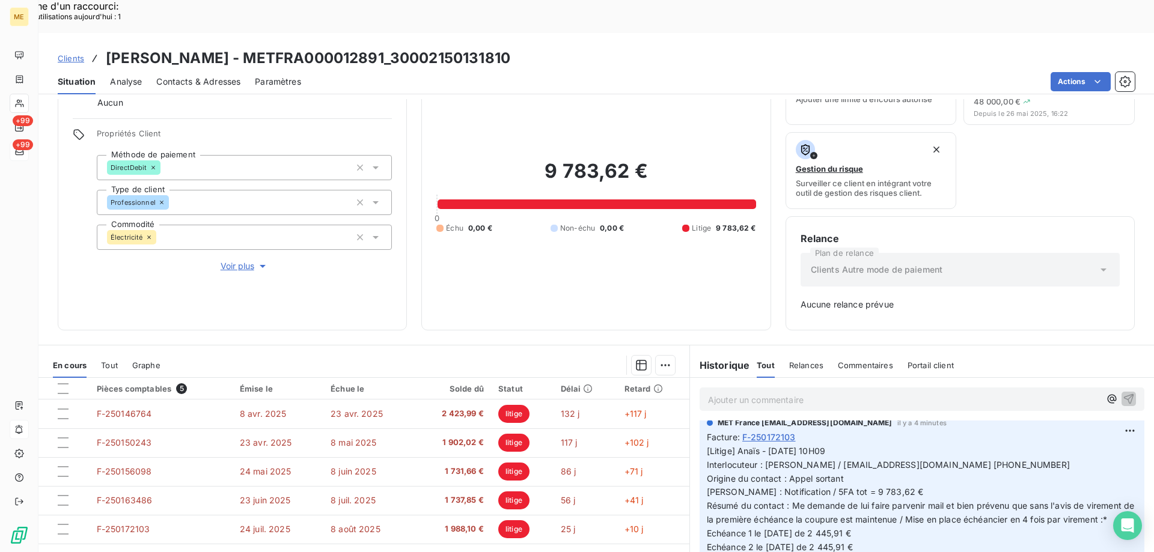
scroll to position [0, 0]
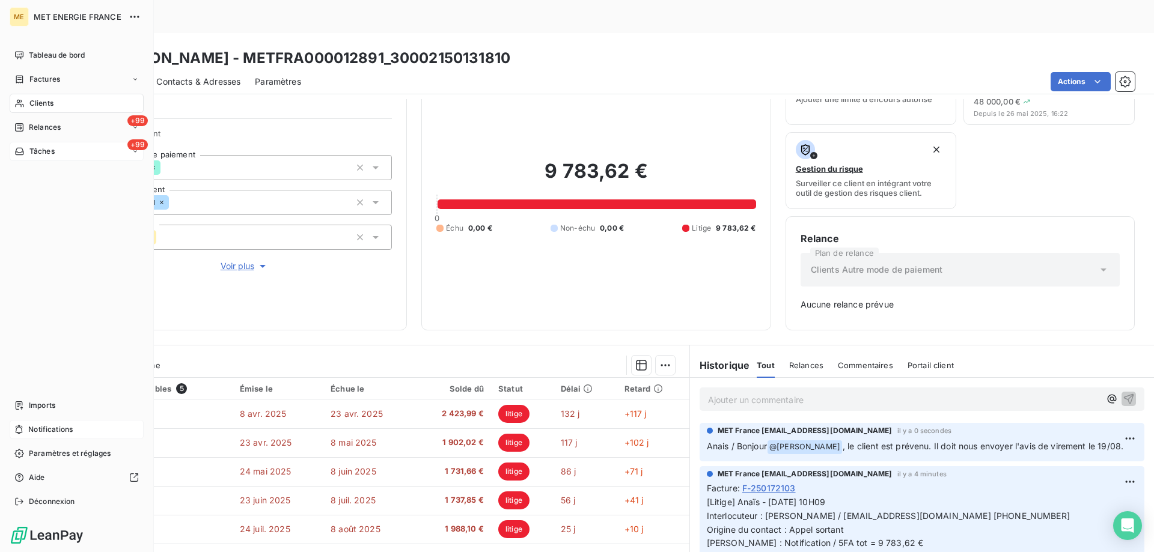
click at [57, 148] on div "+99 Tâches" at bounding box center [77, 151] width 134 height 19
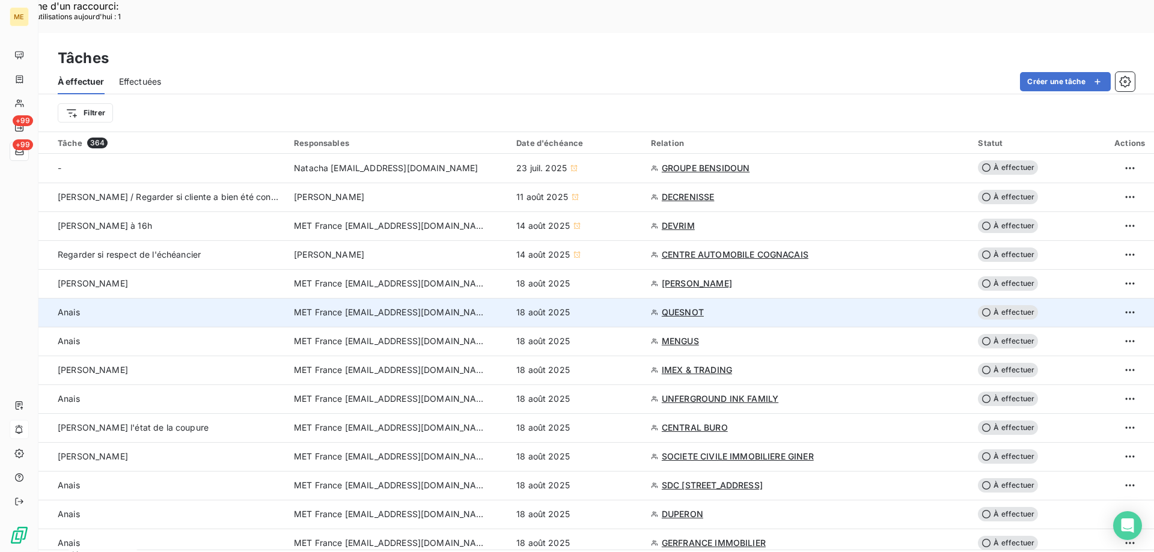
click at [612, 307] on div "18 août 2025" at bounding box center [576, 313] width 120 height 12
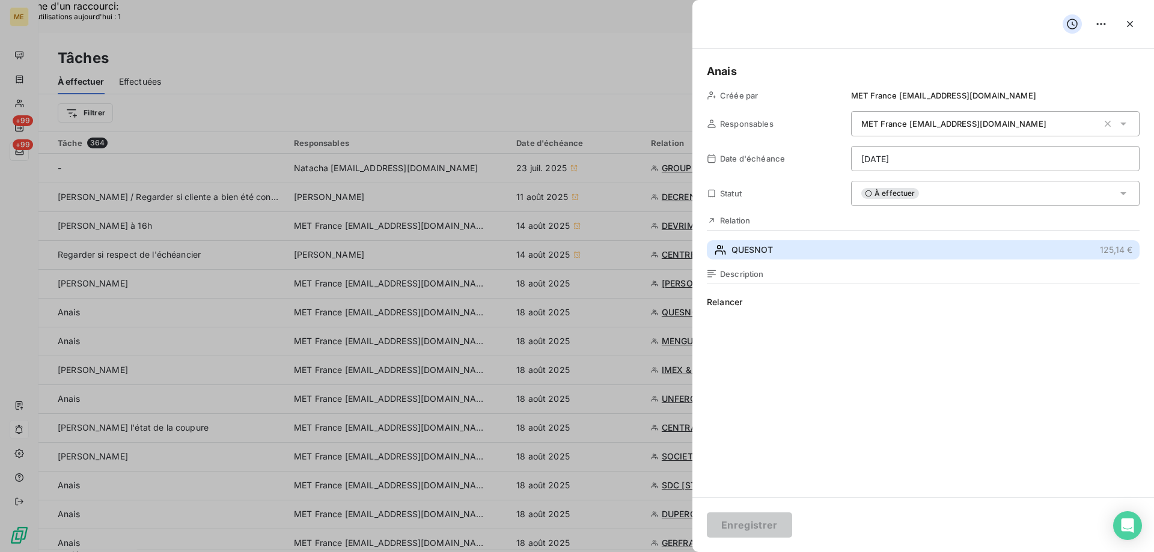
click at [909, 245] on button "QUESNOT 125,14 €" at bounding box center [923, 249] width 433 height 19
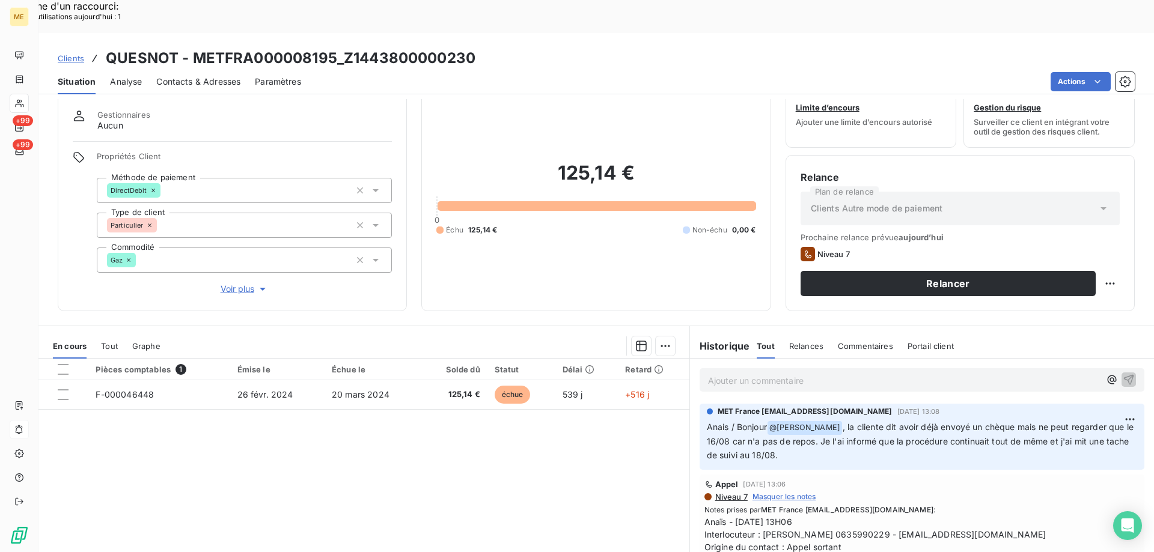
scroll to position [60, 0]
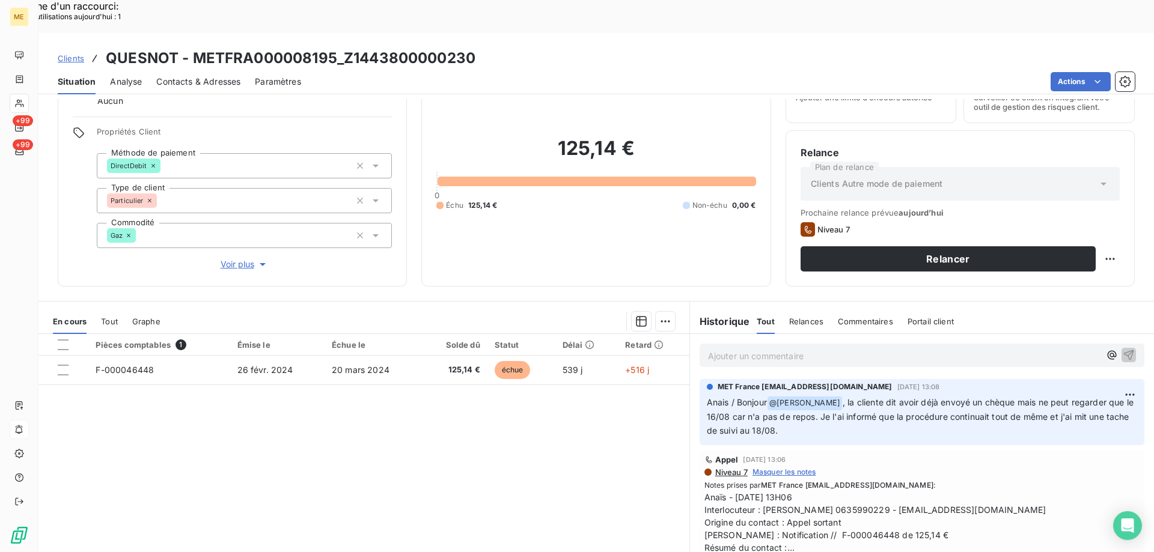
click at [727, 552] on span "Afficher la suite" at bounding box center [732, 560] width 56 height 9
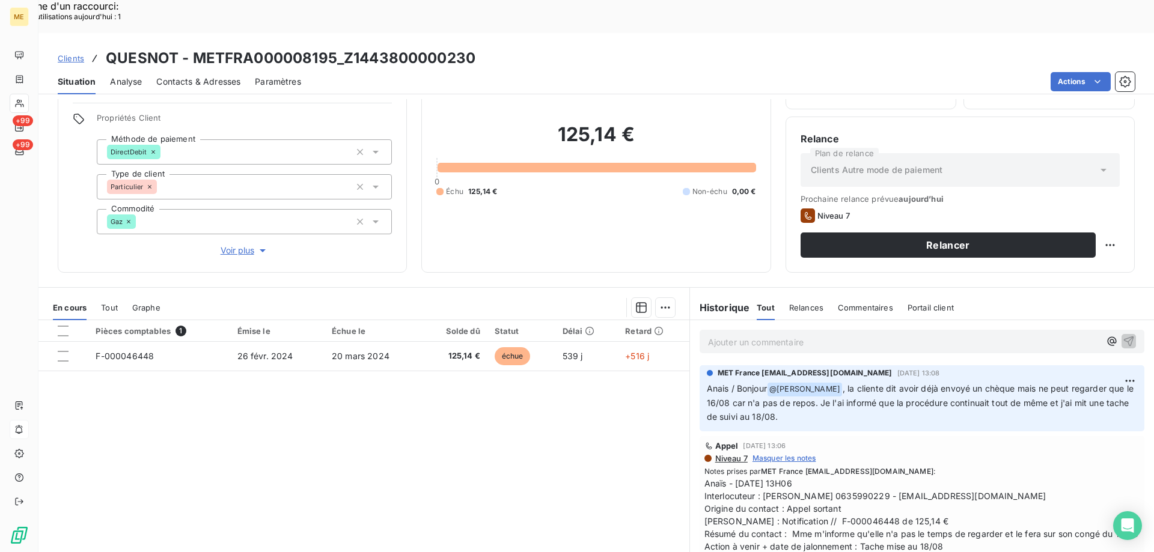
scroll to position [76, 0]
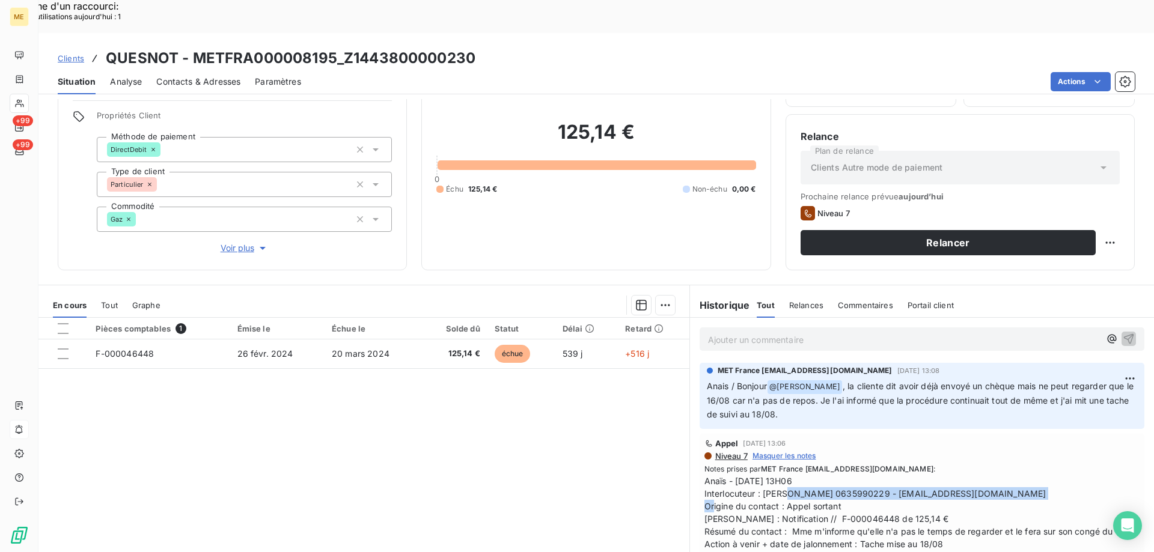
drag, startPoint x: 758, startPoint y: 460, endPoint x: 1082, endPoint y: 462, distance: 323.4
click at [1082, 475] on span "Anaïs - 08/08/2025 - 13H06 Interlocuteur : MME QUESNOT 0635990229 - CHARLOTTE.Q…" at bounding box center [921, 513] width 435 height 76
click at [796, 487] on span "Anaïs - 08/08/2025 - 13H06 Interlocuteur : MME QUESNOT 0635990229 - CHARLOTTE.Q…" at bounding box center [921, 513] width 435 height 76
drag, startPoint x: 793, startPoint y: 486, endPoint x: 935, endPoint y: 485, distance: 142.4
click at [935, 485] on span "Anaïs - 08/08/2025 - 13H06 Interlocuteur : MME QUESNOT 0635990229 - CHARLOTTE.Q…" at bounding box center [921, 513] width 435 height 76
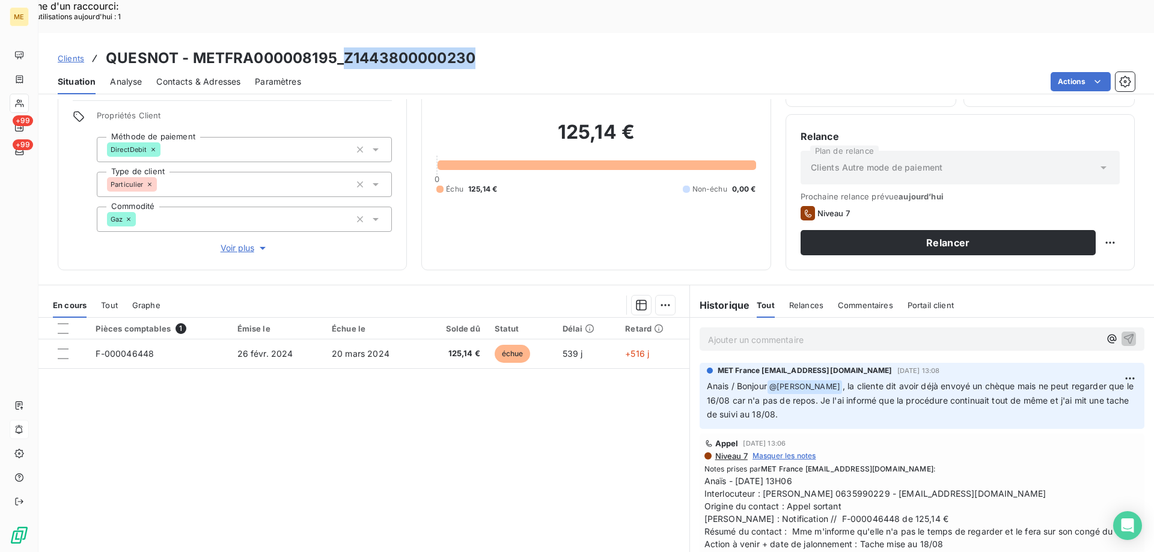
drag, startPoint x: 478, startPoint y: 24, endPoint x: 340, endPoint y: 29, distance: 138.9
click at [340, 47] on div "Clients QUESNOT - METFRA000008195_Z1443800000230" at bounding box center [595, 58] width 1115 height 22
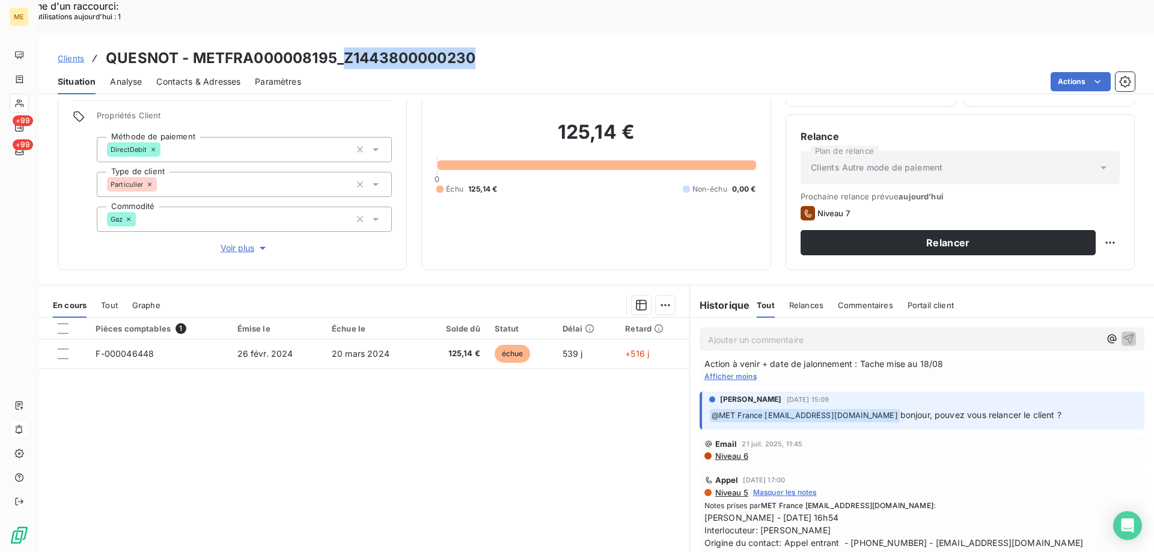
scroll to position [0, 0]
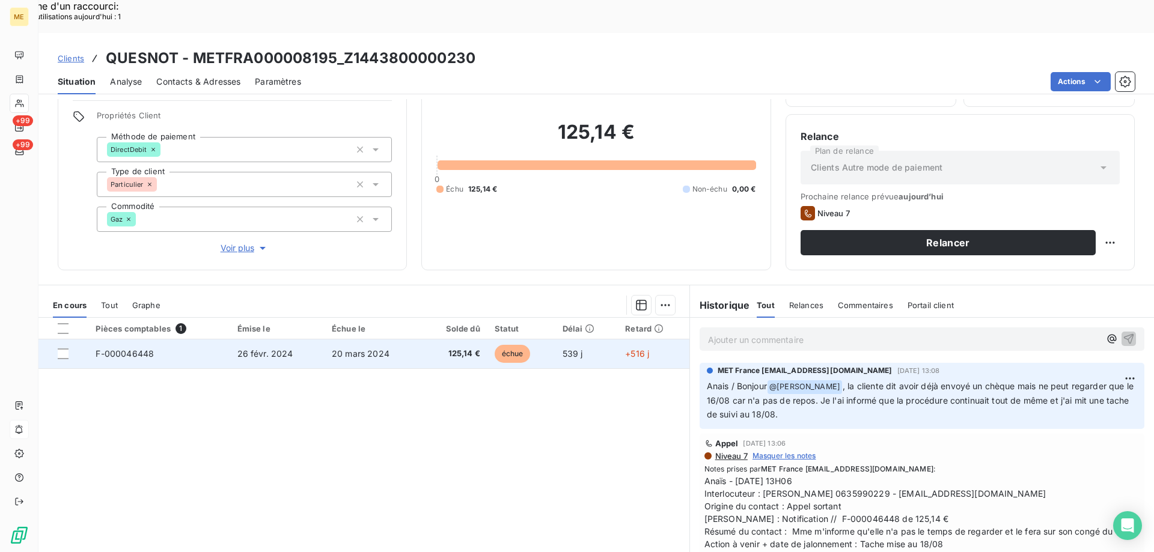
click at [185, 340] on td "F-000046448" at bounding box center [158, 354] width 141 height 29
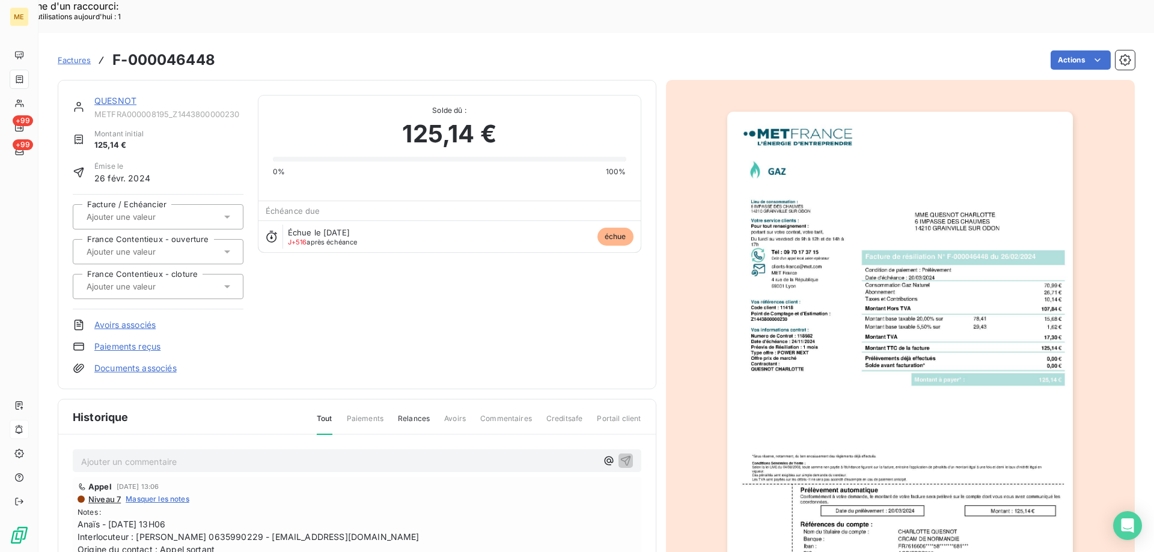
click at [886, 409] on img "button" at bounding box center [900, 356] width 346 height 489
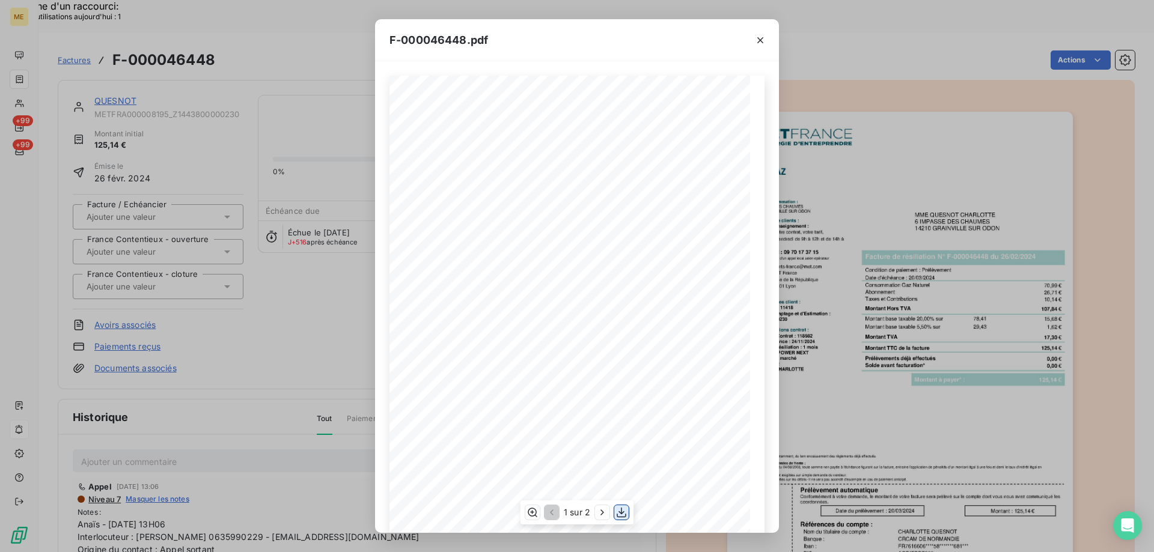
click at [618, 510] on icon "button" at bounding box center [621, 513] width 12 height 12
click at [761, 36] on icon "button" at bounding box center [760, 40] width 12 height 12
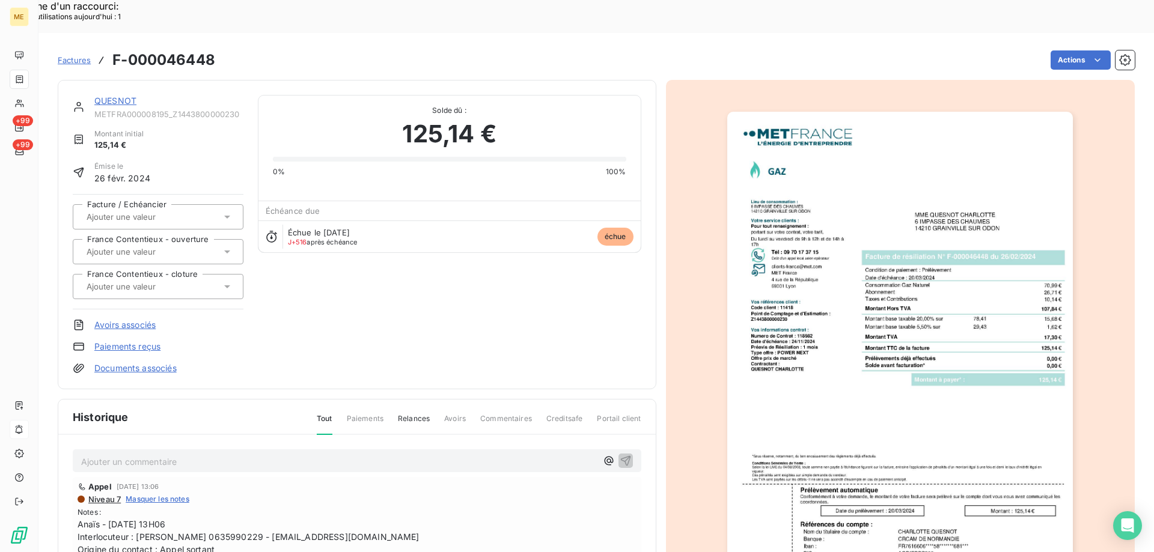
click at [102, 96] on link "QUESNOT" at bounding box center [115, 101] width 42 height 10
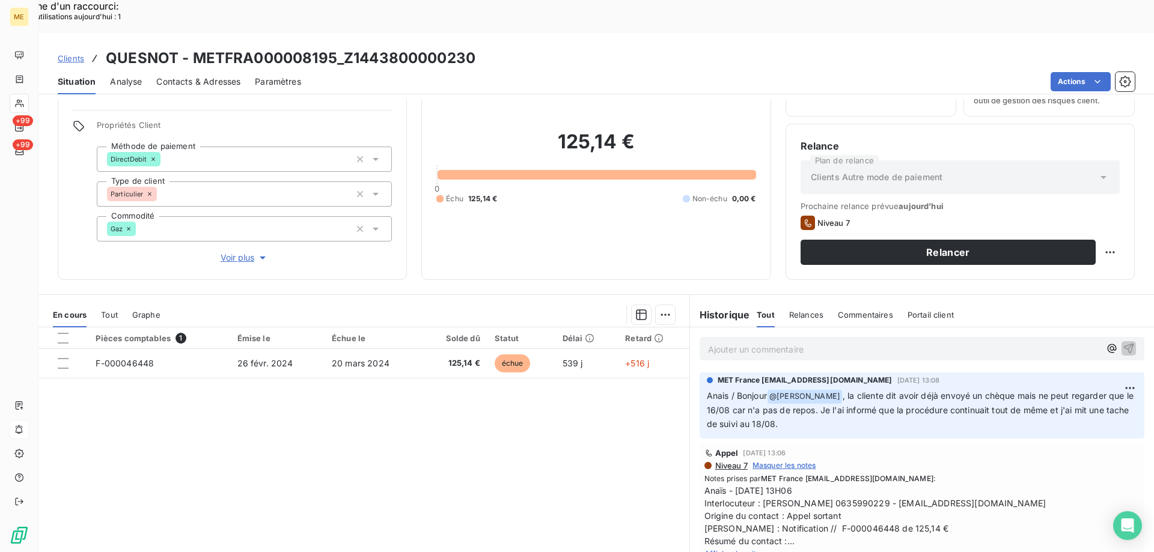
scroll to position [76, 0]
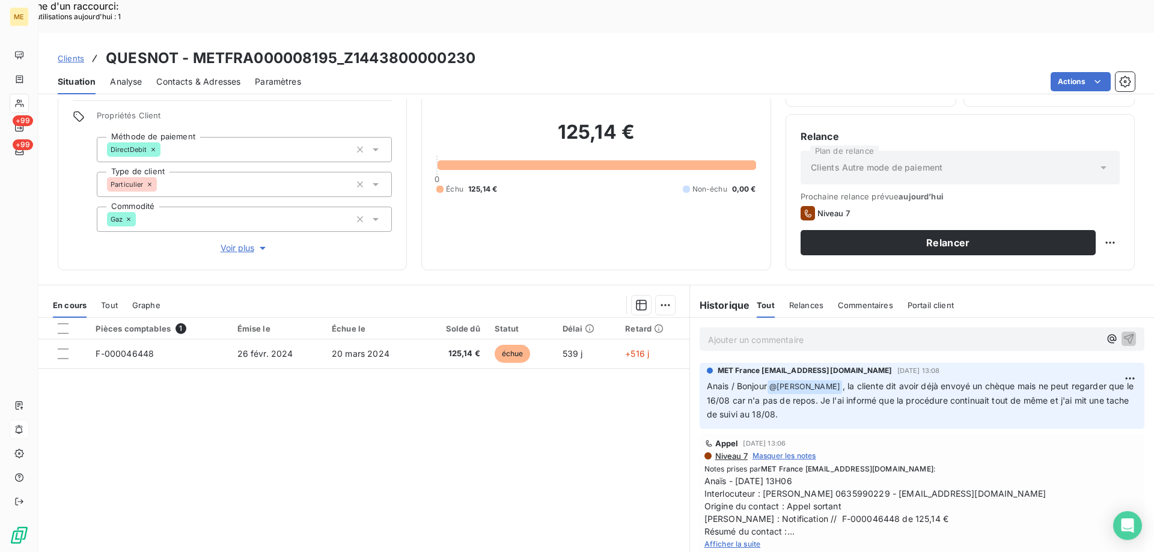
click at [749, 540] on span "Afficher la suite" at bounding box center [732, 544] width 56 height 9
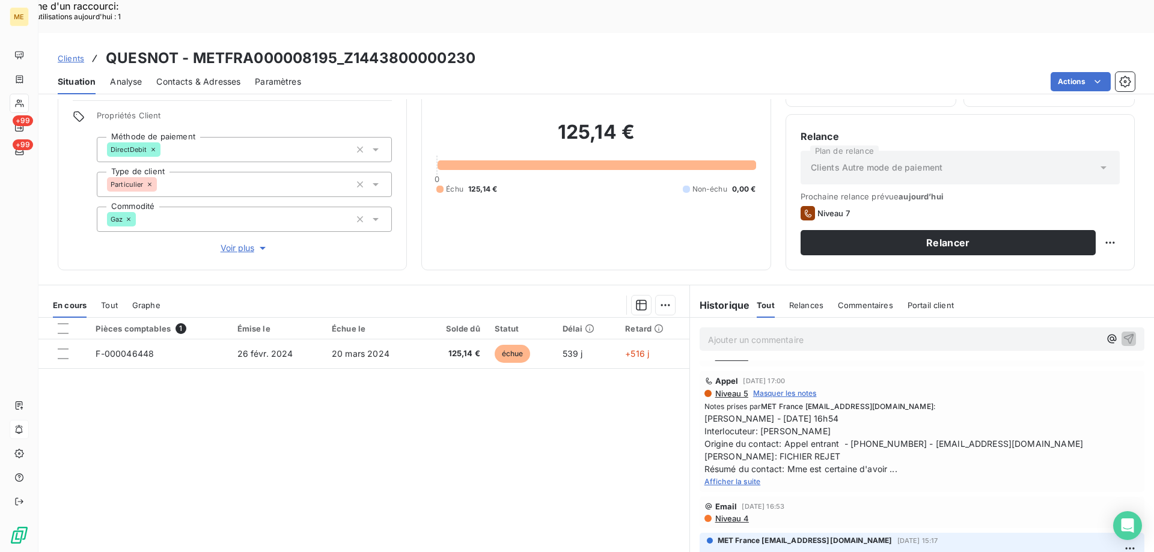
scroll to position [301, 0]
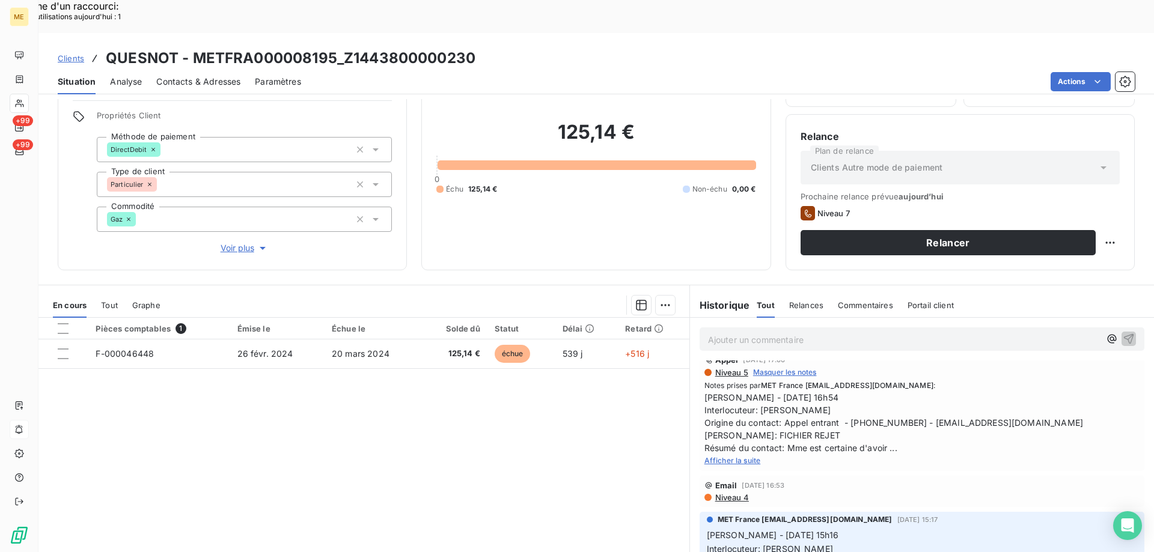
click at [720, 456] on span "Afficher la suite" at bounding box center [732, 460] width 56 height 9
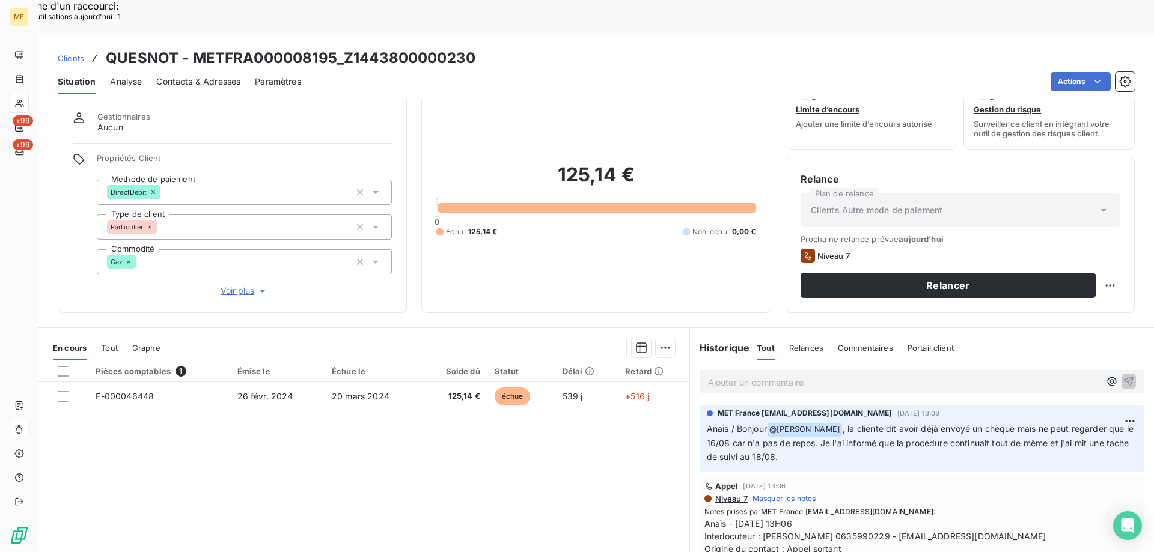
scroll to position [0, 0]
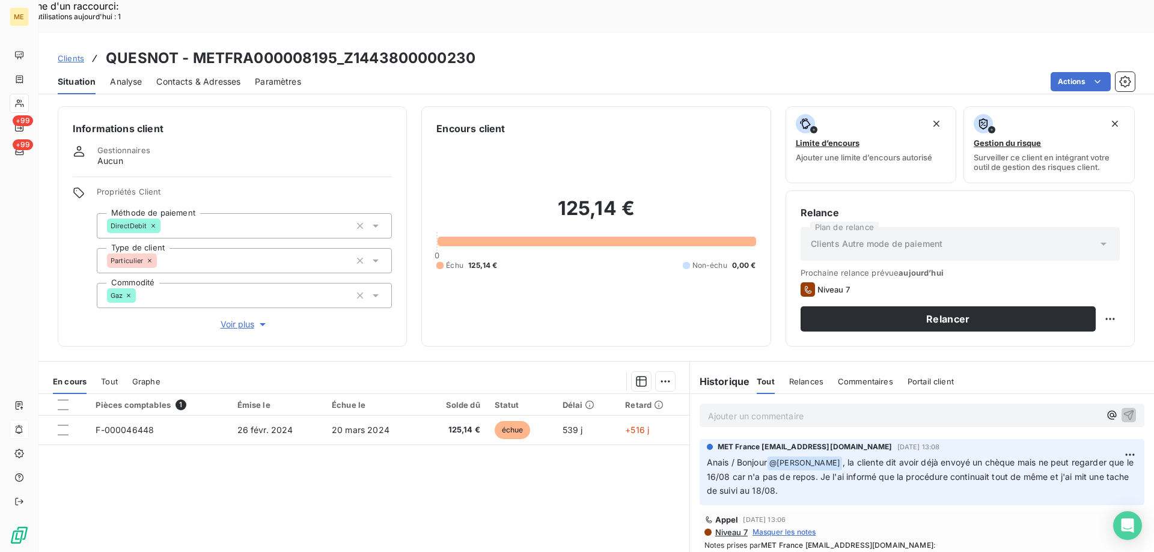
click at [874, 409] on p "Ajouter un commentaire ﻿" at bounding box center [904, 416] width 392 height 15
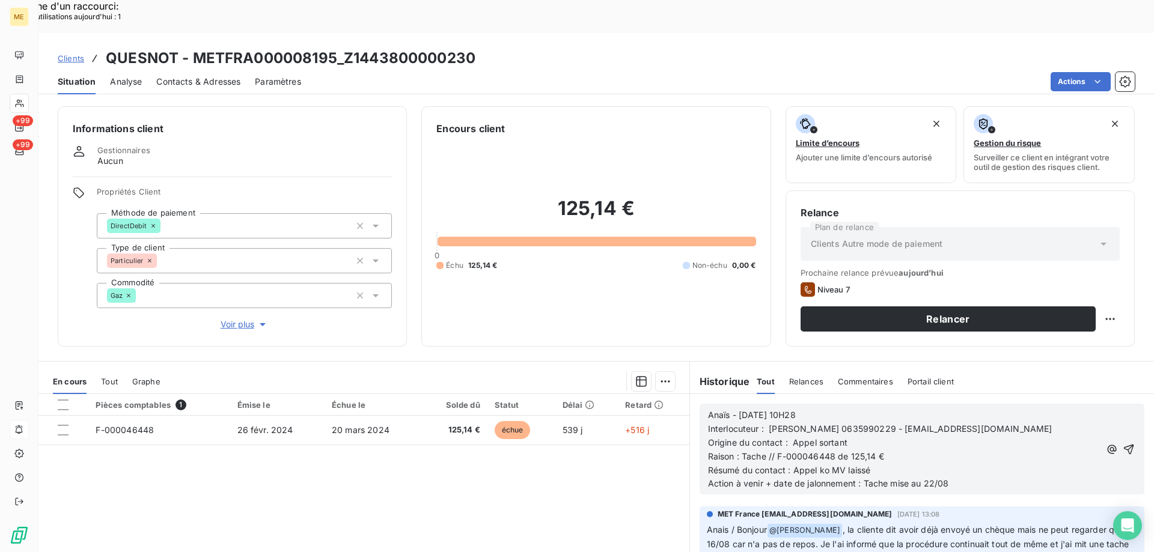
click at [1123, 444] on icon "button" at bounding box center [1129, 450] width 12 height 12
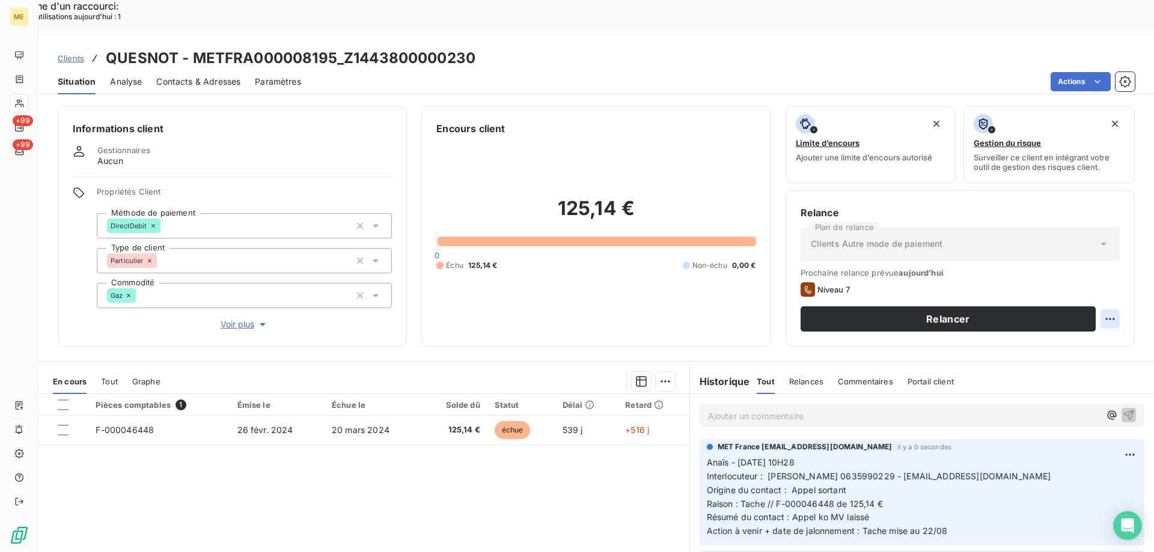
click at [1099, 317] on div "Replanifier cette action" at bounding box center [1052, 312] width 108 height 19
select select "7"
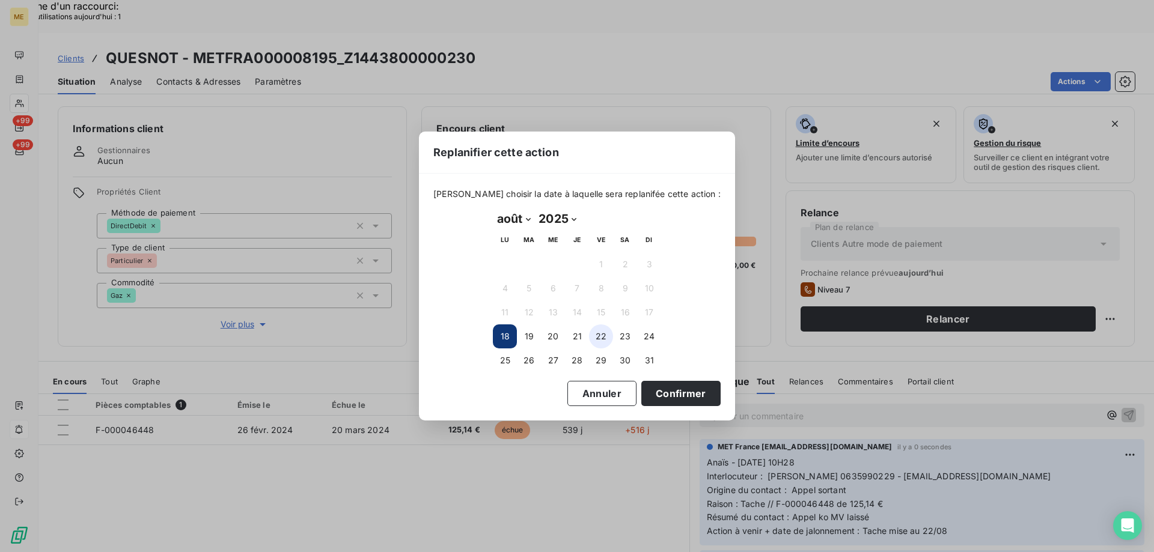
click at [607, 337] on button "22" at bounding box center [601, 337] width 24 height 24
click at [690, 386] on button "Confirmer" at bounding box center [680, 393] width 79 height 25
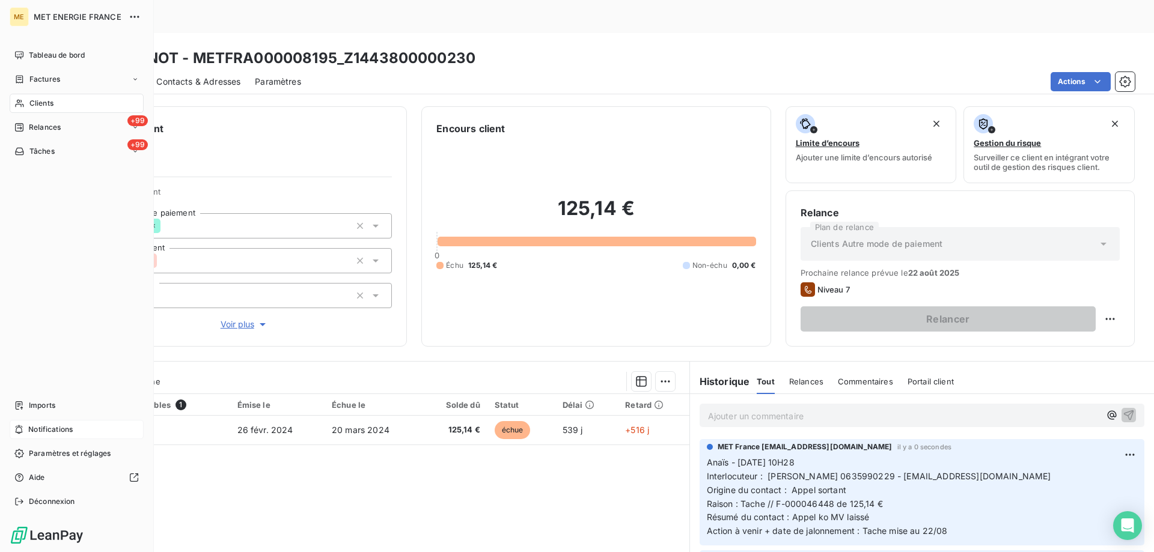
click at [53, 152] on span "Tâches" at bounding box center [41, 151] width 25 height 11
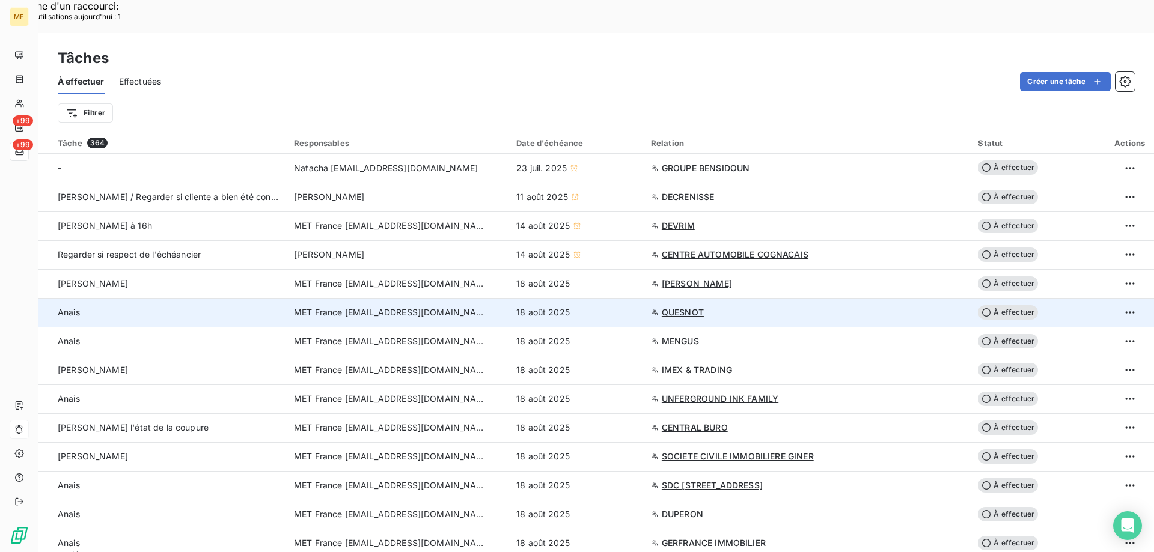
click at [621, 307] on div "18 août 2025" at bounding box center [576, 313] width 120 height 12
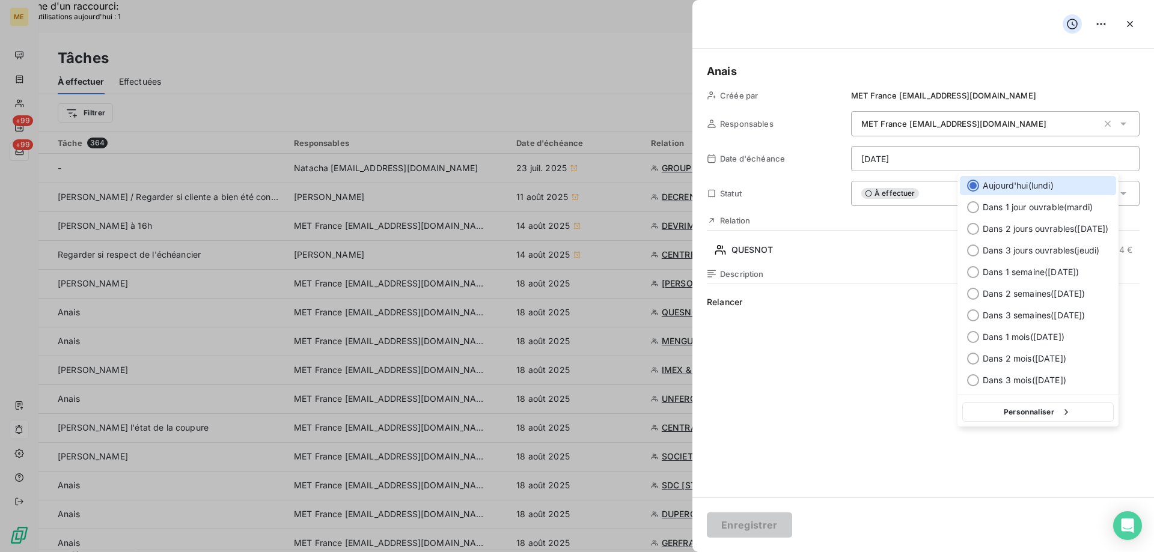
click at [1024, 411] on button "Personnaliser" at bounding box center [1037, 412] width 151 height 19
select select "7"
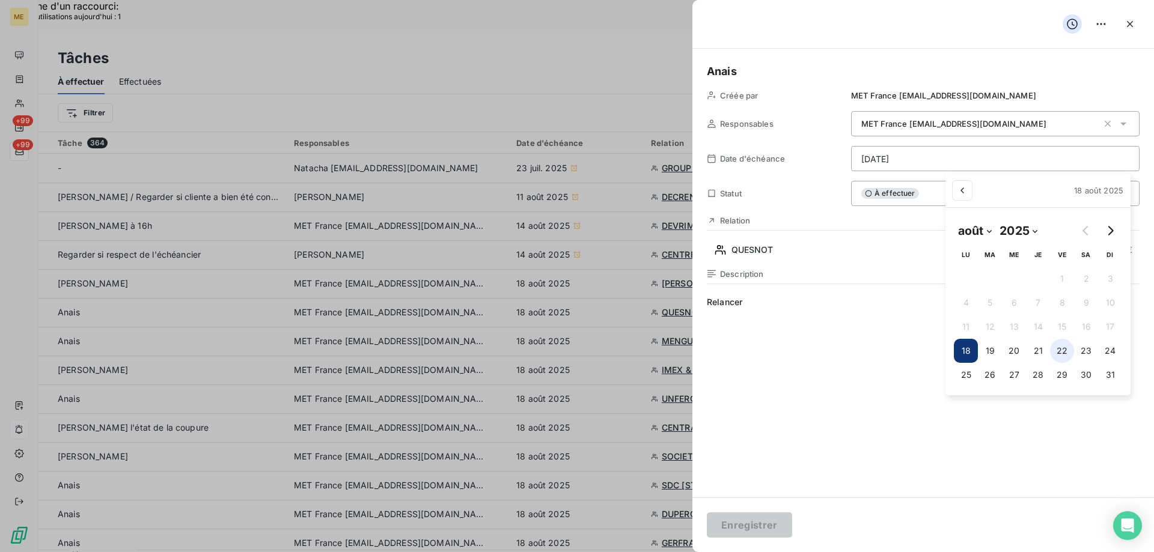
click at [1067, 349] on button "22" at bounding box center [1062, 351] width 24 height 24
type input "22/08/2025"
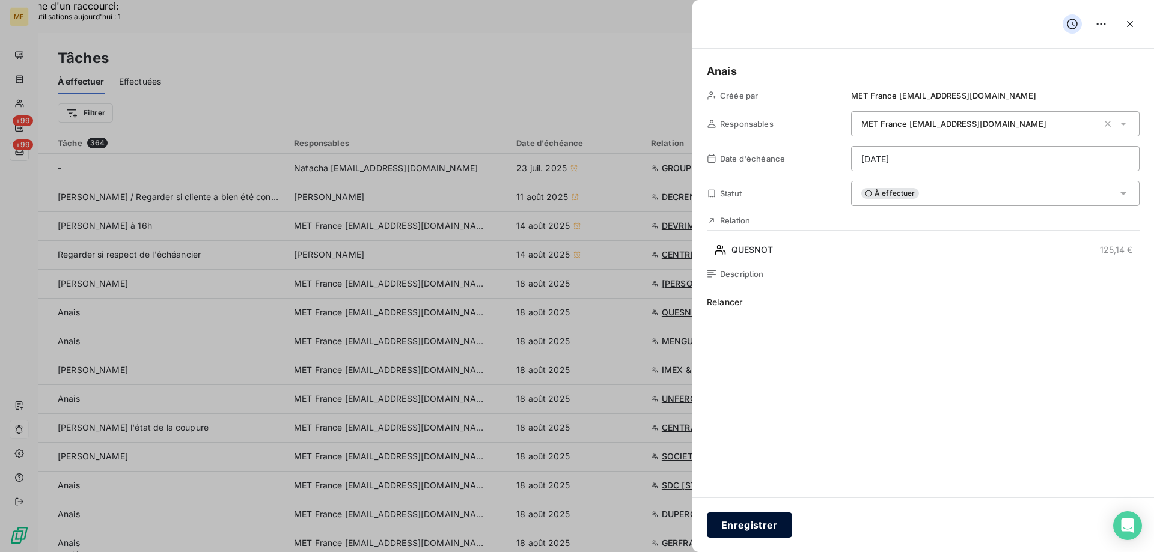
click at [752, 530] on button "Enregistrer" at bounding box center [749, 525] width 85 height 25
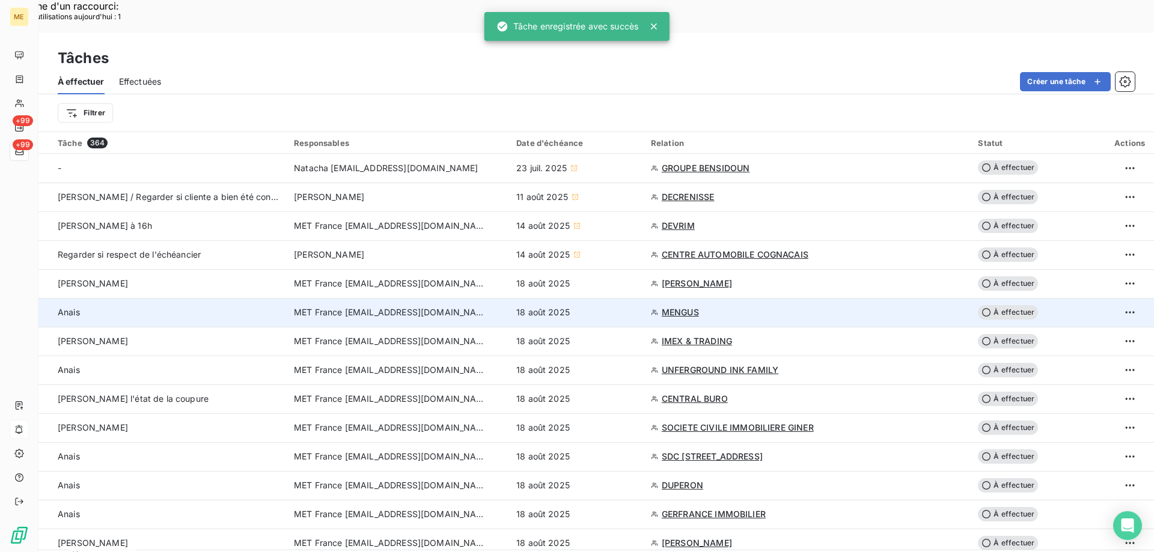
click at [572, 307] on div "18 août 2025" at bounding box center [576, 313] width 120 height 12
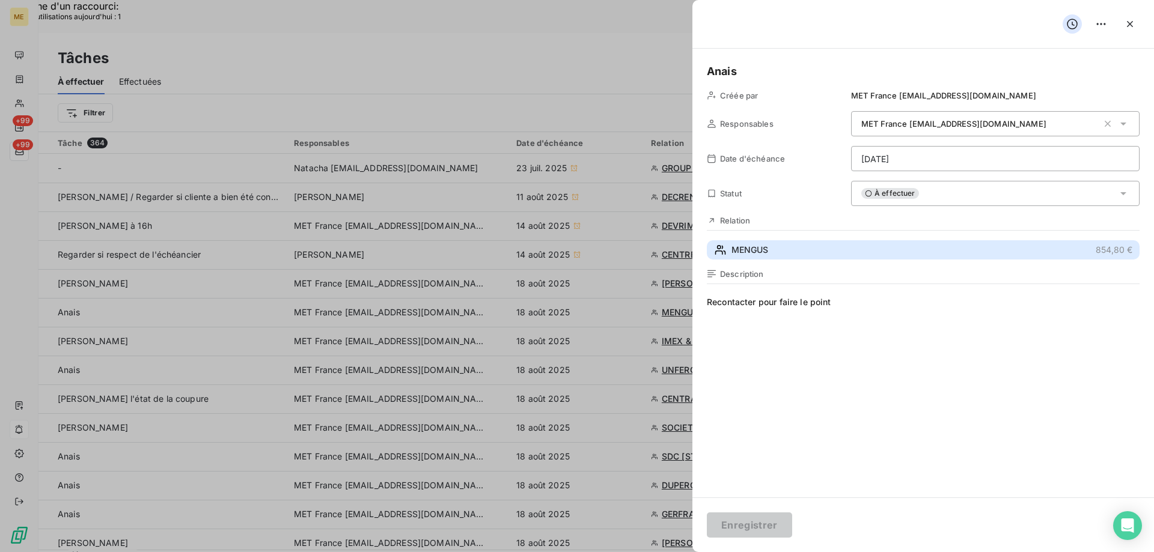
click at [800, 256] on button "MENGUS 854,80 €" at bounding box center [923, 249] width 433 height 19
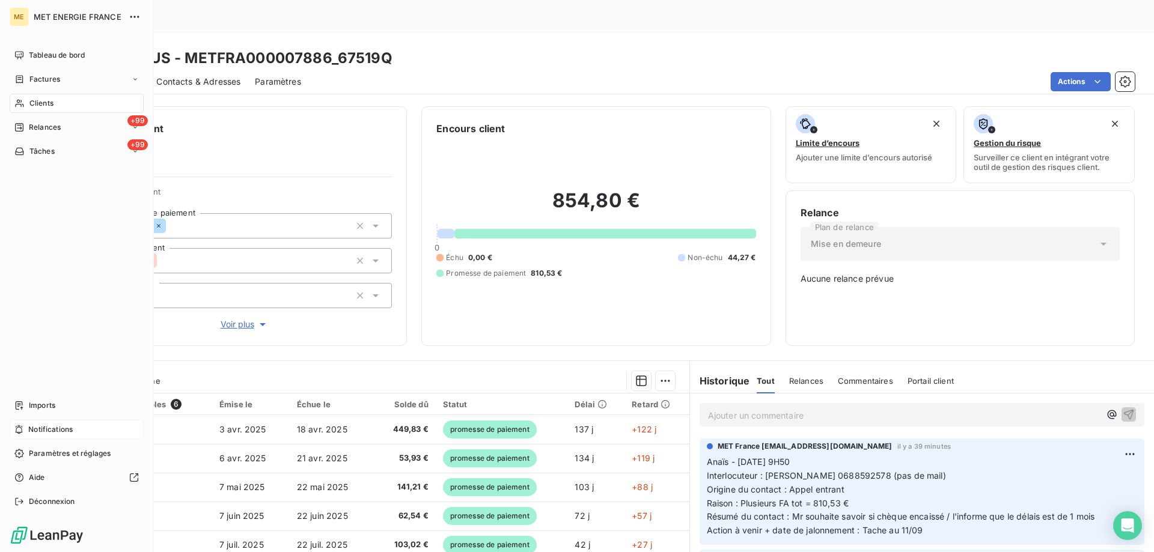
click at [45, 156] on span "Tâches" at bounding box center [41, 151] width 25 height 11
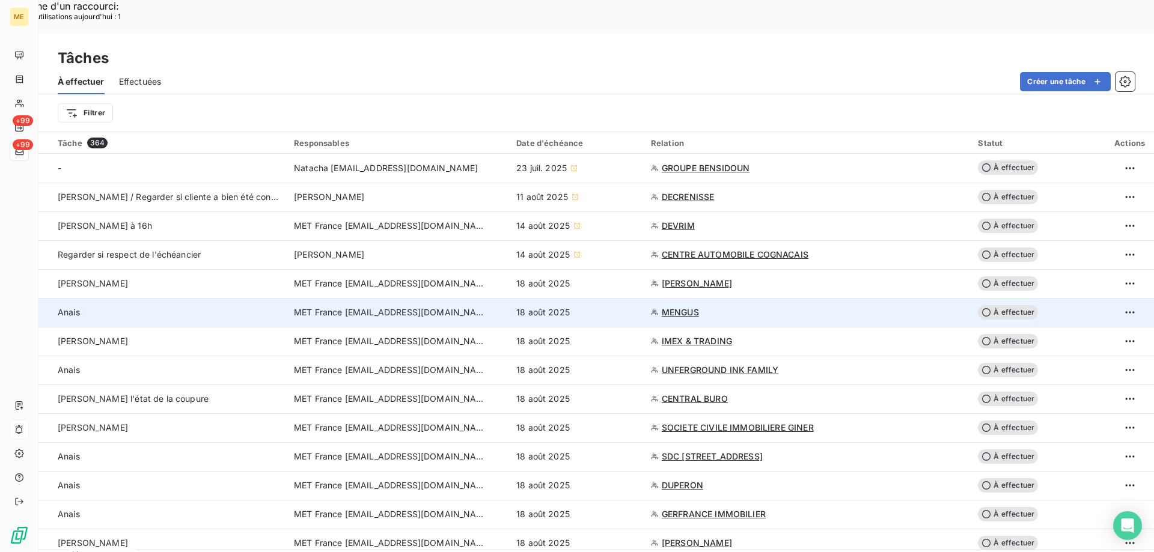
click at [596, 307] on div "18 août 2025" at bounding box center [576, 313] width 120 height 12
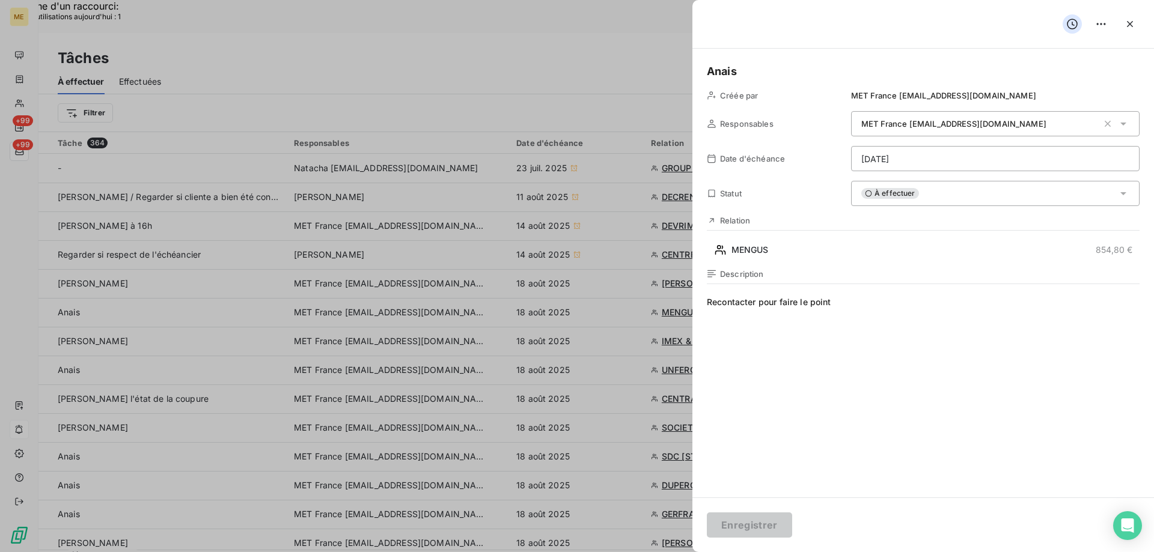
click at [938, 200] on div "À effectuer" at bounding box center [995, 193] width 288 height 25
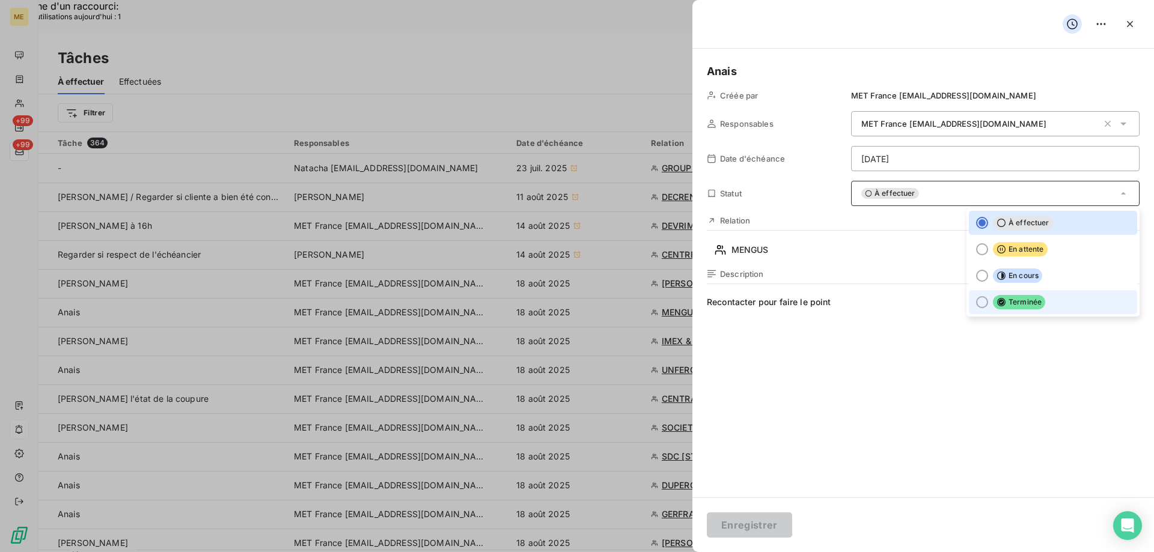
click at [999, 311] on li "Terminée" at bounding box center [1053, 302] width 168 height 24
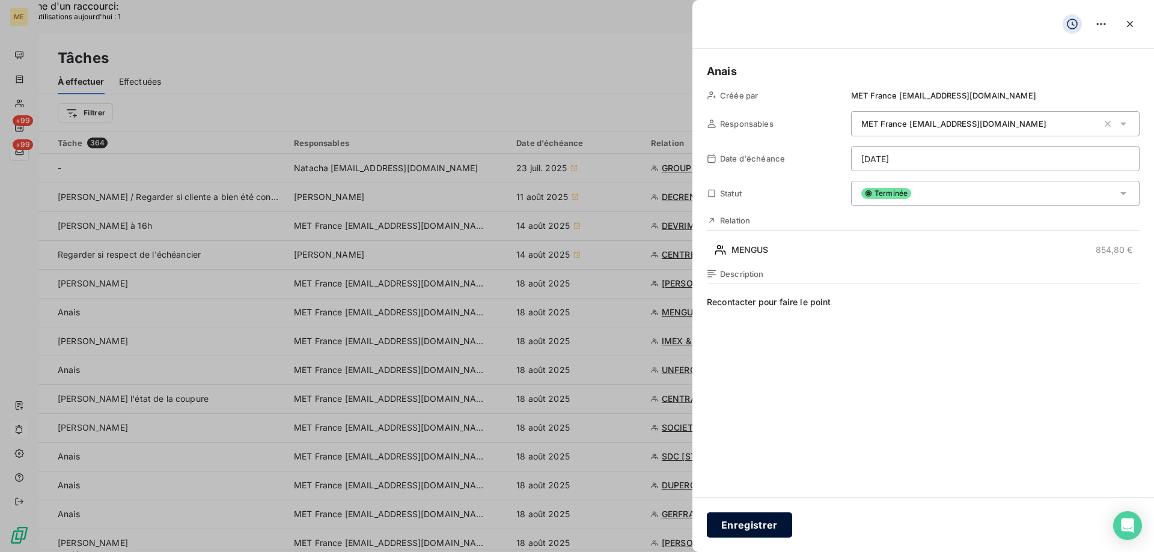
click at [722, 525] on button "Enregistrer" at bounding box center [749, 525] width 85 height 25
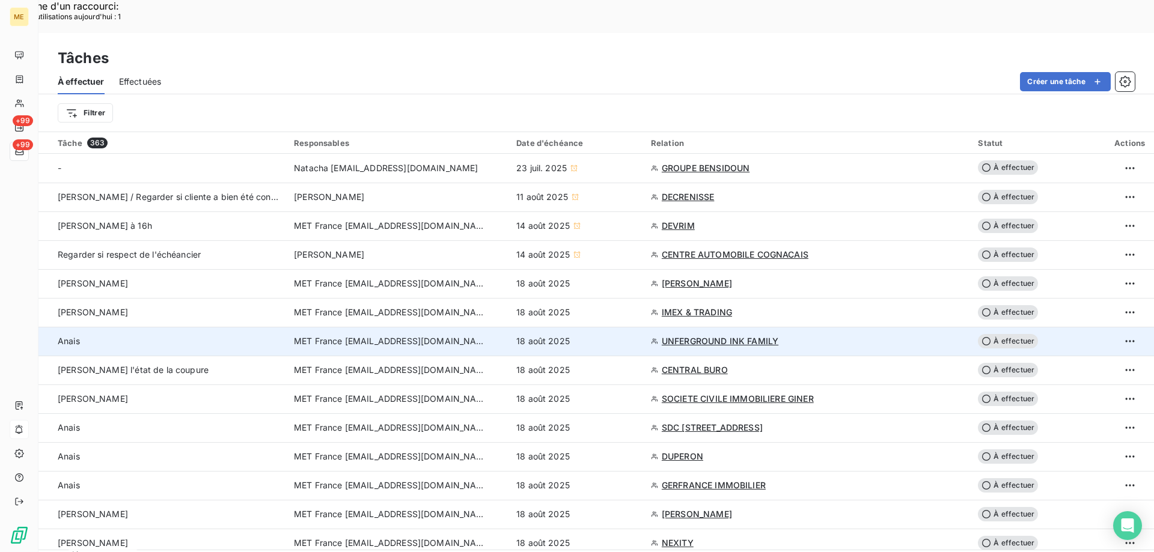
click at [623, 335] on div "18 août 2025" at bounding box center [576, 341] width 120 height 12
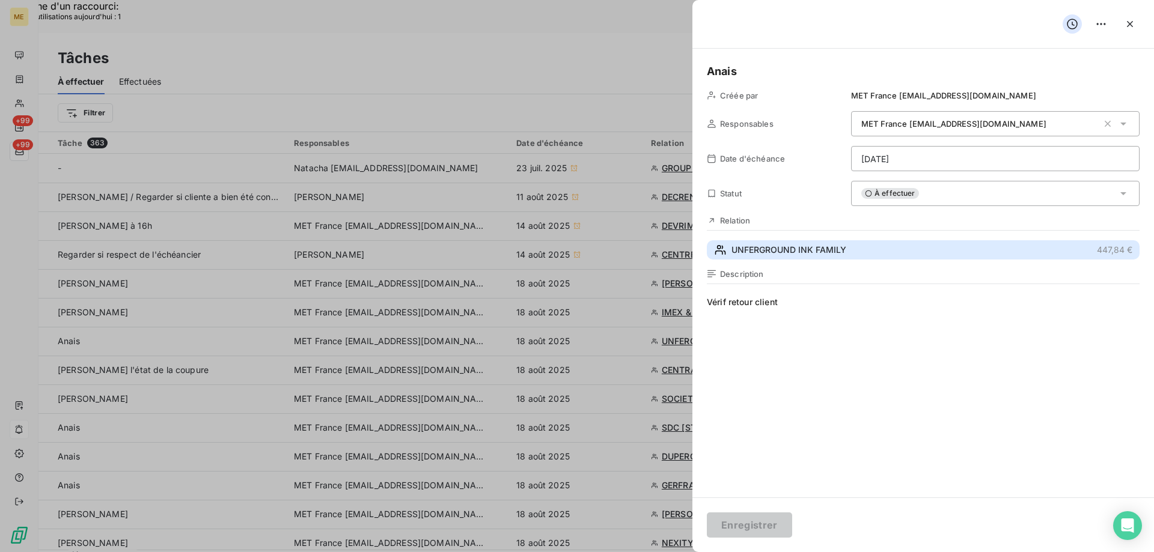
click at [867, 255] on button "UNFERGROUND INK FAMILY 447,84 €" at bounding box center [923, 249] width 433 height 19
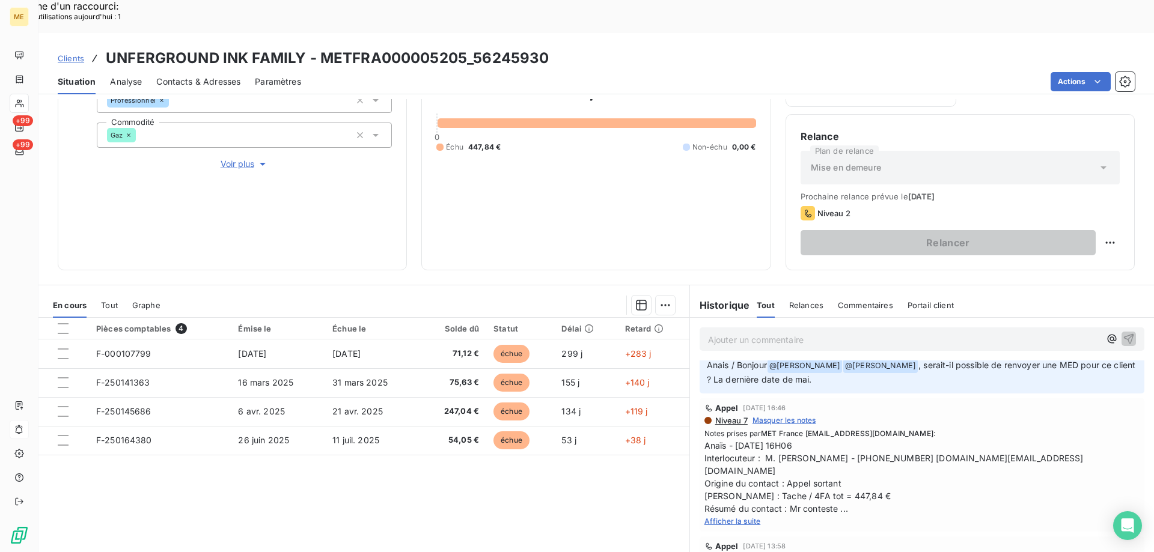
scroll to position [180, 0]
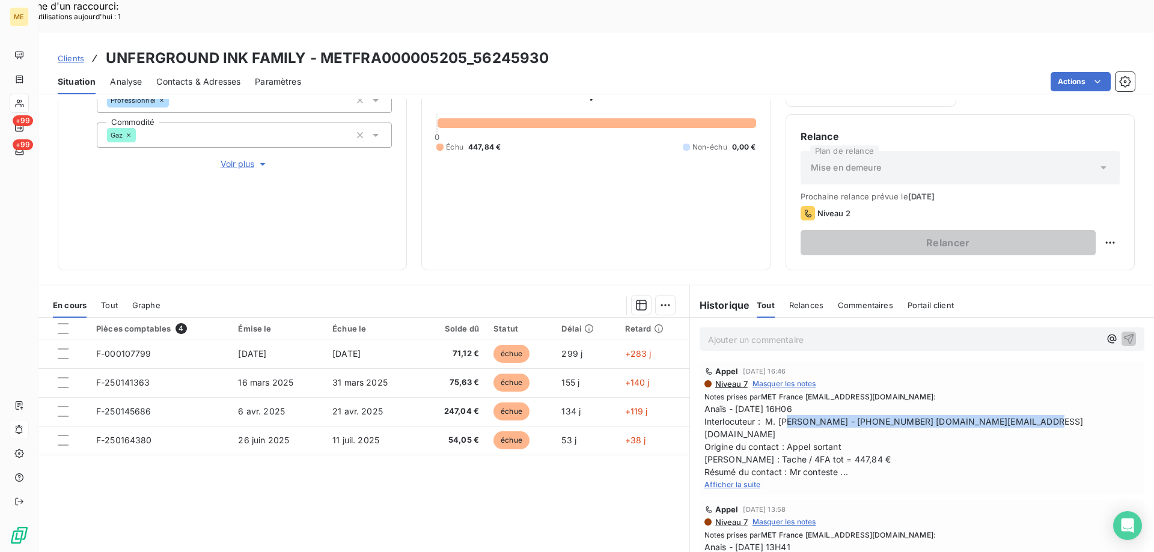
drag, startPoint x: 759, startPoint y: 388, endPoint x: 1008, endPoint y: 392, distance: 249.4
click at [1008, 403] on span "Anaïs - 06/08/2025 - 16H06 Interlocuteur : M. Maugus Dimitri - 0388223489 uif.c…" at bounding box center [921, 441] width 435 height 76
click at [742, 480] on span "Afficher la suite" at bounding box center [732, 484] width 56 height 9
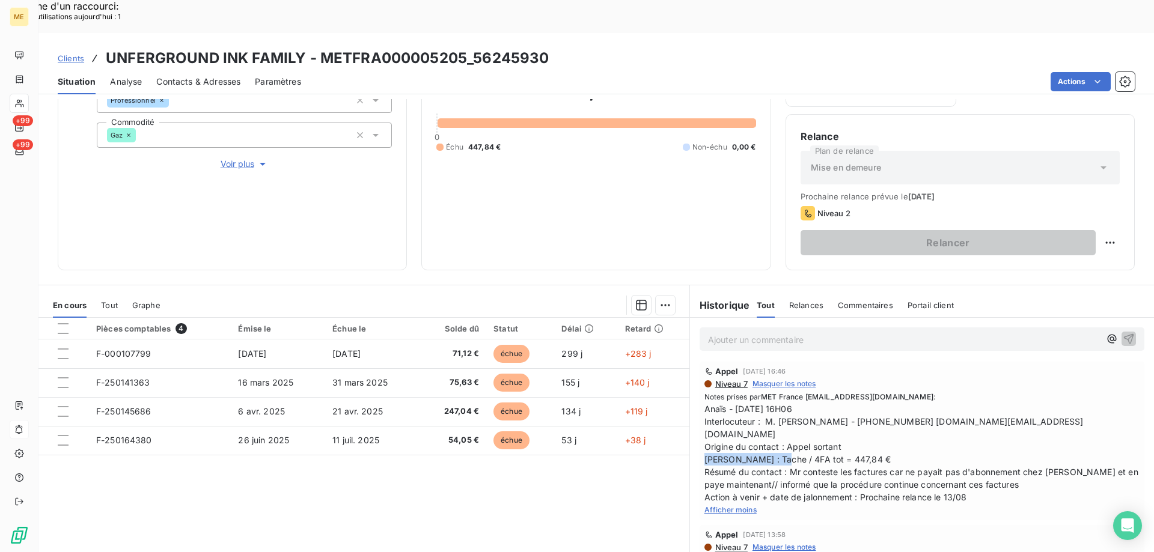
drag, startPoint x: 766, startPoint y: 413, endPoint x: 879, endPoint y: 411, distance: 113.0
click at [879, 411] on span "Anaïs - 06/08/2025 - 16H06 Interlocuteur : M. Maugus Dimitri - 0388223489 uif.c…" at bounding box center [921, 453] width 435 height 101
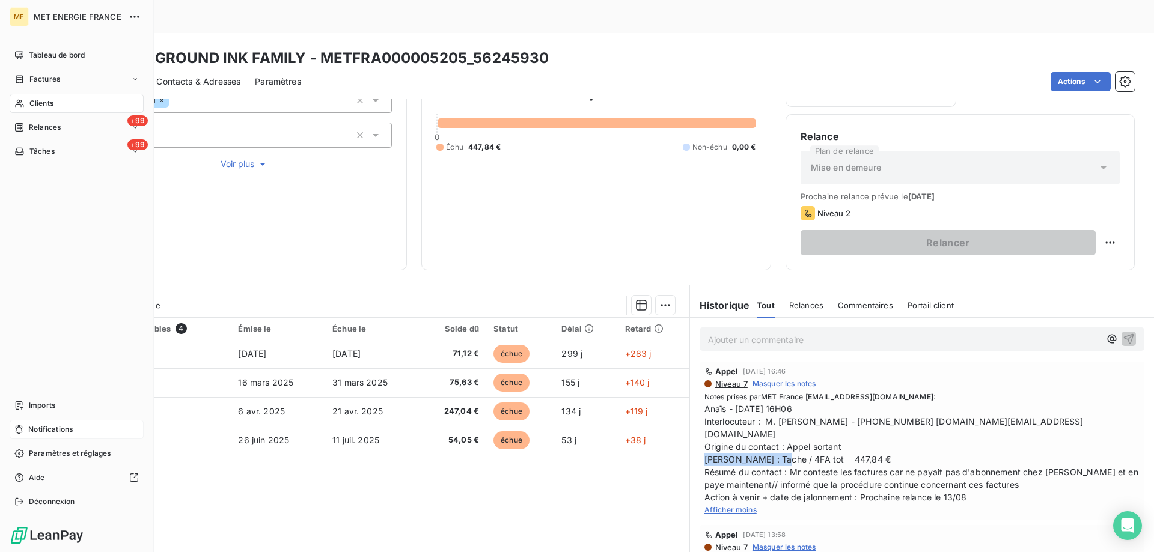
click at [52, 150] on span "Tâches" at bounding box center [41, 151] width 25 height 11
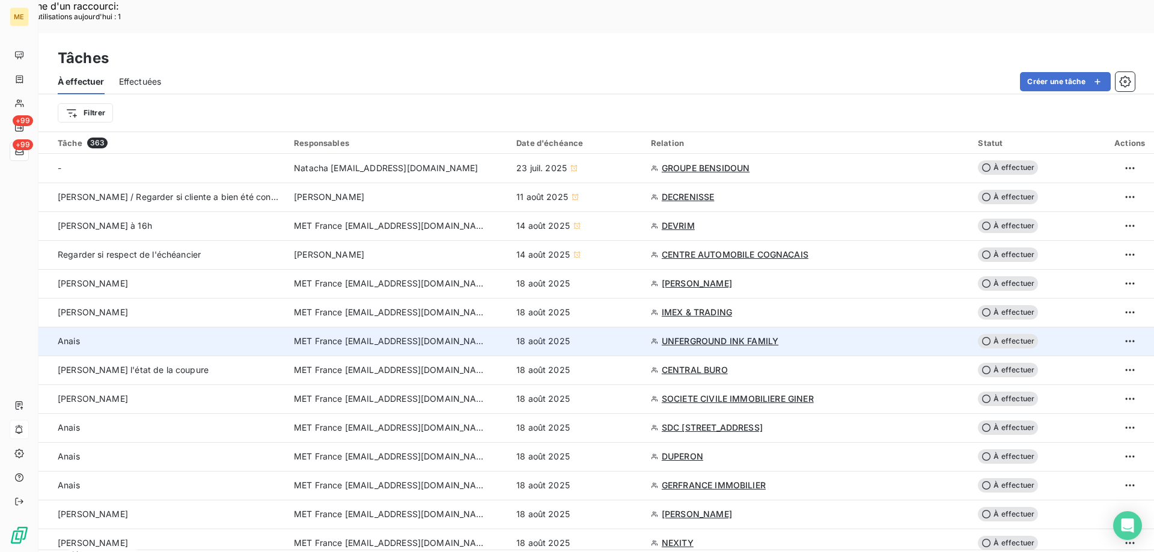
click at [624, 335] on div "18 août 2025" at bounding box center [576, 341] width 120 height 12
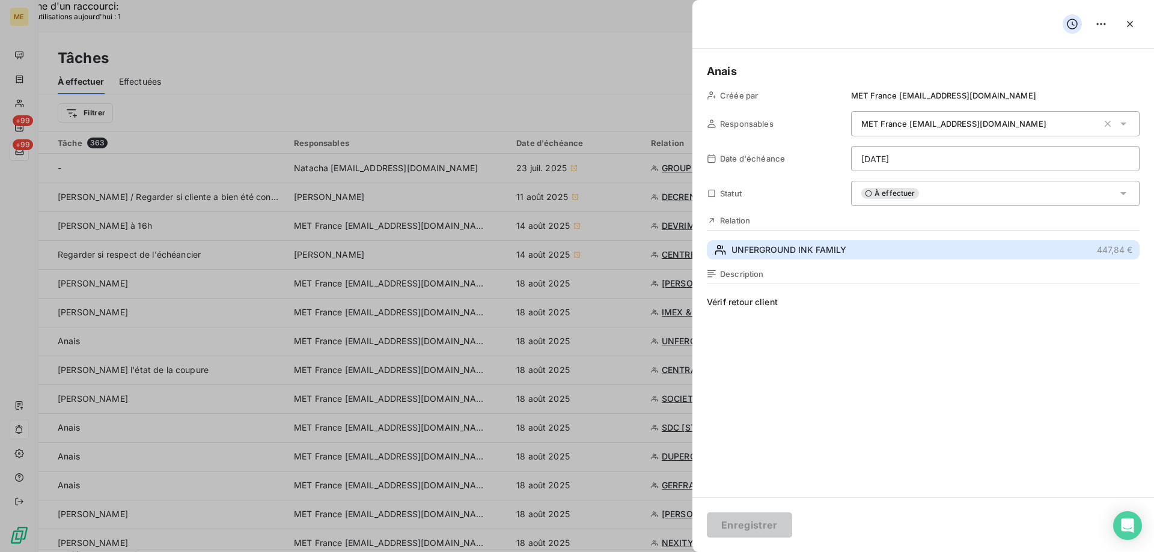
click at [785, 257] on button "UNFERGROUND INK FAMILY 447,84 €" at bounding box center [923, 249] width 433 height 19
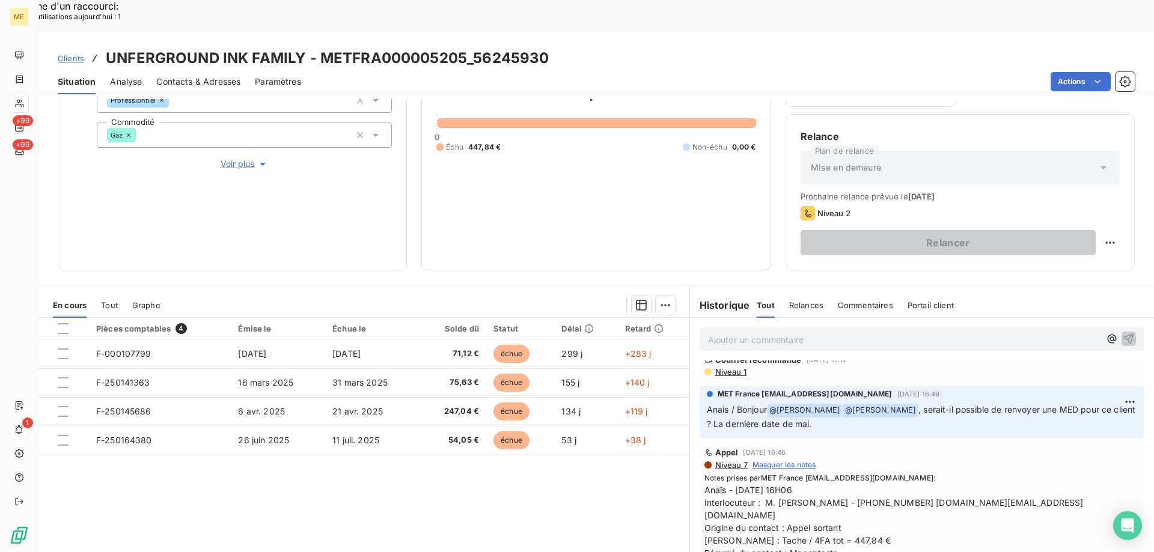
scroll to position [120, 0]
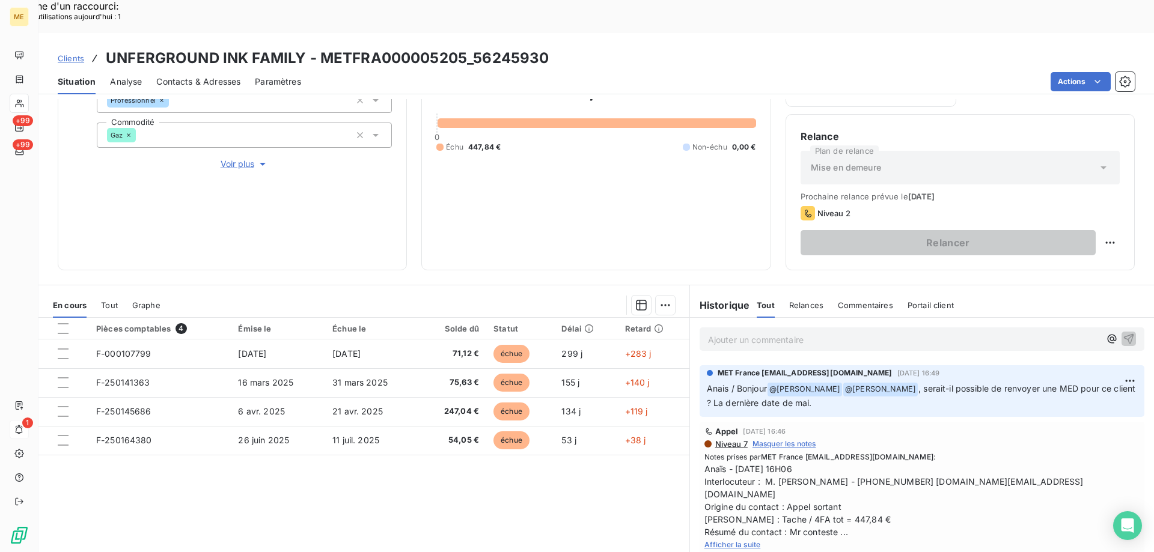
click at [734, 540] on span "Afficher la suite" at bounding box center [732, 544] width 56 height 9
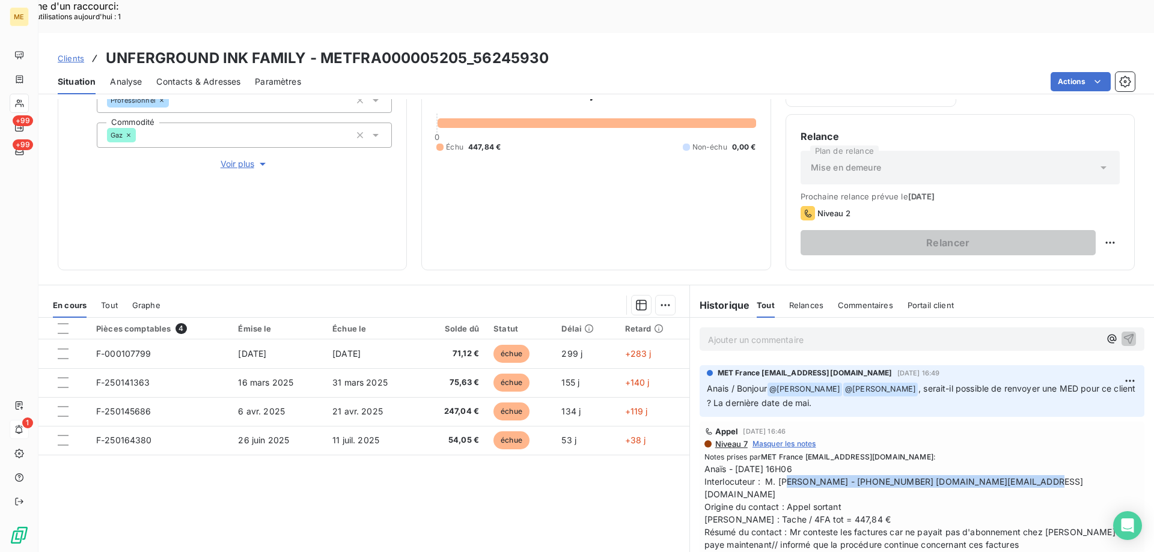
drag, startPoint x: 759, startPoint y: 449, endPoint x: 995, endPoint y: 451, distance: 236.2
click at [995, 463] on span "Anaïs - 06/08/2025 - 16H06 Interlocuteur : M. Maugus Dimitri - 0388223489 uif.c…" at bounding box center [921, 513] width 435 height 101
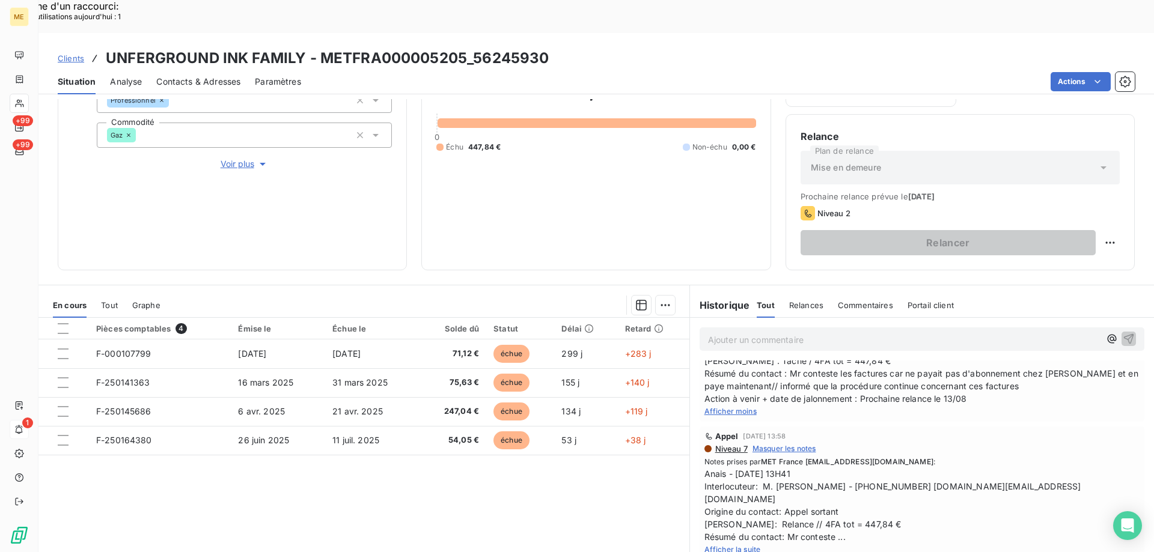
scroll to position [301, 0]
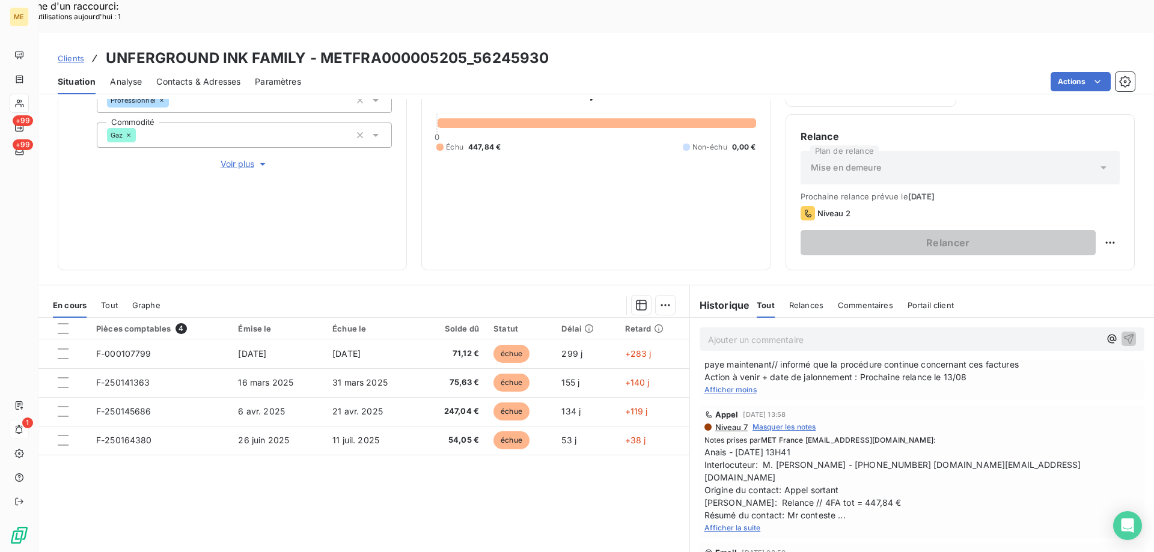
click at [728, 523] on span "Afficher la suite" at bounding box center [732, 527] width 56 height 9
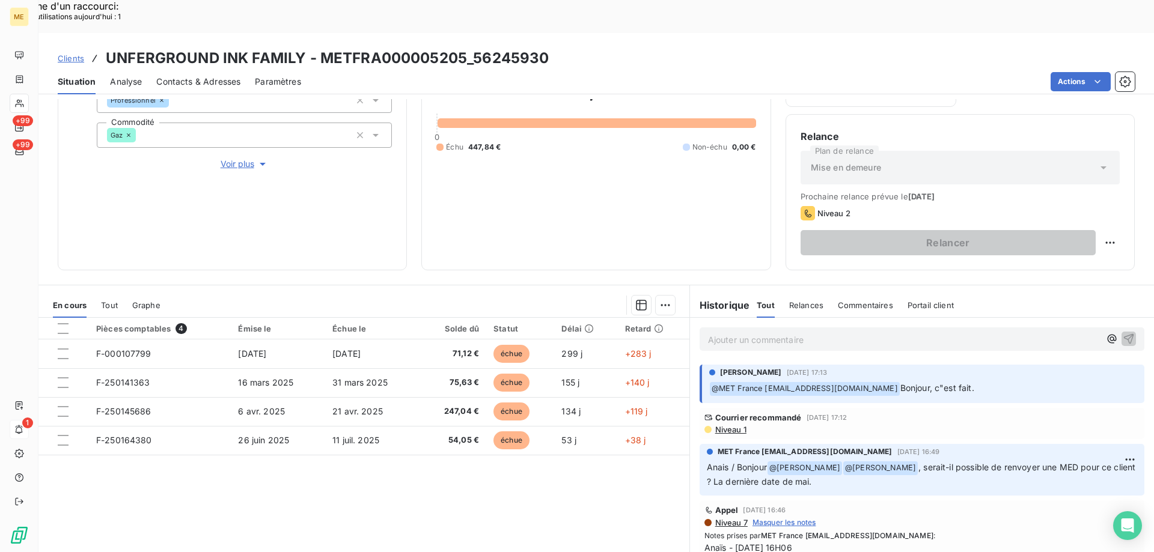
scroll to position [0, 0]
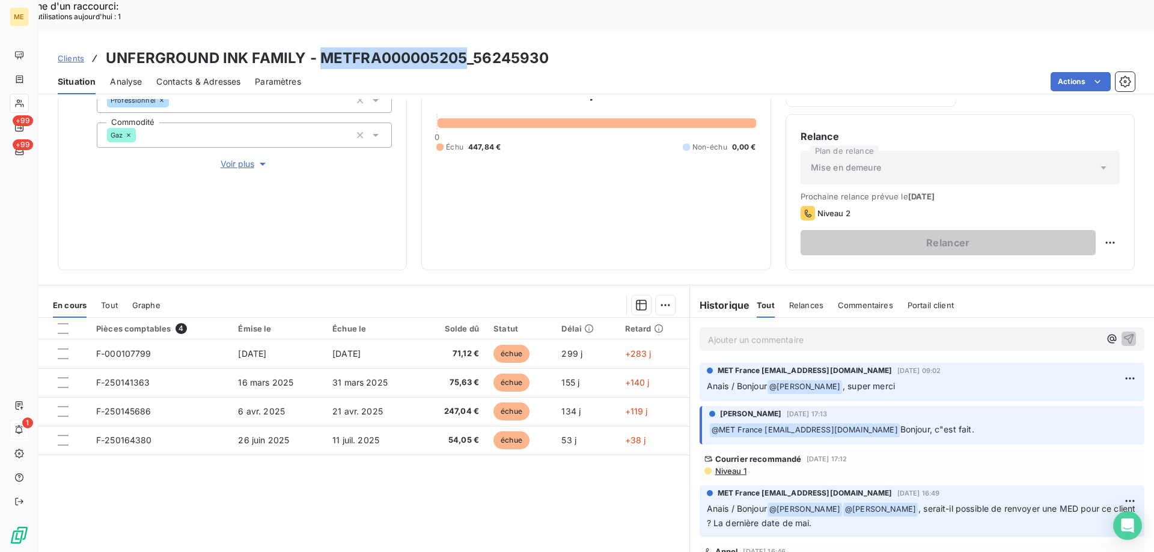
drag, startPoint x: 463, startPoint y: 26, endPoint x: 320, endPoint y: 35, distance: 143.3
click at [320, 47] on h3 "UNFERGROUND INK FAMILY - METFRA000005205_56245930" at bounding box center [327, 58] width 443 height 22
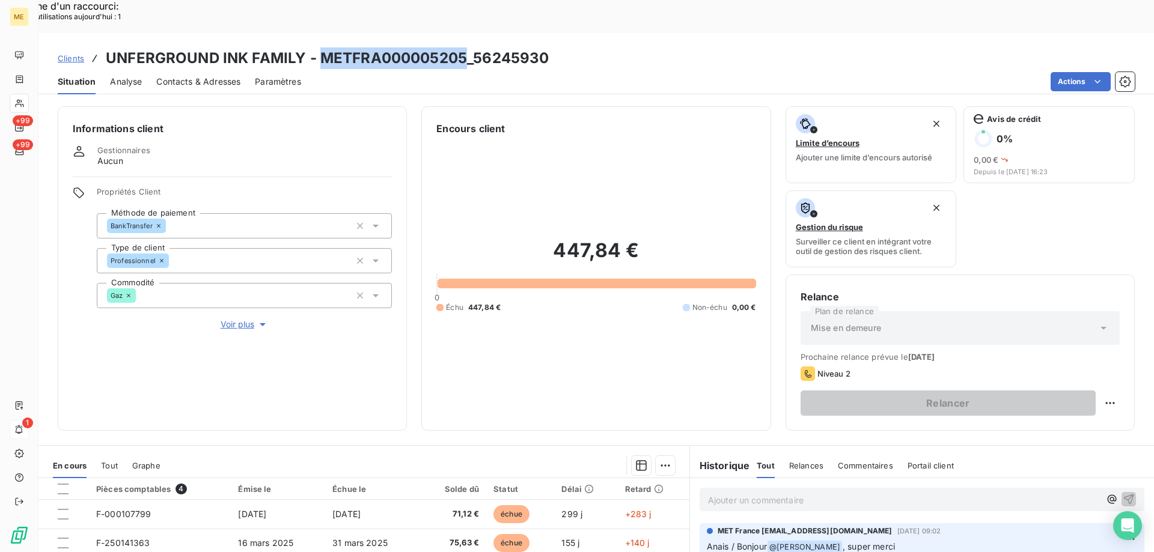
click at [243, 319] on span "Voir plus" at bounding box center [245, 325] width 48 height 12
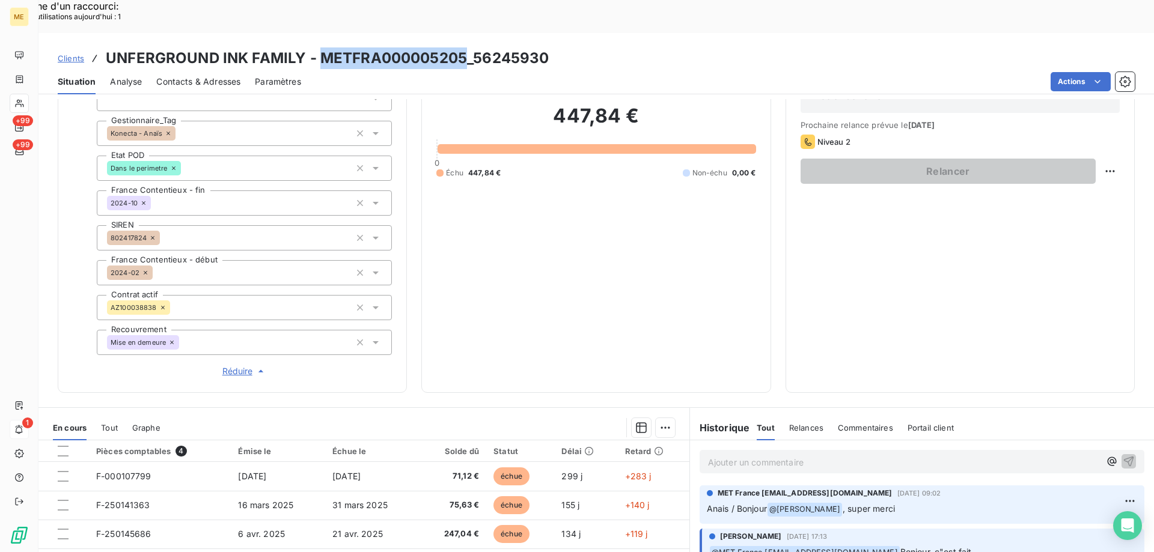
scroll to position [301, 0]
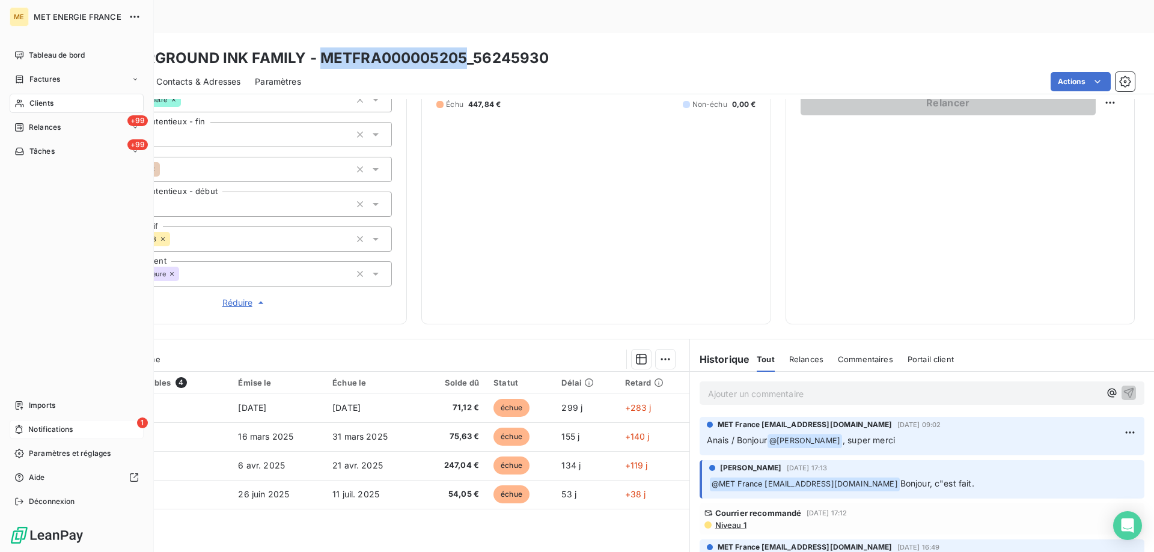
click at [21, 429] on icon at bounding box center [19, 430] width 7 height 9
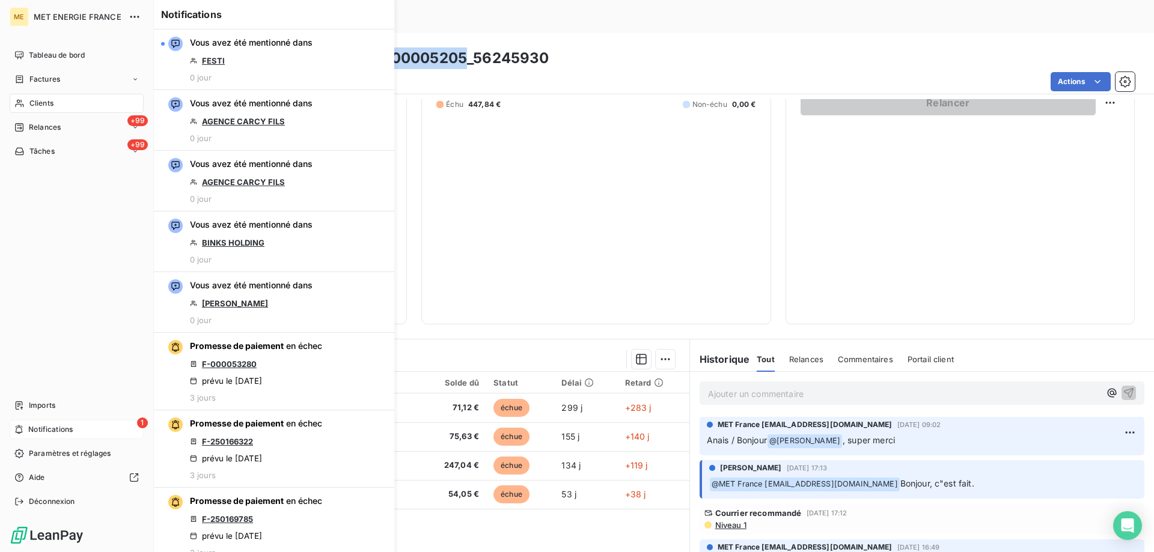
click at [20, 429] on icon at bounding box center [18, 430] width 9 height 10
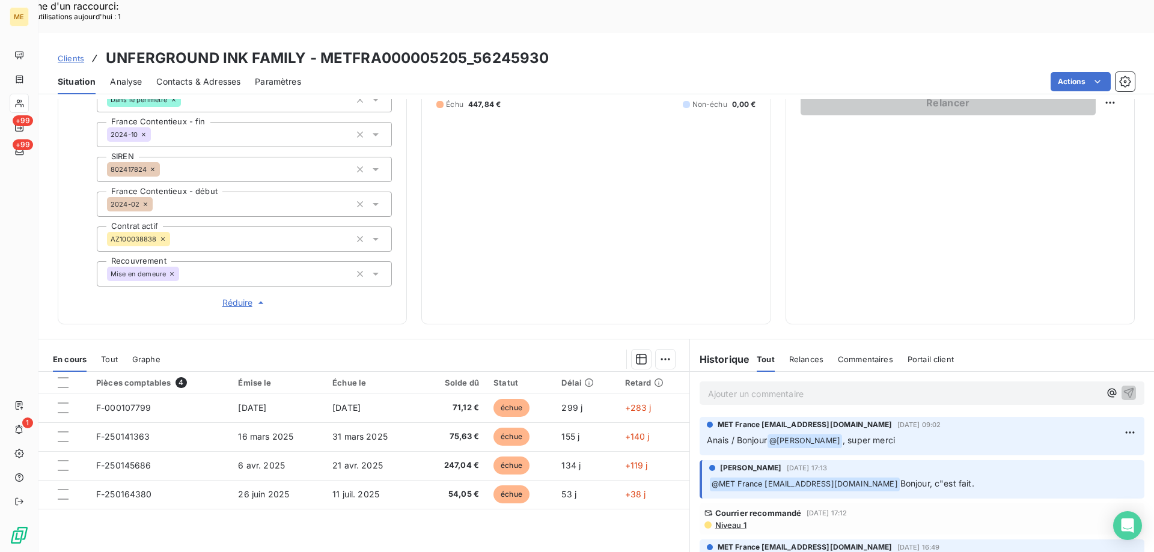
click at [780, 386] on p "Ajouter un commentaire ﻿" at bounding box center [904, 393] width 392 height 15
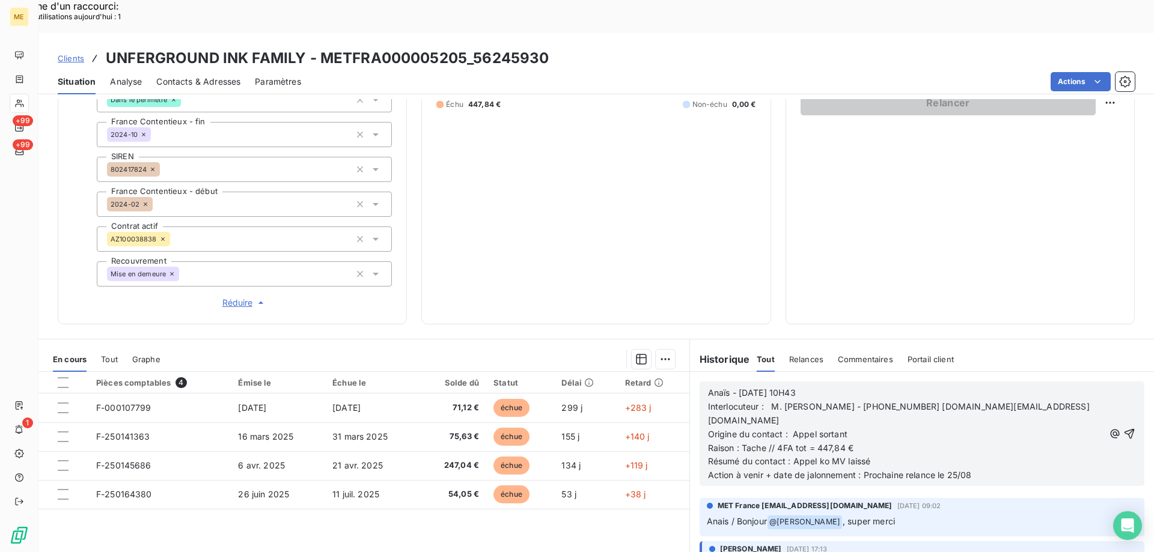
click at [1123, 428] on icon "button" at bounding box center [1129, 434] width 12 height 12
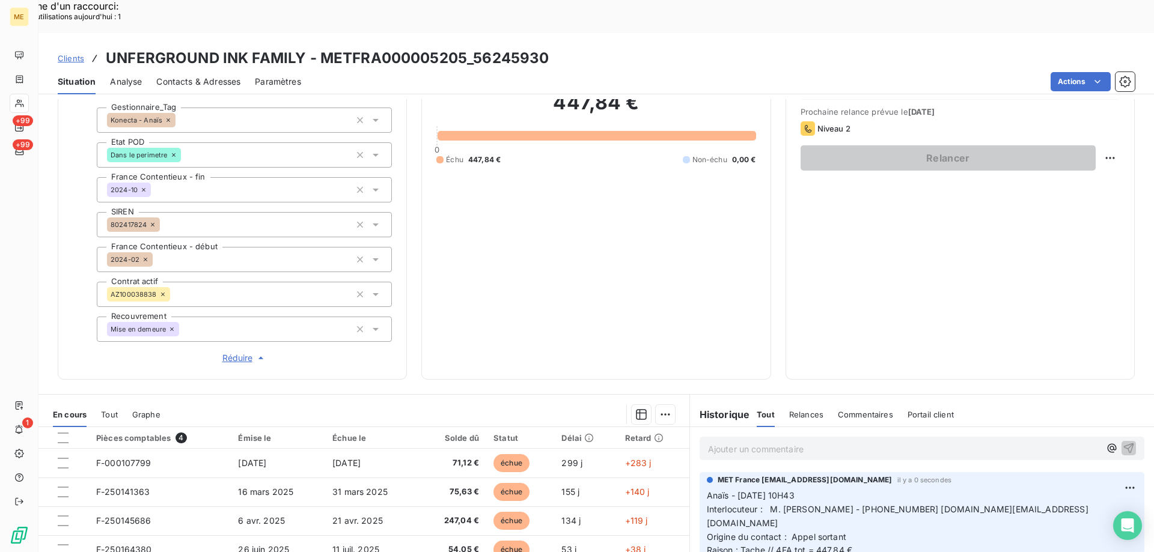
scroll to position [180, 0]
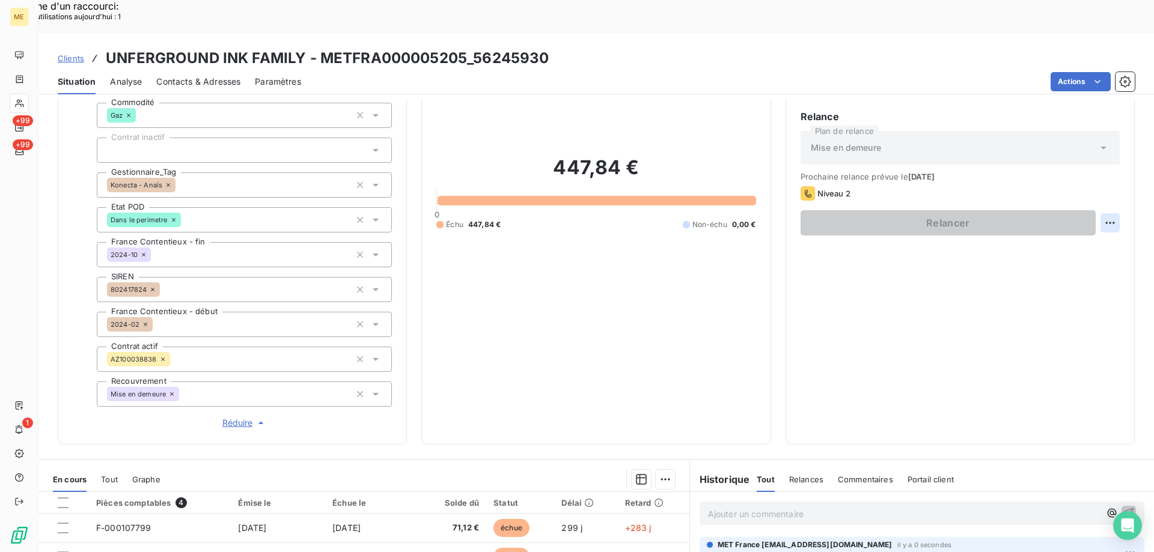
click at [1093, 218] on div "Replanifier cette action" at bounding box center [1052, 216] width 108 height 19
select select "7"
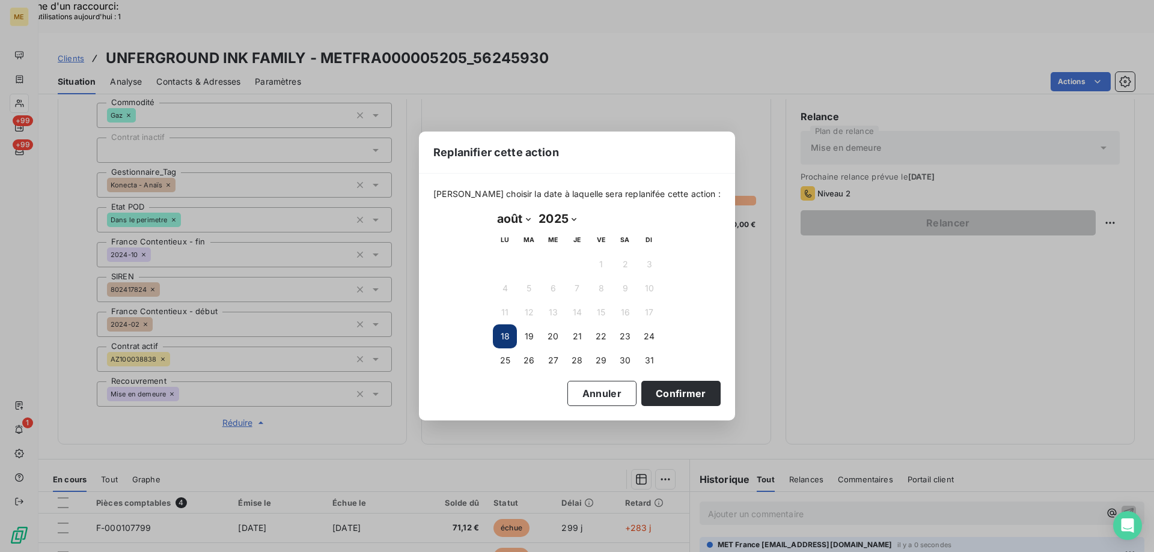
drag, startPoint x: 501, startPoint y: 358, endPoint x: 519, endPoint y: 374, distance: 24.3
click at [501, 360] on button "25" at bounding box center [505, 361] width 24 height 24
click at [682, 385] on button "Confirmer" at bounding box center [680, 393] width 79 height 25
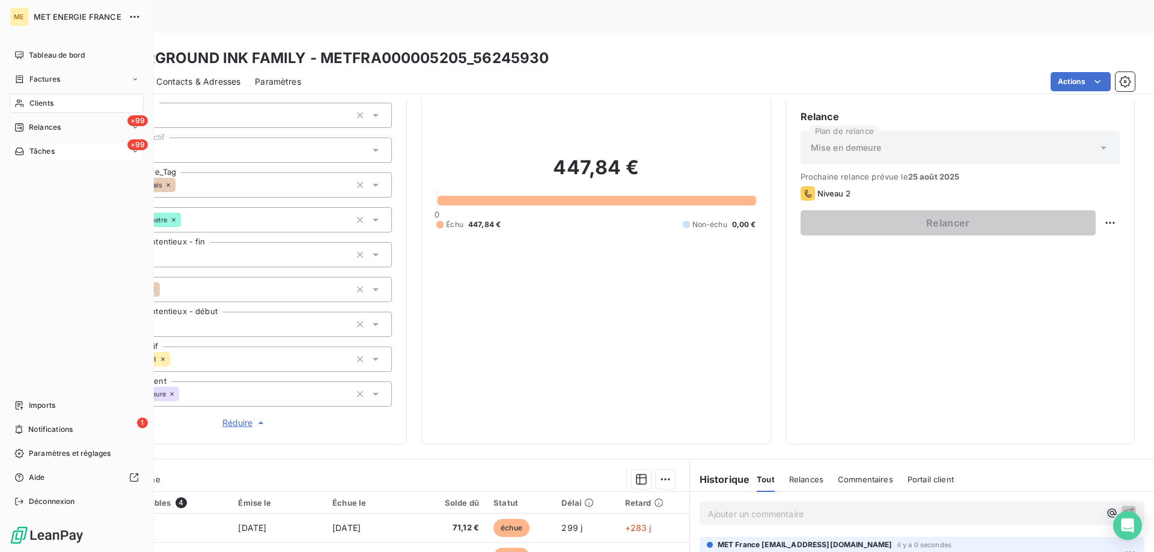
click at [79, 149] on div "+99 Tâches" at bounding box center [77, 151] width 134 height 19
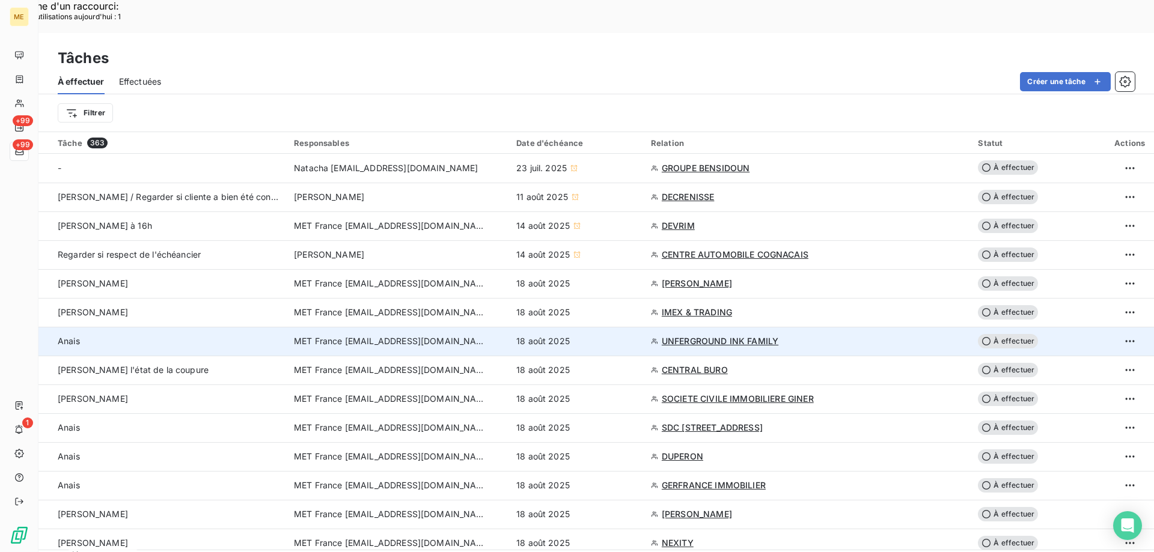
click at [616, 335] on div "18 août 2025" at bounding box center [576, 341] width 120 height 12
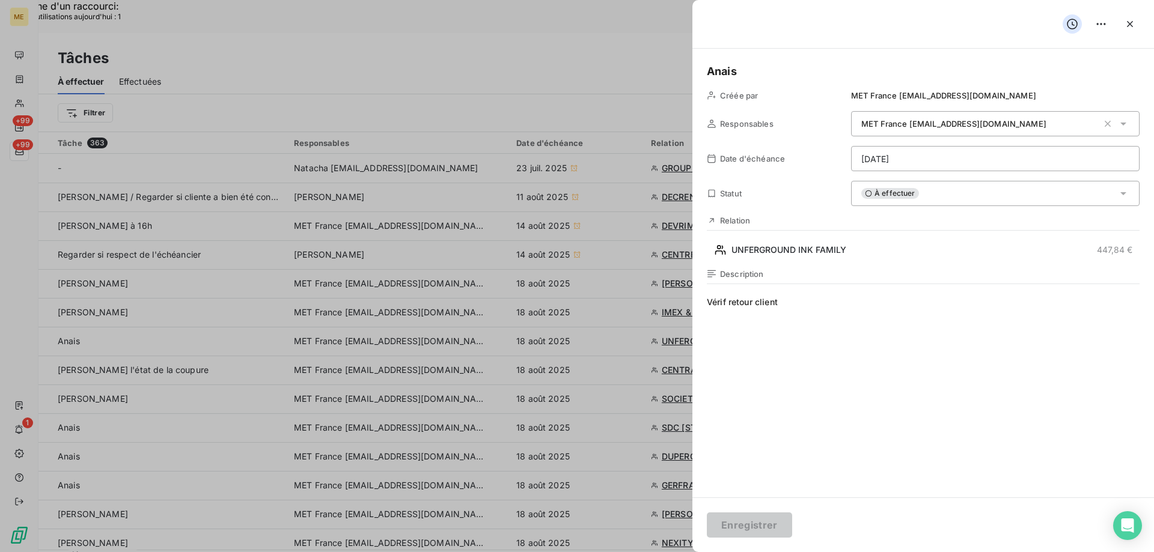
click at [945, 197] on div "À effectuer" at bounding box center [995, 193] width 288 height 25
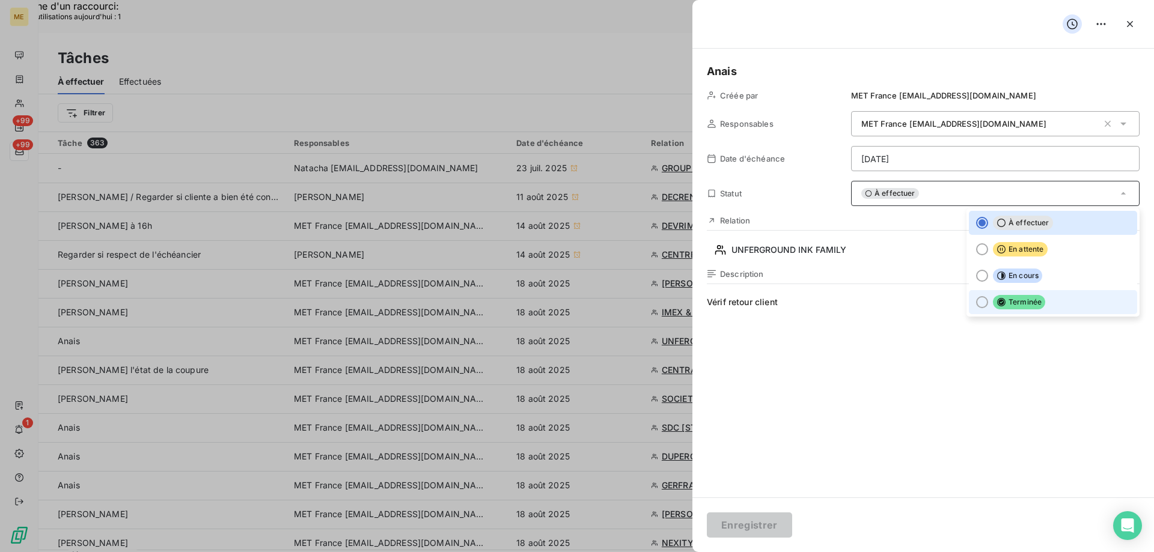
click at [998, 300] on span "Terminée" at bounding box center [1019, 302] width 52 height 14
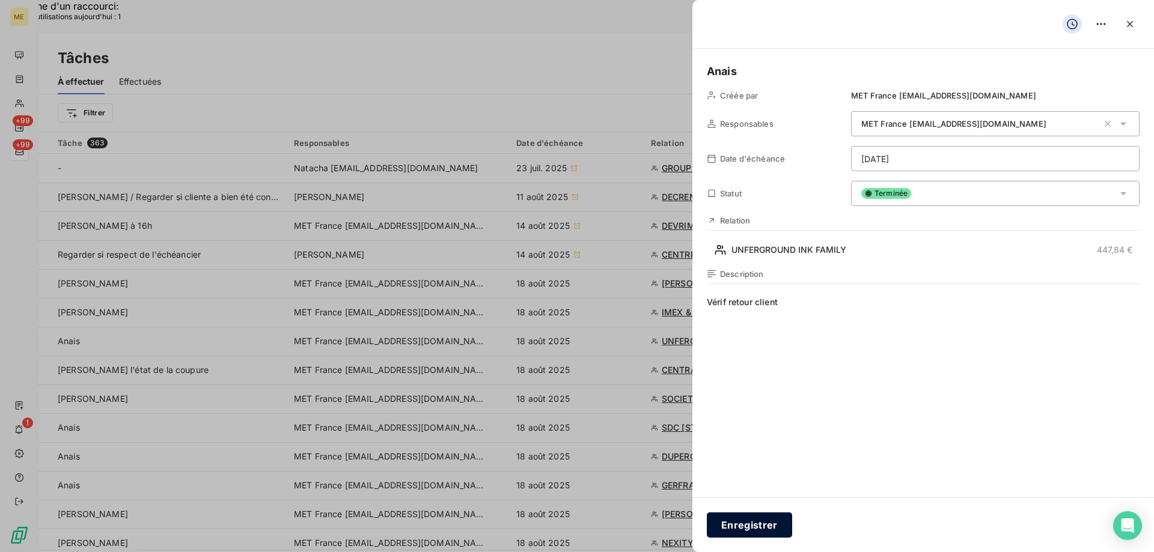
click at [766, 519] on button "Enregistrer" at bounding box center [749, 525] width 85 height 25
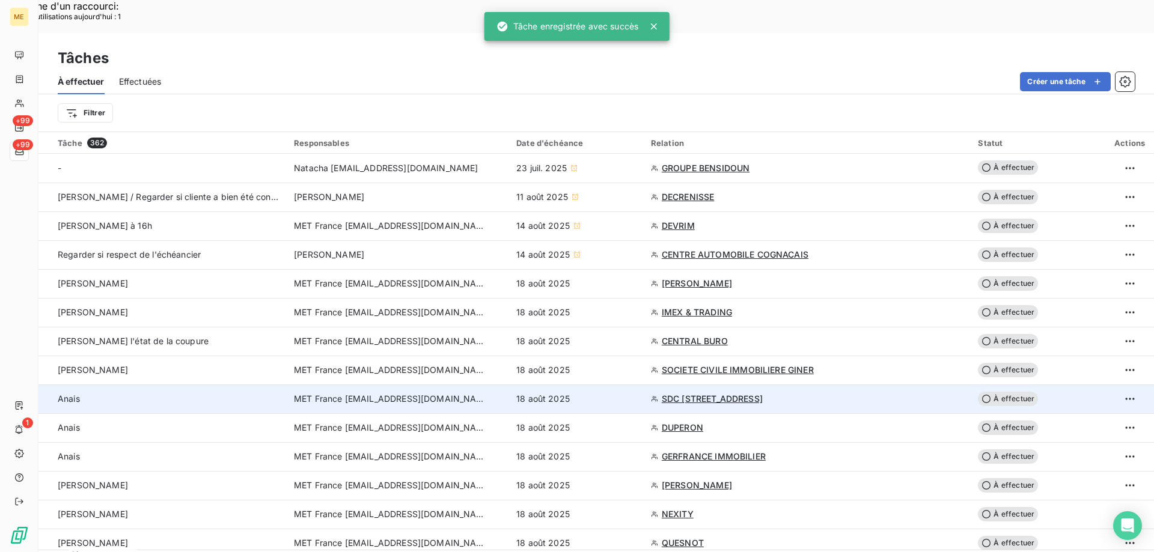
click at [622, 393] on div "18 août 2025" at bounding box center [576, 399] width 120 height 12
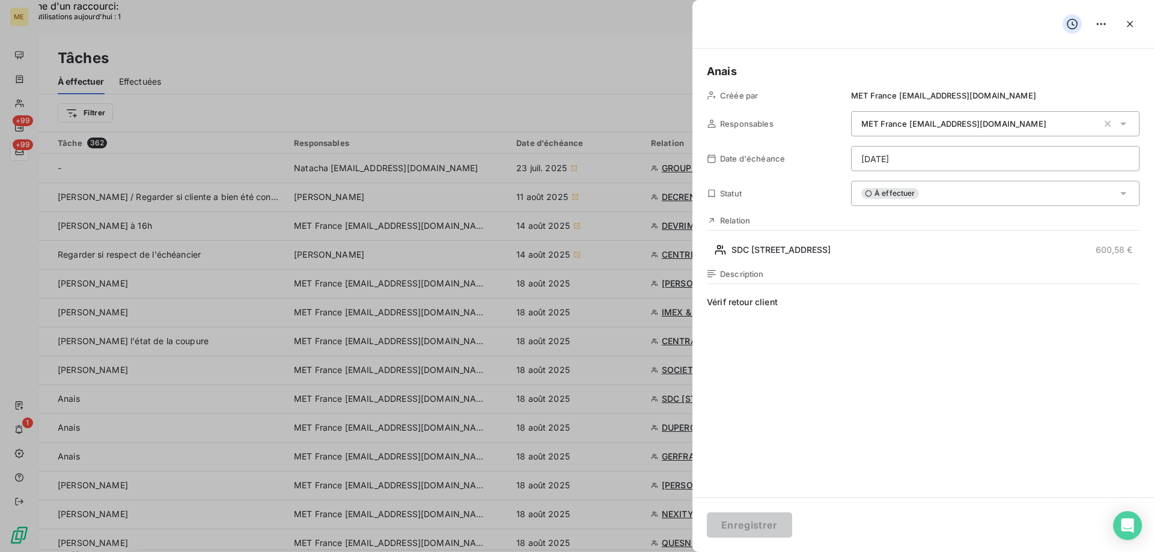
click at [778, 240] on div "Relation SDC 151 RUE DE L OISE 600,58 €" at bounding box center [923, 238] width 433 height 44
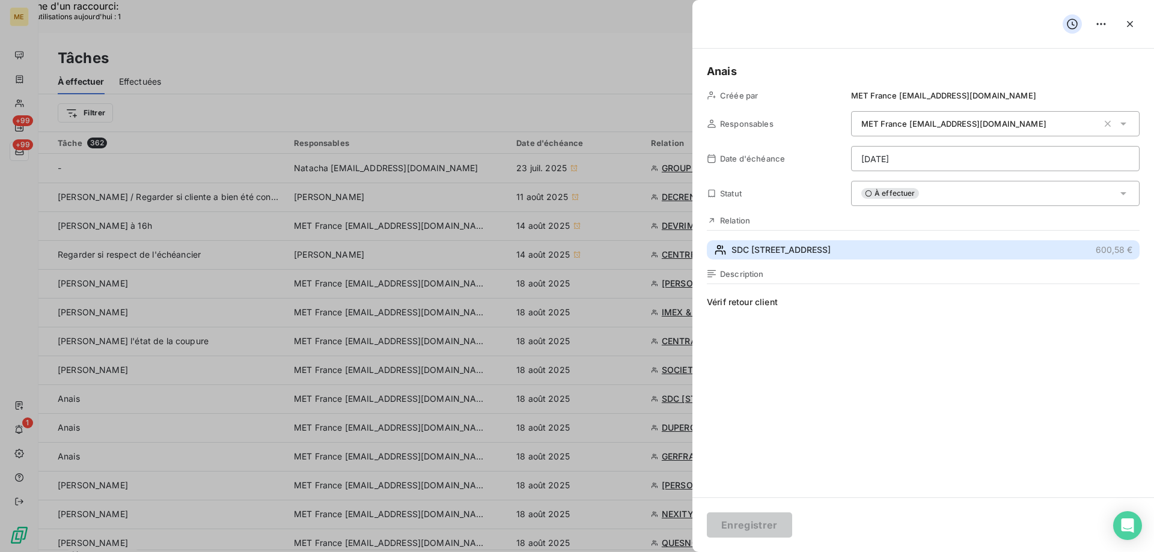
click at [773, 254] on span "SDC [STREET_ADDRESS]" at bounding box center [780, 250] width 99 height 12
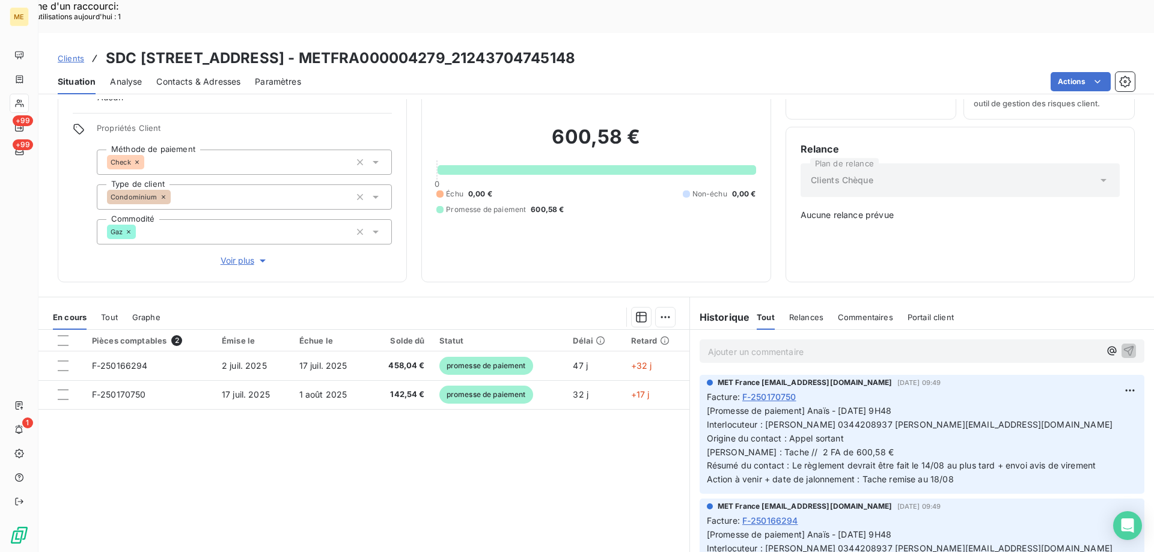
scroll to position [67, 0]
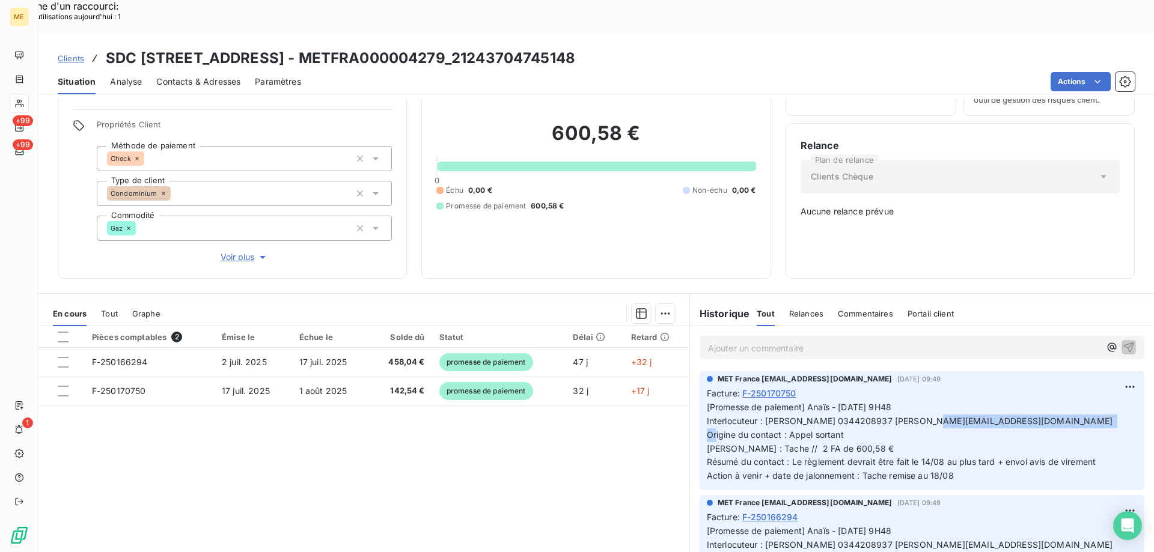
drag, startPoint x: 1045, startPoint y: 379, endPoint x: 893, endPoint y: 383, distance: 151.5
click at [893, 401] on p "[Promesse de paiement] Anaïs - 08/08/2025 - 9H48 Interlocuteur : Christophe LAR…" at bounding box center [922, 442] width 430 height 82
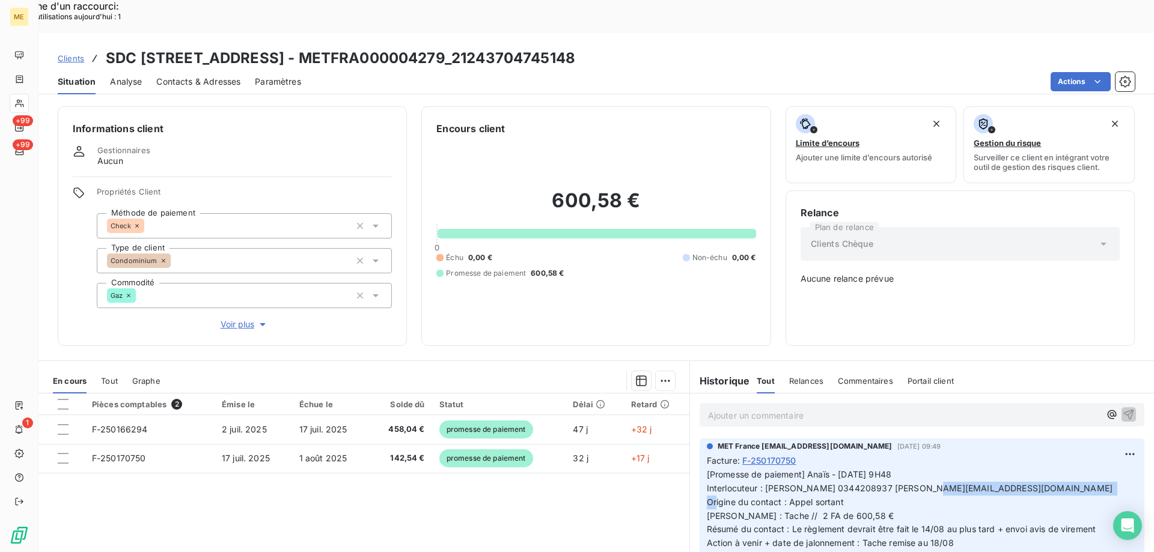
scroll to position [60, 0]
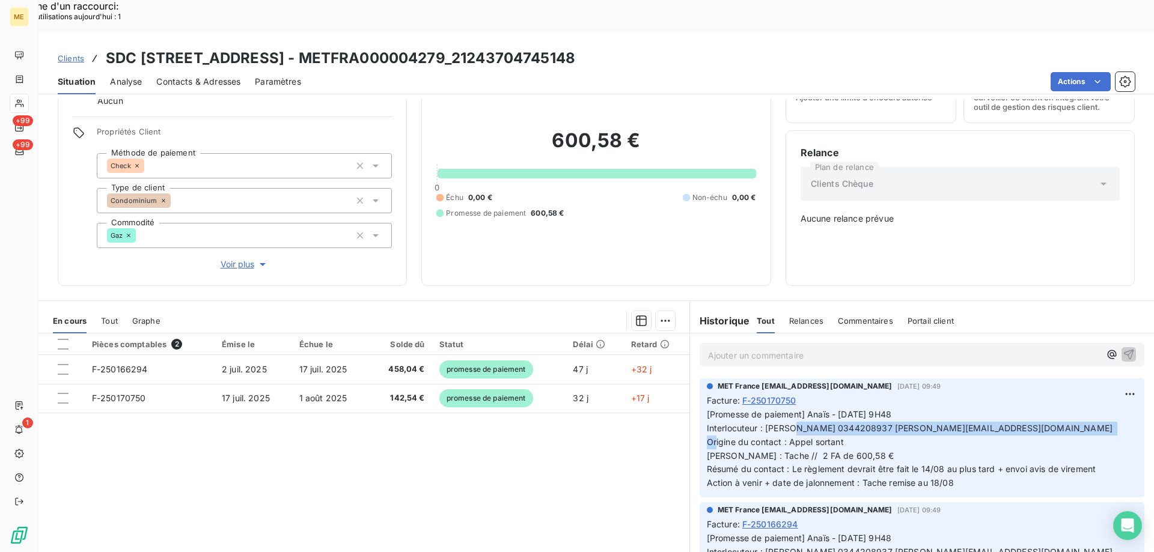
drag, startPoint x: 761, startPoint y: 388, endPoint x: 1066, endPoint y: 383, distance: 305.3
click at [1066, 408] on p "[Promesse de paiement] Anaïs - 08/08/2025 - 9H48 Interlocuteur : Christophe LAR…" at bounding box center [922, 449] width 430 height 82
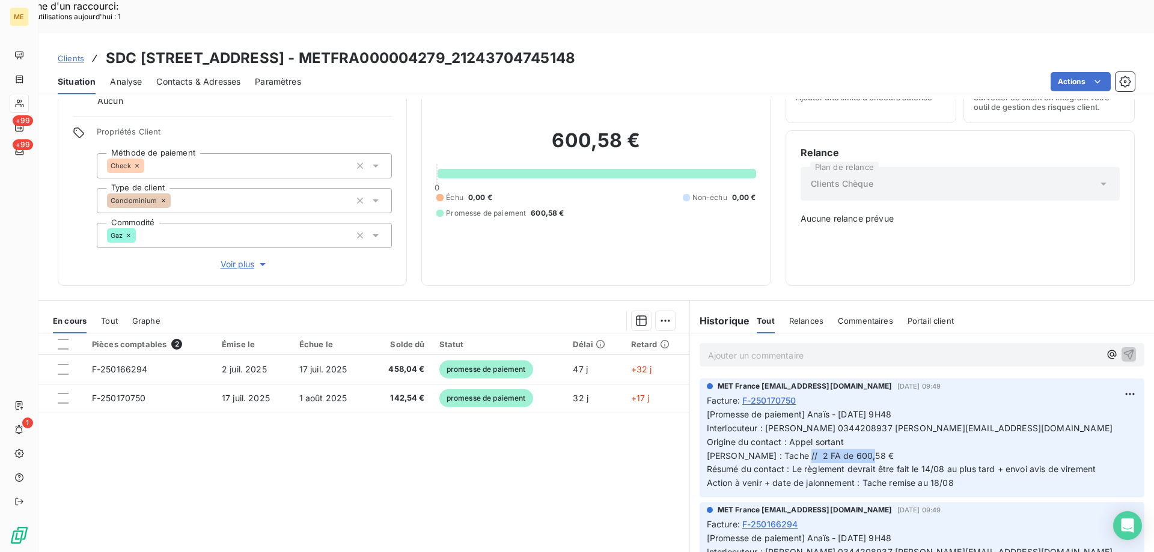
drag, startPoint x: 774, startPoint y: 414, endPoint x: 851, endPoint y: 412, distance: 77.0
click at [850, 412] on p "[Promesse de paiement] Anaïs - 08/08/2025 - 9H48 Interlocuteur : Christophe LAR…" at bounding box center [922, 449] width 430 height 82
drag, startPoint x: 901, startPoint y: 427, endPoint x: 935, endPoint y: 429, distance: 33.7
click at [935, 429] on span "[Promesse de paiement] Anaïs - 08/08/2025 - 9H48 Interlocuteur : Christophe LAR…" at bounding box center [911, 448] width 408 height 79
click at [948, 427] on span "[Promesse de paiement] Anaïs - 08/08/2025 - 9H48 Interlocuteur : Christophe LAR…" at bounding box center [911, 448] width 408 height 79
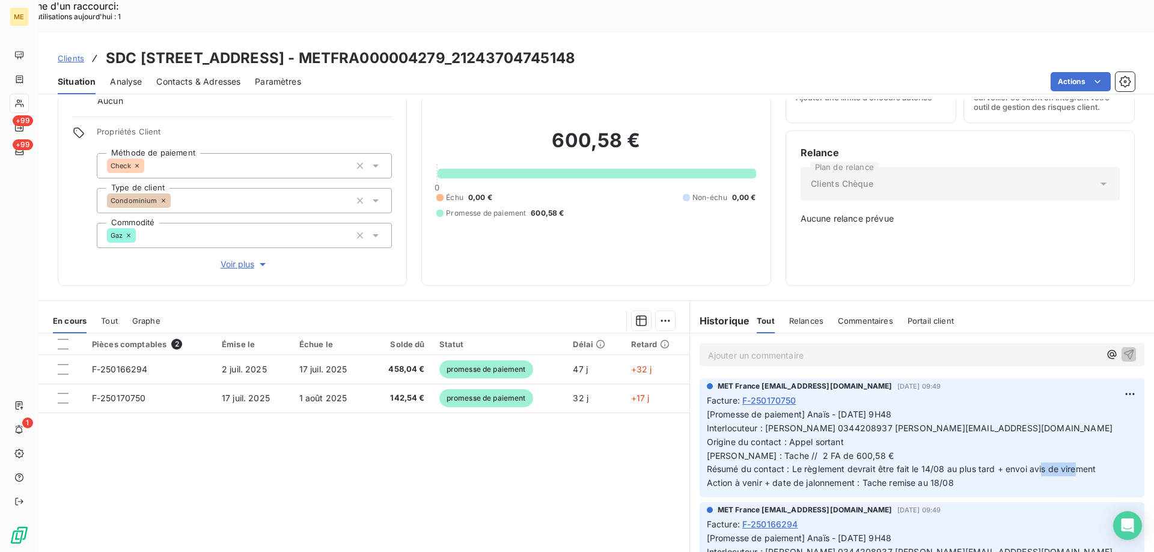
drag, startPoint x: 1102, startPoint y: 425, endPoint x: 1055, endPoint y: 429, distance: 47.7
click at [1055, 429] on p "[Promesse de paiement] Anaïs - 08/08/2025 - 9H48 Interlocuteur : Christophe LAR…" at bounding box center [922, 449] width 430 height 82
click at [1066, 435] on p "[Promesse de paiement] Anaïs - 08/08/2025 - 9H48 Interlocuteur : Christophe LAR…" at bounding box center [922, 449] width 430 height 82
click at [1041, 439] on p "[Promesse de paiement] Anaïs - 08/08/2025 - 9H48 Interlocuteur : Christophe LAR…" at bounding box center [922, 449] width 430 height 82
drag, startPoint x: 915, startPoint y: 427, endPoint x: 923, endPoint y: 429, distance: 8.8
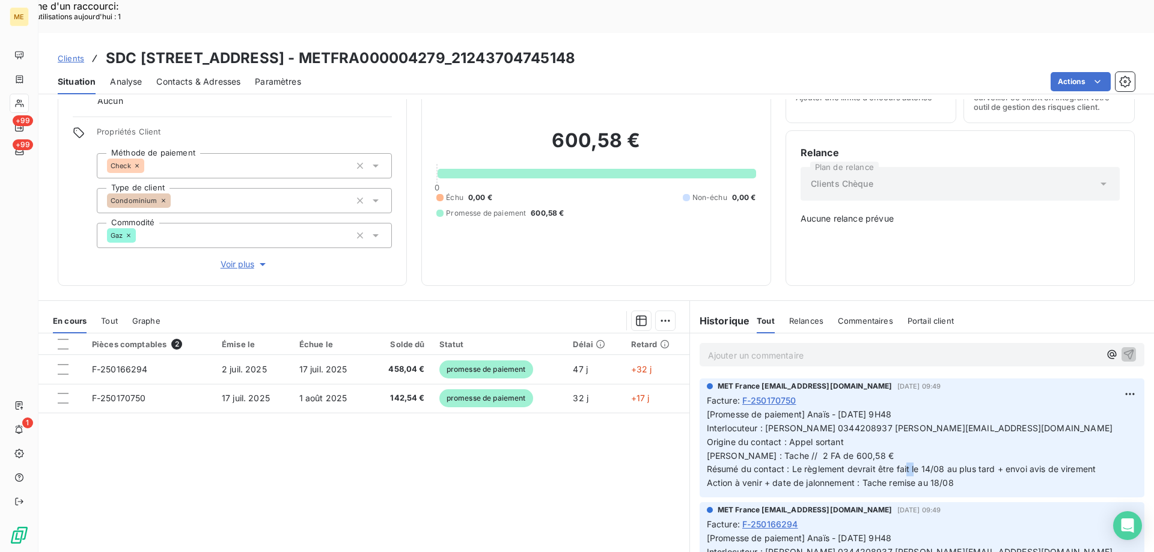
click at [923, 429] on span "[Promesse de paiement] Anaïs - 08/08/2025 - 9H48 Interlocuteur : Christophe LAR…" at bounding box center [911, 448] width 408 height 79
drag, startPoint x: 923, startPoint y: 427, endPoint x: 913, endPoint y: 427, distance: 9.6
click at [913, 427] on span "[Promesse de paiement] Anaïs - 08/08/2025 - 9H48 Interlocuteur : Christophe LAR…" at bounding box center [911, 448] width 408 height 79
click at [930, 426] on span "[Promesse de paiement] Anaïs - 08/08/2025 - 9H48 Interlocuteur : Christophe LAR…" at bounding box center [911, 448] width 408 height 79
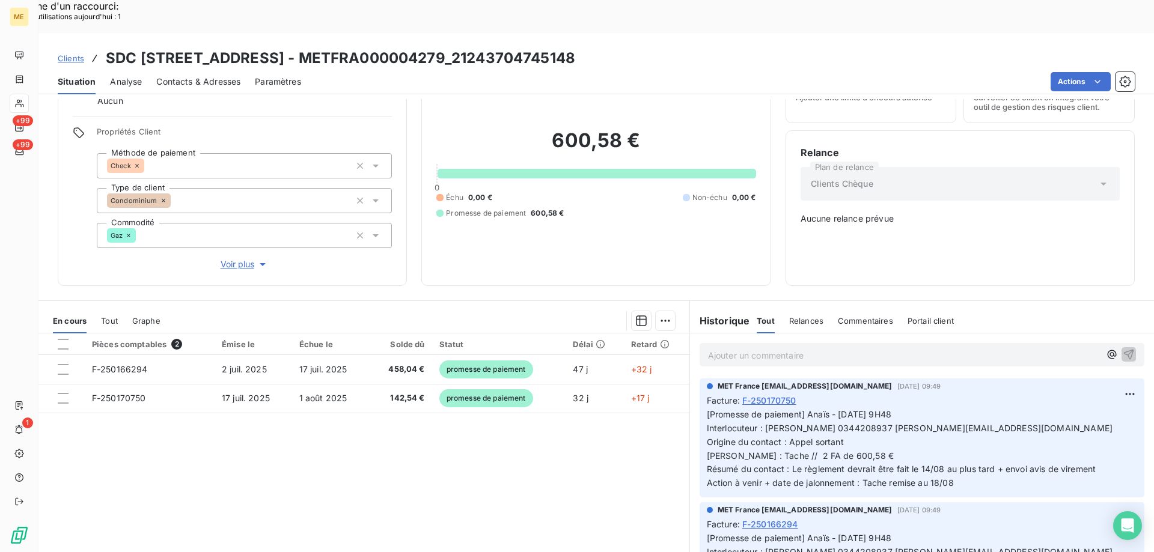
click at [934, 429] on span "[Promesse de paiement] Anaïs - 08/08/2025 - 9H48 Interlocuteur : Christophe LAR…" at bounding box center [911, 448] width 408 height 79
click at [935, 429] on span "[Promesse de paiement] Anaïs - 08/08/2025 - 9H48 Interlocuteur : Christophe LAR…" at bounding box center [911, 448] width 408 height 79
click at [936, 427] on span "[Promesse de paiement] Anaïs - 08/08/2025 - 9H48 Interlocuteur : Christophe LAR…" at bounding box center [911, 448] width 408 height 79
click at [938, 429] on span "[Promesse de paiement] Anaïs - 08/08/2025 - 9H48 Interlocuteur : Christophe LAR…" at bounding box center [911, 448] width 408 height 79
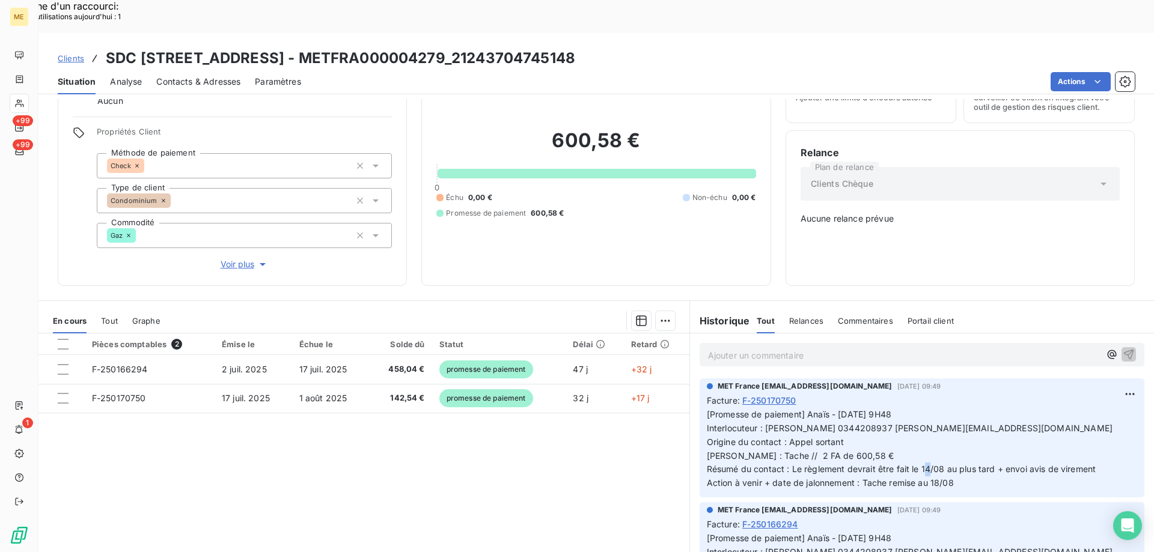
drag, startPoint x: 567, startPoint y: 24, endPoint x: 434, endPoint y: 25, distance: 132.8
click at [434, 47] on div "Clients SDC 151 RUE DE L OISE - METFRA000004279_21243704745148" at bounding box center [595, 58] width 1115 height 22
drag, startPoint x: 849, startPoint y: 416, endPoint x: 810, endPoint y: 418, distance: 39.1
click at [812, 418] on p "[Promesse de paiement] Anaïs - 08/08/2025 - 9H48 Interlocuteur : Christophe LAR…" at bounding box center [922, 449] width 430 height 82
drag, startPoint x: 880, startPoint y: 409, endPoint x: 874, endPoint y: 409, distance: 6.0
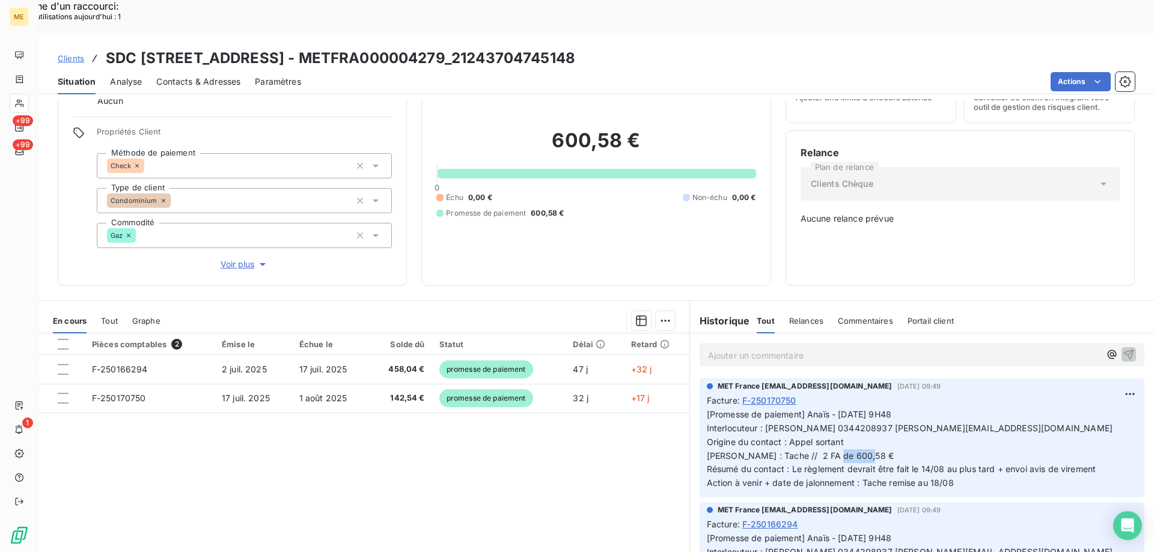
click at [880, 409] on p "[Promesse de paiement] Anaïs - 08/08/2025 - 9H48 Interlocuteur : Christophe LAR…" at bounding box center [922, 449] width 430 height 82
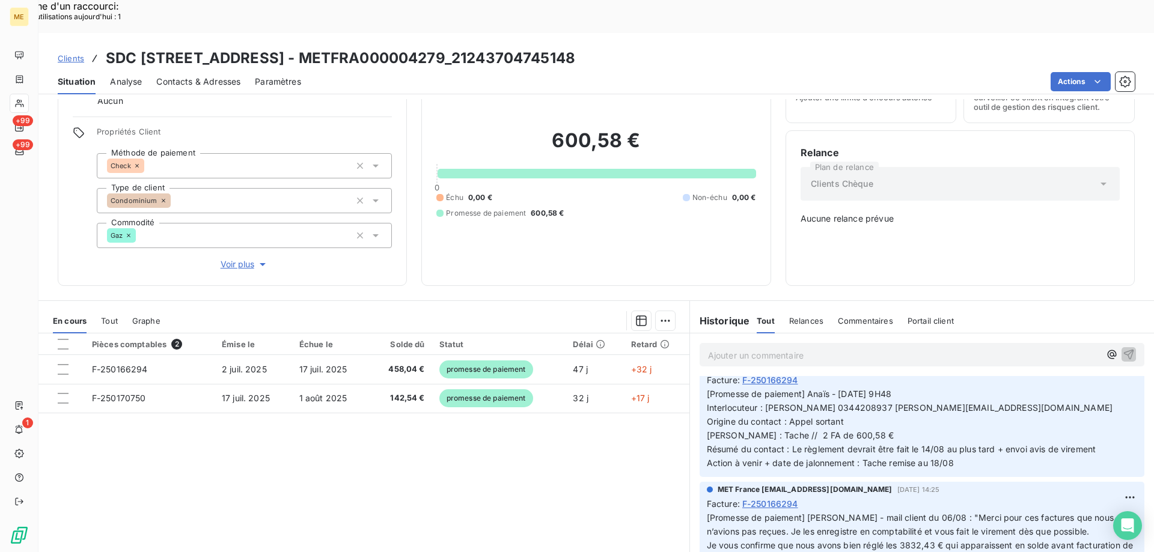
scroll to position [120, 0]
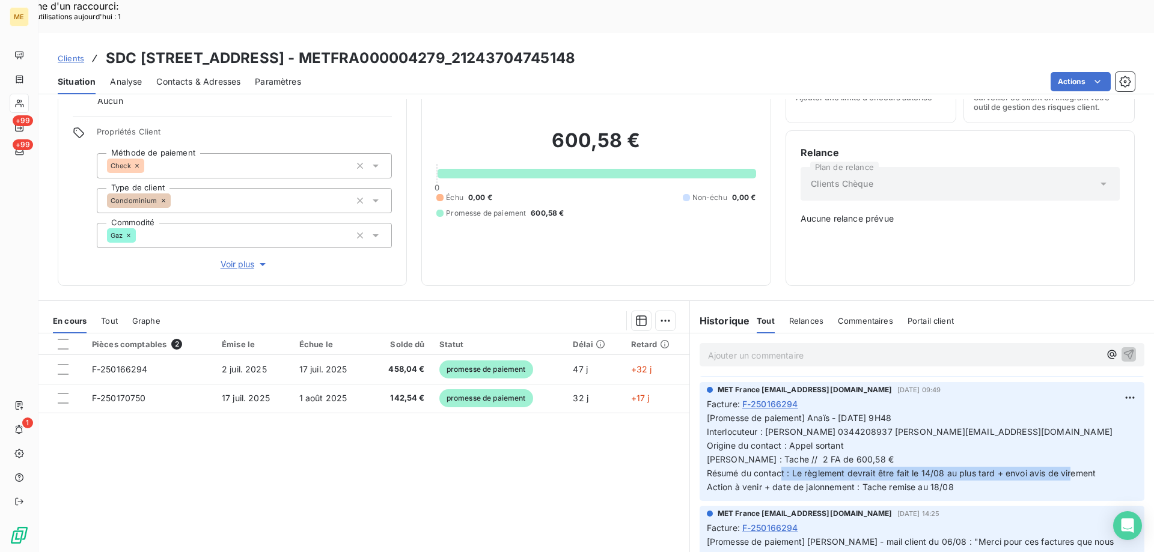
drag, startPoint x: 787, startPoint y: 432, endPoint x: 1089, endPoint y: 437, distance: 301.7
click at [1089, 437] on p "[Promesse de paiement] Anaïs - 08/08/2025 - 9H48 Interlocuteur : Christophe LAR…" at bounding box center [922, 453] width 430 height 82
click at [1099, 433] on p "[Promesse de paiement] Anaïs - 08/08/2025 - 9H48 Interlocuteur : Christophe LAR…" at bounding box center [922, 453] width 430 height 82
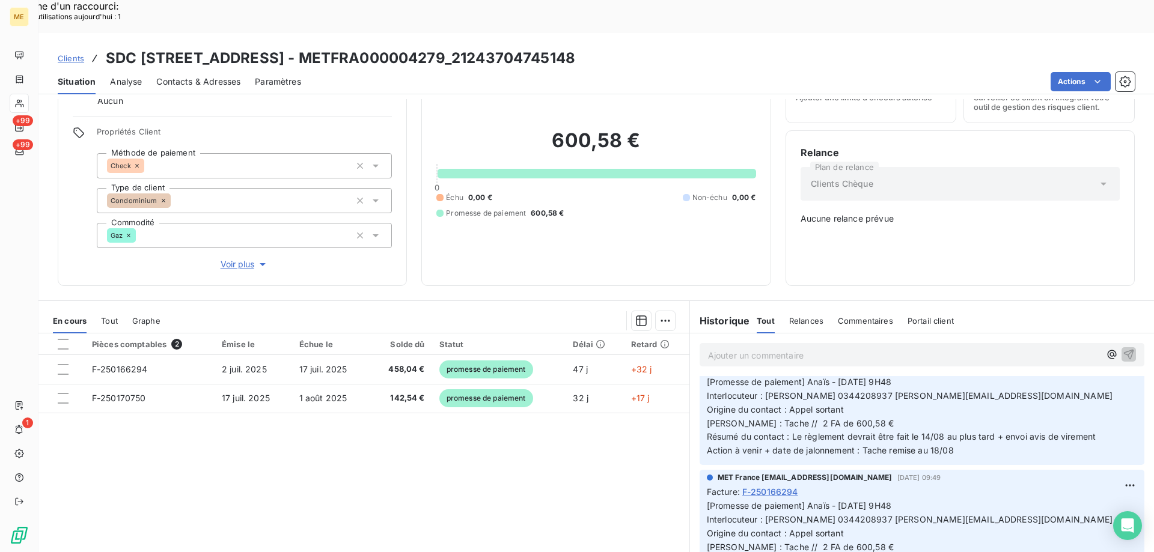
scroll to position [0, 0]
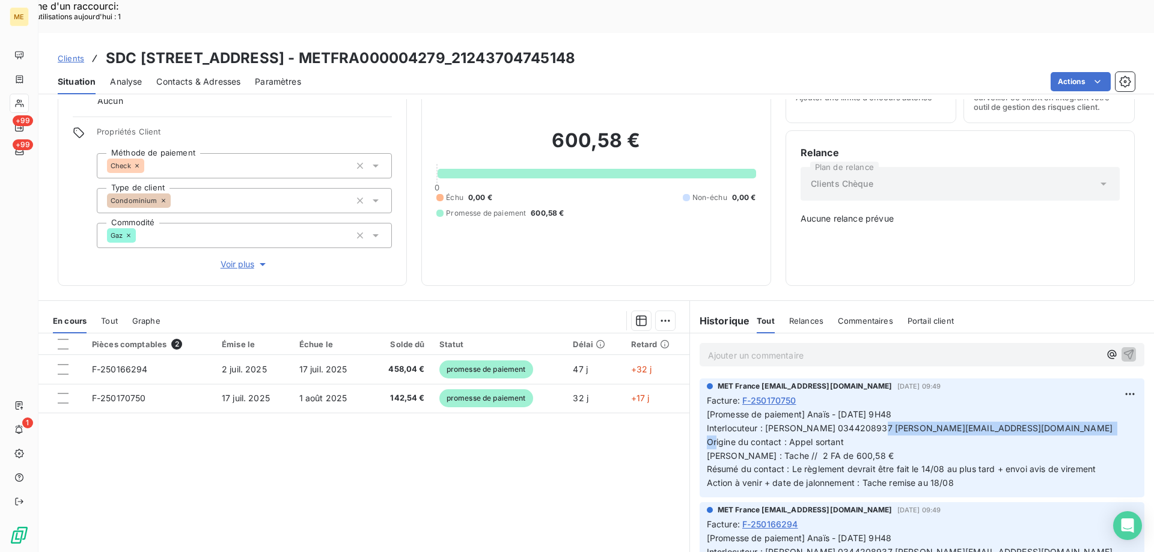
drag, startPoint x: 1047, startPoint y: 385, endPoint x: 839, endPoint y: 388, distance: 208.0
click at [839, 408] on p "[Promesse de paiement] Anaïs - 08/08/2025 - 9H48 Interlocuteur : Christophe LAR…" at bounding box center [922, 449] width 430 height 82
click at [873, 408] on p "[Promesse de paiement] Anaïs - 08/08/2025 - 9H48 Interlocuteur : Christophe LAR…" at bounding box center [922, 449] width 430 height 82
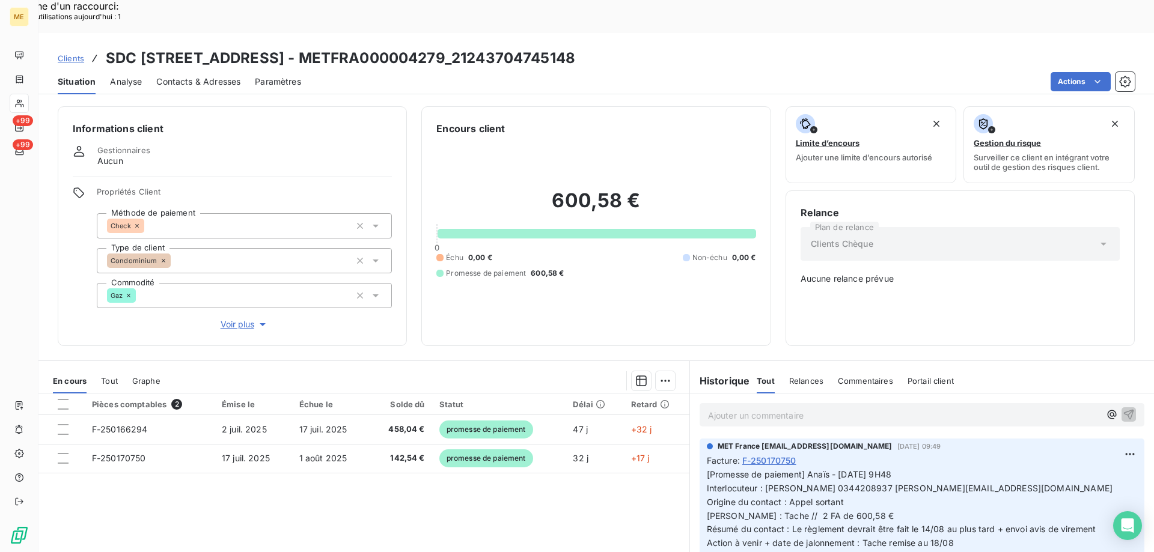
click at [843, 408] on p "Ajouter un commentaire ﻿" at bounding box center [904, 415] width 392 height 15
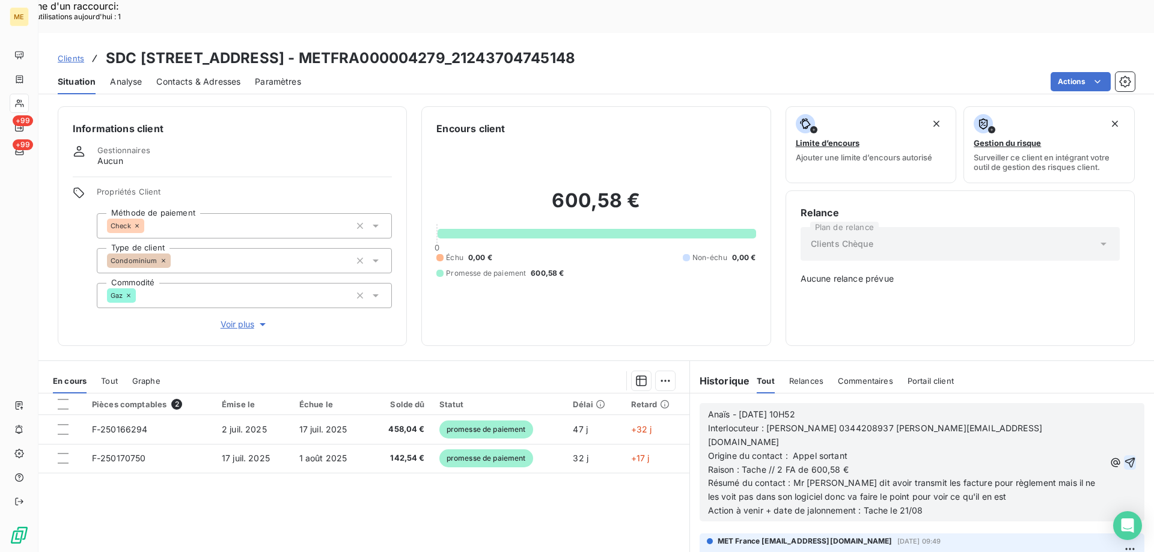
click at [1124, 457] on icon "button" at bounding box center [1130, 463] width 12 height 12
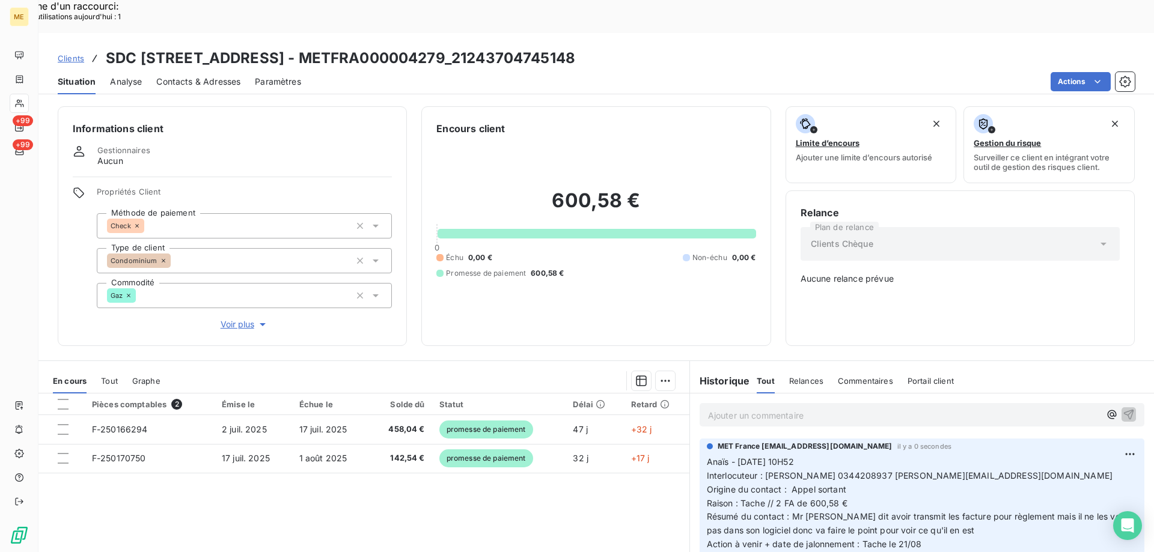
drag, startPoint x: 584, startPoint y: 26, endPoint x: 281, endPoint y: 30, distance: 302.9
click at [281, 47] on div "Clients SDC 151 RUE DE L OISE - METFRA000004279_21243704745148" at bounding box center [595, 58] width 1115 height 22
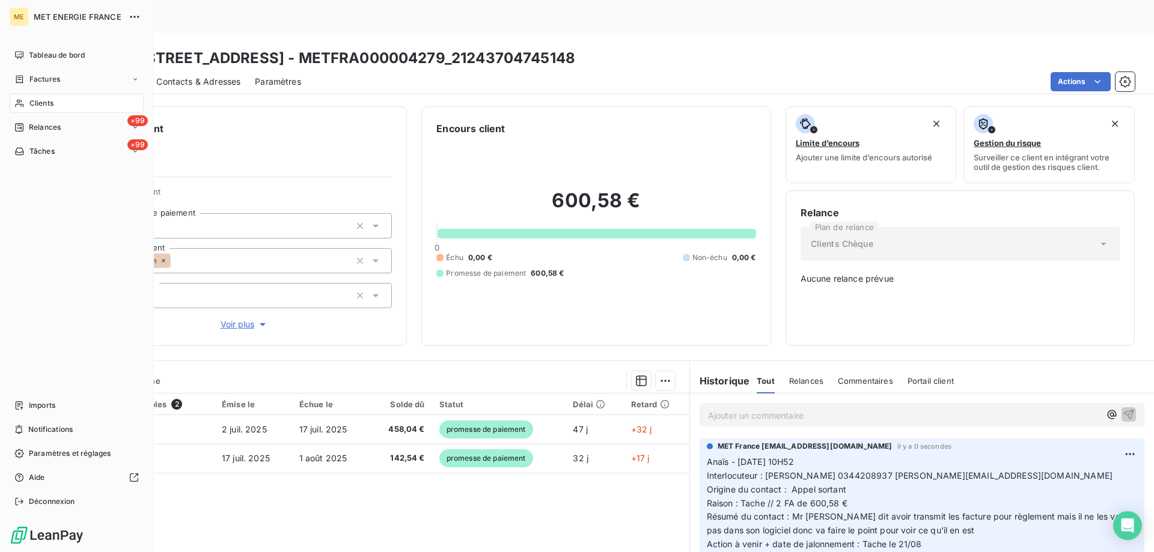
click at [43, 154] on span "Tâches" at bounding box center [41, 151] width 25 height 11
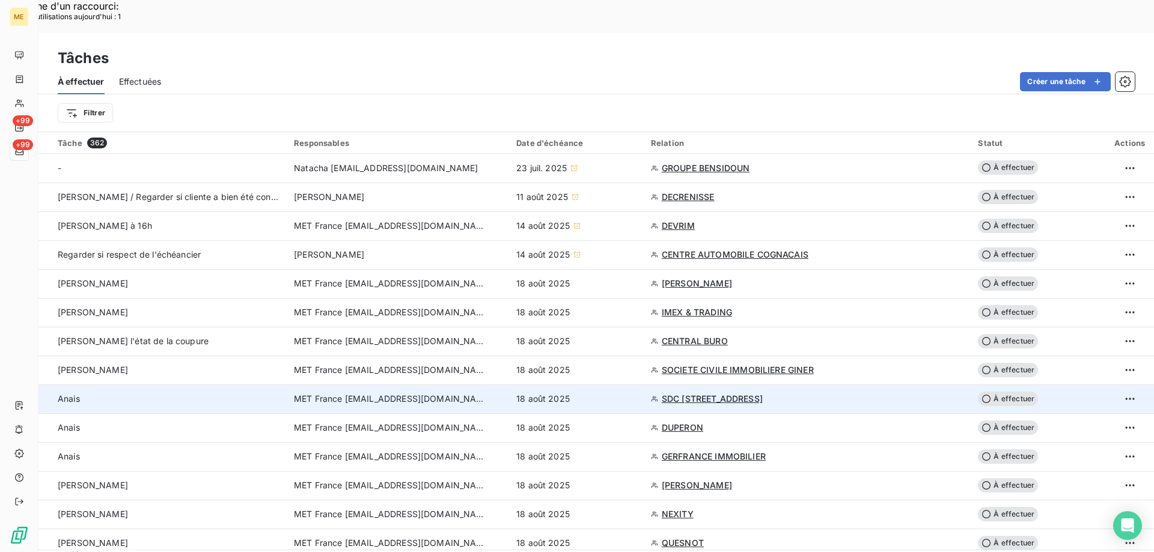
click at [621, 393] on div "18 août 2025" at bounding box center [576, 399] width 120 height 12
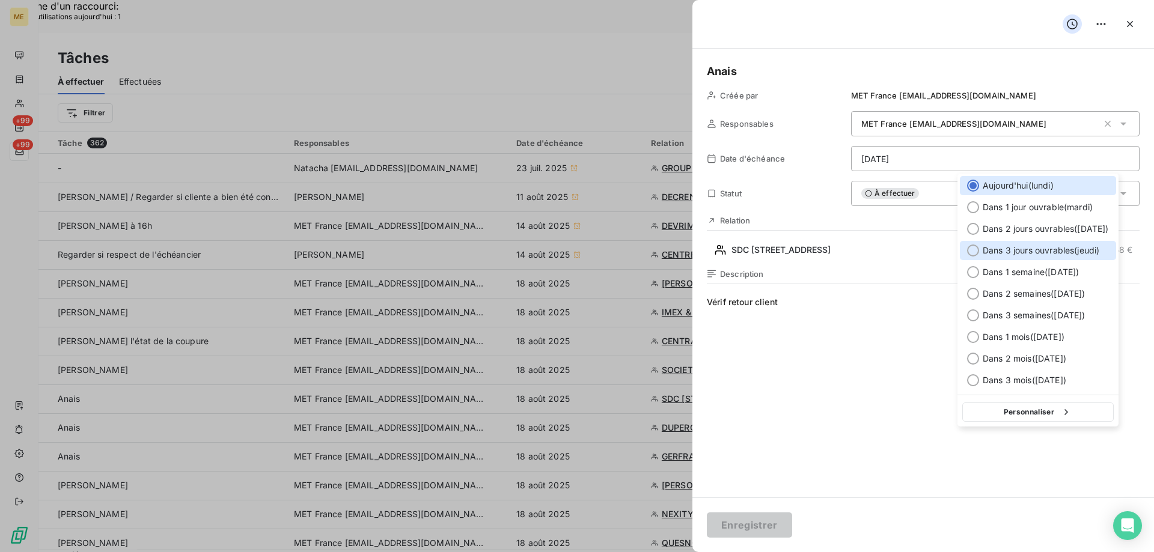
click at [1051, 252] on span "Dans 3 jours ouvrables ( jeudi )" at bounding box center [1041, 251] width 117 height 12
type input "21/08/2025"
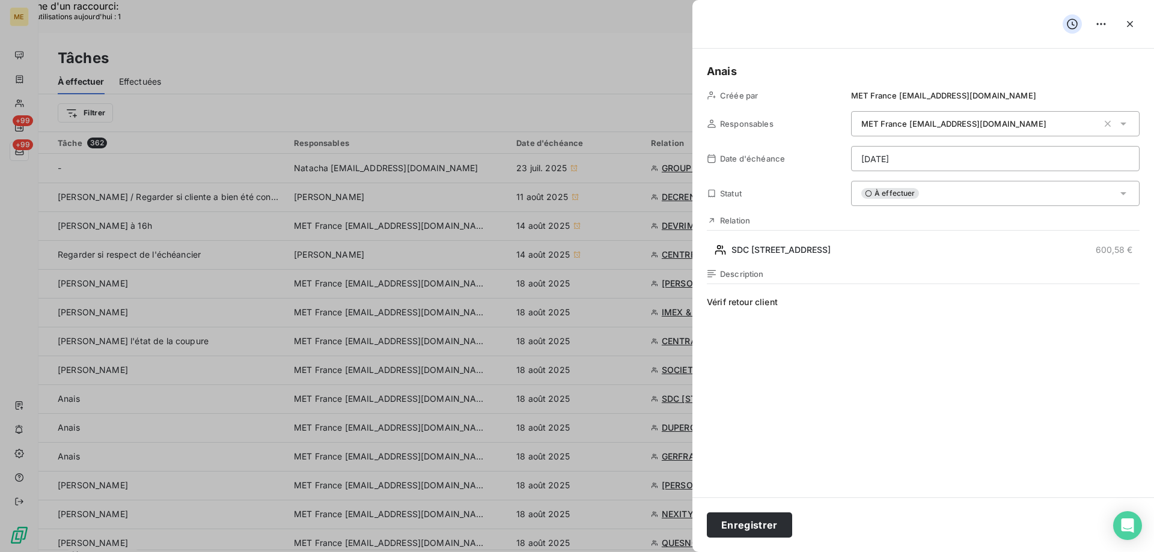
click at [826, 353] on span "Vérif retour client" at bounding box center [923, 411] width 433 height 231
click at [754, 523] on button "Enregistrer" at bounding box center [749, 525] width 85 height 25
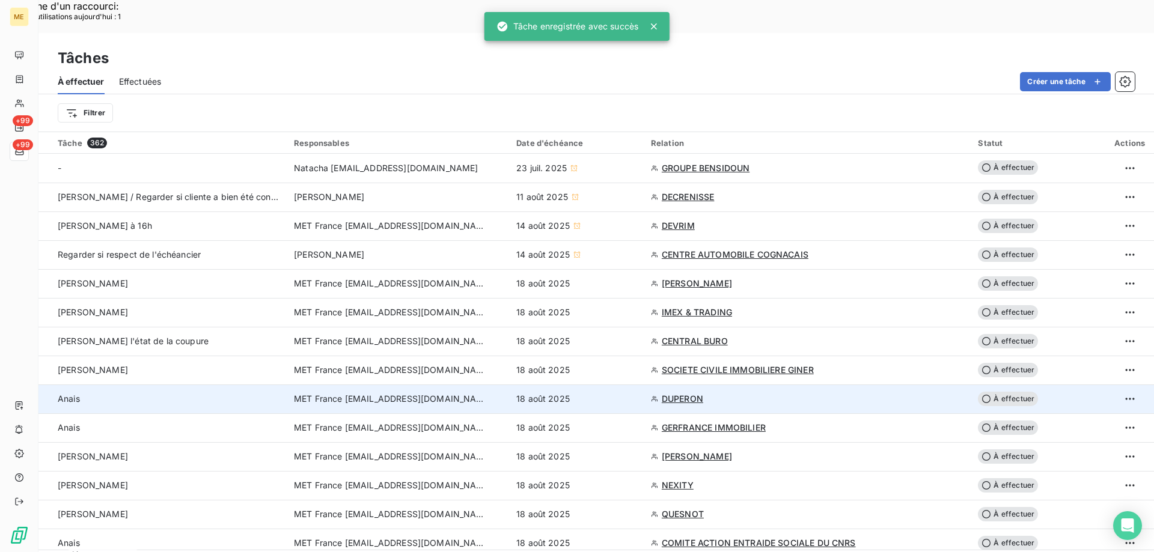
click at [619, 393] on div "18 août 2025" at bounding box center [576, 399] width 120 height 12
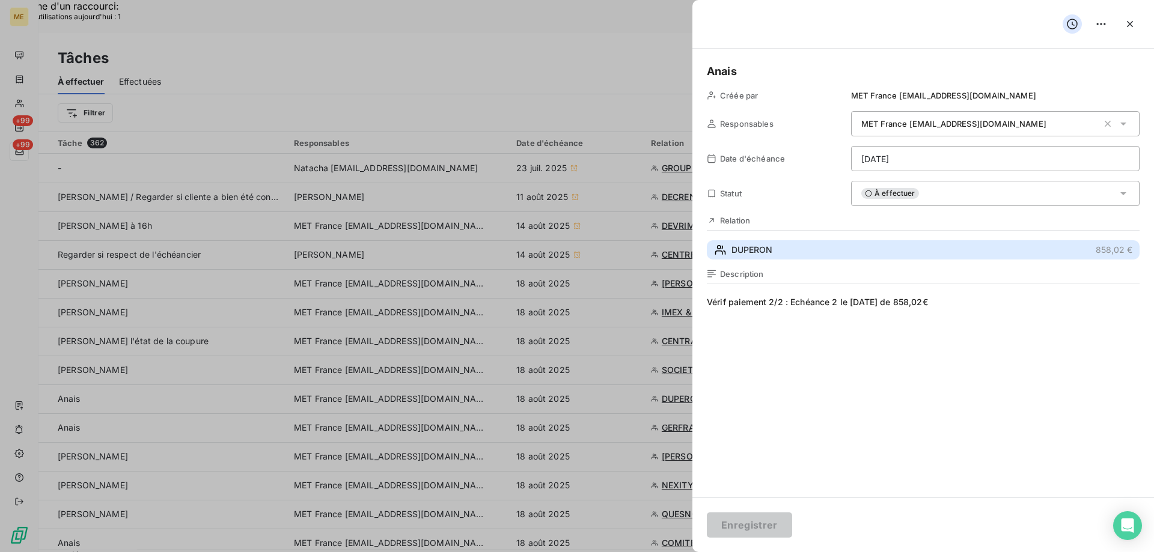
click at [822, 254] on button "DUPERON 858,02 €" at bounding box center [923, 249] width 433 height 19
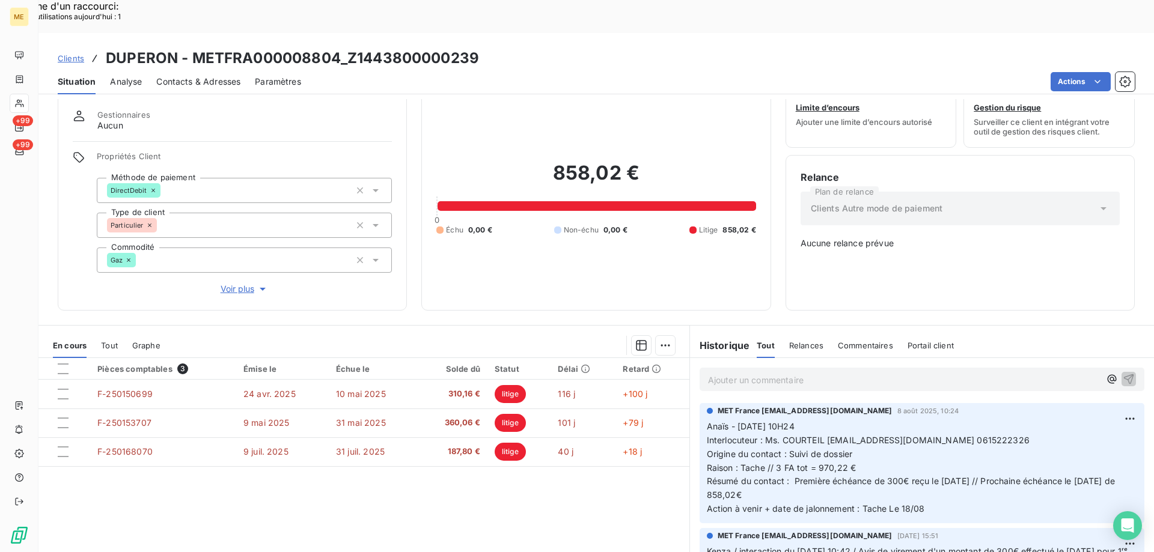
scroll to position [60, 0]
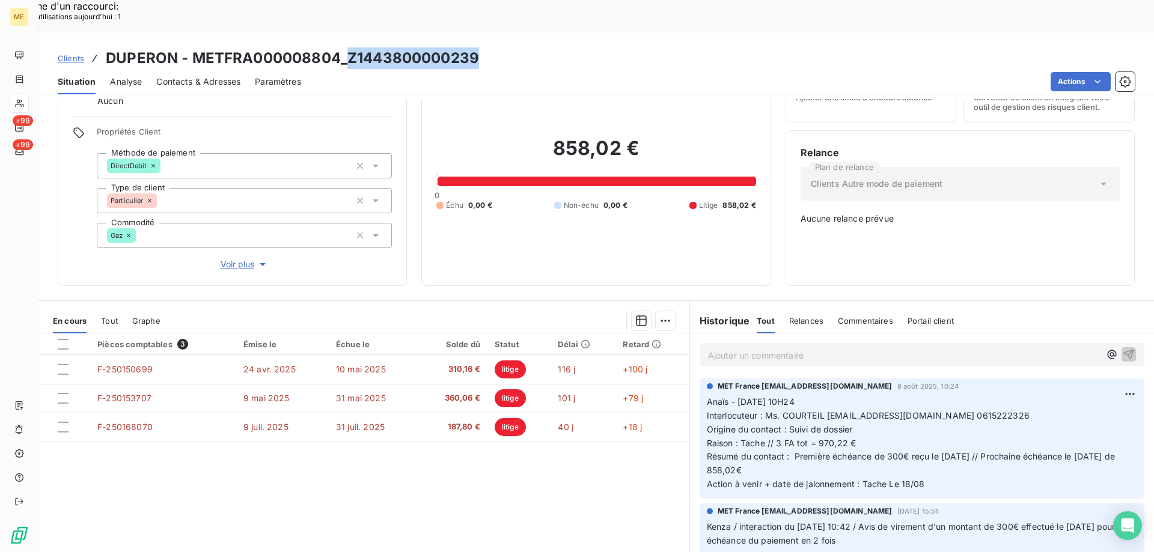
drag, startPoint x: 462, startPoint y: 22, endPoint x: 347, endPoint y: 35, distance: 116.1
click at [347, 47] on div "Clients DUPERON - METFRA000008804_Z1443800000239" at bounding box center [595, 58] width 1115 height 22
drag, startPoint x: 955, startPoint y: 376, endPoint x: 823, endPoint y: 377, distance: 131.6
click at [822, 410] on span "Interlocuteur : Ms. COURTEIL sandrinecourteil0510@gmail.com 0615222326" at bounding box center [868, 415] width 323 height 10
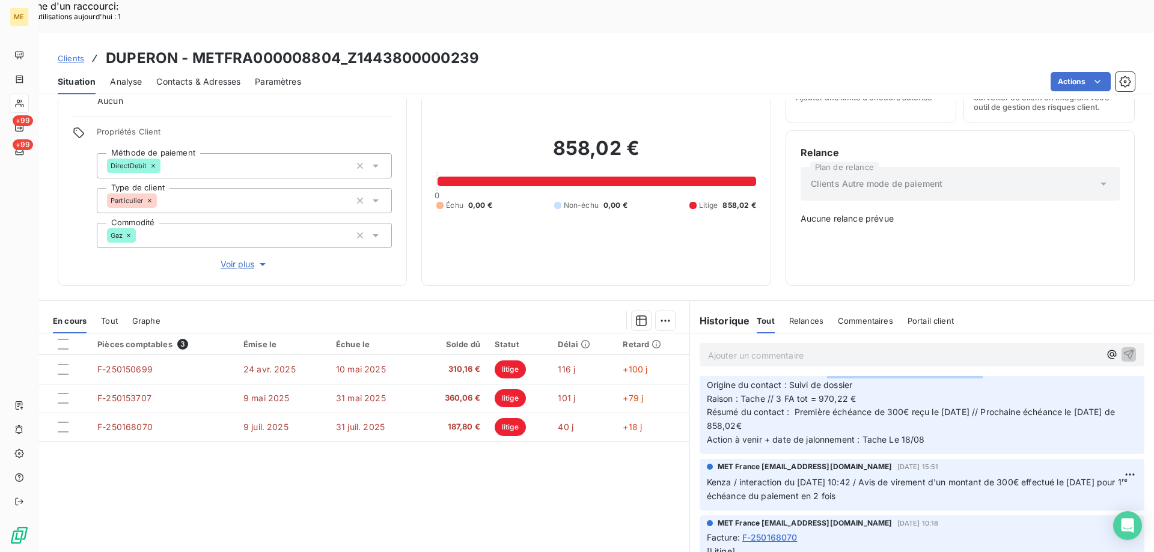
scroll to position [0, 0]
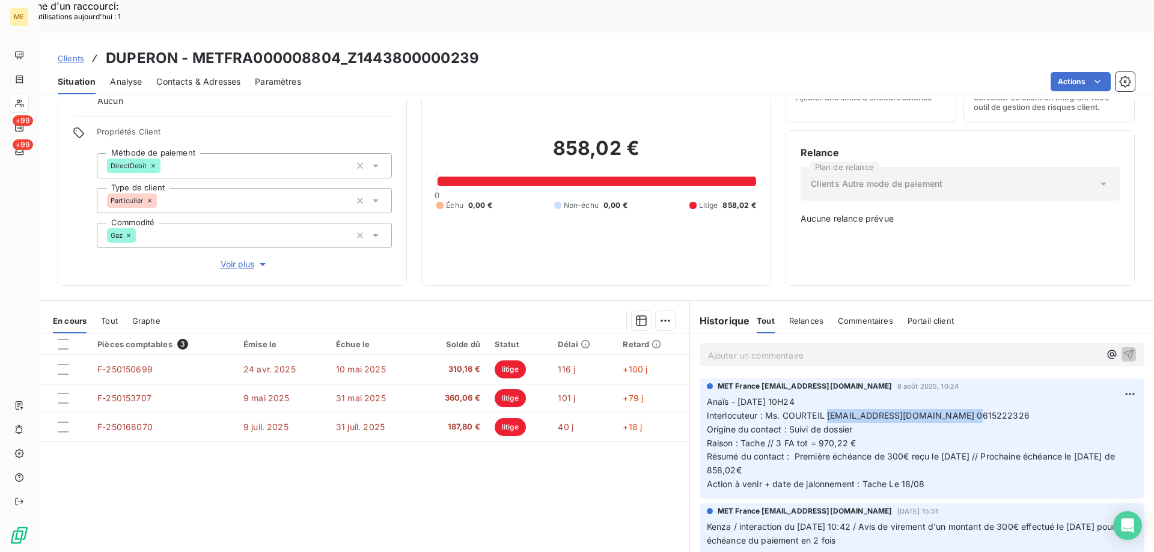
drag, startPoint x: 760, startPoint y: 371, endPoint x: 1025, endPoint y: 370, distance: 265.7
click at [1025, 395] on p "Anaïs - 08/08/2025 - 10H24 Interlocuteur : Ms. COURTEIL sandrinecourteil0510@gm…" at bounding box center [922, 443] width 430 height 96
drag, startPoint x: 772, startPoint y: 401, endPoint x: 866, endPoint y: 401, distance: 93.8
click at [866, 401] on p "Anaïs - 08/08/2025 - 10H24 Interlocuteur : Ms. COURTEIL sandrinecourteil0510@gm…" at bounding box center [922, 443] width 430 height 96
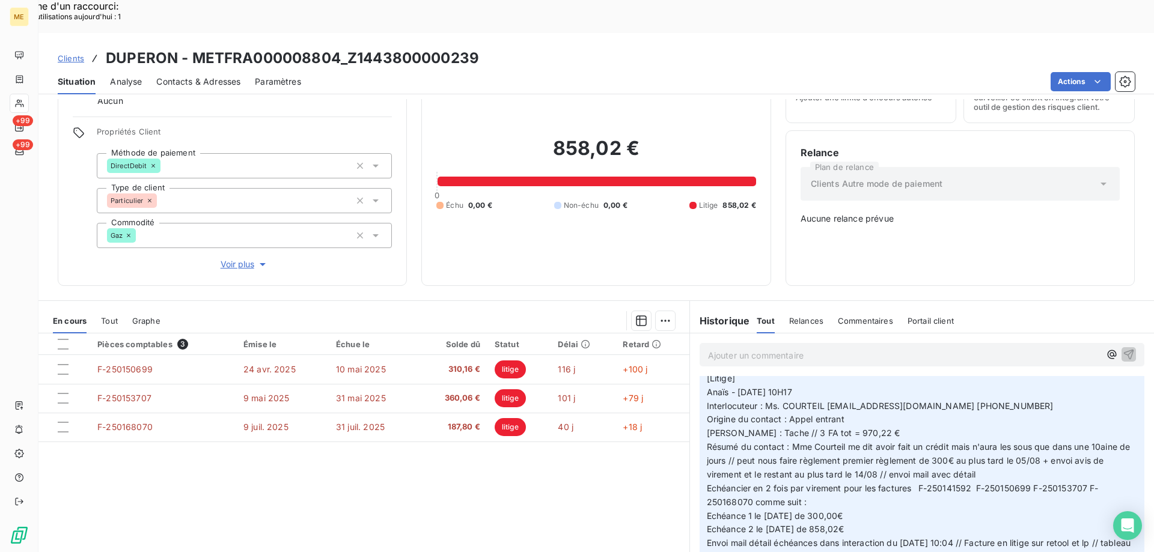
scroll to position [240, 0]
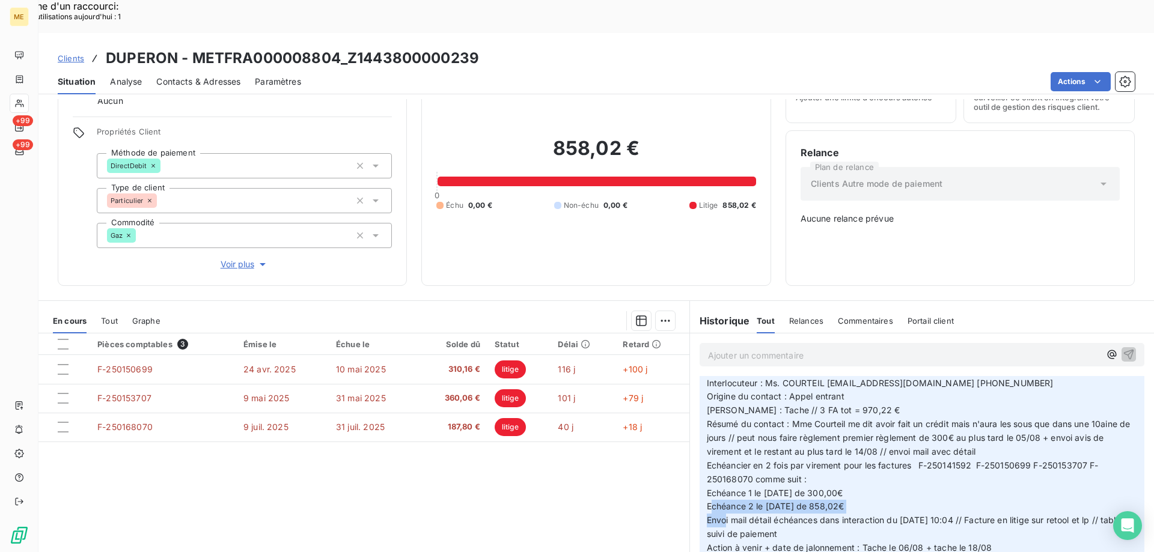
drag, startPoint x: 701, startPoint y: 463, endPoint x: 874, endPoint y: 471, distance: 172.7
click at [874, 471] on p "[Litige] Anaïs - 04/08/2025 - 10H17 Interlocuteur : Ms. COURTEIL sandrinecourte…" at bounding box center [922, 452] width 430 height 206
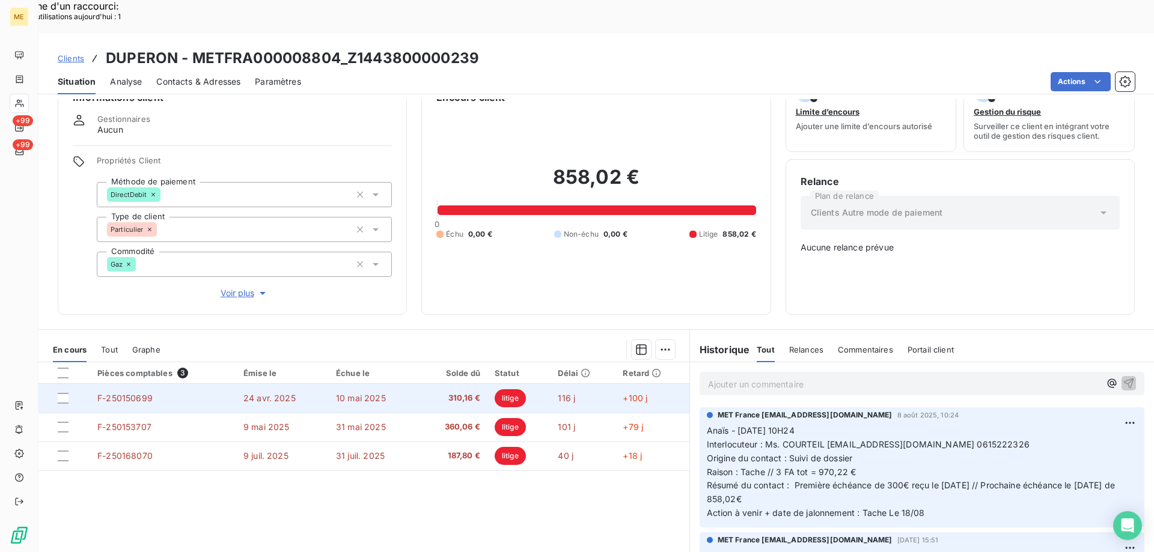
scroll to position [67, 0]
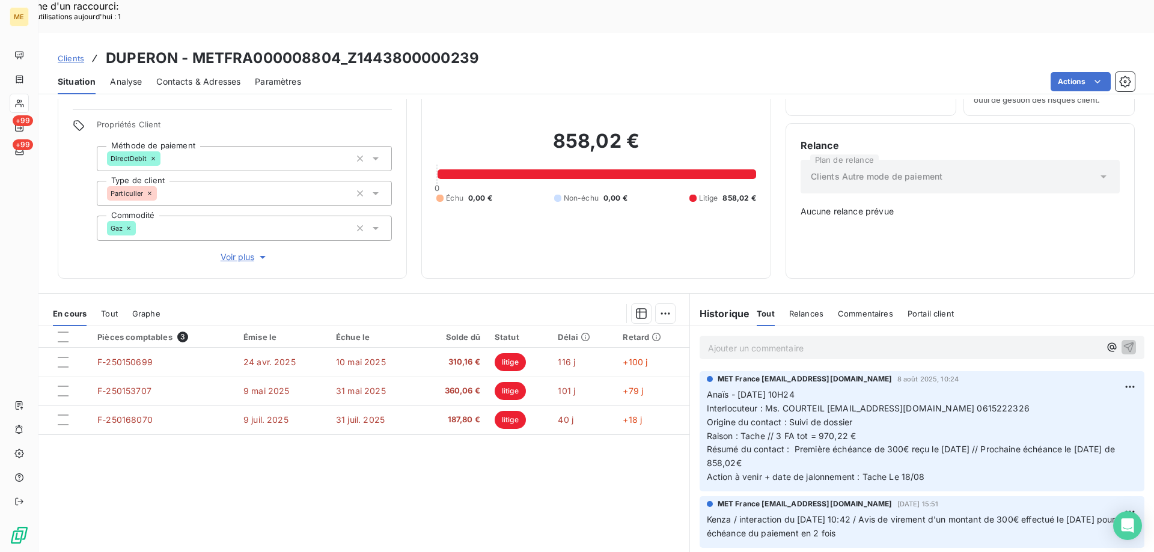
click at [878, 417] on p "Anaïs - 08/08/2025 - 10H24 Interlocuteur : Ms. COURTEIL sandrinecourteil0510@gm…" at bounding box center [922, 436] width 430 height 96
drag, startPoint x: 825, startPoint y: 366, endPoint x: 880, endPoint y: 370, distance: 55.5
click at [880, 403] on span "Interlocuteur : Ms. COURTEIL sandrinecourteil0510@gmail.com 0615222326" at bounding box center [868, 408] width 323 height 10
click at [896, 403] on span "Interlocuteur : Ms. COURTEIL sandrinecourteil0510@gmail.com 0615222326" at bounding box center [868, 408] width 323 height 10
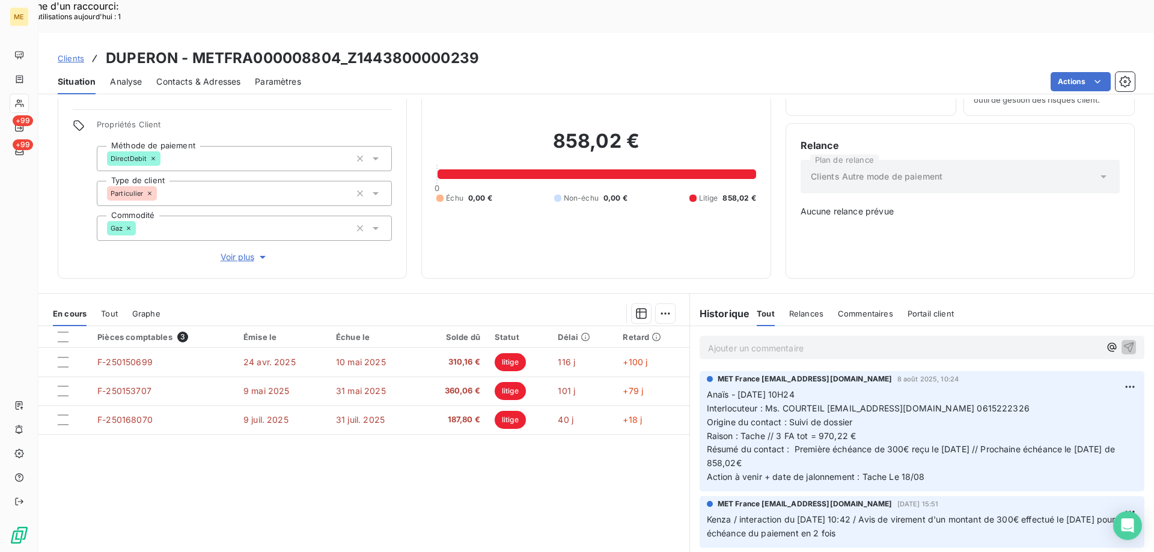
click at [598, 181] on div "858,02 € 0 Échu 0,00 € Non-échu 0,00 € Litige 858,02 €" at bounding box center [595, 166] width 319 height 195
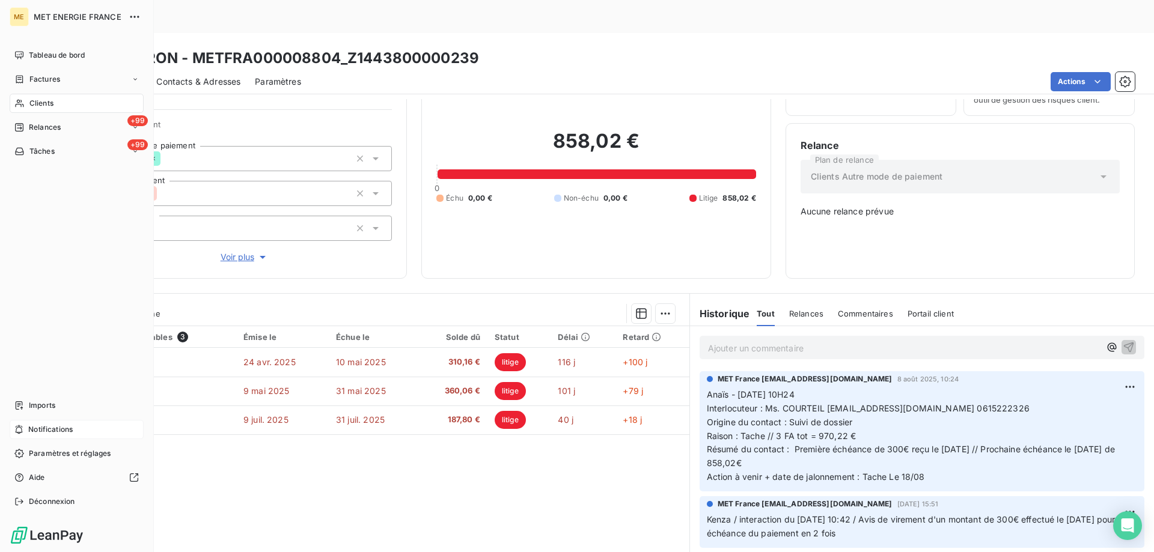
click at [34, 427] on span "Notifications" at bounding box center [50, 429] width 44 height 11
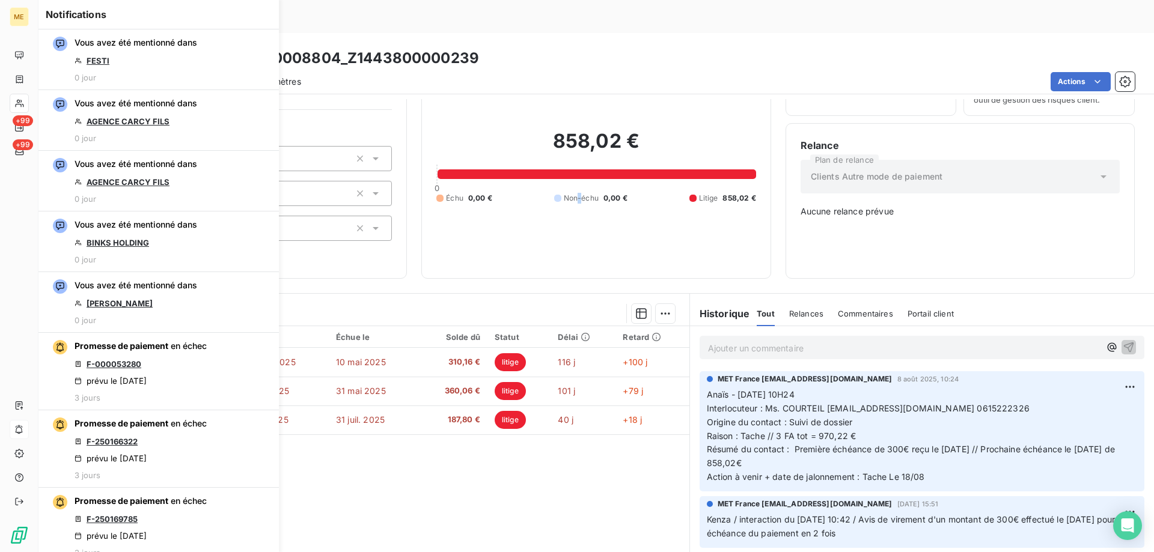
click at [575, 184] on div "858,02 € 0 Échu 0,00 € Non-échu 0,00 € Litige 858,02 €" at bounding box center [595, 166] width 319 height 195
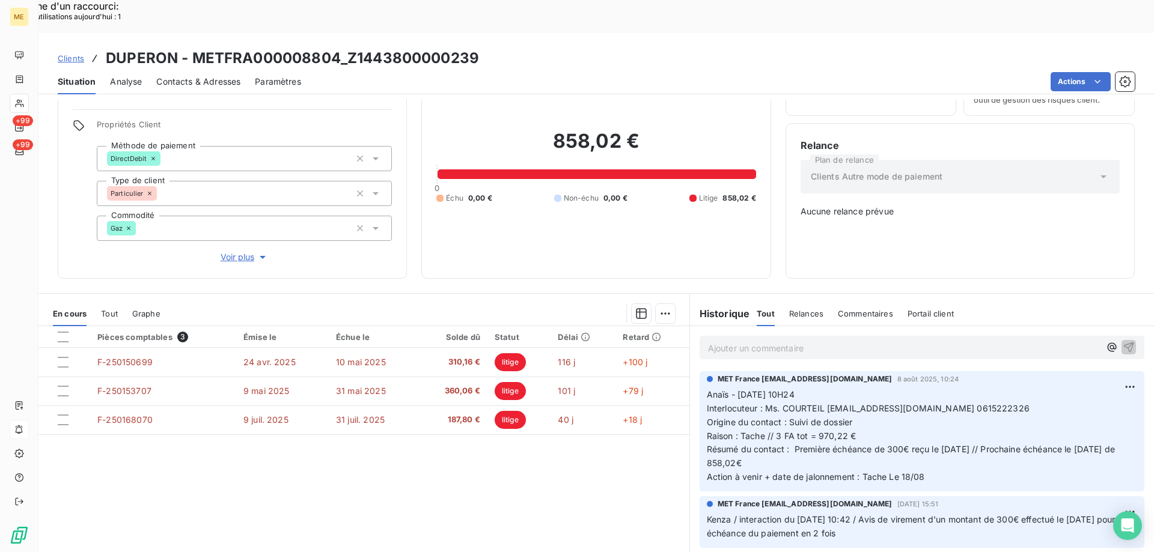
click at [630, 147] on div "858,02 € 0 Échu 0,00 € Non-échu 0,00 € Litige 858,02 €" at bounding box center [595, 166] width 319 height 195
click at [789, 341] on p "Ajouter un commentaire ﻿" at bounding box center [904, 348] width 392 height 15
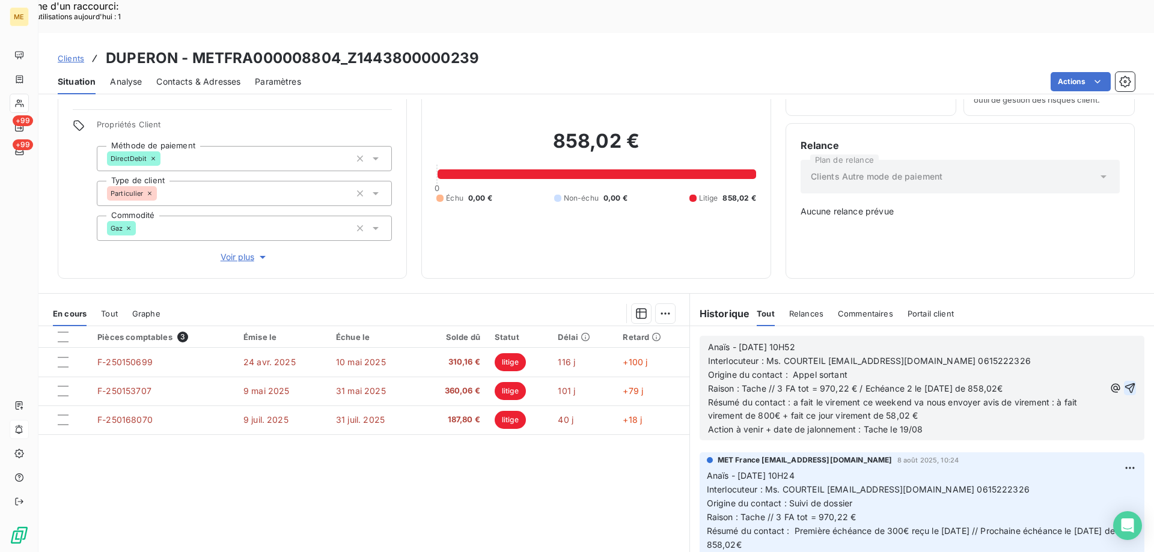
click at [1125, 383] on icon "button" at bounding box center [1130, 388] width 10 height 10
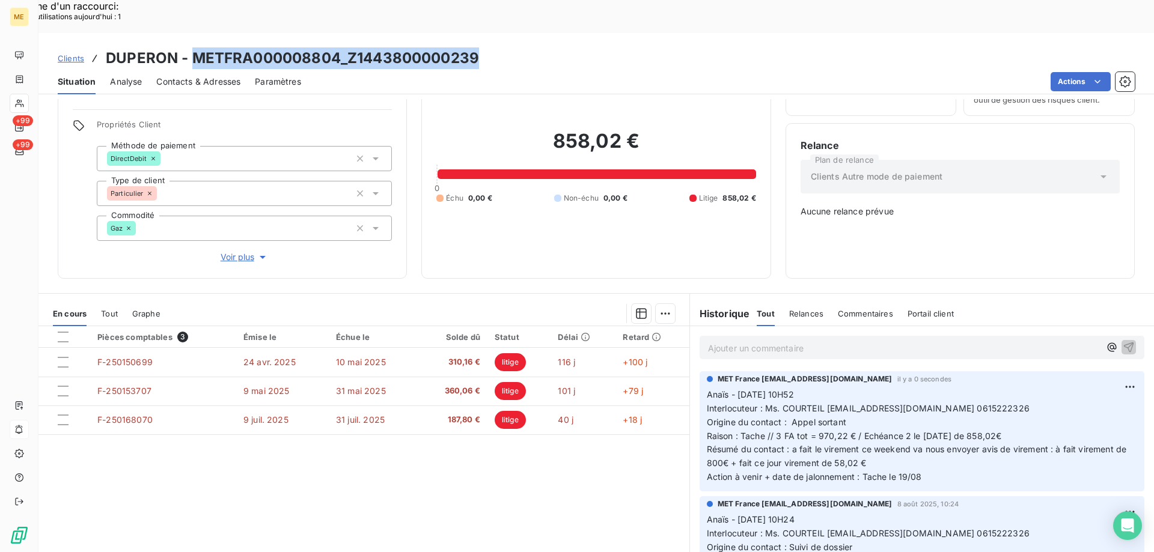
drag, startPoint x: 479, startPoint y: 22, endPoint x: 193, endPoint y: 31, distance: 286.2
click at [193, 47] on div "Clients DUPERON - METFRA000008804_Z1443800000239" at bounding box center [595, 58] width 1115 height 22
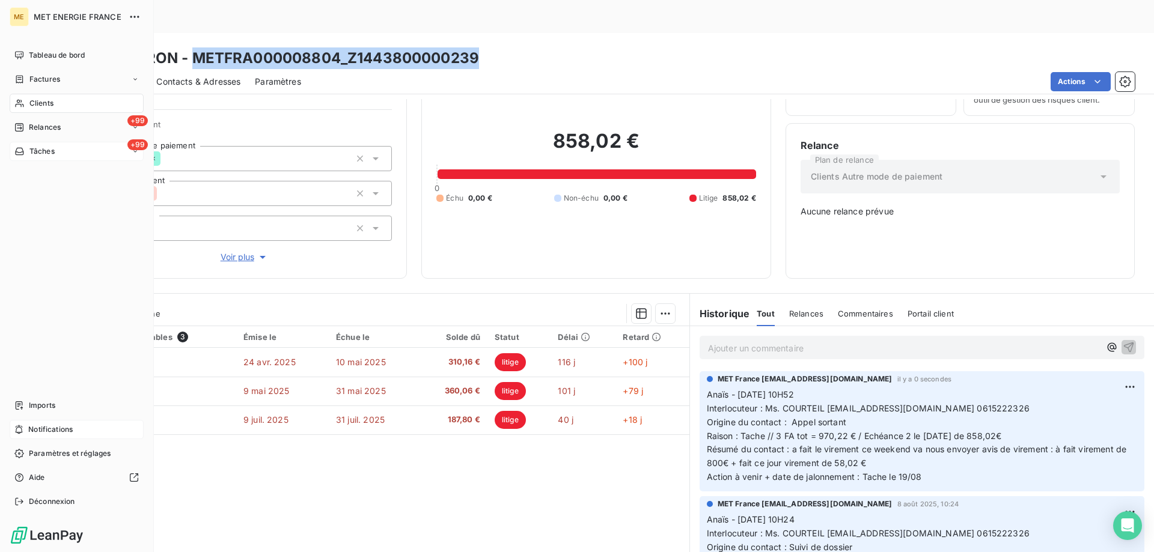
click at [34, 148] on span "Tâches" at bounding box center [41, 151] width 25 height 11
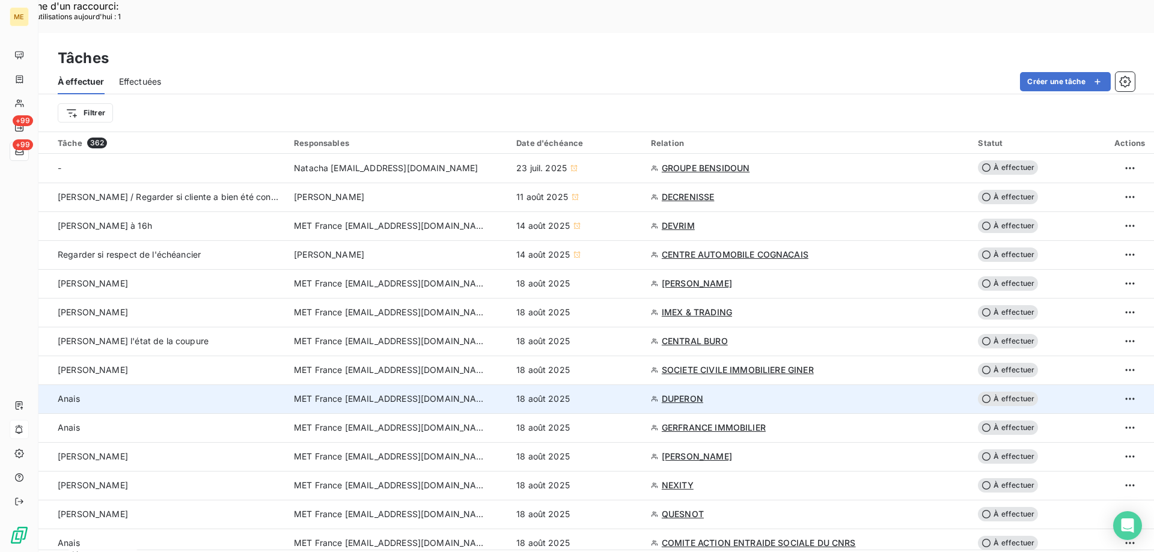
click at [622, 393] on div "18 août 2025" at bounding box center [576, 399] width 120 height 12
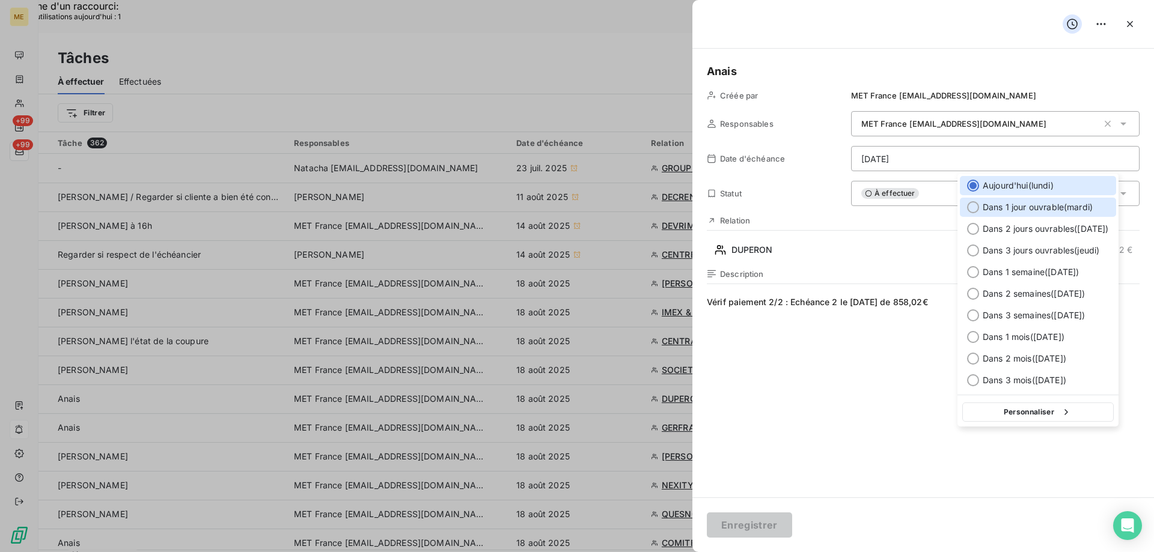
click at [1008, 206] on span "Dans 1 jour ouvrable ( [DATE] )" at bounding box center [1038, 207] width 110 height 12
type input "[DATE]"
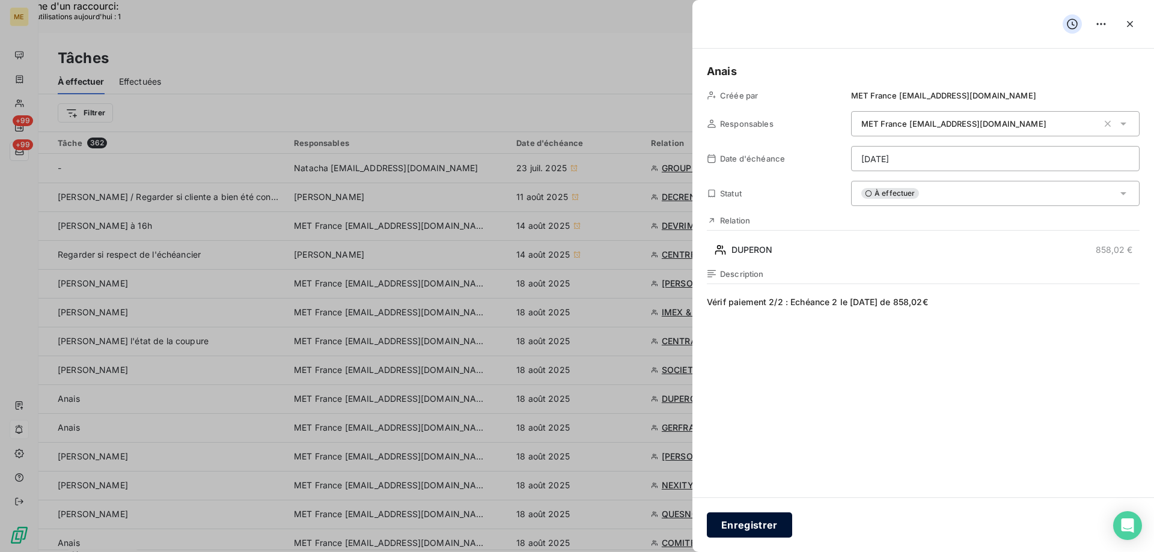
click at [739, 531] on button "Enregistrer" at bounding box center [749, 525] width 85 height 25
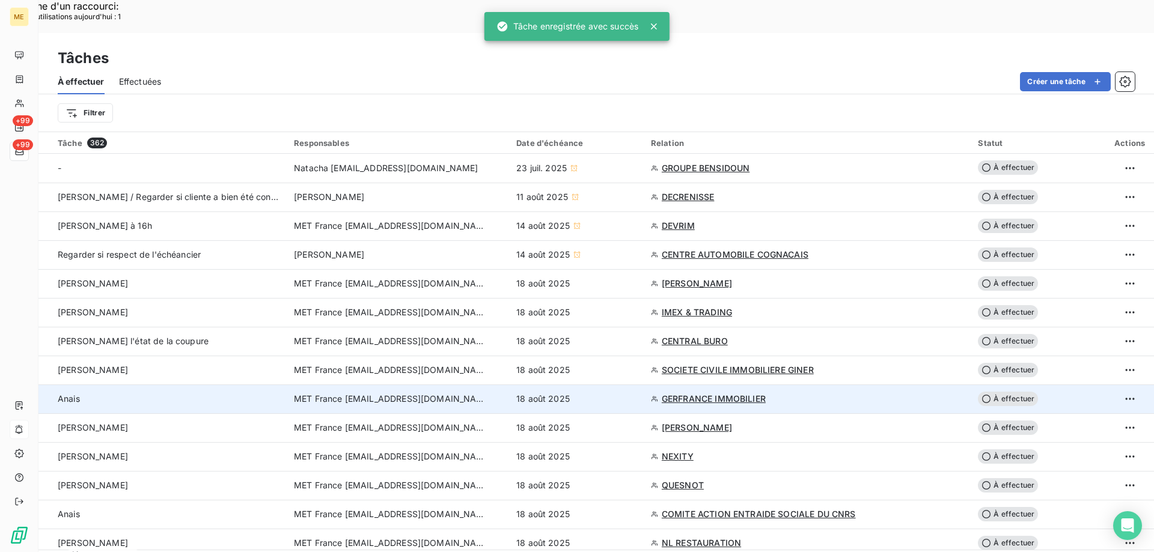
click at [600, 393] on div "18 août 2025" at bounding box center [576, 399] width 120 height 12
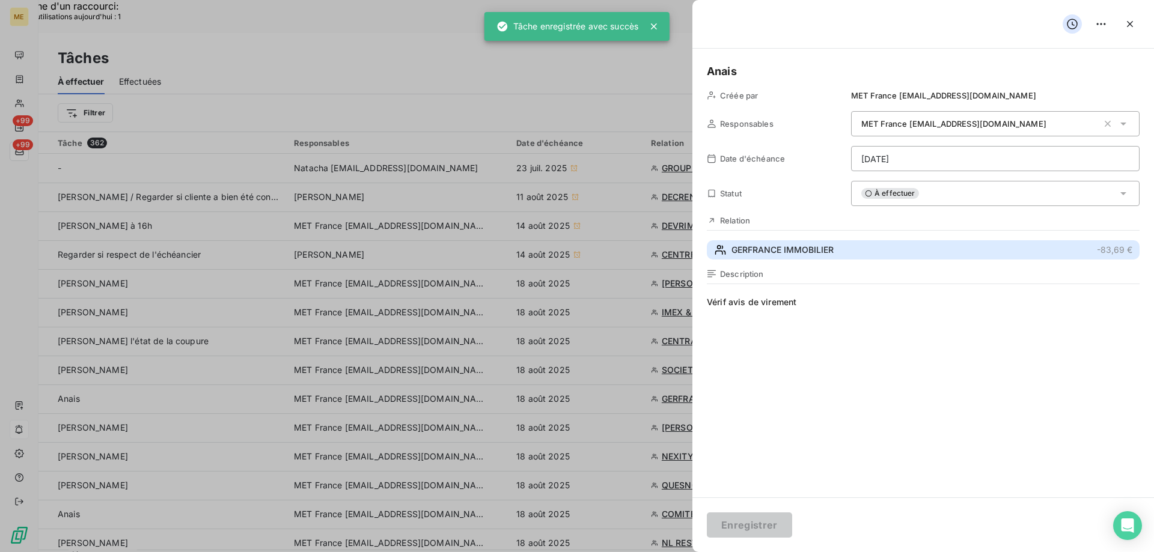
click at [794, 254] on span "GERFRANCE IMMOBILIER" at bounding box center [782, 250] width 102 height 12
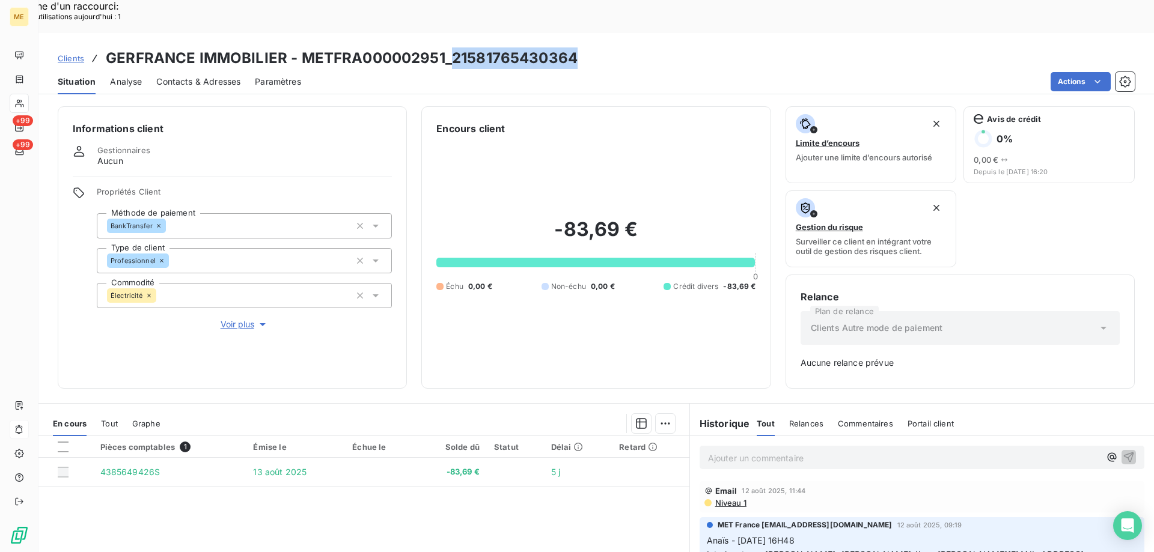
drag, startPoint x: 585, startPoint y: 34, endPoint x: 450, endPoint y: 35, distance: 135.8
click at [450, 47] on div "Clients GERFRANCE IMMOBILIER - METFRA000002951_21581765430364" at bounding box center [595, 58] width 1115 height 22
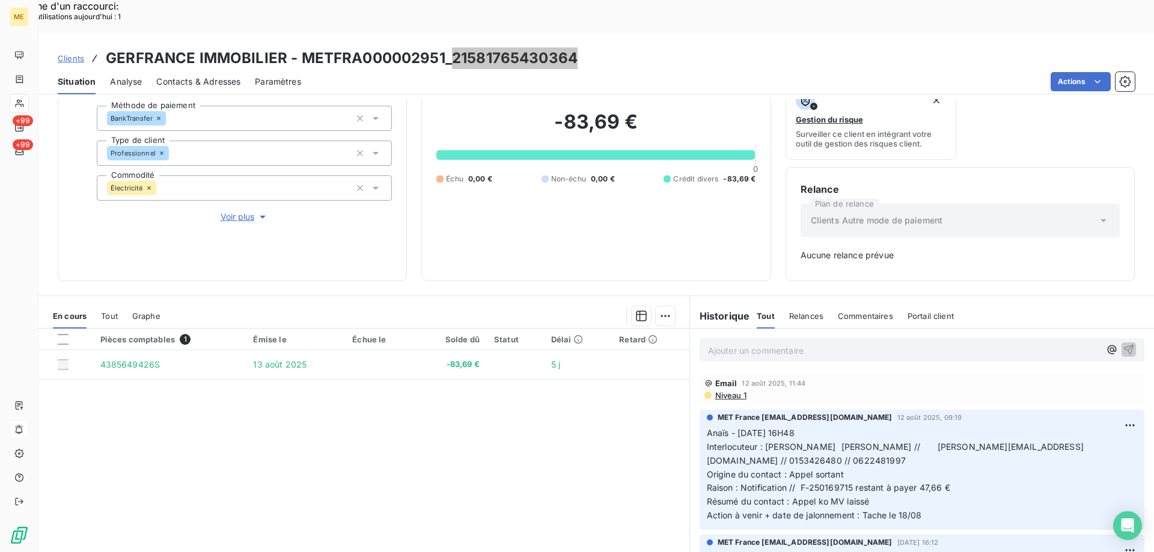
scroll to position [118, 0]
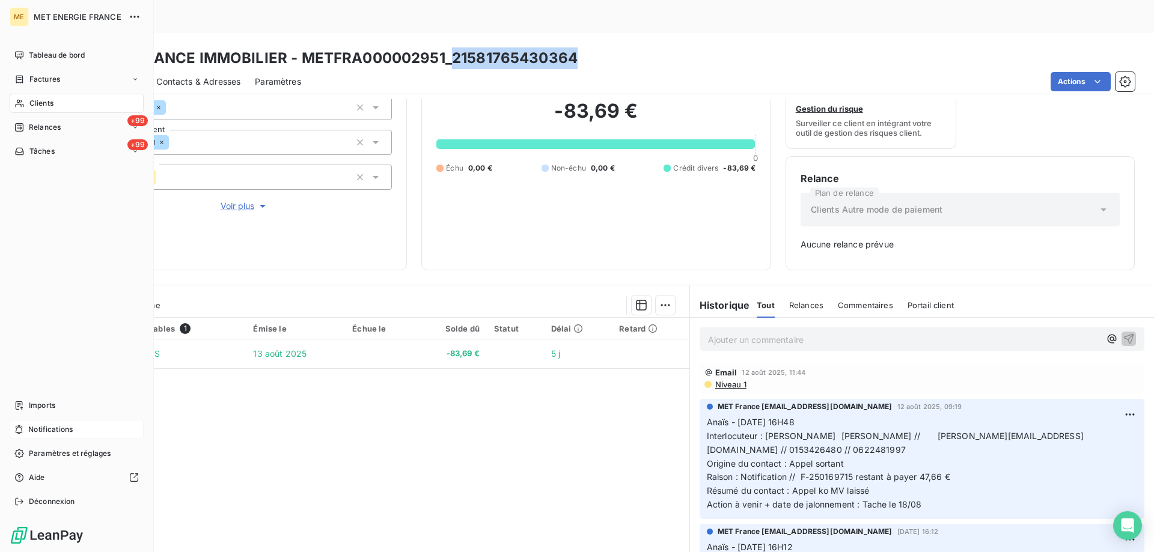
drag, startPoint x: 31, startPoint y: 151, endPoint x: 53, endPoint y: 173, distance: 31.0
click at [31, 151] on span "Tâches" at bounding box center [41, 151] width 25 height 11
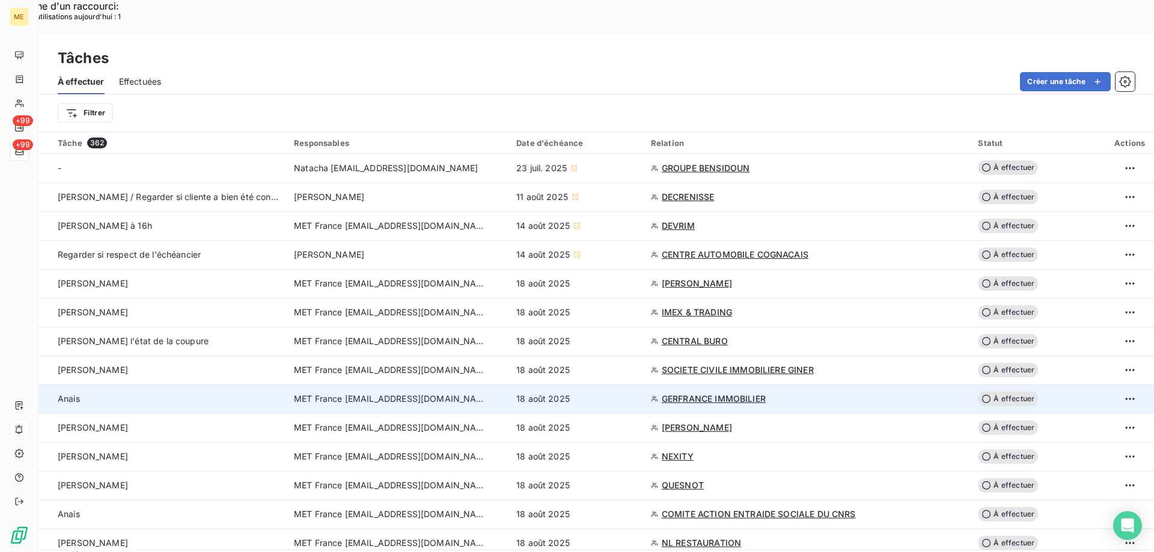
click at [623, 393] on div "18 août 2025" at bounding box center [576, 399] width 120 height 12
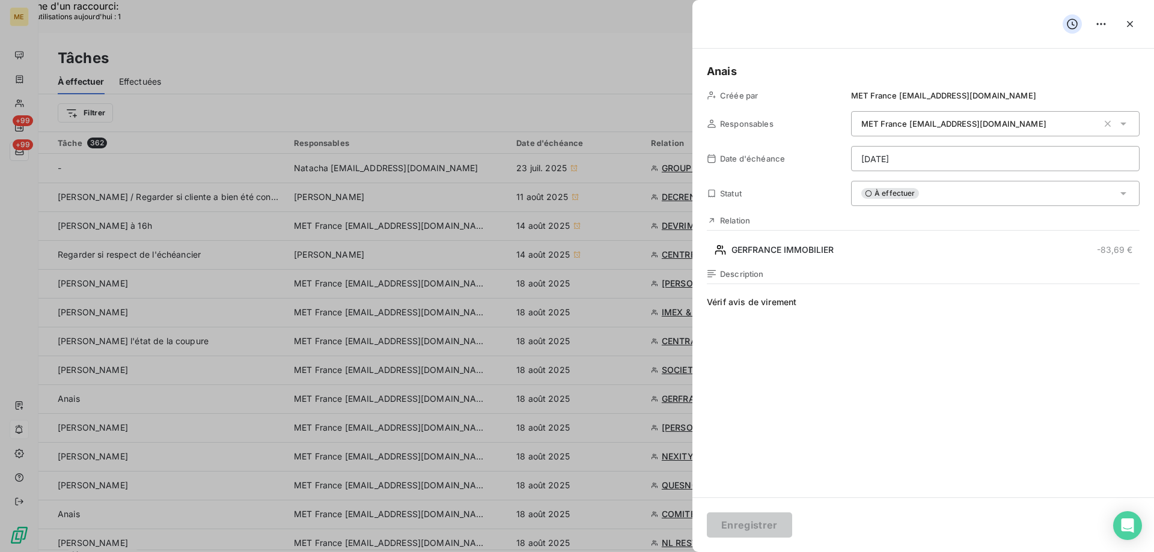
click at [905, 195] on span "À effectuer" at bounding box center [890, 193] width 58 height 11
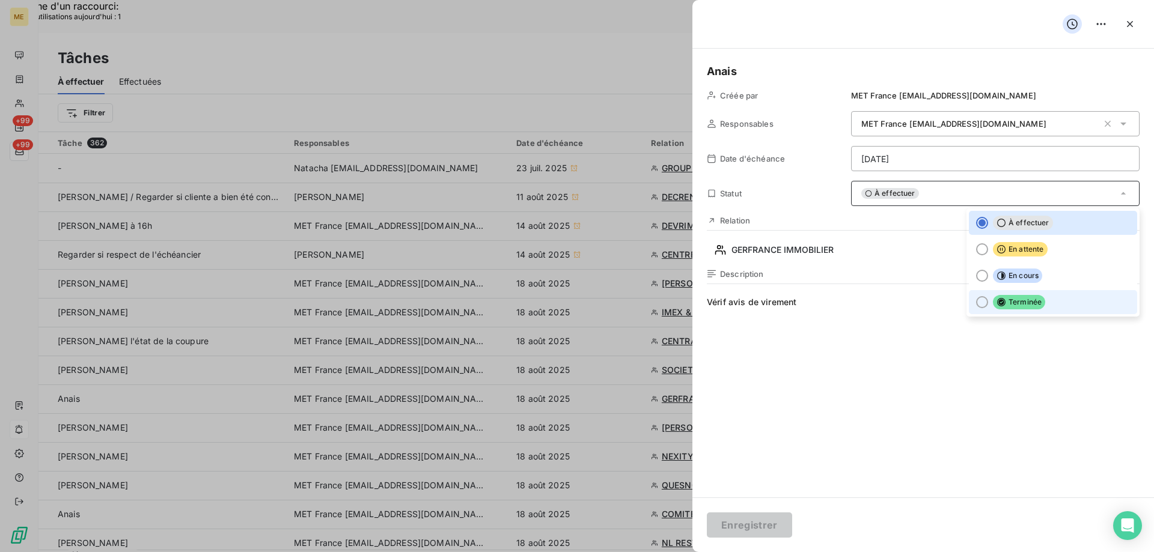
click at [1044, 312] on li "Terminée" at bounding box center [1053, 302] width 168 height 24
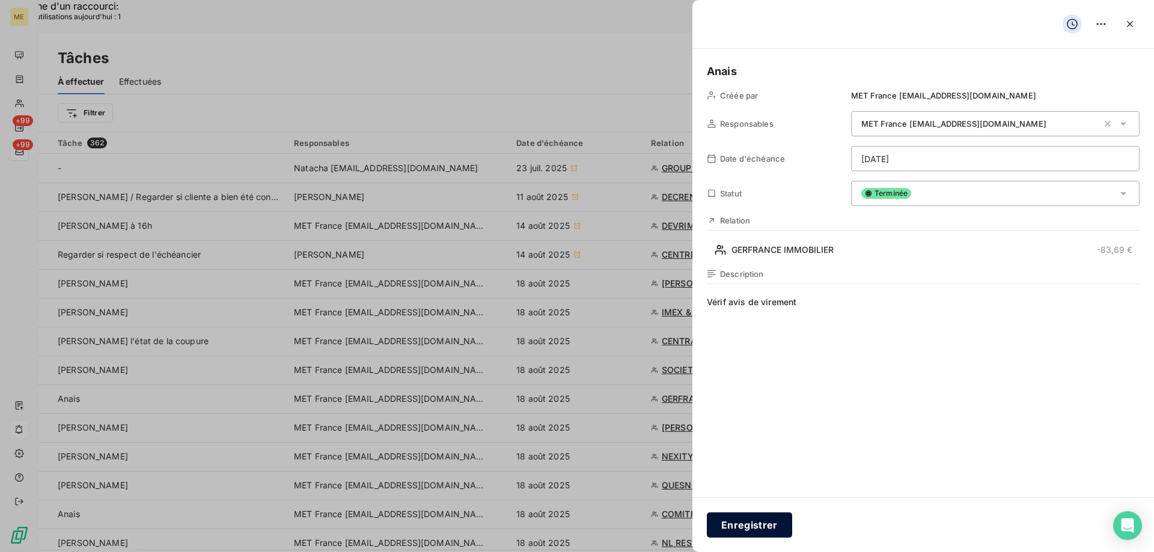
click at [708, 526] on button "Enregistrer" at bounding box center [749, 525] width 85 height 25
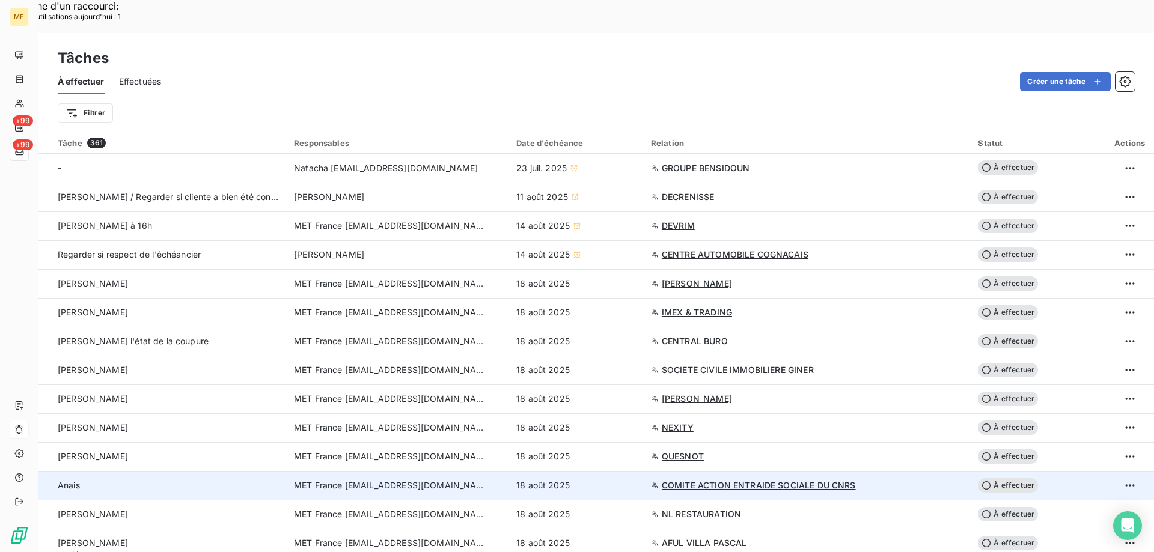
click at [710, 480] on span "COMITE ACTION ENTRAIDE SOCIALE DU CNRS" at bounding box center [759, 486] width 194 height 12
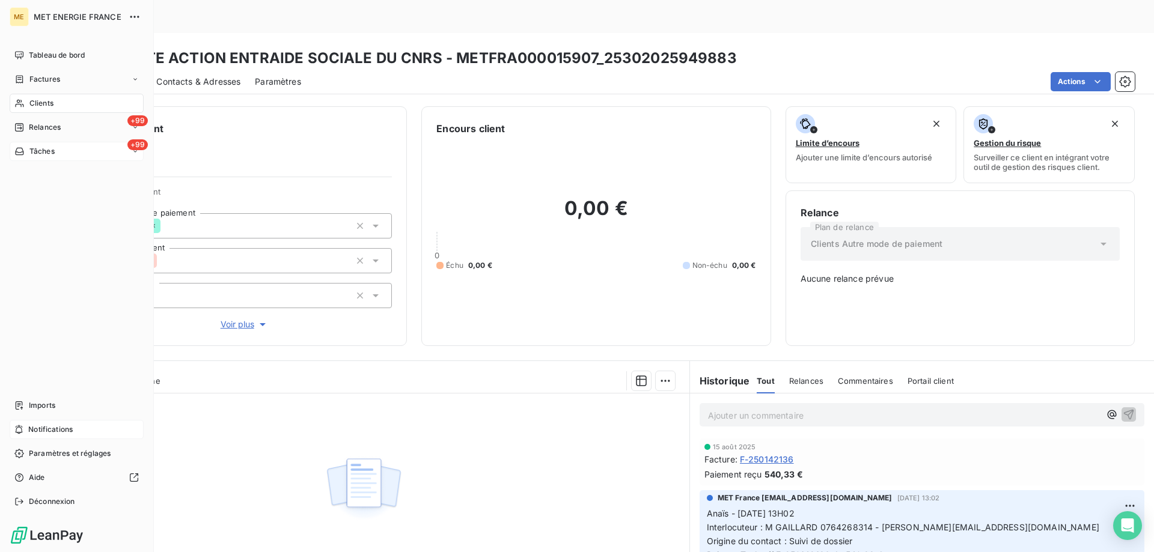
click at [38, 150] on span "Tâches" at bounding box center [41, 151] width 25 height 11
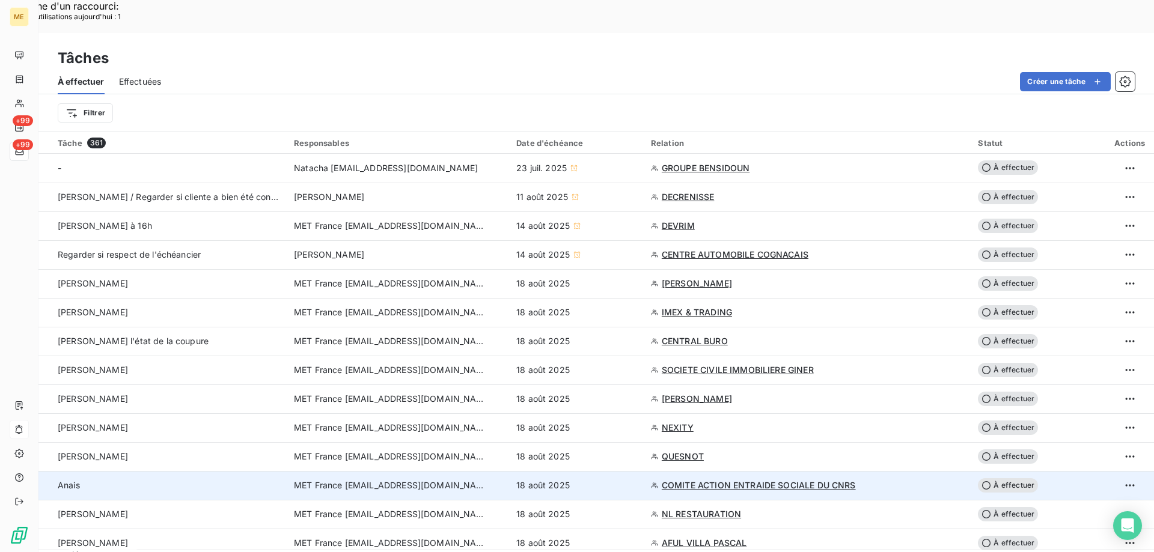
click at [625, 471] on td "18 août 2025" at bounding box center [576, 485] width 135 height 29
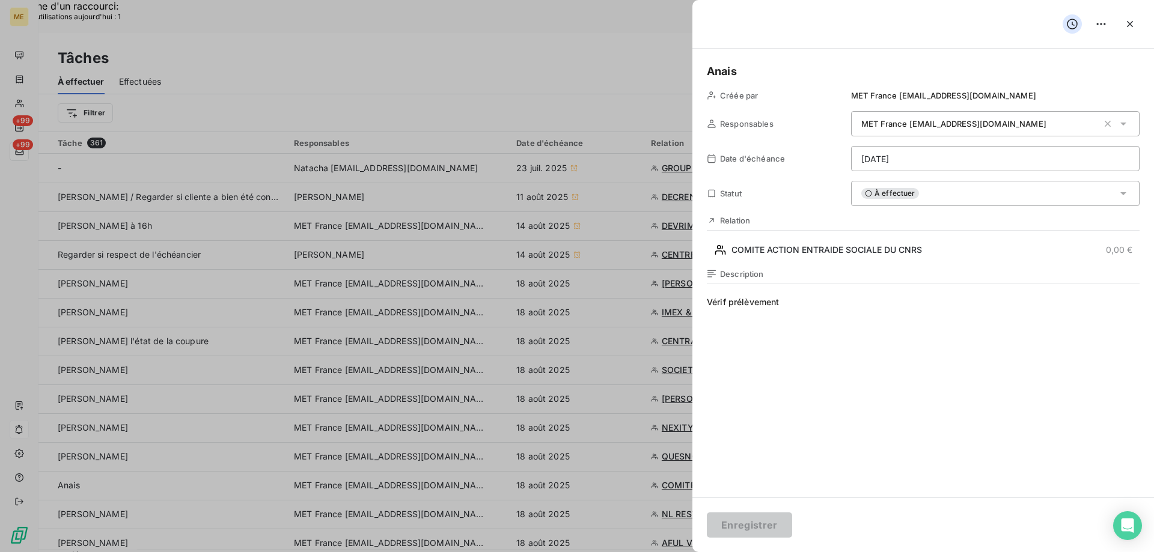
click at [954, 203] on div "À effectuer" at bounding box center [995, 193] width 288 height 25
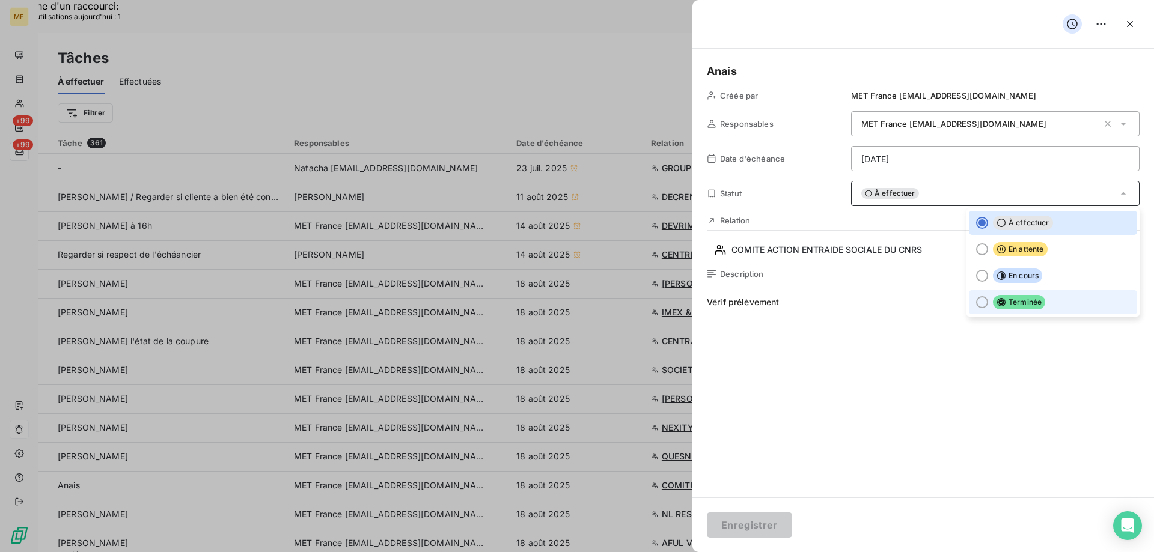
drag, startPoint x: 992, startPoint y: 301, endPoint x: 980, endPoint y: 318, distance: 21.0
click at [997, 301] on icon at bounding box center [1001, 302] width 8 height 8
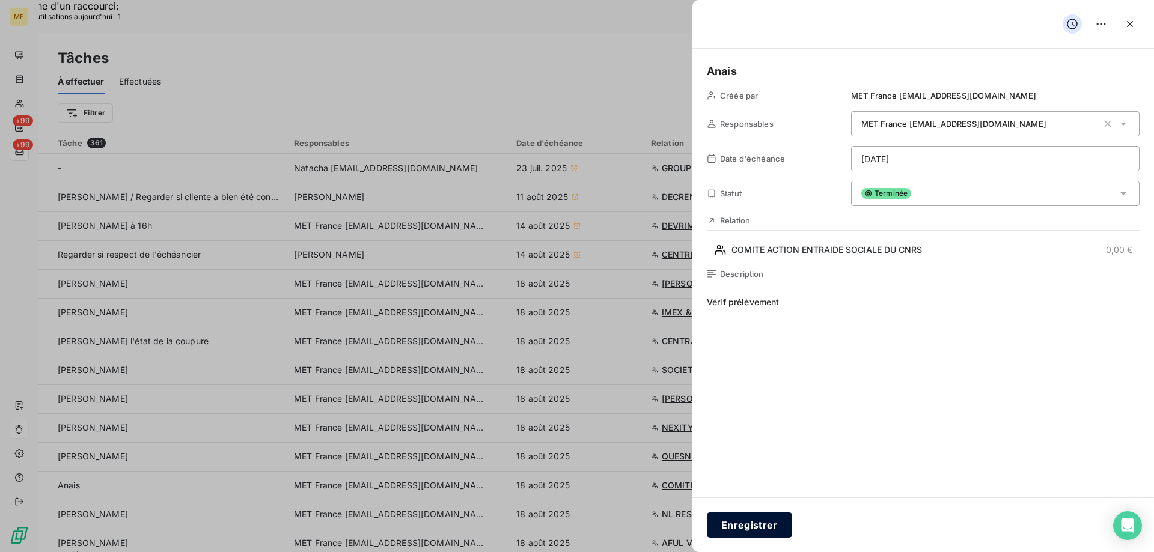
click at [727, 520] on button "Enregistrer" at bounding box center [749, 525] width 85 height 25
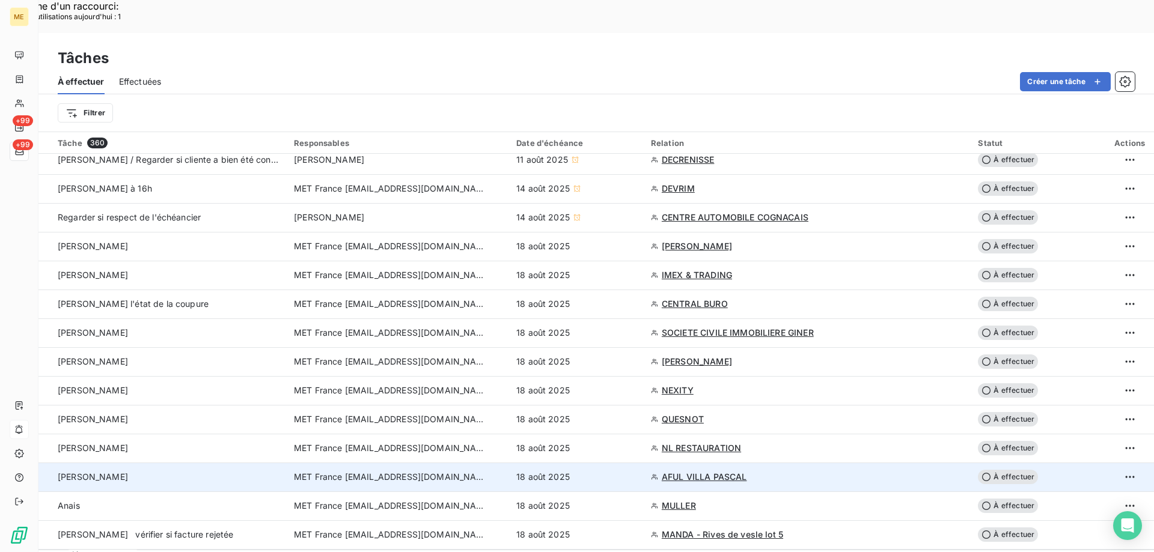
scroll to position [60, 0]
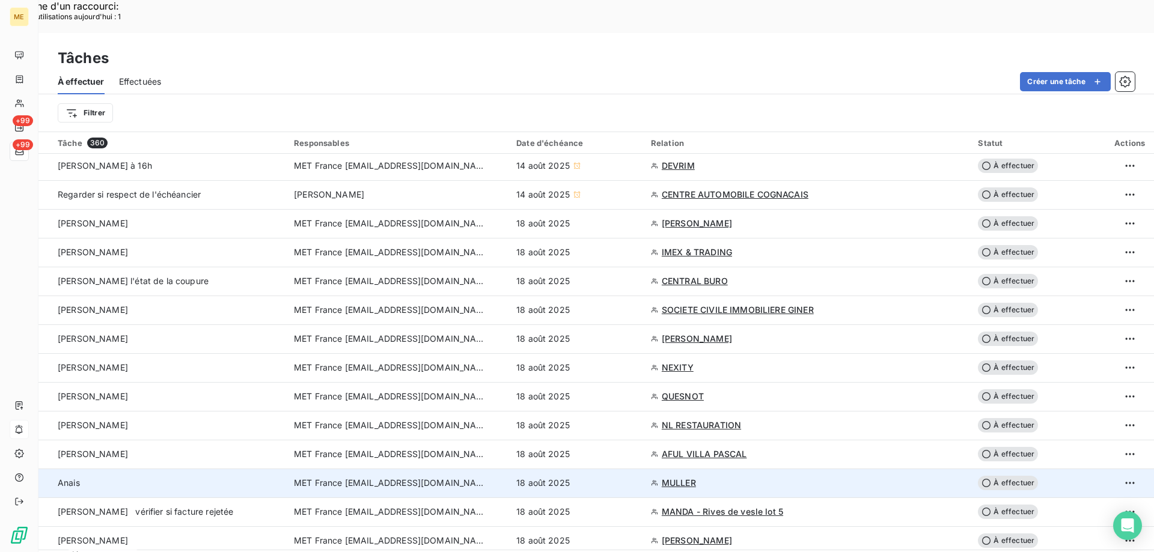
click at [596, 477] on div "18 août 2025" at bounding box center [576, 483] width 120 height 12
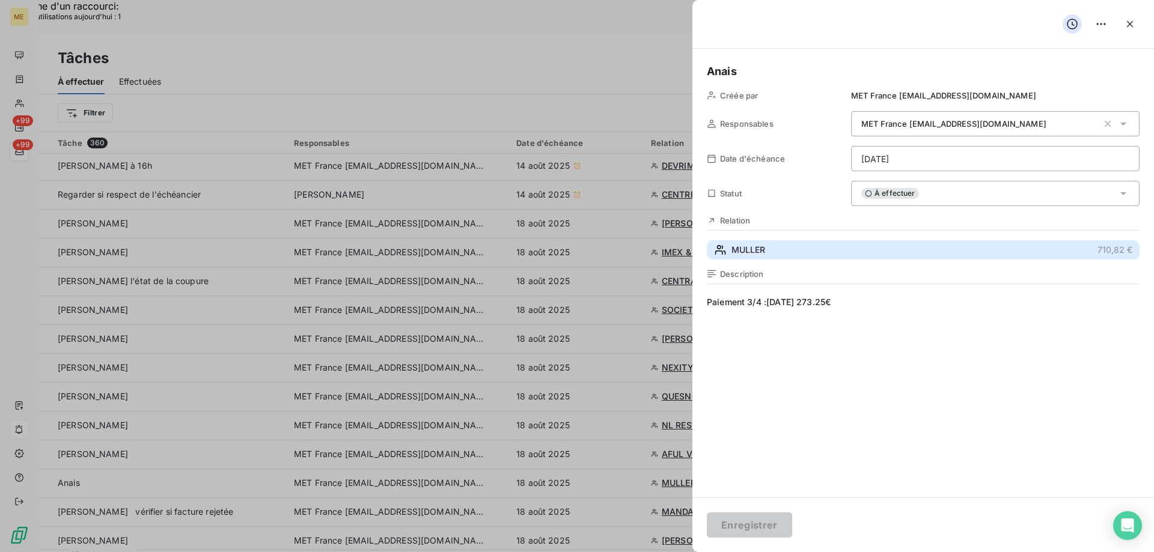
click at [817, 250] on button "MULLER 710,82 €" at bounding box center [923, 249] width 433 height 19
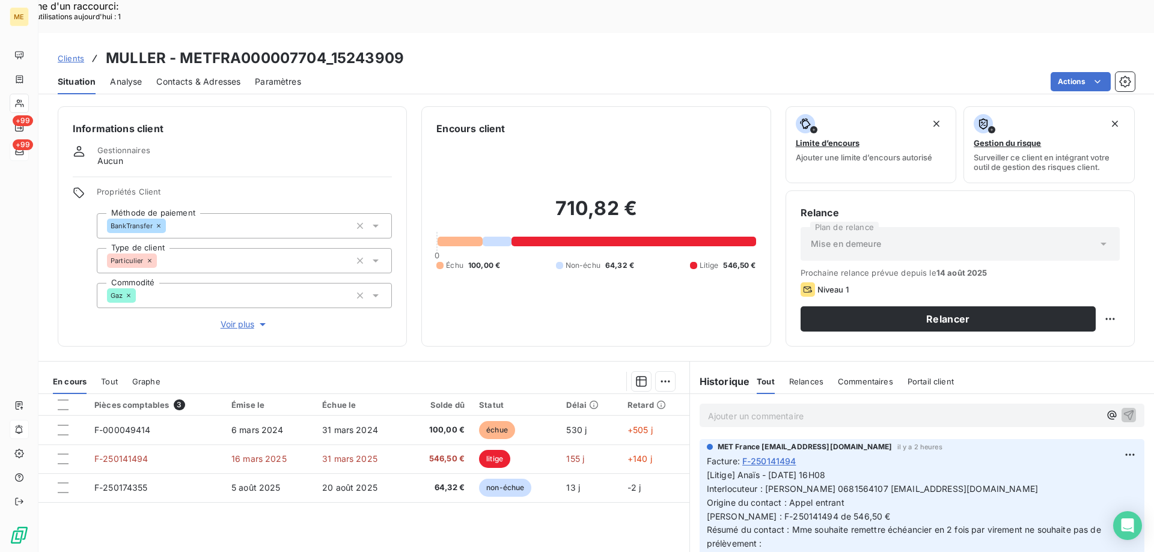
scroll to position [60, 0]
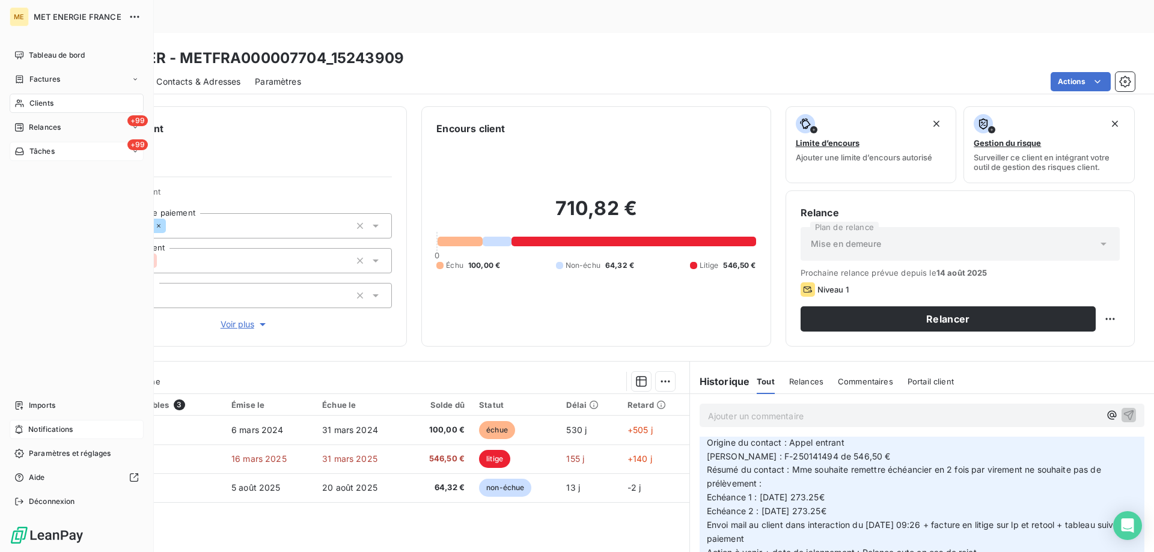
click at [38, 150] on span "Tâches" at bounding box center [41, 151] width 25 height 11
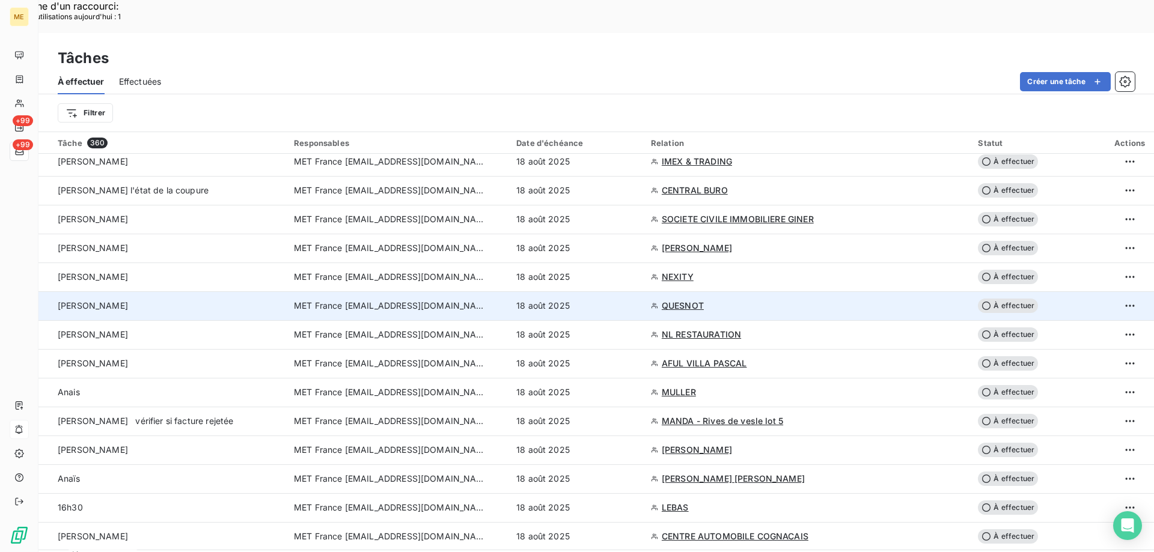
scroll to position [180, 0]
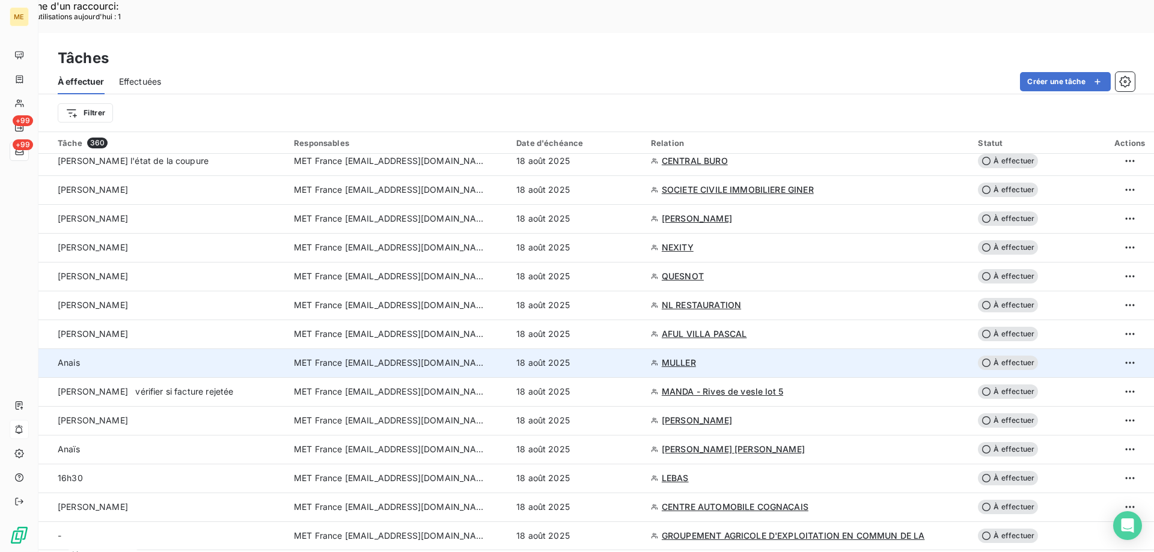
click at [635, 357] on div "18 août 2025" at bounding box center [576, 363] width 120 height 12
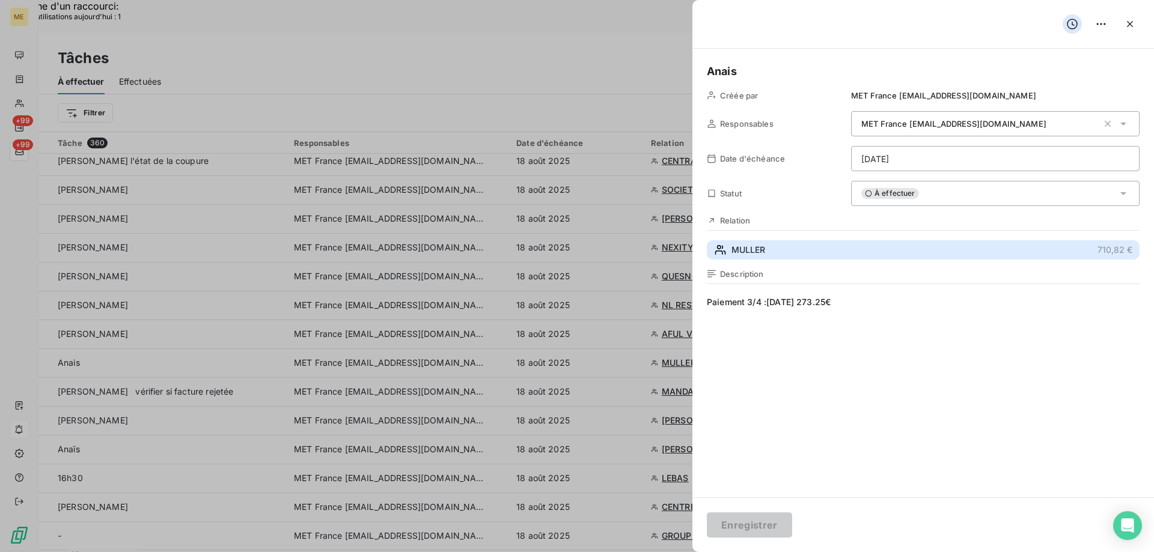
click at [780, 258] on button "MULLER 710,82 €" at bounding box center [923, 249] width 433 height 19
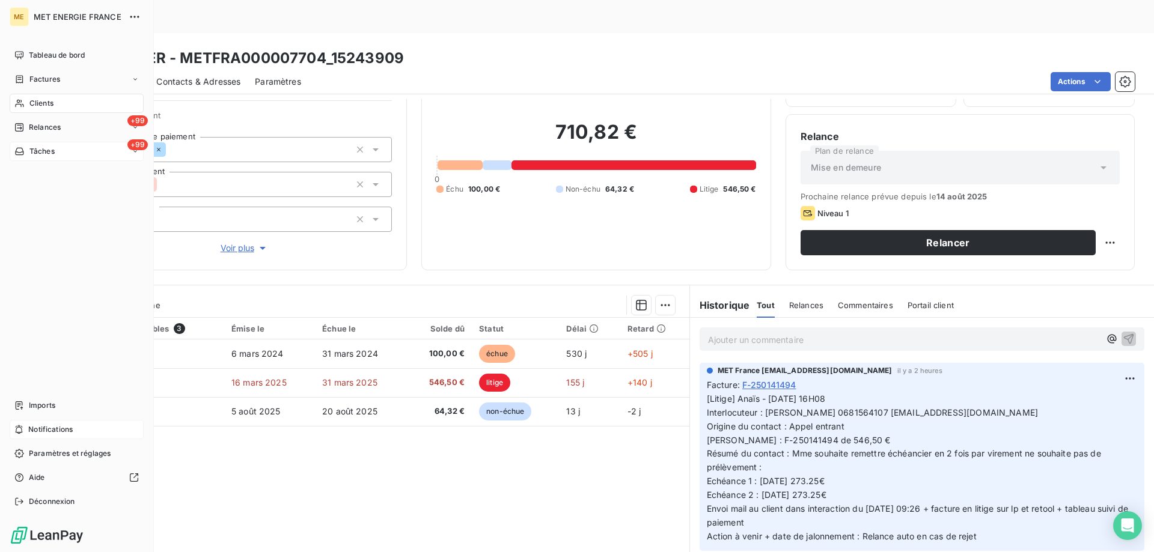
click at [23, 149] on icon at bounding box center [19, 152] width 10 height 10
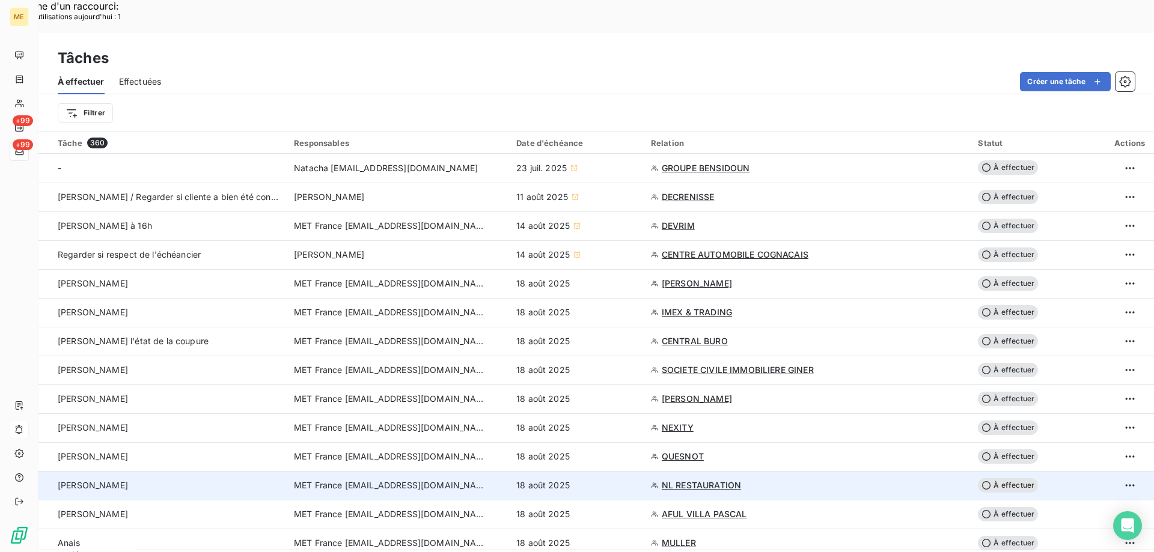
scroll to position [60, 0]
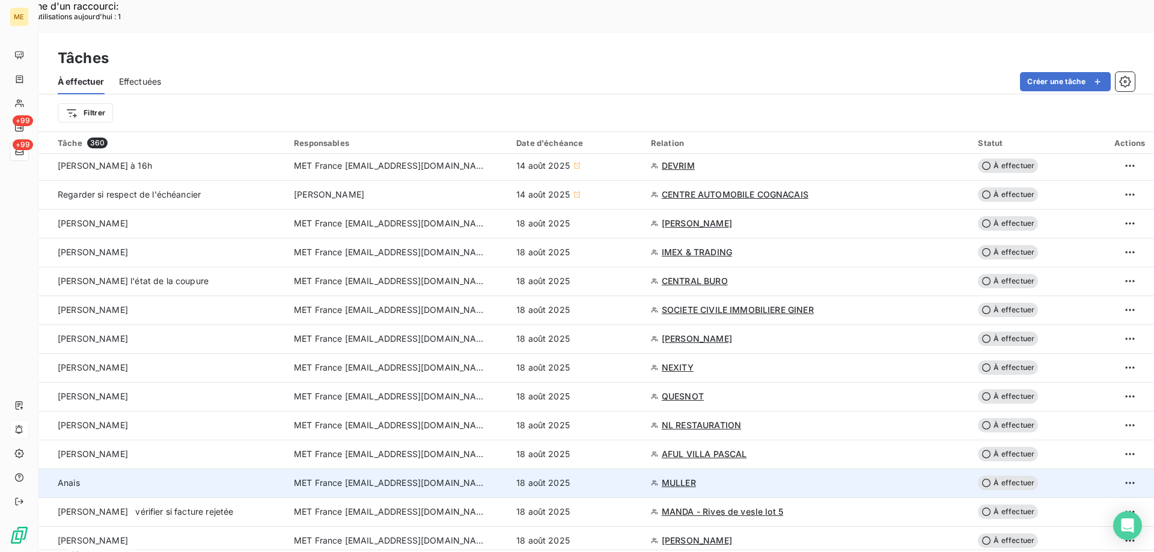
click at [596, 477] on div "18 août 2025" at bounding box center [576, 483] width 120 height 12
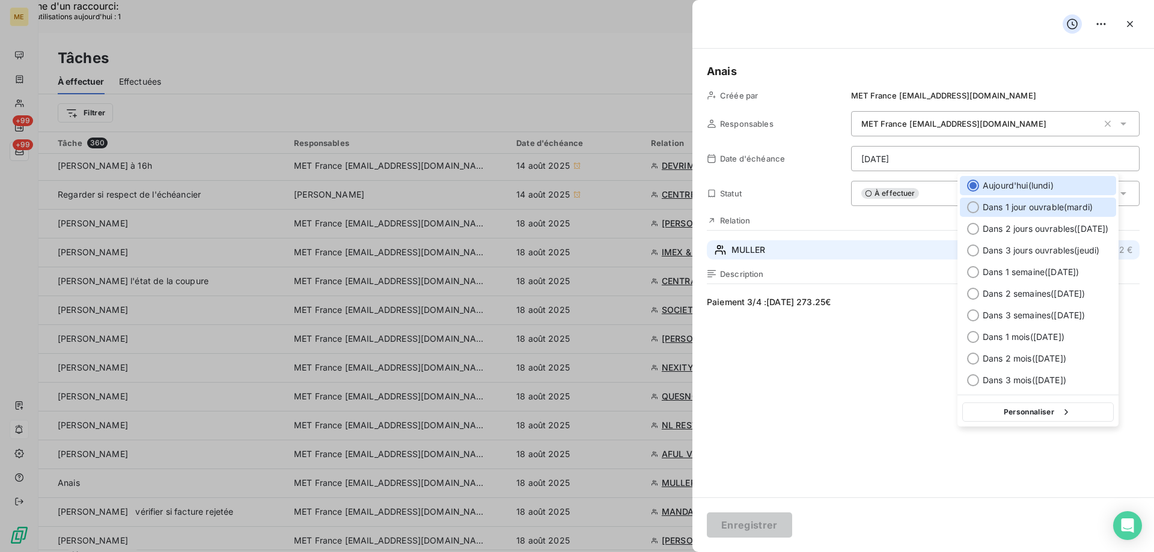
drag, startPoint x: 996, startPoint y: 202, endPoint x: 917, endPoint y: 249, distance: 92.7
click at [996, 202] on span "Dans 1 jour ouvrable ( [DATE] )" at bounding box center [1038, 207] width 110 height 12
type input "[DATE]"
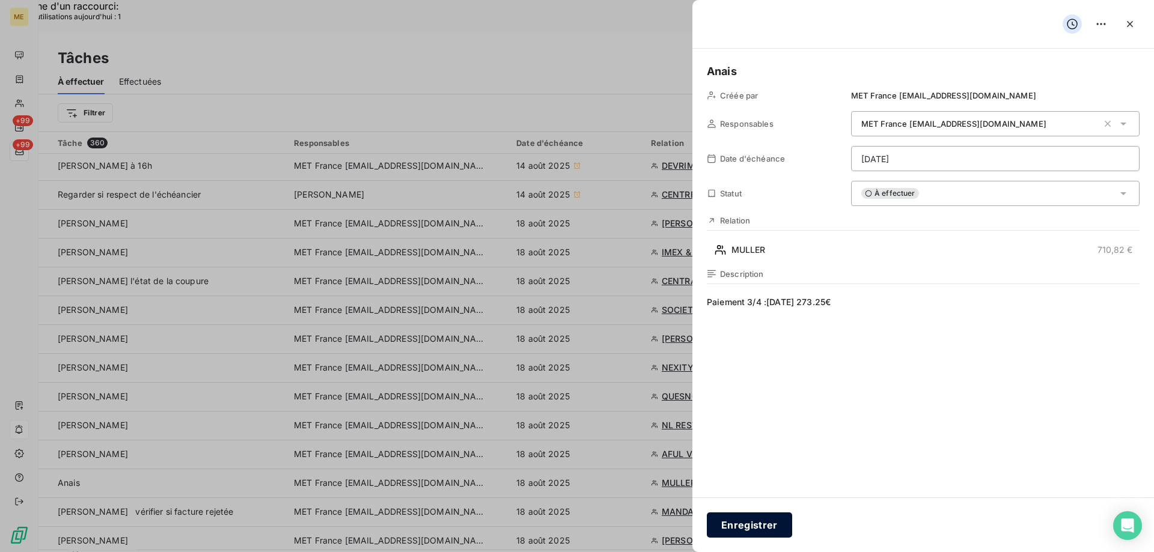
click at [743, 525] on button "Enregistrer" at bounding box center [749, 525] width 85 height 25
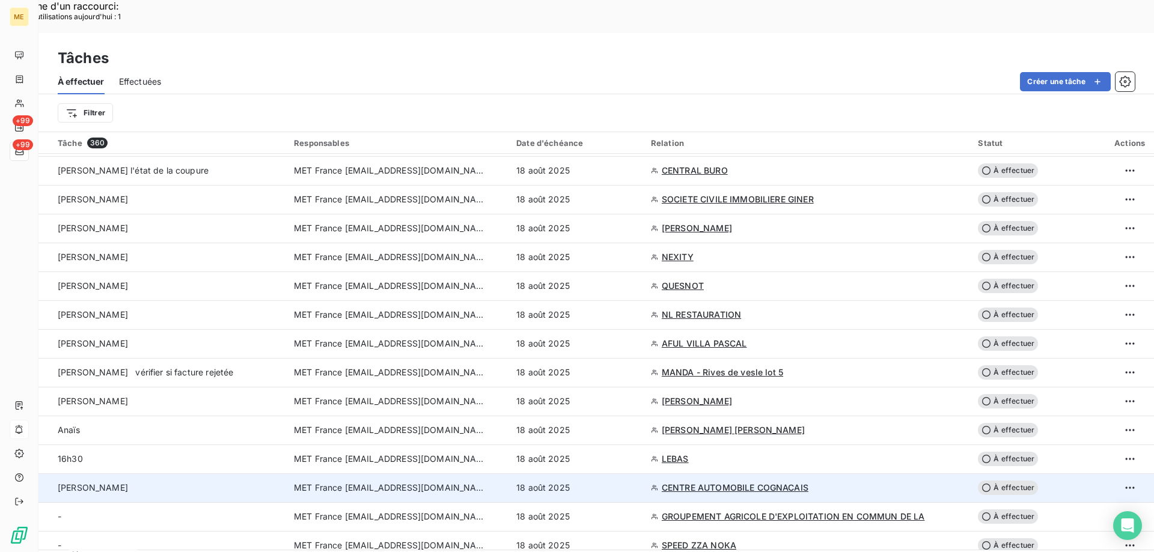
scroll to position [180, 0]
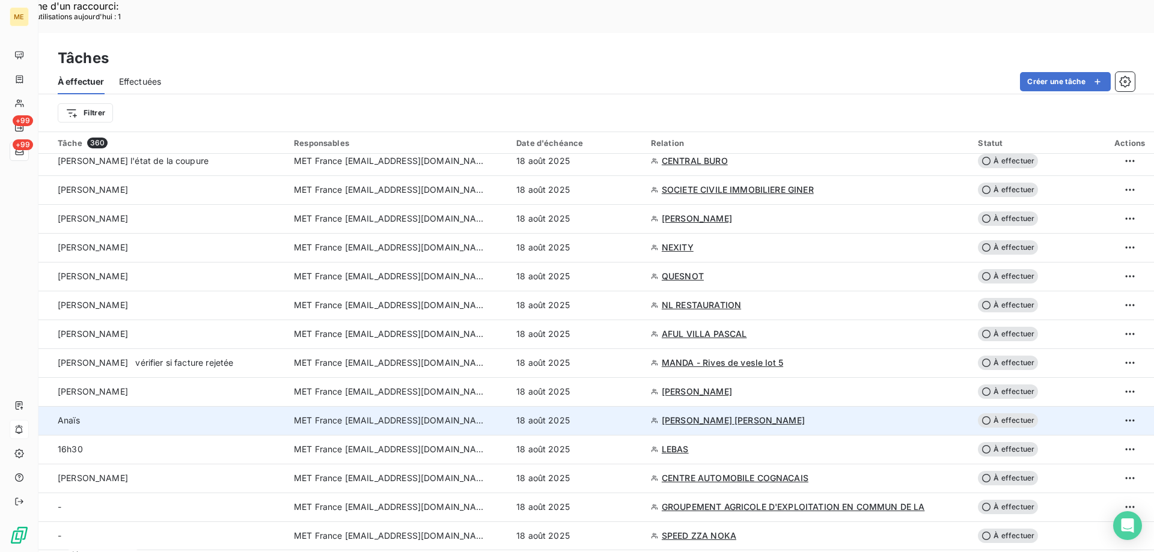
click at [616, 415] on div "18 août 2025" at bounding box center [576, 421] width 120 height 12
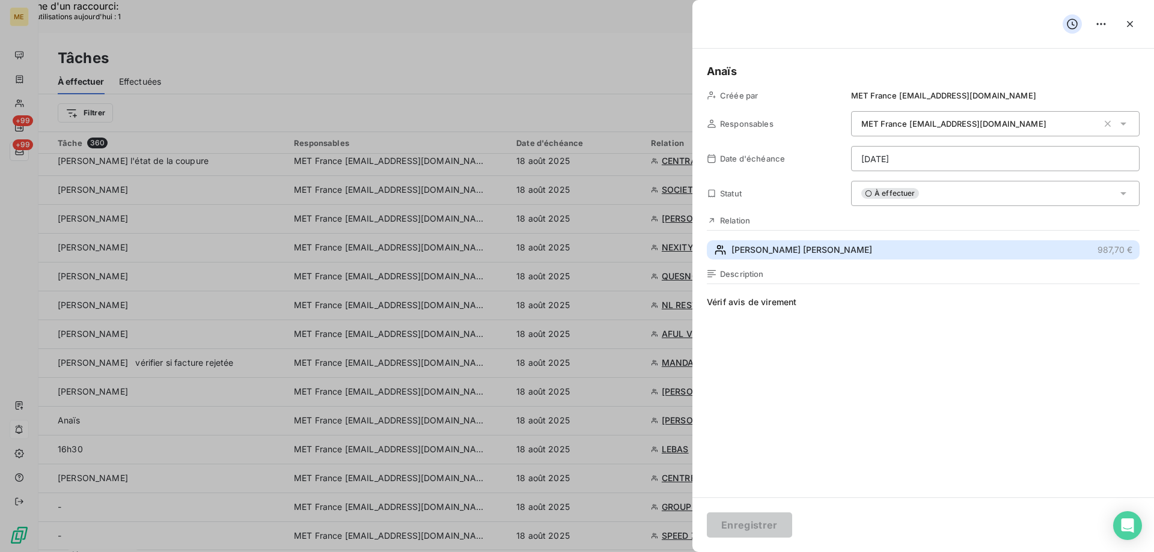
click at [872, 254] on span "[PERSON_NAME] [PERSON_NAME]" at bounding box center [801, 250] width 141 height 12
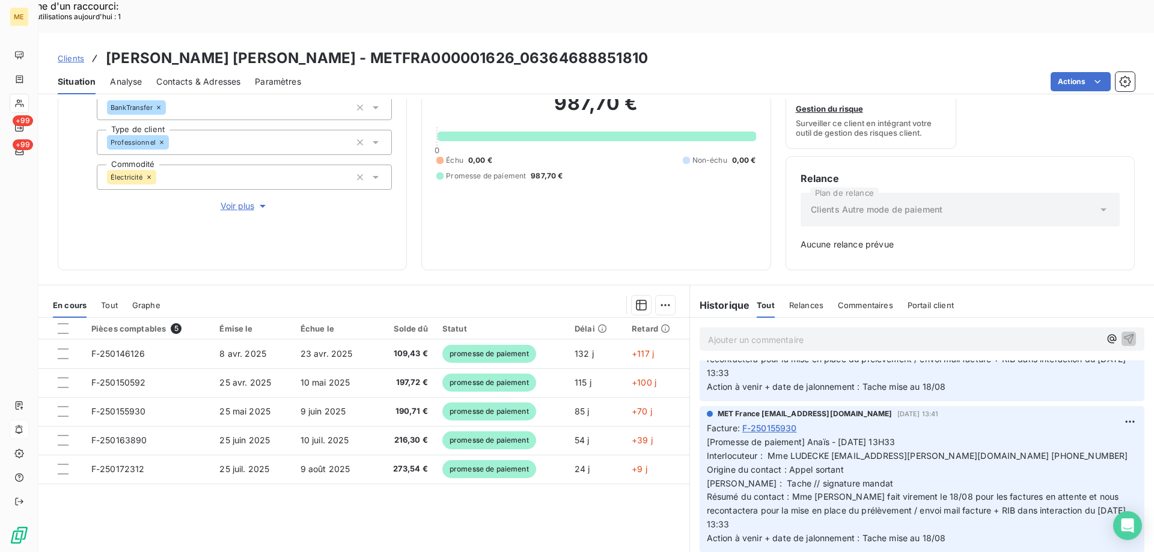
scroll to position [240, 0]
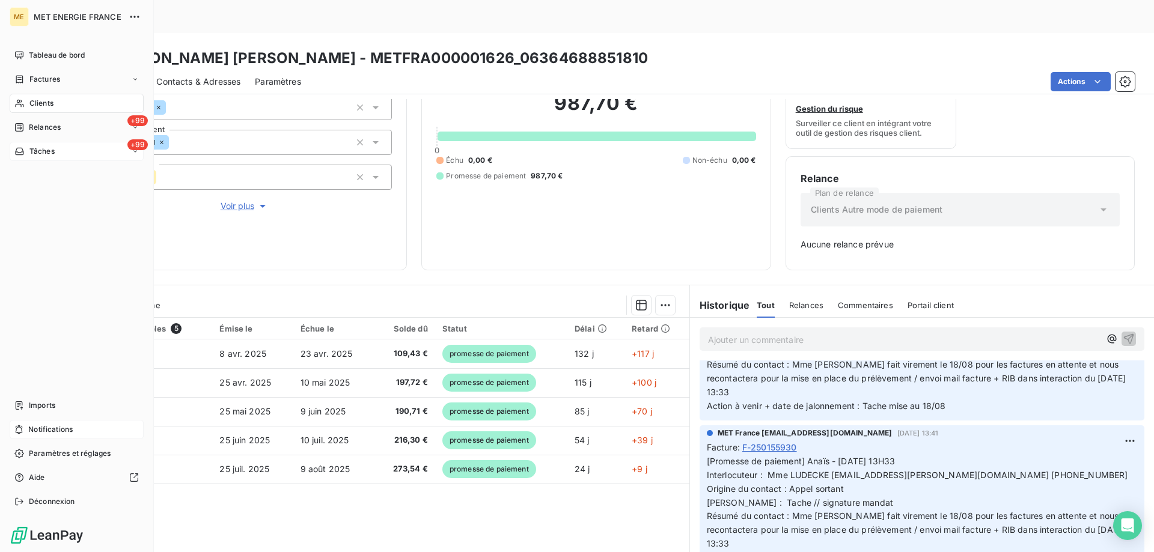
click at [35, 149] on span "Tâches" at bounding box center [41, 151] width 25 height 11
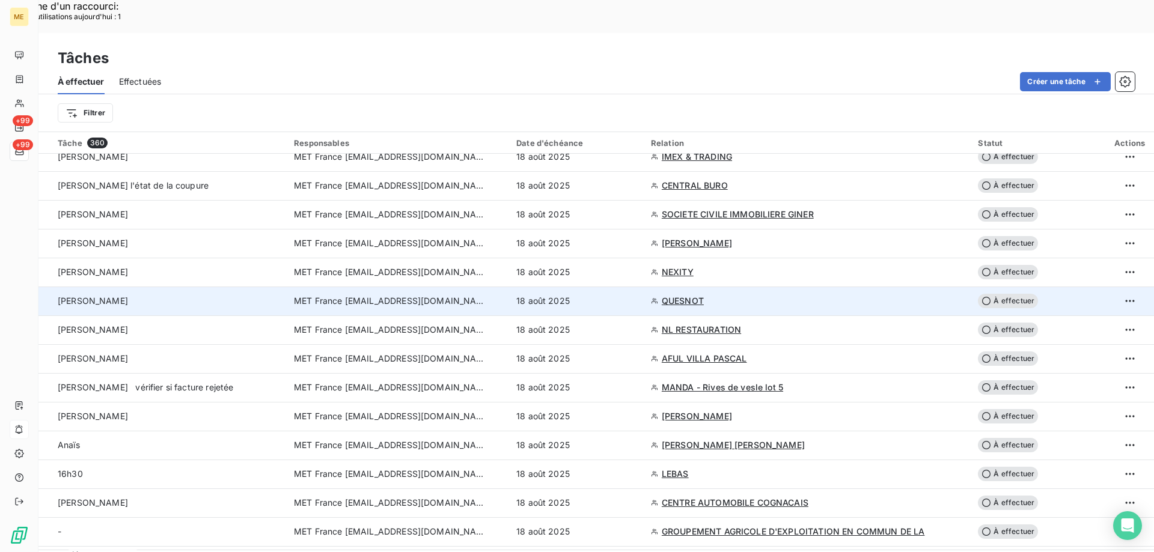
scroll to position [180, 0]
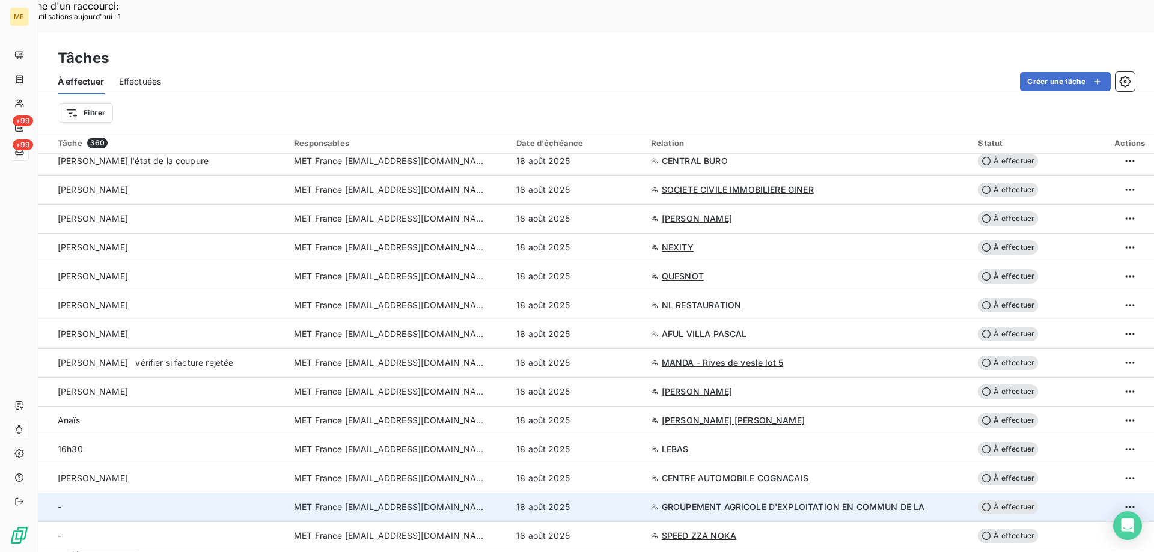
click at [593, 501] on div "18 août 2025" at bounding box center [576, 507] width 120 height 12
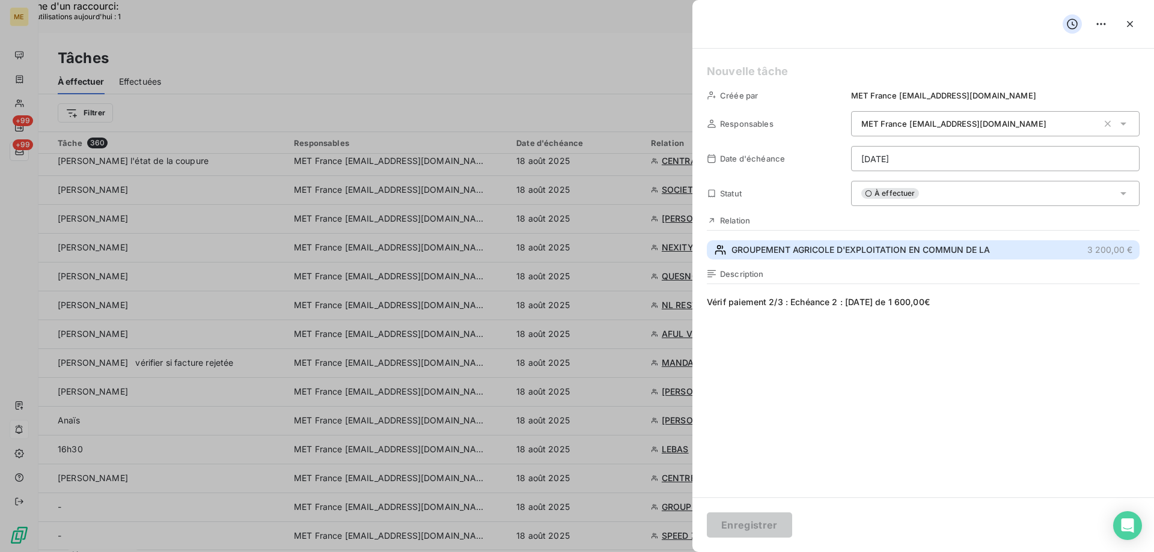
click at [853, 247] on span "GROUPEMENT AGRICOLE D'EXPLOITATION EN COMMUN DE LA" at bounding box center [860, 250] width 258 height 12
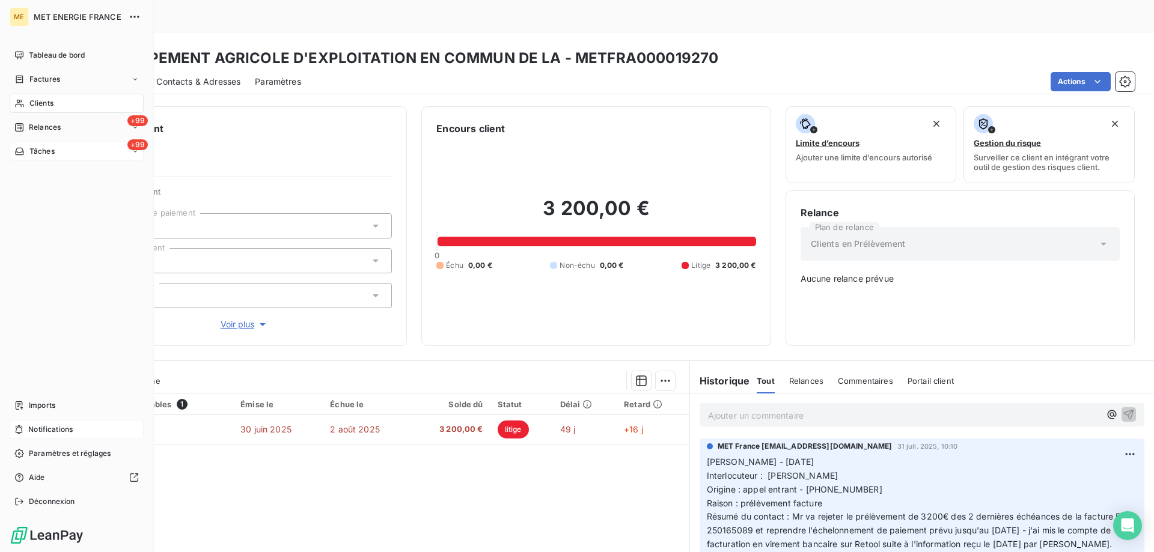
click at [31, 157] on div "+99 Tâches" at bounding box center [77, 151] width 134 height 19
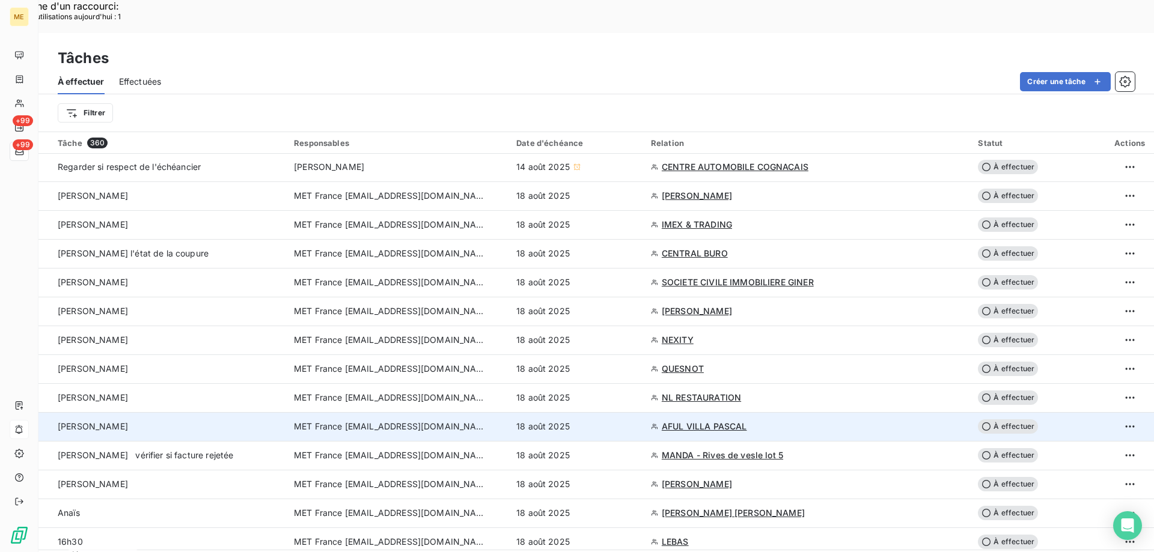
scroll to position [180, 0]
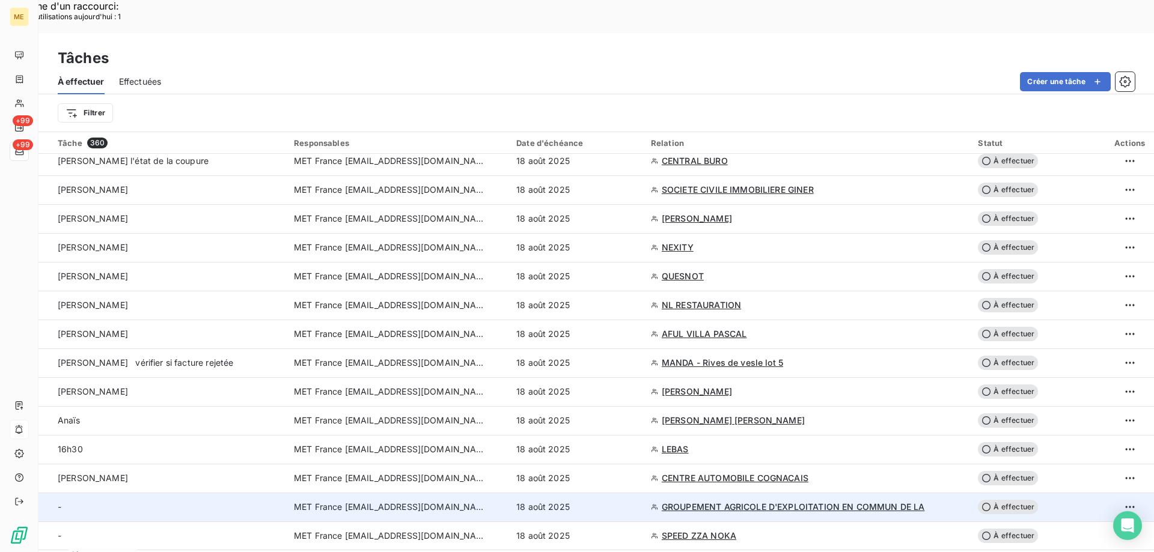
click at [357, 501] on span "MET France [EMAIL_ADDRESS][DOMAIN_NAME]" at bounding box center [390, 507] width 192 height 12
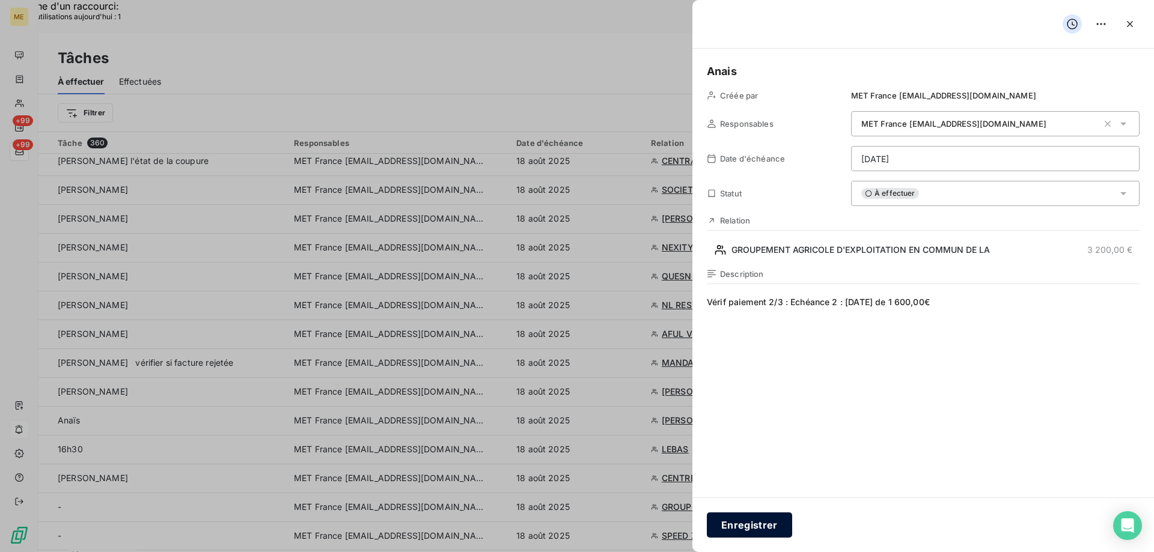
click at [737, 536] on button "Enregistrer" at bounding box center [749, 525] width 85 height 25
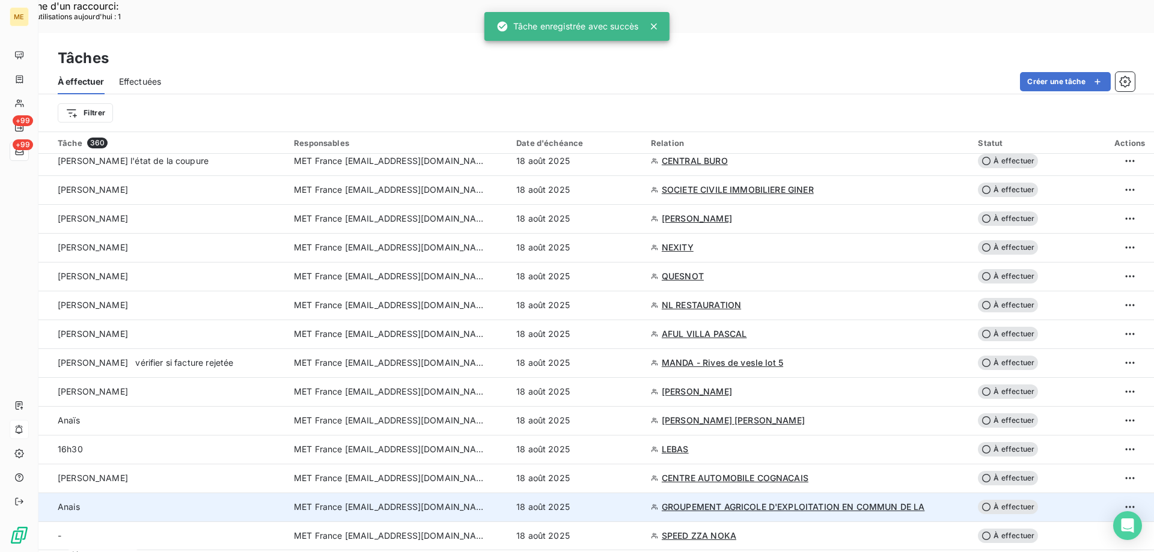
click at [689, 501] on span "GROUPEMENT AGRICOLE D'EXPLOITATION EN COMMUN DE LA" at bounding box center [793, 507] width 263 height 12
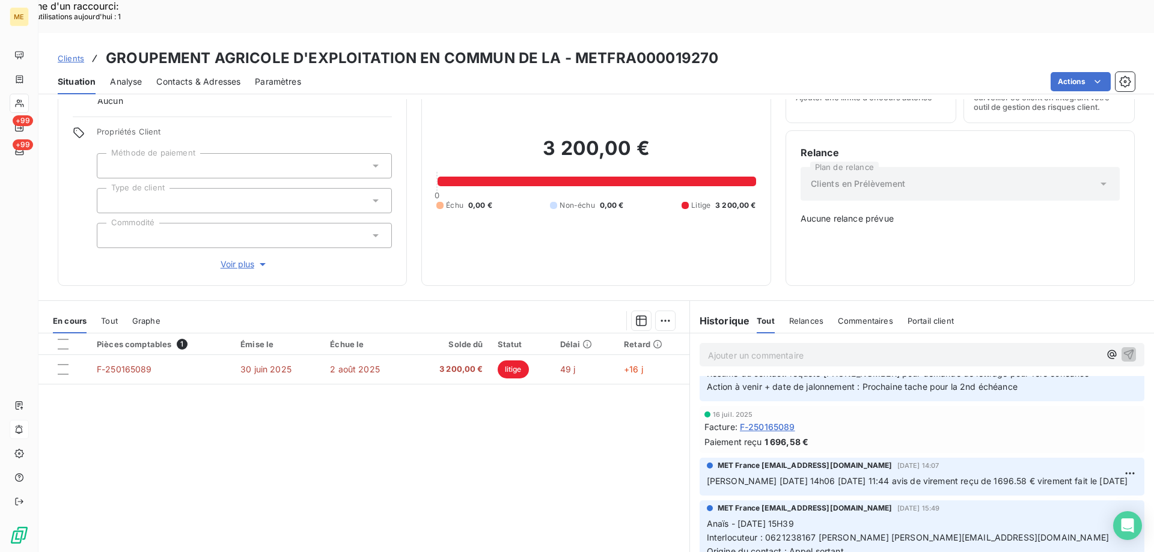
scroll to position [240, 0]
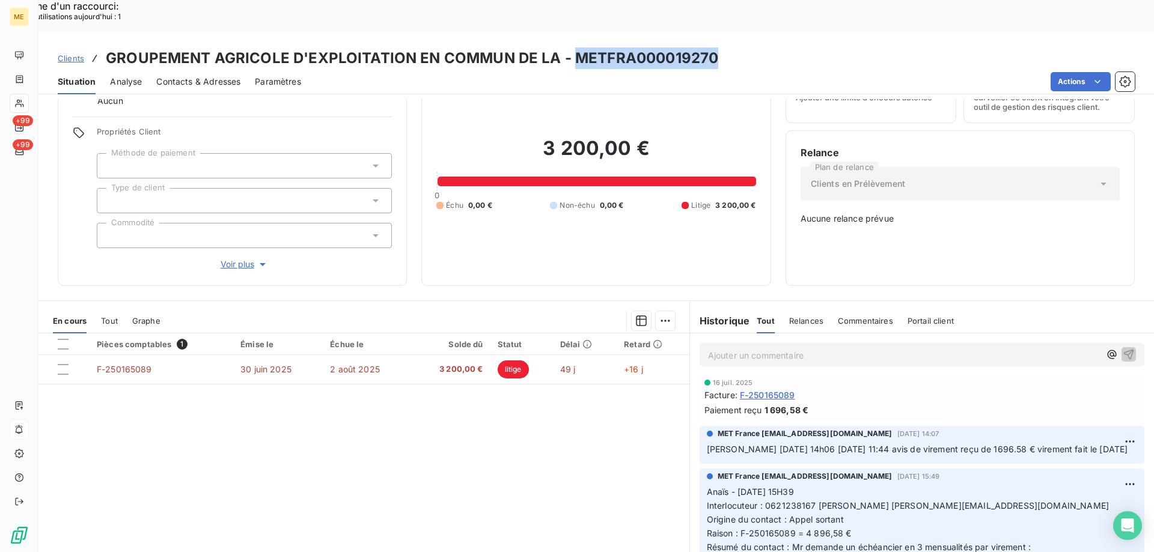
drag, startPoint x: 712, startPoint y: 26, endPoint x: 569, endPoint y: 28, distance: 142.5
click at [569, 47] on h3 "GROUPEMENT AGRICOLE D'EXPLOITATION EN COMMUN DE LA - METFRA000019270" at bounding box center [412, 58] width 612 height 22
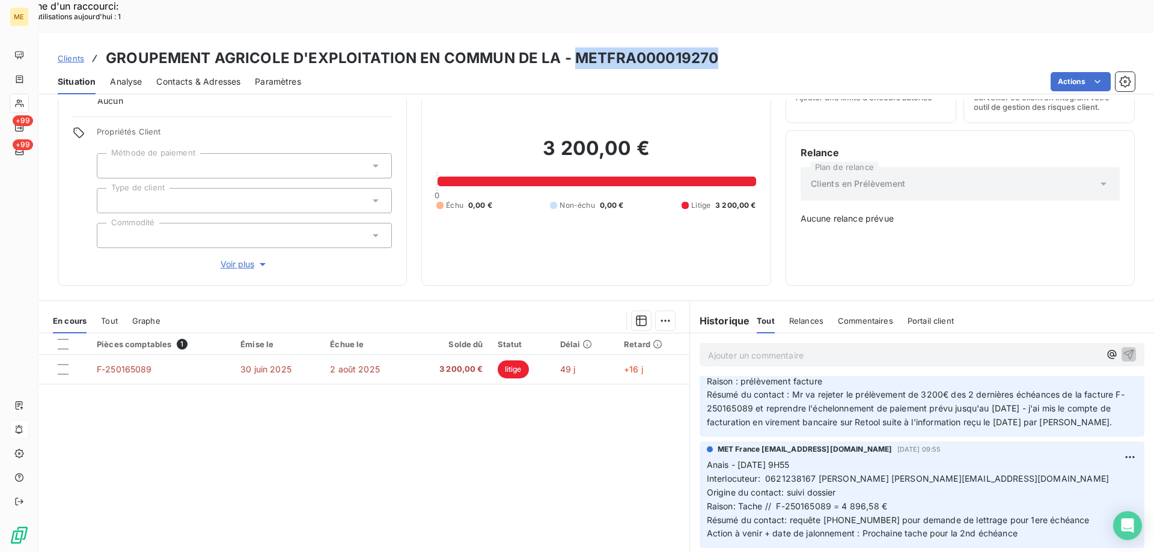
scroll to position [60, 0]
drag, startPoint x: 995, startPoint y: 456, endPoint x: 866, endPoint y: 460, distance: 128.7
click at [866, 460] on p "Anais - 17/07/2025 - 9H55 Interlocuteur: 0621238167 Mr Bellanger bellanger.emma…" at bounding box center [922, 501] width 430 height 82
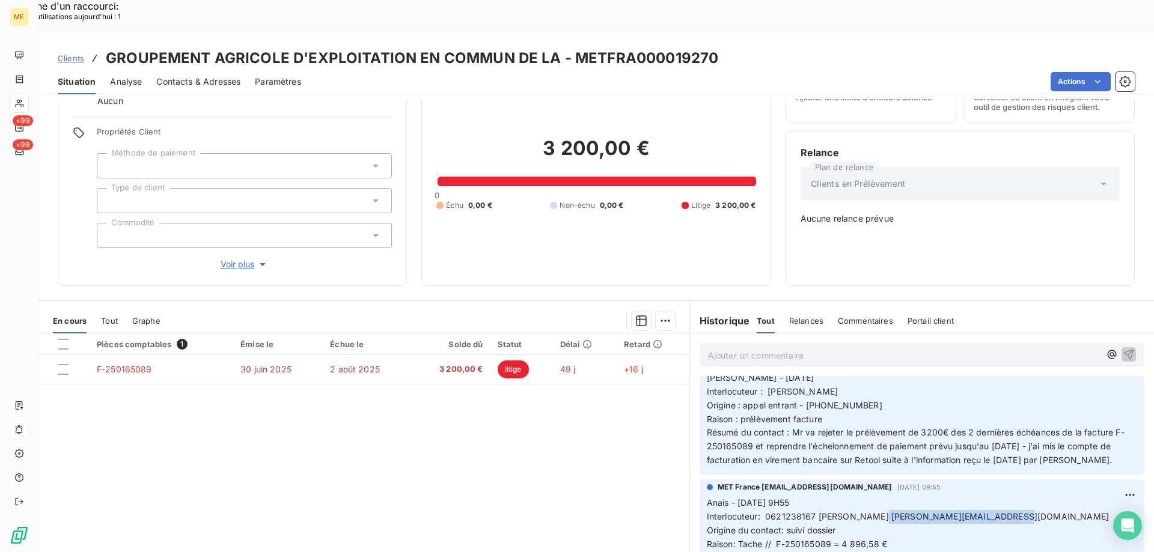
scroll to position [0, 0]
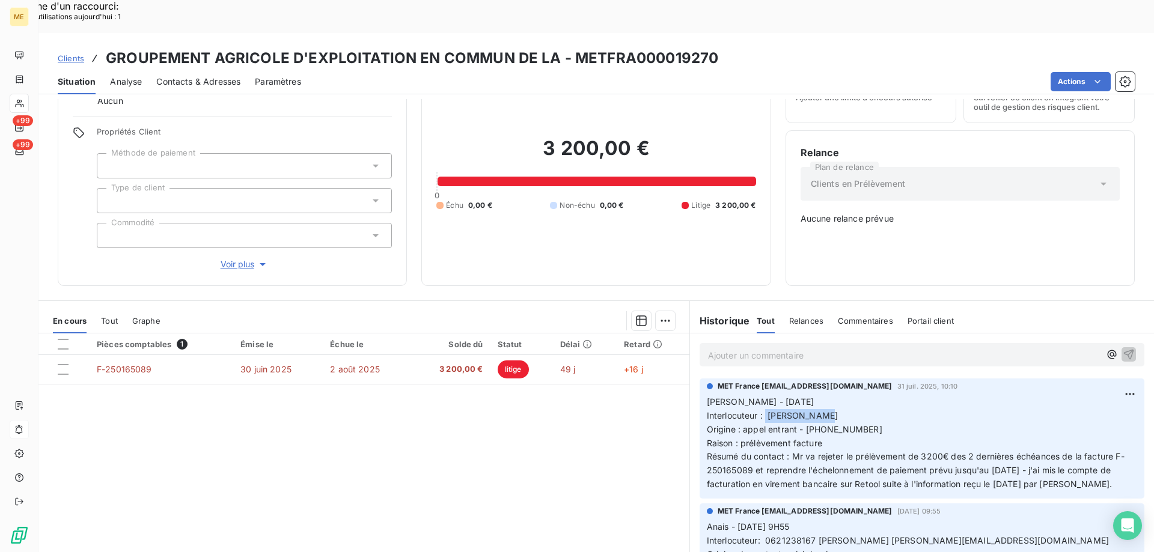
drag, startPoint x: 762, startPoint y: 375, endPoint x: 840, endPoint y: 375, distance: 78.1
click at [841, 395] on p "Cindy - 31/07/2025 Interlocuteur : Mr BELLANGER Origine : appel entrant - 06212…" at bounding box center [922, 443] width 430 height 96
drag, startPoint x: 801, startPoint y: 389, endPoint x: 876, endPoint y: 389, distance: 74.5
click at [876, 395] on p "Cindy - 31/07/2025 Interlocuteur : Mr BELLANGER Origine : appel entrant - 06212…" at bounding box center [922, 443] width 430 height 96
drag, startPoint x: 867, startPoint y: 514, endPoint x: 1011, endPoint y: 512, distance: 144.3
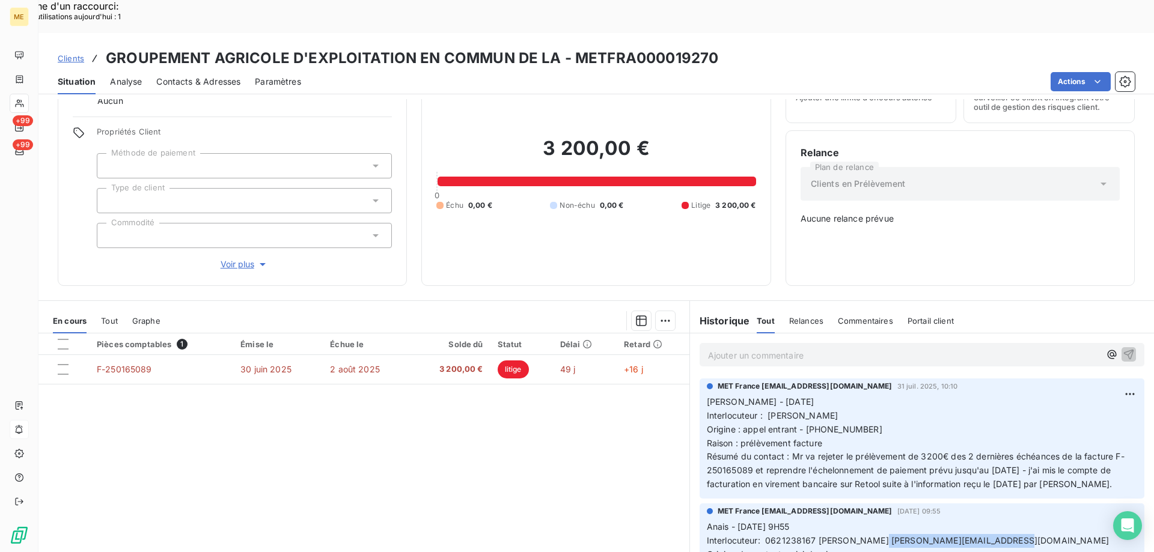
click at [1011, 520] on p "Anais - 17/07/2025 - 9H55 Interlocuteur: 0621238167 Mr Bellanger bellanger.emma…" at bounding box center [922, 561] width 430 height 82
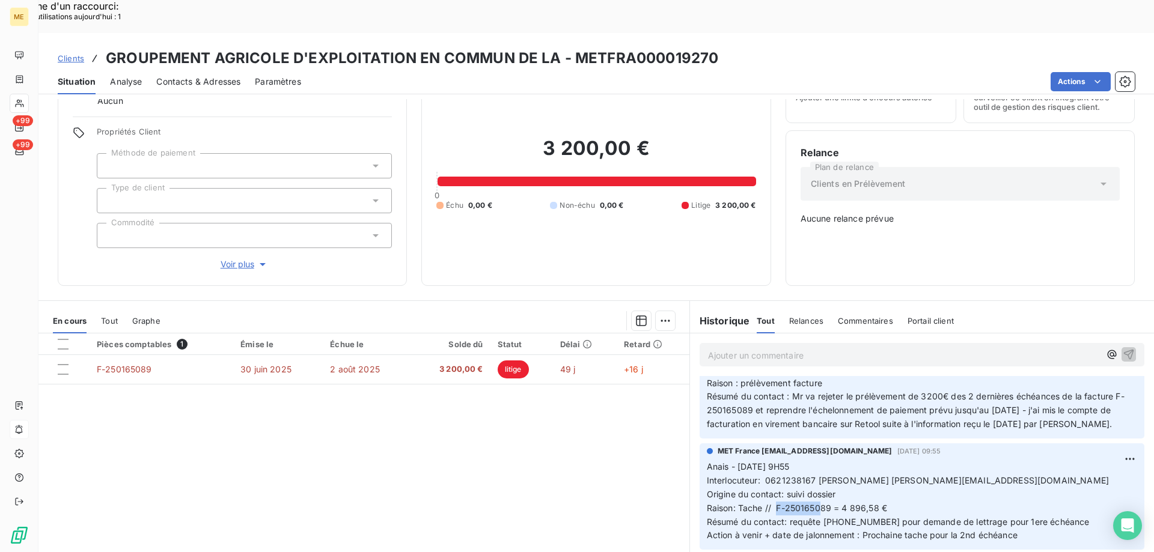
drag, startPoint x: 770, startPoint y: 480, endPoint x: 815, endPoint y: 480, distance: 44.5
click at [815, 503] on span "Raison: Tache // F-250165089 = 4 896,58 €" at bounding box center [797, 508] width 180 height 10
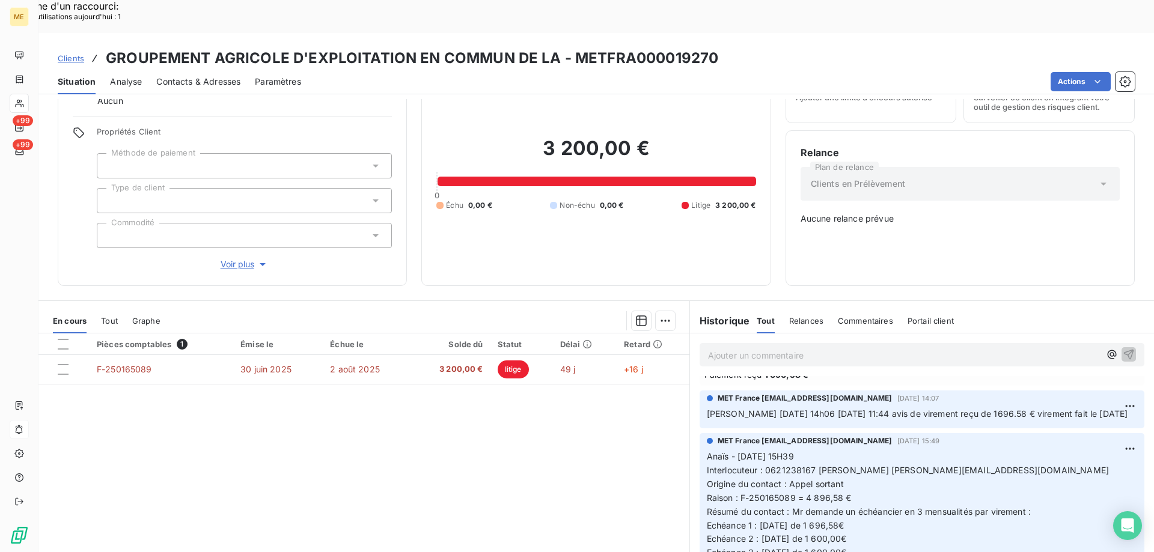
scroll to position [301, 0]
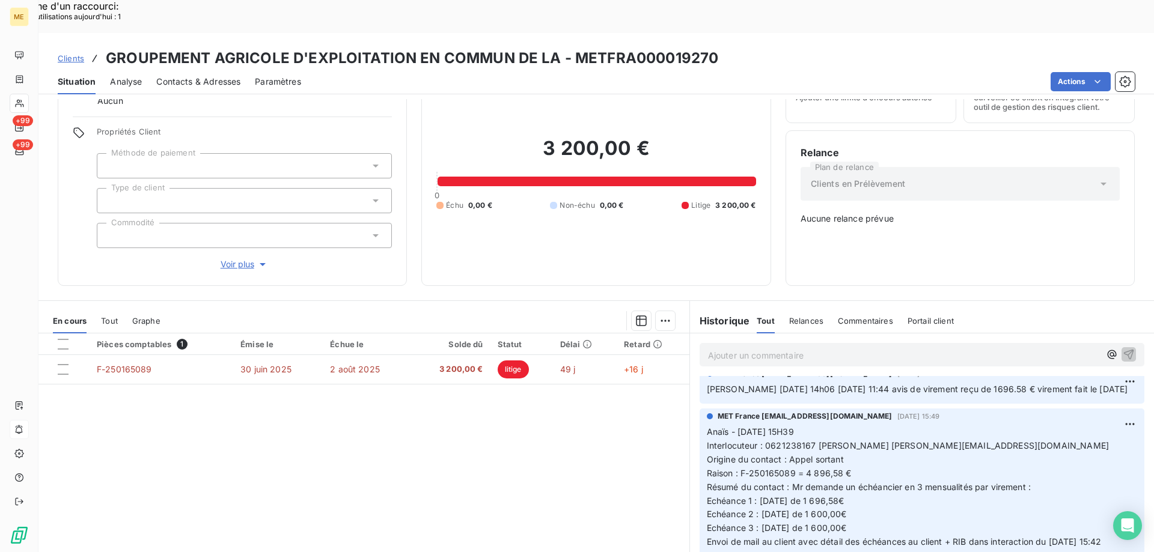
drag, startPoint x: 702, startPoint y: 501, endPoint x: 875, endPoint y: 498, distance: 173.1
click at [875, 498] on p "Anaïs - 02/07/2025 - 15H39 Interlocuteur : 0621238167 Mr Bellanger bellanger.em…" at bounding box center [922, 501] width 430 height 151
drag, startPoint x: 711, startPoint y: 26, endPoint x: 567, endPoint y: 28, distance: 143.7
click at [567, 47] on h3 "GROUPEMENT AGRICOLE D'EXPLOITATION EN COMMUN DE LA - METFRA000019270" at bounding box center [412, 58] width 612 height 22
